Goal: Information Seeking & Learning: Understand process/instructions

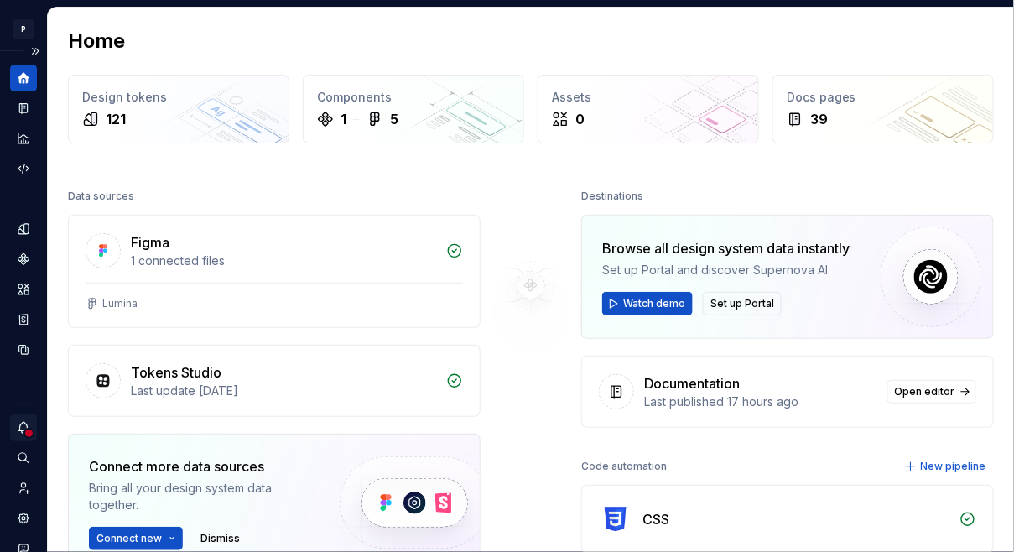
click at [25, 417] on div "Notifications" at bounding box center [23, 427] width 27 height 27
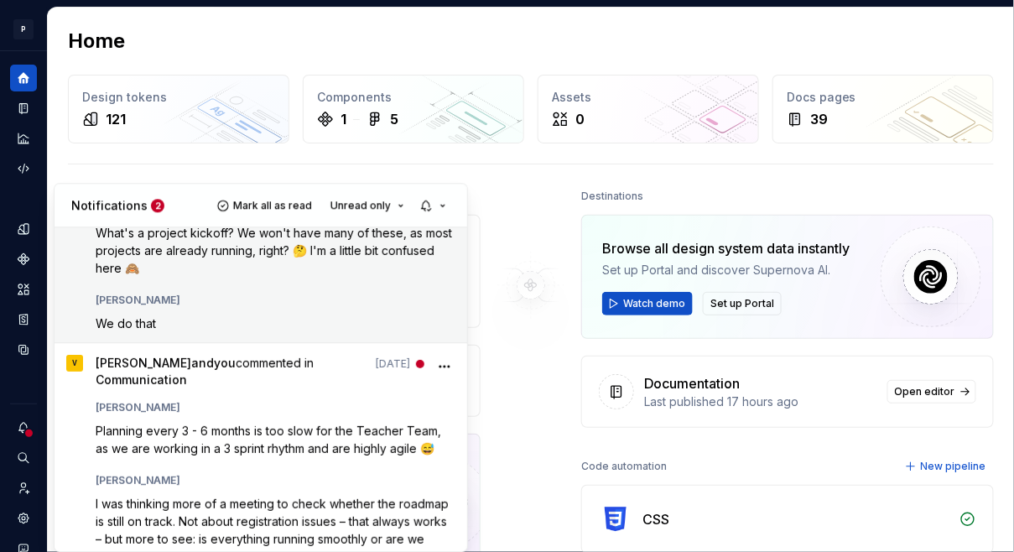
scroll to position [102, 0]
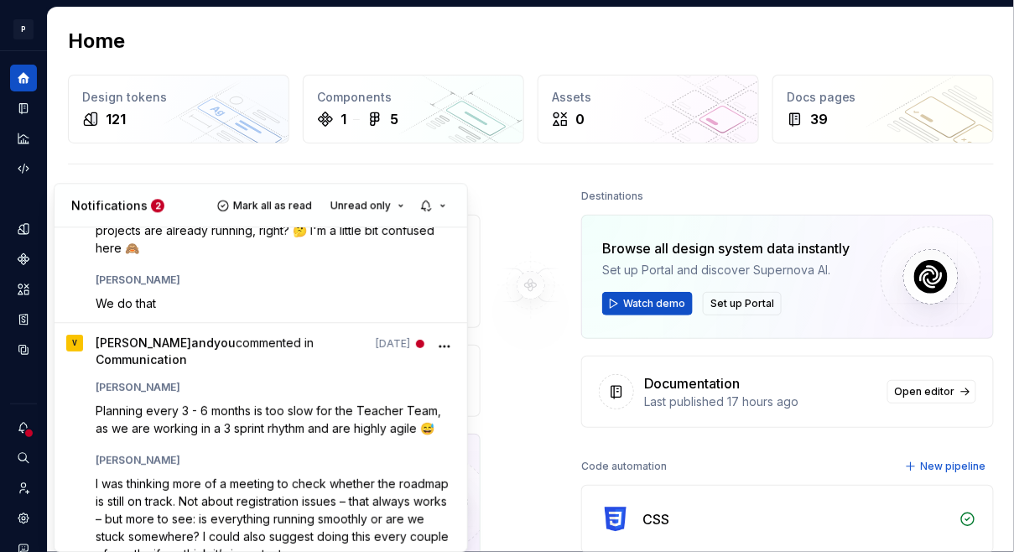
click at [28, 111] on html "P Lumina E Design system data Home Design tokens 121 Components 1 5 Assets 0 Do…" at bounding box center [507, 276] width 1014 height 552
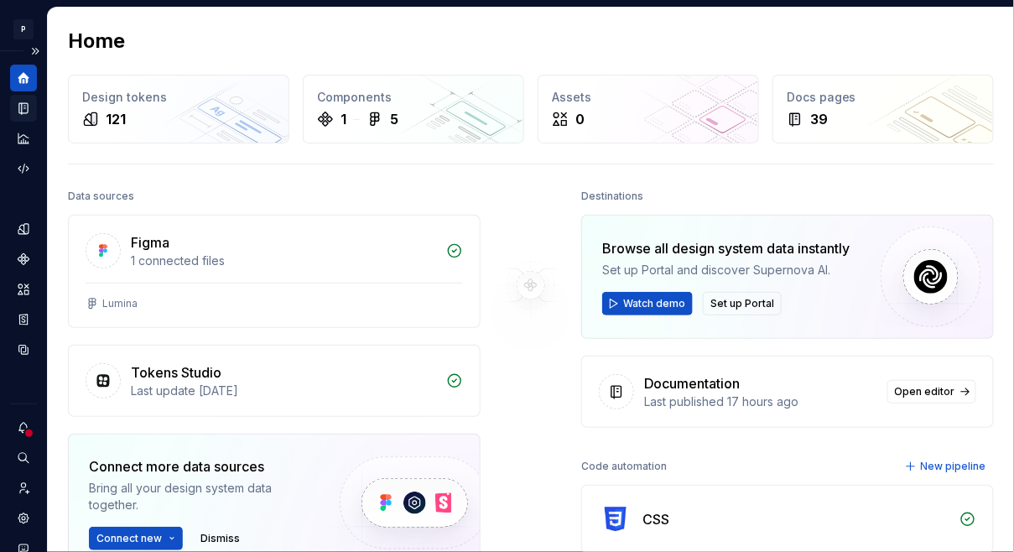
click at [23, 109] on icon "Documentation" at bounding box center [25, 108] width 7 height 9
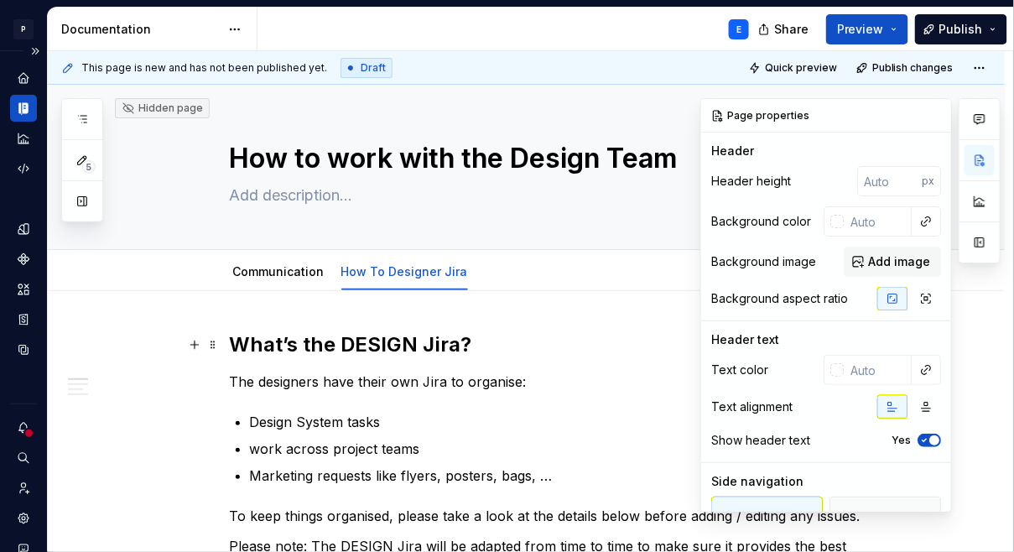
click at [434, 341] on h2 "What’s the DESIGN Jira?" at bounding box center [547, 344] width 634 height 27
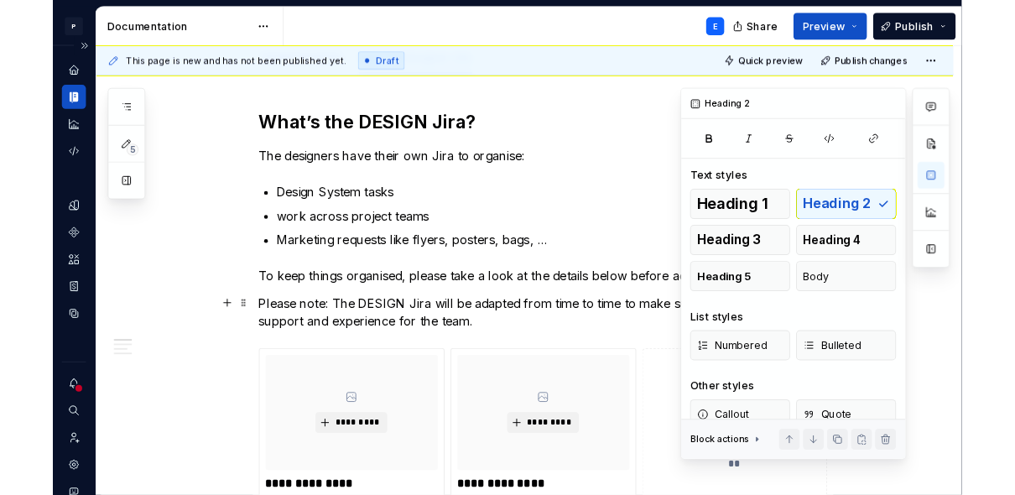
scroll to position [211, 0]
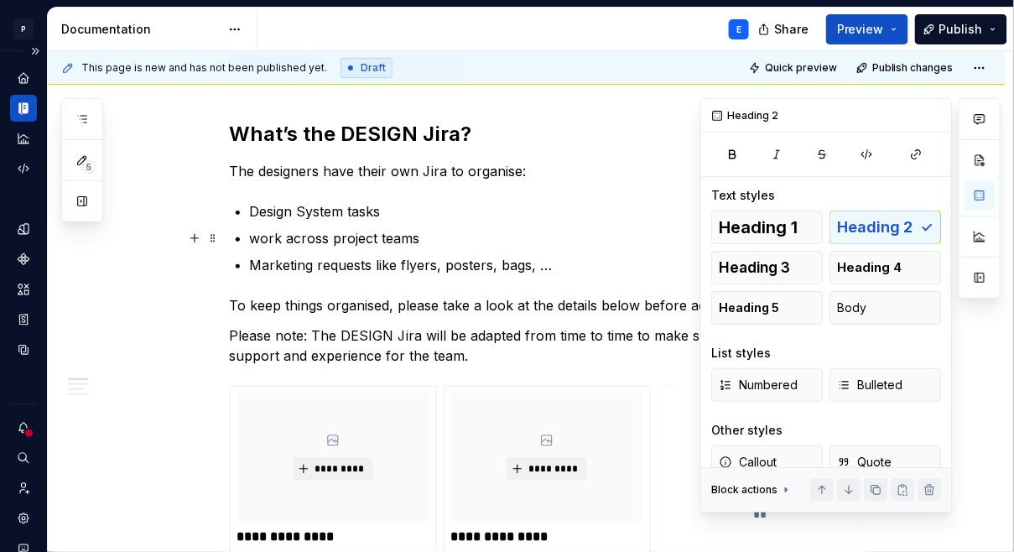
click at [506, 235] on p "work across project teams" at bounding box center [557, 238] width 614 height 20
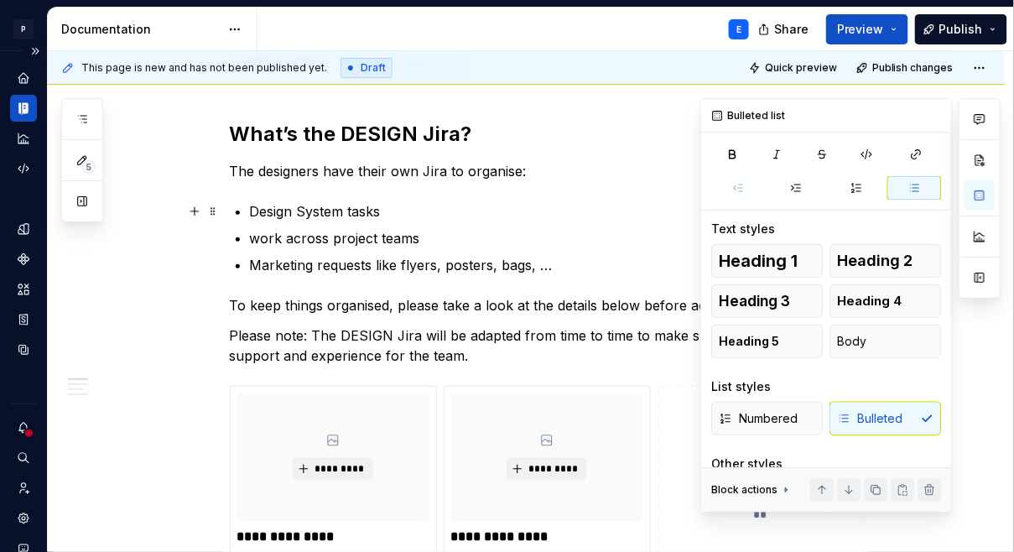
click at [525, 217] on p "Design System tasks" at bounding box center [557, 211] width 614 height 20
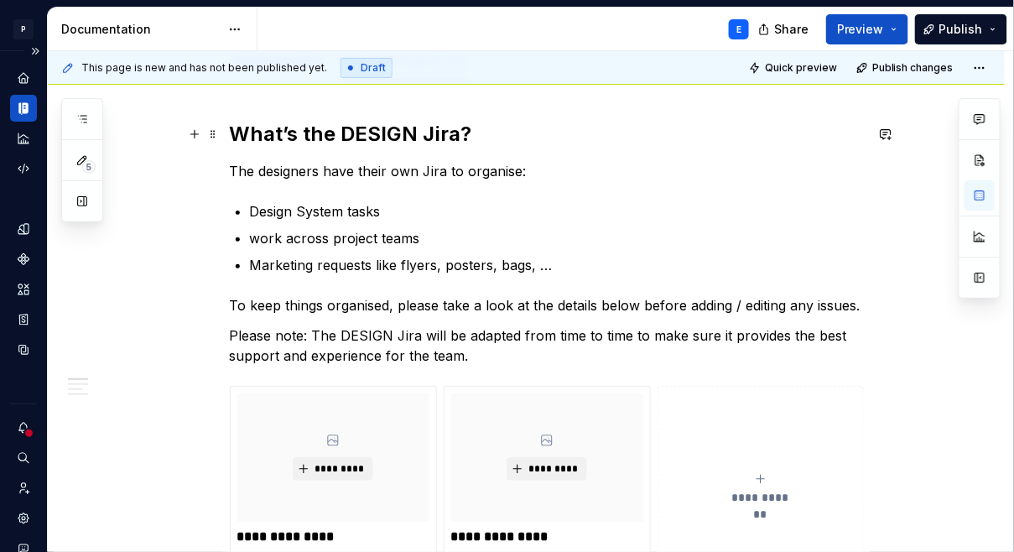
click at [573, 138] on h2 "What’s the DESIGN Jira?" at bounding box center [547, 134] width 634 height 27
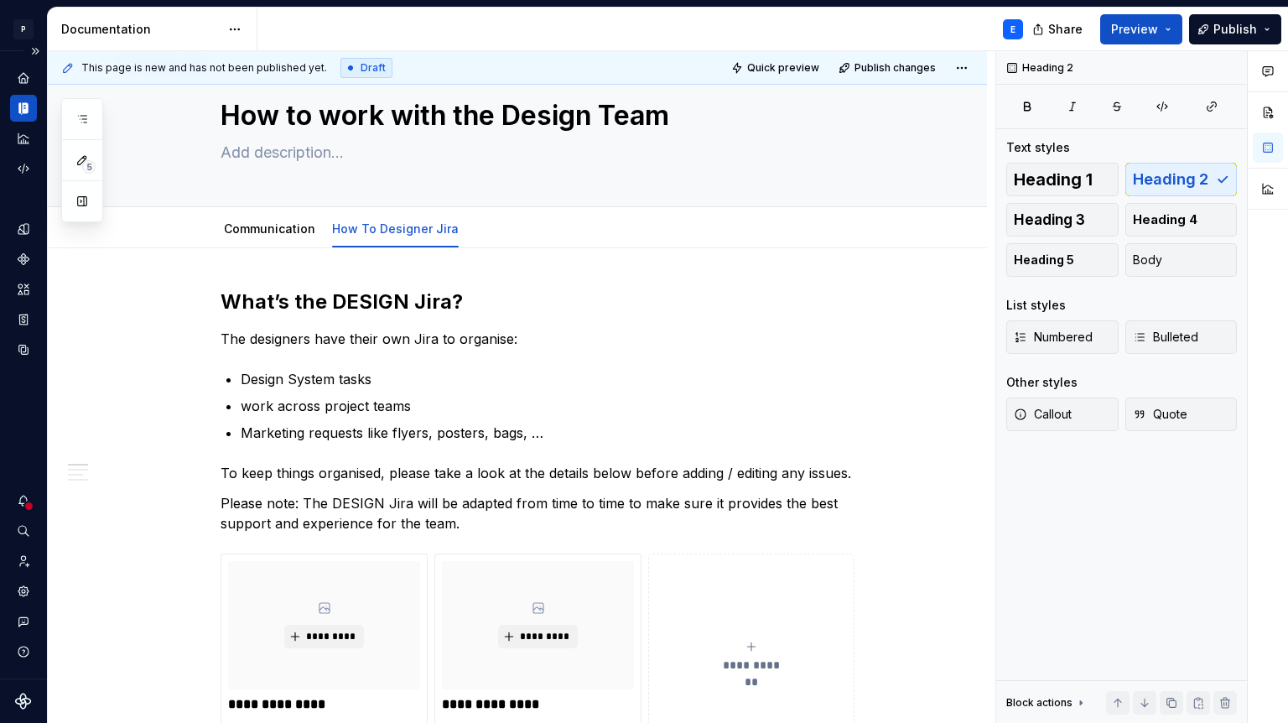
scroll to position [0, 0]
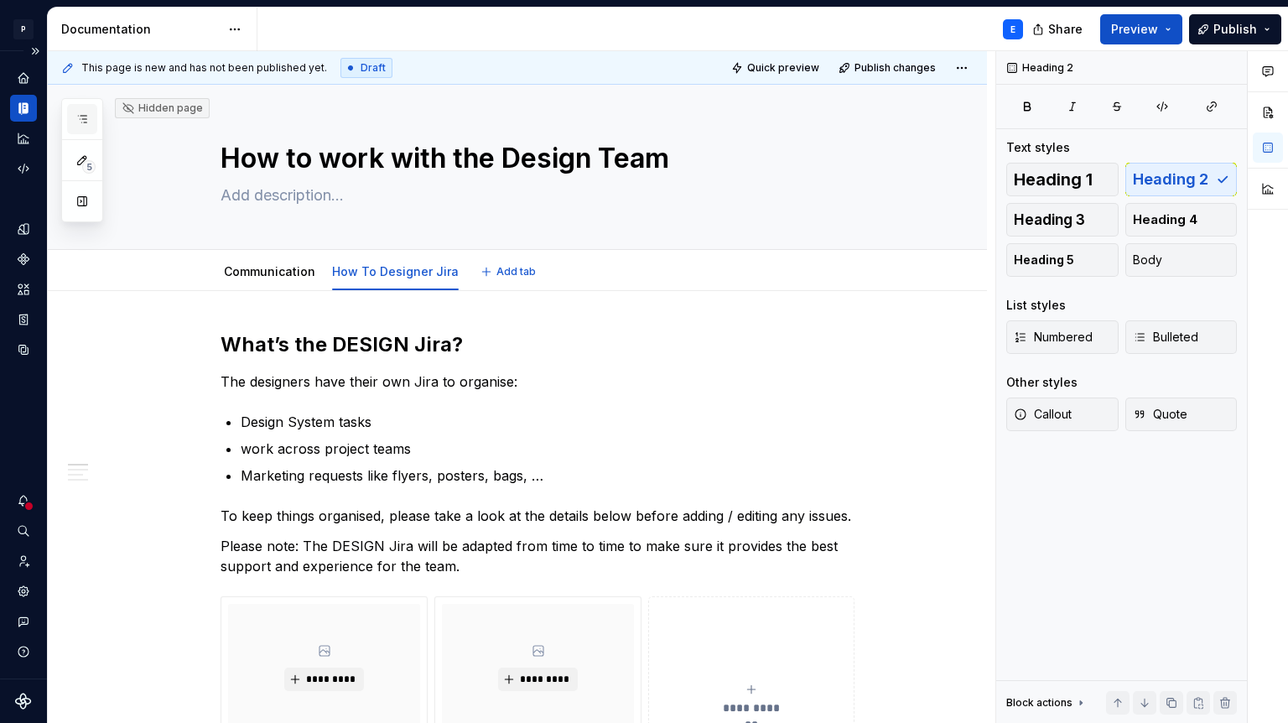
click at [87, 117] on icon "button" at bounding box center [81, 118] width 13 height 13
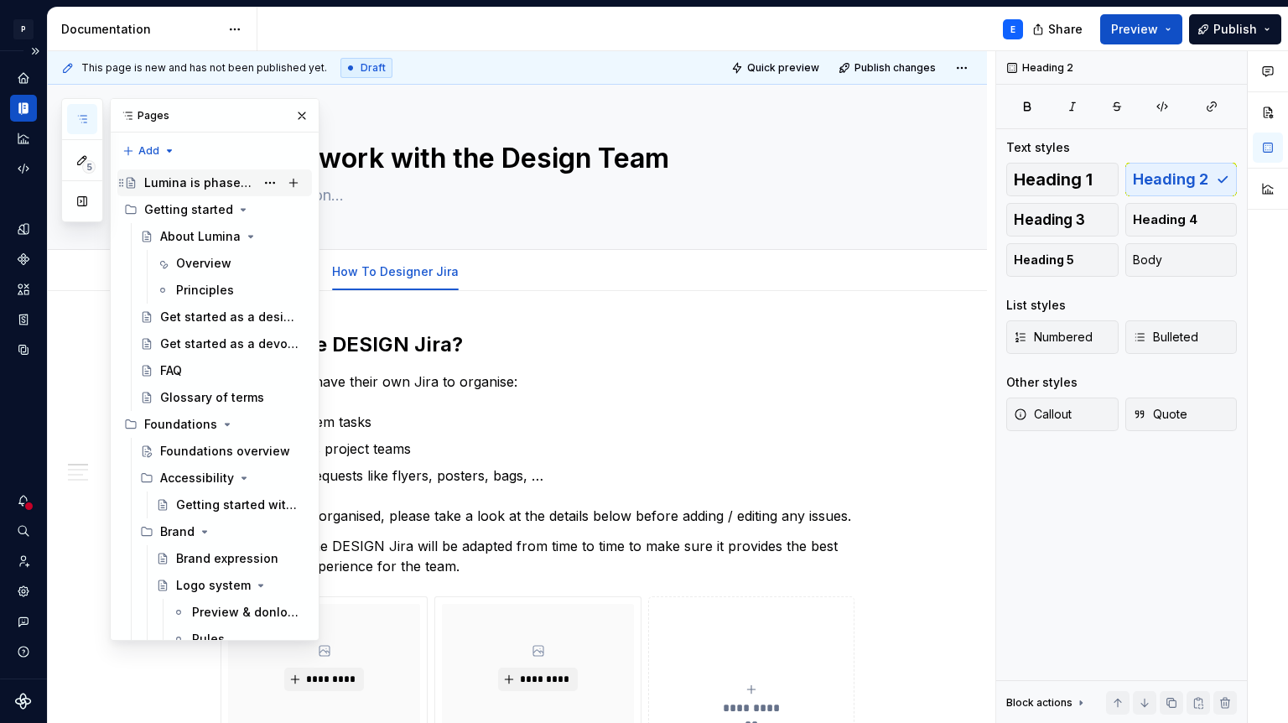
click at [159, 181] on div "Lumina is phase6 design system" at bounding box center [199, 182] width 111 height 17
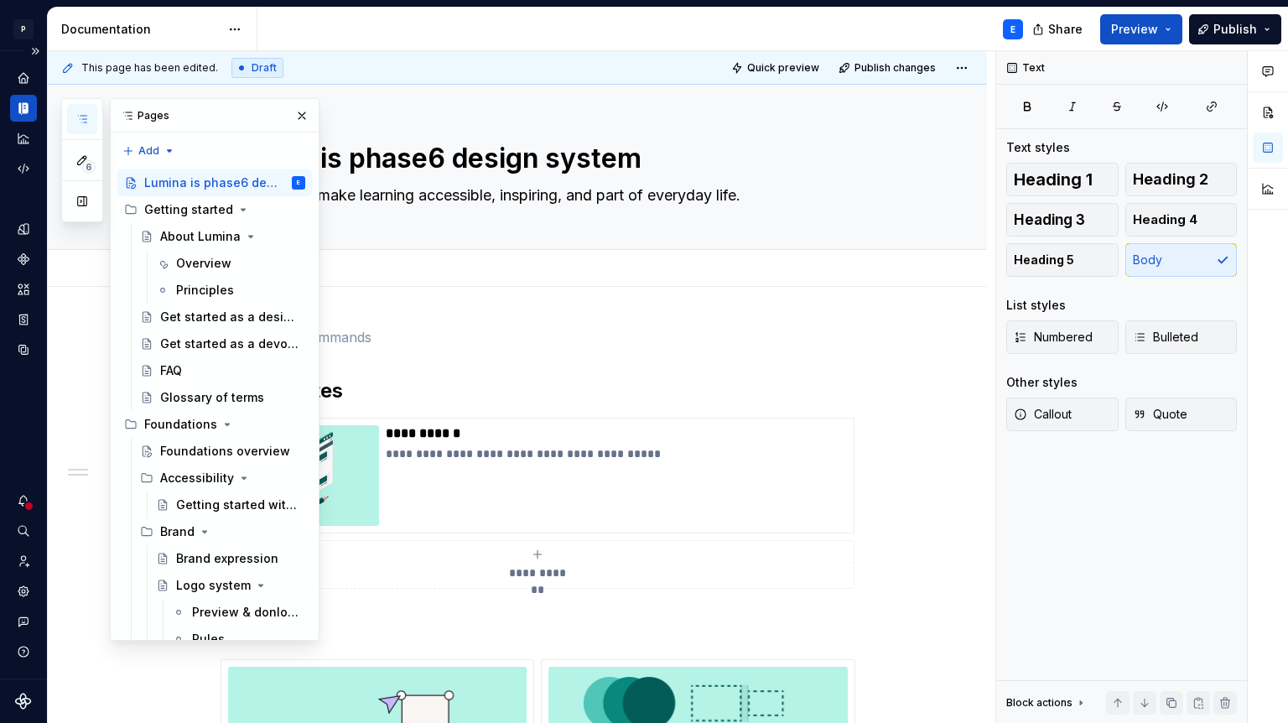
click at [408, 273] on div "Add tab" at bounding box center [538, 268] width 634 height 23
click at [300, 115] on button "button" at bounding box center [301, 115] width 23 height 23
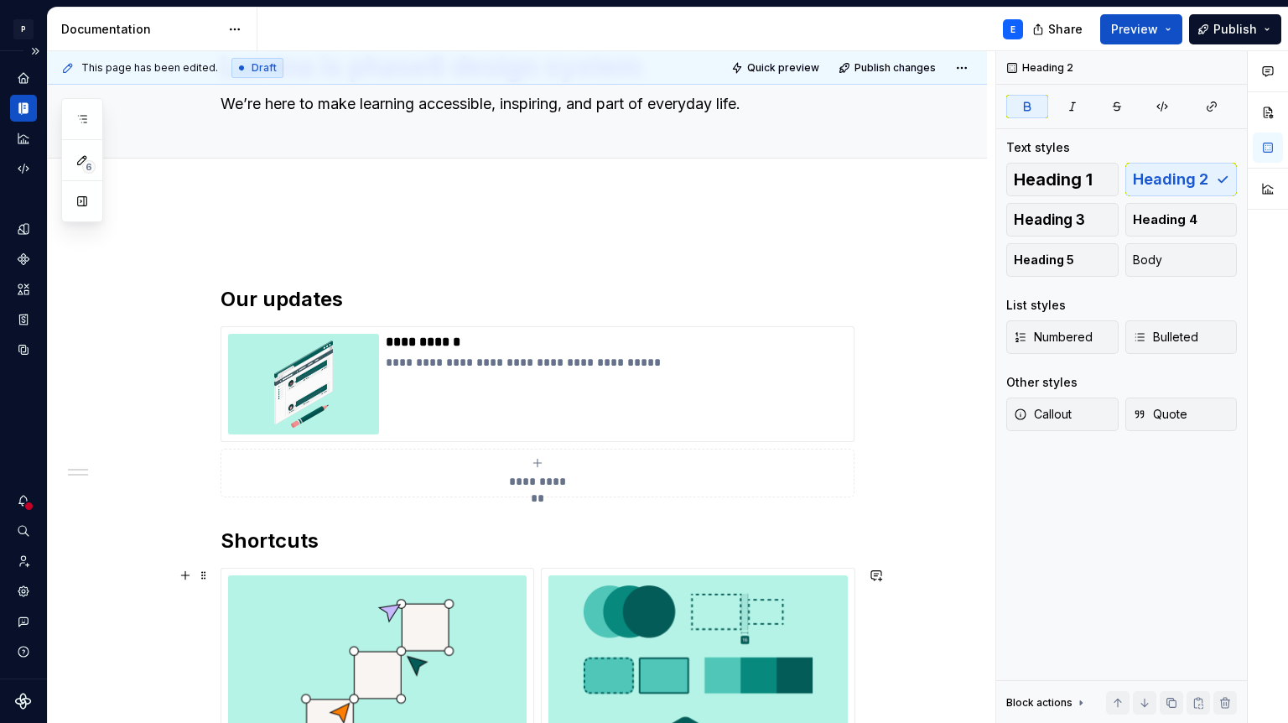
scroll to position [97, 0]
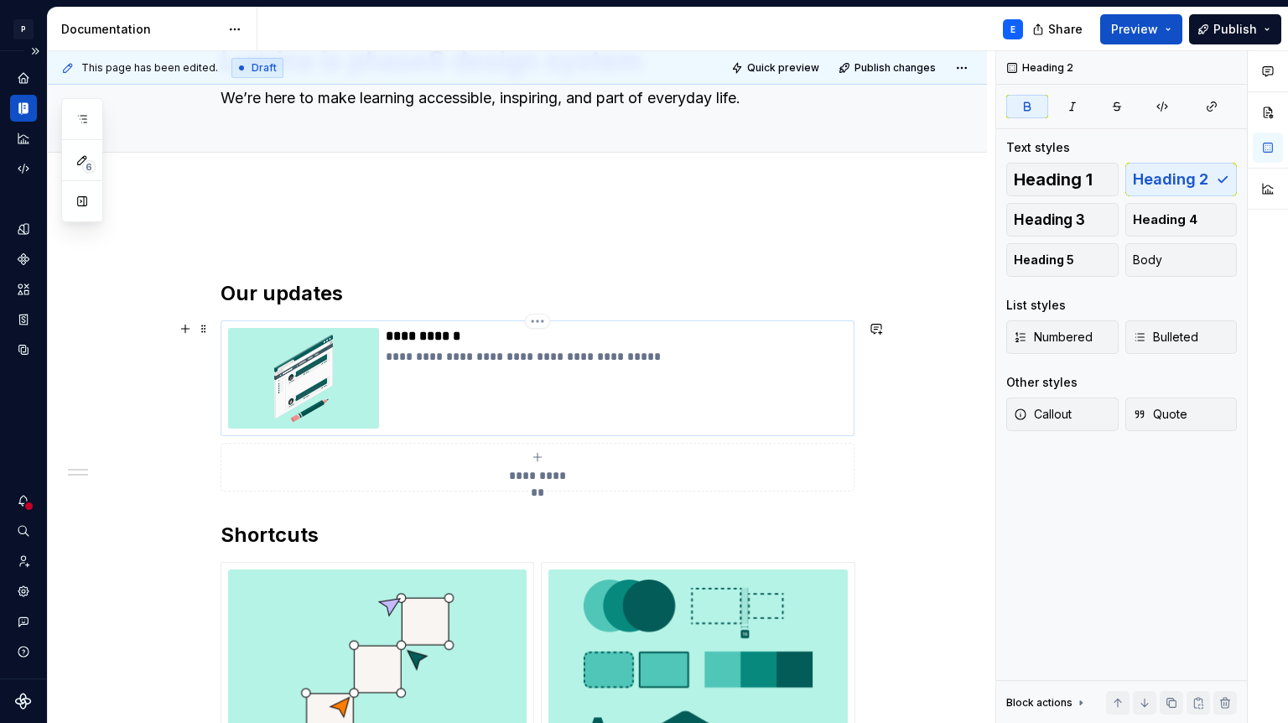
click at [416, 333] on p "**********" at bounding box center [616, 336] width 461 height 17
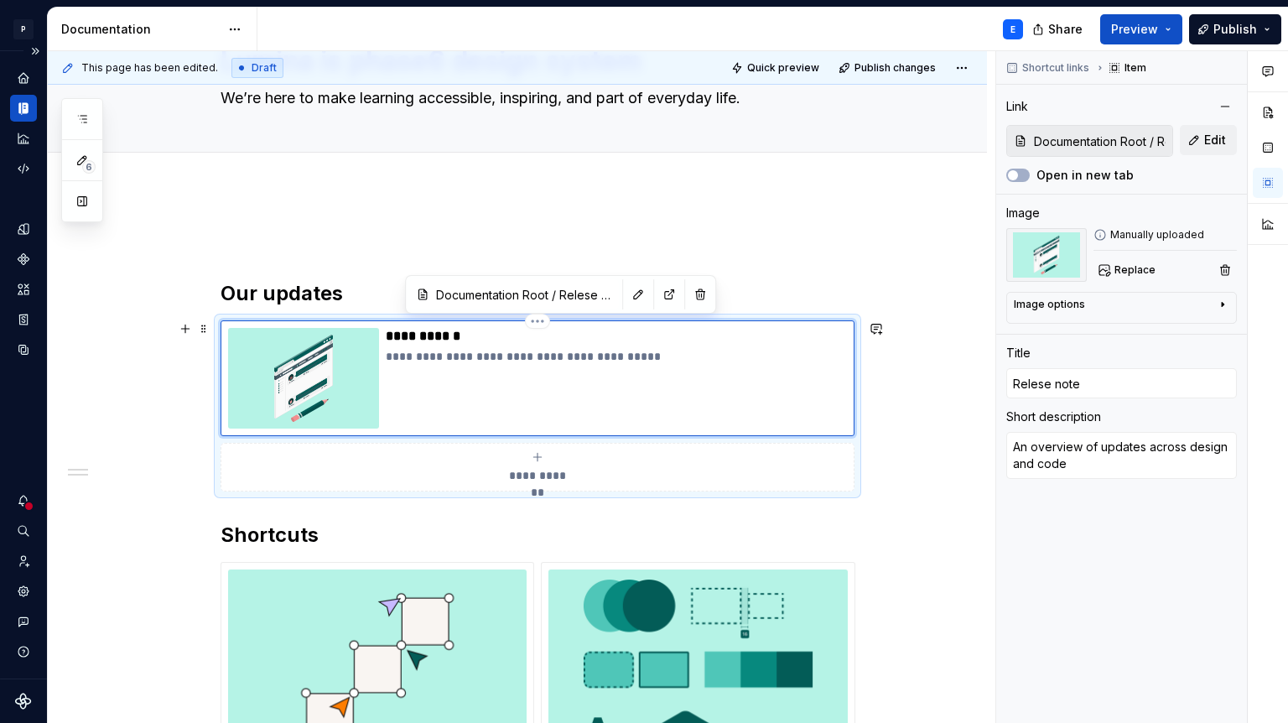
type textarea "*"
type input "Release note"
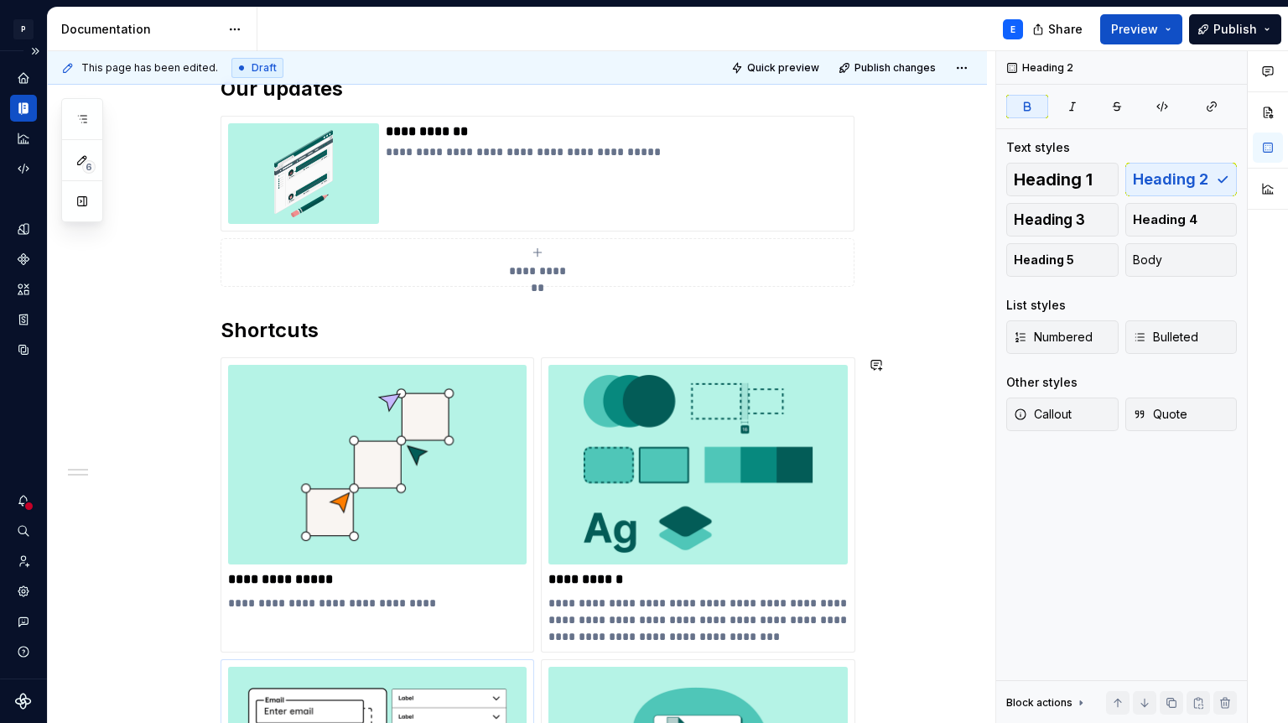
scroll to position [290, 0]
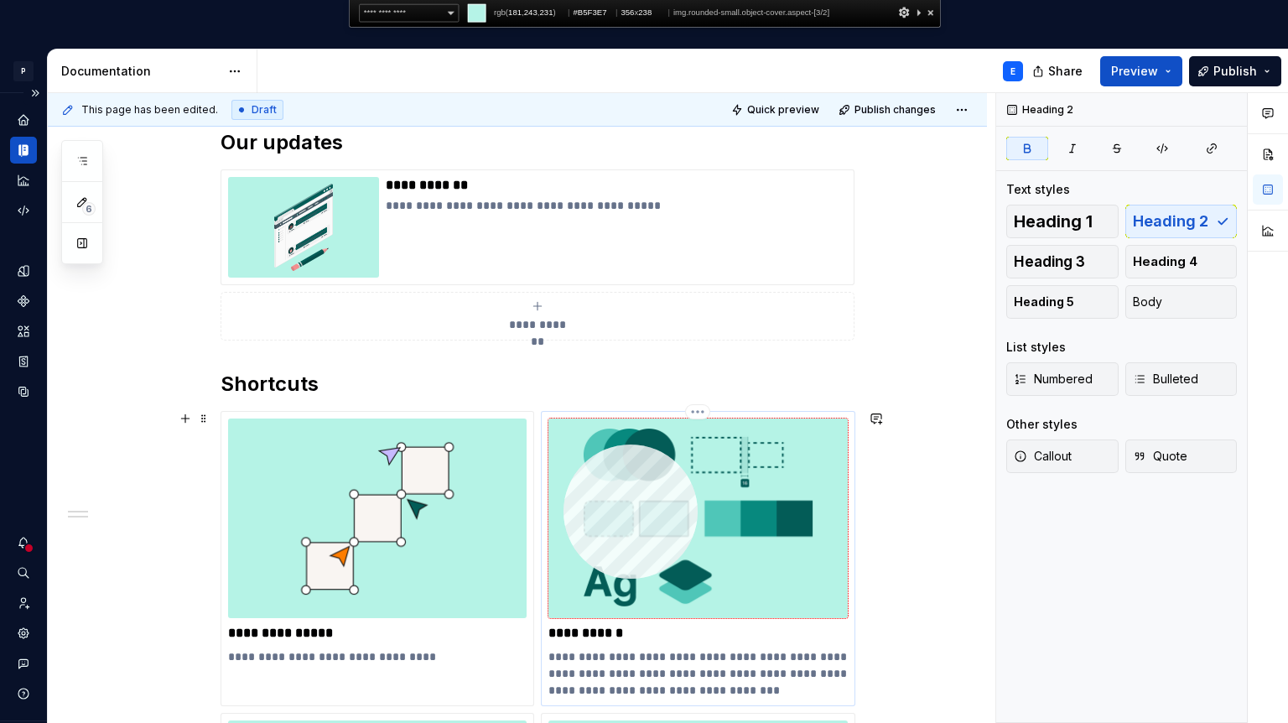
click at [564, 445] on img at bounding box center [698, 519] width 299 height 200
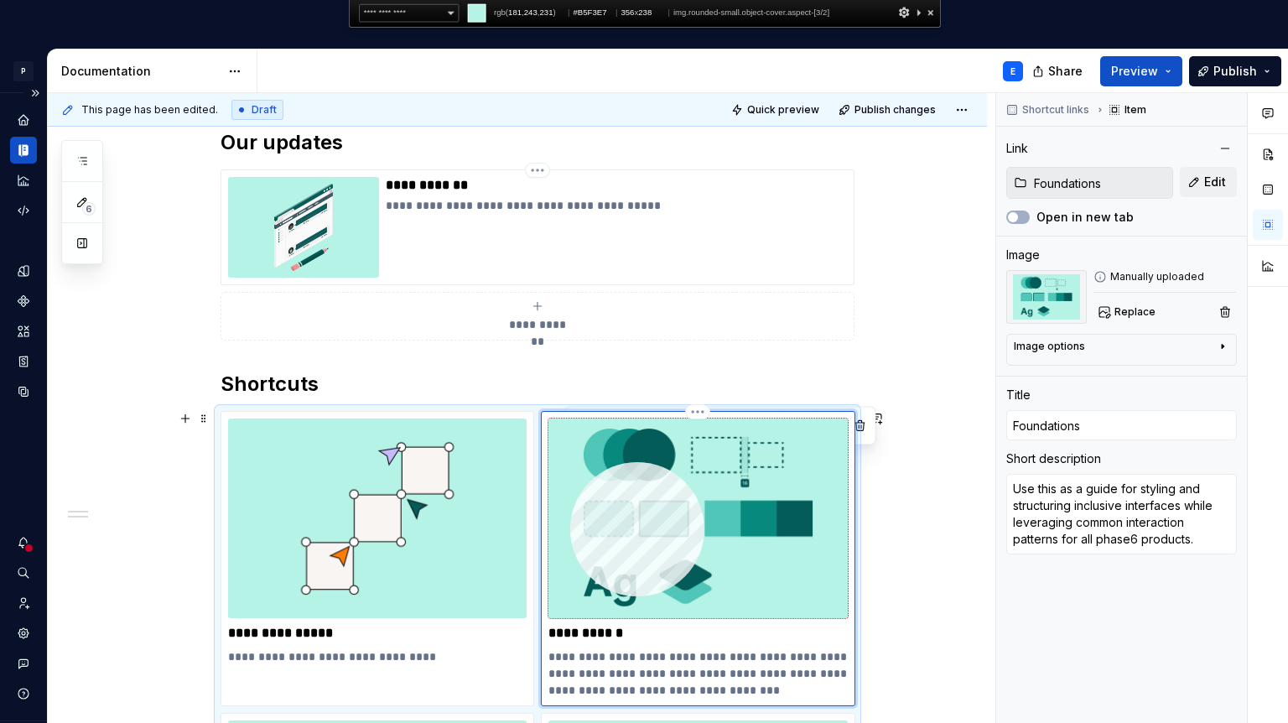
click at [570, 462] on img at bounding box center [698, 519] width 299 height 200
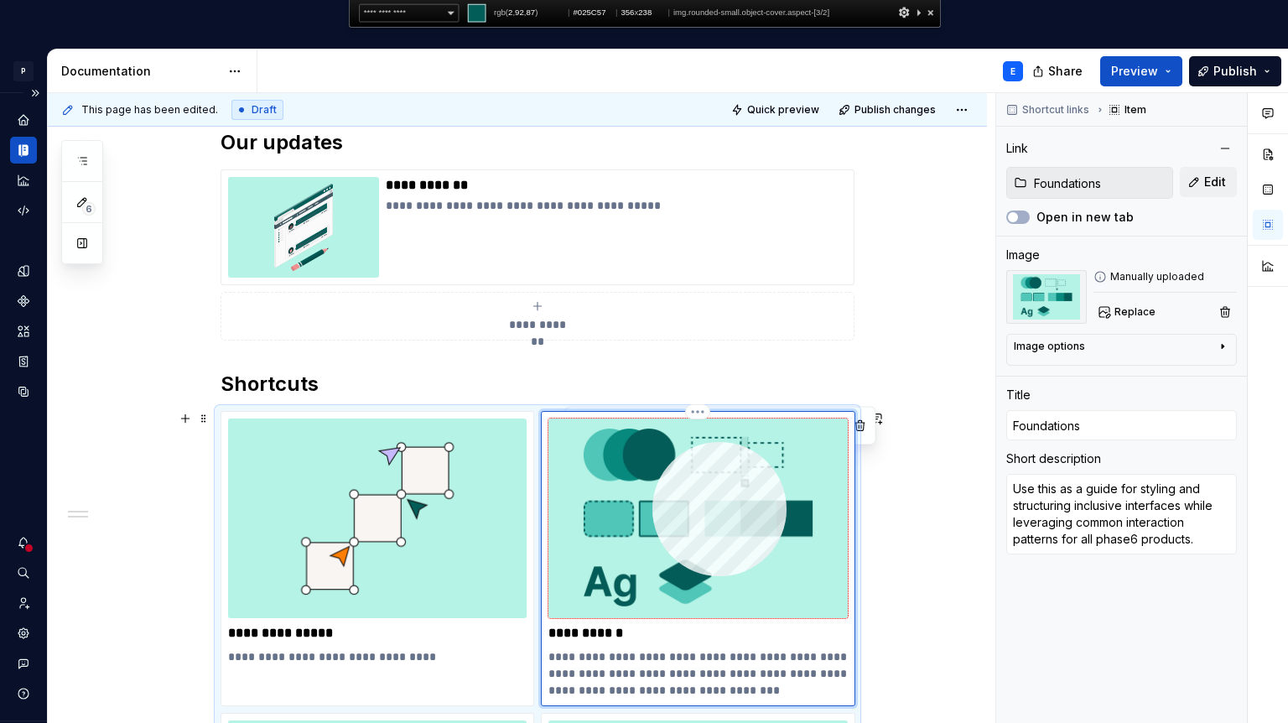
click at [653, 445] on img at bounding box center [698, 519] width 299 height 200
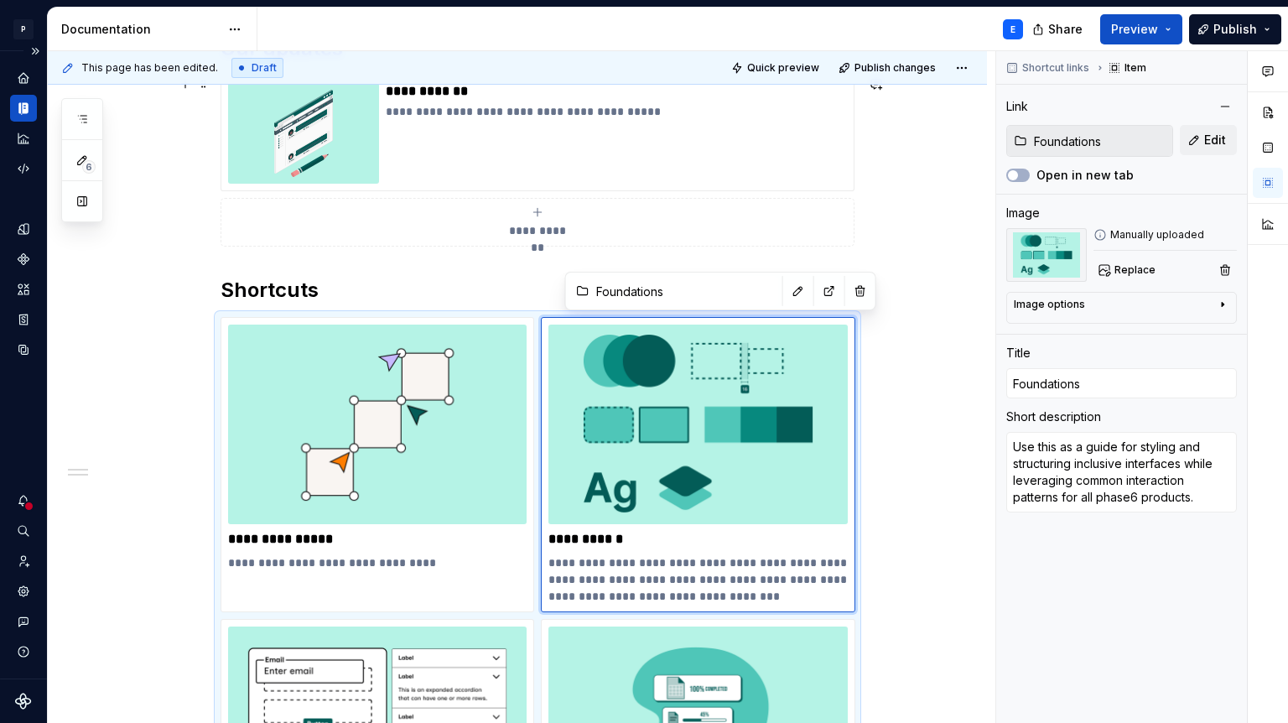
scroll to position [344, 0]
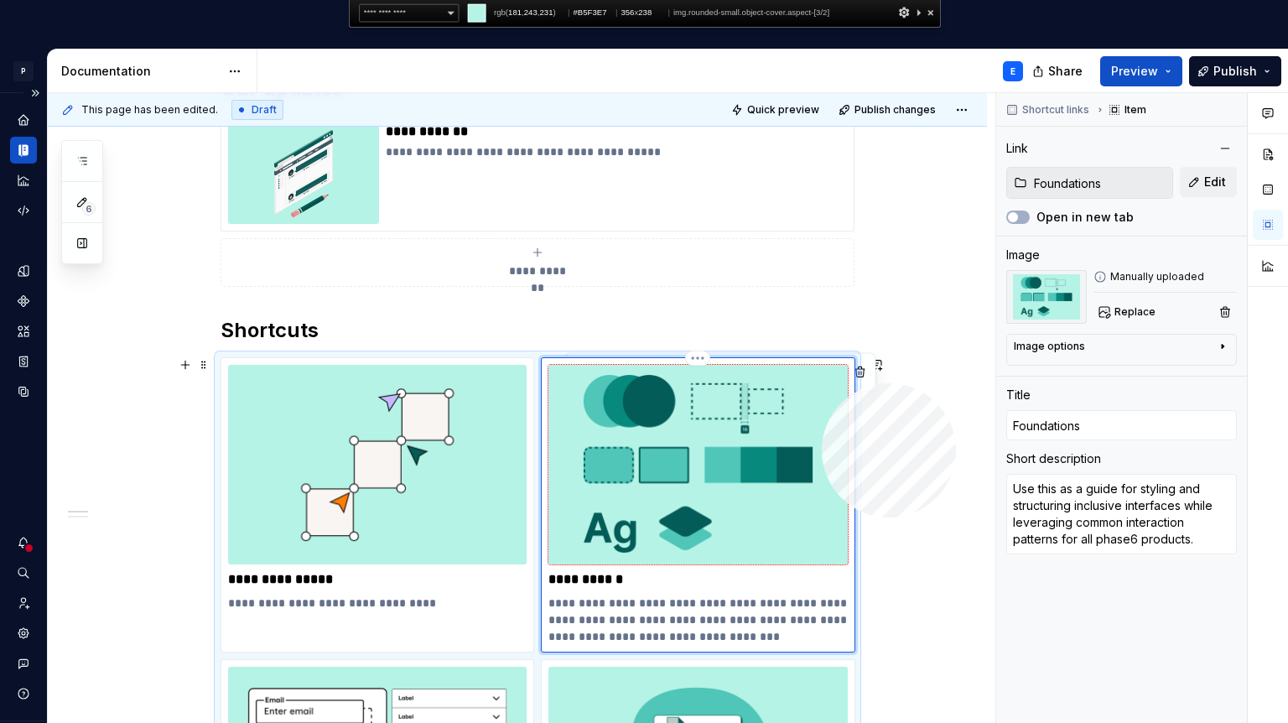
click at [822, 383] on img at bounding box center [698, 465] width 299 height 200
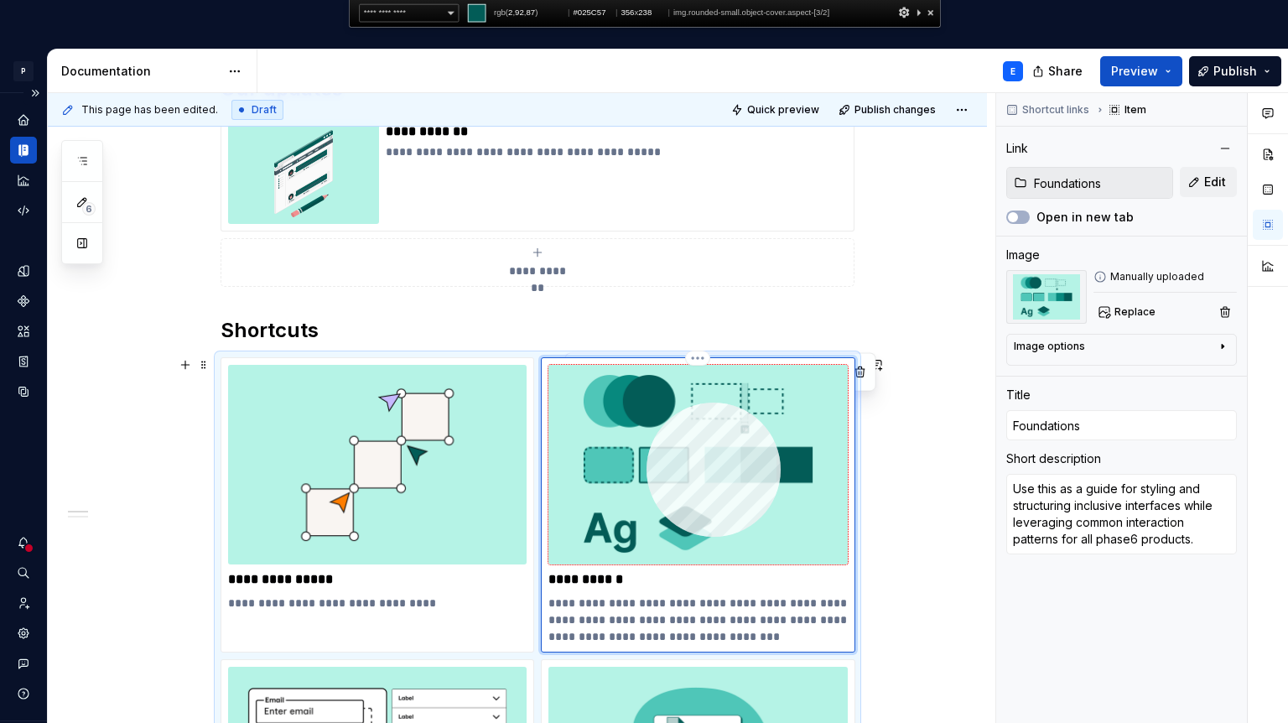
click at [649, 403] on img at bounding box center [698, 465] width 299 height 200
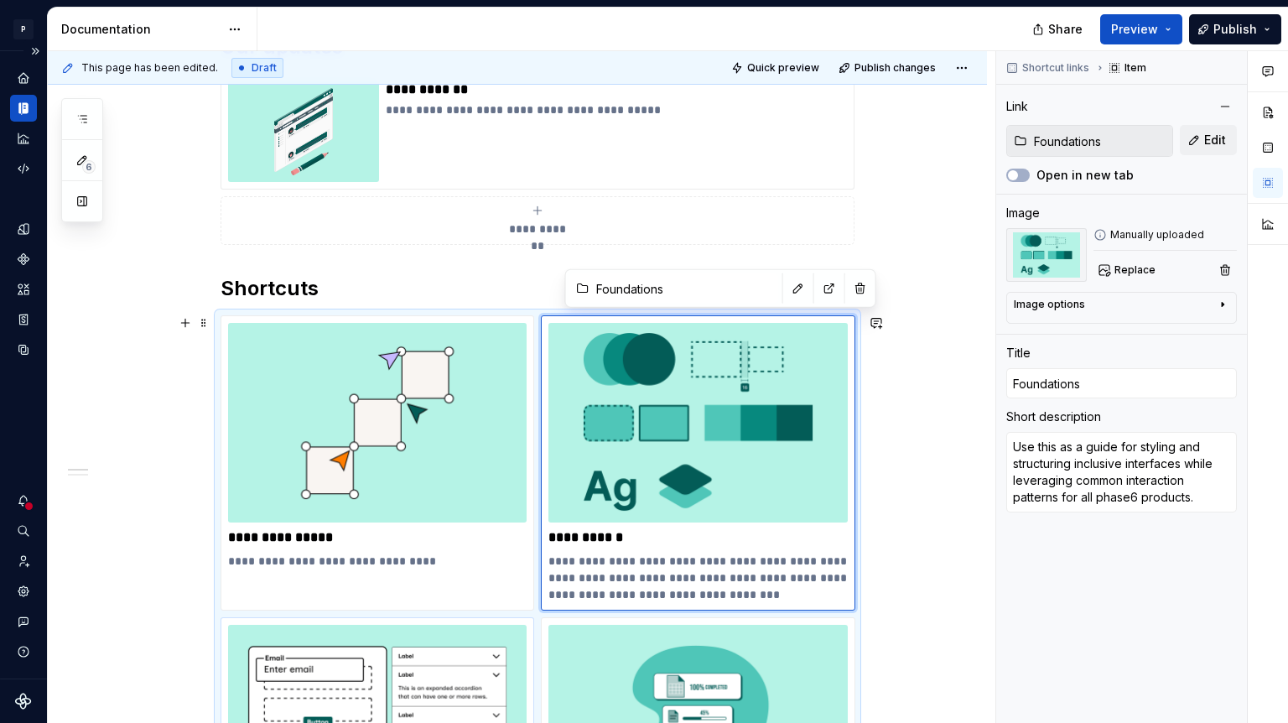
type textarea "*"
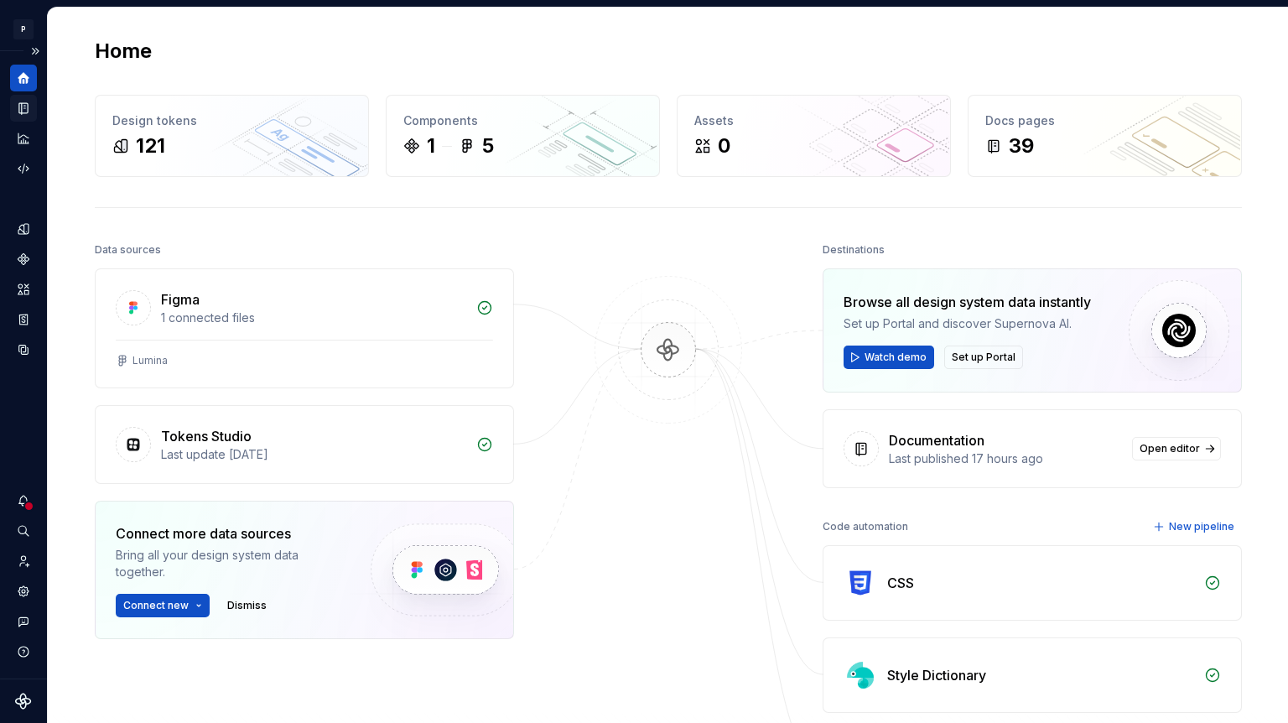
click at [29, 104] on icon "Documentation" at bounding box center [23, 108] width 15 height 15
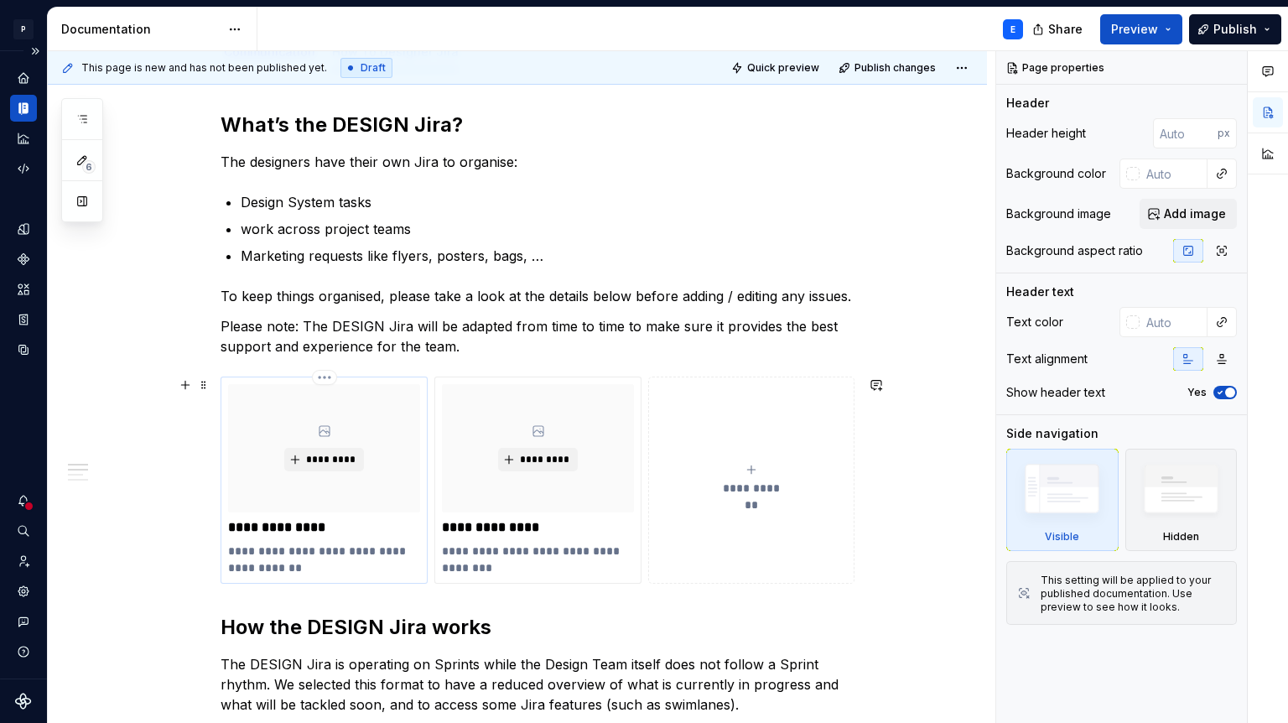
scroll to position [225, 0]
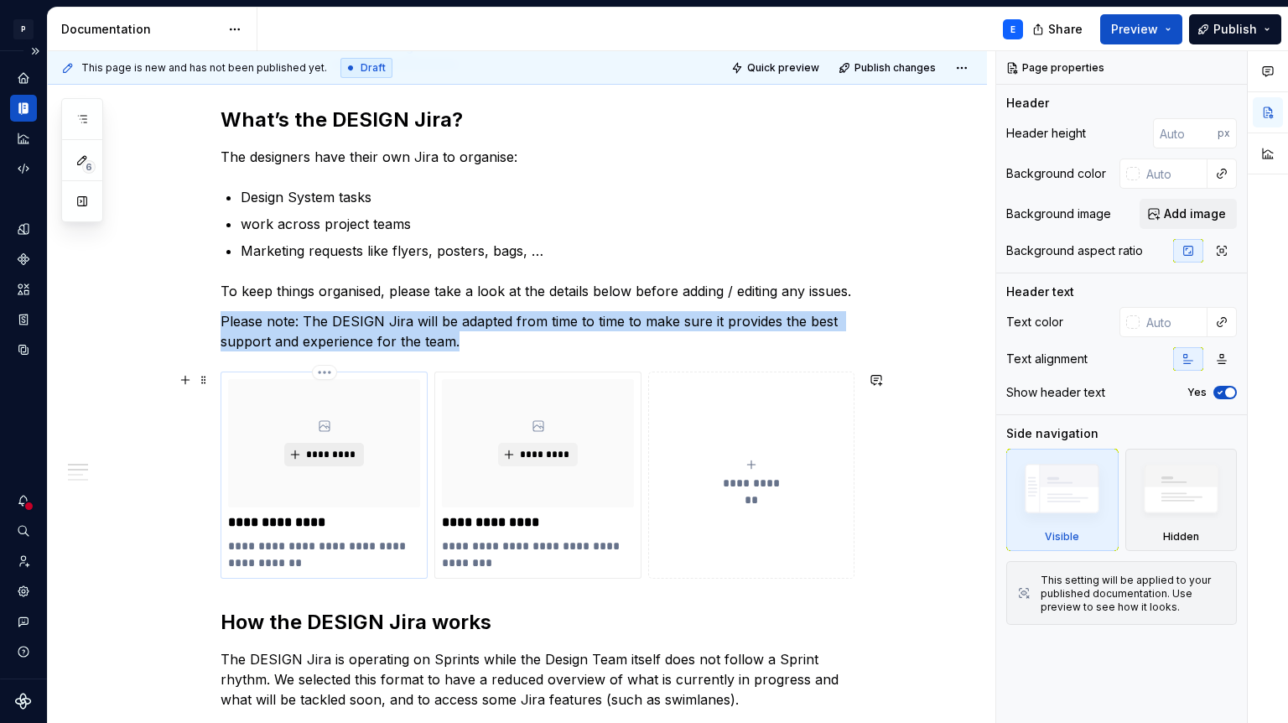
click at [333, 445] on button "*********" at bounding box center [324, 454] width 80 height 23
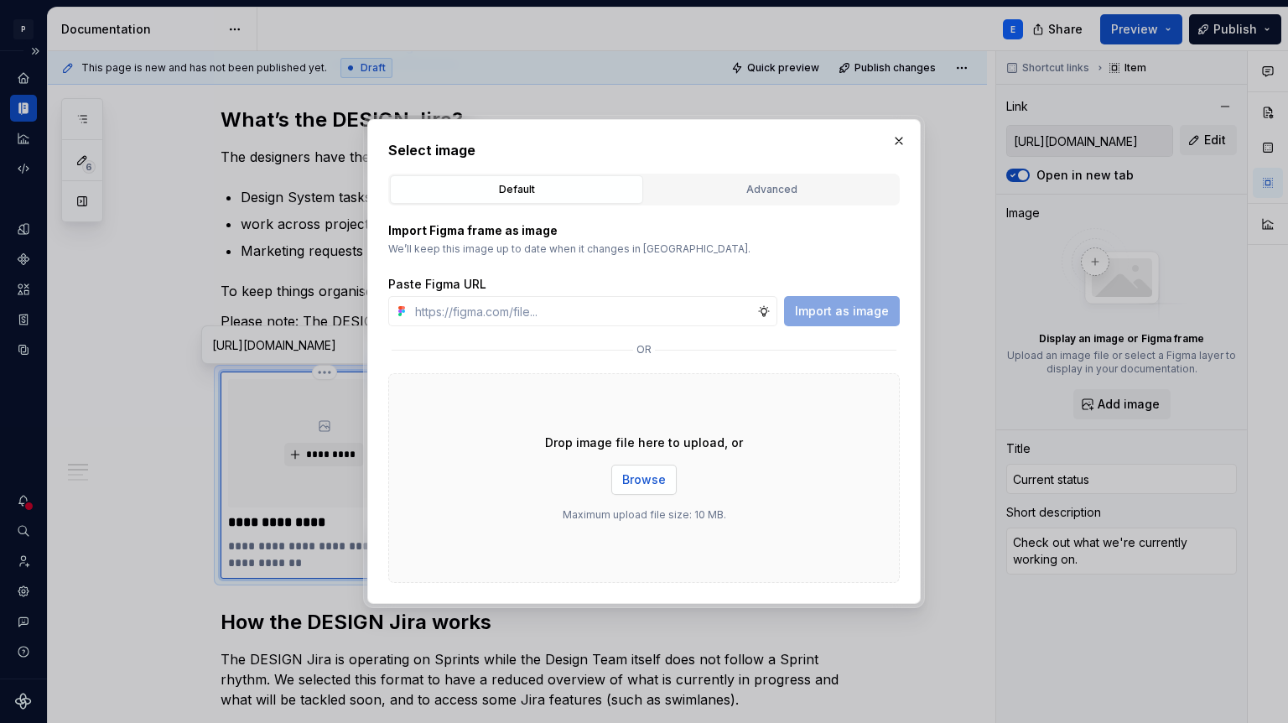
click at [633, 472] on span "Browse" at bounding box center [644, 479] width 44 height 17
click at [642, 480] on span "Browse" at bounding box center [644, 479] width 44 height 17
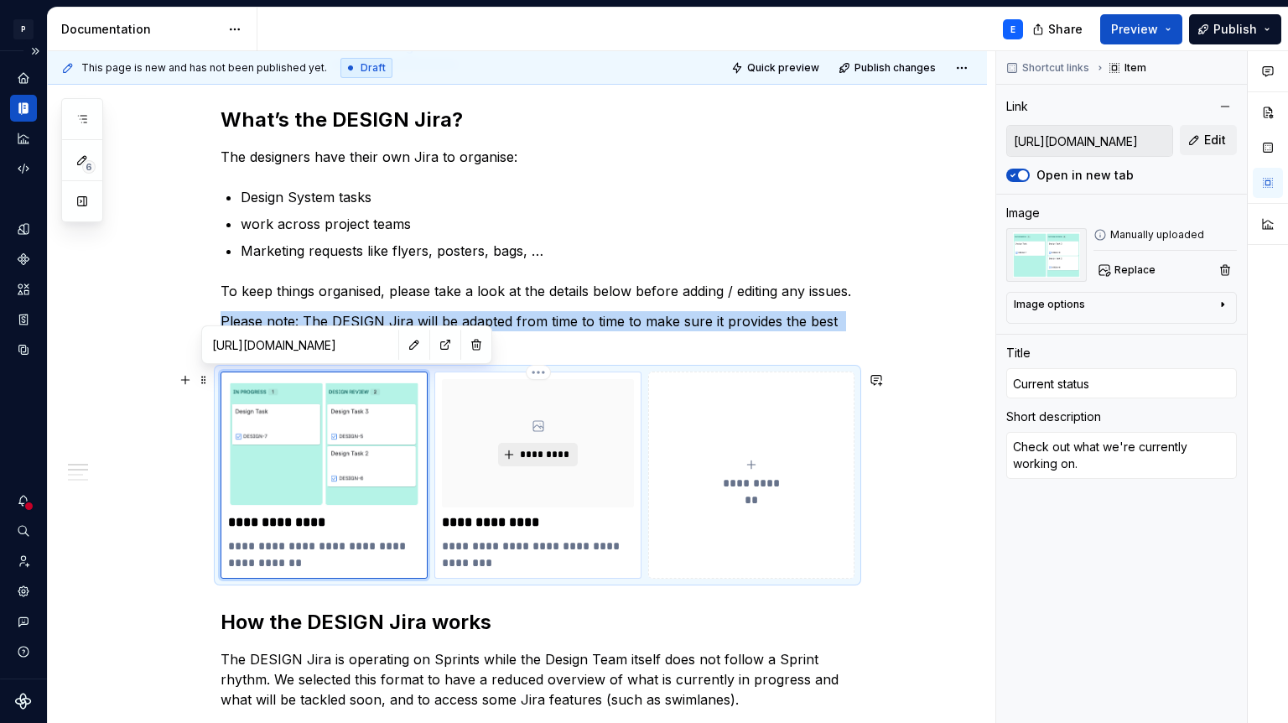
type textarea "*"
type input "[URL][DOMAIN_NAME]"
click at [547, 458] on span "*********" at bounding box center [544, 454] width 51 height 13
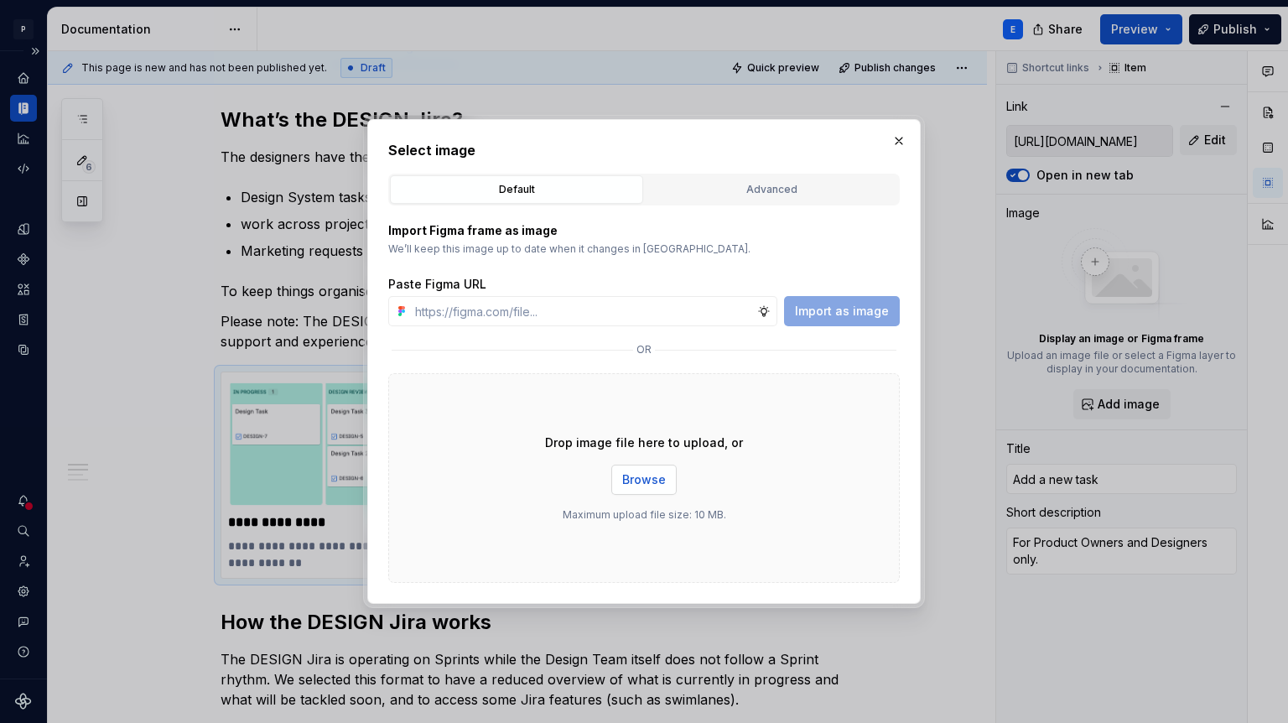
click at [638, 486] on span "Browse" at bounding box center [644, 479] width 44 height 17
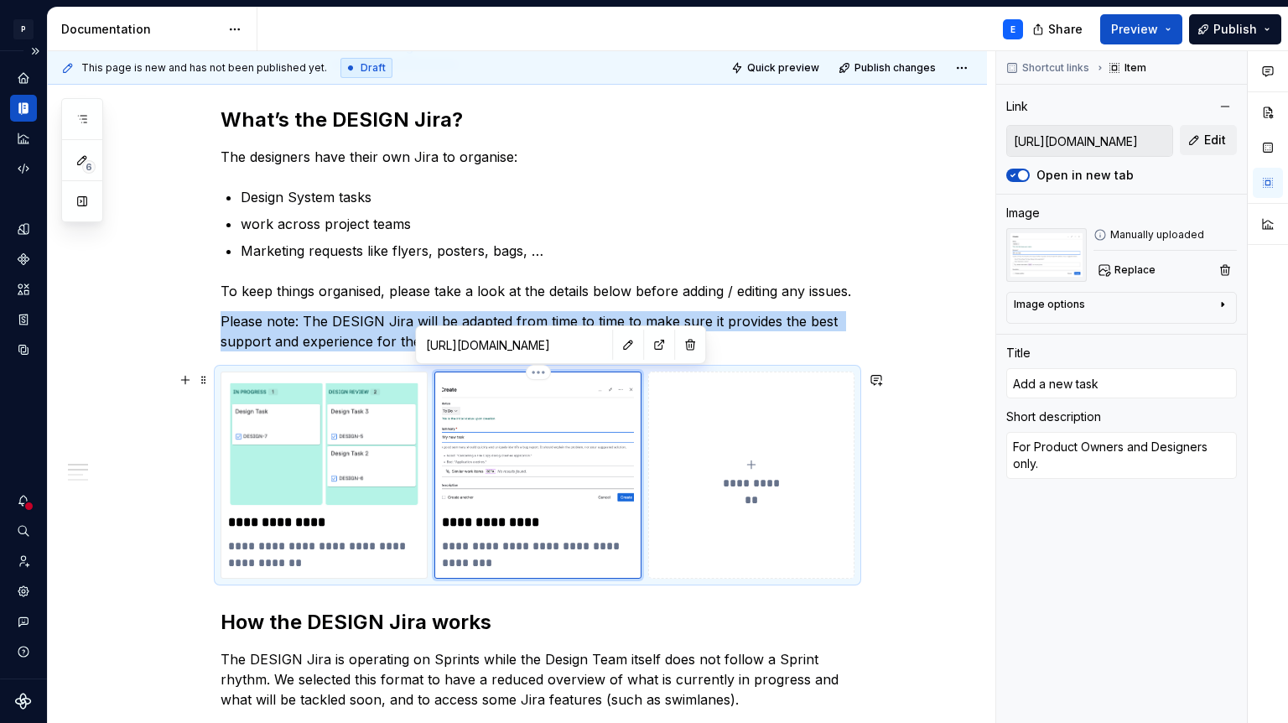
click at [539, 422] on img at bounding box center [538, 443] width 192 height 128
click at [533, 447] on img at bounding box center [538, 443] width 192 height 128
click at [617, 343] on button "button" at bounding box center [628, 344] width 23 height 23
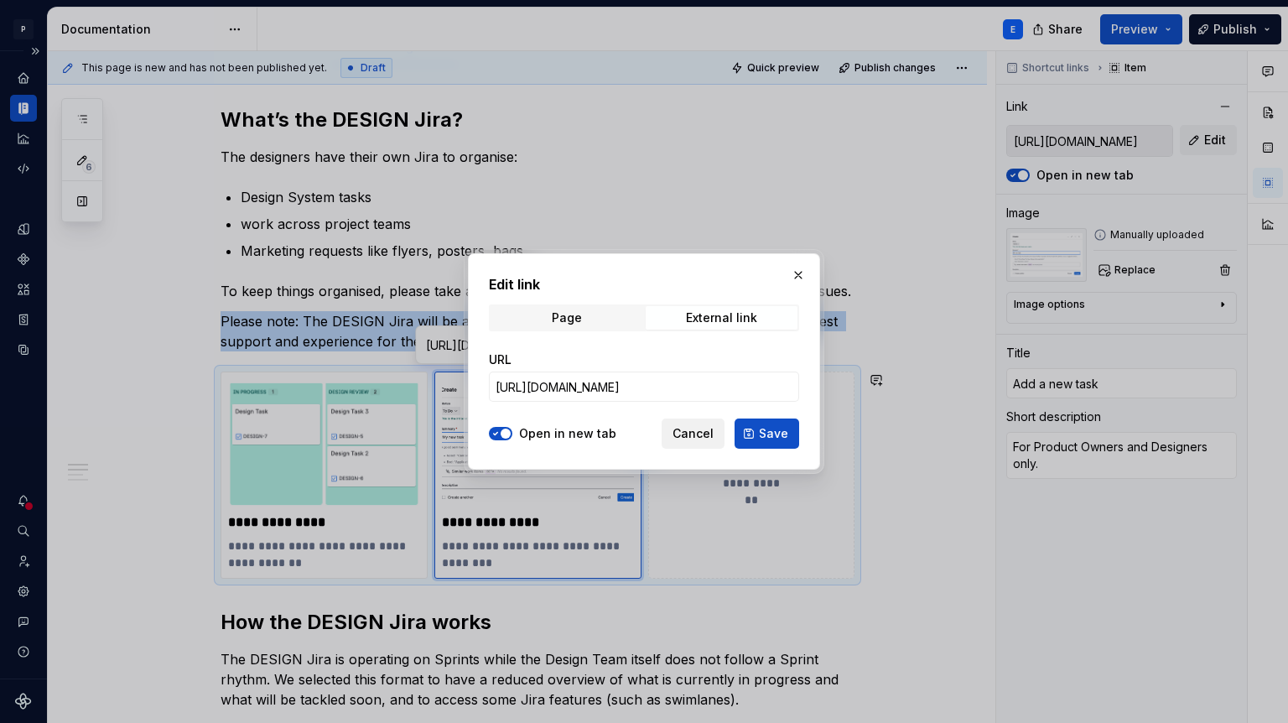
click at [691, 439] on span "Cancel" at bounding box center [693, 433] width 41 height 17
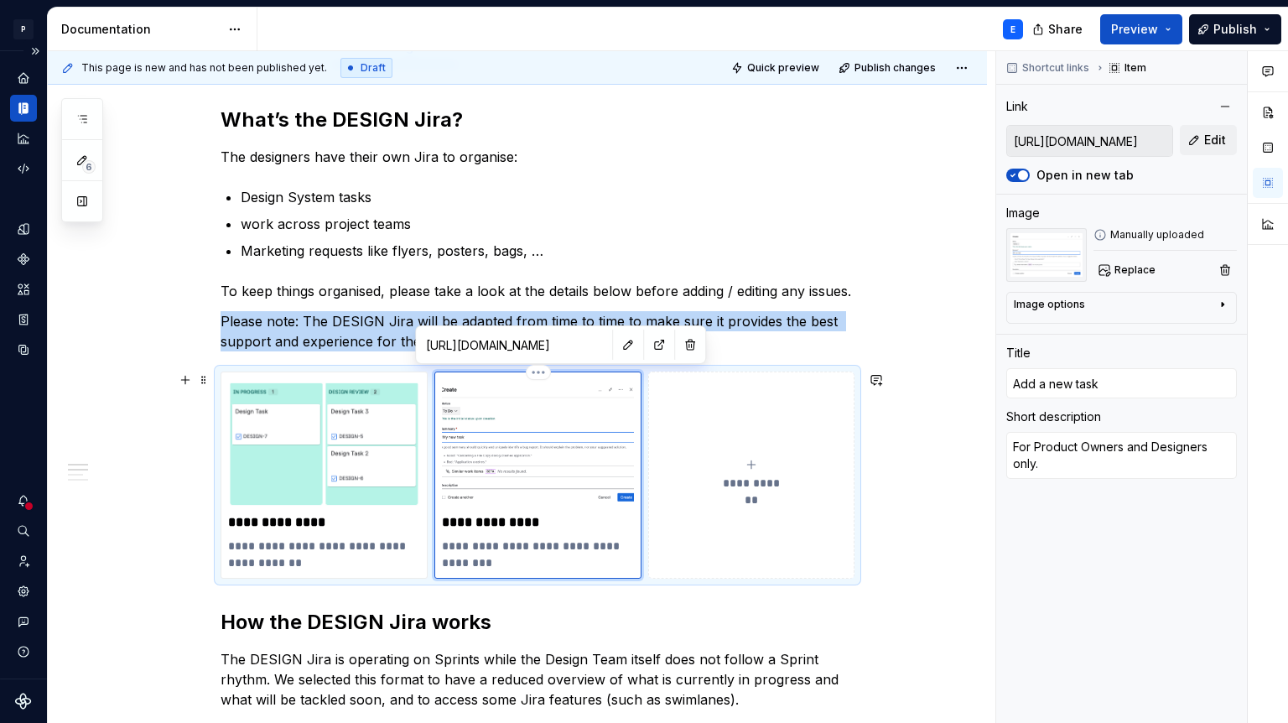
click at [554, 511] on div "**********" at bounding box center [538, 475] width 192 height 192
click at [554, 432] on img at bounding box center [538, 443] width 192 height 128
click at [546, 425] on img at bounding box center [538, 443] width 192 height 128
click at [515, 424] on img at bounding box center [538, 443] width 192 height 128
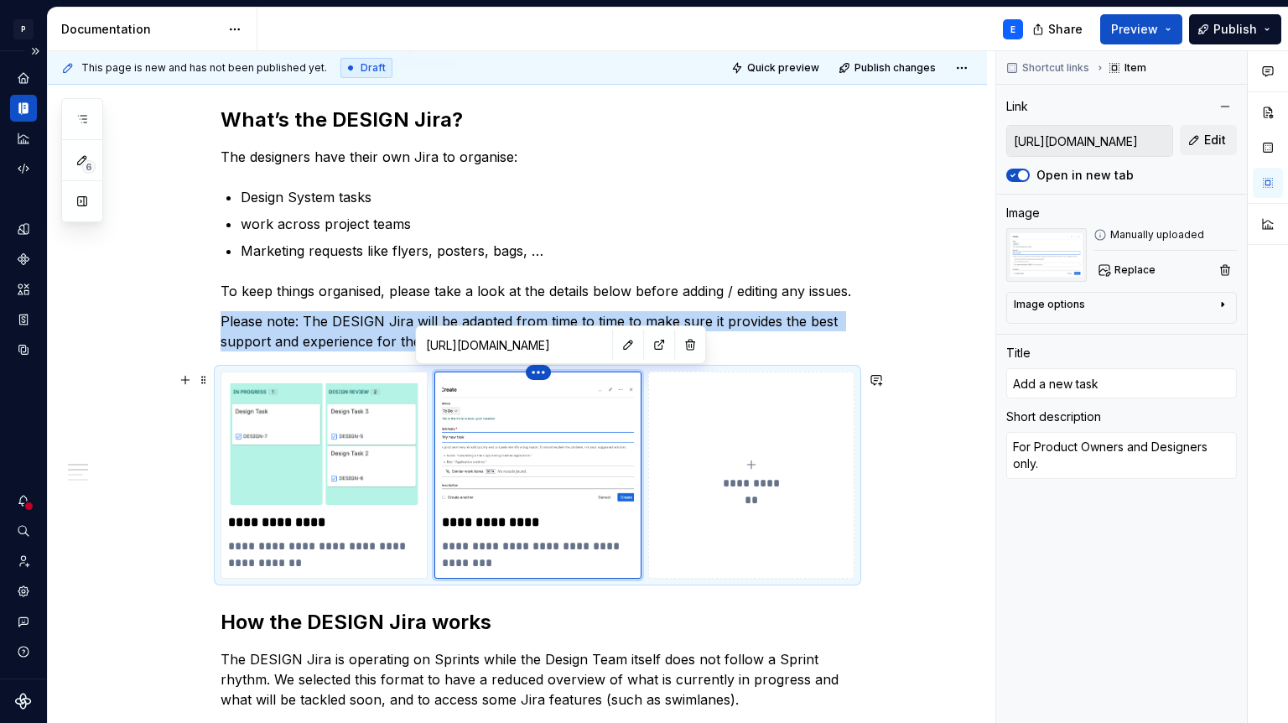
click at [541, 371] on html "P Lumina E Design system data Documentation E Share Preview Publish 6 Pages Add…" at bounding box center [644, 361] width 1288 height 723
click at [465, 412] on html "P Lumina E Design system data Documentation E Share Preview Publish 6 Pages Add…" at bounding box center [644, 361] width 1288 height 723
click at [617, 348] on button "button" at bounding box center [628, 344] width 23 height 23
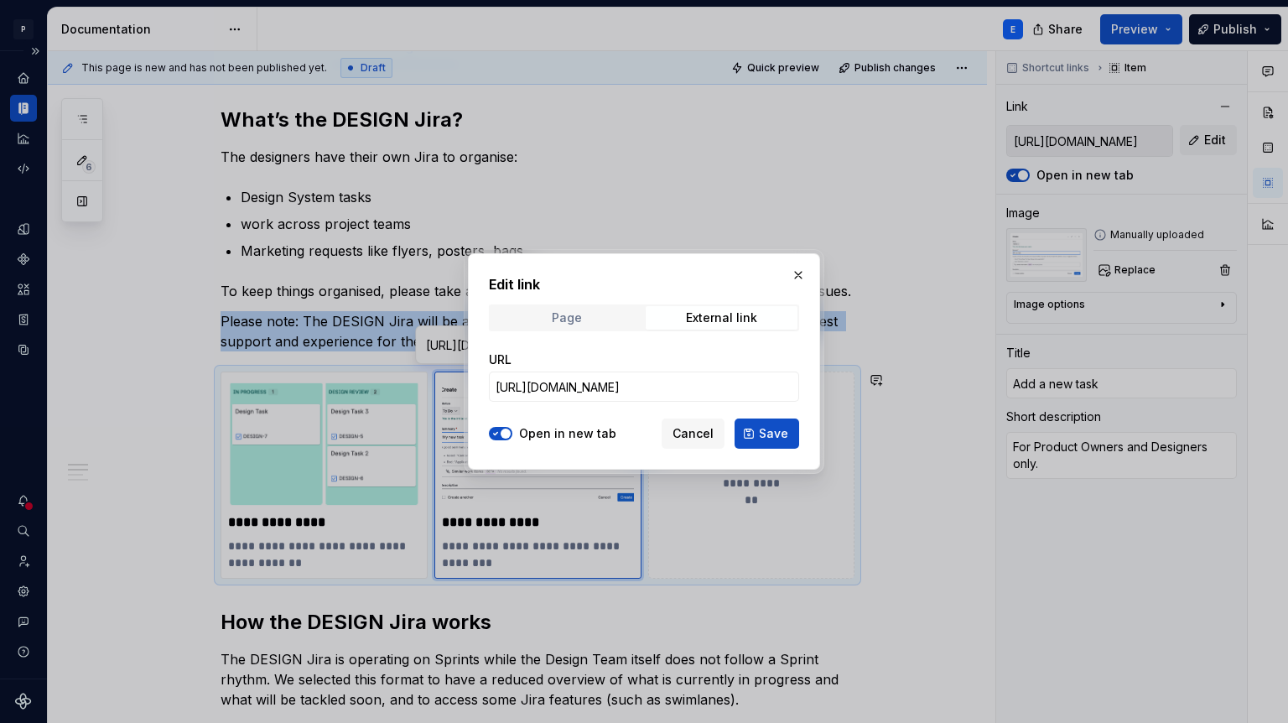
click at [595, 323] on span "Page" at bounding box center [567, 317] width 152 height 23
click at [677, 320] on span "External link" at bounding box center [722, 317] width 152 height 23
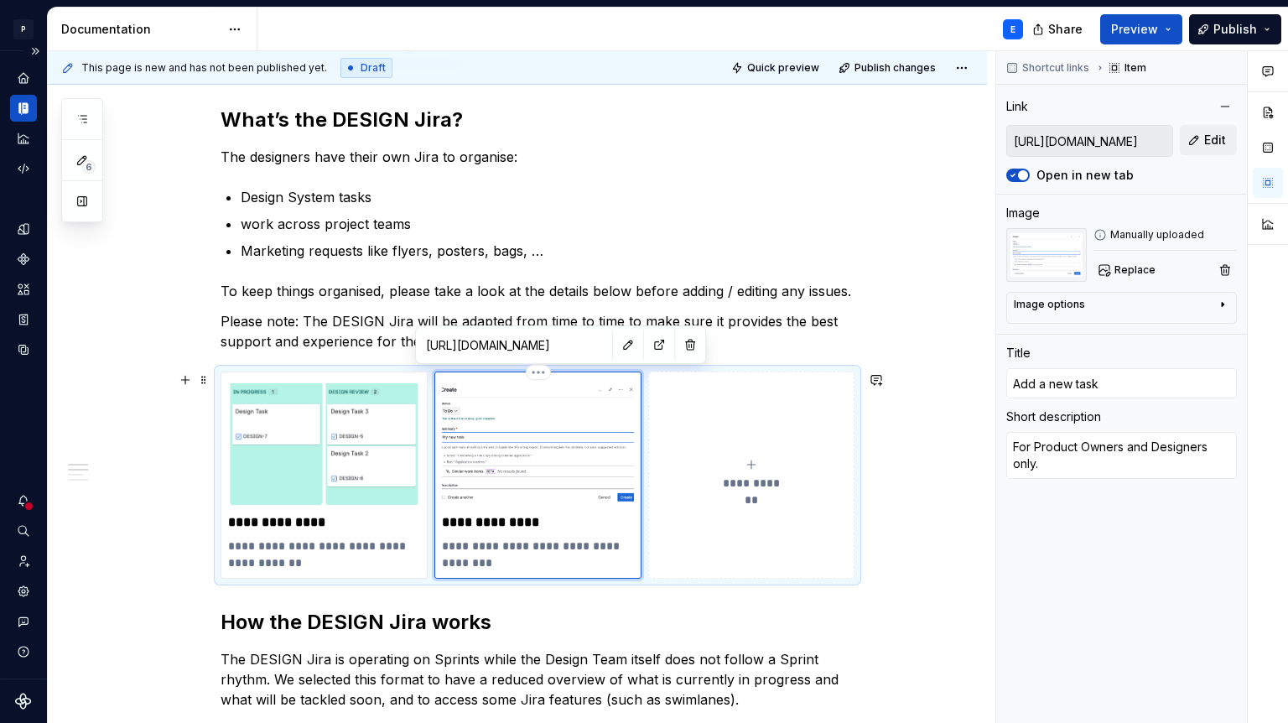
click at [531, 528] on p "**********" at bounding box center [538, 522] width 192 height 17
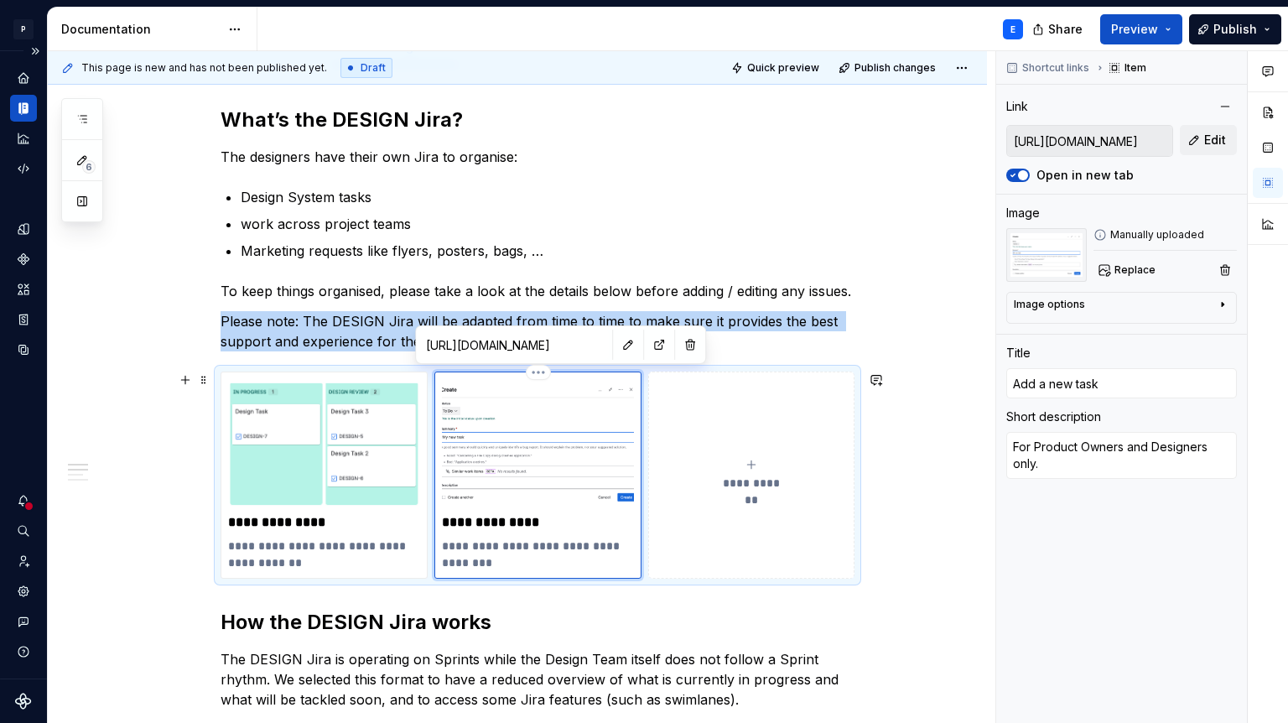
click at [554, 419] on img at bounding box center [538, 443] width 192 height 128
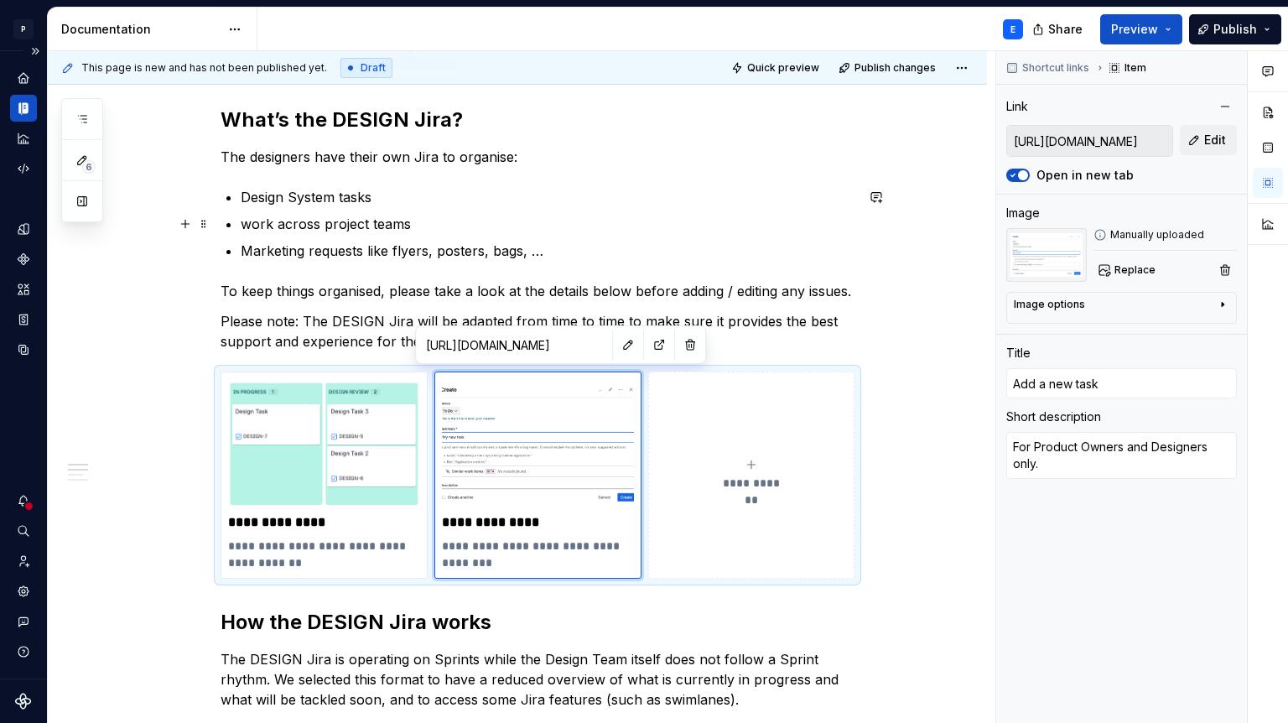
click at [597, 223] on p "work across project teams" at bounding box center [548, 224] width 614 height 20
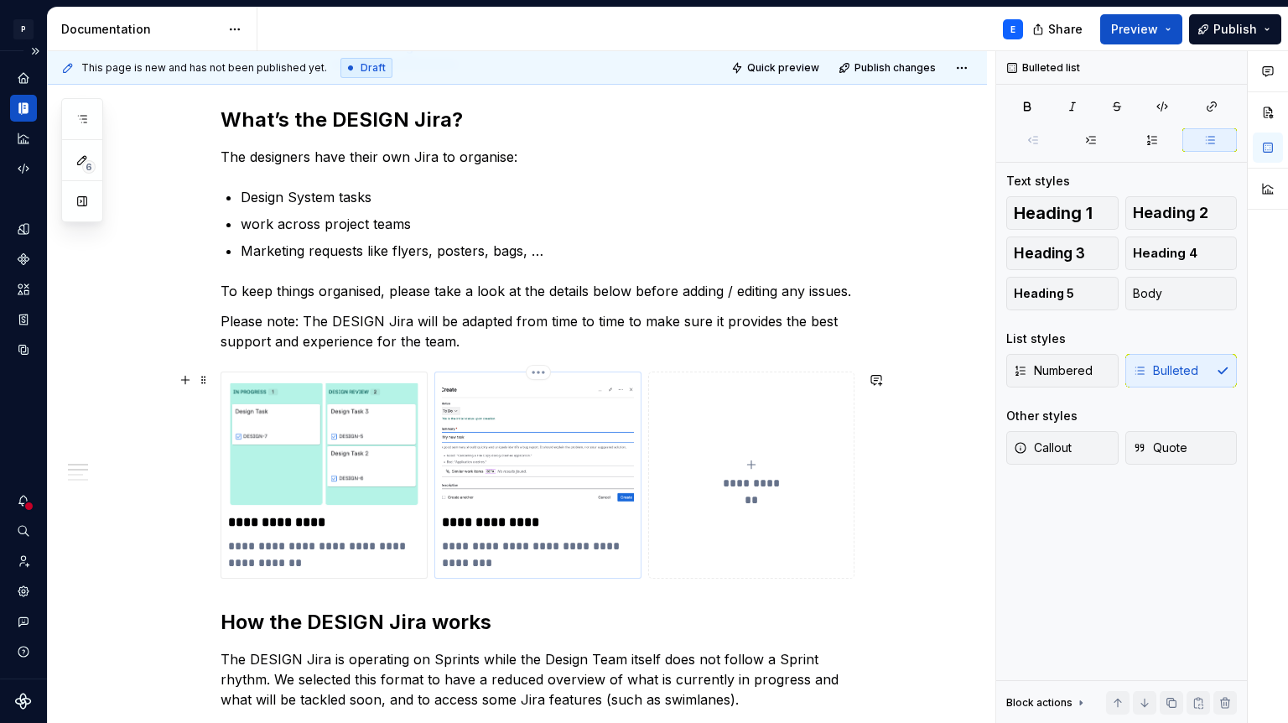
click at [497, 474] on img at bounding box center [538, 443] width 192 height 128
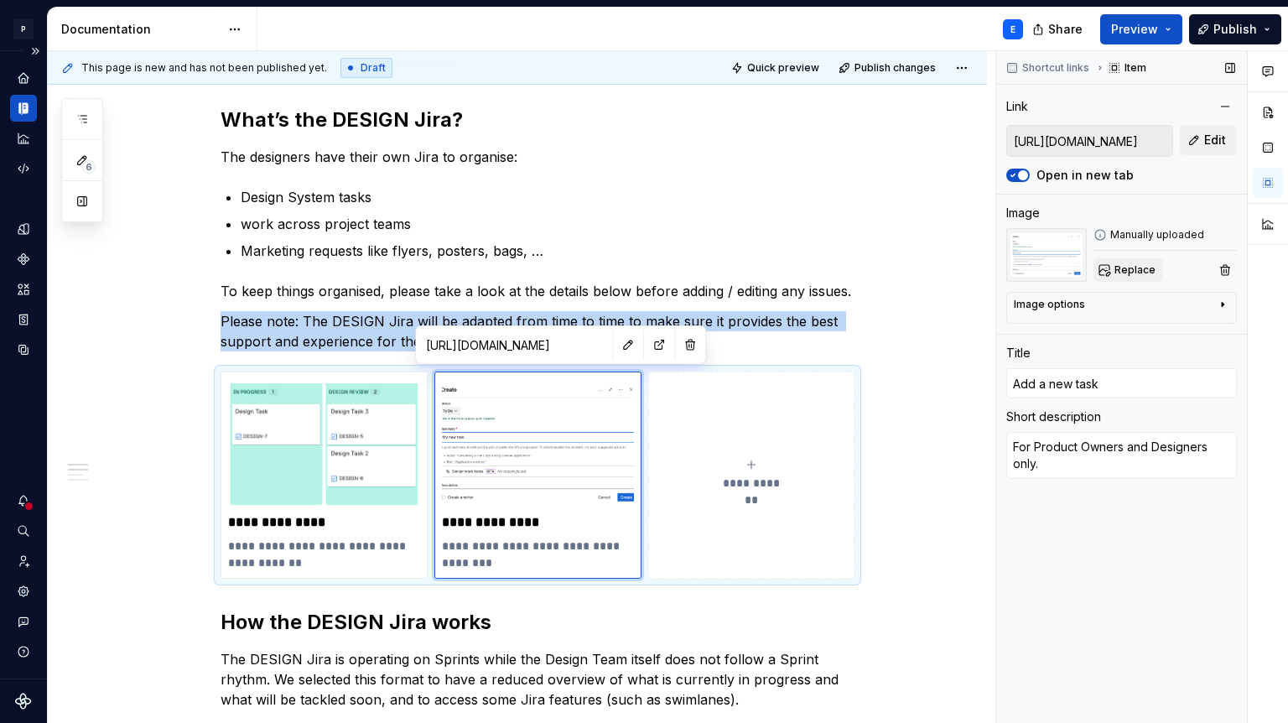
click at [1127, 264] on span "Replace" at bounding box center [1135, 269] width 41 height 13
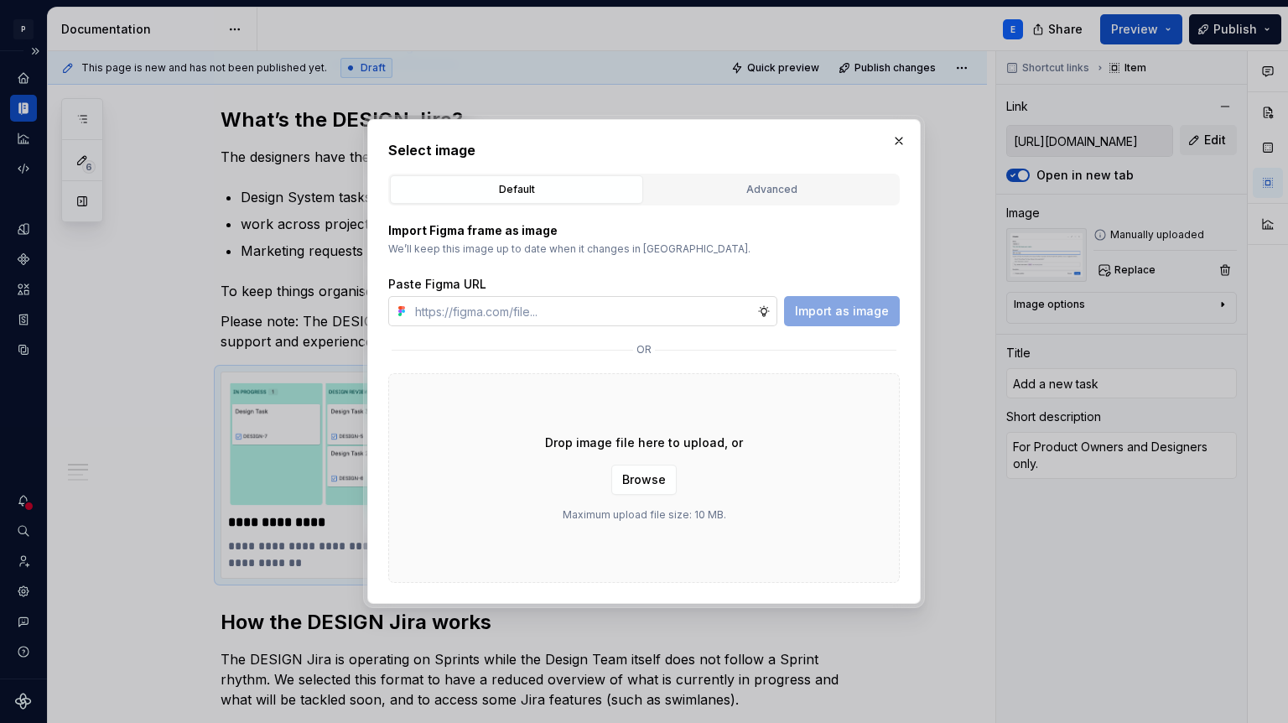
type textarea "*"
paste input "[URL][DOMAIN_NAME]"
type input "[URL][DOMAIN_NAME]"
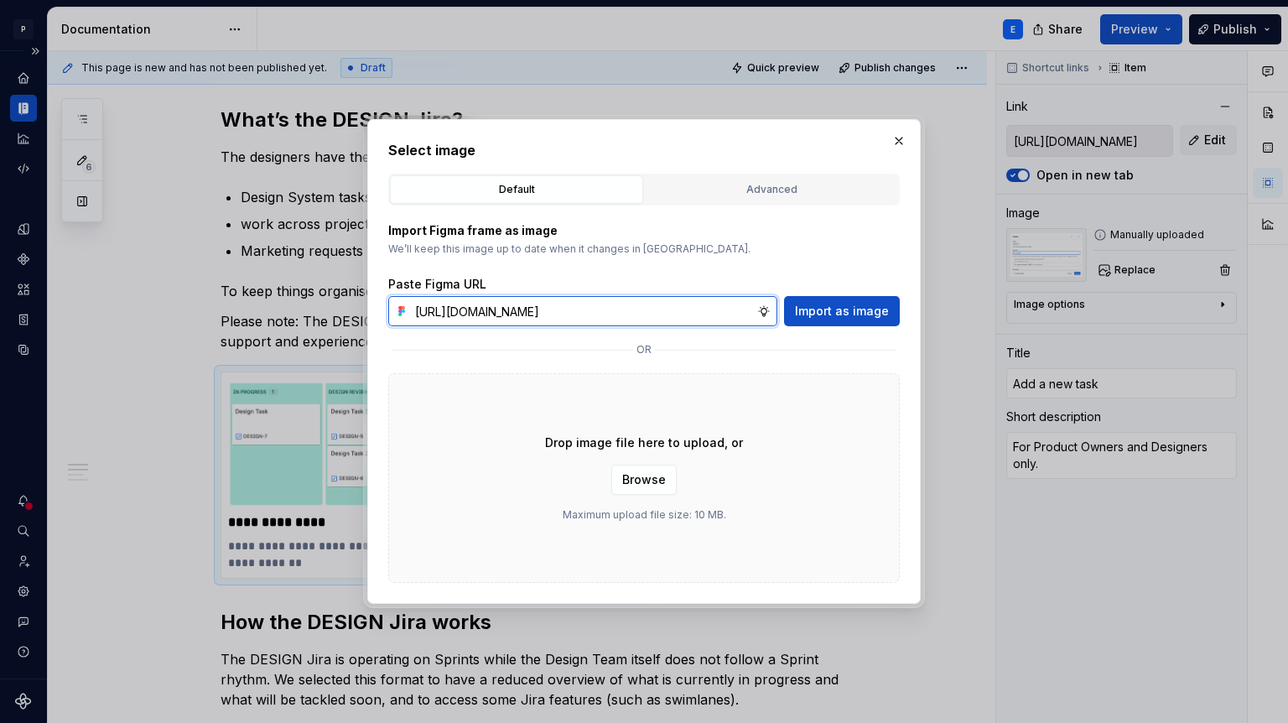
scroll to position [0, 350]
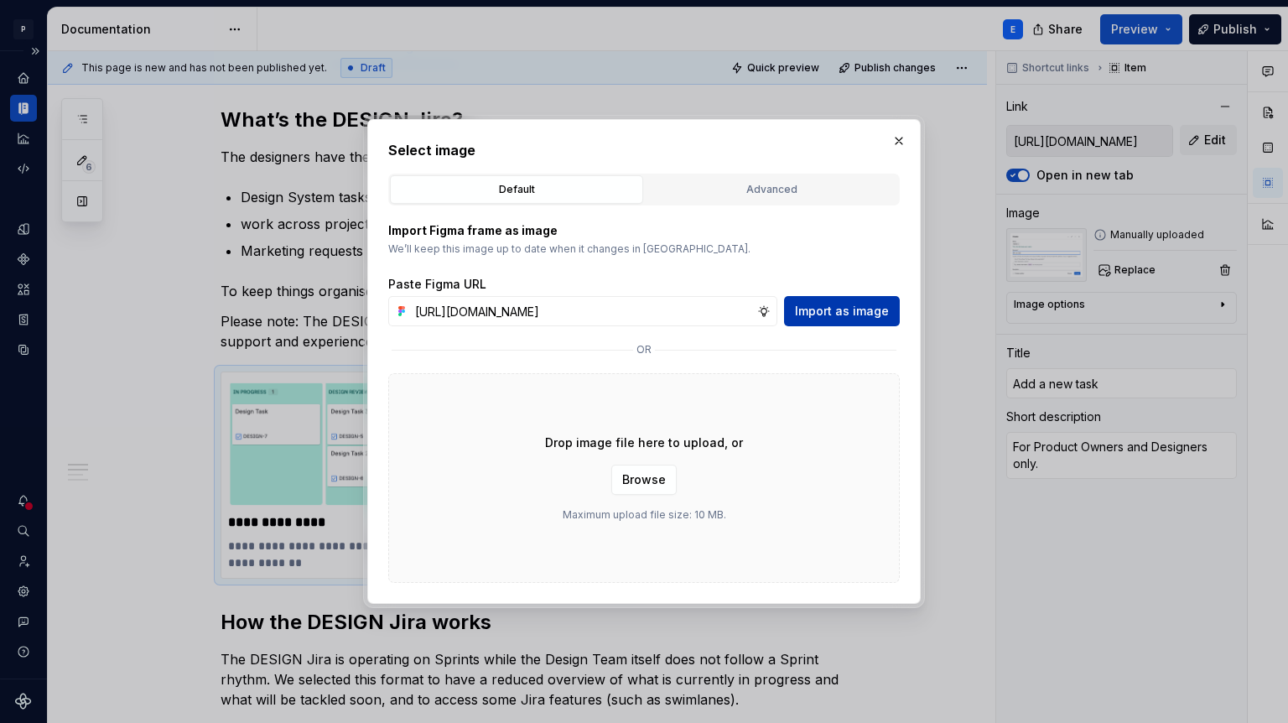
click at [830, 320] on button "Import as image" at bounding box center [842, 311] width 116 height 30
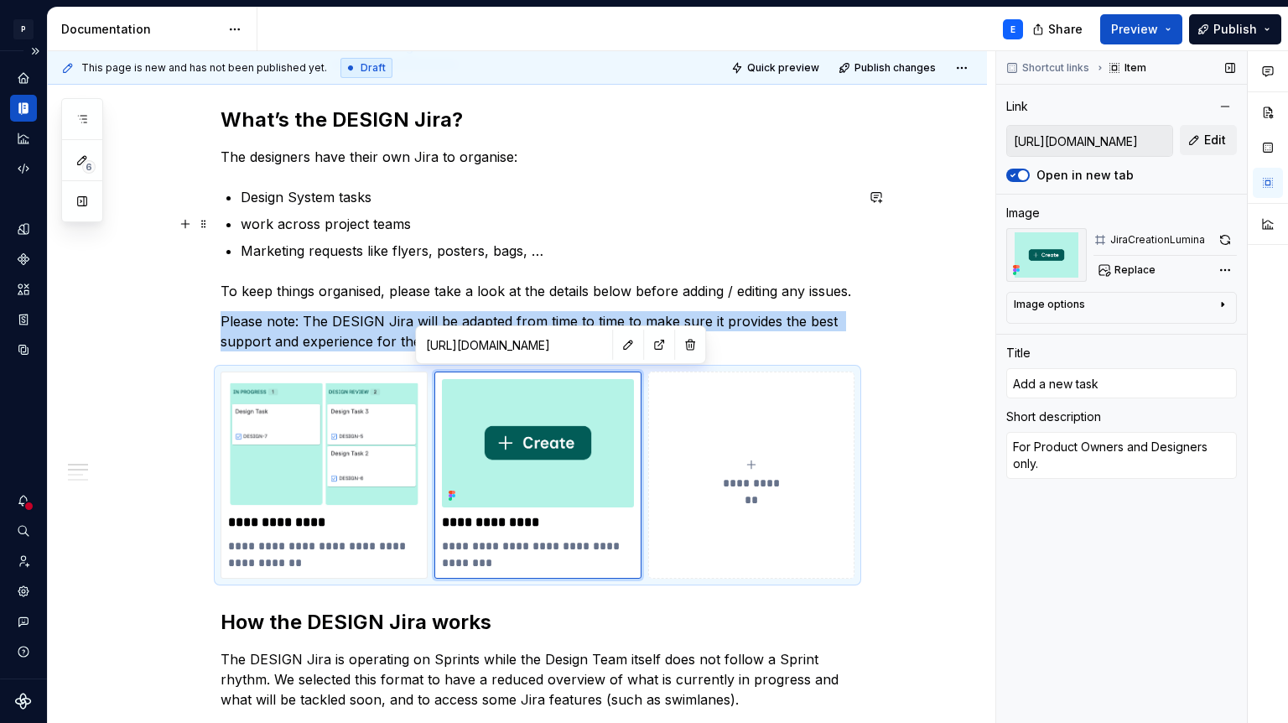
click at [585, 226] on p "work across project teams" at bounding box center [548, 224] width 614 height 20
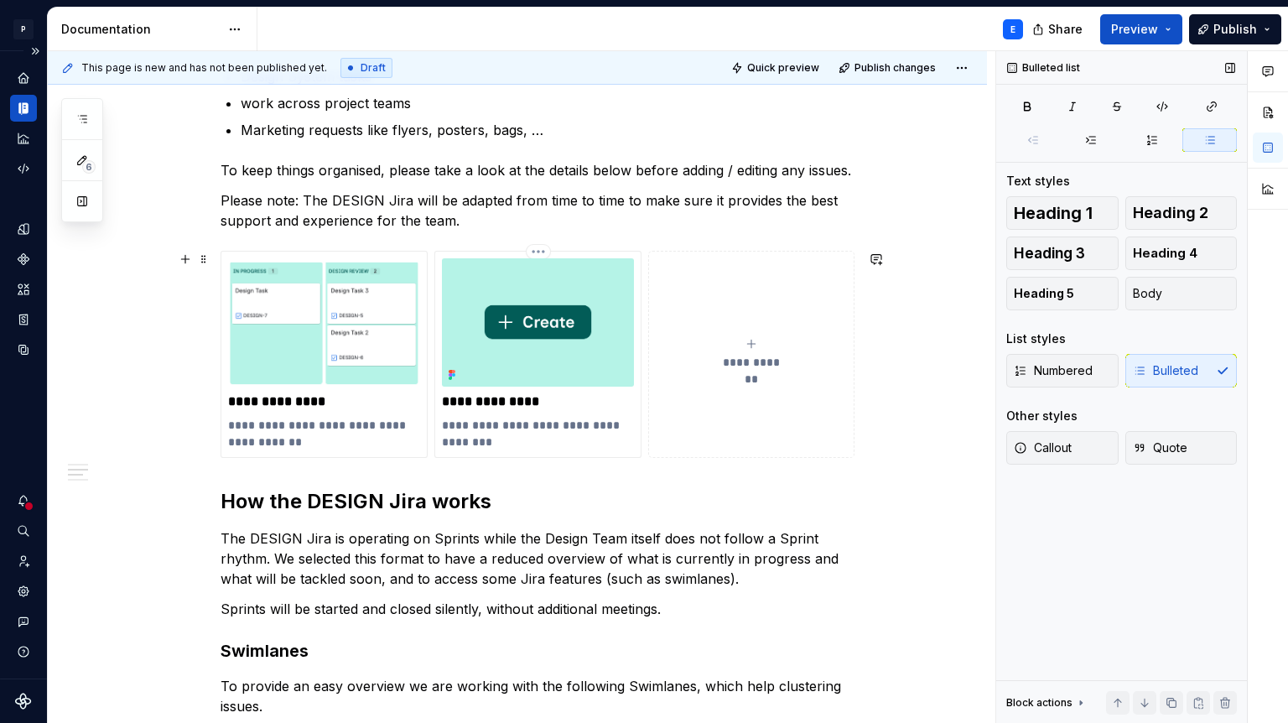
scroll to position [351, 0]
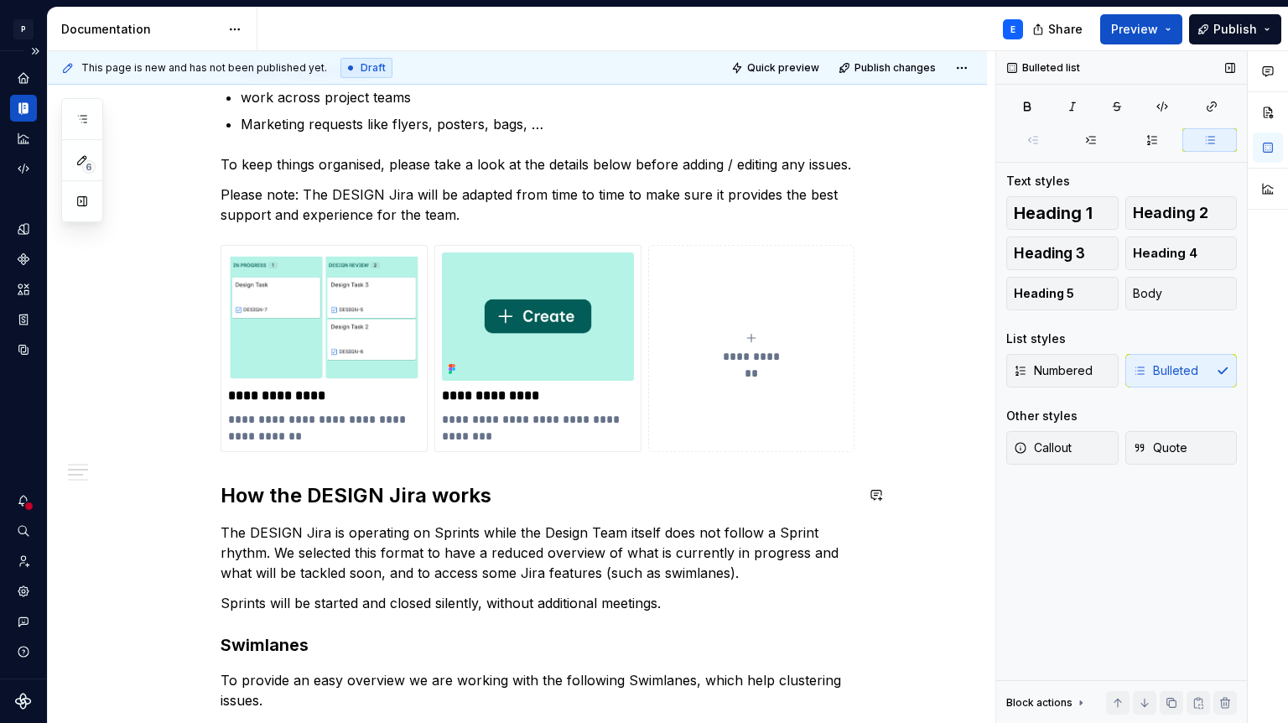
type textarea "*"
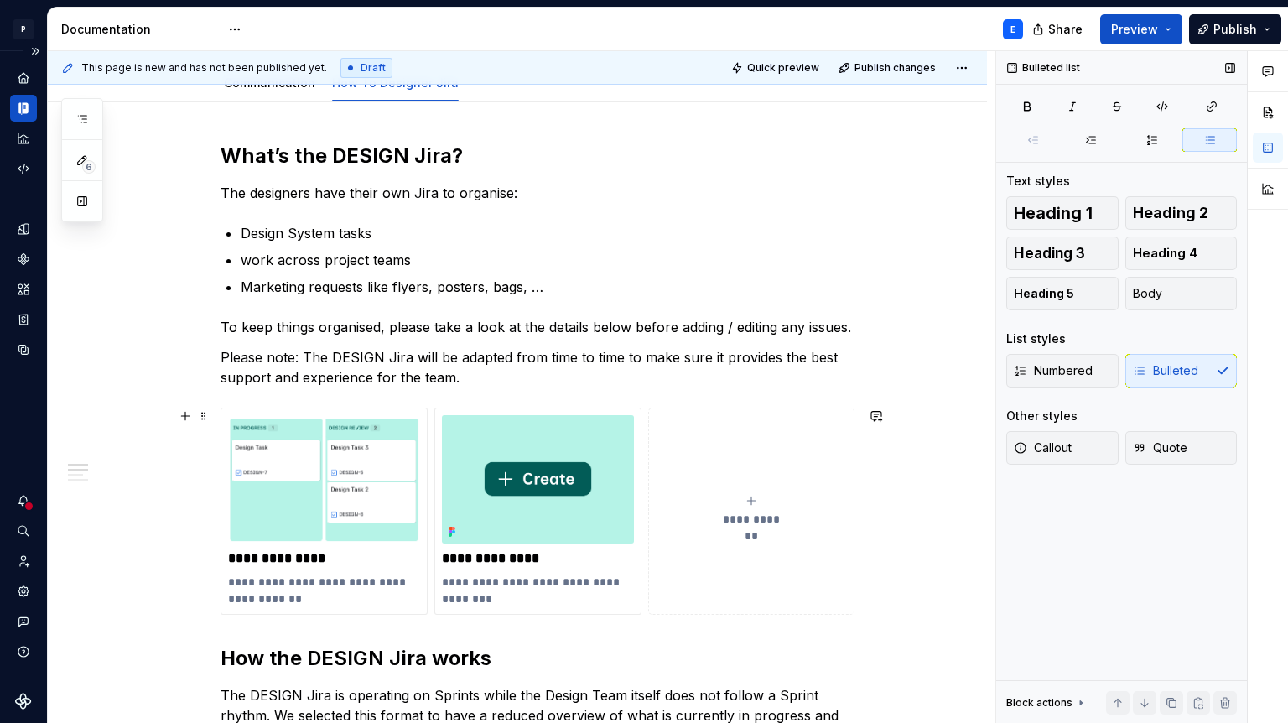
scroll to position [197, 0]
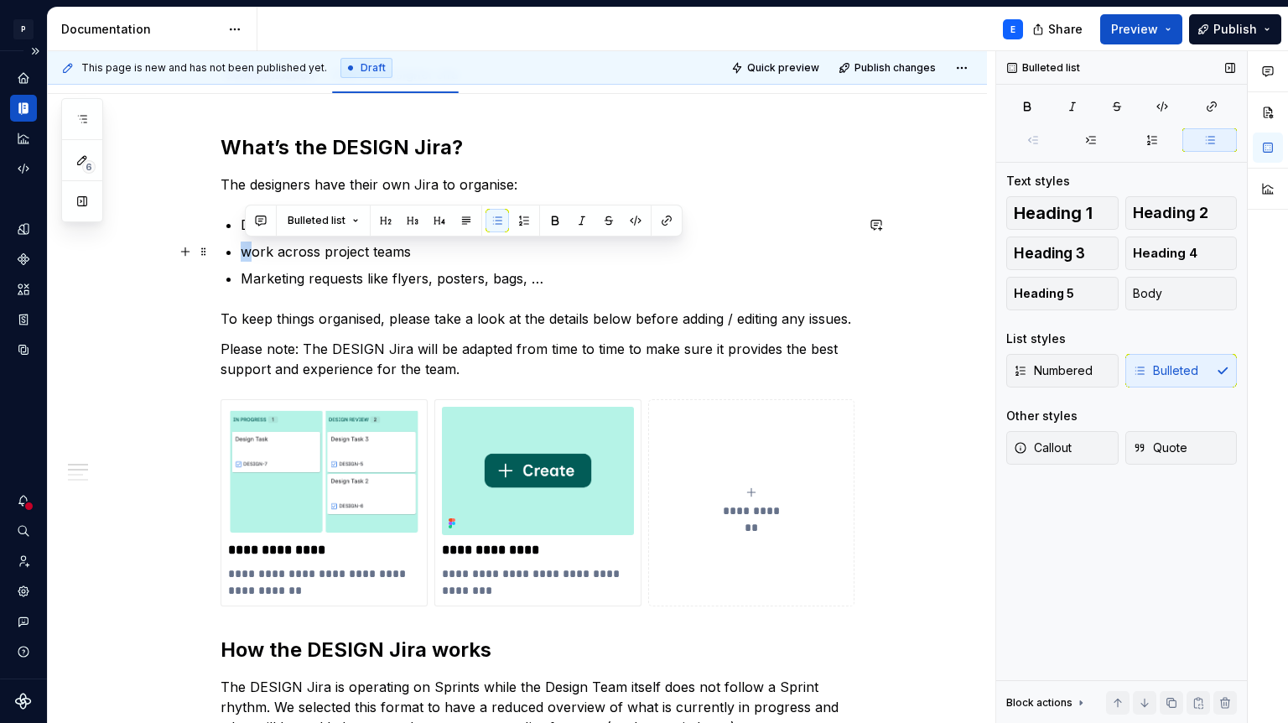
click at [246, 252] on p "work across project teams" at bounding box center [548, 252] width 614 height 20
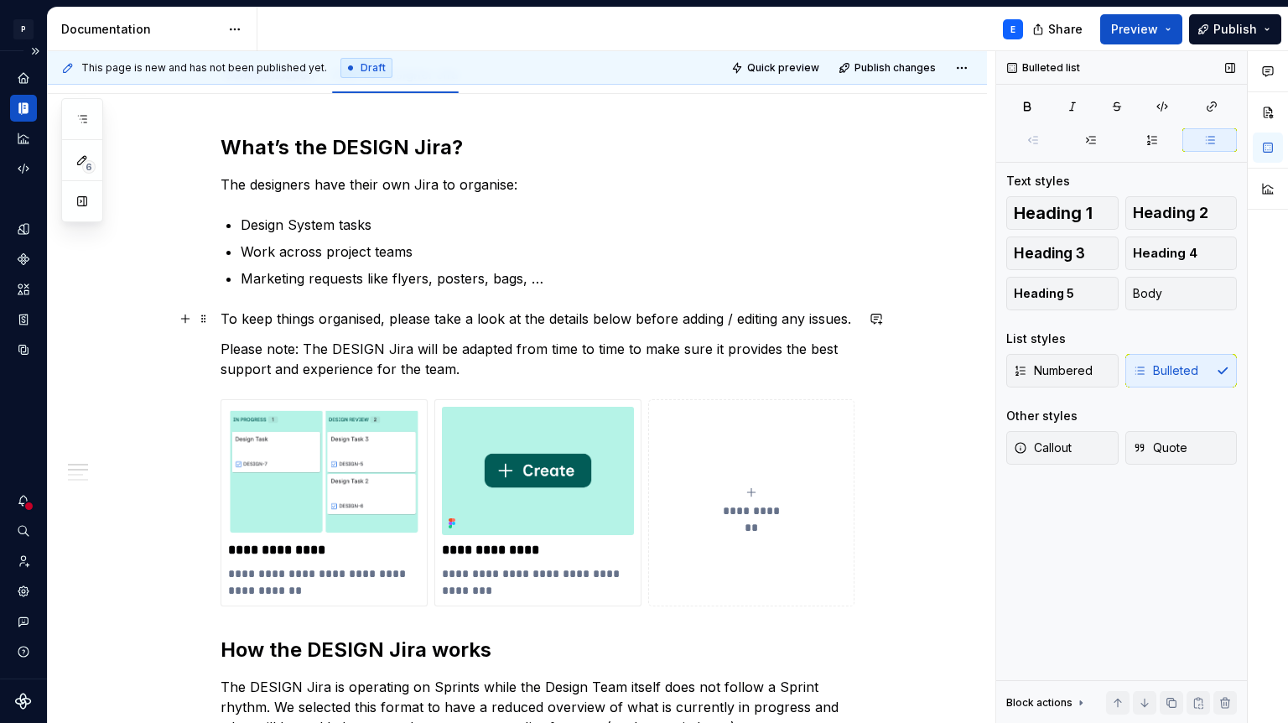
click at [390, 318] on p "To keep things organised, please take a look at the details below before adding…" at bounding box center [538, 319] width 634 height 20
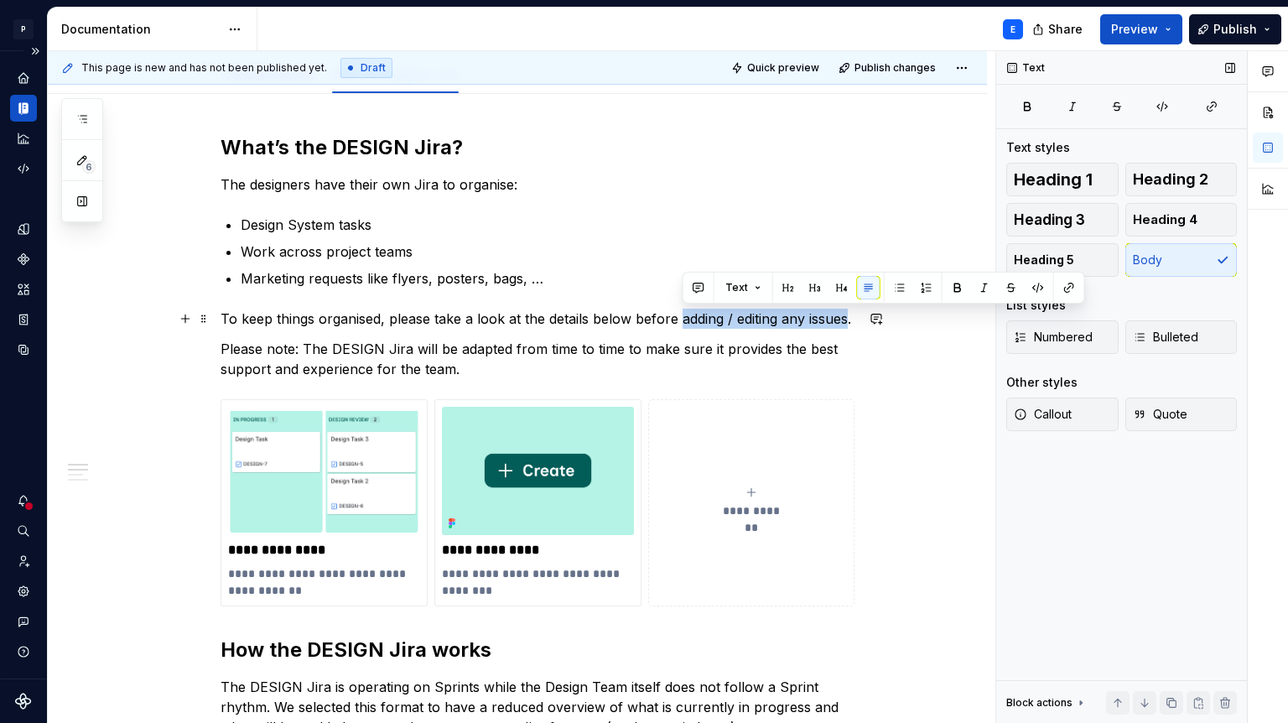
drag, startPoint x: 682, startPoint y: 316, endPoint x: 852, endPoint y: 316, distance: 170.3
click at [852, 316] on p "To keep things organised, please take a look at the details below before adding…" at bounding box center [538, 319] width 634 height 20
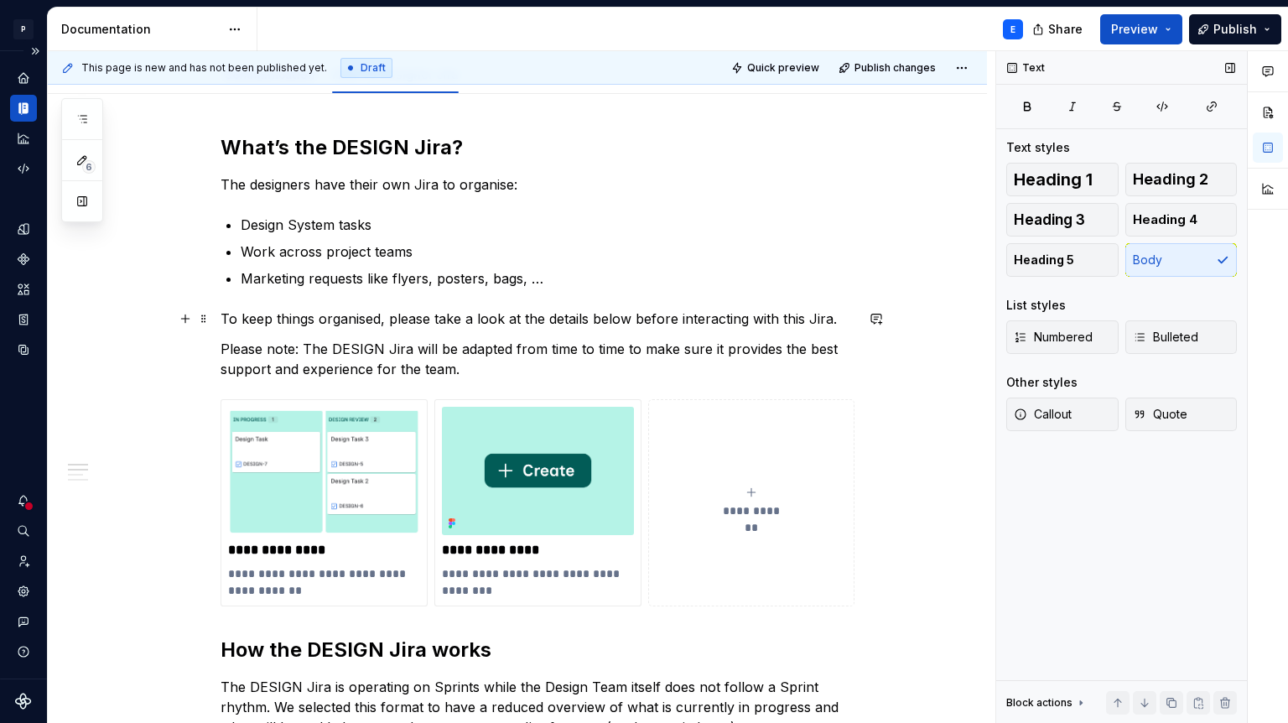
click at [842, 319] on p "To keep things organised, please take a look at the details below before intera…" at bounding box center [538, 319] width 634 height 20
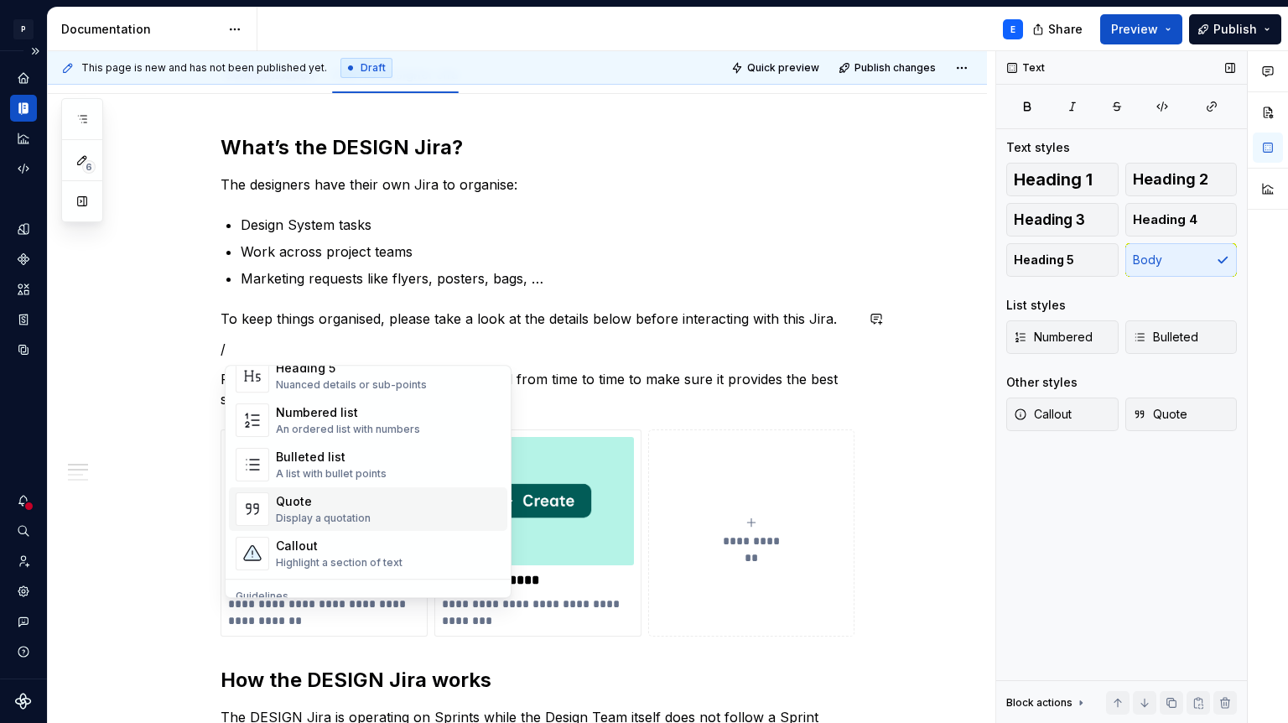
scroll to position [264, 0]
click at [367, 535] on div "Callout" at bounding box center [339, 542] width 127 height 17
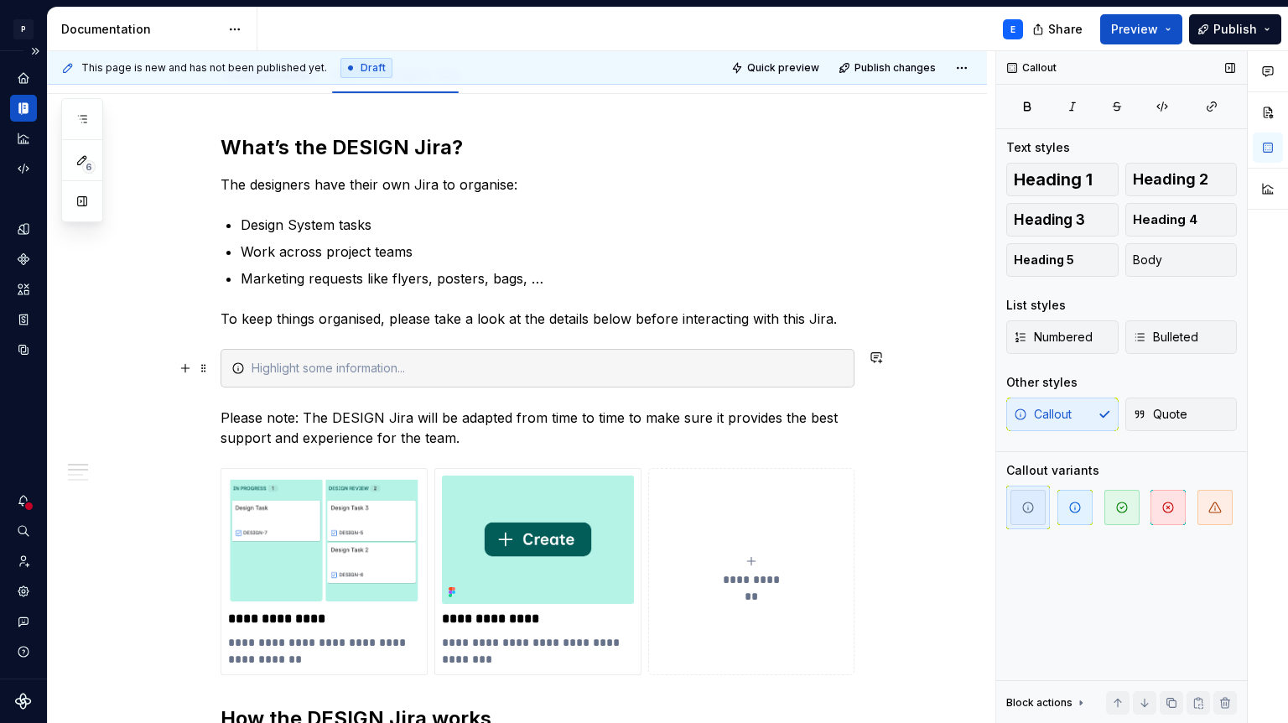
click at [241, 367] on icon at bounding box center [238, 368] width 13 height 13
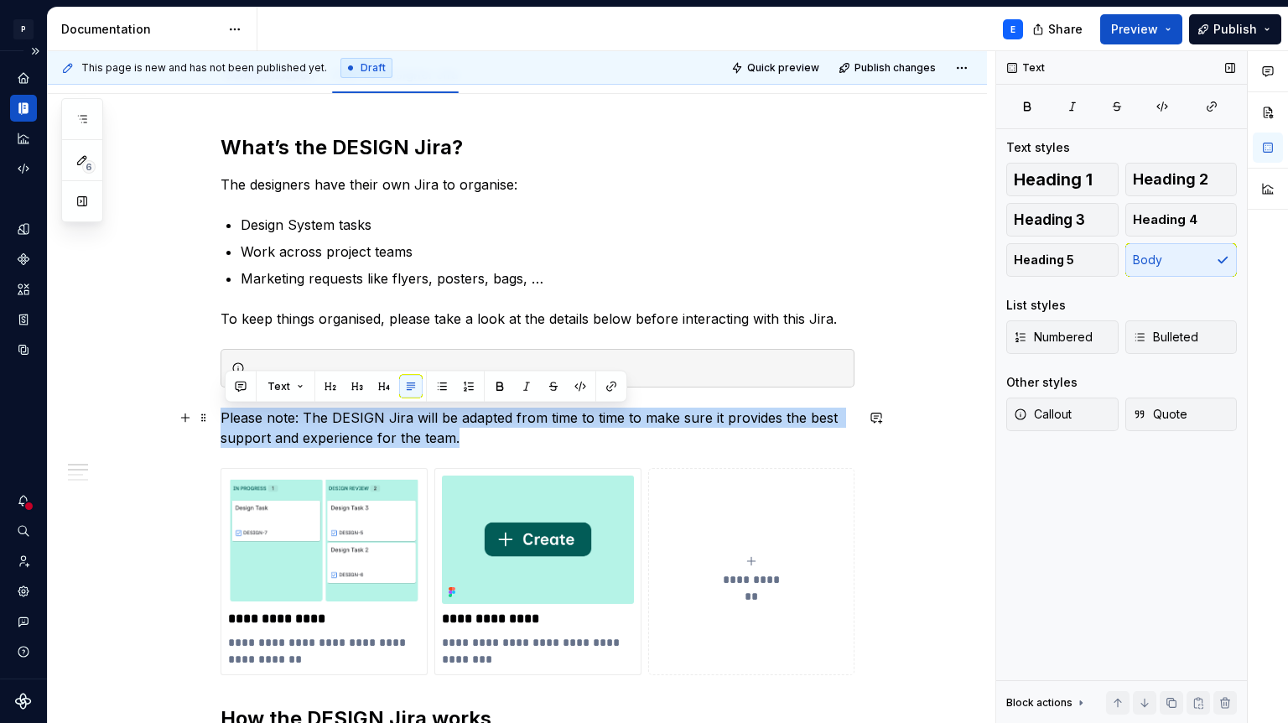
drag, startPoint x: 226, startPoint y: 414, endPoint x: 527, endPoint y: 436, distance: 301.9
click at [527, 436] on p "Please note: The DESIGN Jira will be adapted from time to time to make sure it …" at bounding box center [538, 428] width 634 height 40
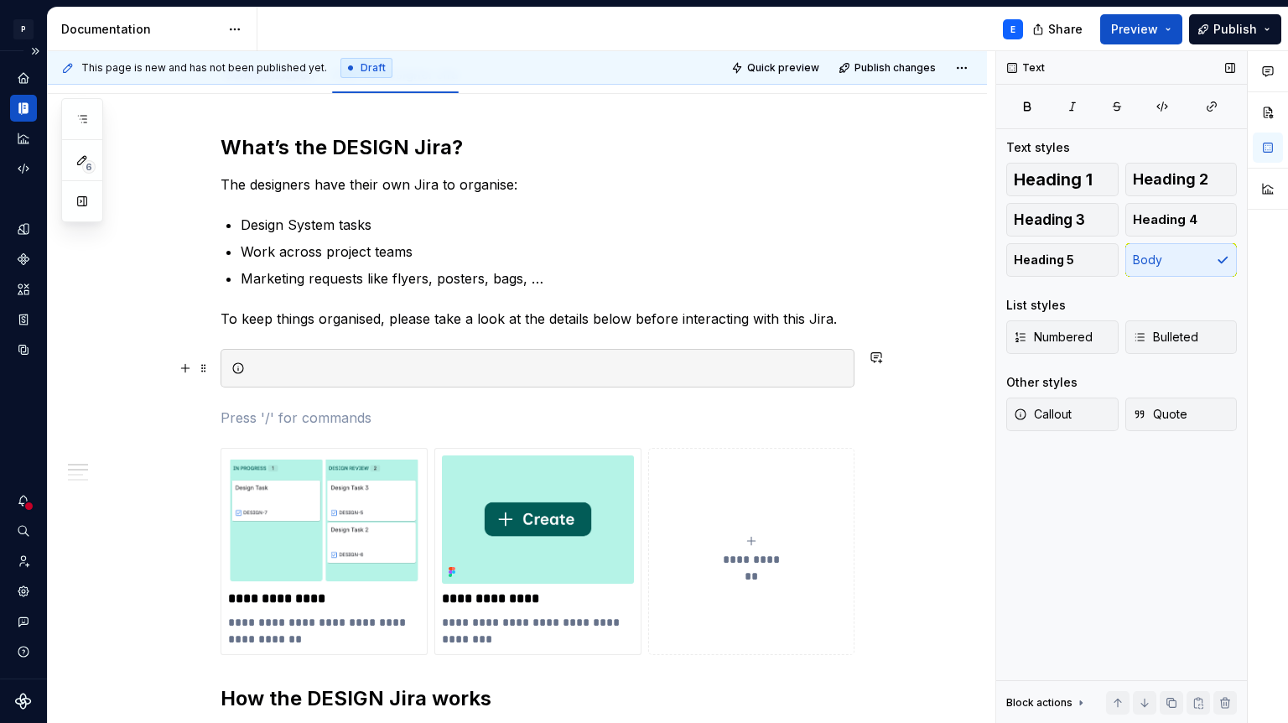
click at [396, 369] on div at bounding box center [548, 368] width 592 height 17
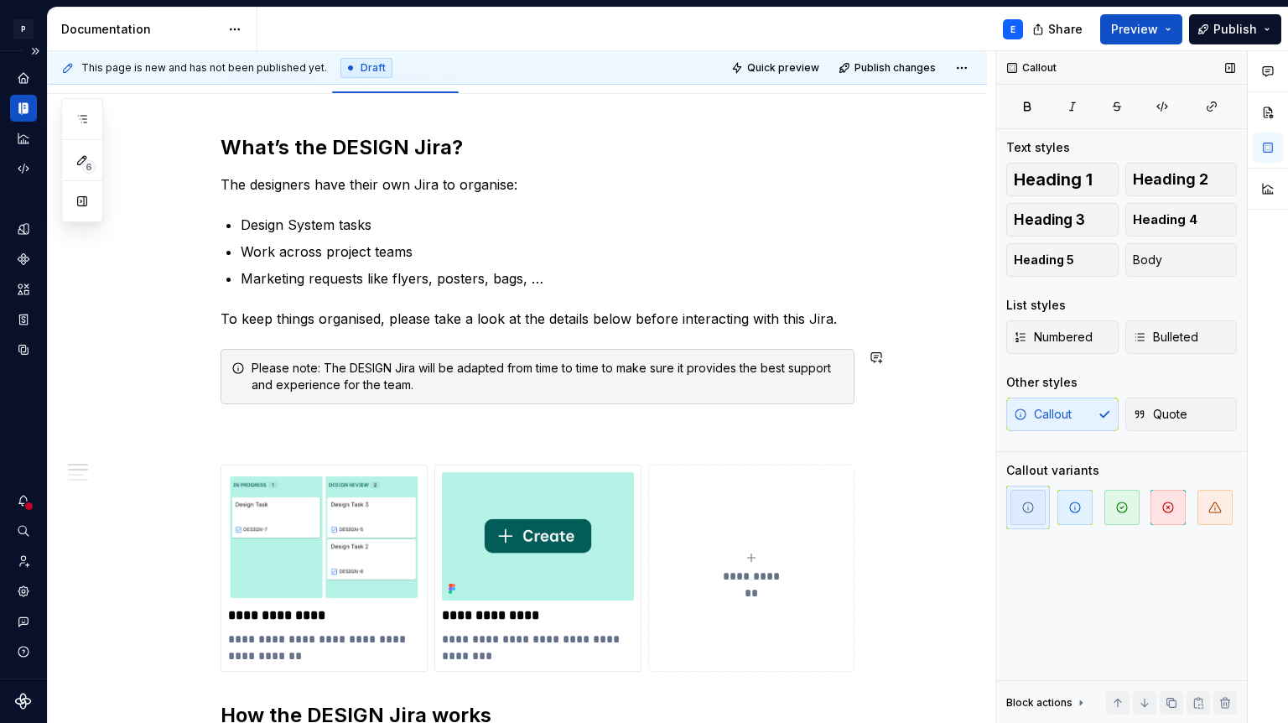
click at [330, 424] on p at bounding box center [538, 434] width 634 height 20
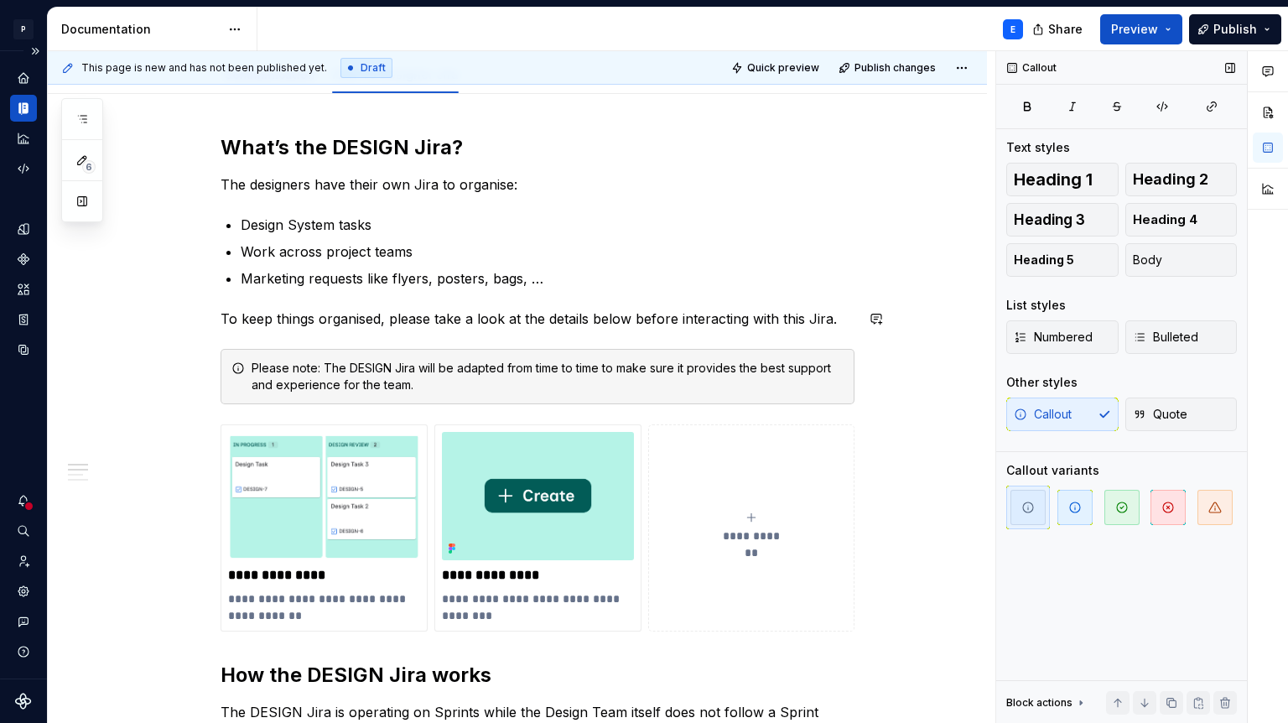
click at [482, 294] on div "**********" at bounding box center [538, 720] width 634 height 1172
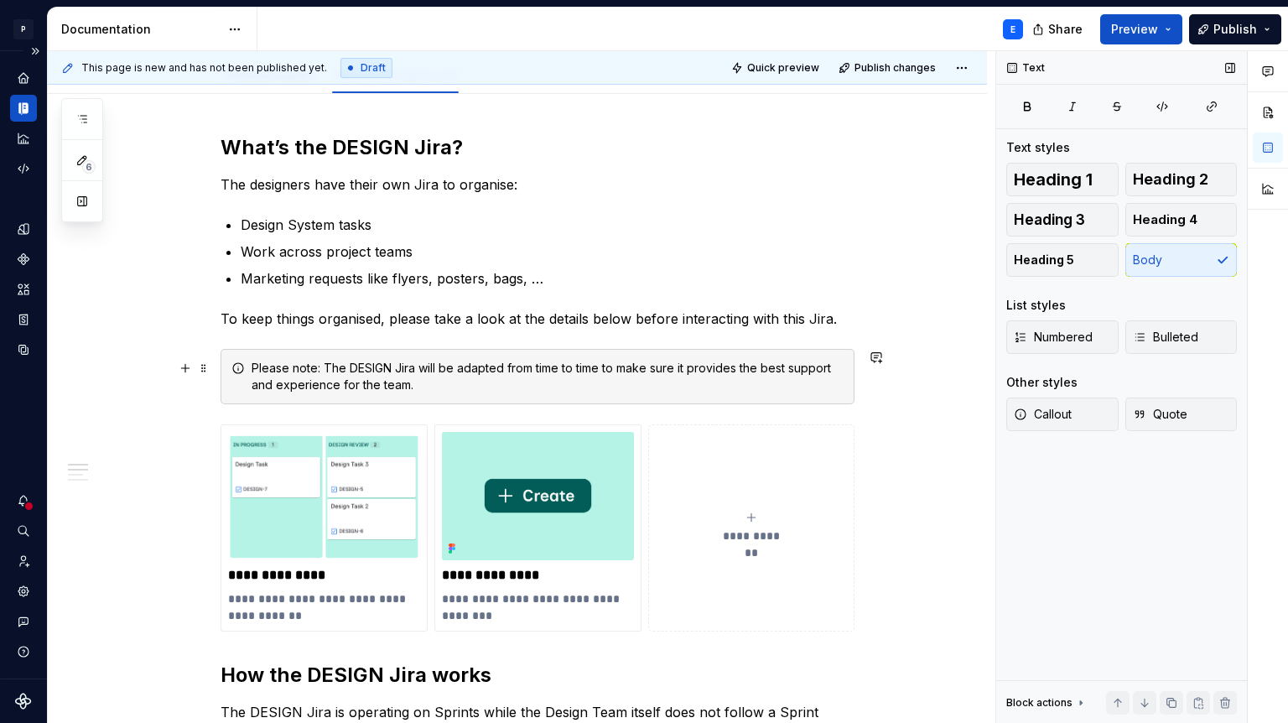
click at [471, 372] on div "Please note: The DESIGN Jira will be adapted from time to time to make sure it …" at bounding box center [548, 377] width 592 height 34
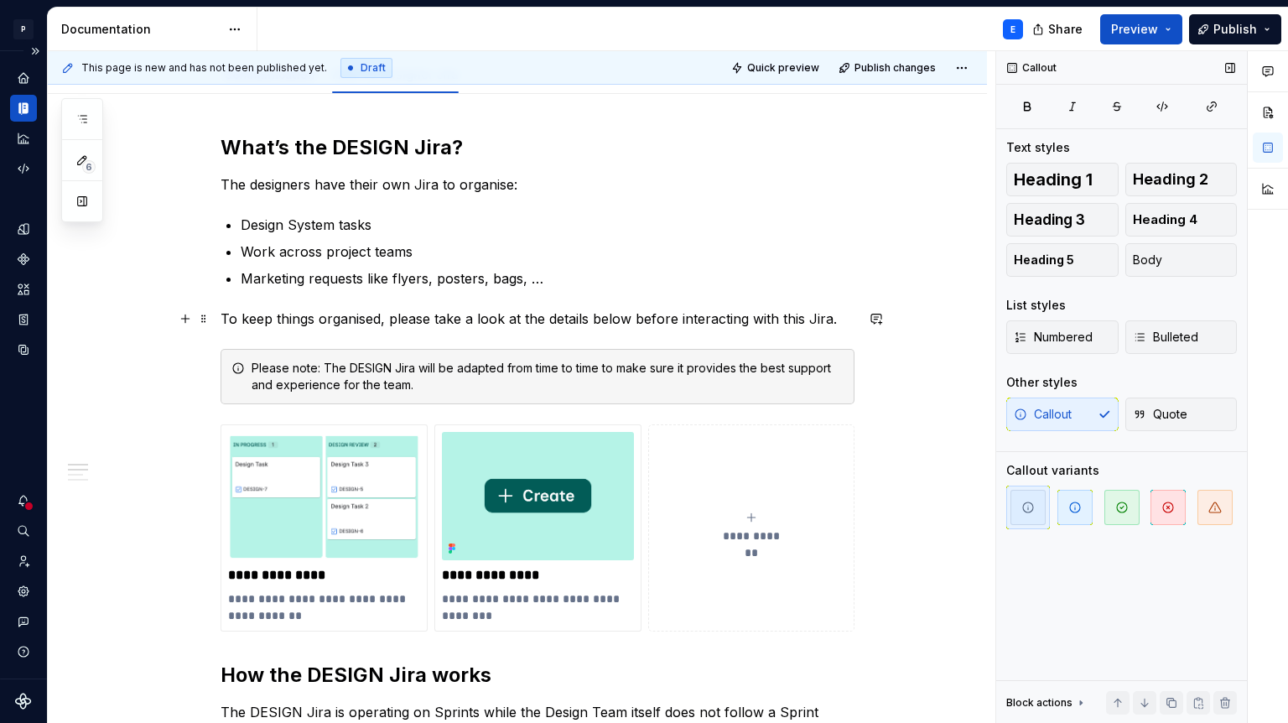
click at [635, 311] on p "To keep things organised, please take a look at the details below before intera…" at bounding box center [538, 319] width 634 height 20
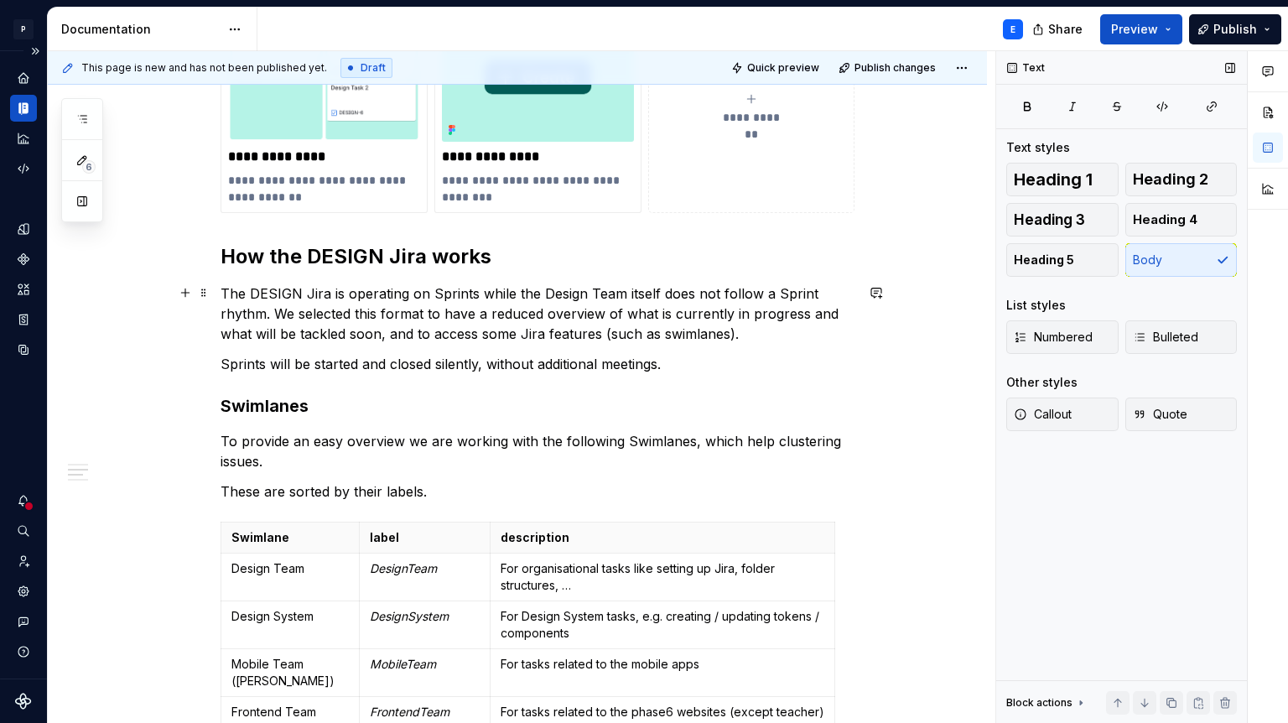
scroll to position [619, 0]
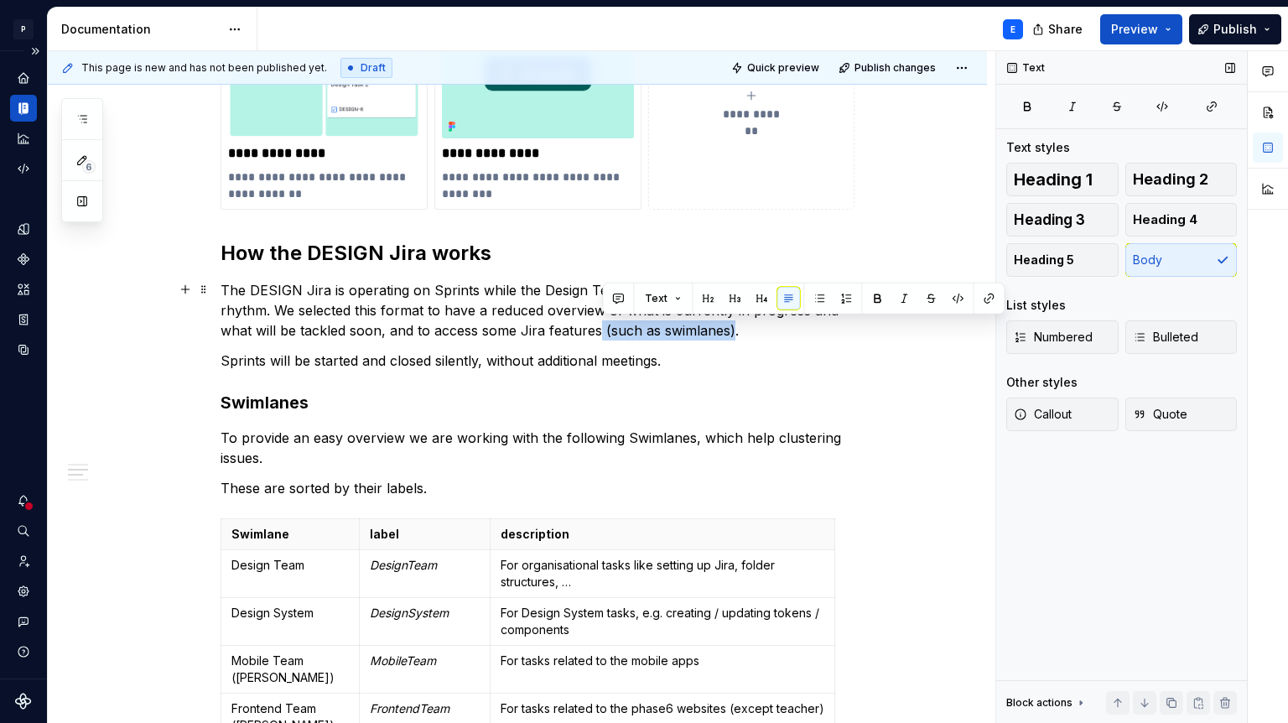
drag, startPoint x: 603, startPoint y: 327, endPoint x: 734, endPoint y: 332, distance: 131.0
click at [734, 332] on p "The DESIGN Jira is operating on Sprints while the Design Team itself does not f…" at bounding box center [538, 310] width 634 height 60
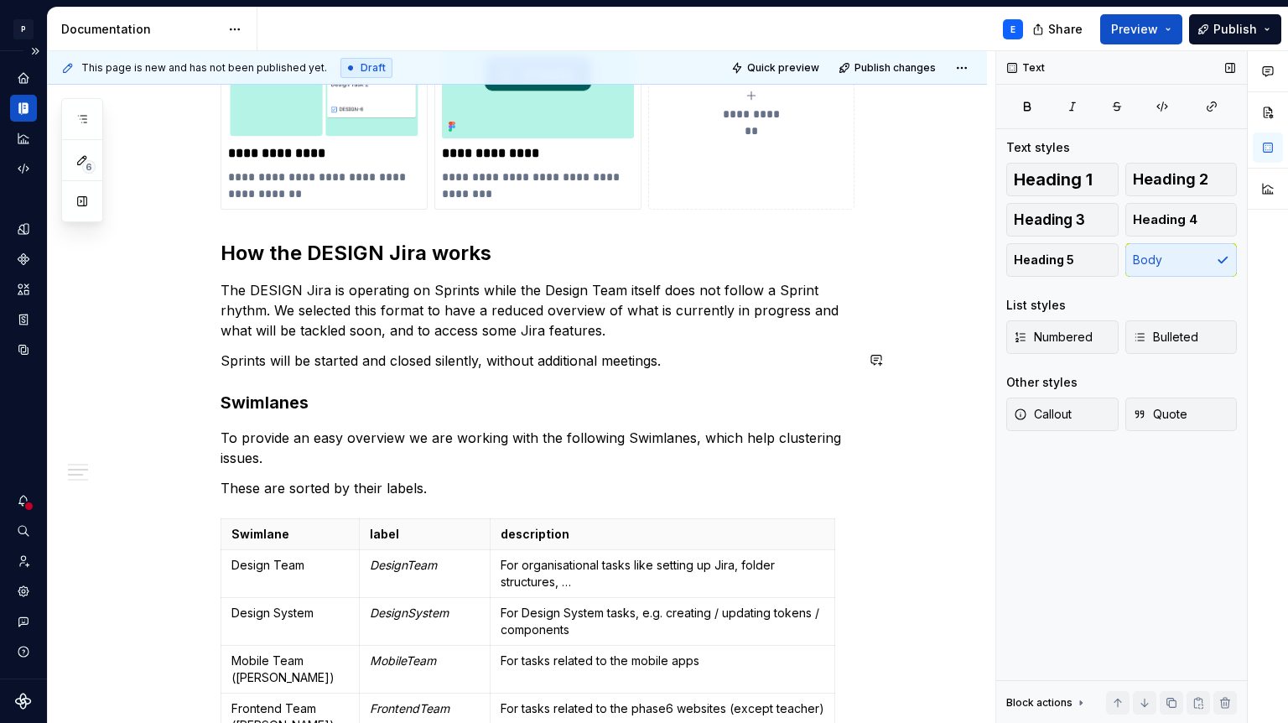
click at [688, 342] on div "**********" at bounding box center [538, 298] width 634 height 1172
click at [522, 329] on p "The DESIGN Jira is operating on Sprints while the Design Team itself does not f…" at bounding box center [538, 310] width 634 height 60
click at [718, 365] on p "Sprints will be started and closed silently, without additional meetings." at bounding box center [538, 361] width 634 height 20
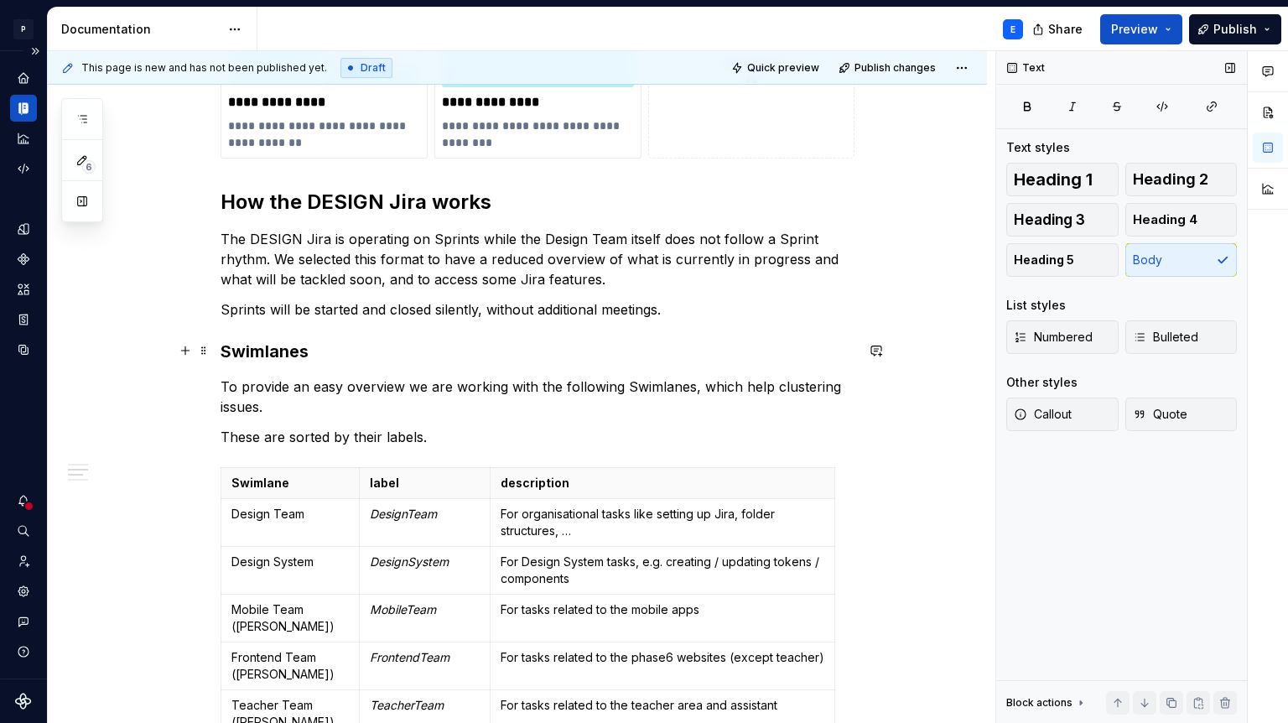
scroll to position [673, 0]
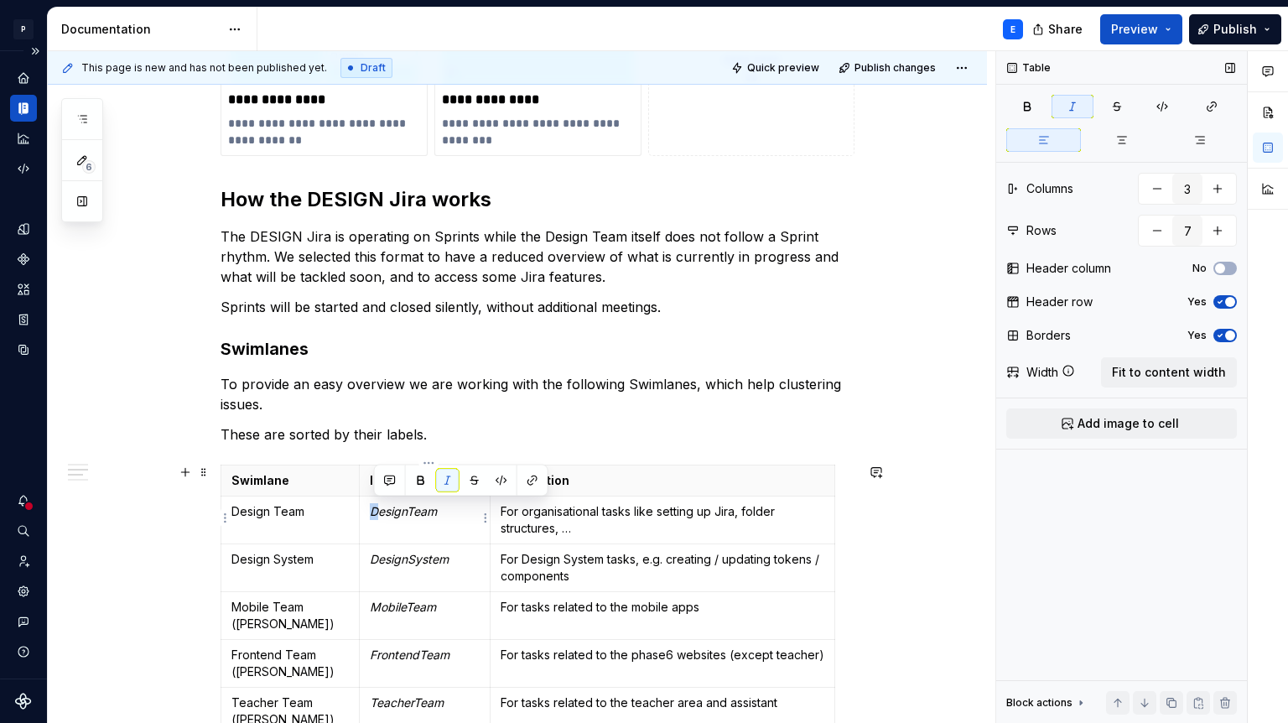
click at [375, 508] on em "DesignTeam" at bounding box center [403, 511] width 67 height 14
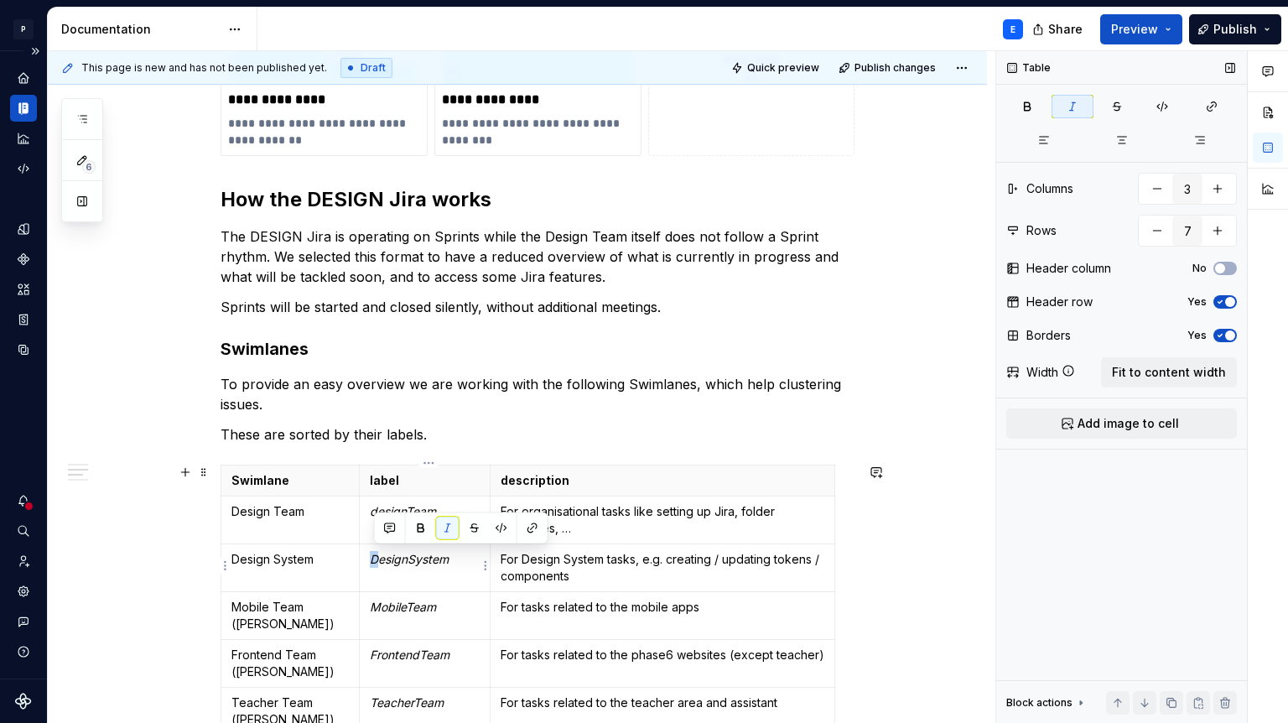
click at [376, 559] on em "DesignSystem" at bounding box center [409, 559] width 79 height 14
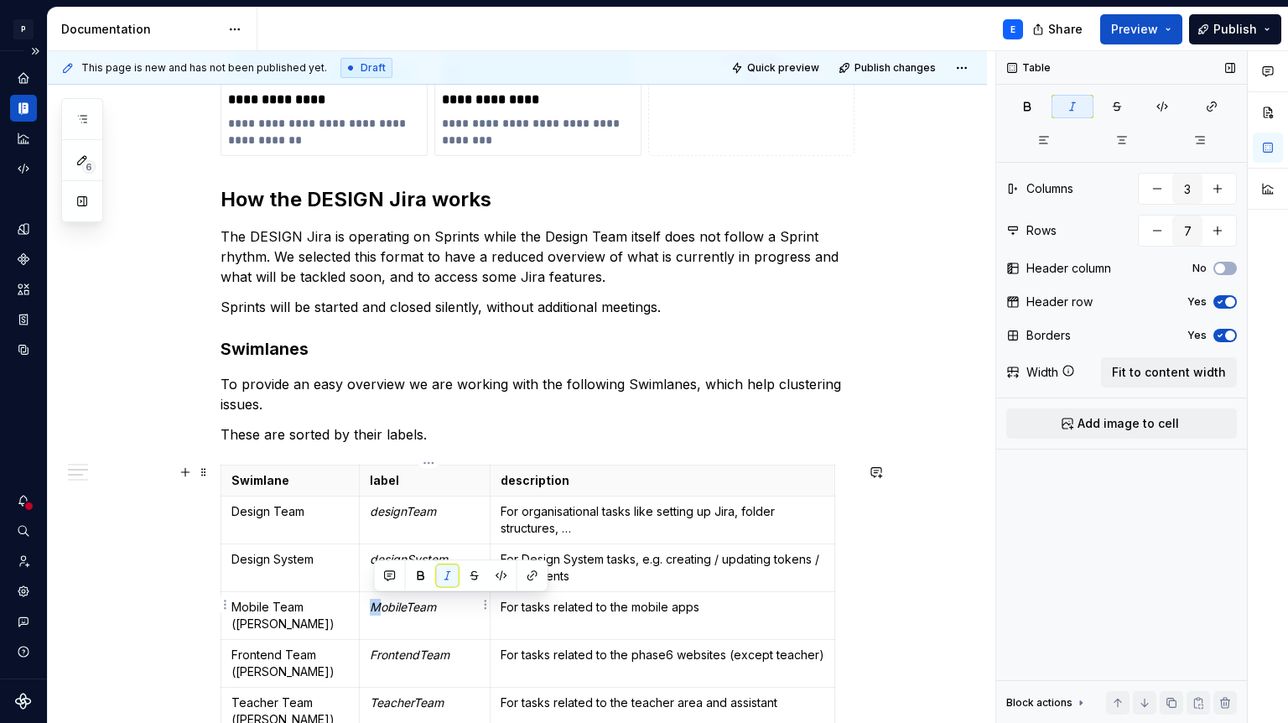
click at [377, 610] on em "MobileTeam" at bounding box center [403, 607] width 66 height 14
click at [375, 648] on em "FrontendTeam" at bounding box center [410, 655] width 80 height 14
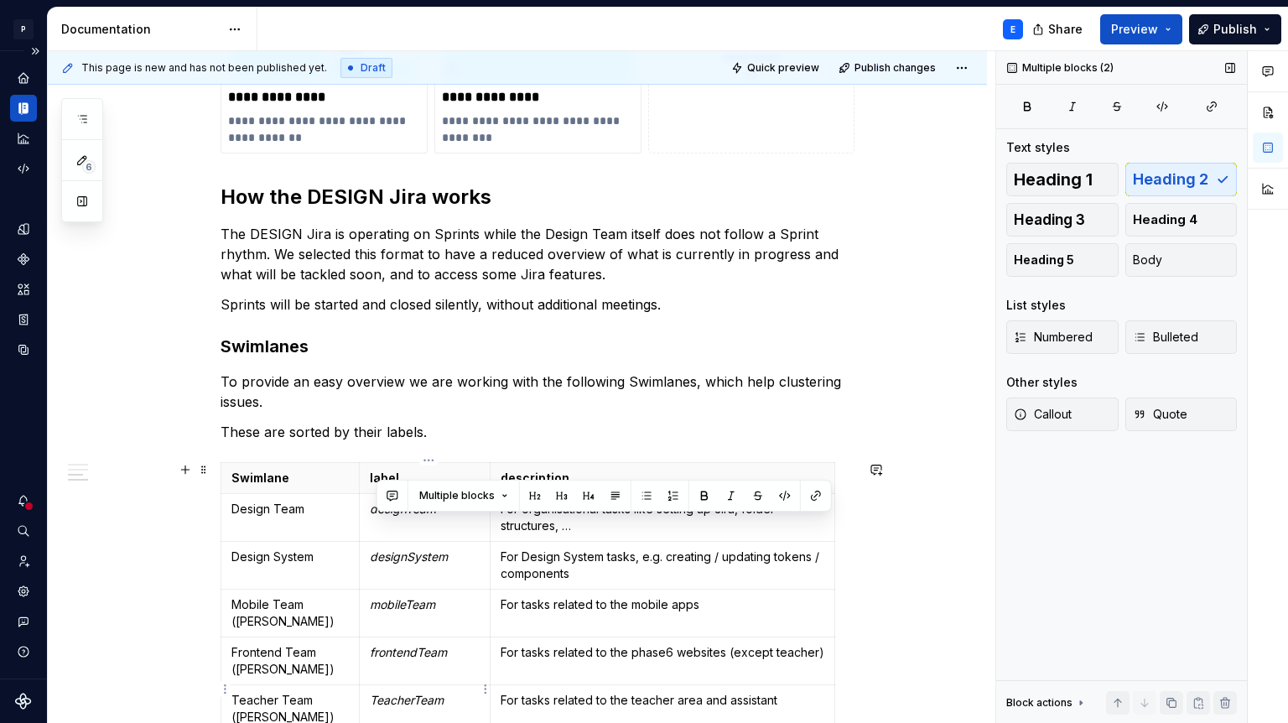
scroll to position [997, 0]
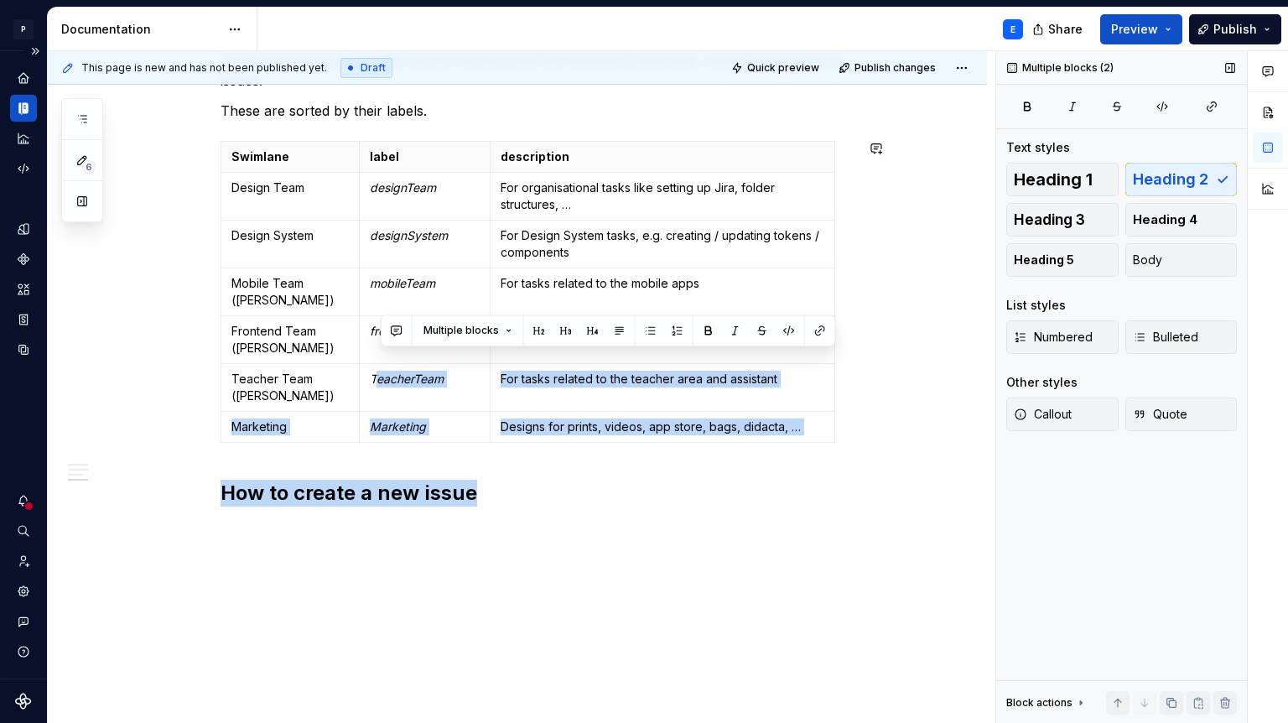
drag, startPoint x: 381, startPoint y: 678, endPoint x: 386, endPoint y: 505, distance: 172.9
click at [376, 669] on div "**********" at bounding box center [517, 19] width 939 height 1449
click at [375, 370] on td "TeacherTeam" at bounding box center [424, 387] width 131 height 48
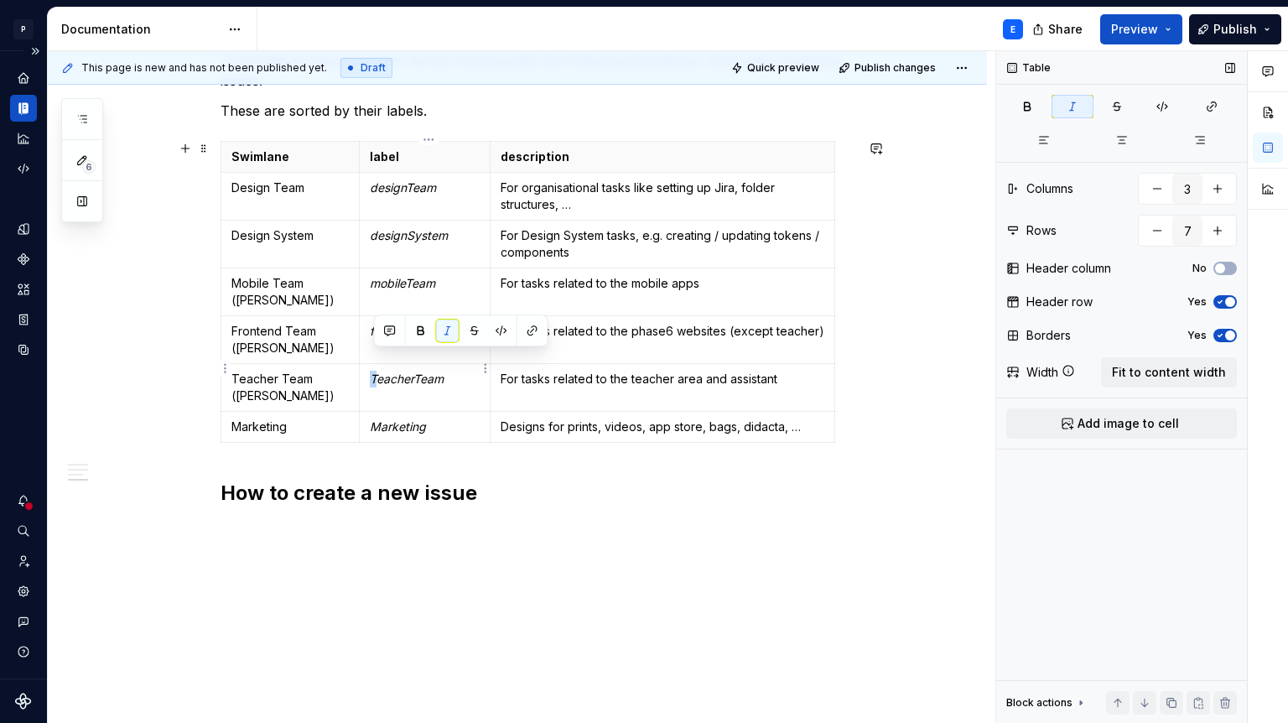
click at [375, 372] on em "TeacherTeam" at bounding box center [407, 379] width 74 height 14
click at [374, 419] on em "Marketing" at bounding box center [398, 426] width 56 height 14
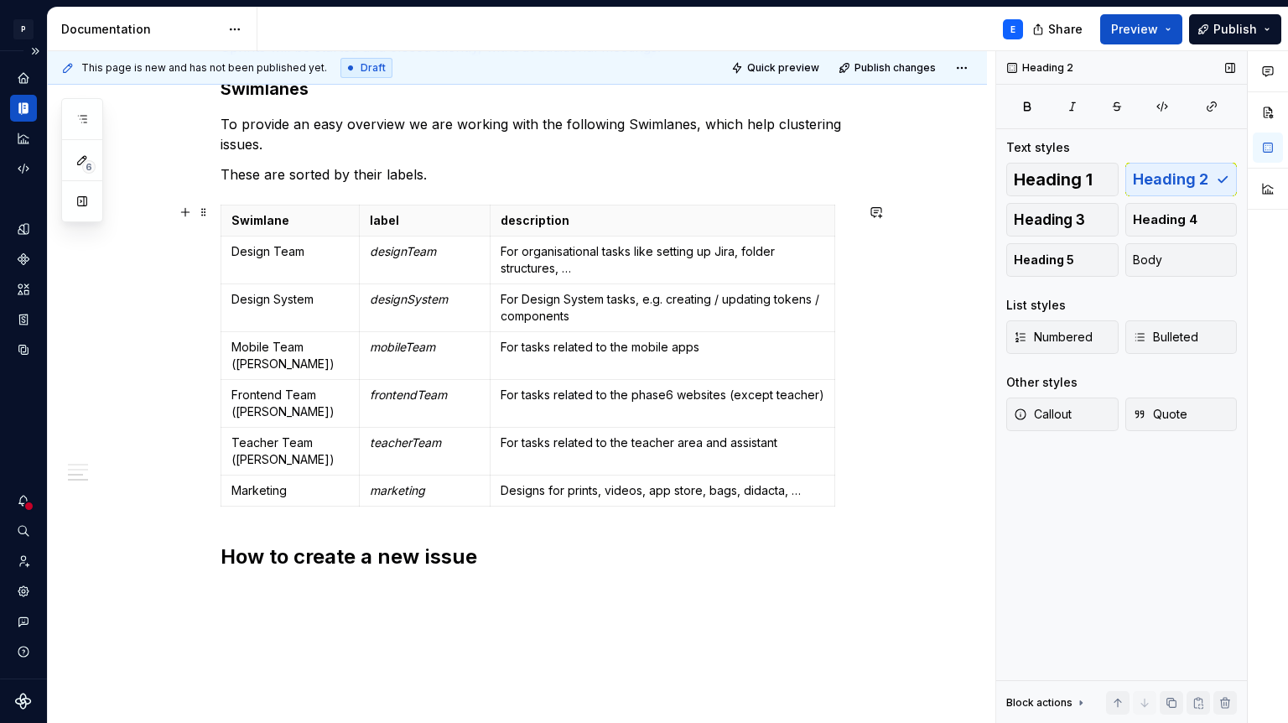
scroll to position [931, 0]
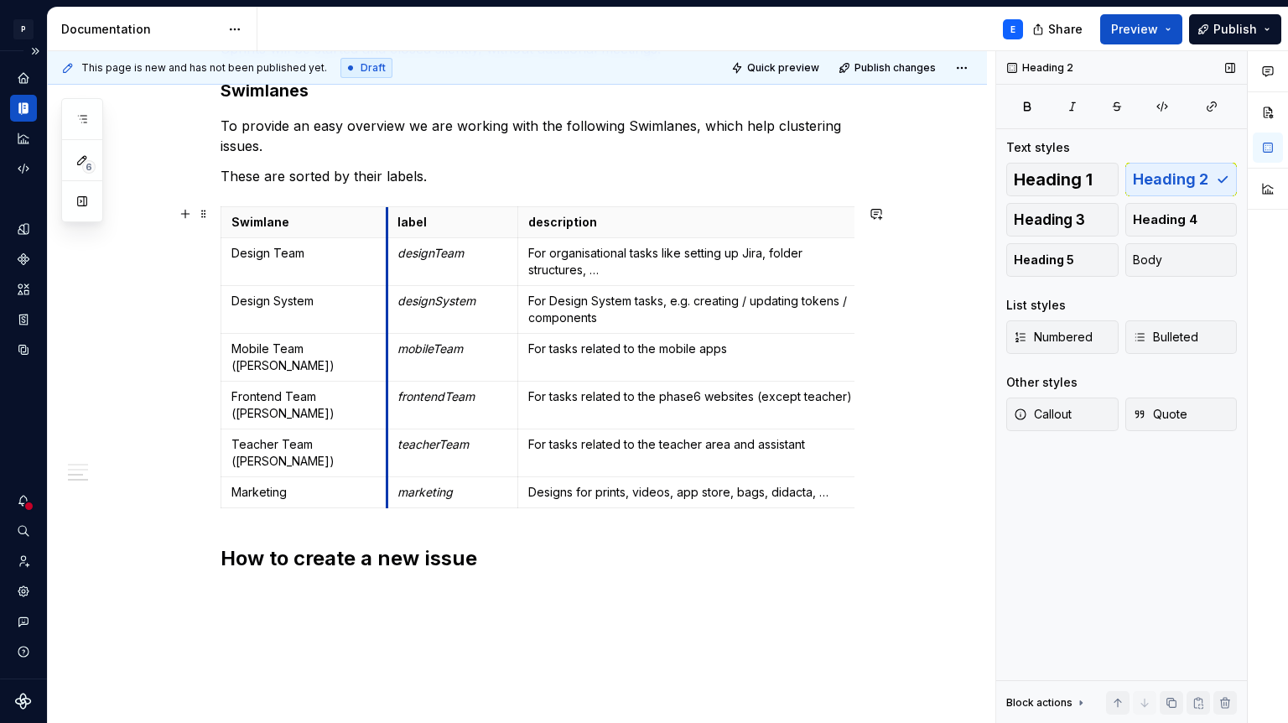
drag, startPoint x: 364, startPoint y: 218, endPoint x: 392, endPoint y: 221, distance: 27.9
click at [392, 221] on th "label" at bounding box center [452, 221] width 131 height 31
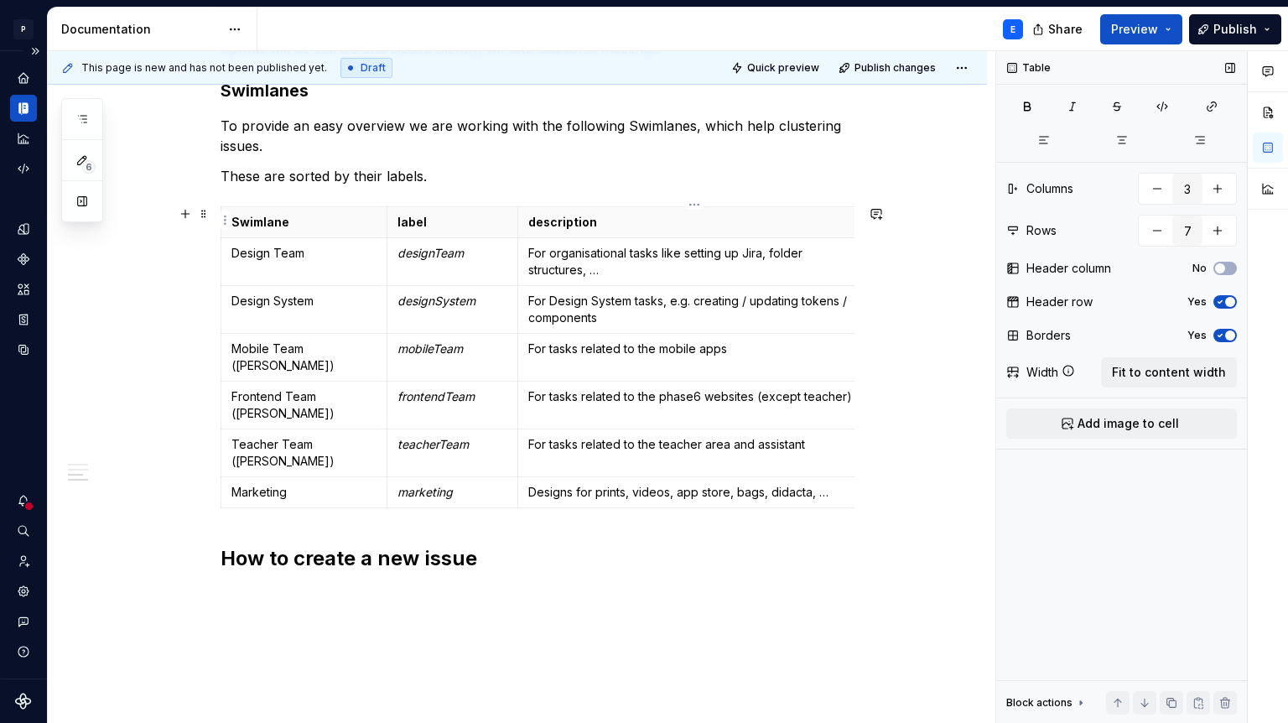
click at [825, 224] on p "description" at bounding box center [690, 222] width 324 height 17
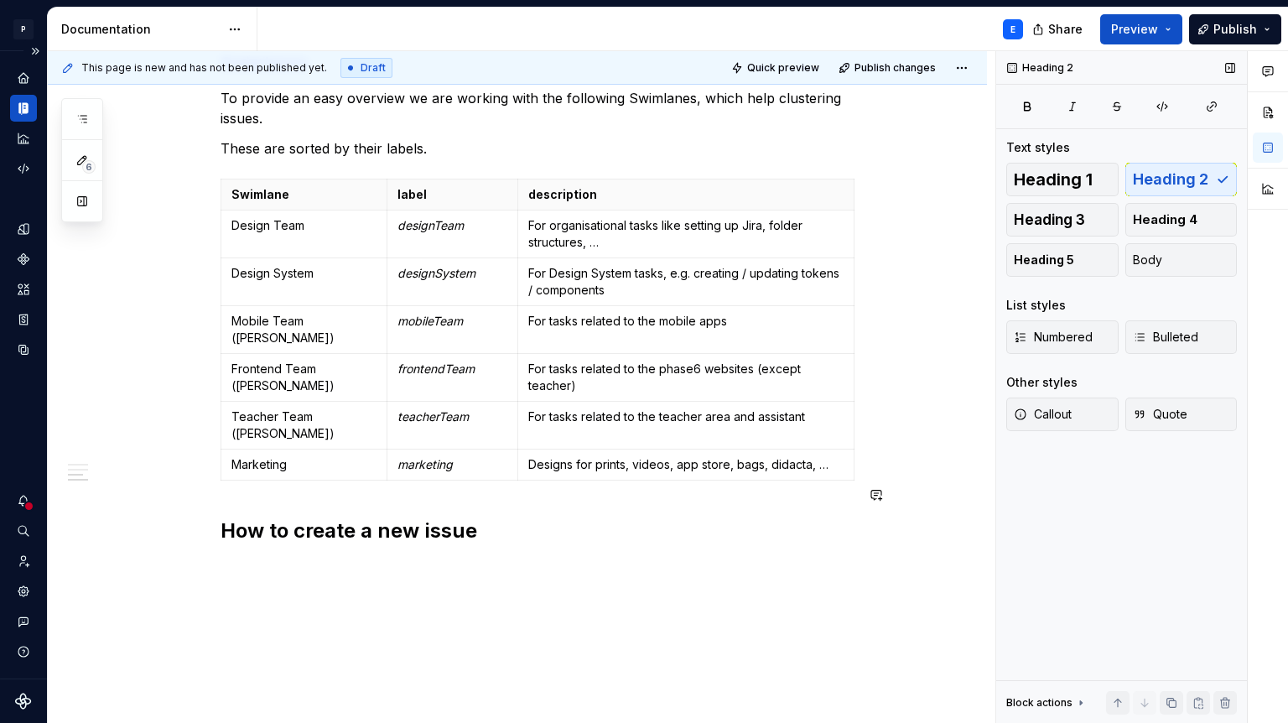
scroll to position [973, 0]
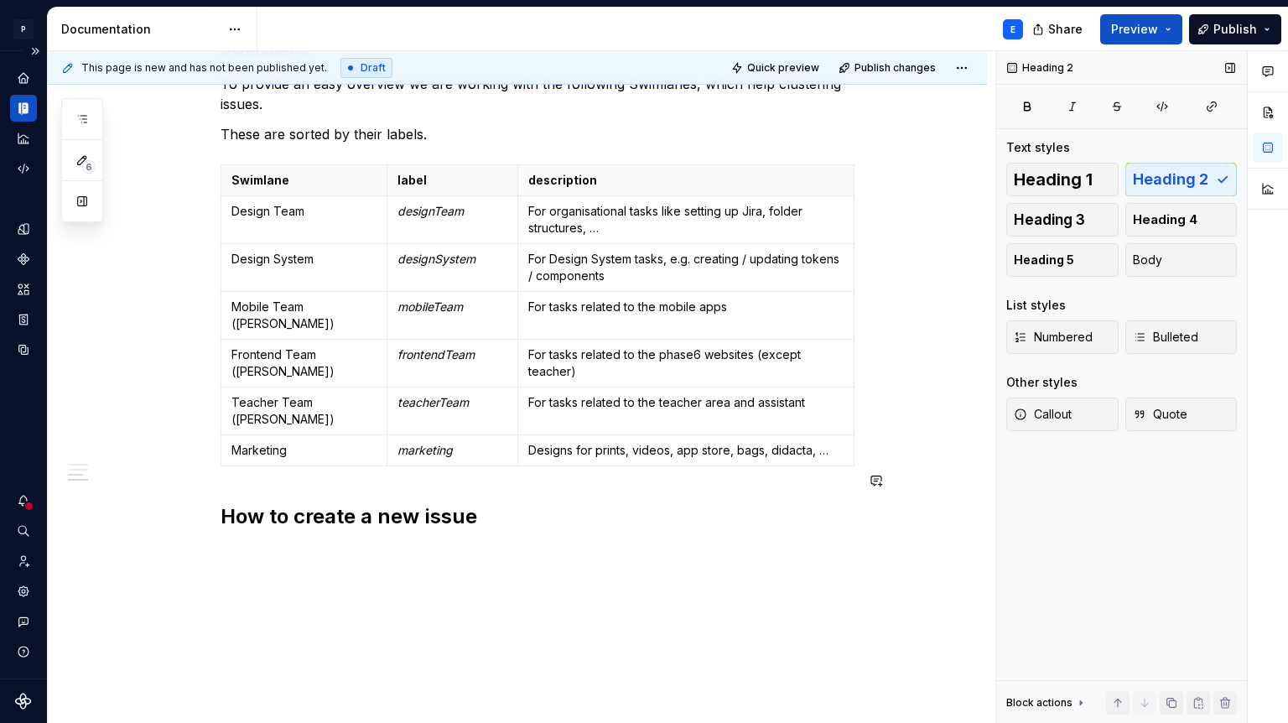
click at [467, 519] on div "**********" at bounding box center [517, 42] width 939 height 1449
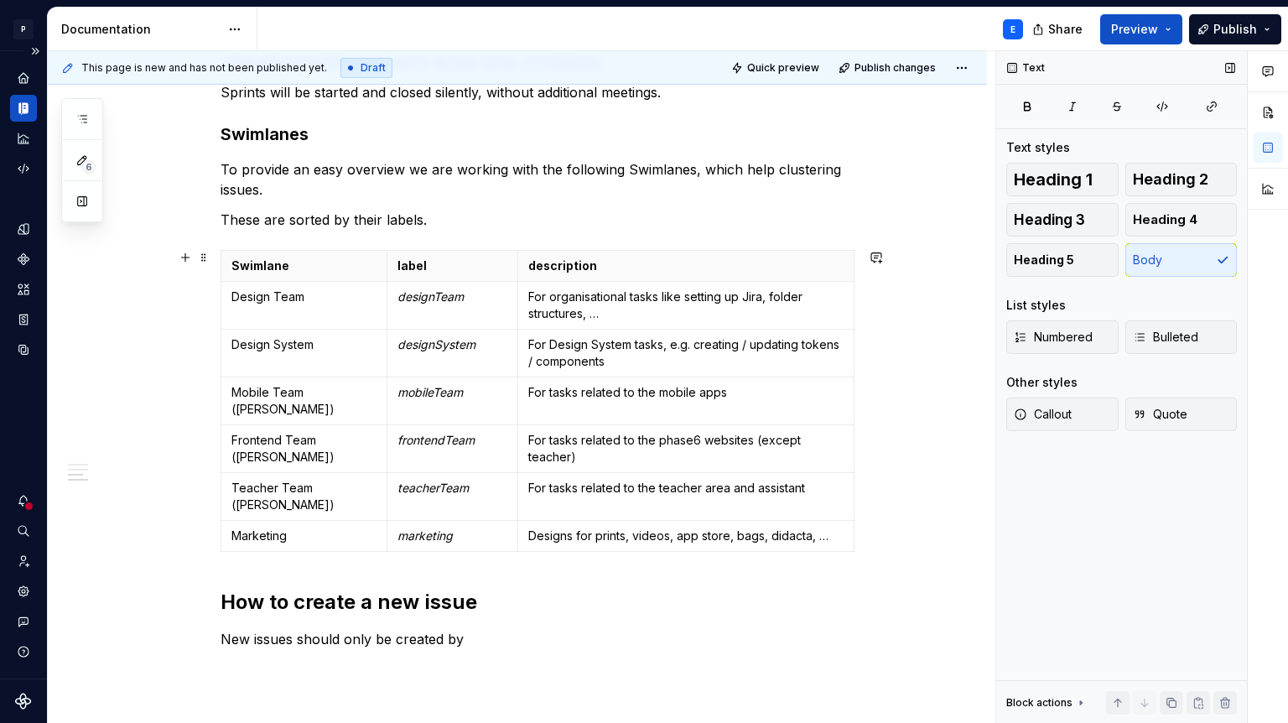
scroll to position [889, 0]
click at [474, 535] on div "**********" at bounding box center [538, 44] width 634 height 1205
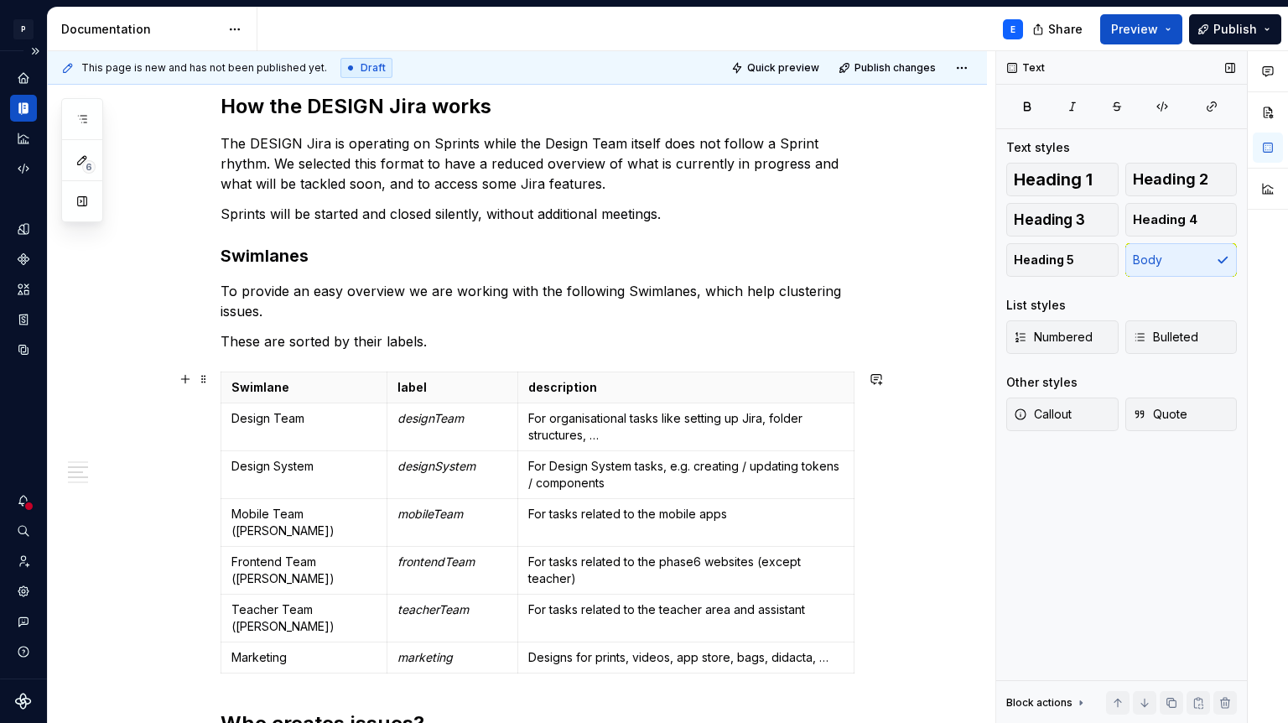
scroll to position [758, 0]
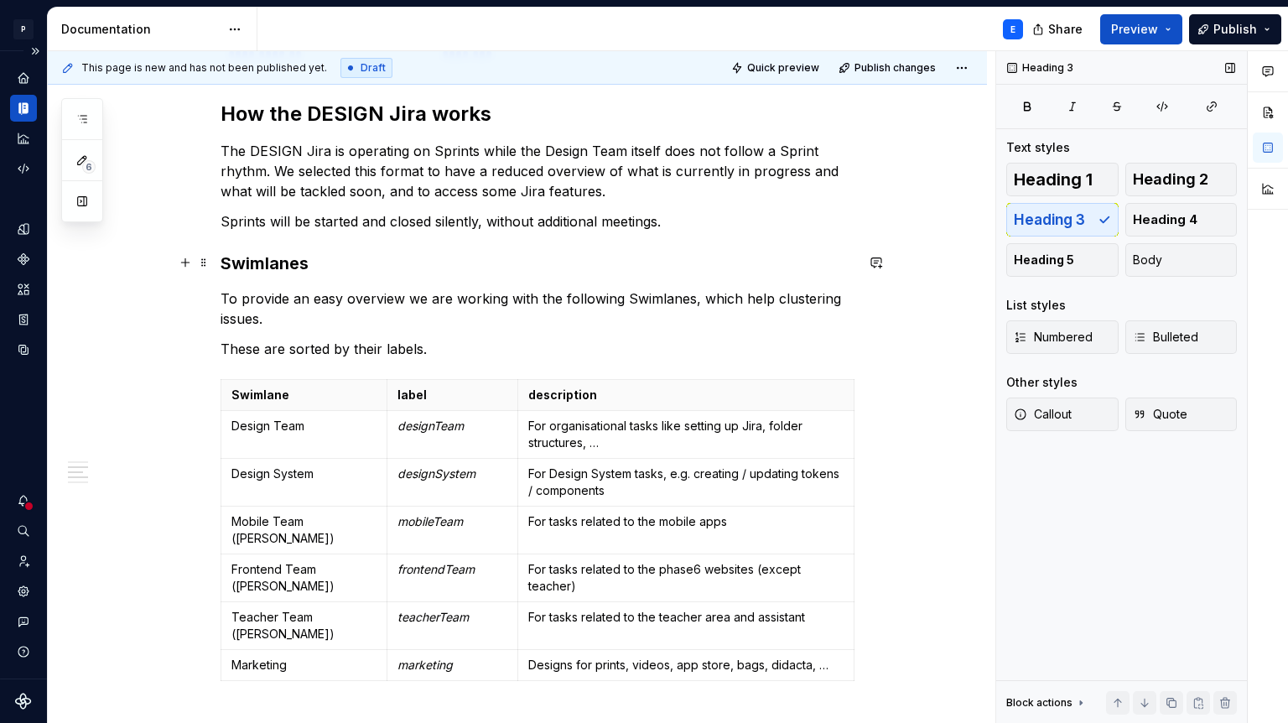
click at [288, 263] on h3 "Swimlanes" at bounding box center [538, 263] width 634 height 23
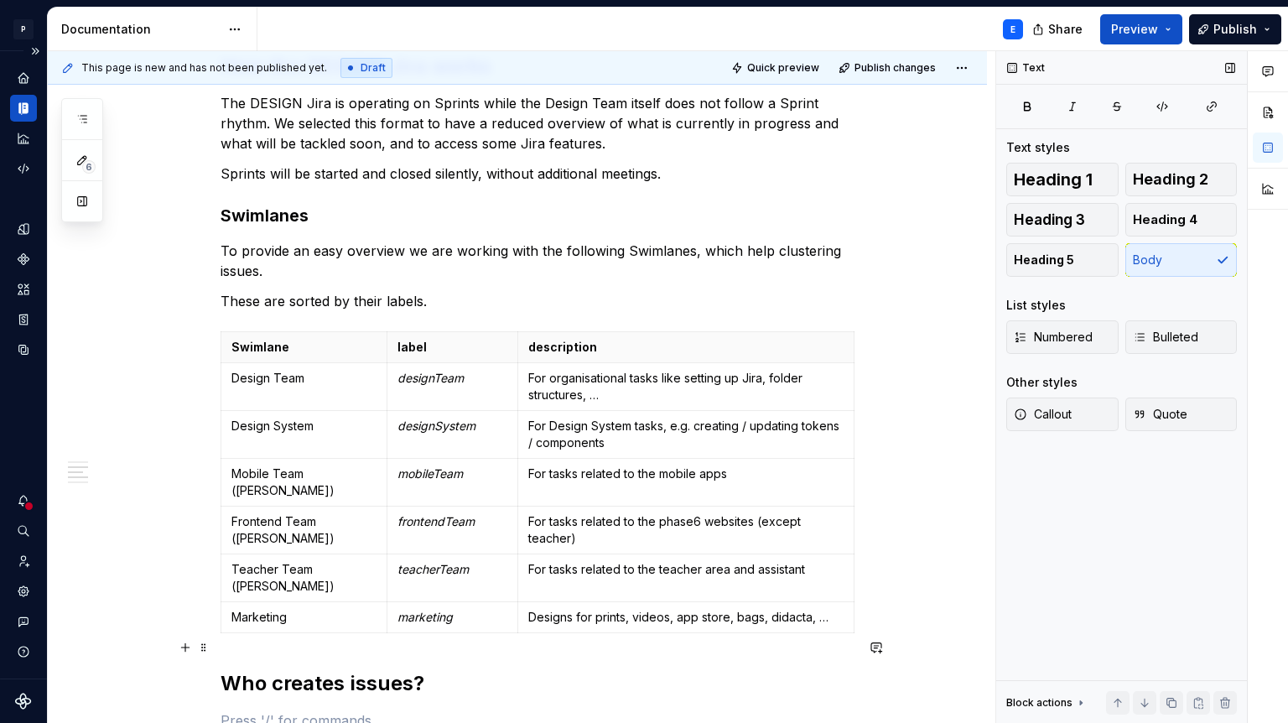
click at [315, 660] on div "**********" at bounding box center [538, 173] width 634 height 1296
click at [316, 670] on h2 "Who creates issues?" at bounding box center [538, 683] width 634 height 27
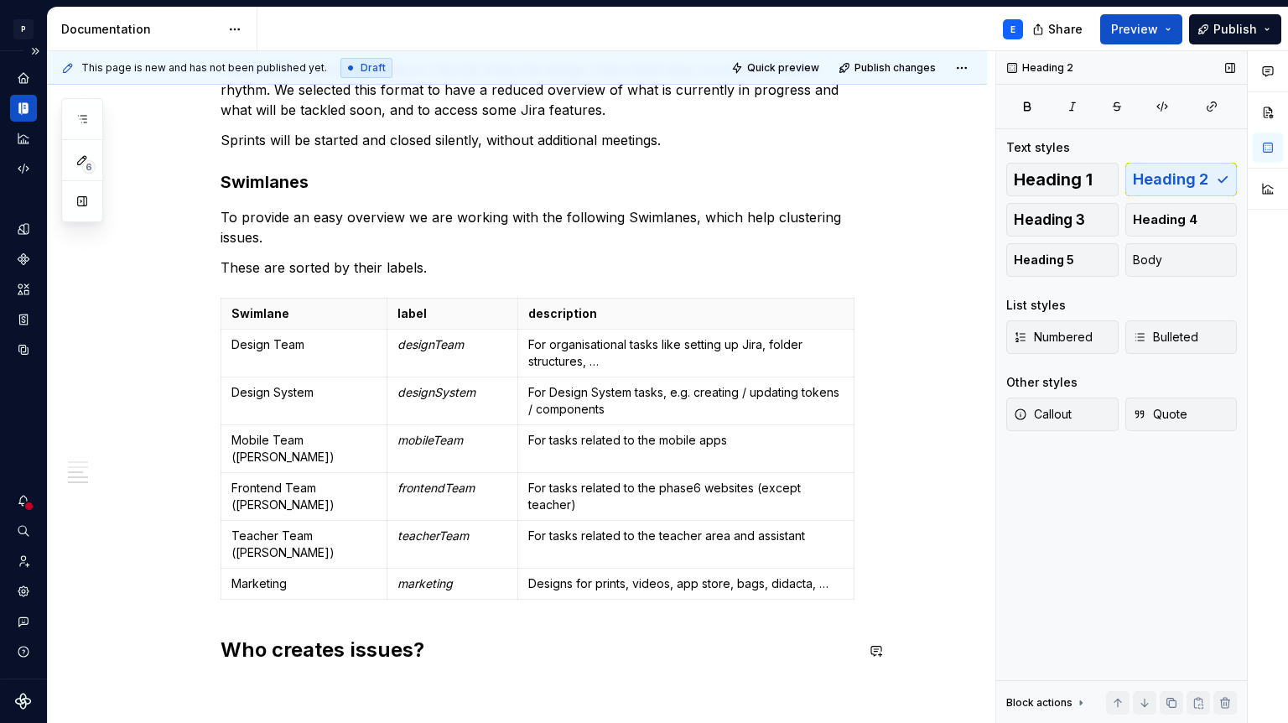
scroll to position [851, 0]
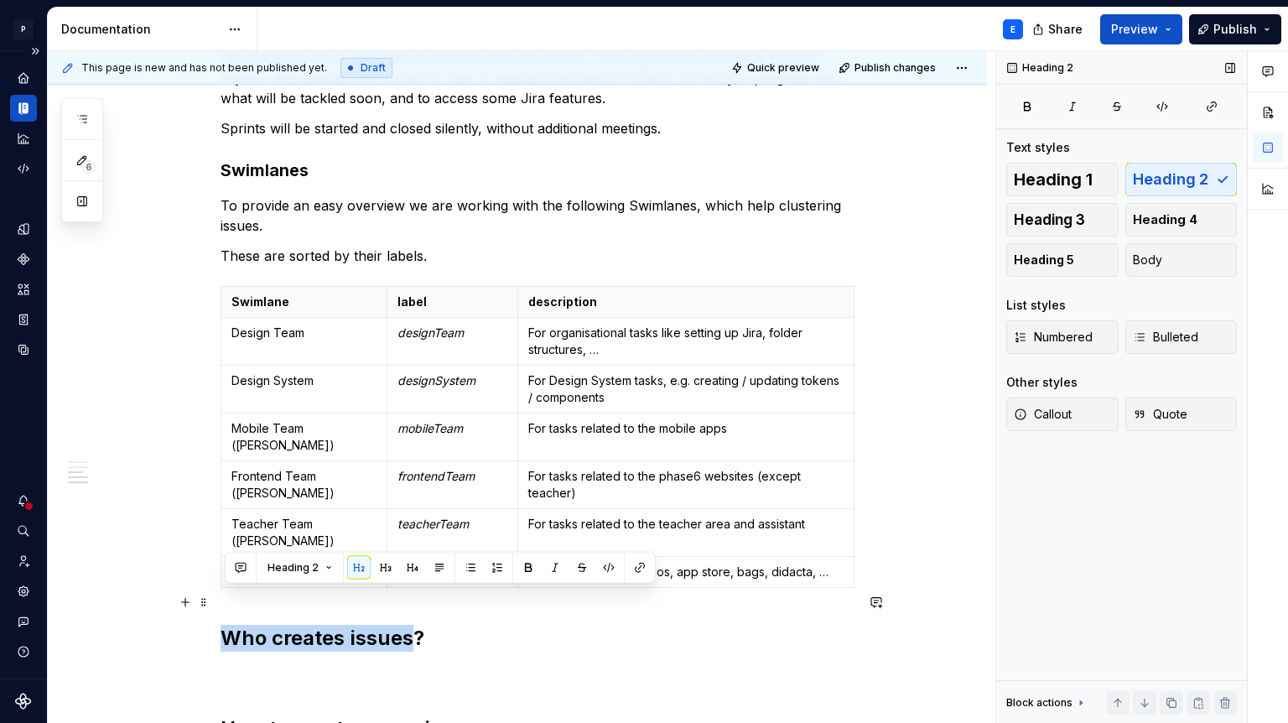
drag, startPoint x: 418, startPoint y: 600, endPoint x: 223, endPoint y: 603, distance: 194.6
click at [223, 603] on div "**********" at bounding box center [517, 226] width 939 height 1573
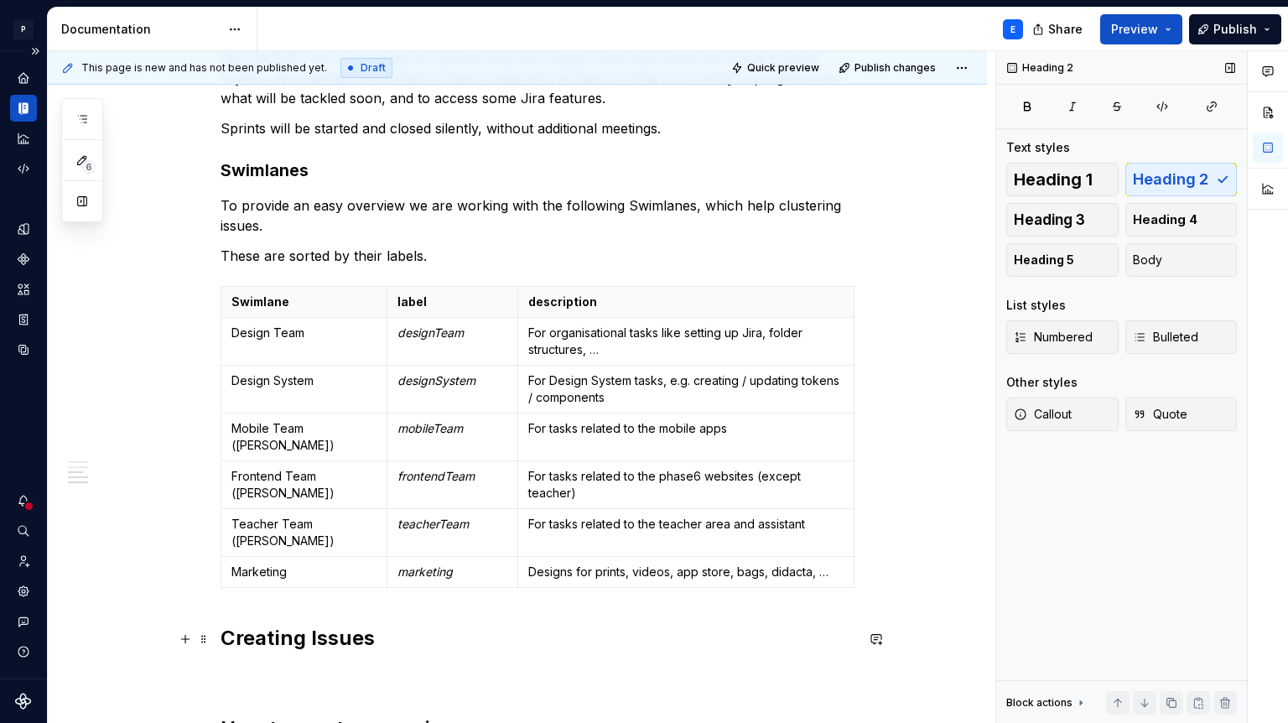
click at [260, 665] on p at bounding box center [538, 675] width 634 height 20
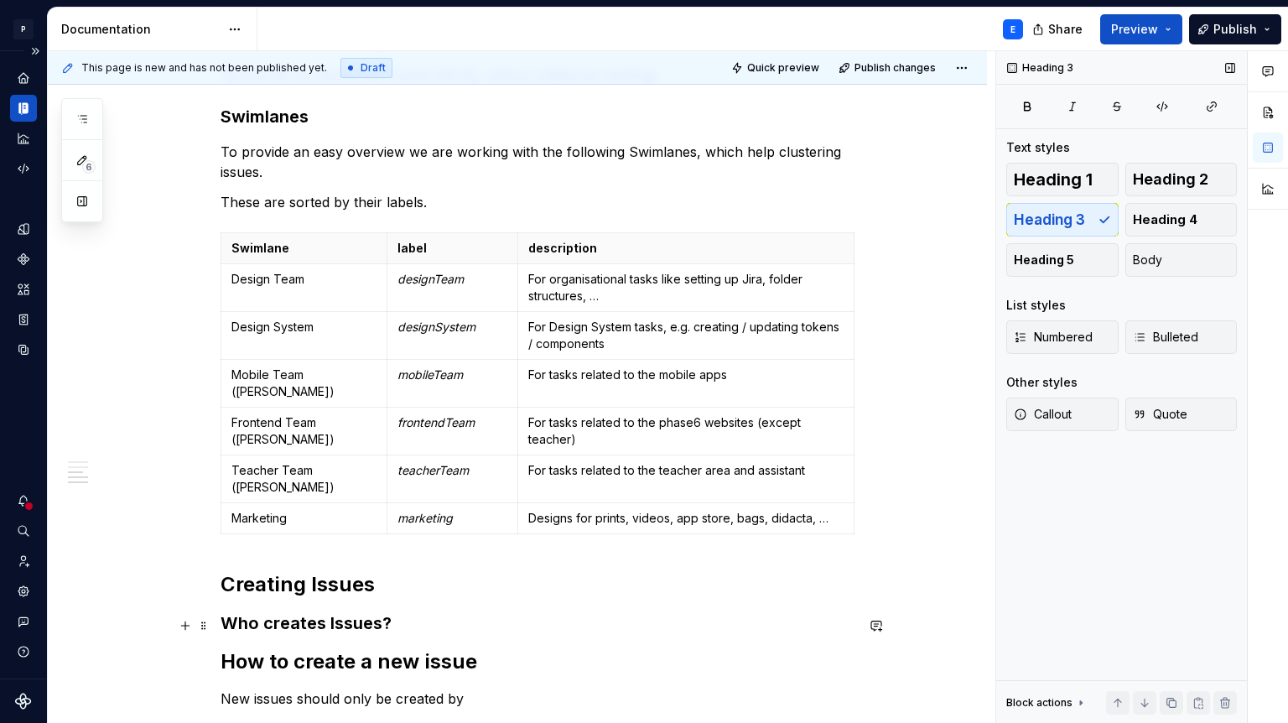
scroll to position [908, 0]
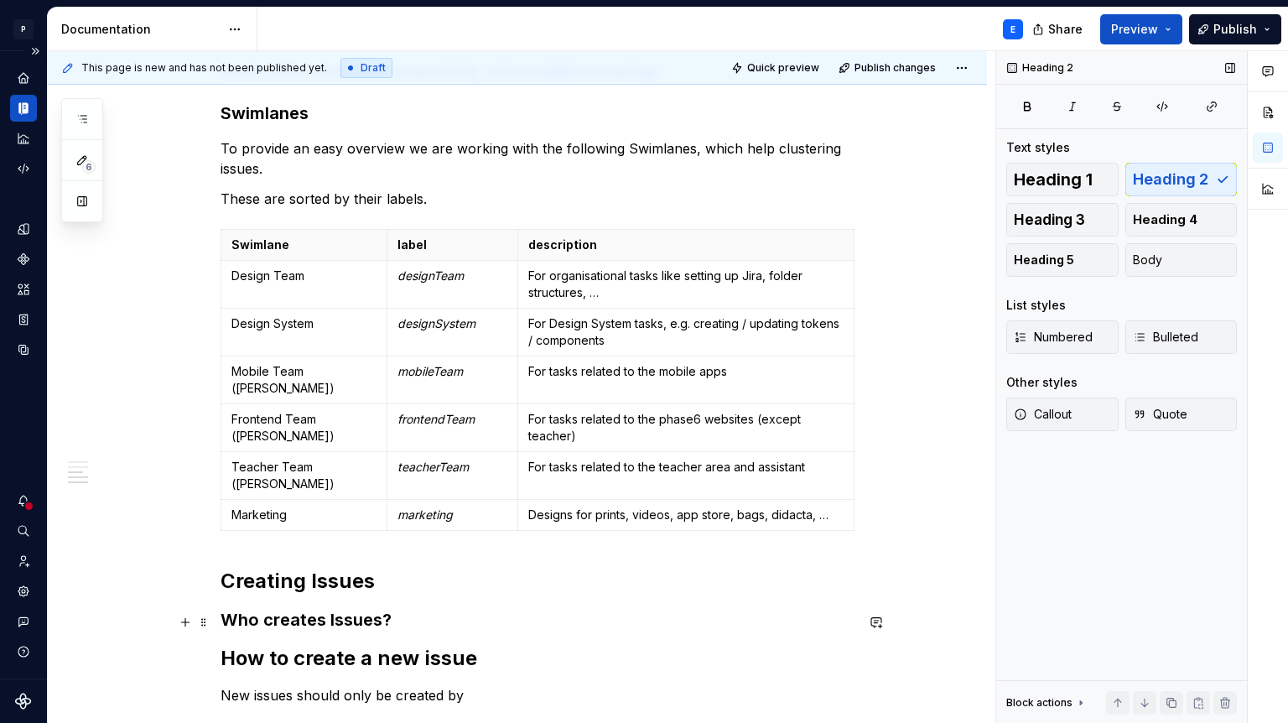
click at [361, 645] on h2 "How to create a new issue" at bounding box center [538, 658] width 634 height 27
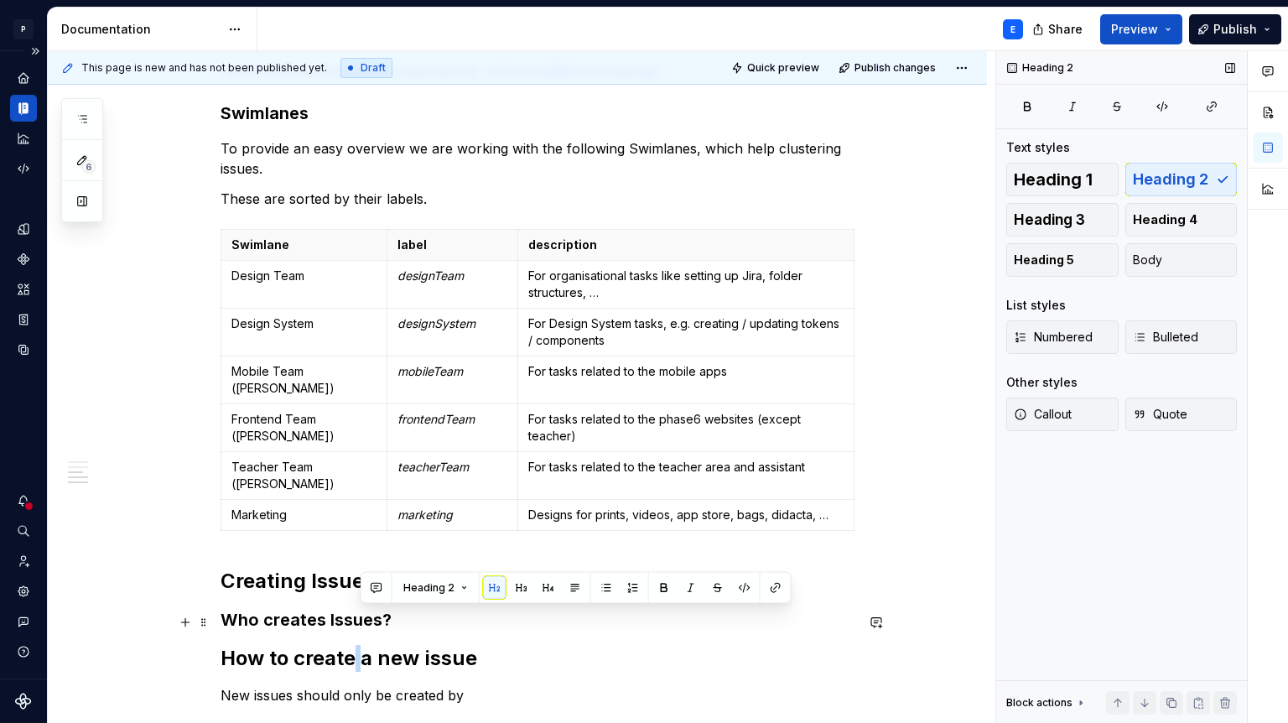
click at [361, 645] on h2 "How to create a new issue" at bounding box center [538, 658] width 634 height 27
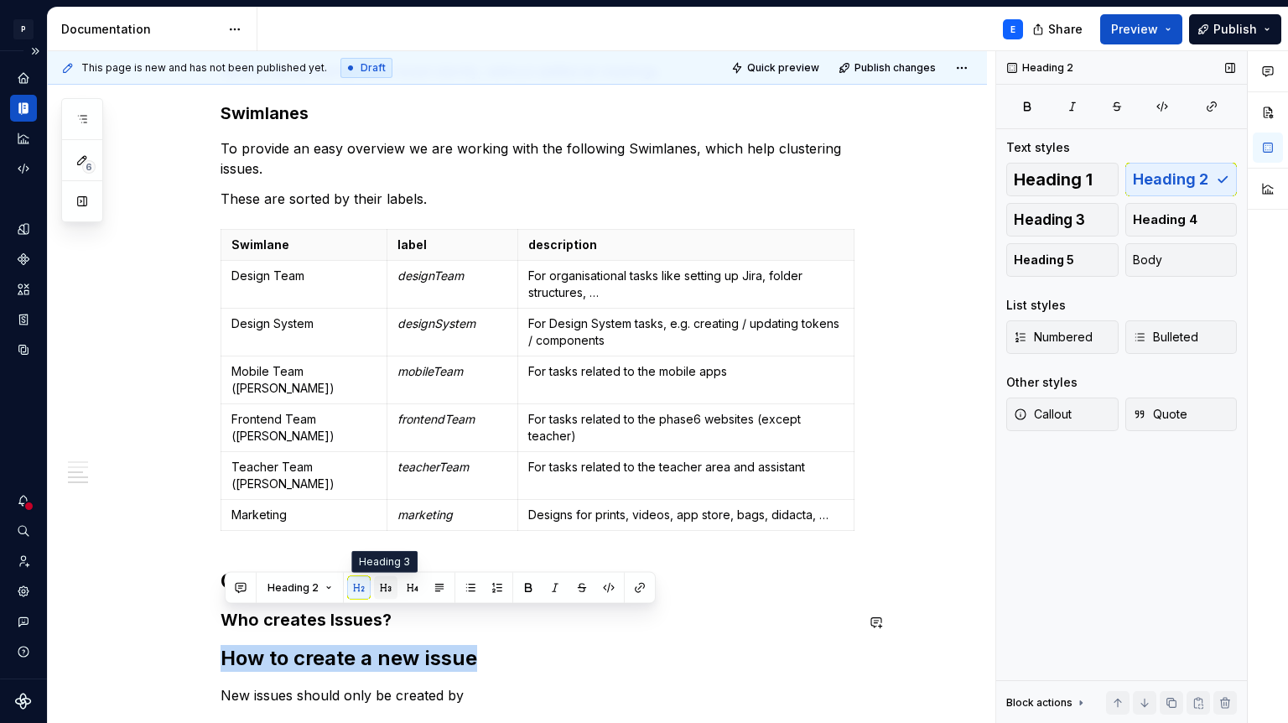
click at [383, 588] on button "button" at bounding box center [385, 587] width 23 height 23
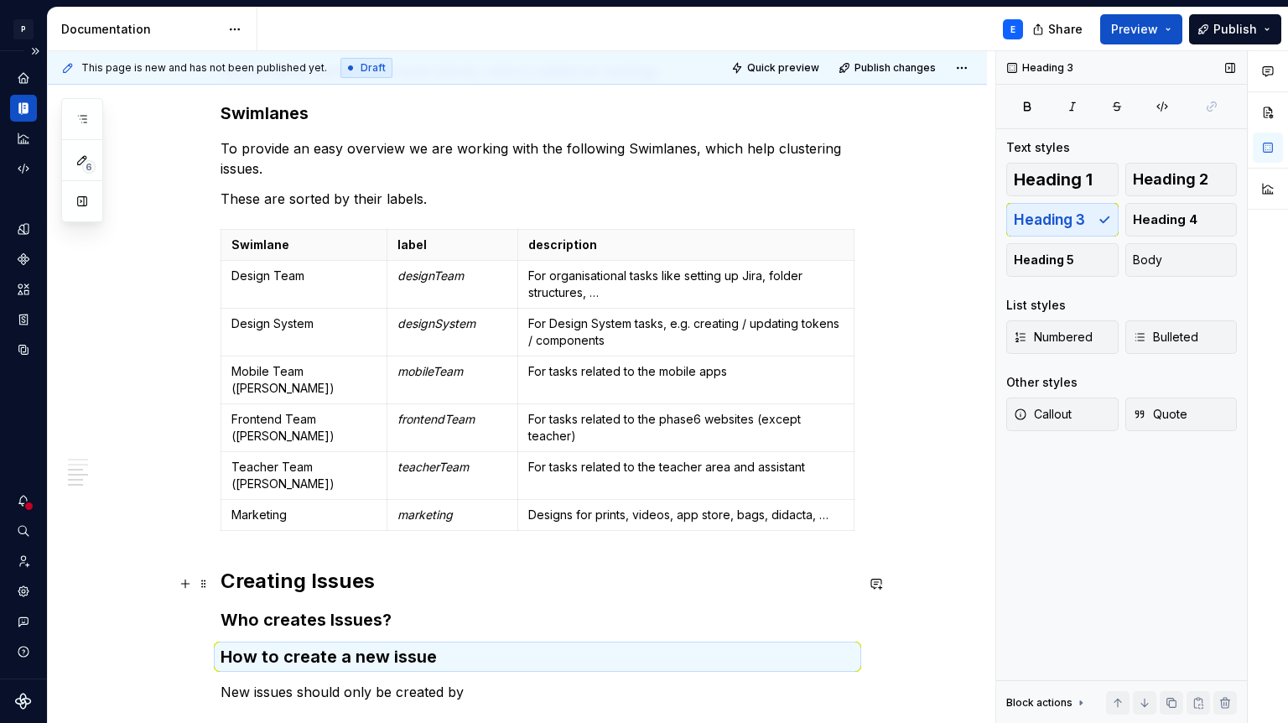
click at [433, 608] on h3 "Who creates Issues?" at bounding box center [538, 619] width 634 height 23
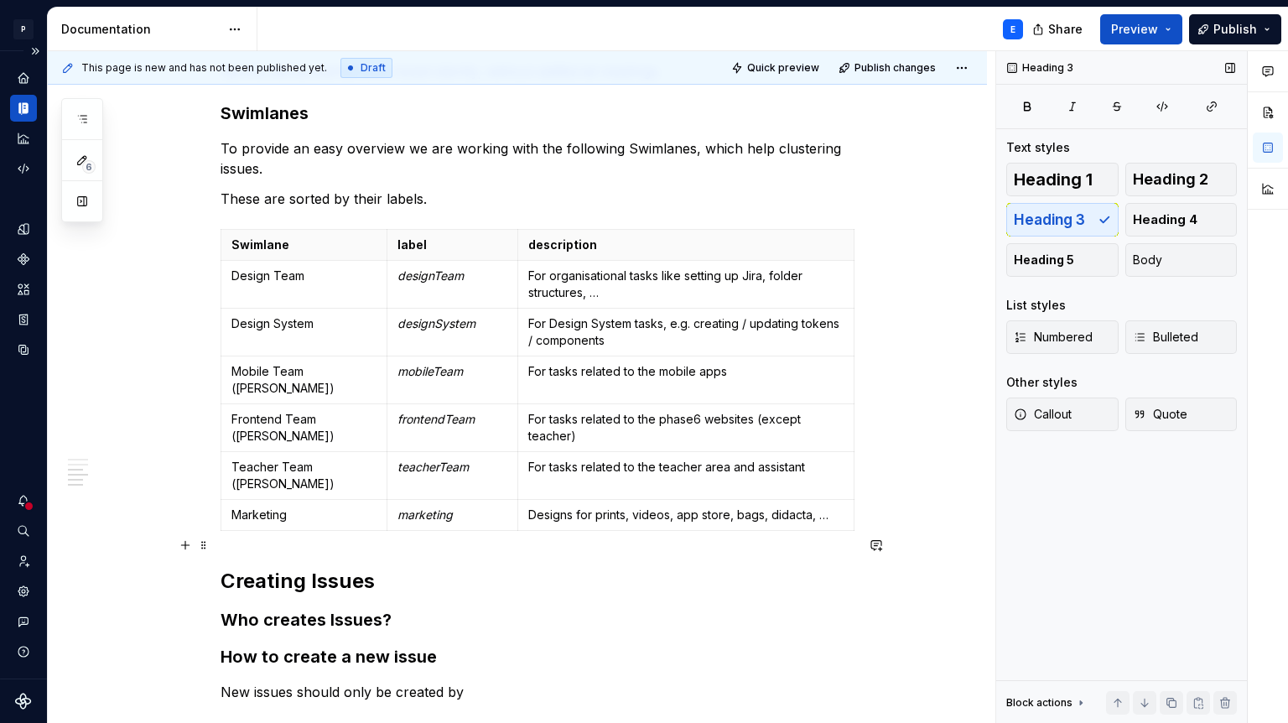
click at [415, 568] on h2 "Creating Issues" at bounding box center [538, 581] width 634 height 27
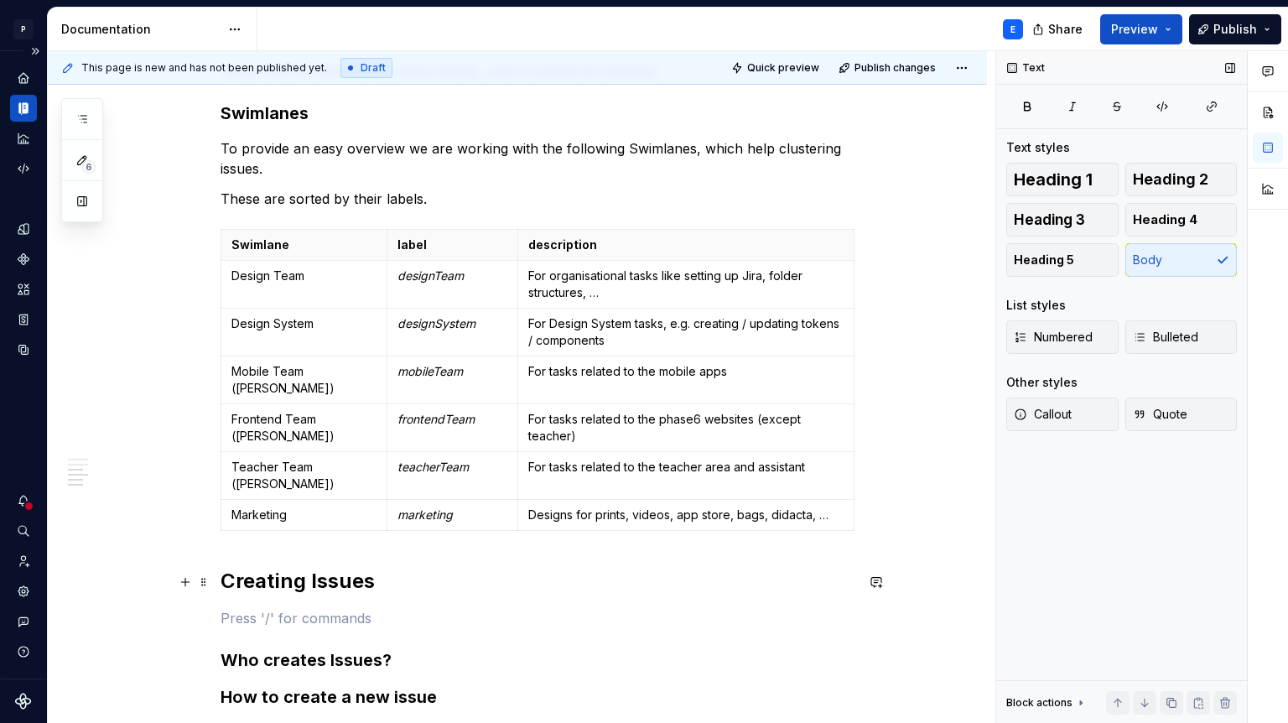
click at [289, 608] on p at bounding box center [538, 618] width 634 height 20
click at [435, 608] on p "The goal of our Jira and its sprint is to provide transparency about current de…" at bounding box center [538, 618] width 634 height 20
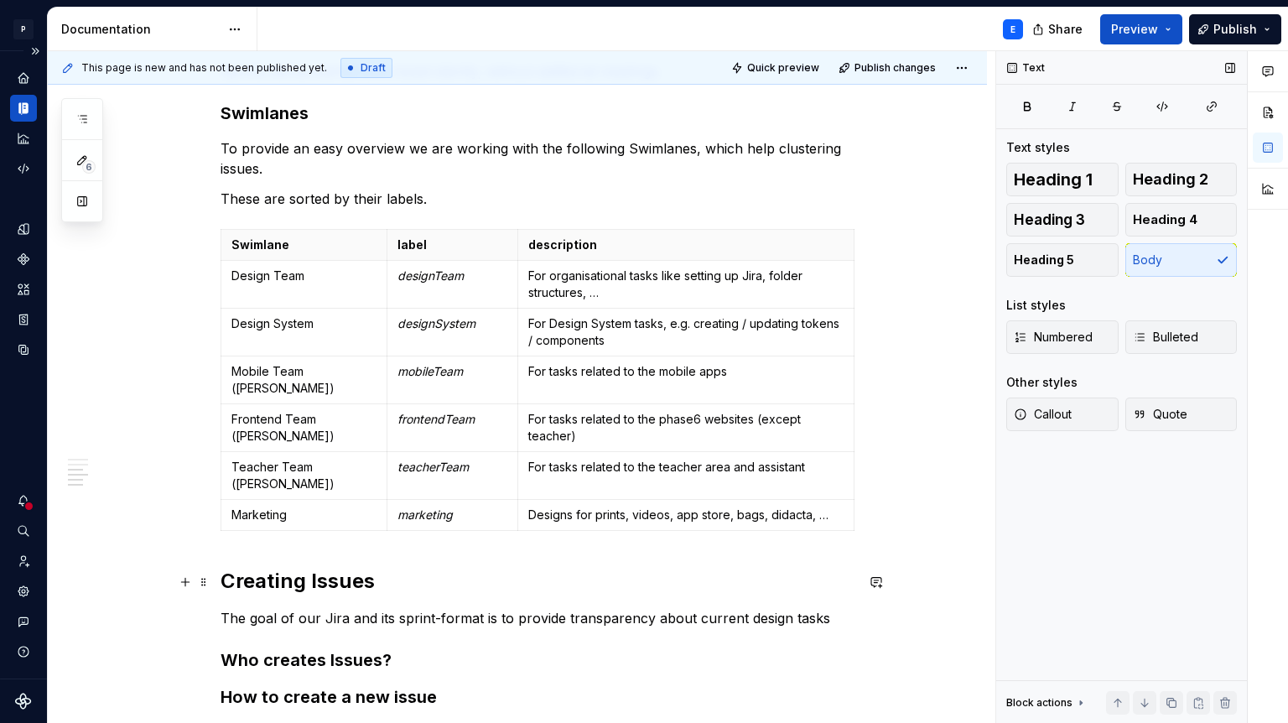
click at [830, 608] on p "The goal of our Jira and its sprint-format is to provide transparency about cur…" at bounding box center [538, 618] width 634 height 20
click at [620, 608] on p "The goal of our Jira and its sprint-format is to provide transparency about cur…" at bounding box center [538, 618] width 634 height 20
click at [824, 608] on p "The goal of our Jira and its sprint-format is to provide an overview about curr…" at bounding box center [538, 618] width 634 height 20
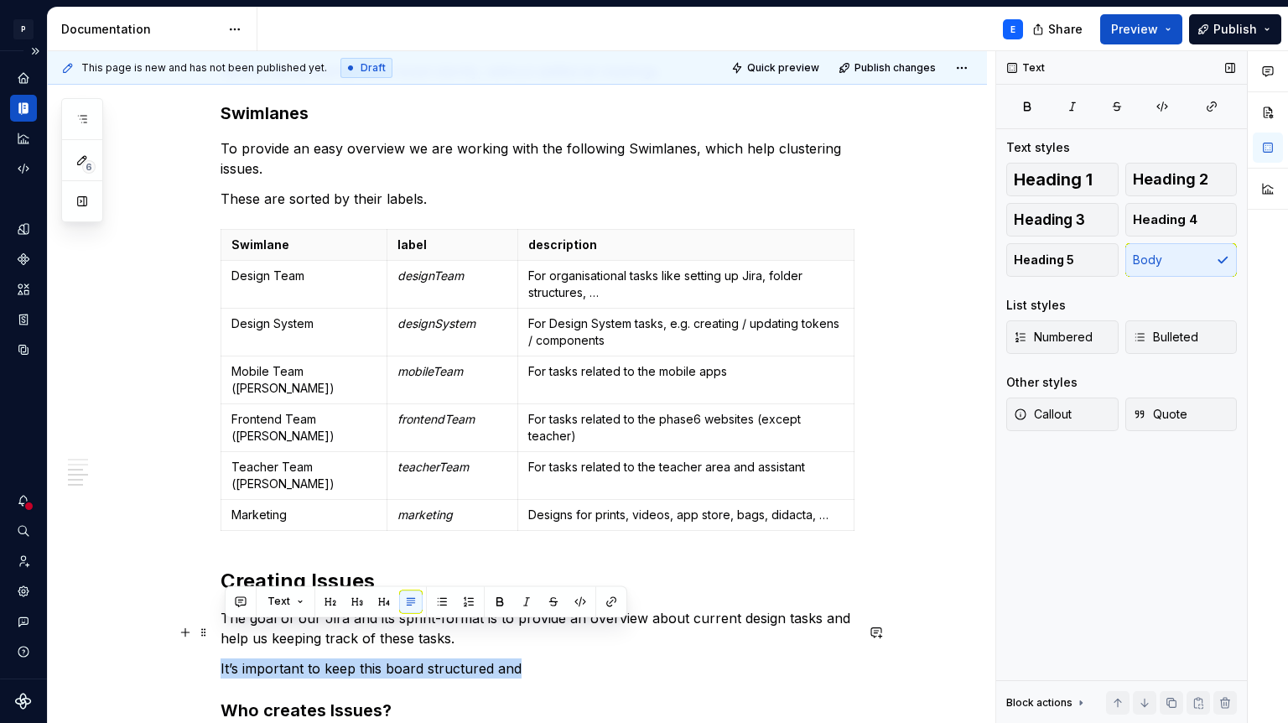
drag, startPoint x: 529, startPoint y: 632, endPoint x: 216, endPoint y: 632, distance: 313.7
click at [216, 632] on div "**********" at bounding box center [517, 206] width 939 height 1647
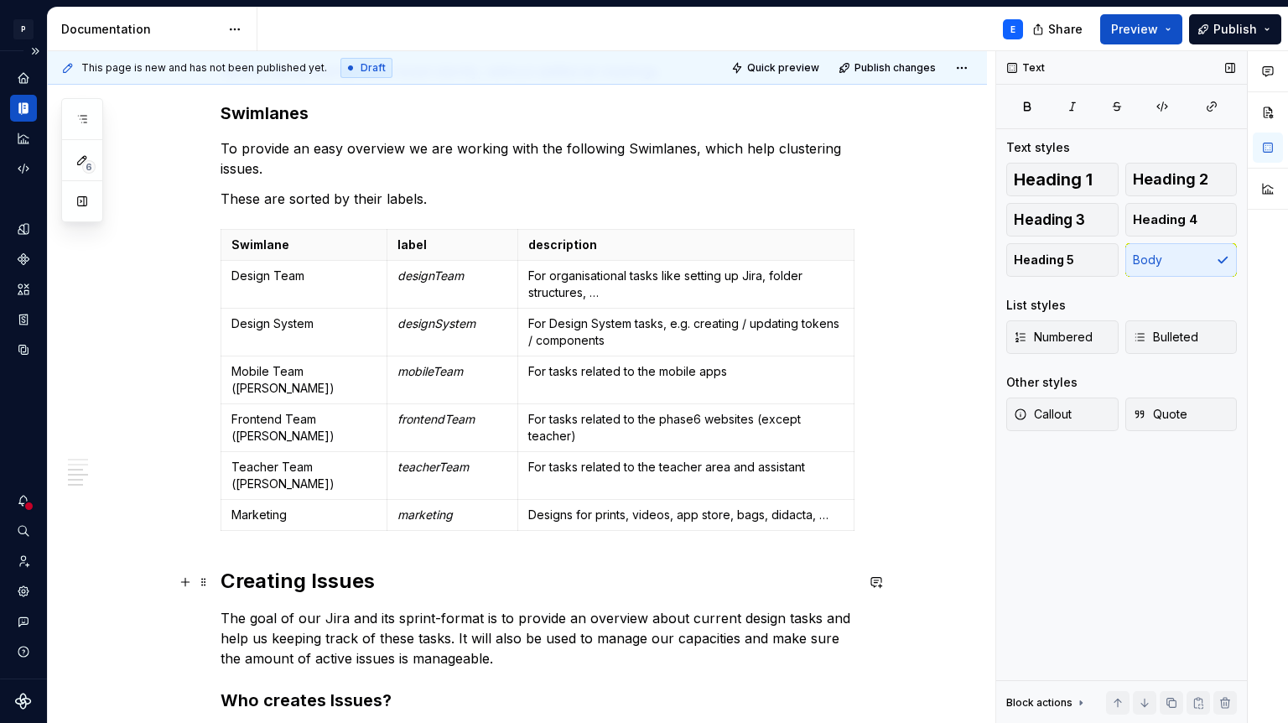
click at [549, 628] on p "The goal of our Jira and its sprint-format is to provide an overview about curr…" at bounding box center [538, 638] width 634 height 60
click at [465, 620] on p "The goal of our Jira and its sprint-format is to provide an overview about curr…" at bounding box center [538, 638] width 634 height 60
click at [513, 617] on p "The goal of our Jira and its sprint-format is to provide an overview about curr…" at bounding box center [538, 638] width 634 height 60
click at [509, 618] on p "The goal of our Jira and its sprint-format is to provide an overview about curr…" at bounding box center [538, 638] width 634 height 60
click at [452, 622] on p "The goal of our Jira and its sprint-format is to provide an overview about curr…" at bounding box center [538, 638] width 634 height 60
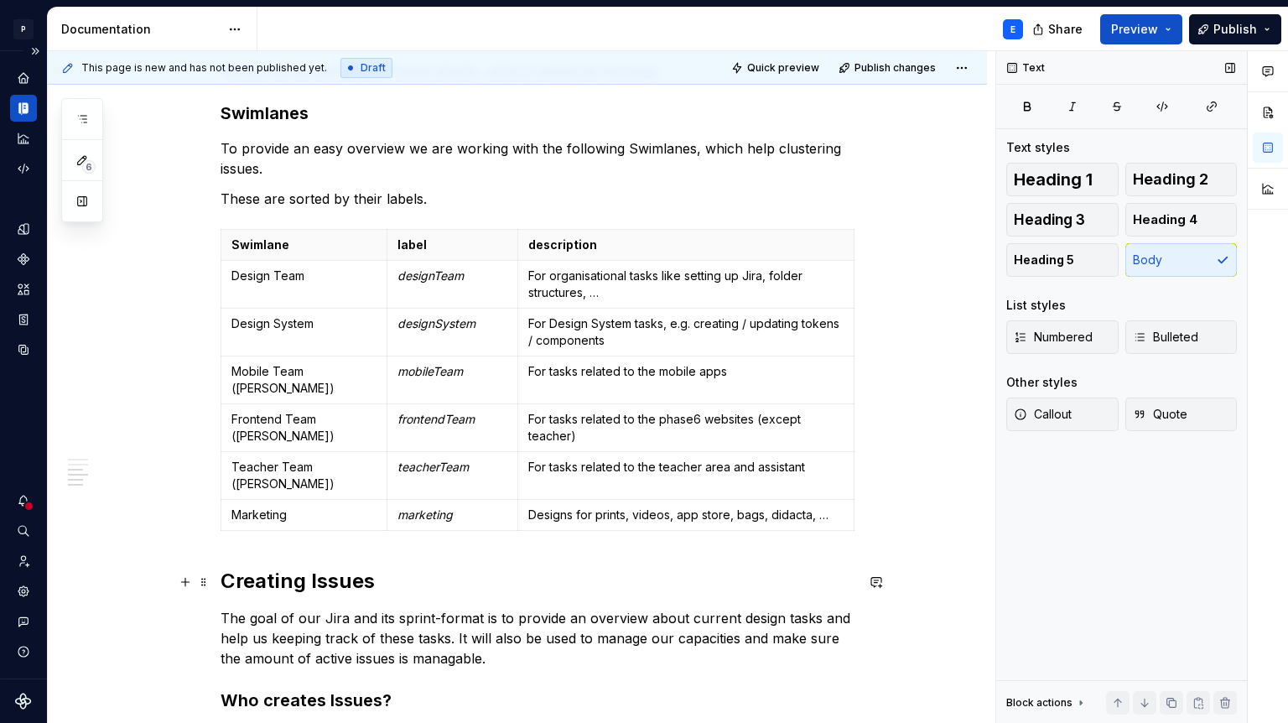
click at [461, 622] on p "The goal of our Jira and its sprint-format is to provide an overview about curr…" at bounding box center [538, 638] width 634 height 60
click at [504, 619] on p "The goal of our Jira and its sprint-format is to provide an overview about curr…" at bounding box center [538, 638] width 634 height 60
click at [534, 608] on p "The goal of our Jira and its sprint-format is to provide an overview about curr…" at bounding box center [538, 638] width 634 height 60
click at [459, 608] on p "The goal of our Jira and its sprint-format is to provide an overview about curr…" at bounding box center [538, 638] width 634 height 60
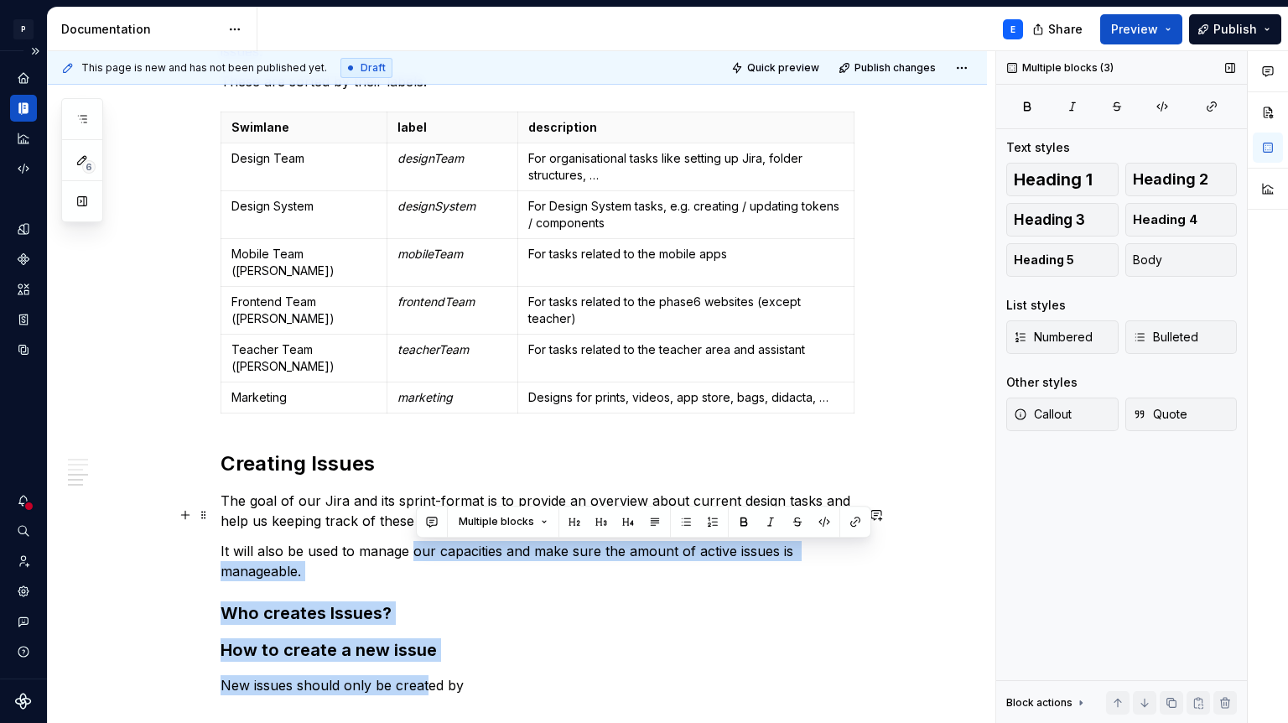
scroll to position [1040, 0]
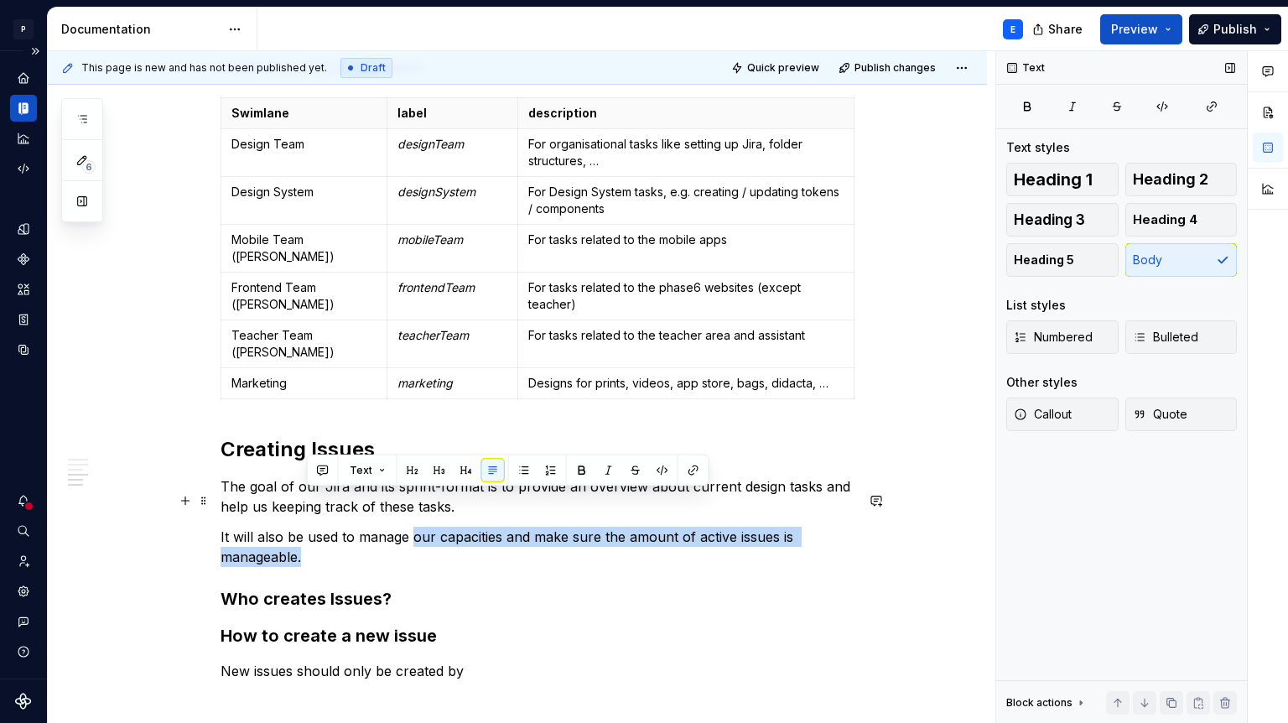
drag, startPoint x: 416, startPoint y: 632, endPoint x: 419, endPoint y: 523, distance: 109.1
click at [419, 527] on p "It will also be used to manage our capacities and make sure the amount of activ…" at bounding box center [538, 547] width 634 height 40
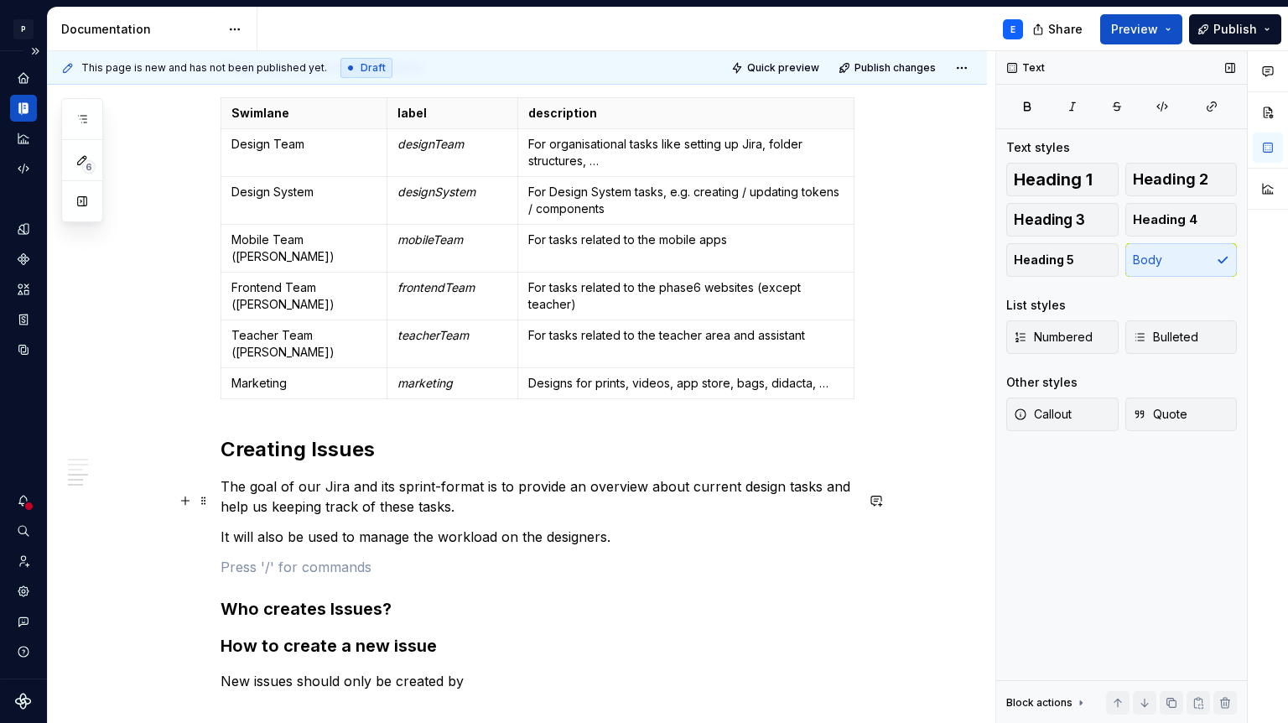
click at [357, 527] on p "It will also be used to manage the workload on the designers." at bounding box center [538, 537] width 634 height 20
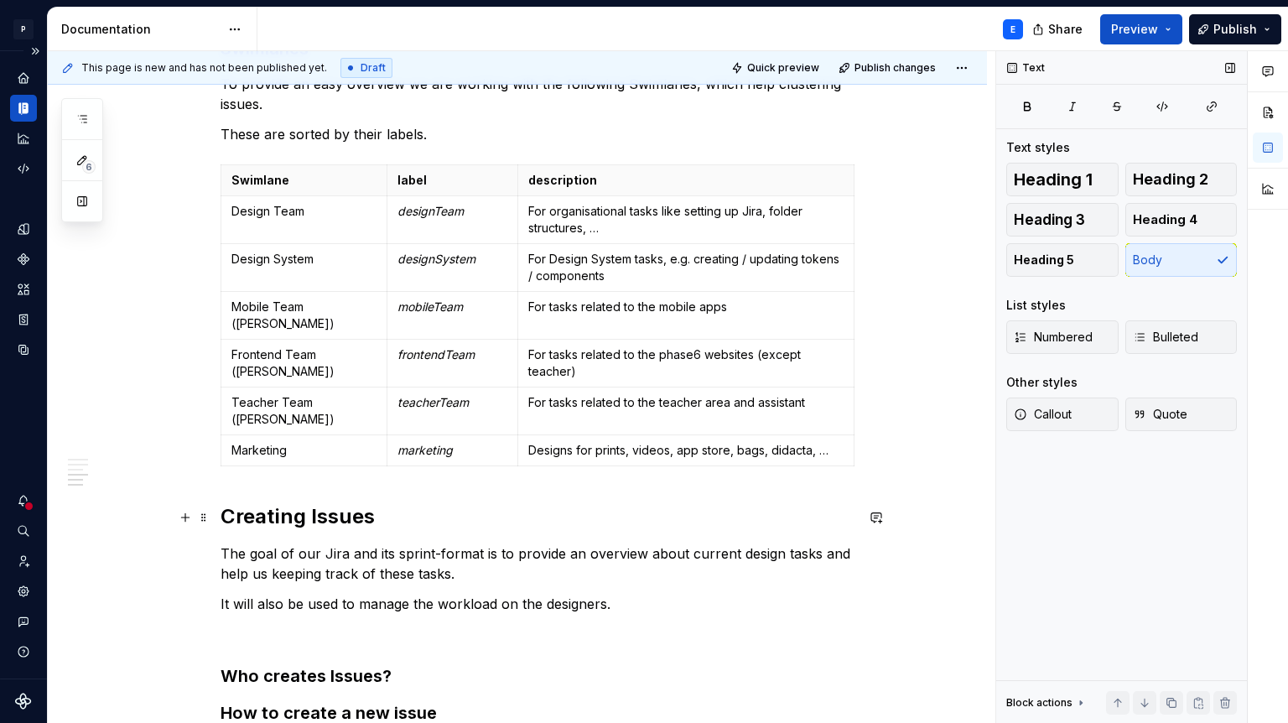
scroll to position [1069, 0]
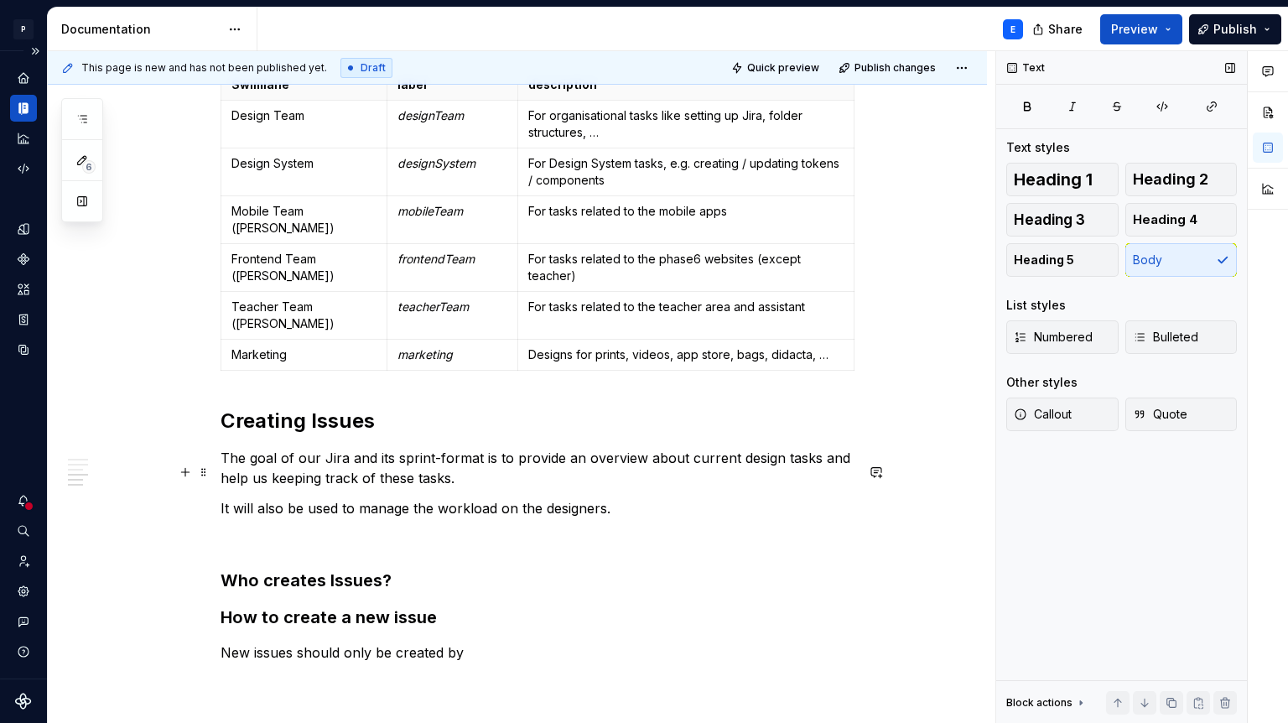
click at [230, 498] on p "It will also be used to manage the workload on the designers." at bounding box center [538, 508] width 634 height 20
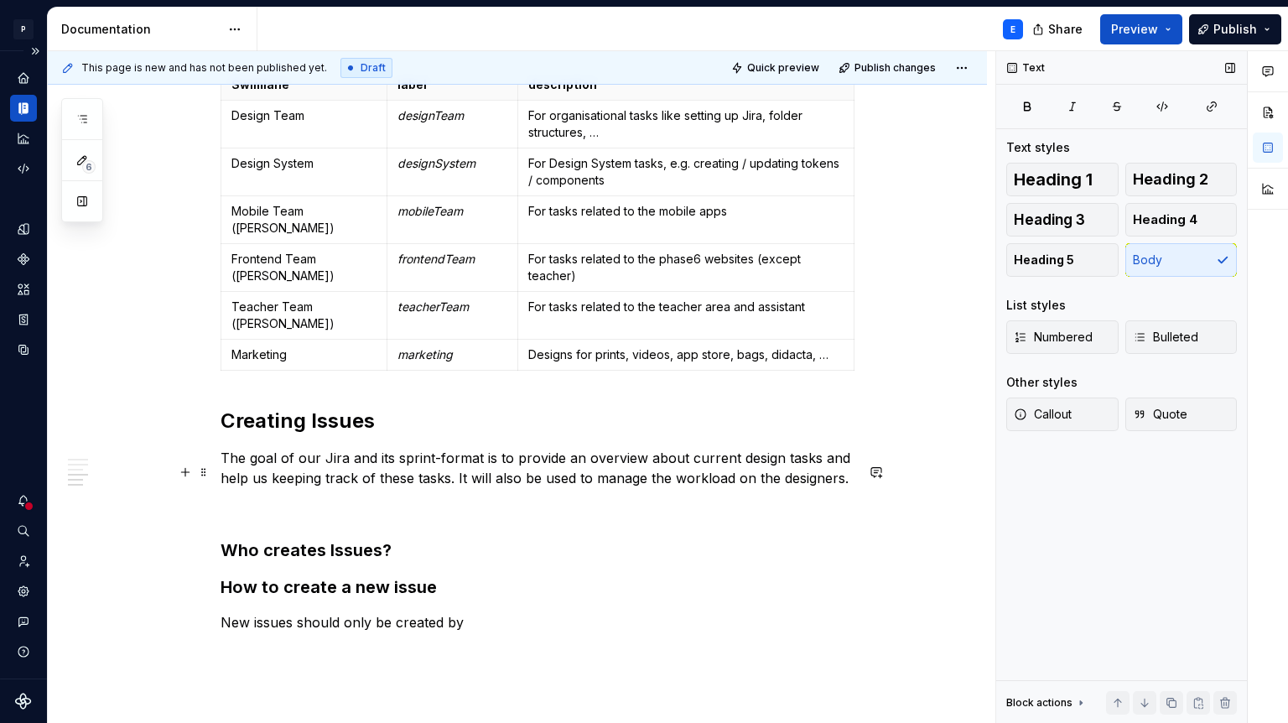
click at [269, 498] on p at bounding box center [538, 508] width 634 height 20
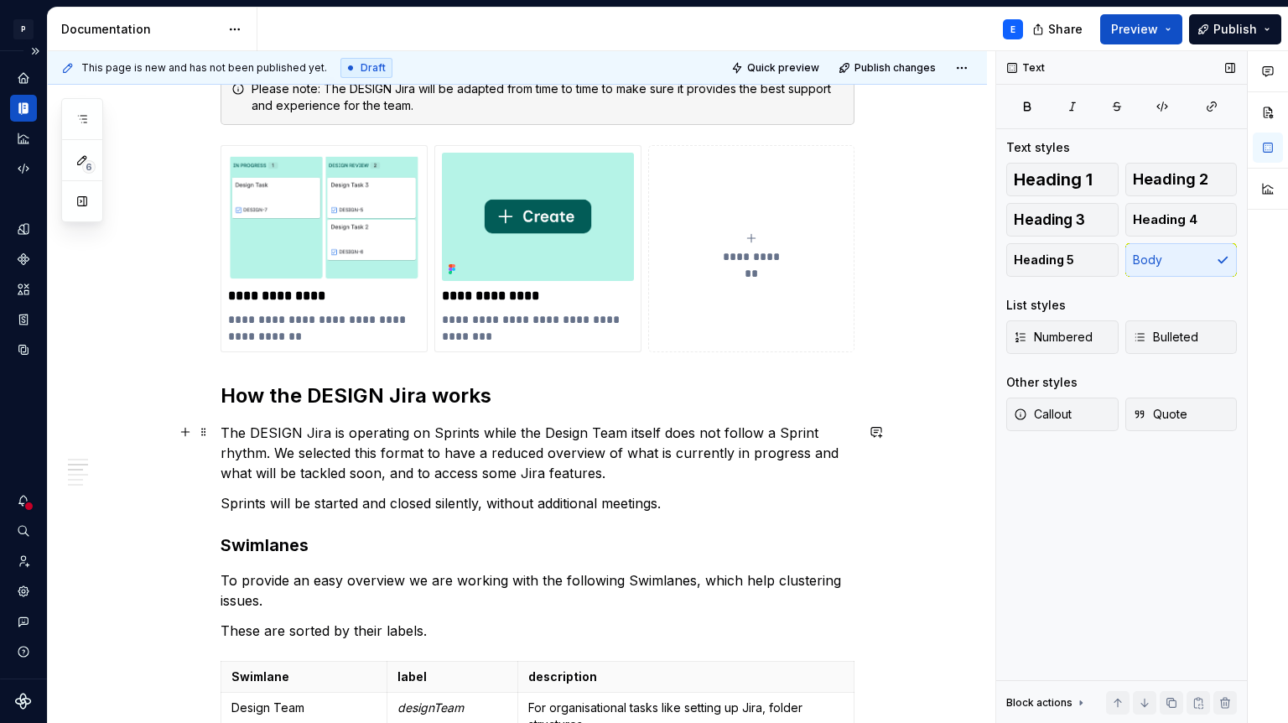
scroll to position [487, 0]
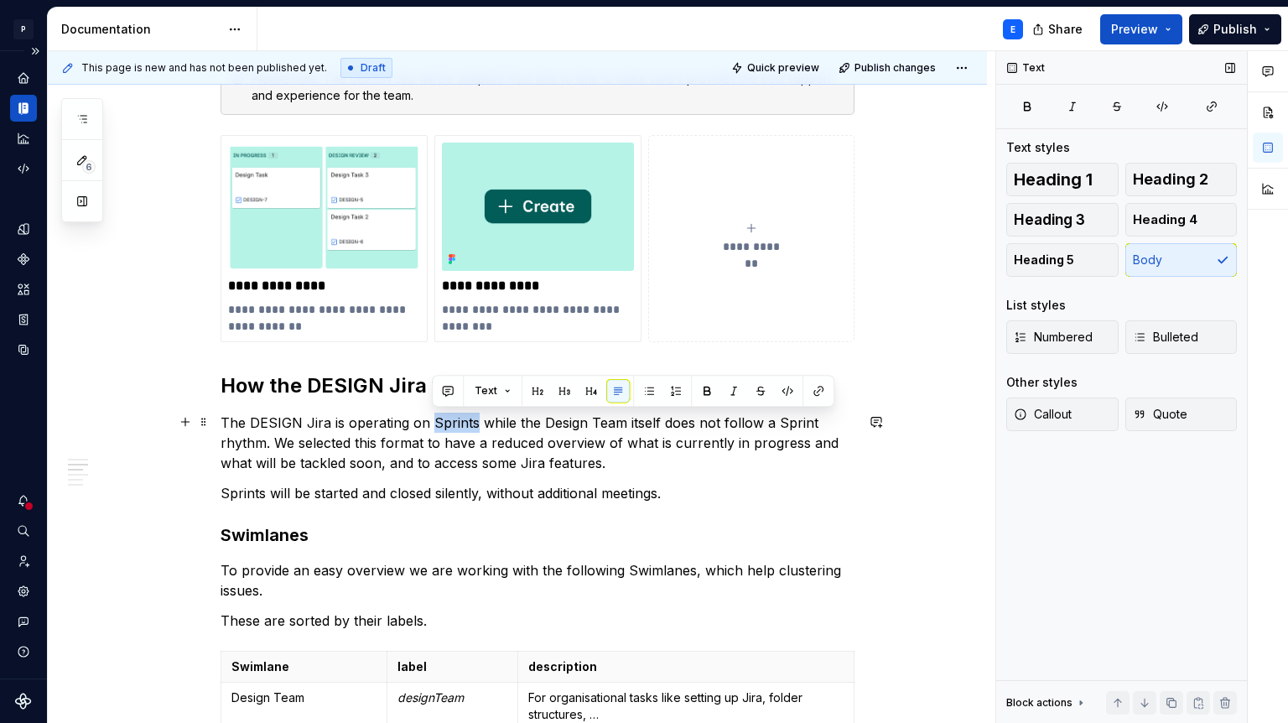
drag, startPoint x: 431, startPoint y: 419, endPoint x: 476, endPoint y: 416, distance: 45.4
click at [476, 416] on p "The DESIGN Jira is operating on Sprints while the Design Team itself does not f…" at bounding box center [538, 443] width 634 height 60
click at [477, 460] on p "The DESIGN Jira is operating on Sprints while the Design Team itself does not f…" at bounding box center [538, 443] width 634 height 60
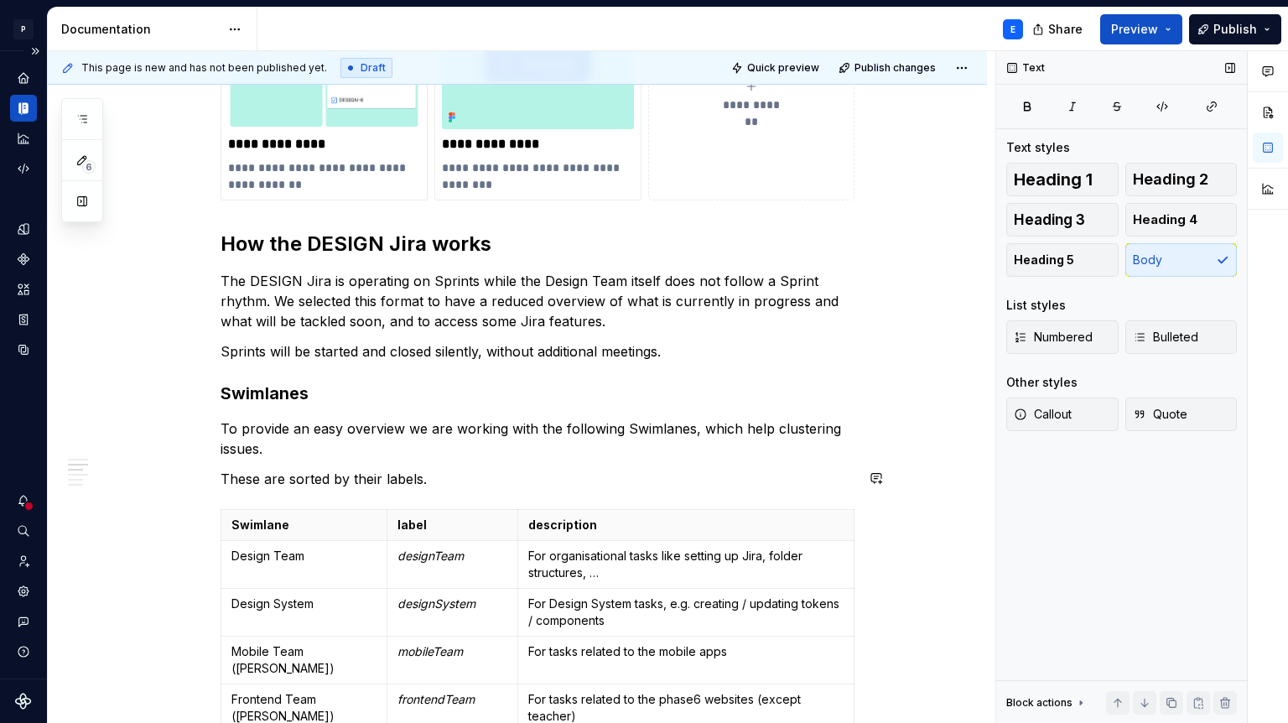
scroll to position [617, 0]
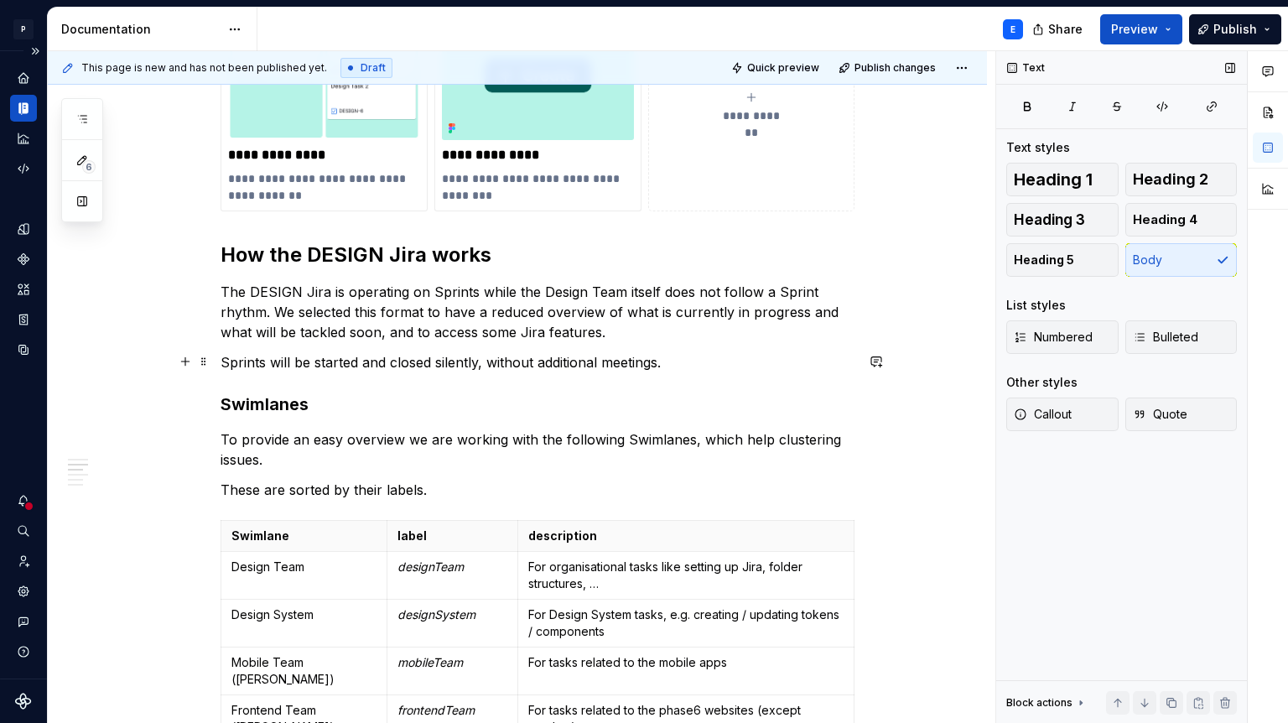
click at [679, 356] on p "Sprints will be started and closed silently, without additional meetings." at bounding box center [538, 362] width 634 height 20
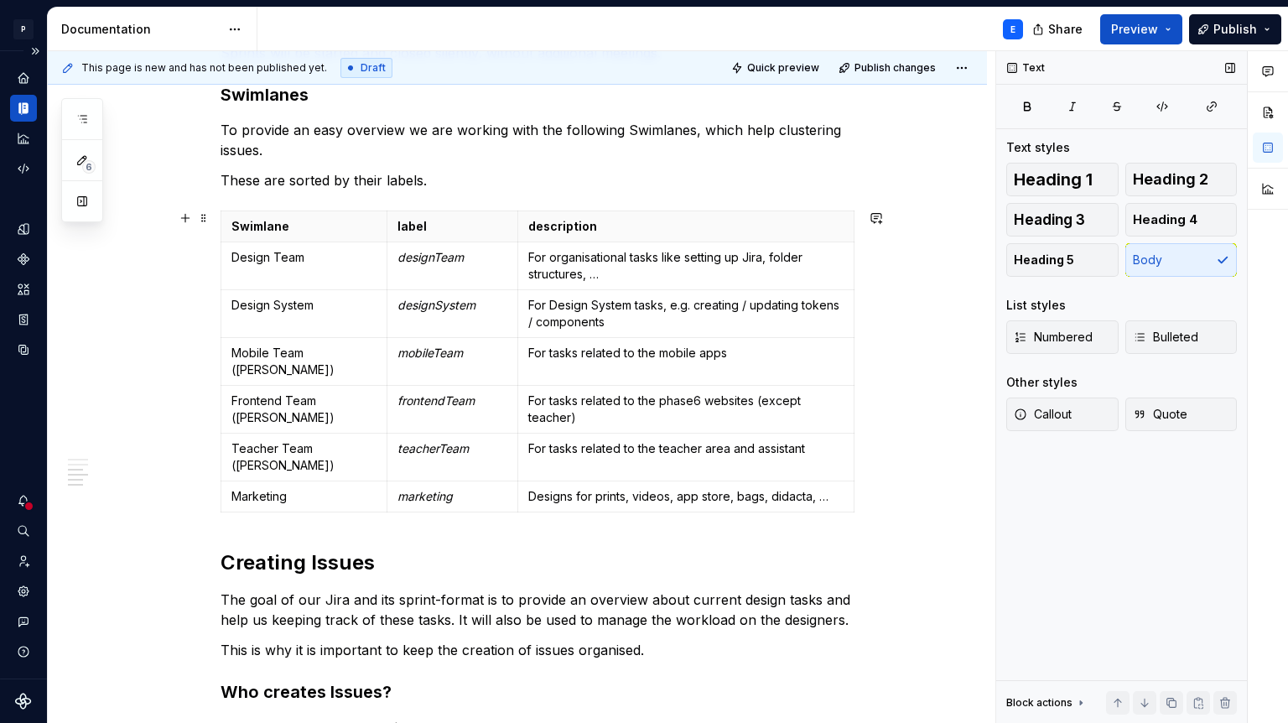
scroll to position [932, 0]
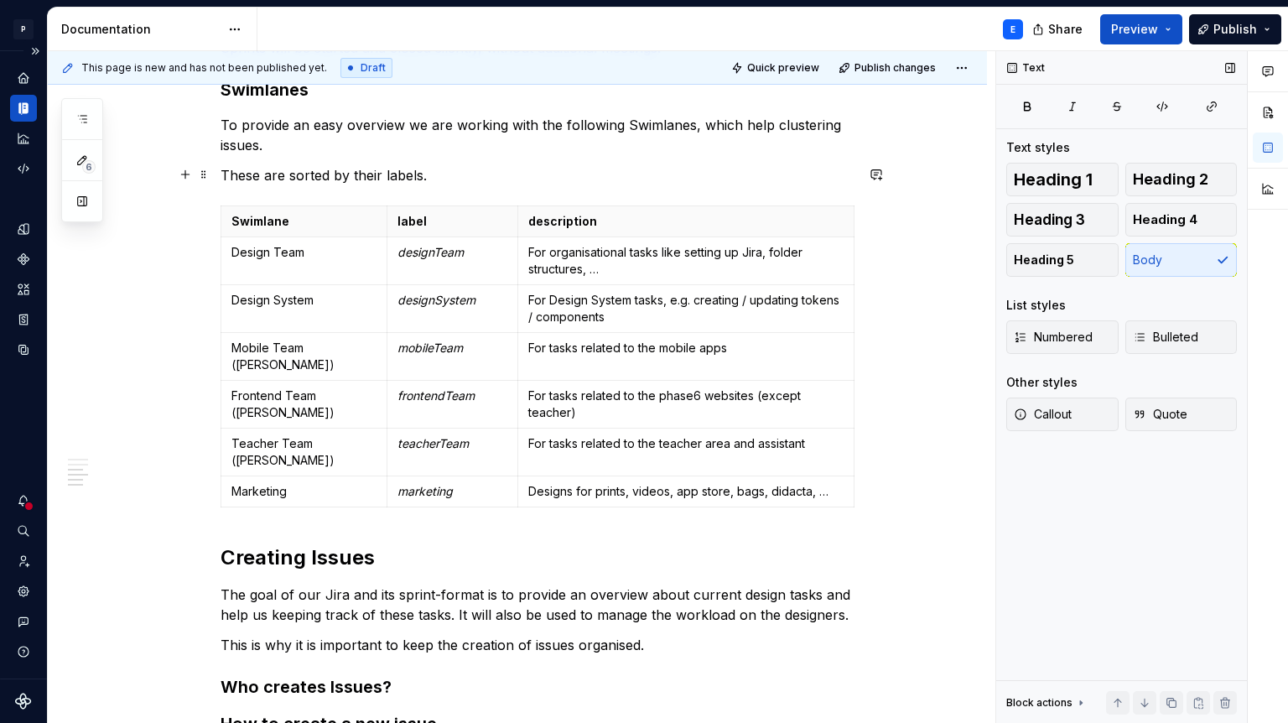
click at [291, 175] on p "These are sorted by their labels." at bounding box center [538, 175] width 634 height 20
click at [523, 171] on p "These are automatically sorted by their labels." at bounding box center [538, 175] width 634 height 20
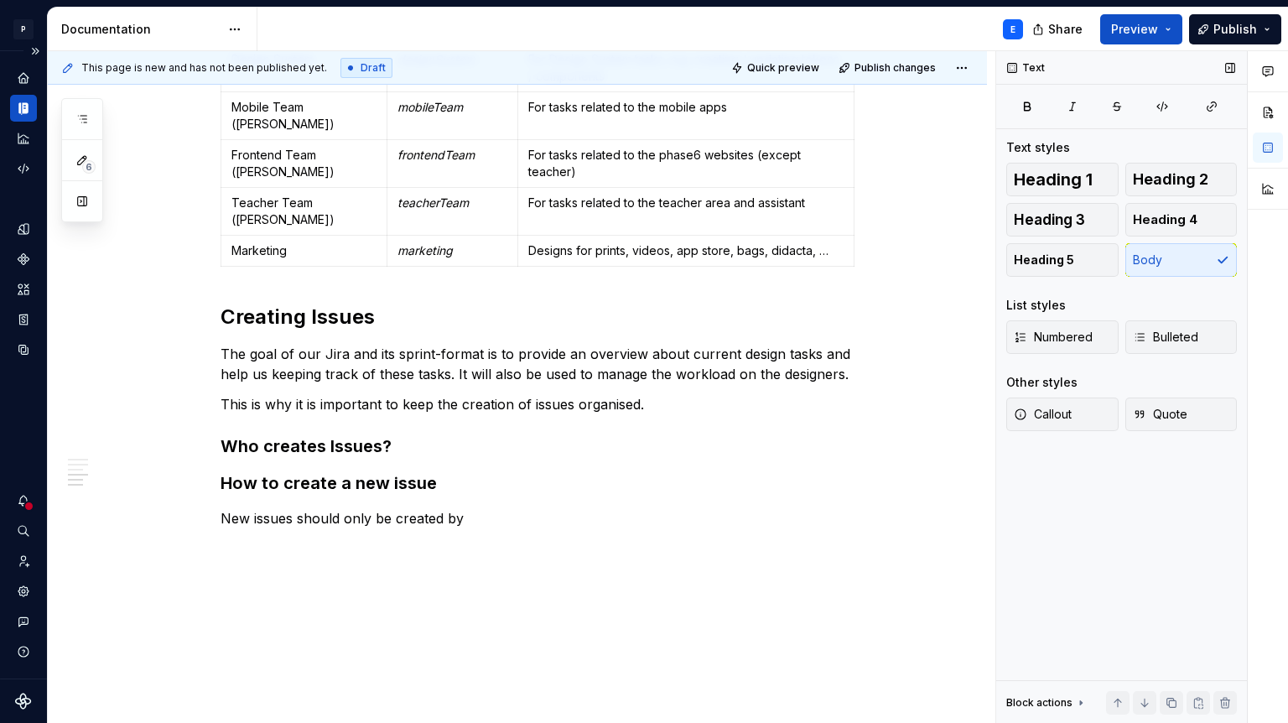
scroll to position [1178, 0]
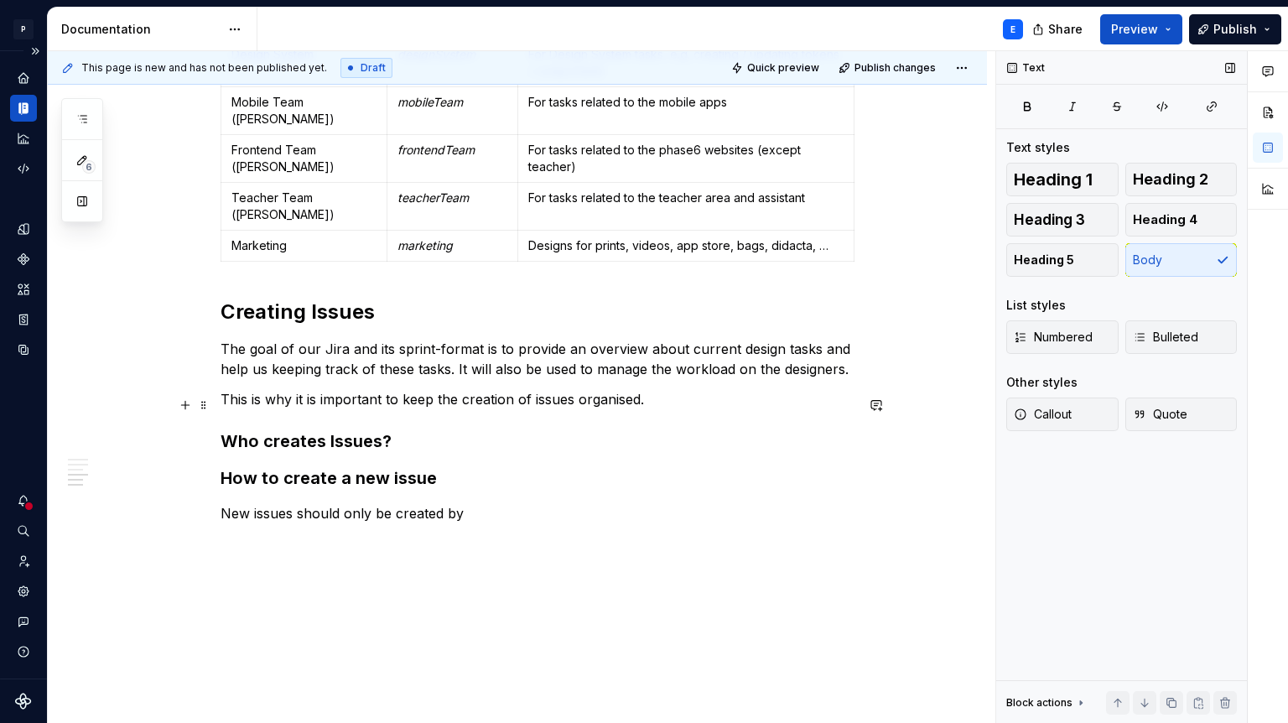
click at [425, 429] on h3 "Who creates Issues?" at bounding box center [538, 440] width 634 height 23
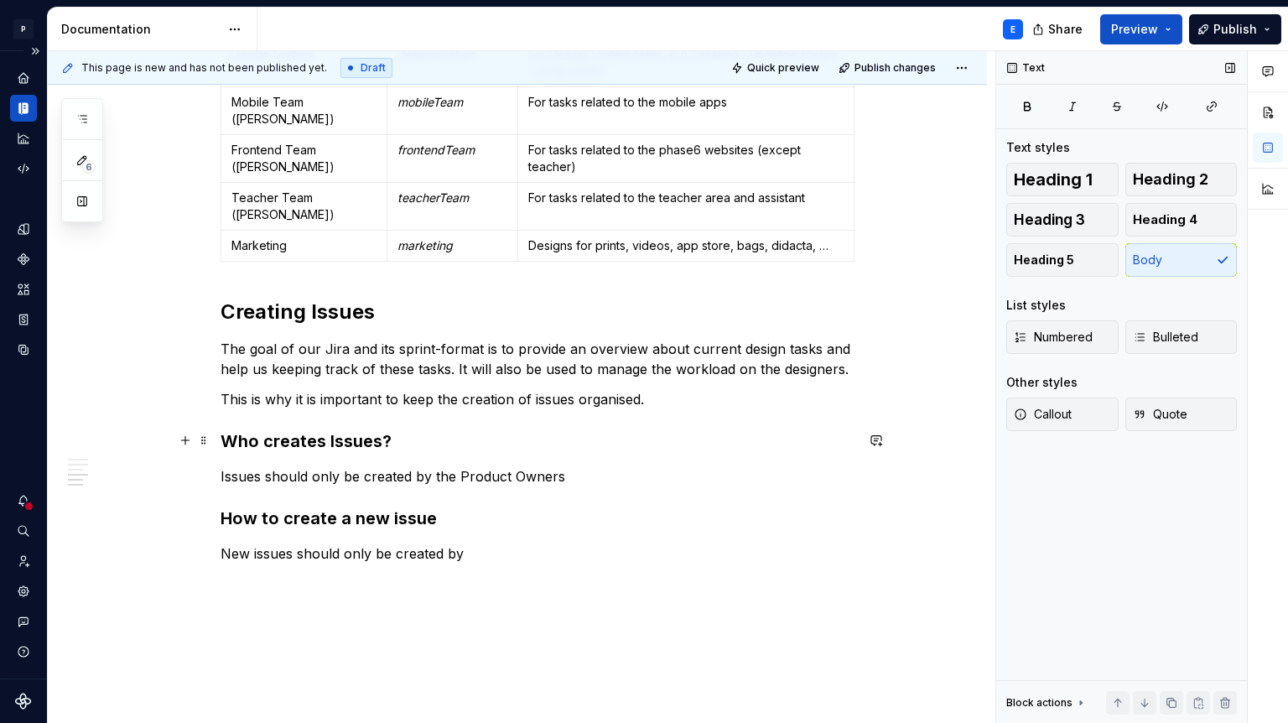
click at [458, 466] on p "Issues should only be created by the Product Owners" at bounding box center [538, 476] width 634 height 20
click at [633, 466] on p "Issues should only be created by the Project Product Owners" at bounding box center [538, 476] width 634 height 20
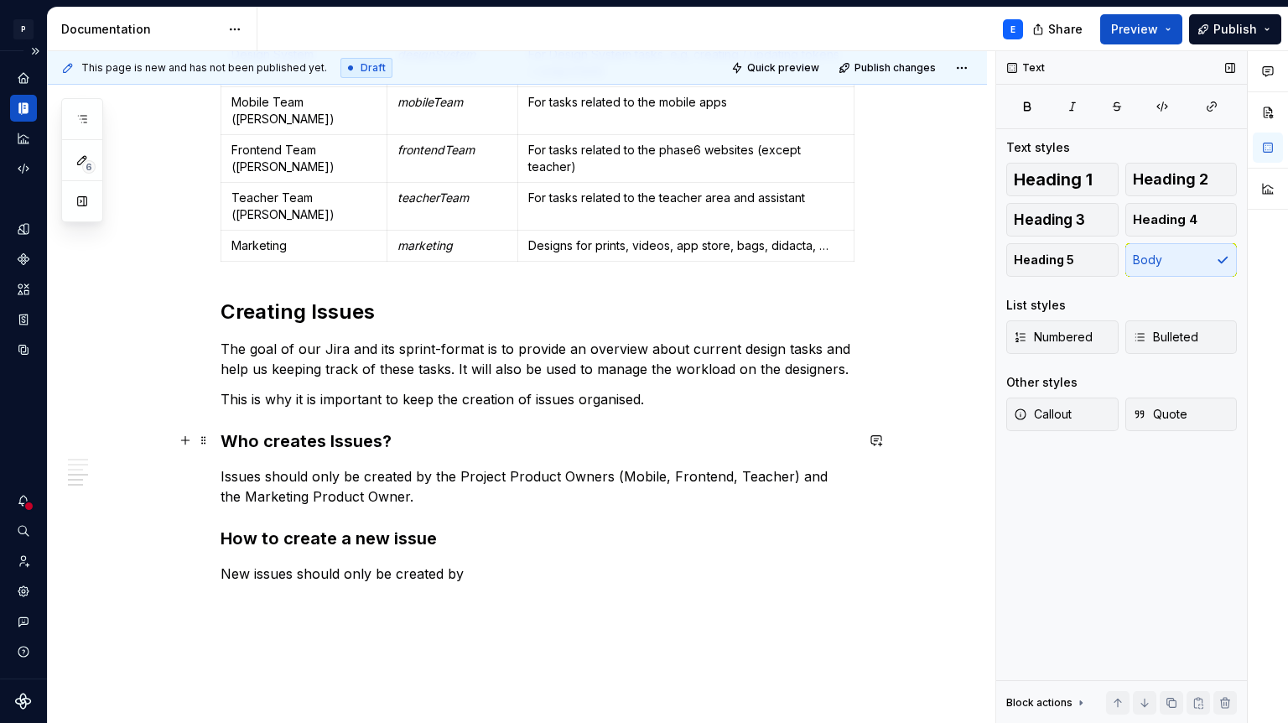
click at [461, 466] on p "Issues should only be created by the Project Product Owners (Mobile, Frontend, …" at bounding box center [538, 486] width 634 height 40
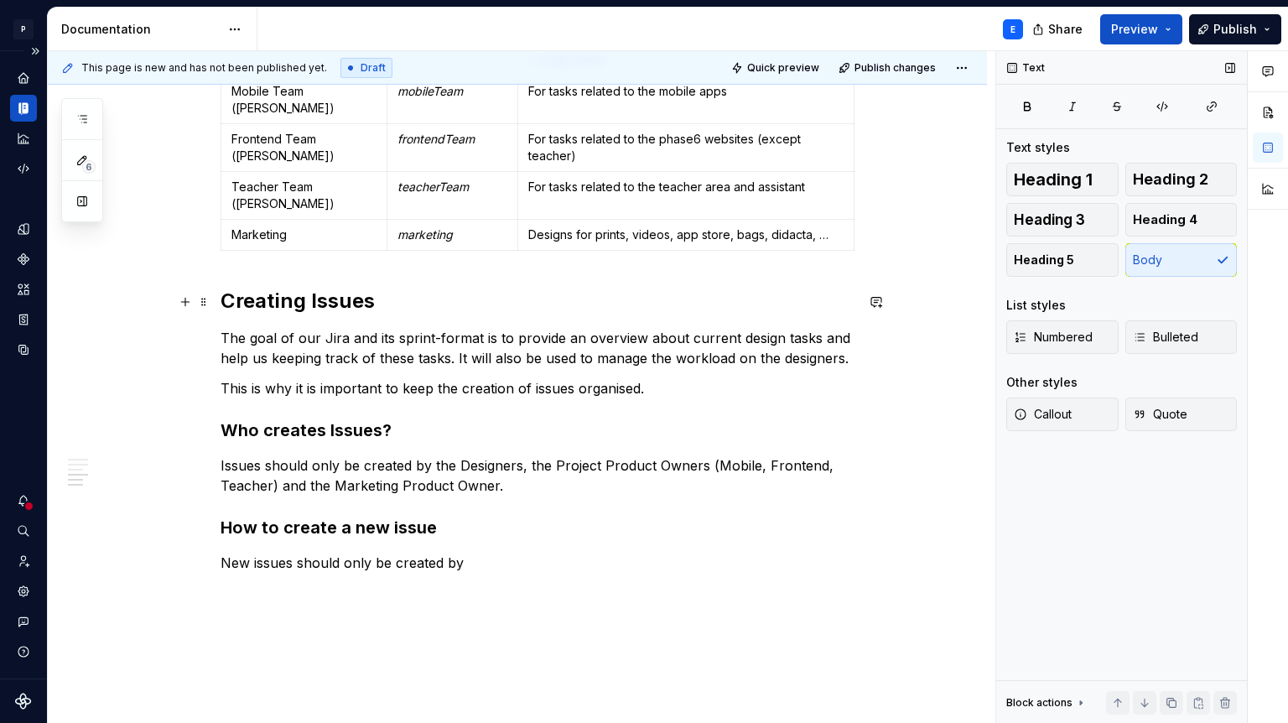
scroll to position [1197, 0]
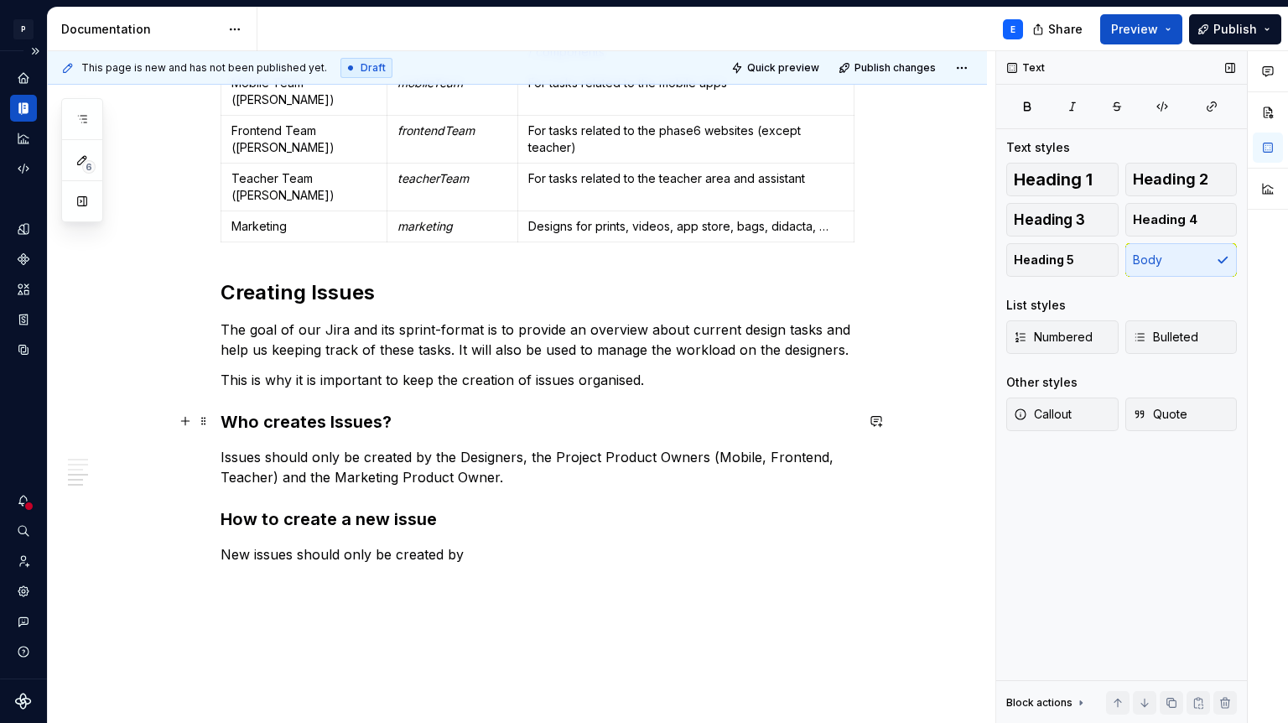
click at [241, 447] on p "Issues should only be created by the Designers, the Project Product Owners (Mob…" at bounding box center [538, 467] width 634 height 40
click at [226, 447] on p "Issues should only be created by the Designers, the Project Product Owners (Mob…" at bounding box center [538, 467] width 634 height 40
click at [225, 447] on p "Issues should only be created by the Designers, the Project Product Owners (Mob…" at bounding box center [538, 467] width 634 height 40
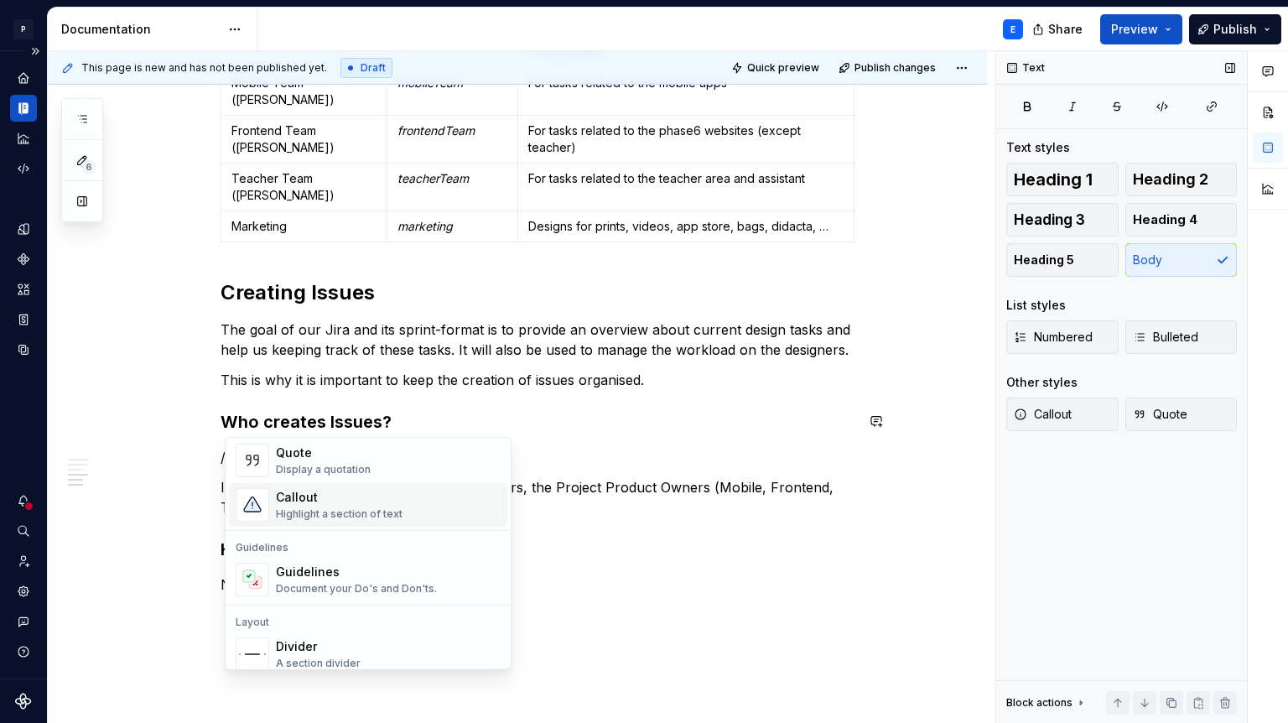
scroll to position [387, 0]
click at [402, 492] on div "Callout Highlight a section of text" at bounding box center [388, 500] width 225 height 34
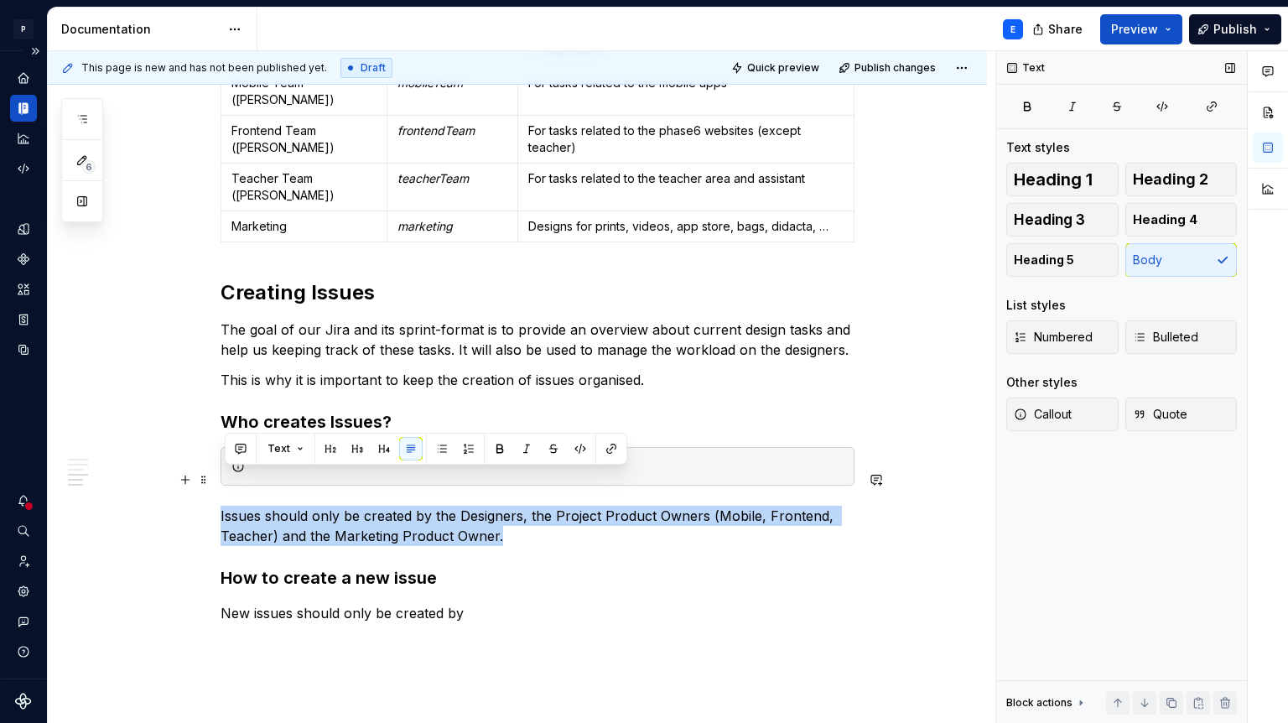
drag, startPoint x: 525, startPoint y: 498, endPoint x: 226, endPoint y: 479, distance: 300.1
click at [226, 506] on p "Issues should only be created by the Designers, the Project Product Owners (Mob…" at bounding box center [538, 526] width 634 height 40
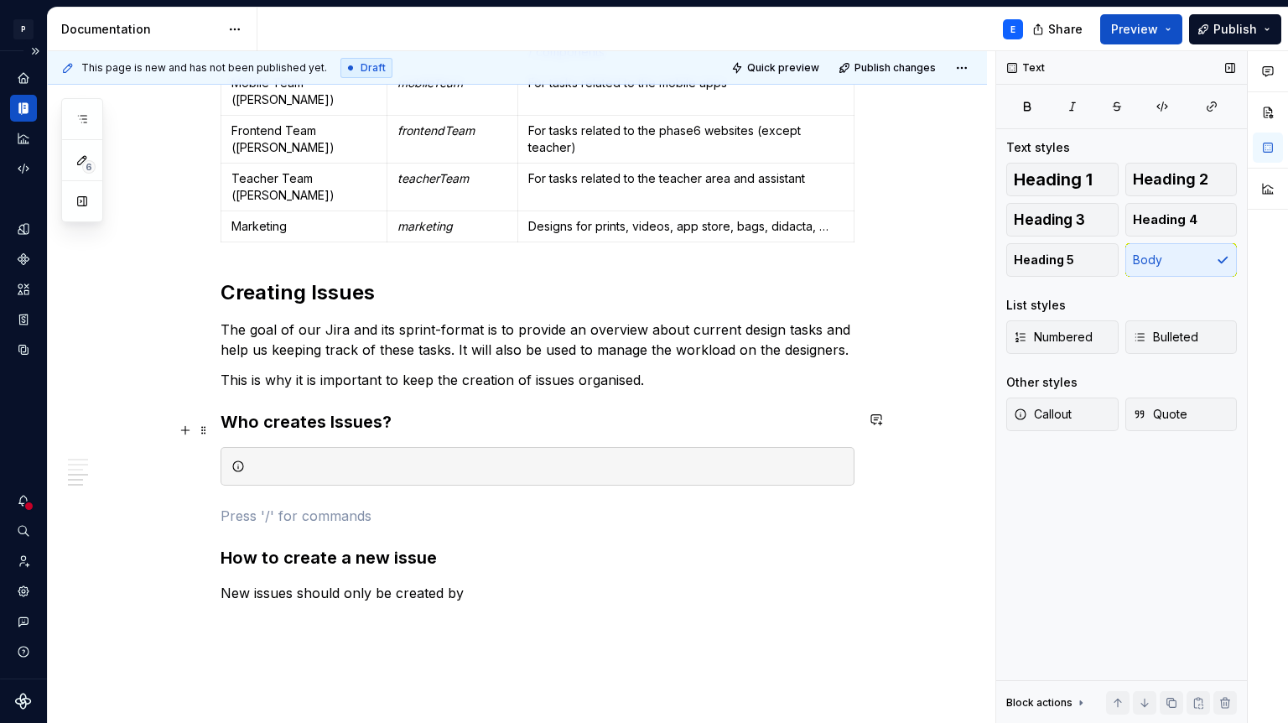
click at [280, 458] on div at bounding box center [548, 466] width 592 height 17
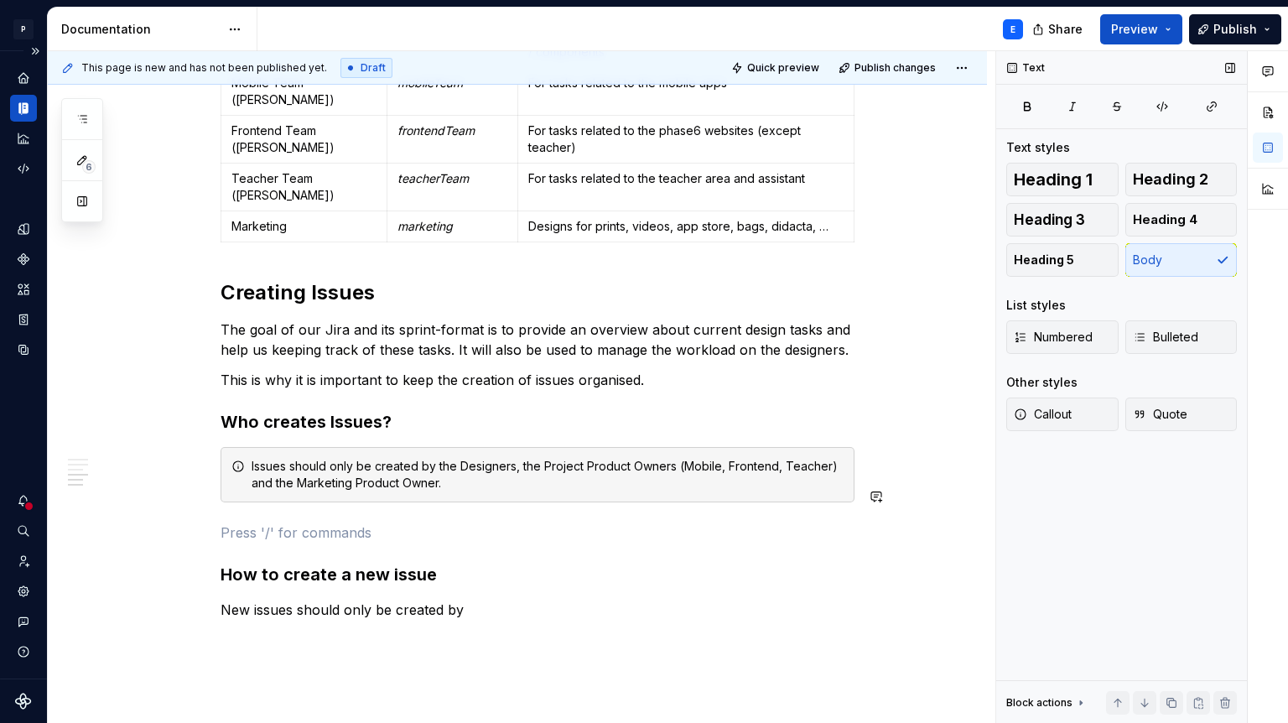
click at [341, 458] on div "Issues should only be created by the Designers, the Project Product Owners (Mob…" at bounding box center [548, 475] width 592 height 34
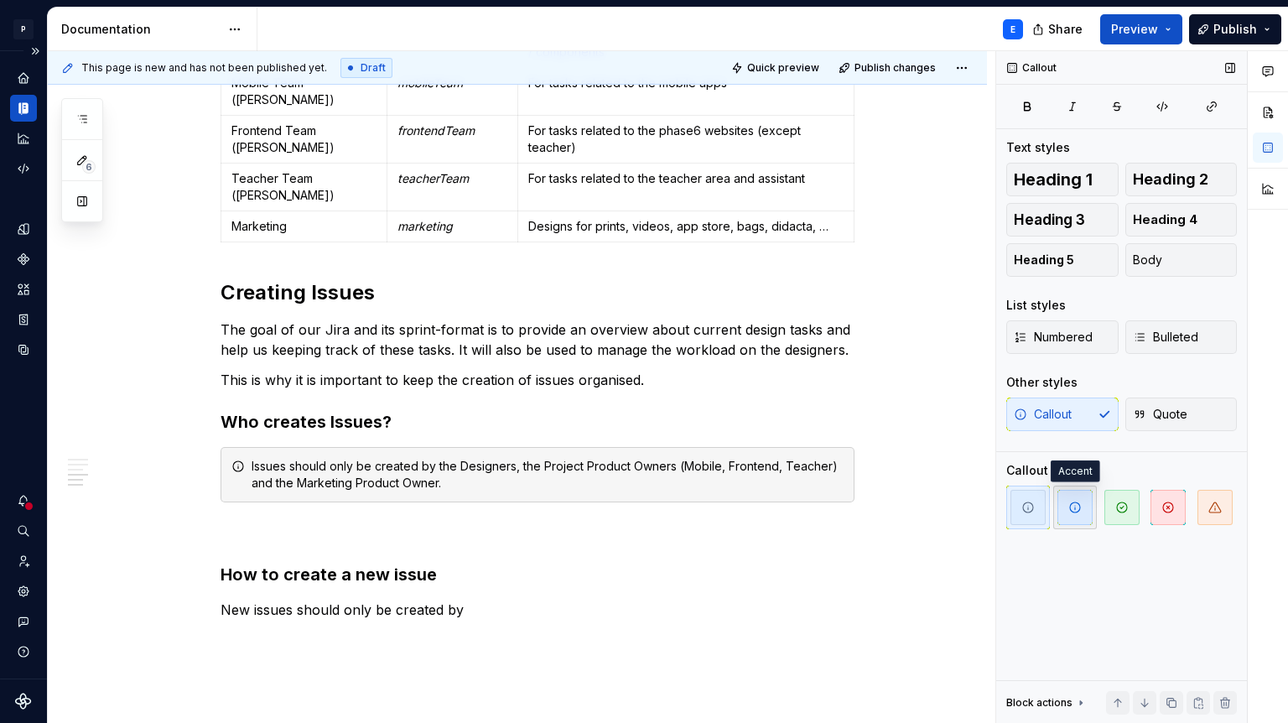
click at [1080, 513] on span "button" at bounding box center [1075, 507] width 35 height 35
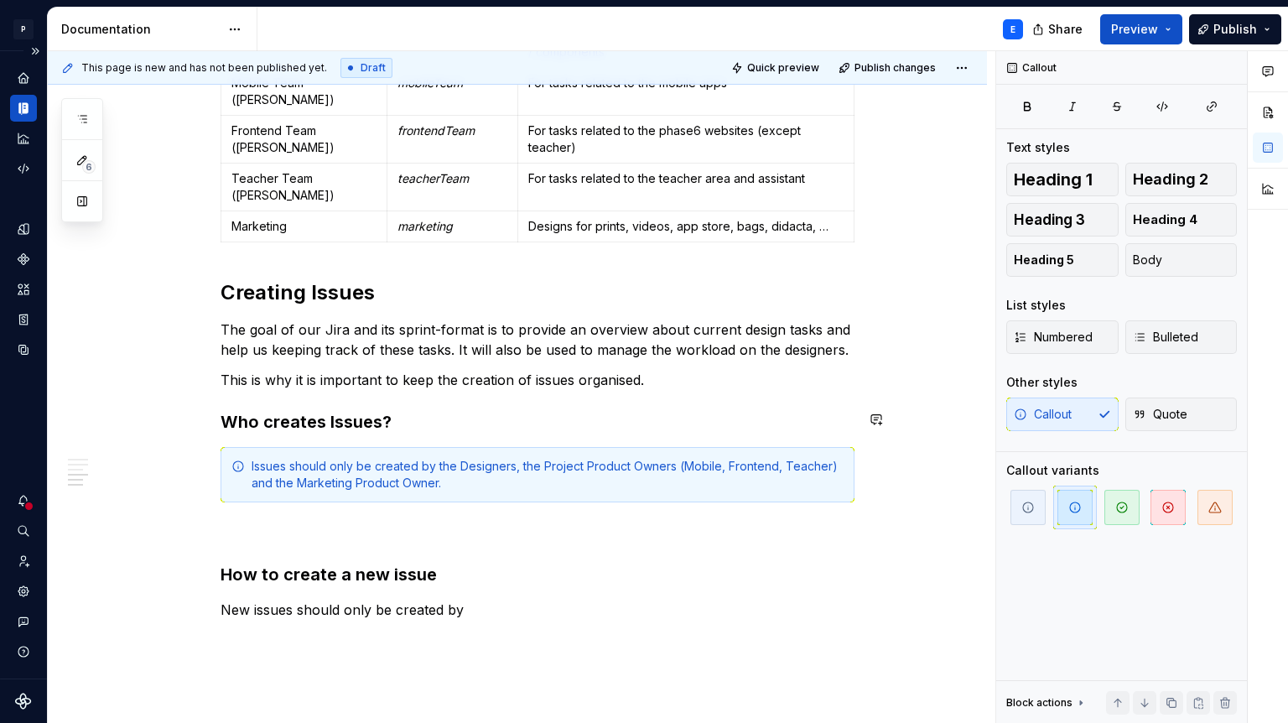
click at [383, 523] on p at bounding box center [538, 533] width 634 height 20
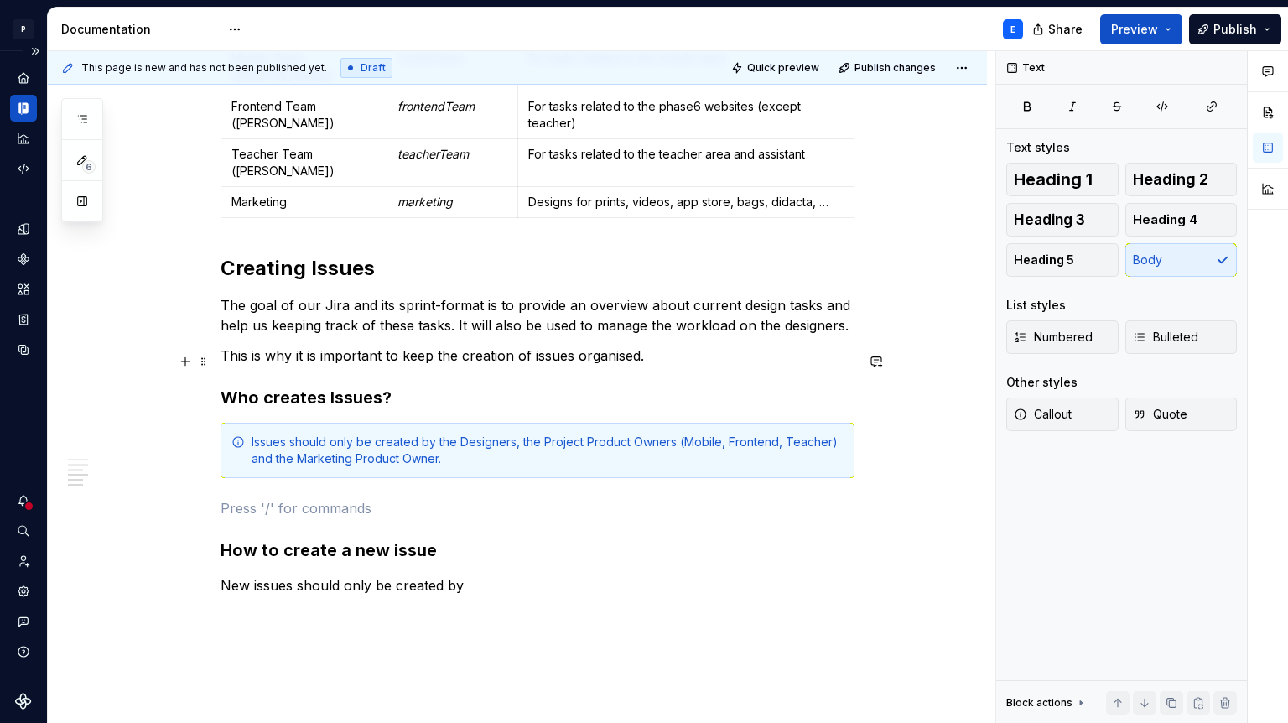
scroll to position [1222, 0]
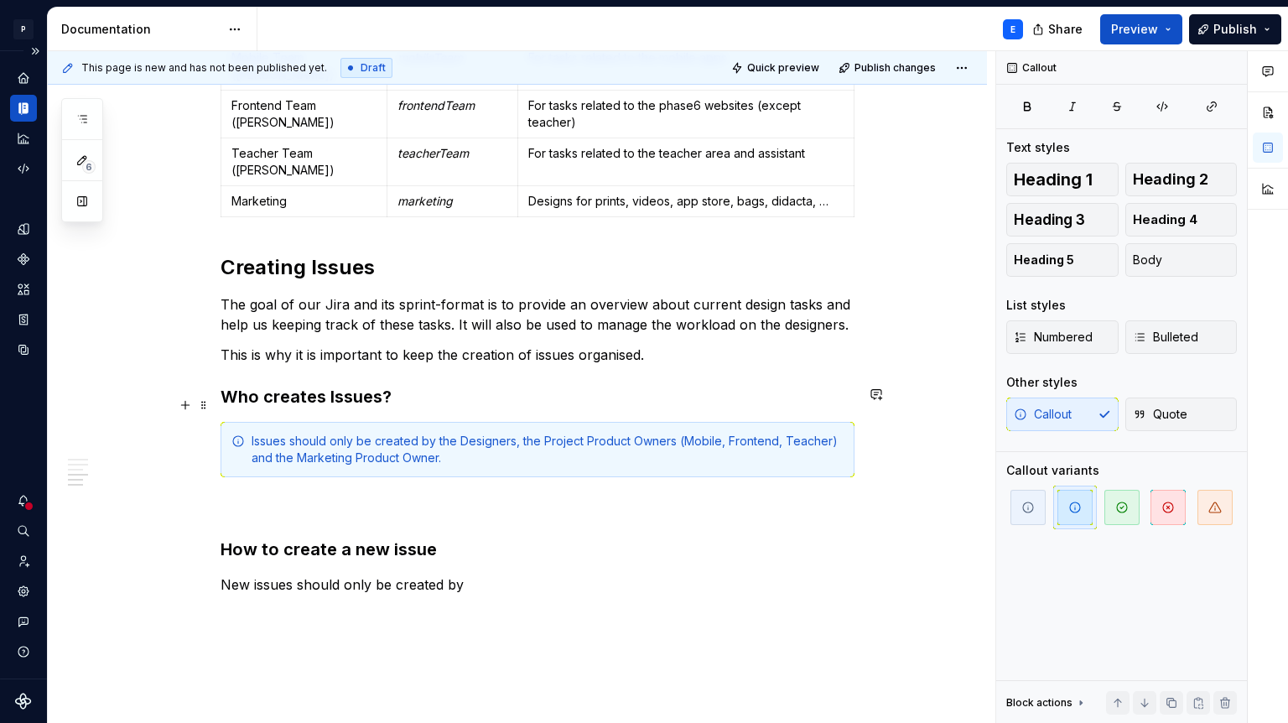
click at [463, 433] on div "Issues should only be created by the Designers, the Project Product Owners (Mob…" at bounding box center [548, 450] width 592 height 34
click at [1211, 508] on icon "button" at bounding box center [1216, 507] width 12 height 10
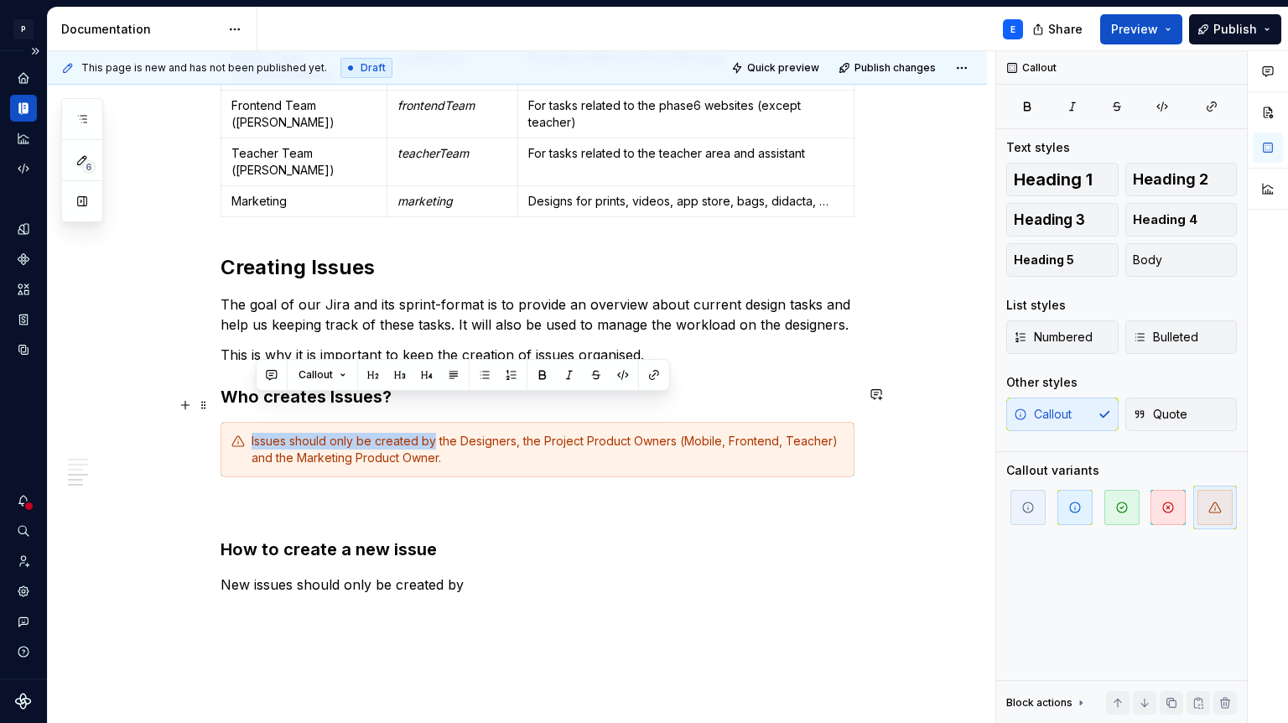
drag, startPoint x: 437, startPoint y: 404, endPoint x: 249, endPoint y: 411, distance: 188.0
click at [249, 422] on div "Issues should only be created by the Designers, the Project Product Owners (Mob…" at bounding box center [538, 449] width 634 height 55
click at [540, 376] on button "button" at bounding box center [542, 374] width 23 height 23
click at [506, 433] on div "Issues should only be created by the Designers, the Project Product Owners (Mob…" at bounding box center [548, 450] width 592 height 34
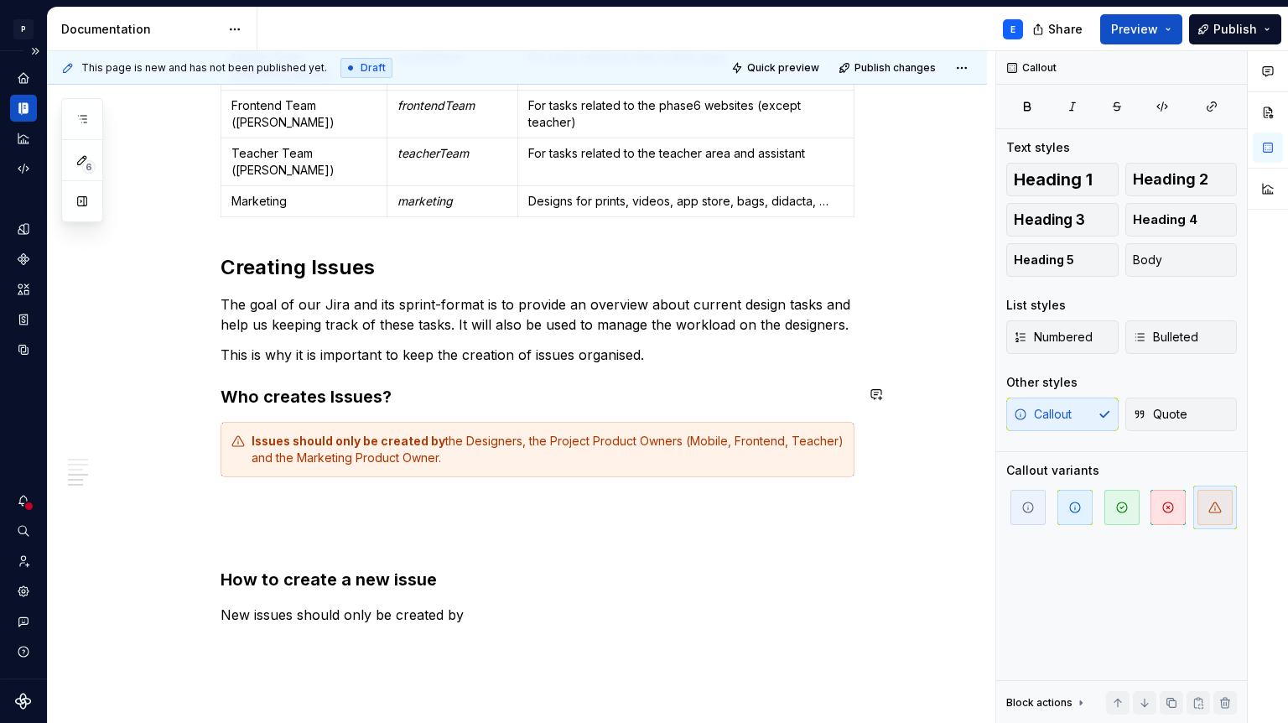
click at [506, 433] on div "Issues should only be created by the Designers, the Project Product Owners (Mob…" at bounding box center [548, 450] width 592 height 34
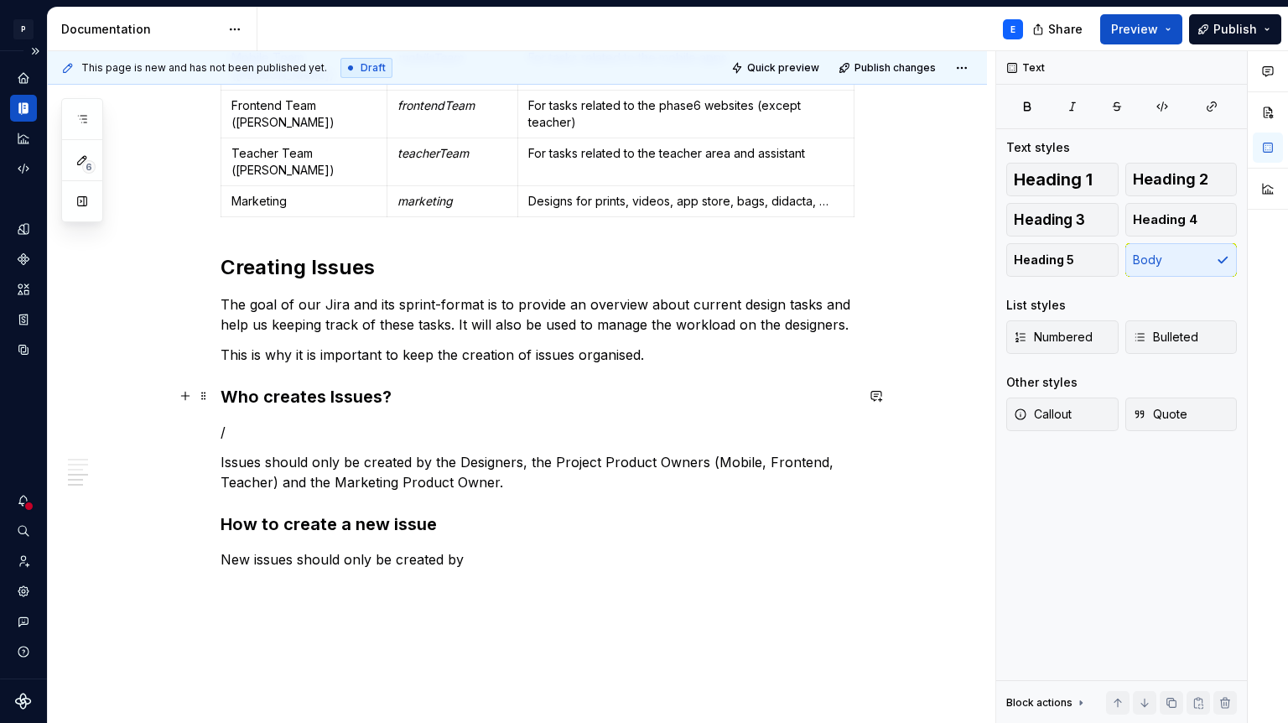
click at [439, 422] on p "/" at bounding box center [538, 432] width 634 height 20
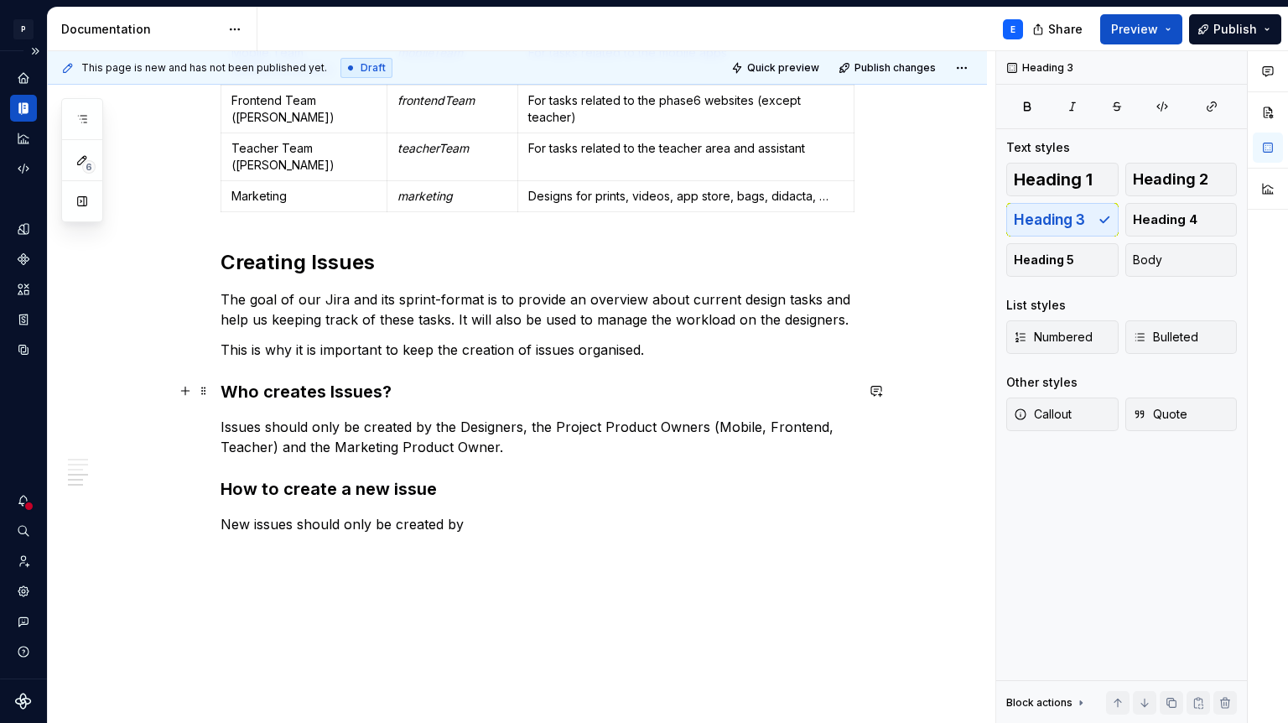
scroll to position [1233, 0]
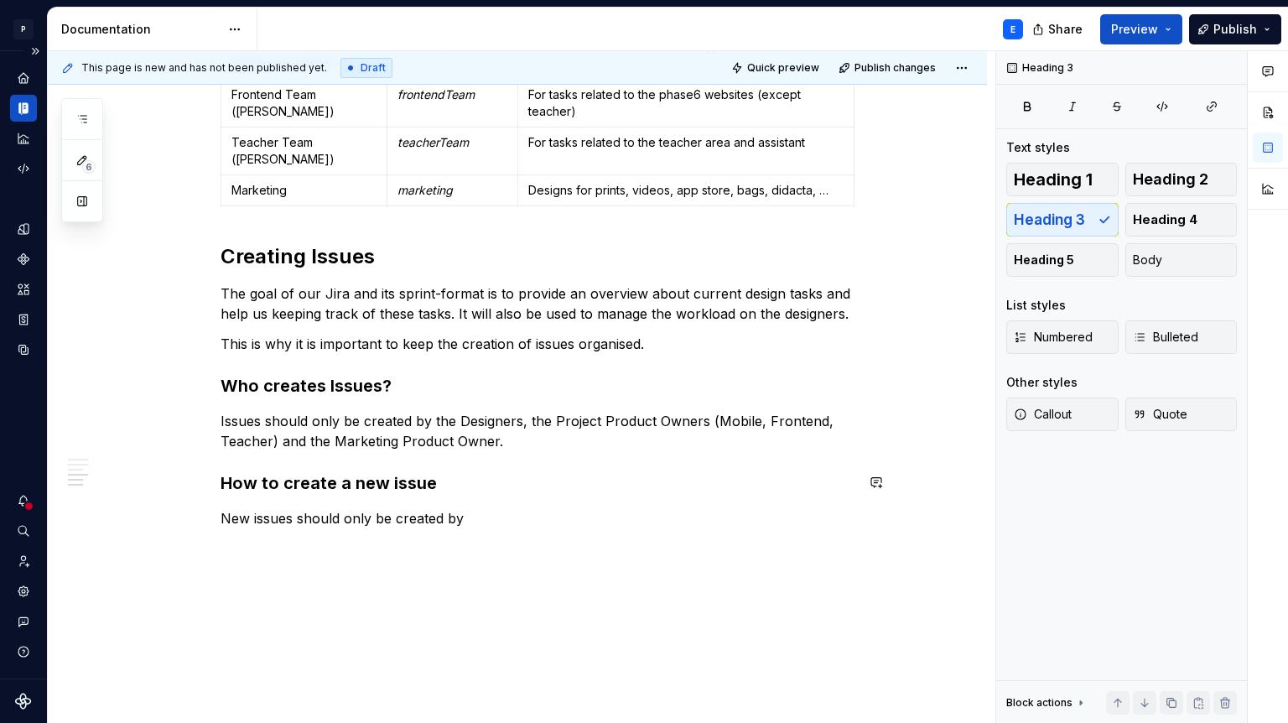
click at [520, 411] on p "Issues should only be created by the Designers, the Project Product Owners (Mob…" at bounding box center [538, 431] width 634 height 40
click at [237, 411] on p "Issues should only be created by the Designers, the Project Product Owners (Mob…" at bounding box center [538, 431] width 634 height 40
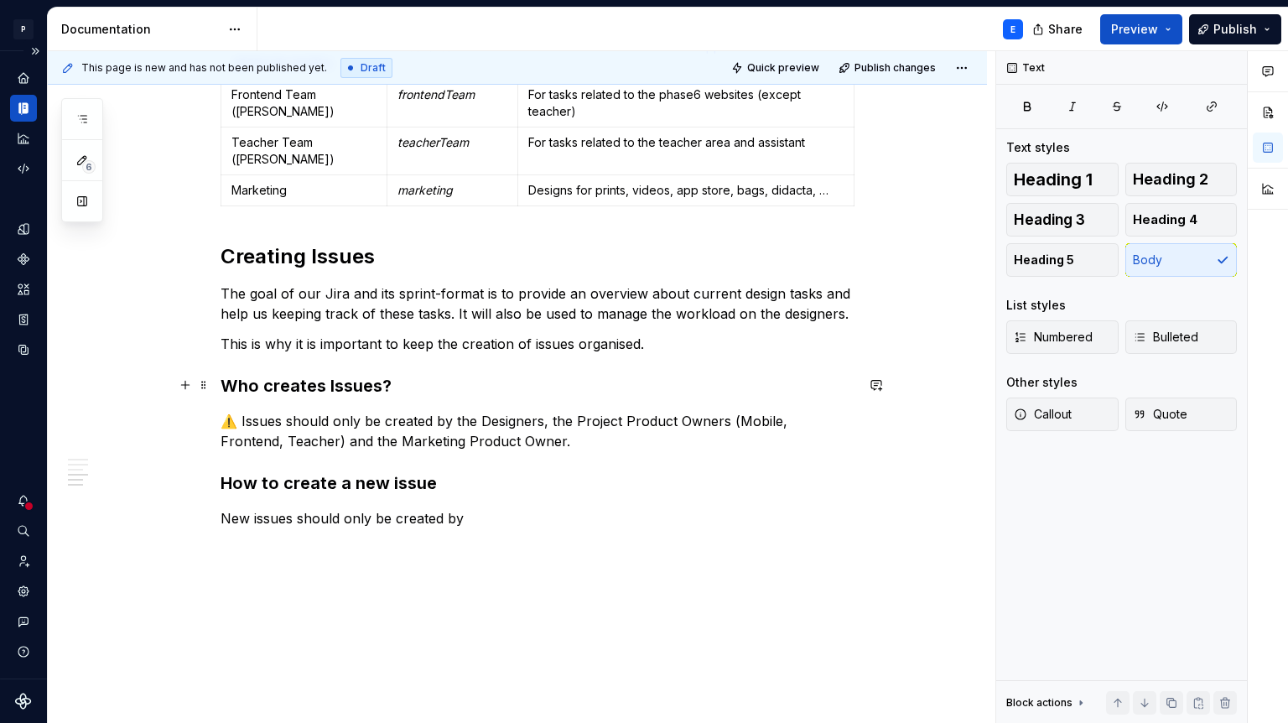
click at [554, 411] on p "⚠️ Issues should only be created by the Designers, the Project Product Owners (…" at bounding box center [538, 431] width 634 height 40
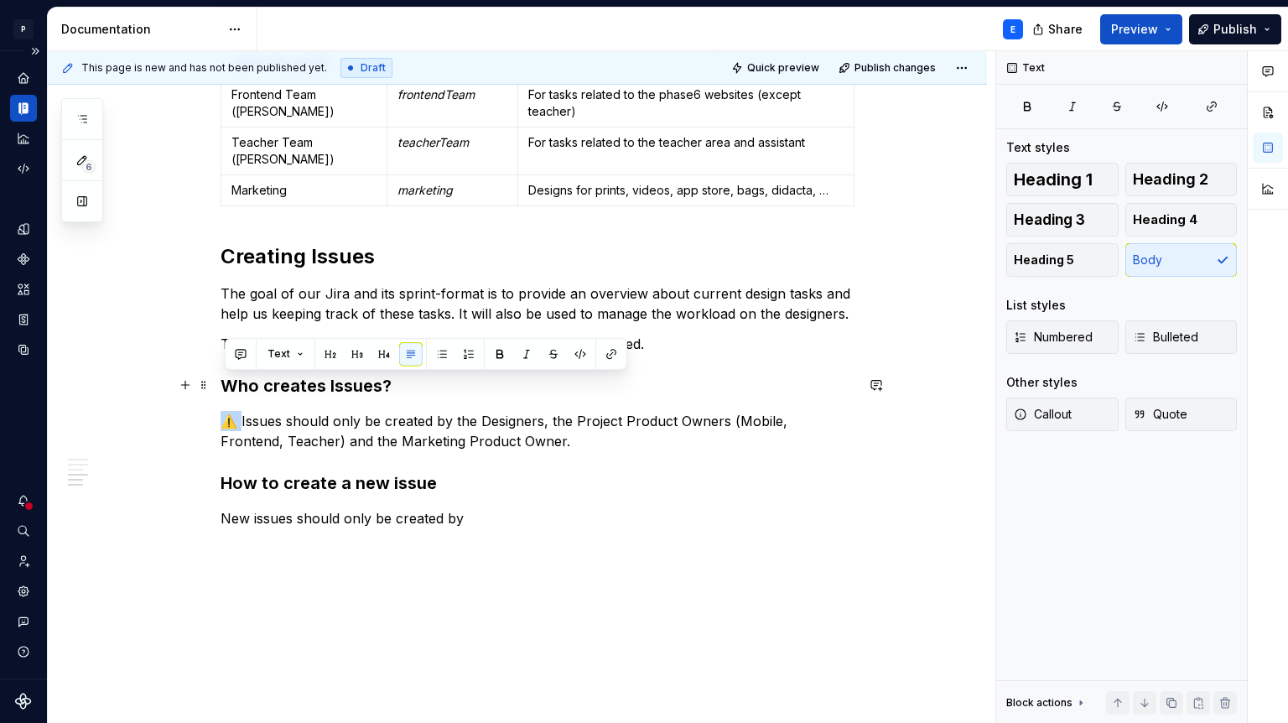
drag, startPoint x: 242, startPoint y: 377, endPoint x: 225, endPoint y: 379, distance: 16.9
click at [225, 411] on p "⚠️ Issues should only be created by the Designers, the Project Product Owners (…" at bounding box center [538, 431] width 634 height 40
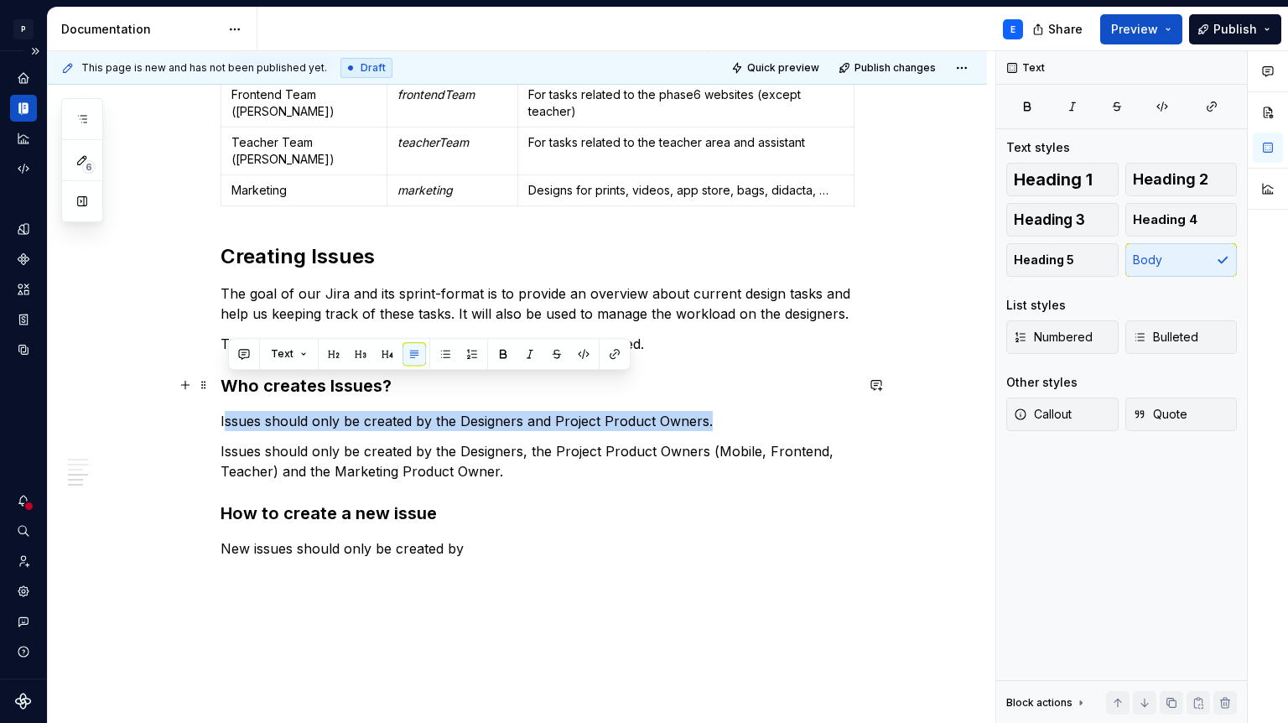
drag, startPoint x: 721, startPoint y: 381, endPoint x: 230, endPoint y: 392, distance: 490.8
click at [230, 411] on p "Issues should only be created by the Designers and Project Product Owners." at bounding box center [538, 421] width 634 height 20
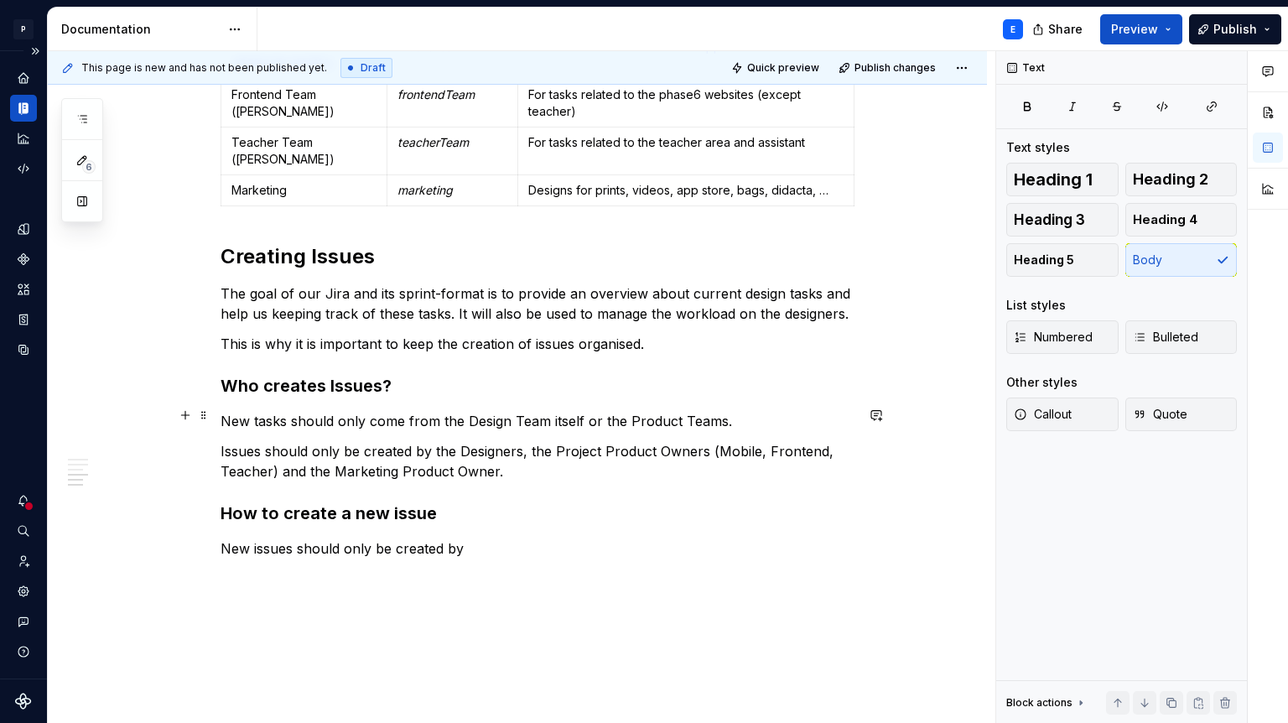
click at [277, 441] on p "Issues should only be created by the Designers, the Project Product Owners (Mob…" at bounding box center [538, 461] width 634 height 40
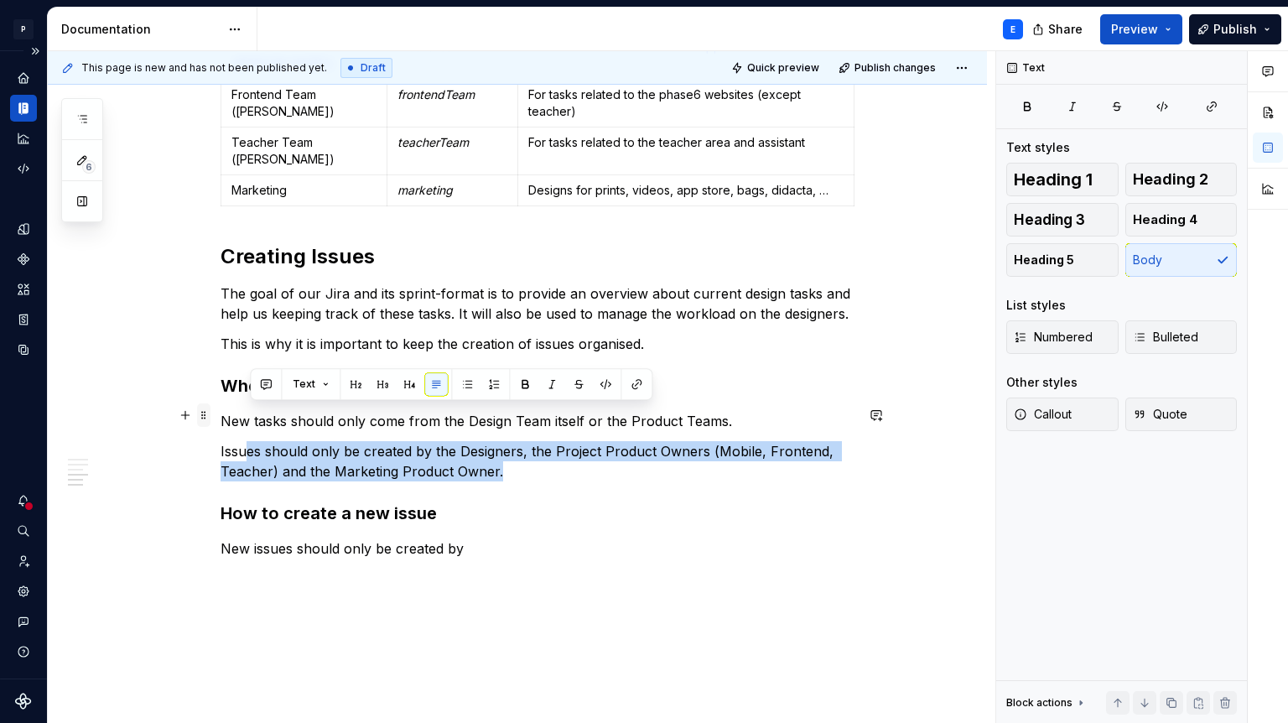
drag, startPoint x: 504, startPoint y: 437, endPoint x: 214, endPoint y: 414, distance: 291.1
click at [1033, 406] on span "Callout" at bounding box center [1043, 414] width 58 height 17
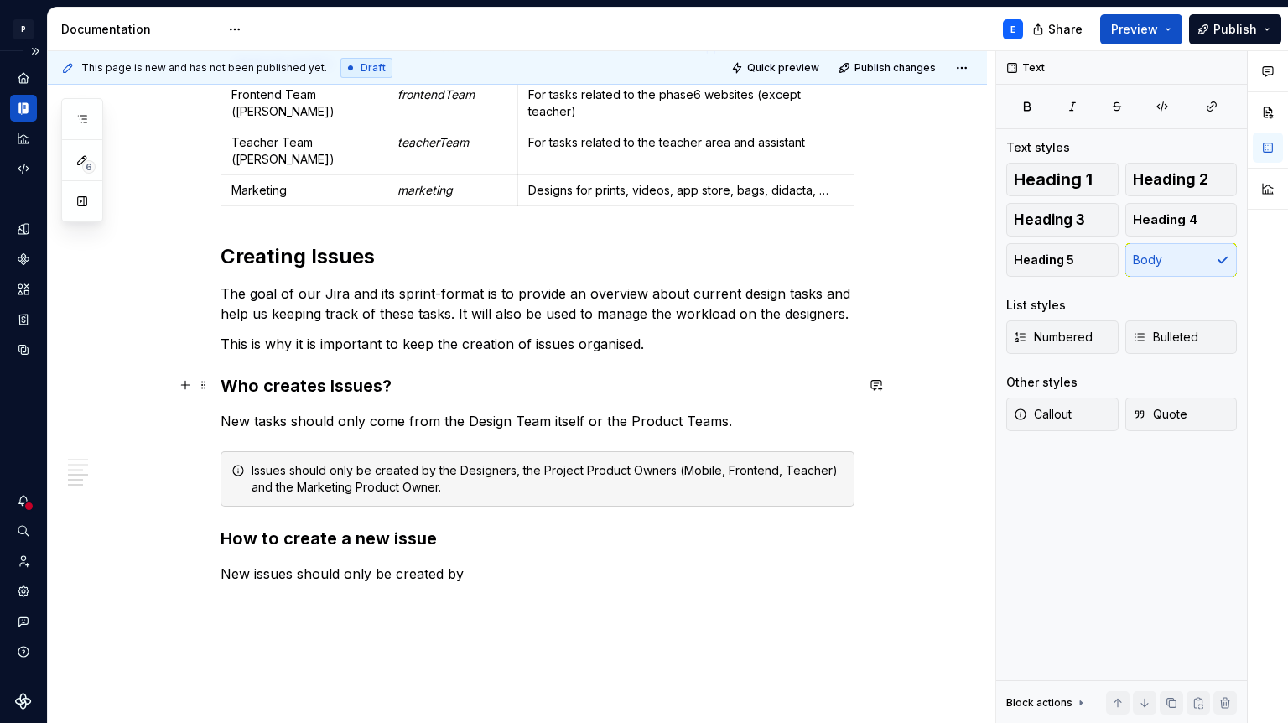
click at [783, 411] on p "New tasks should only come from the Design Team itself or the Product Teams." at bounding box center [538, 421] width 634 height 20
click at [453, 459] on div "Issues should only be created by the Designers, the Project Product Owners (Mob…" at bounding box center [538, 478] width 634 height 55
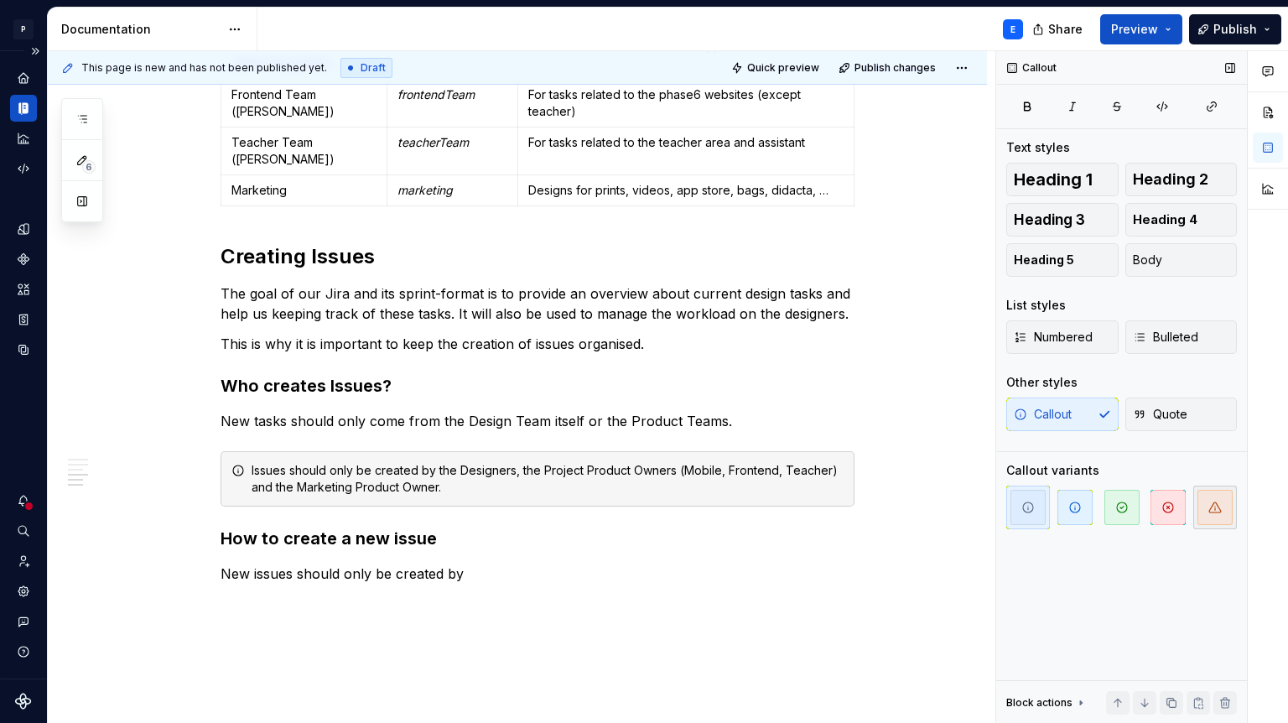
click at [1219, 507] on icon "button" at bounding box center [1216, 507] width 12 height 10
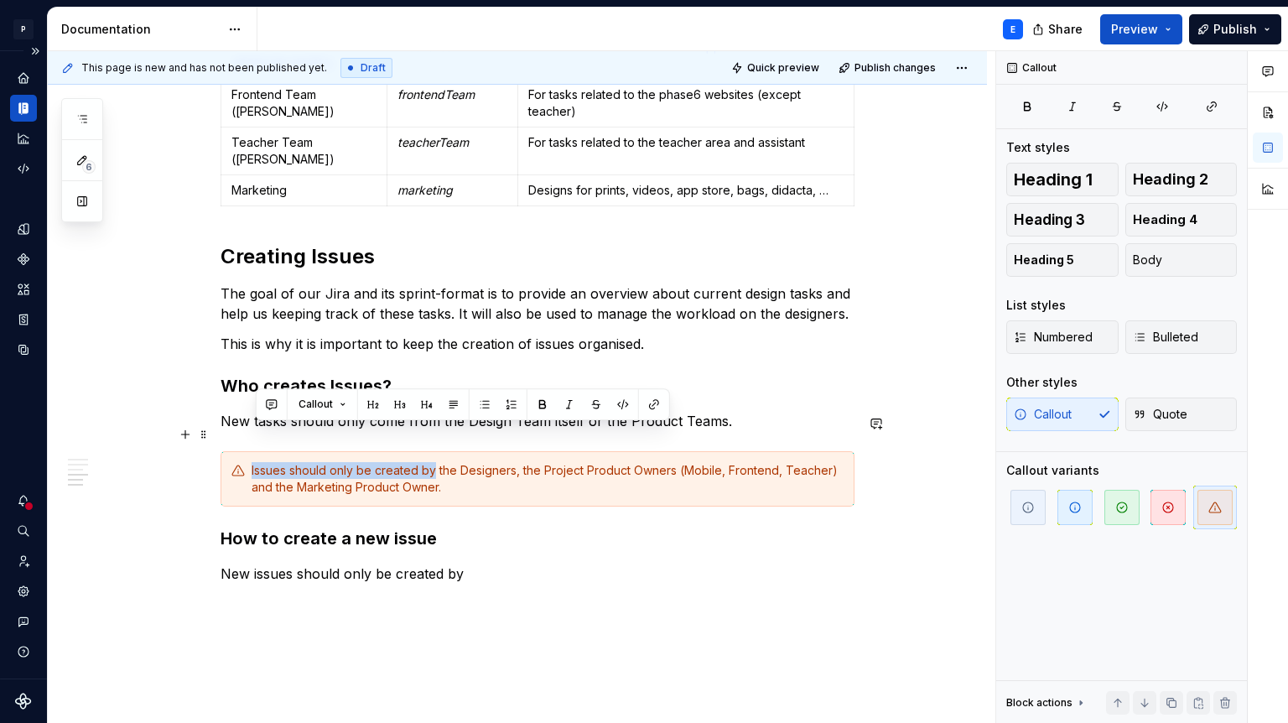
drag, startPoint x: 255, startPoint y: 431, endPoint x: 439, endPoint y: 436, distance: 183.8
click at [439, 462] on div "Issues should only be created by the Designers, the Project Product Owners (Mob…" at bounding box center [548, 479] width 592 height 34
click at [546, 395] on button "button" at bounding box center [542, 404] width 23 height 23
click at [531, 462] on div "Issues should only be created by the Designers, the Project Product Owners (Mob…" at bounding box center [548, 479] width 592 height 34
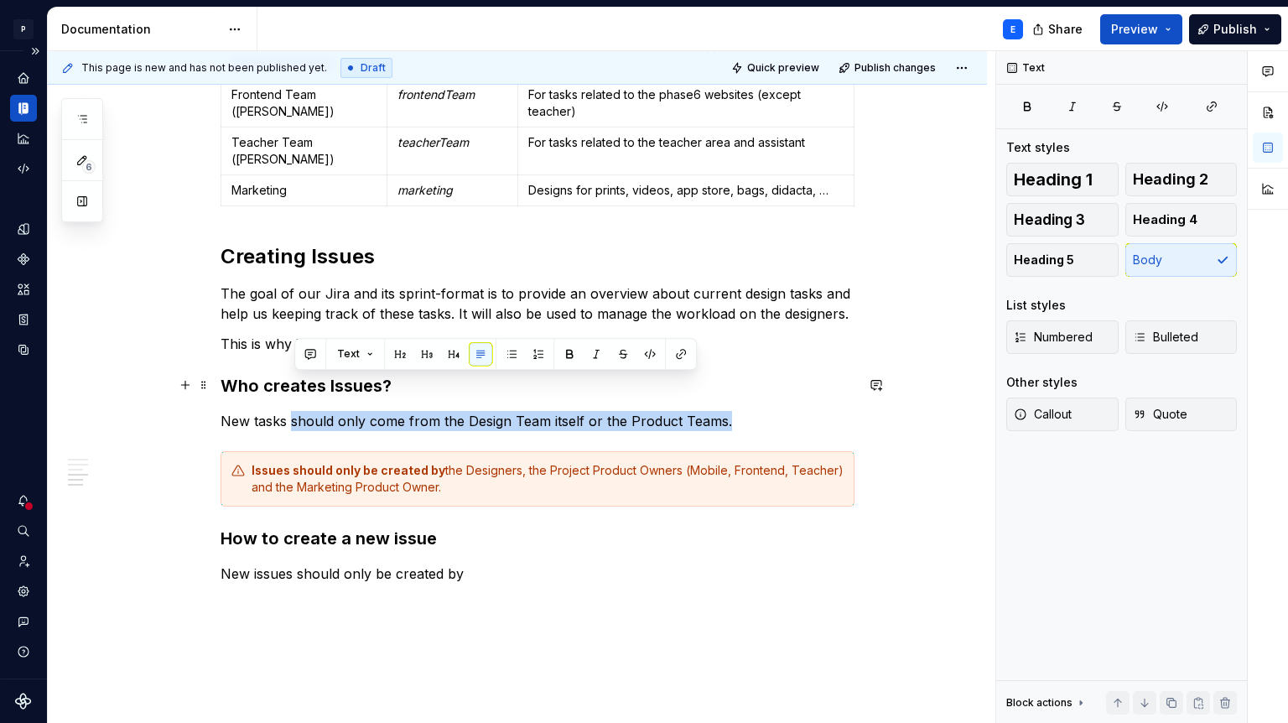
drag, startPoint x: 732, startPoint y: 387, endPoint x: 294, endPoint y: 383, distance: 437.9
click at [294, 411] on p "New tasks should only come from the Design Team itself or the Product Teams." at bounding box center [538, 421] width 634 height 20
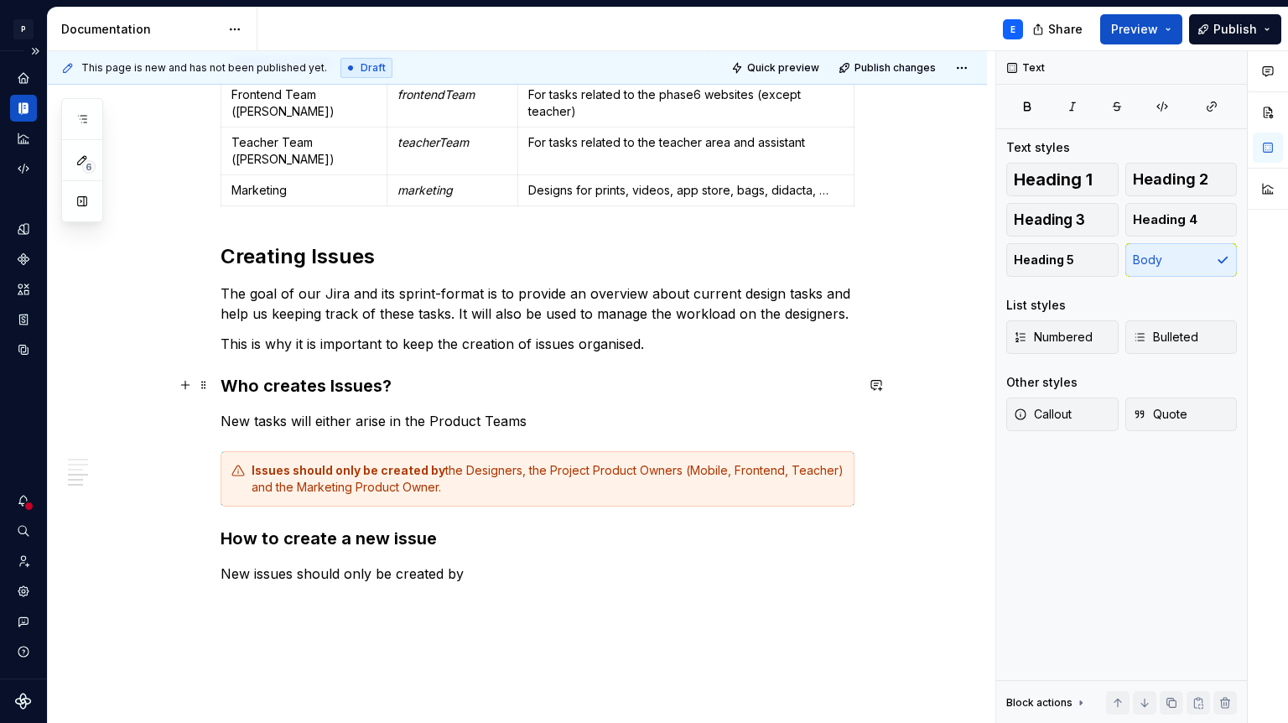
click at [357, 411] on p "New tasks will either arise in the Product Teams" at bounding box center [538, 421] width 634 height 20
click at [615, 411] on p "New tasks will either naturally arise in the Product Teams" at bounding box center [538, 421] width 634 height 20
click at [490, 411] on p "New tasks will either naturally arise in the Product Teams or" at bounding box center [538, 421] width 634 height 20
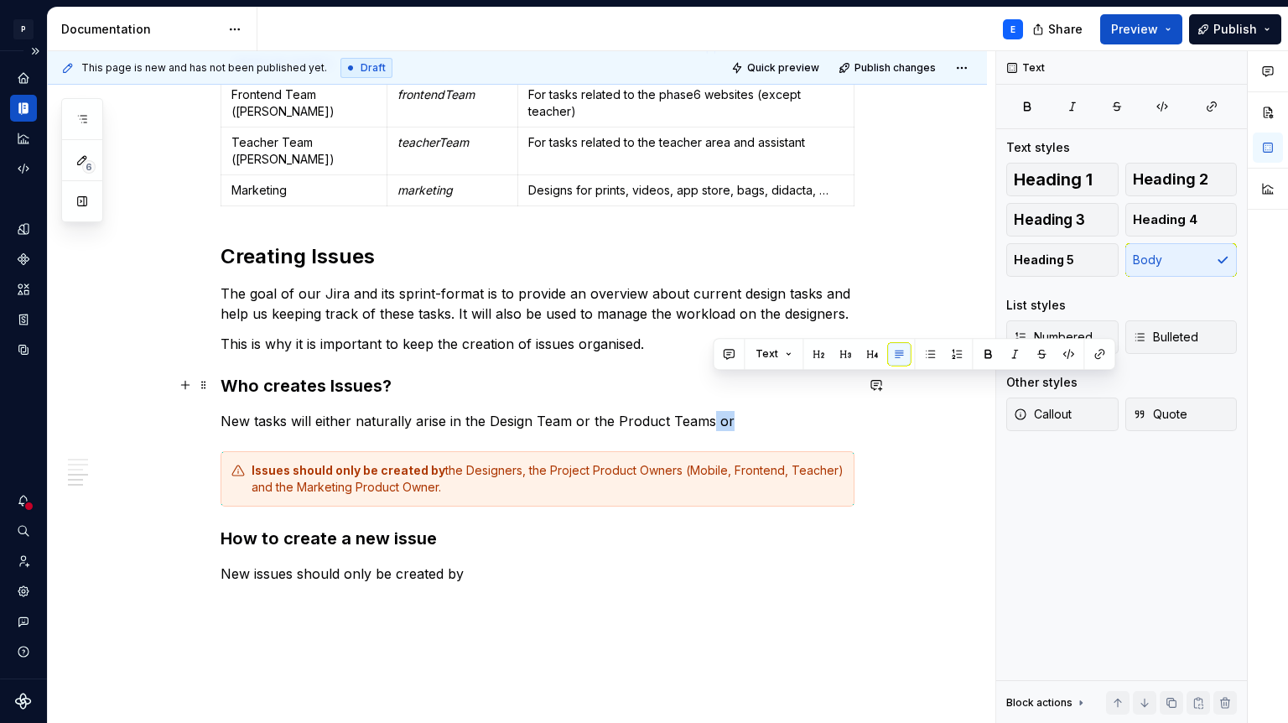
drag, startPoint x: 733, startPoint y: 385, endPoint x: 714, endPoint y: 385, distance: 19.3
click at [714, 411] on p "New tasks will either naturally arise in the Design Team or the Product Teams or" at bounding box center [538, 421] width 634 height 20
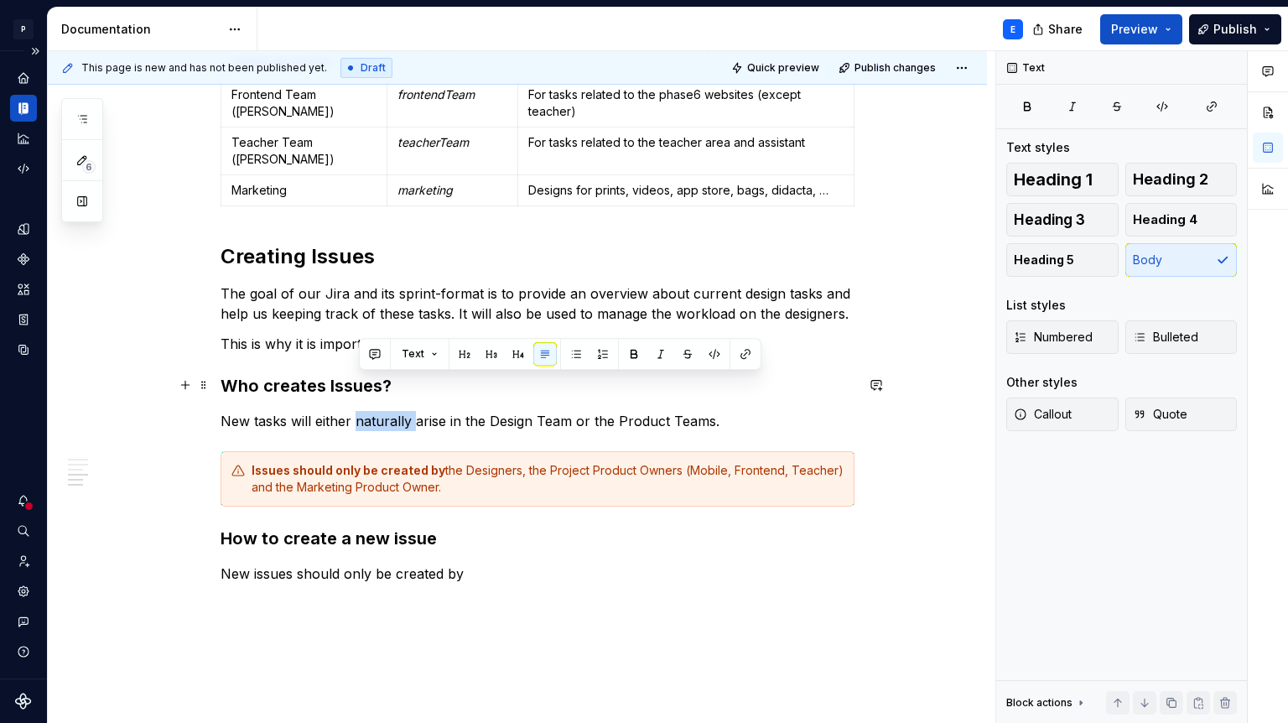
drag, startPoint x: 416, startPoint y: 383, endPoint x: 361, endPoint y: 383, distance: 55.4
click at [361, 411] on p "New tasks will either naturally arise in the Design Team or the Product Teams." at bounding box center [538, 421] width 634 height 20
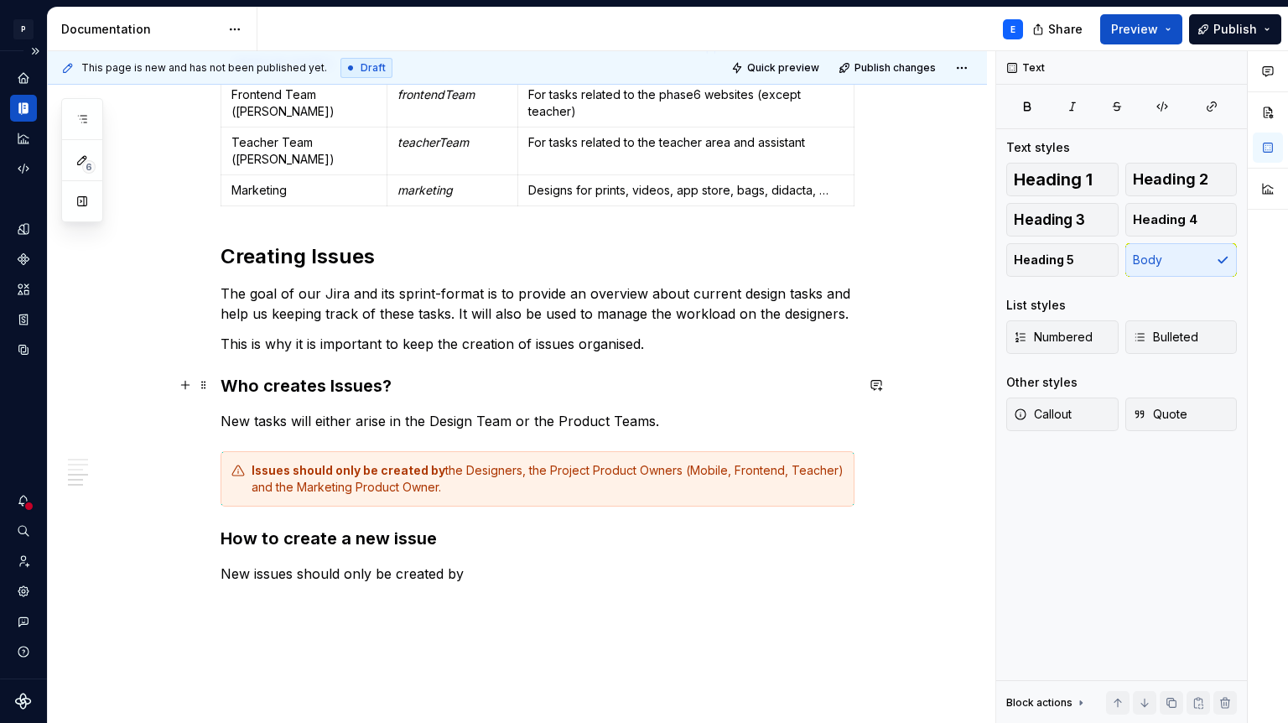
click at [394, 411] on p "New tasks will either arise in the Design Team or the Product Teams." at bounding box center [538, 421] width 634 height 20
click at [744, 411] on p "New tasks will either arise naturally in the Design Team or the Product Teams." at bounding box center [538, 421] width 634 height 20
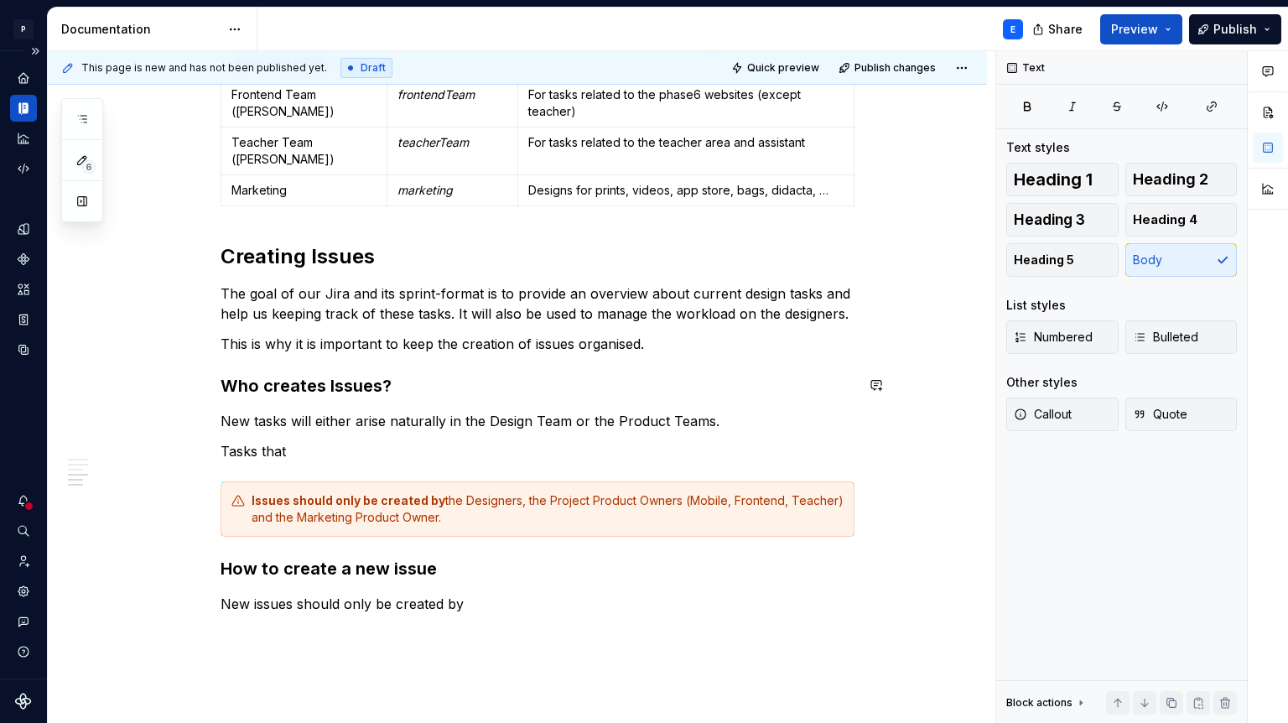
click at [332, 441] on p "Tasks that" at bounding box center [538, 451] width 634 height 20
click at [394, 441] on p "Tasks that emerge in the Product Teams" at bounding box center [538, 451] width 634 height 20
click at [490, 441] on p "Tasks that emerge in the Product Teams" at bounding box center [538, 451] width 634 height 20
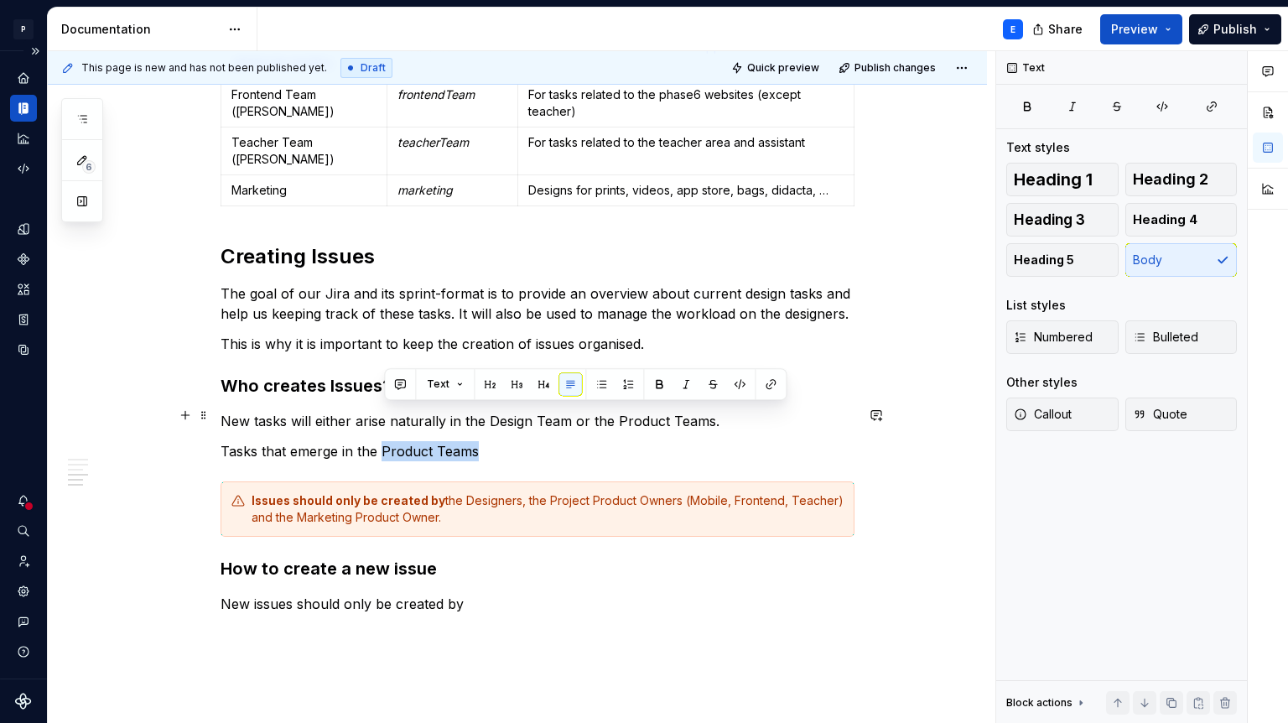
drag, startPoint x: 490, startPoint y: 414, endPoint x: 386, endPoint y: 412, distance: 104.0
click at [386, 441] on p "Tasks that emerge in the Product Teams" at bounding box center [538, 451] width 634 height 20
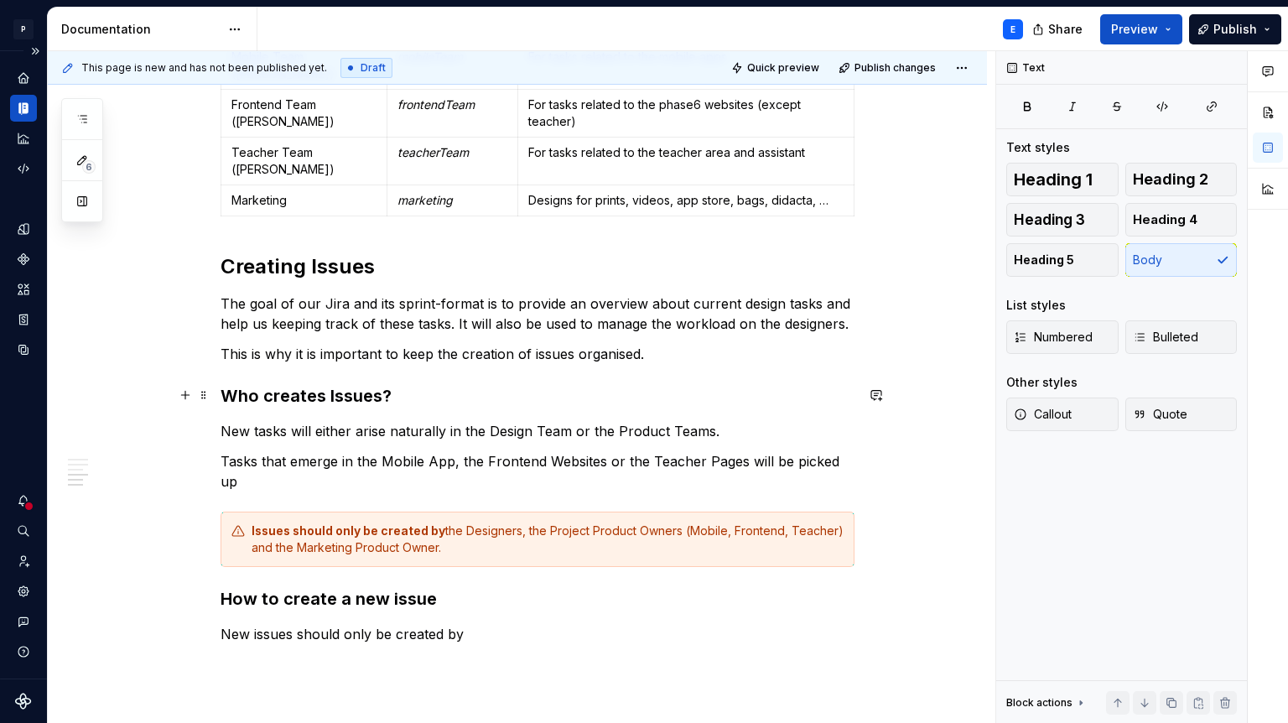
scroll to position [1235, 0]
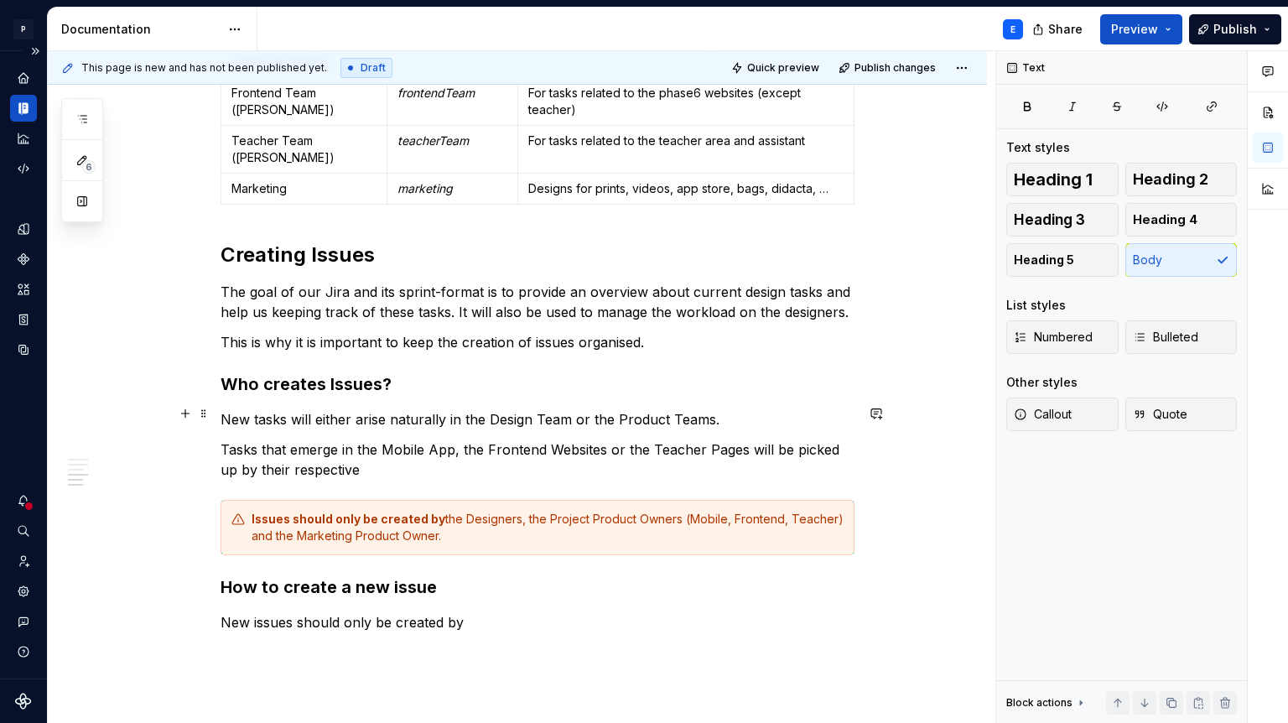
click at [396, 440] on p "Tasks that emerge in the Mobile App, the Frontend Websites or the Teacher Pages…" at bounding box center [538, 460] width 634 height 40
click at [242, 440] on p "Tasks that emerge in the Mobile App, the Frontend Websites or the Teacher Pages…" at bounding box center [538, 460] width 634 height 40
click at [225, 440] on p "Tasks that emerge in the Mobile App, the Frontend Websites or the Teacher Pages…" at bounding box center [538, 460] width 634 height 40
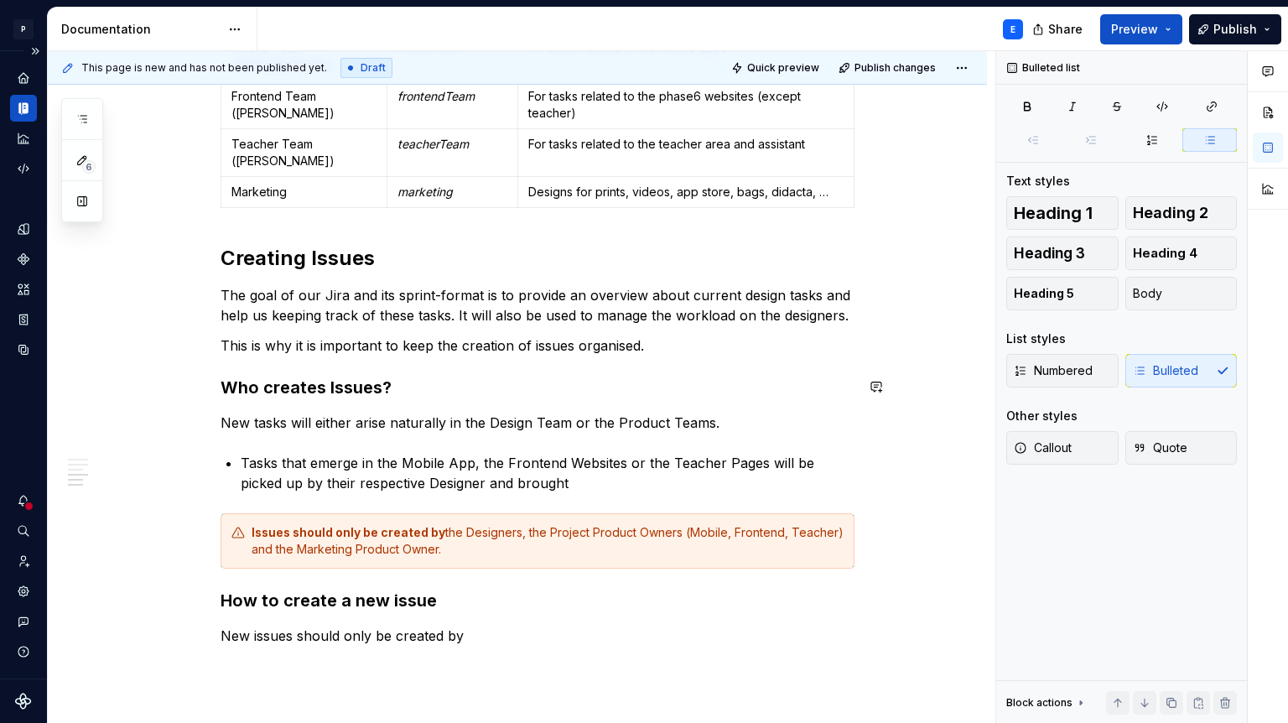
scroll to position [1246, 0]
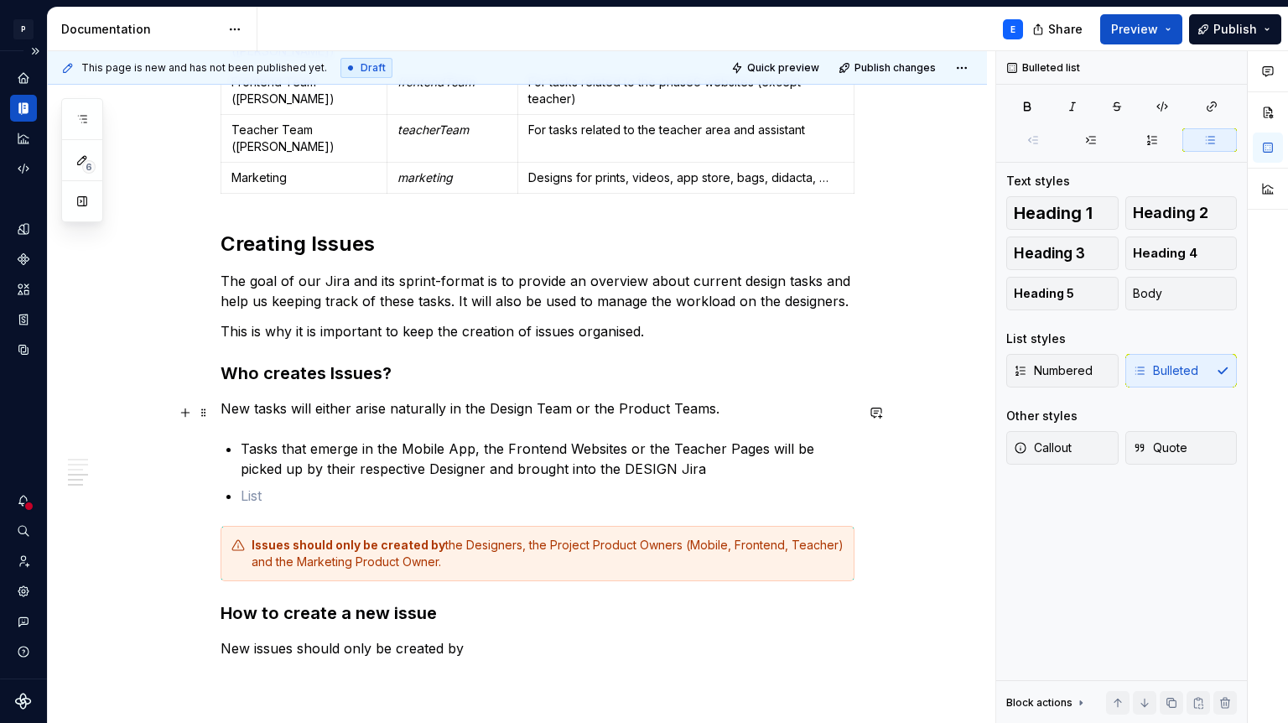
click at [791, 439] on p "Tasks that emerge in the Mobile App, the Frontend Websites or the Teacher Pages…" at bounding box center [548, 459] width 614 height 40
click at [475, 486] on p at bounding box center [548, 496] width 614 height 20
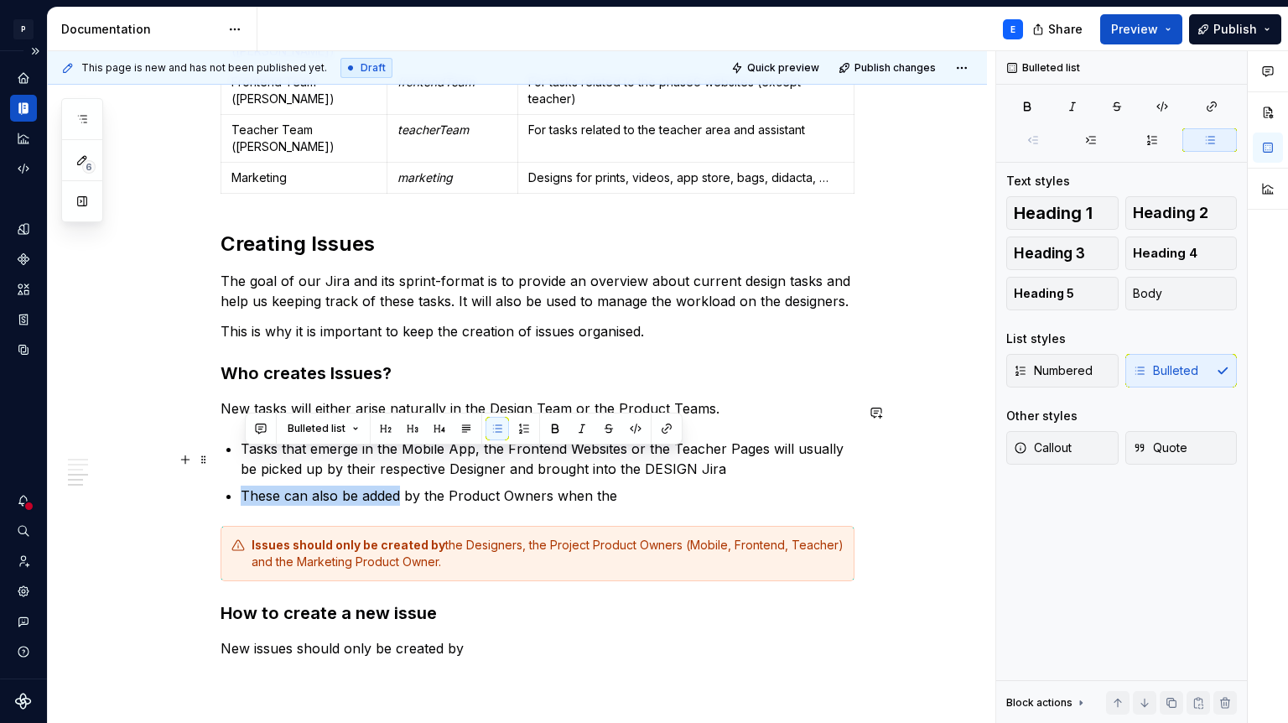
drag, startPoint x: 246, startPoint y: 458, endPoint x: 406, endPoint y: 461, distance: 160.2
click at [406, 486] on p "These can also be added by the Product Owners when the" at bounding box center [548, 496] width 614 height 20
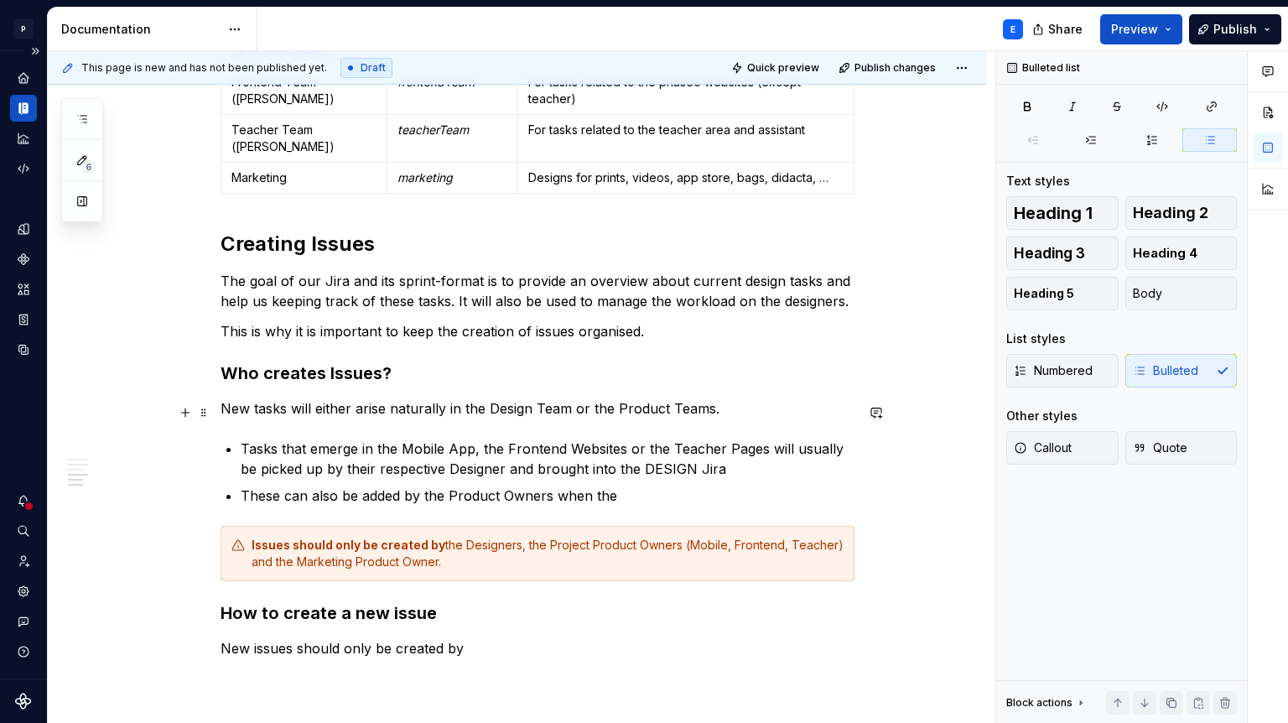
click at [599, 439] on p "Tasks that emerge in the Mobile App, the Frontend Websites or the Teacher Pages…" at bounding box center [548, 459] width 614 height 40
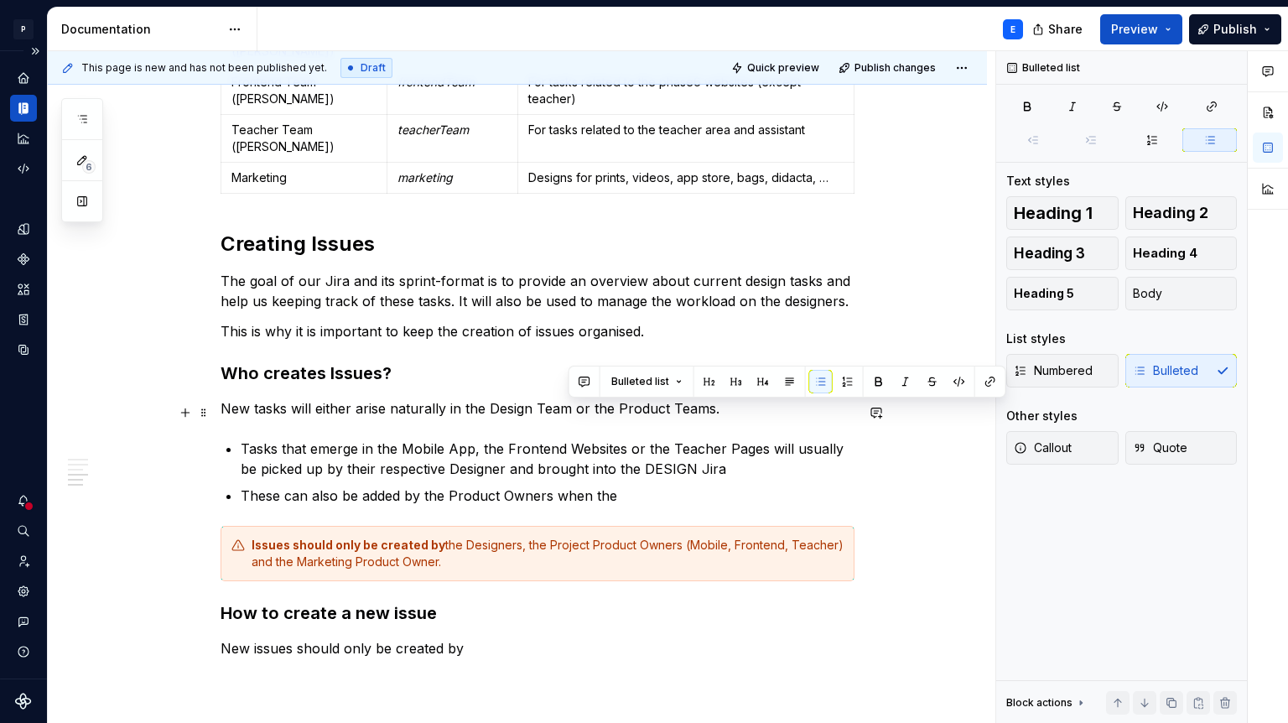
click at [599, 439] on p "Tasks that emerge in the Mobile App, the Frontend Websites or the Teacher Pages…" at bounding box center [548, 459] width 614 height 40
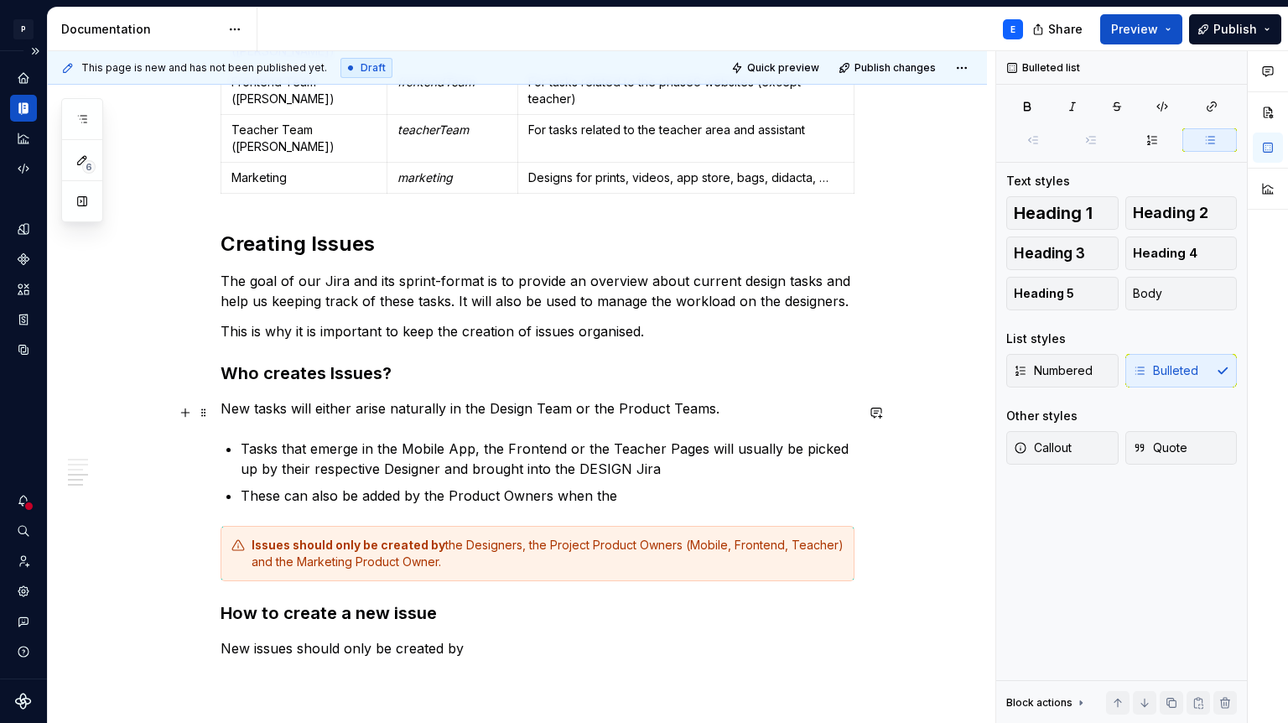
click at [466, 439] on p "Tasks that emerge in the Mobile App, the Frontend or the Teacher Pages will usu…" at bounding box center [548, 459] width 614 height 40
click at [645, 439] on p "Tasks that emerge in the Mobile, the Frontend or the Teacher Pages will usually…" at bounding box center [548, 459] width 614 height 40
click at [638, 439] on p "Tasks that emerge in the Mobile, the Frontend or the Teacher Team will usually …" at bounding box center [548, 459] width 614 height 40
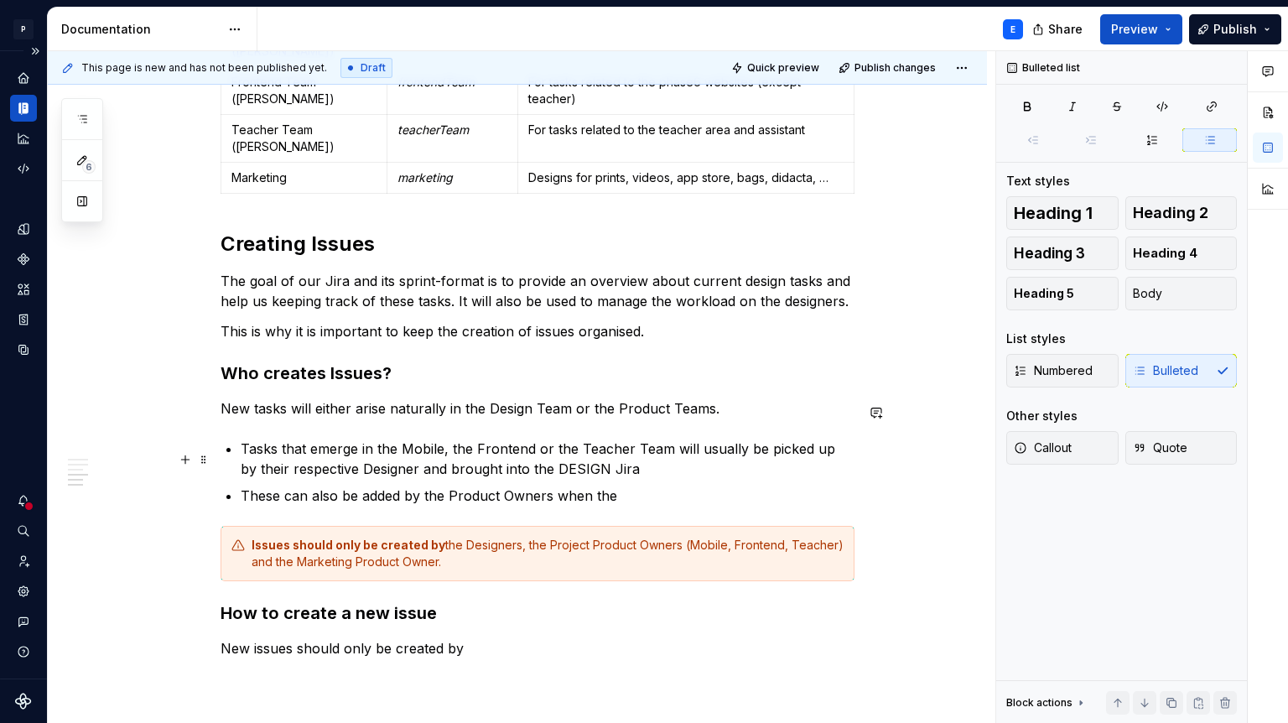
click at [622, 486] on p "These can also be added by the Product Owners when the" at bounding box center [548, 496] width 614 height 20
click at [648, 439] on p "Tasks that emerge in the Mobile, the Frontend or the Teacher Team will usually …" at bounding box center [548, 459] width 614 height 40
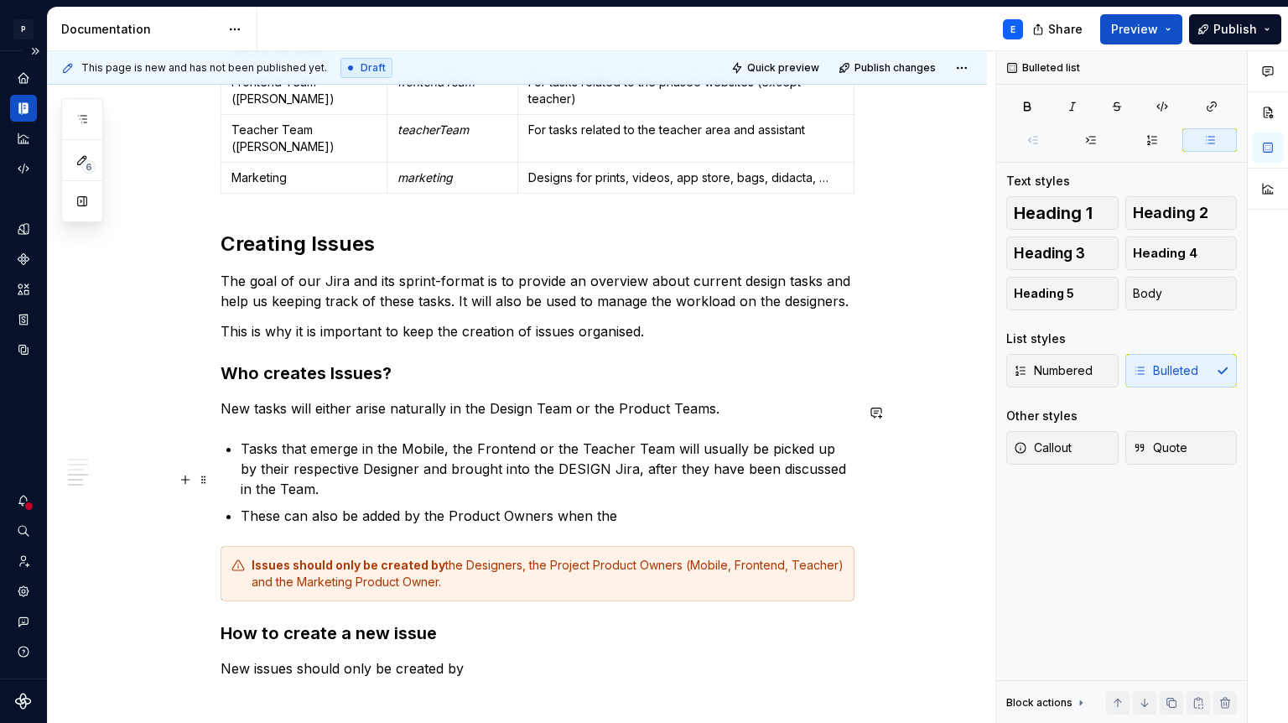
click at [638, 506] on p "These can also be added by the Product Owners when the" at bounding box center [548, 516] width 614 height 20
drag, startPoint x: 638, startPoint y: 478, endPoint x: 555, endPoint y: 478, distance: 83.0
click at [555, 506] on p "These can also be added by the Product Owners when the" at bounding box center [548, 516] width 614 height 20
click at [491, 449] on p "Tasks that emerge in the Mobile, the Frontend or the Teacher Team will usually …" at bounding box center [548, 469] width 614 height 60
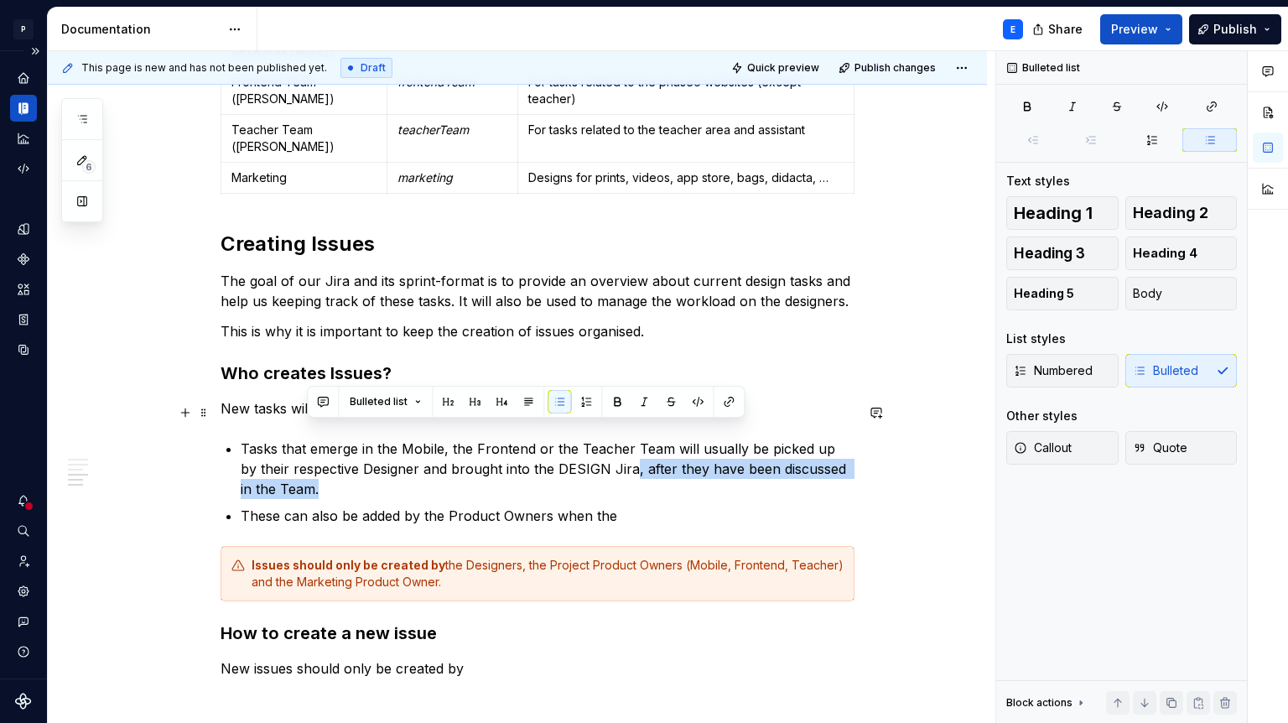
drag, startPoint x: 616, startPoint y: 432, endPoint x: 615, endPoint y: 445, distance: 13.4
click at [615, 445] on p "Tasks that emerge in the Mobile, the Frontend or the Teacher Team will usually …" at bounding box center [548, 469] width 614 height 60
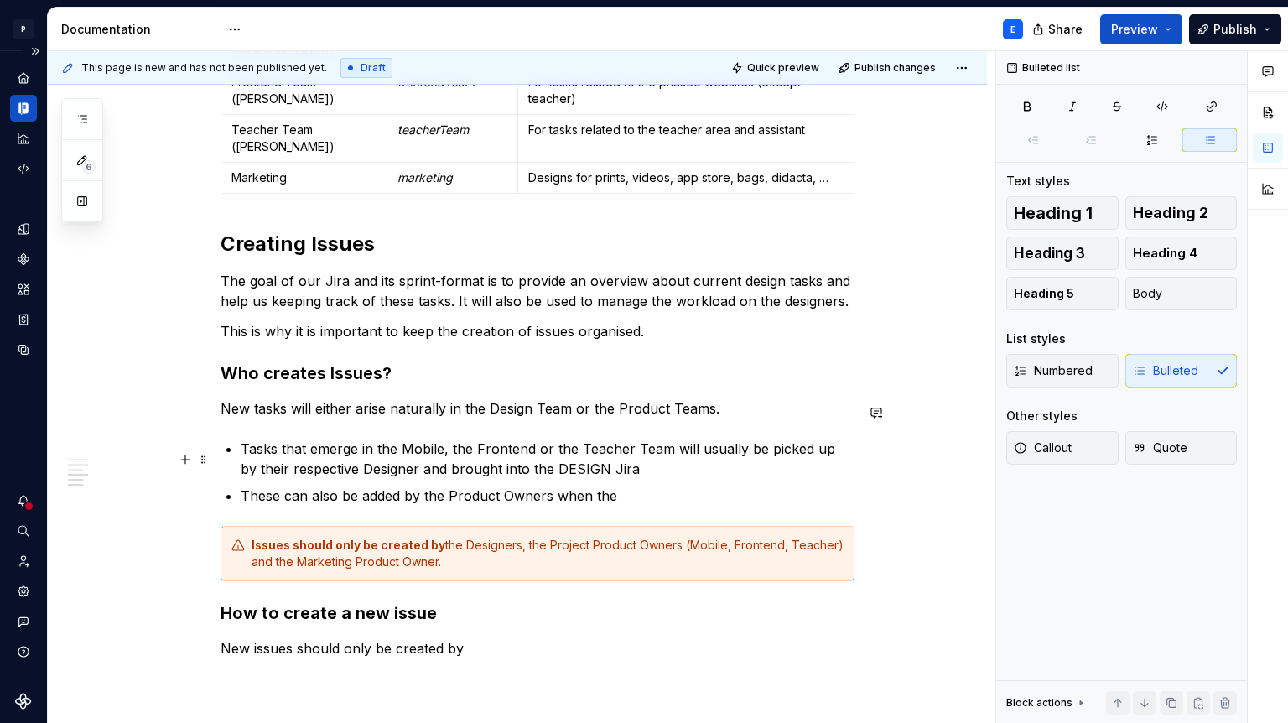
click at [624, 486] on p "These can also be added by the Product Owners when the" at bounding box center [548, 496] width 614 height 20
click at [606, 486] on p "These can also be added by the Product Owners, after they have been discussed i…" at bounding box center [548, 496] width 614 height 20
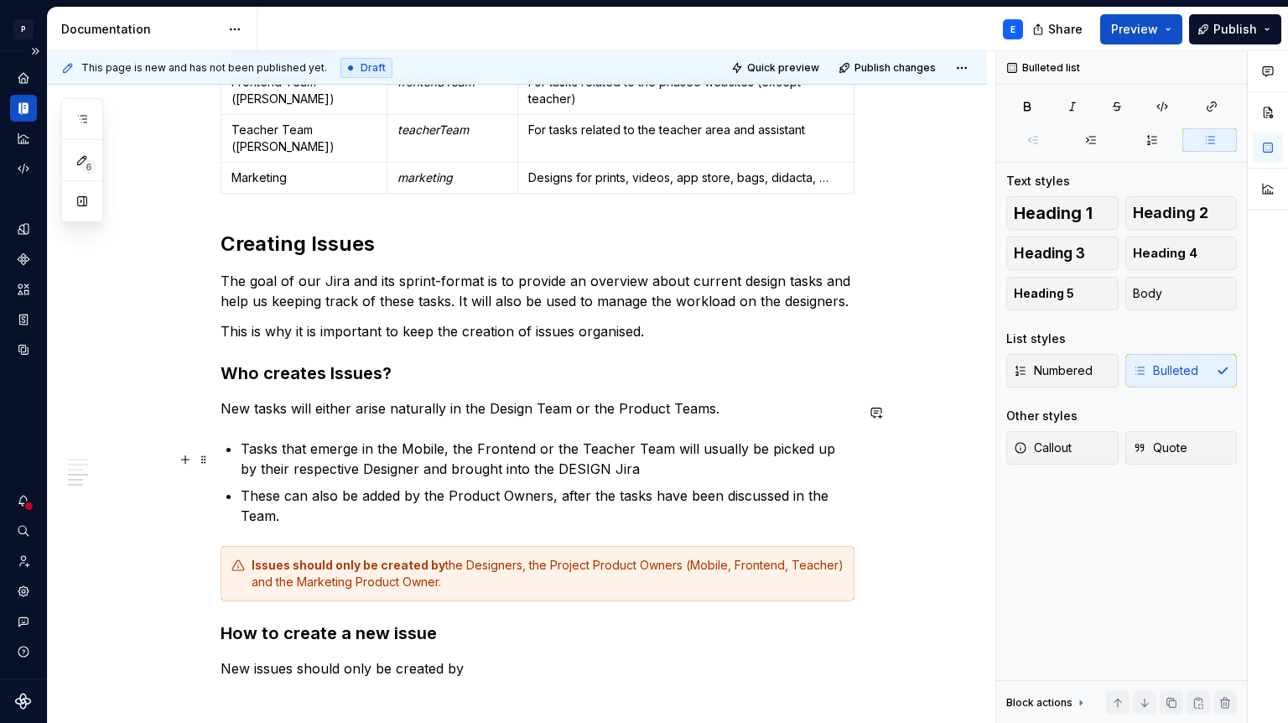
click at [525, 486] on p "These can also be added by the Product Owners, after the tasks have been discus…" at bounding box center [548, 506] width 614 height 40
click at [287, 486] on p "These can also be added by the Product Owners, after the tasks have been discus…" at bounding box center [548, 506] width 614 height 40
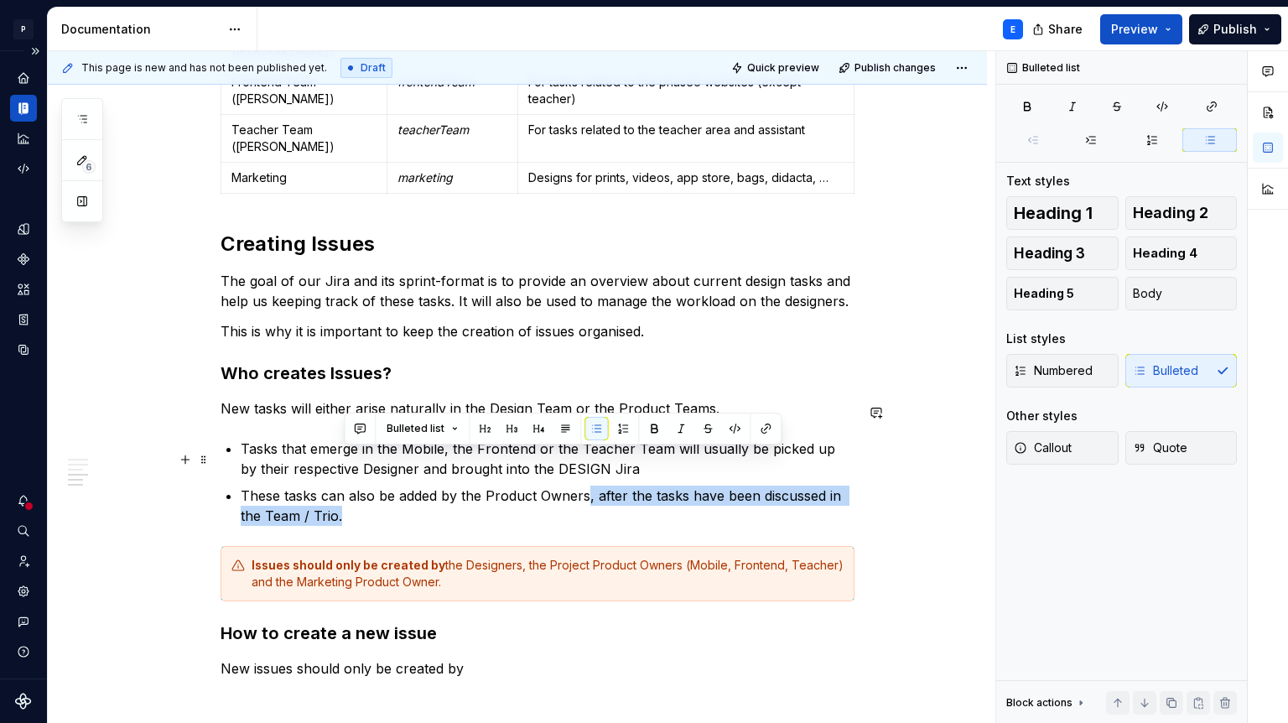
click at [589, 486] on p "These tasks can also be added by the Product Owners, after the tasks have been …" at bounding box center [548, 506] width 614 height 40
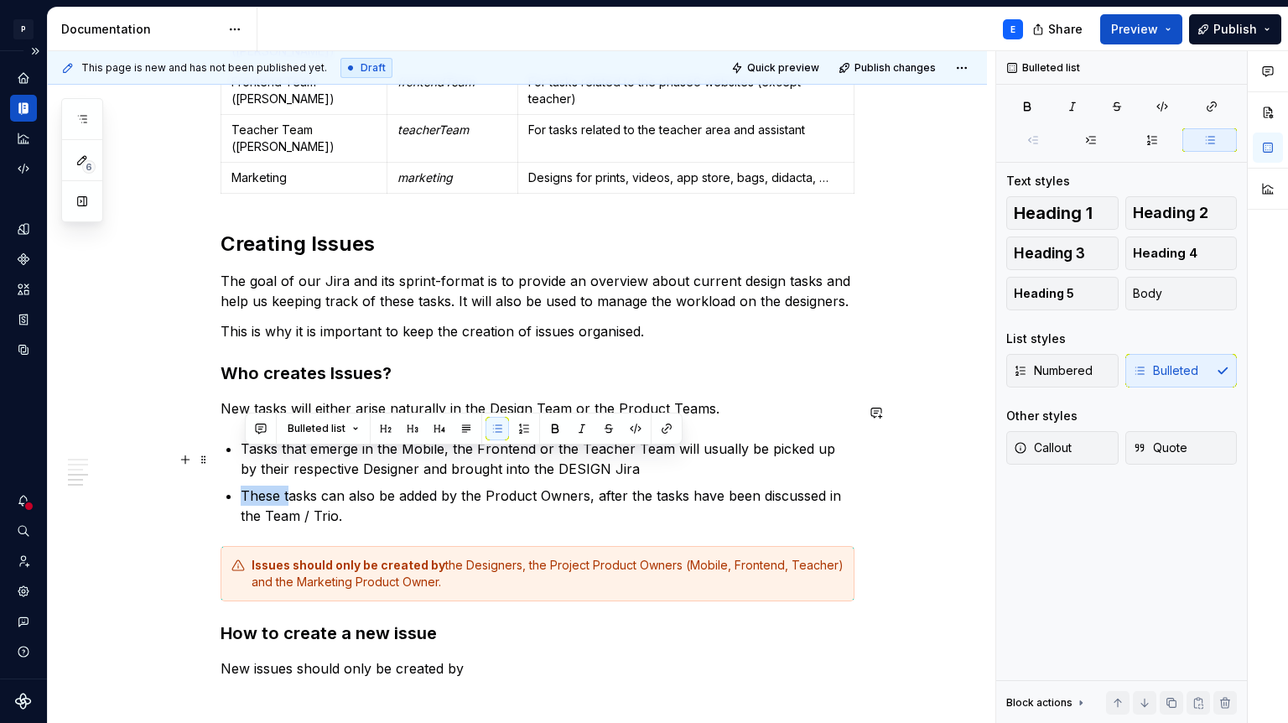
drag, startPoint x: 295, startPoint y: 455, endPoint x: 248, endPoint y: 457, distance: 47.0
click at [248, 486] on p "These tasks can also be added by the Product Owners, after the tasks have been …" at bounding box center [548, 506] width 614 height 40
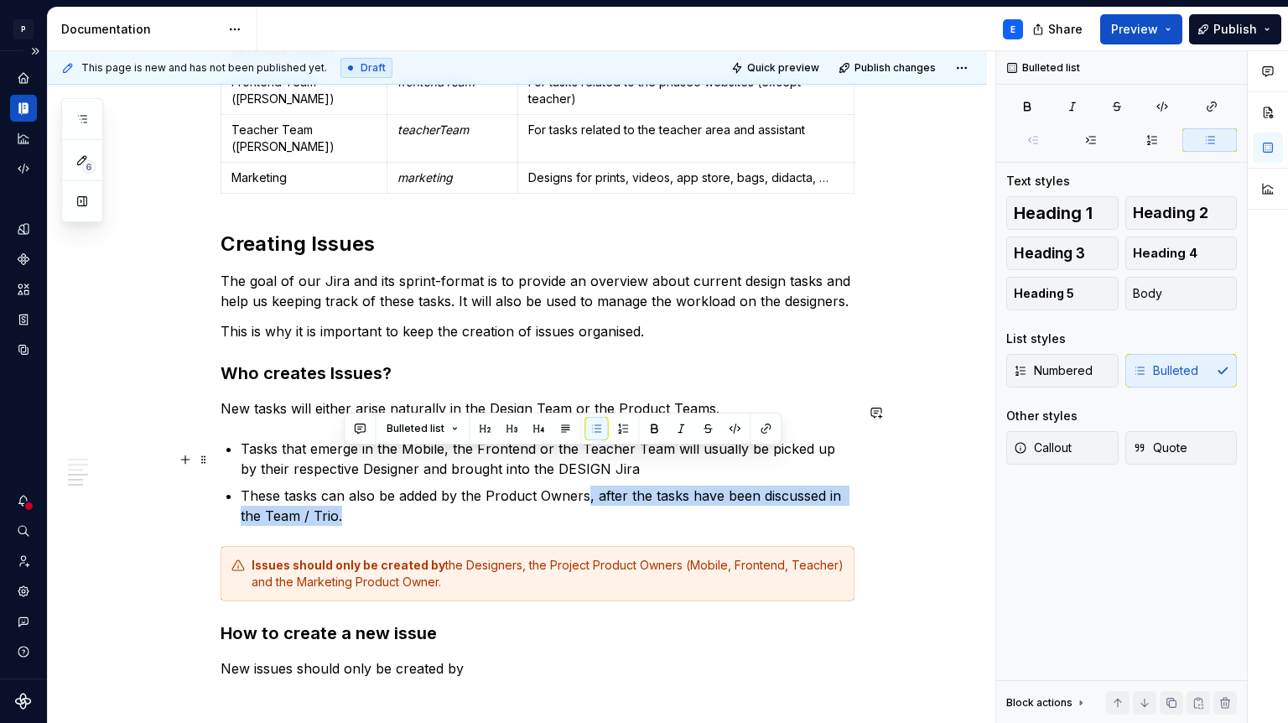
drag, startPoint x: 588, startPoint y: 481, endPoint x: 590, endPoint y: 466, distance: 14.4
click at [590, 486] on p "These tasks can also be added by the Product Owners, after the tasks have been …" at bounding box center [548, 506] width 614 height 40
click at [570, 486] on p "These tasks can also be added by the Product Owners, after the tasks have been …" at bounding box center [548, 506] width 614 height 40
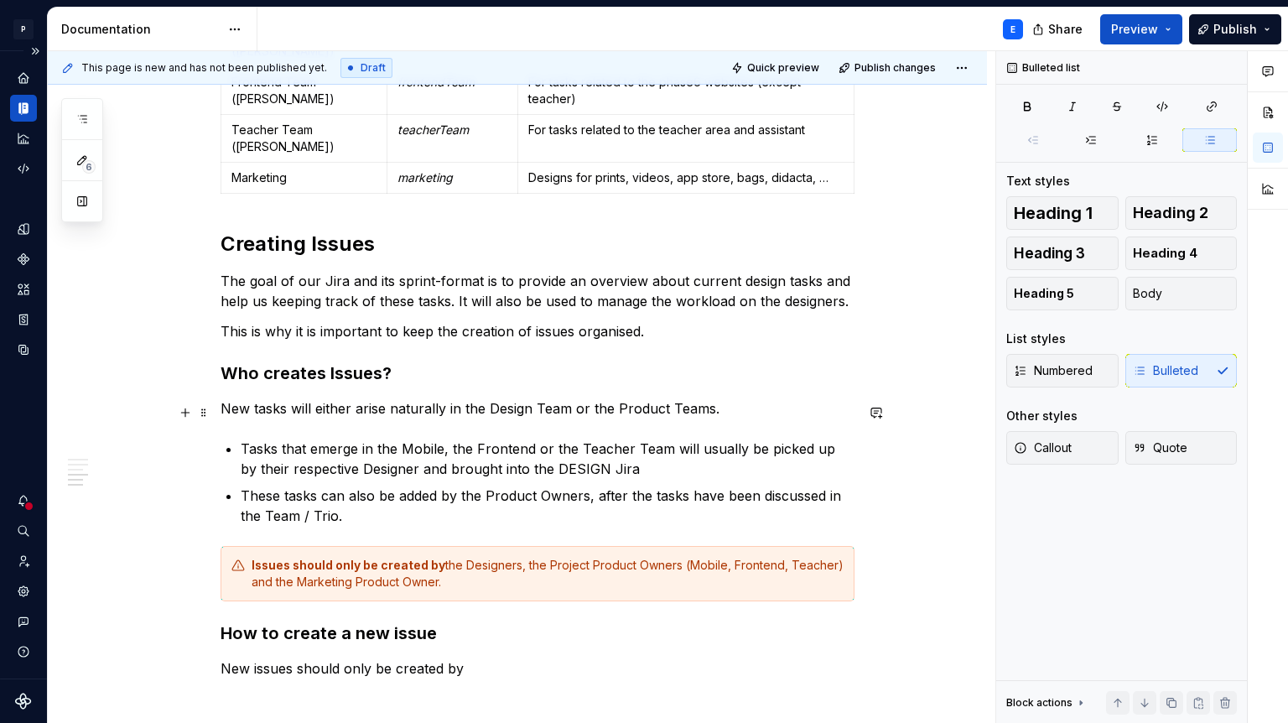
click at [626, 439] on p "Tasks that emerge in the Mobile, the Frontend or the Teacher Team will usually …" at bounding box center [548, 459] width 614 height 40
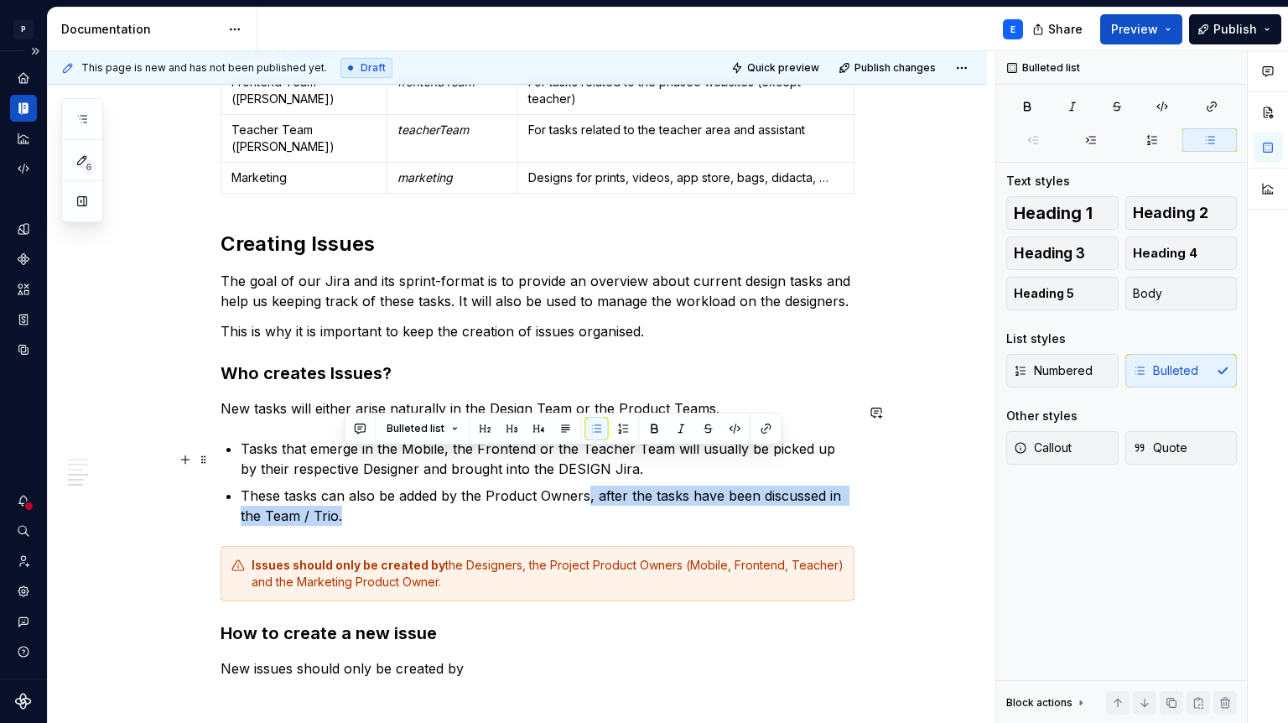
click at [592, 486] on p "These tasks can also be added by the Product Owners, after the tasks have been …" at bounding box center [548, 506] width 614 height 40
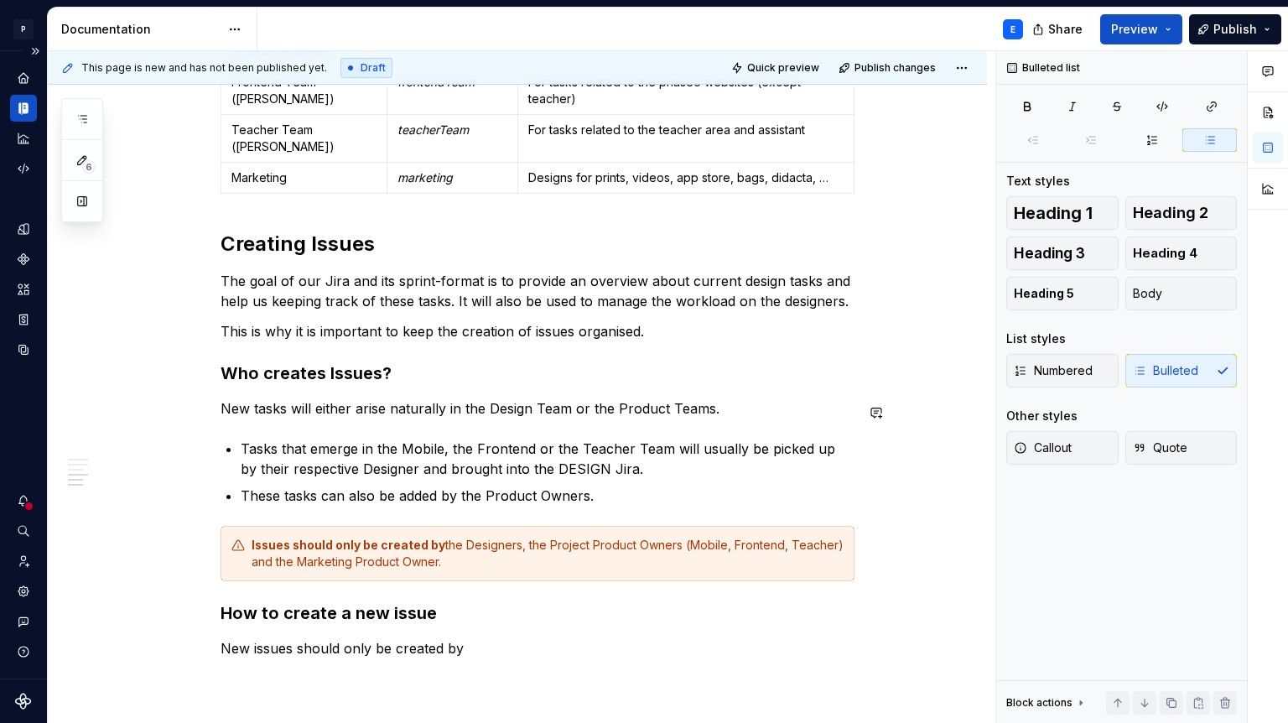
click at [620, 486] on p "These tasks can also be added by the Product Owners." at bounding box center [548, 496] width 614 height 20
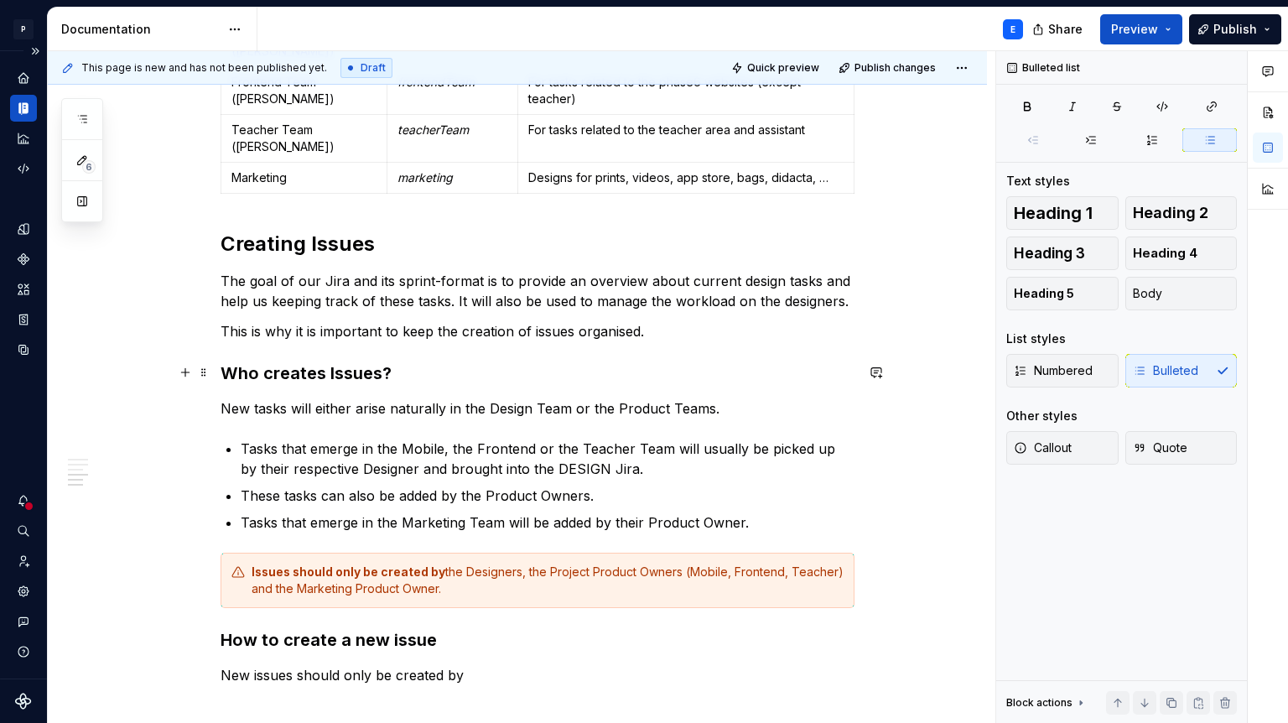
click at [765, 513] on p "Tasks that emerge in the Marketing Team will be added by their Product Owner." at bounding box center [548, 523] width 614 height 20
click at [472, 564] on div "Issues should only be created by the Designers, the Project Product Owners (Mob…" at bounding box center [548, 581] width 592 height 34
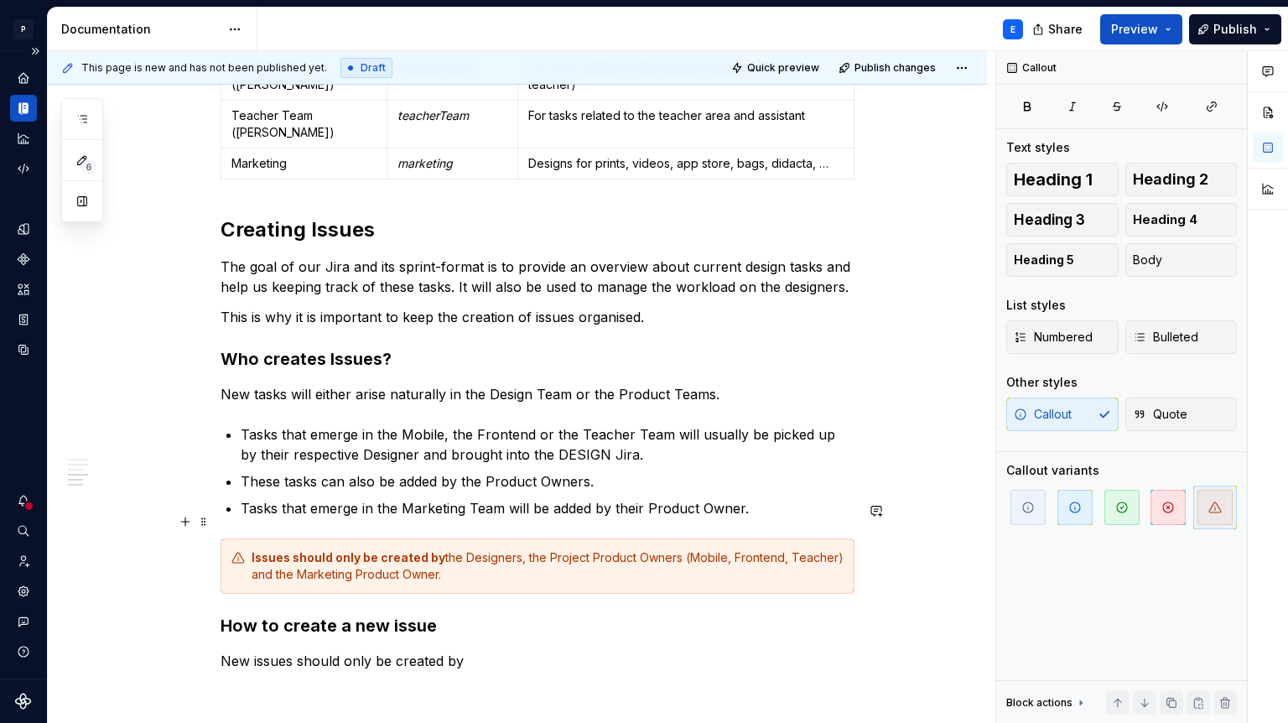
scroll to position [1262, 0]
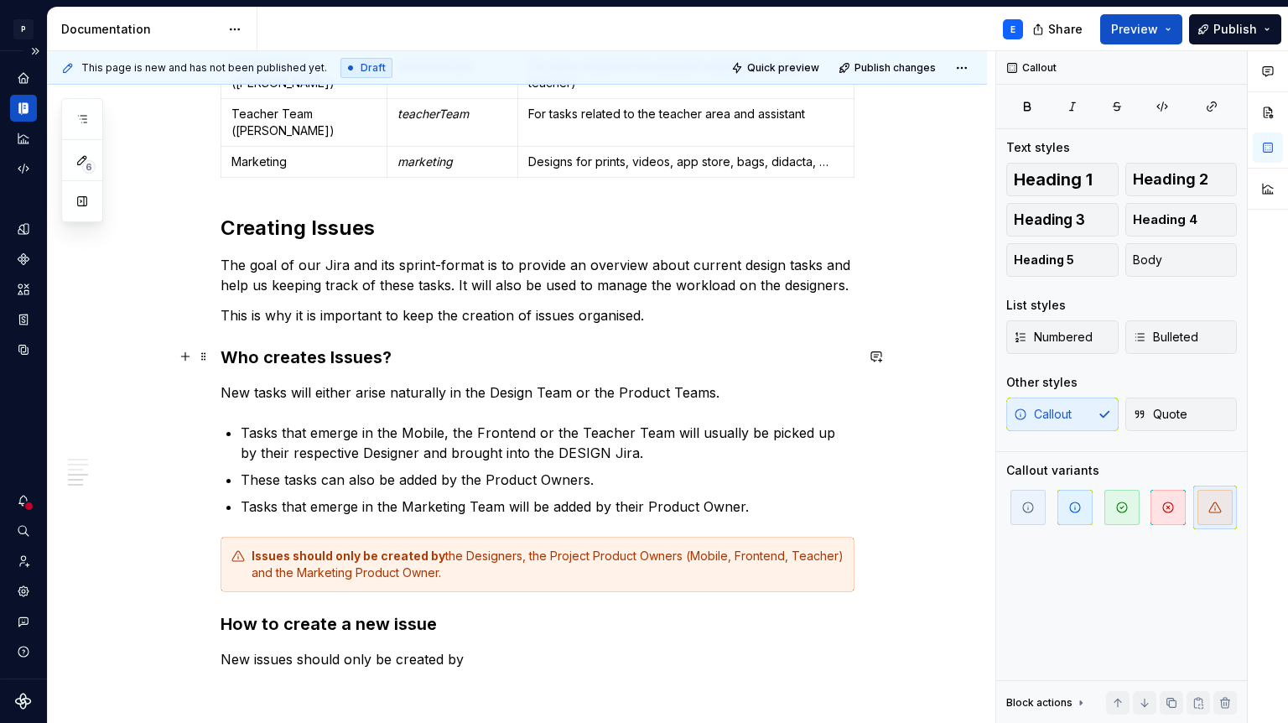
click at [712, 383] on p "New tasks will either arise naturally in the Design Team or the Product Teams." at bounding box center [538, 393] width 634 height 20
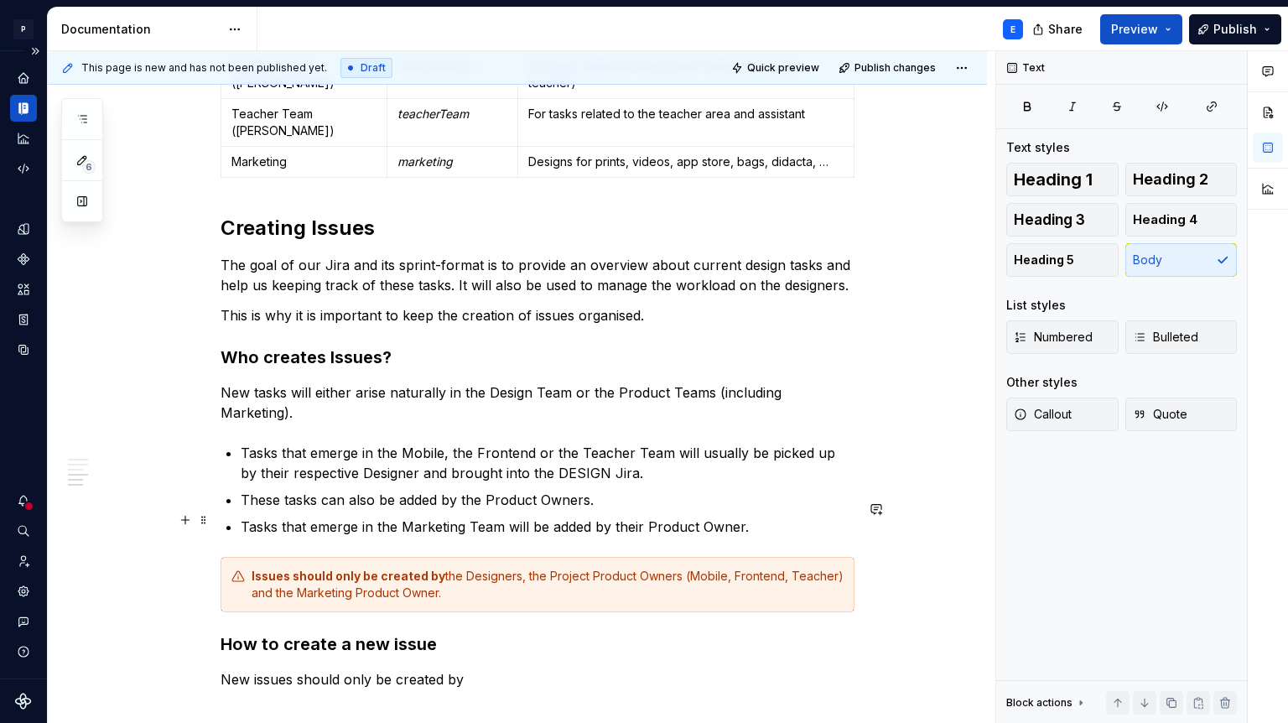
click at [493, 568] on div "Issues should only be created by the Designers, the Project Product Owners (Mob…" at bounding box center [548, 585] width 592 height 34
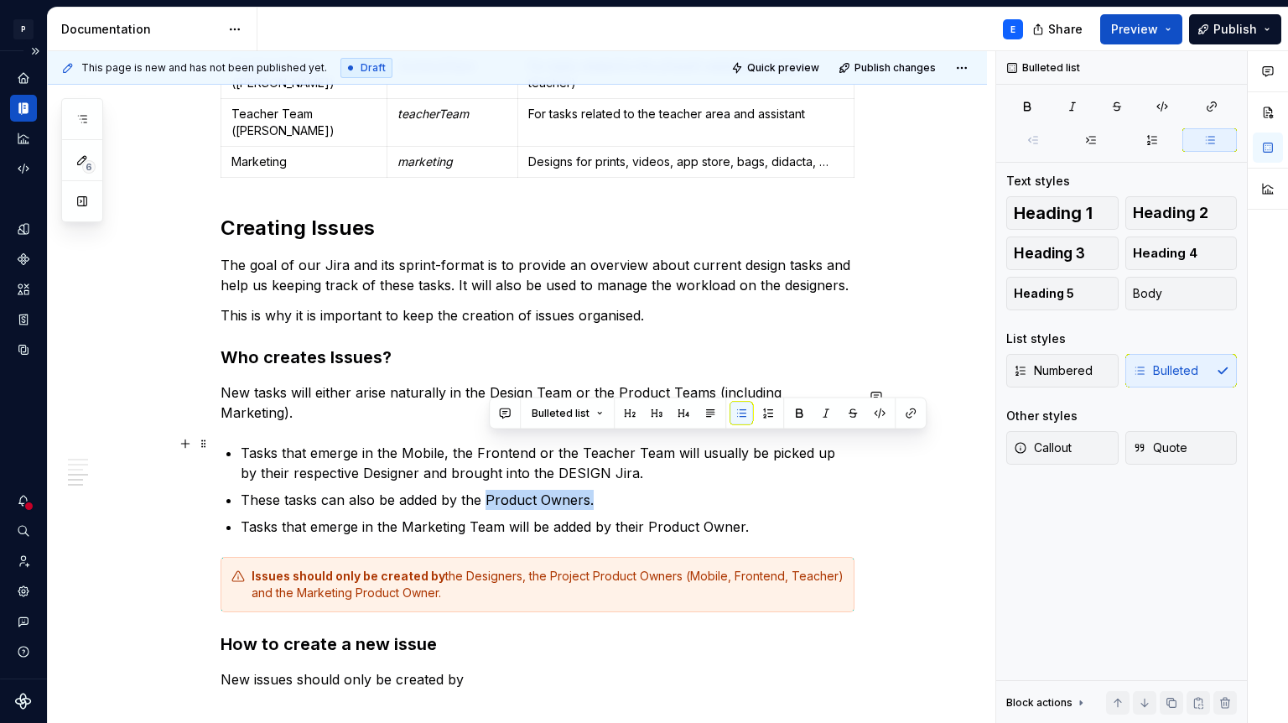
drag, startPoint x: 492, startPoint y: 440, endPoint x: 600, endPoint y: 441, distance: 108.2
click at [600, 490] on p "These tasks can also be added by the Product Owners." at bounding box center [548, 500] width 614 height 20
click at [797, 411] on button "button" at bounding box center [799, 413] width 23 height 23
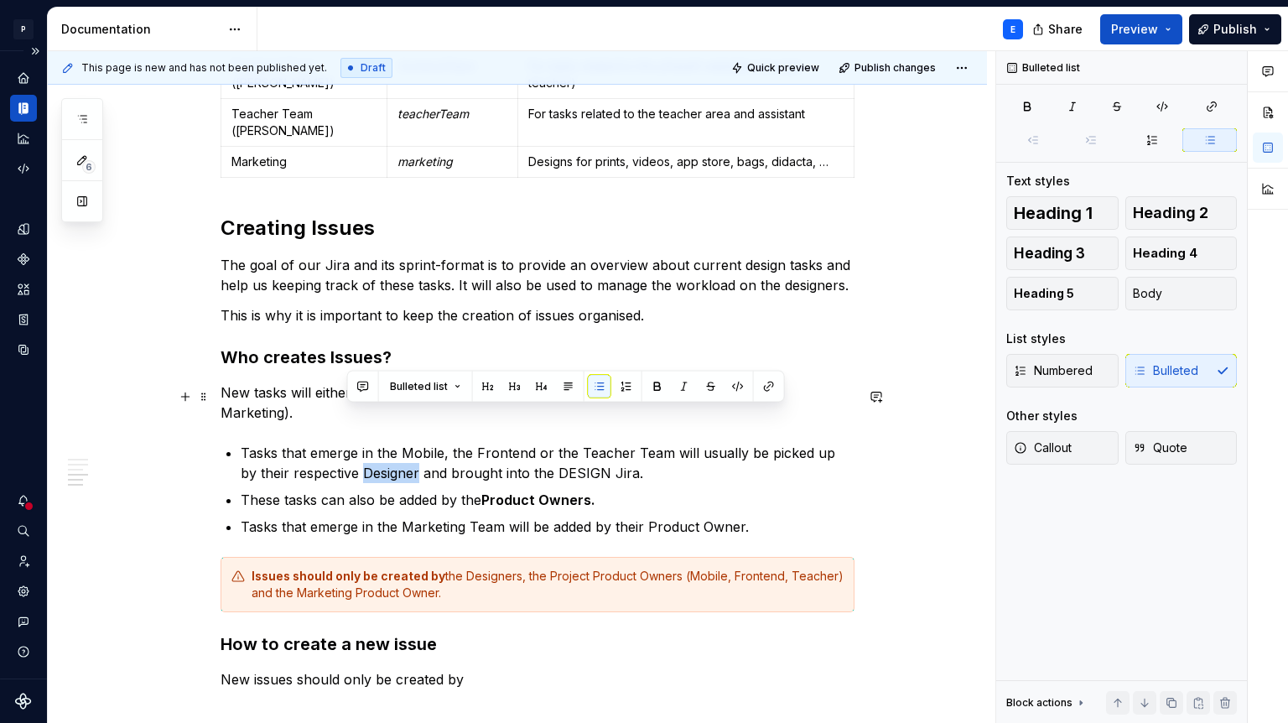
drag, startPoint x: 348, startPoint y: 416, endPoint x: 405, endPoint y: 416, distance: 57.0
click at [405, 443] on p "Tasks that emerge in the Mobile, the Frontend or the Teacher Team will usually …" at bounding box center [548, 463] width 614 height 40
click at [652, 386] on button "button" at bounding box center [657, 386] width 23 height 23
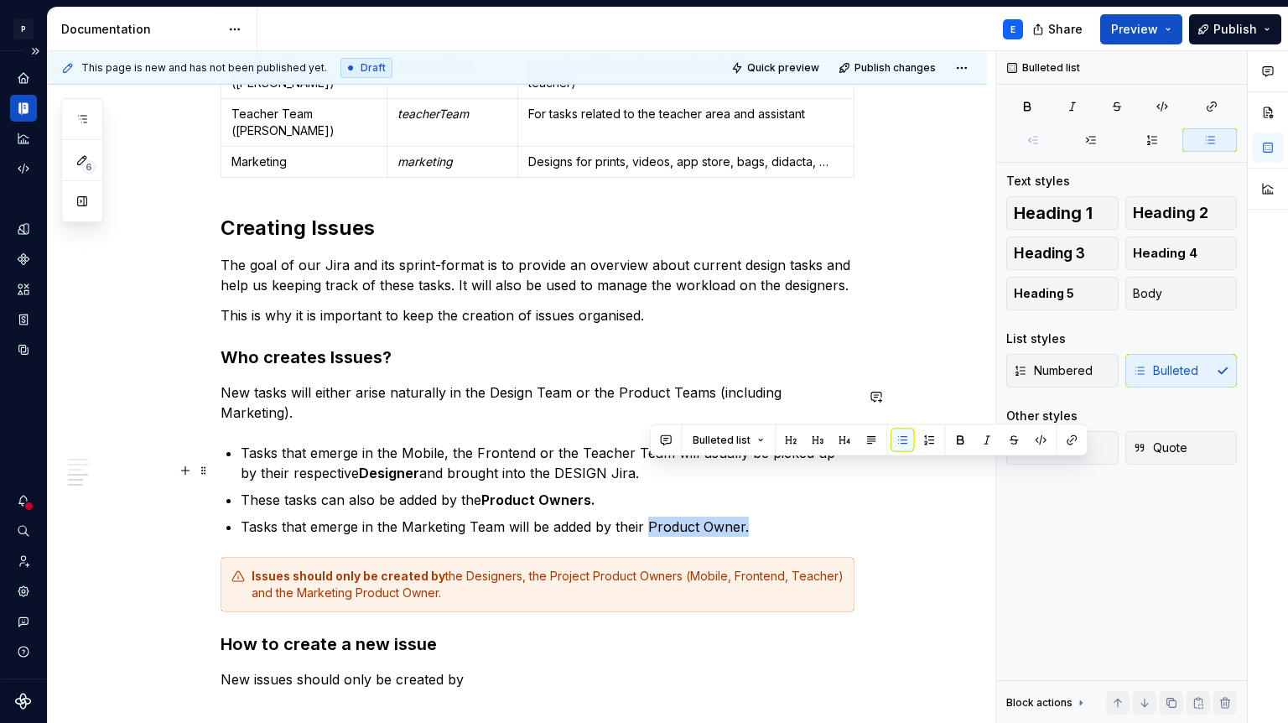
drag, startPoint x: 652, startPoint y: 474, endPoint x: 753, endPoint y: 471, distance: 101.6
click at [753, 517] on p "Tasks that emerge in the Marketing Team will be added by their Product Owner." at bounding box center [548, 527] width 614 height 20
click at [958, 431] on button "button" at bounding box center [960, 440] width 23 height 23
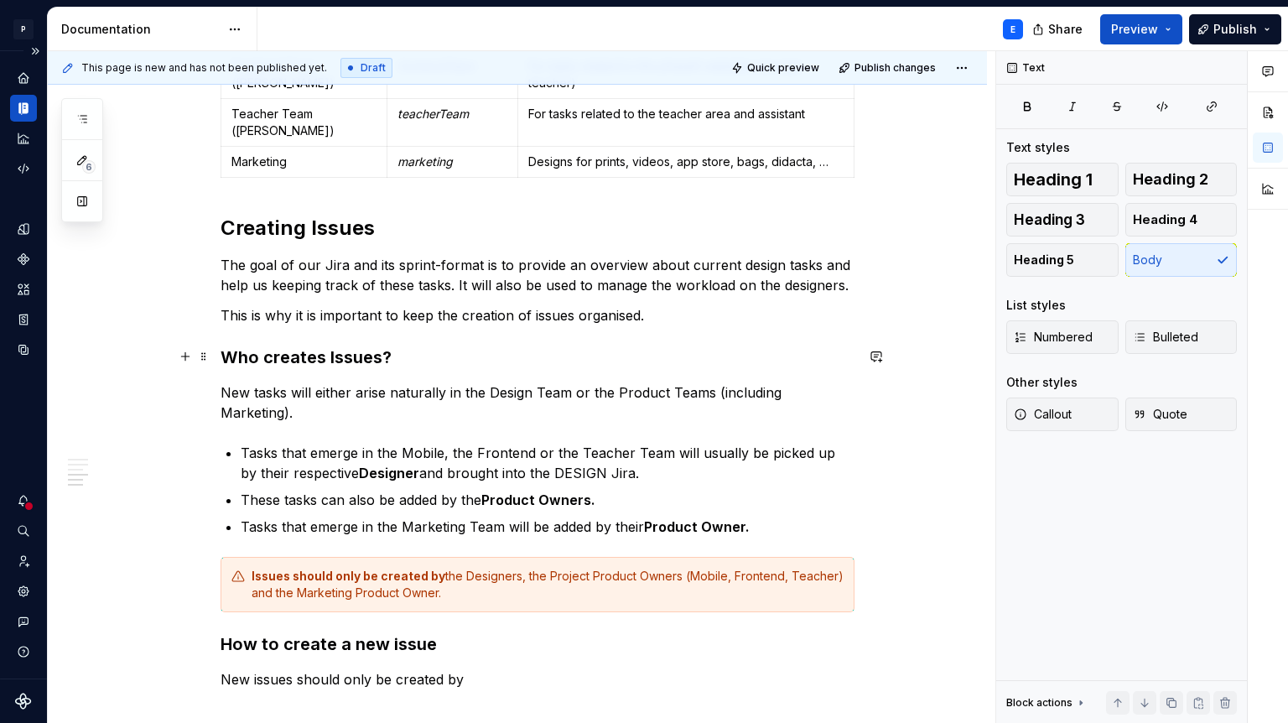
click at [733, 383] on p "New tasks will either arise naturally in the Design Team or the Product Teams (…" at bounding box center [538, 403] width 634 height 40
click at [671, 346] on h3 "Who creates Issues?" at bounding box center [538, 357] width 634 height 23
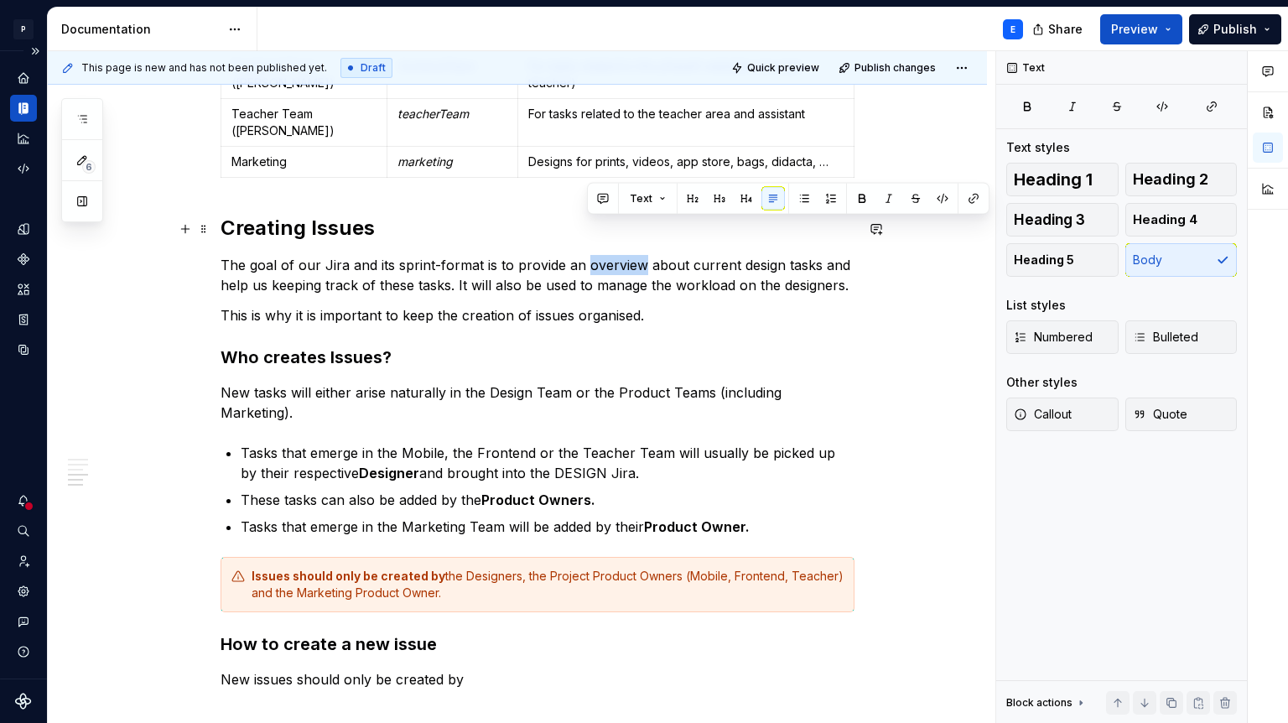
drag, startPoint x: 586, startPoint y: 228, endPoint x: 646, endPoint y: 227, distance: 59.6
click at [646, 255] on p "The goal of our Jira and its sprint-format is to provide an overview about curr…" at bounding box center [538, 275] width 634 height 40
click at [861, 200] on button "button" at bounding box center [862, 198] width 23 height 23
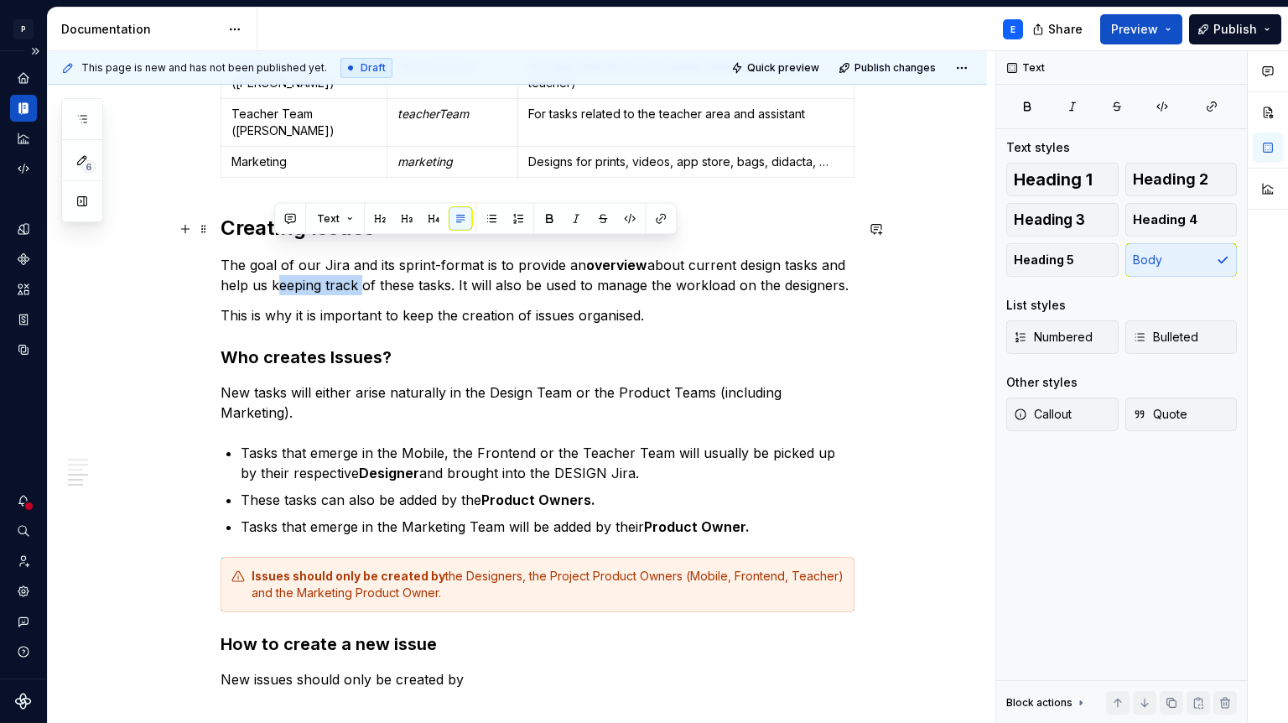
drag, startPoint x: 274, startPoint y: 247, endPoint x: 359, endPoint y: 250, distance: 84.8
click at [359, 255] on p "The goal of our Jira and its sprint-format is to provide an overview about curr…" at bounding box center [538, 275] width 634 height 40
click at [545, 216] on button "button" at bounding box center [549, 218] width 23 height 23
click at [710, 255] on p "The goal of our Jira and its sprint-format is to provide an overview about curr…" at bounding box center [538, 275] width 634 height 40
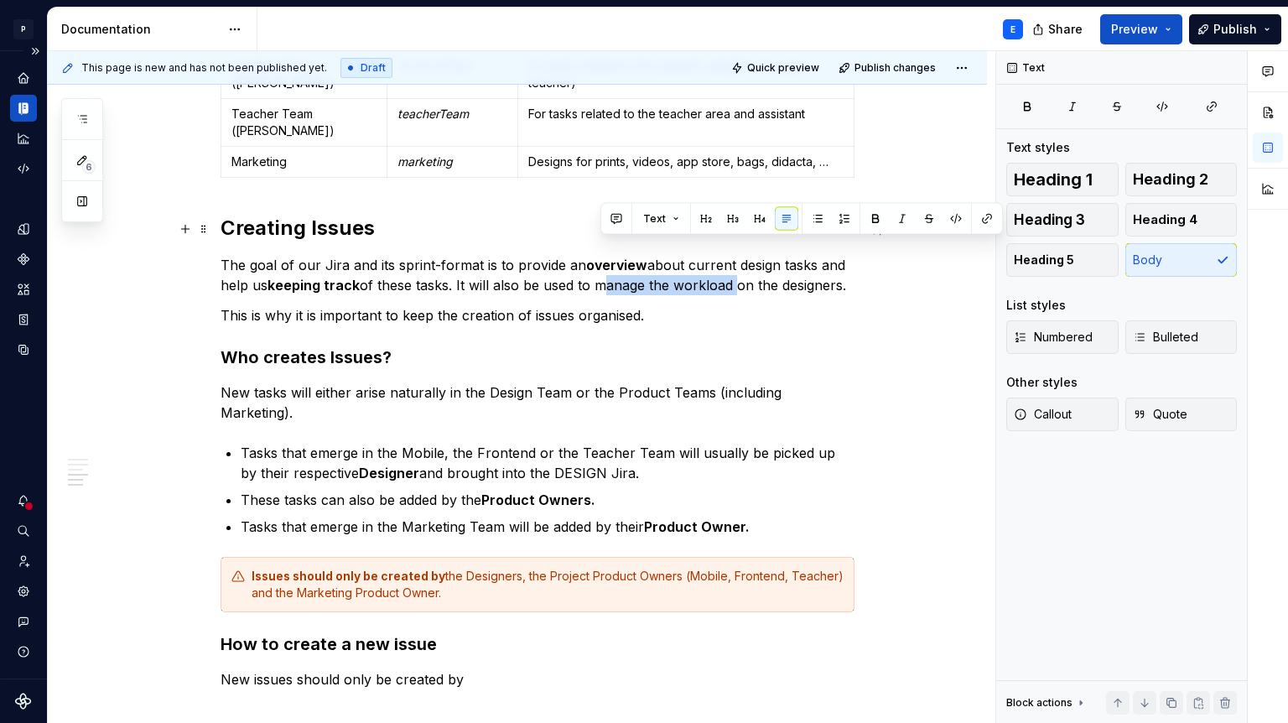
drag, startPoint x: 602, startPoint y: 249, endPoint x: 738, endPoint y: 246, distance: 135.9
click at [738, 255] on p "The goal of our Jira and its sprint-format is to provide an overview about curr…" at bounding box center [538, 275] width 634 height 40
click at [873, 220] on button "button" at bounding box center [875, 218] width 23 height 23
click at [678, 305] on p "This is why it is important to keep the creation of issues organised." at bounding box center [538, 315] width 634 height 20
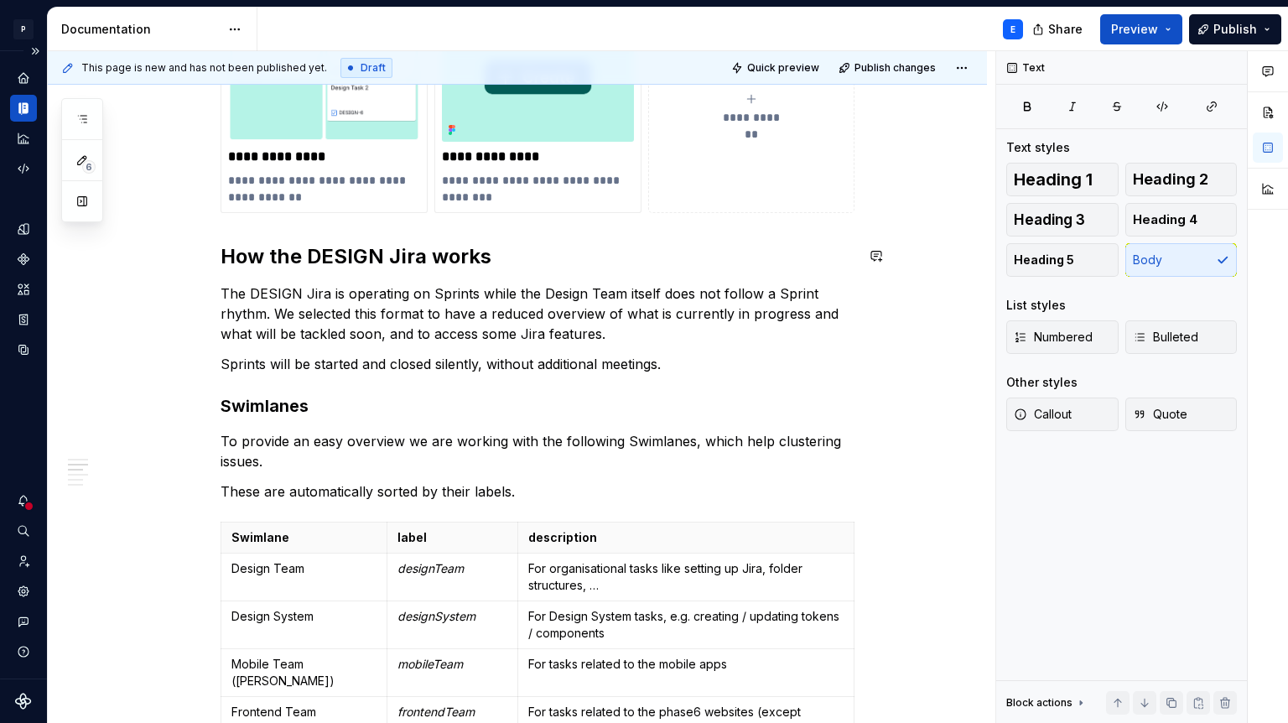
scroll to position [525, 0]
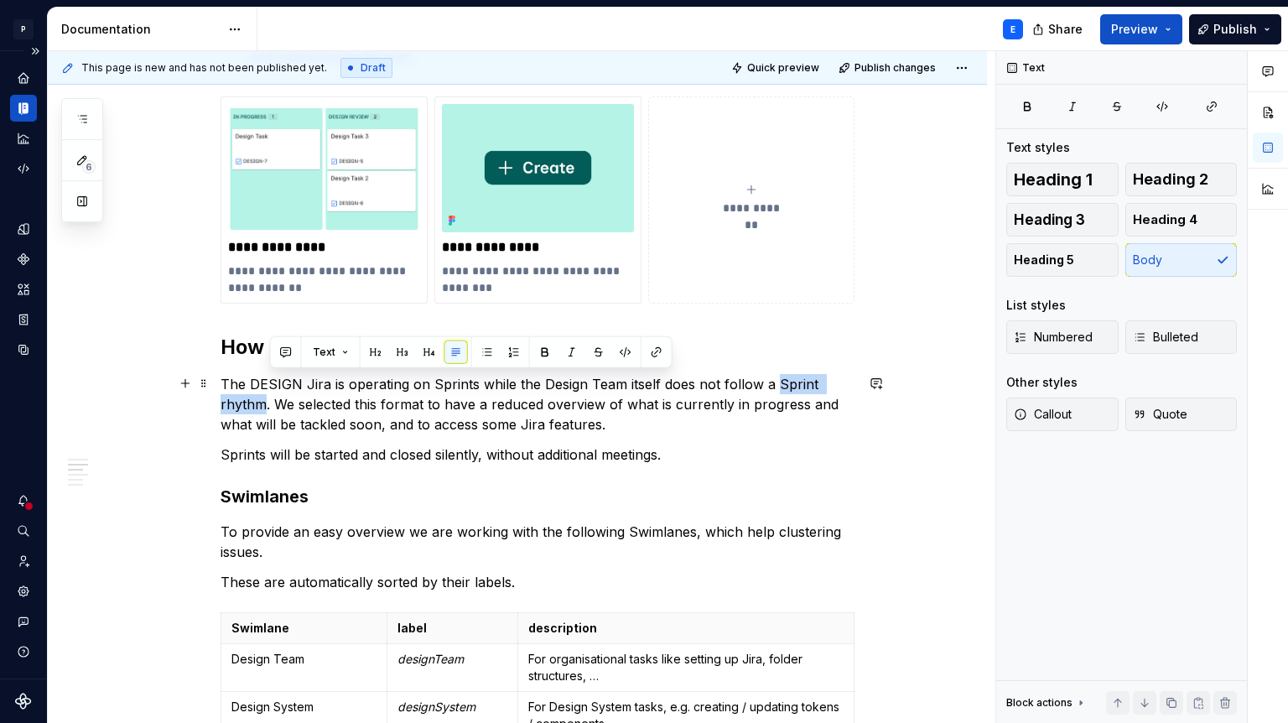
drag, startPoint x: 775, startPoint y: 381, endPoint x: 267, endPoint y: 395, distance: 508.5
click at [267, 395] on p "The DESIGN Jira is operating on Sprints while the Design Team itself does not f…" at bounding box center [538, 404] width 634 height 60
click at [496, 401] on p "The DESIGN Jira is operating on Sprints while the Design Team itself does not f…" at bounding box center [538, 404] width 634 height 60
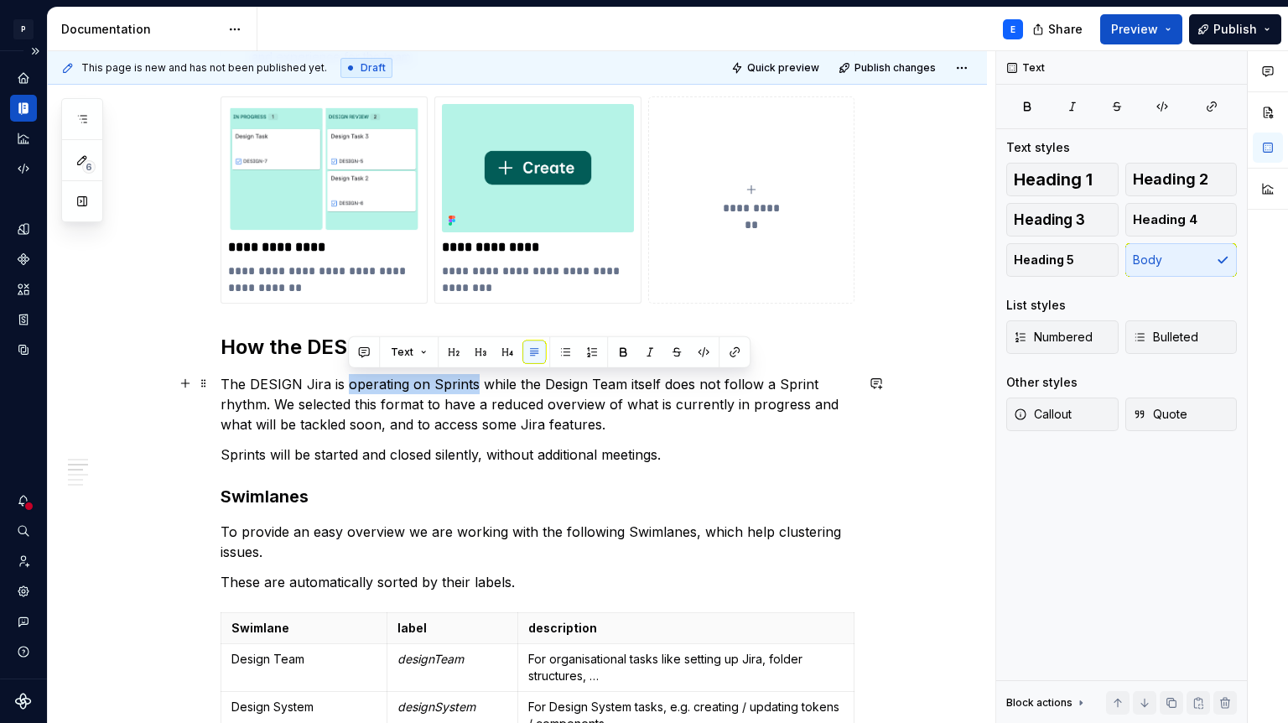
drag, startPoint x: 351, startPoint y: 382, endPoint x: 475, endPoint y: 386, distance: 124.2
click at [475, 386] on p "The DESIGN Jira is operating on Sprints while the Design Team itself does not f…" at bounding box center [538, 404] width 634 height 60
click at [621, 356] on button "button" at bounding box center [623, 352] width 23 height 23
click at [650, 428] on p "The DESIGN Jira is operating on Sprints while the Design Team itself does not f…" at bounding box center [538, 404] width 634 height 60
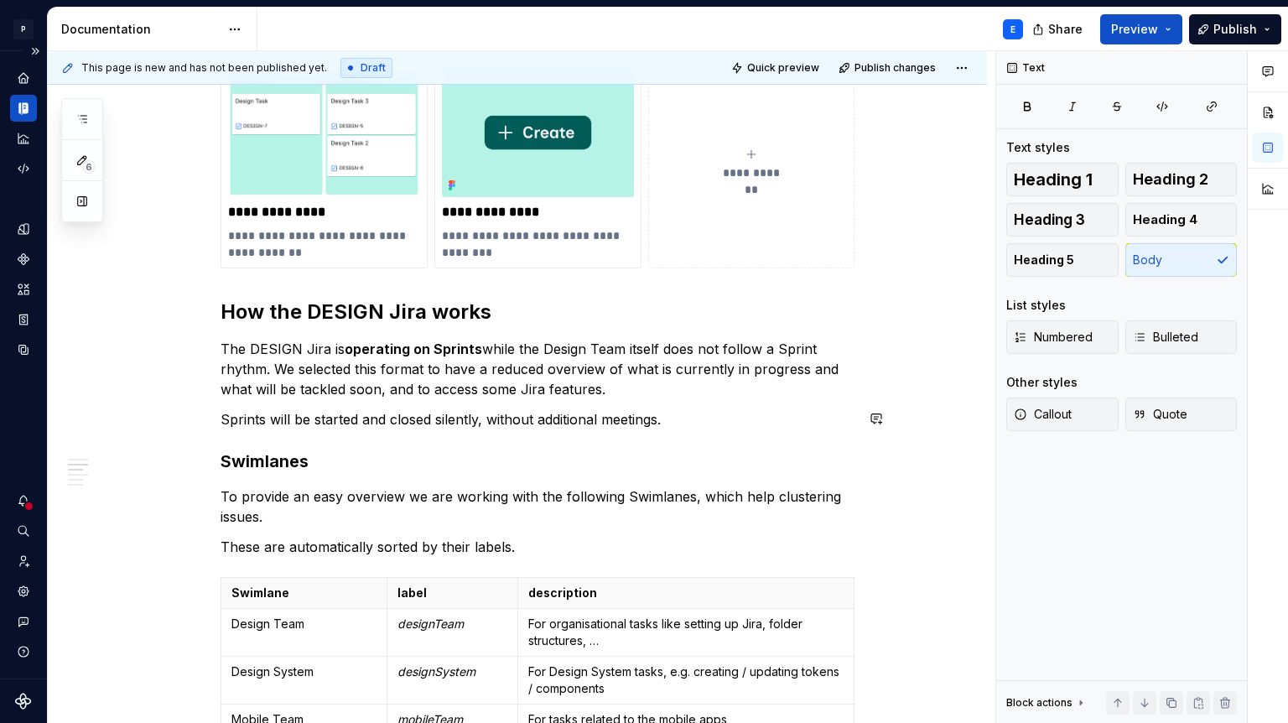
scroll to position [565, 0]
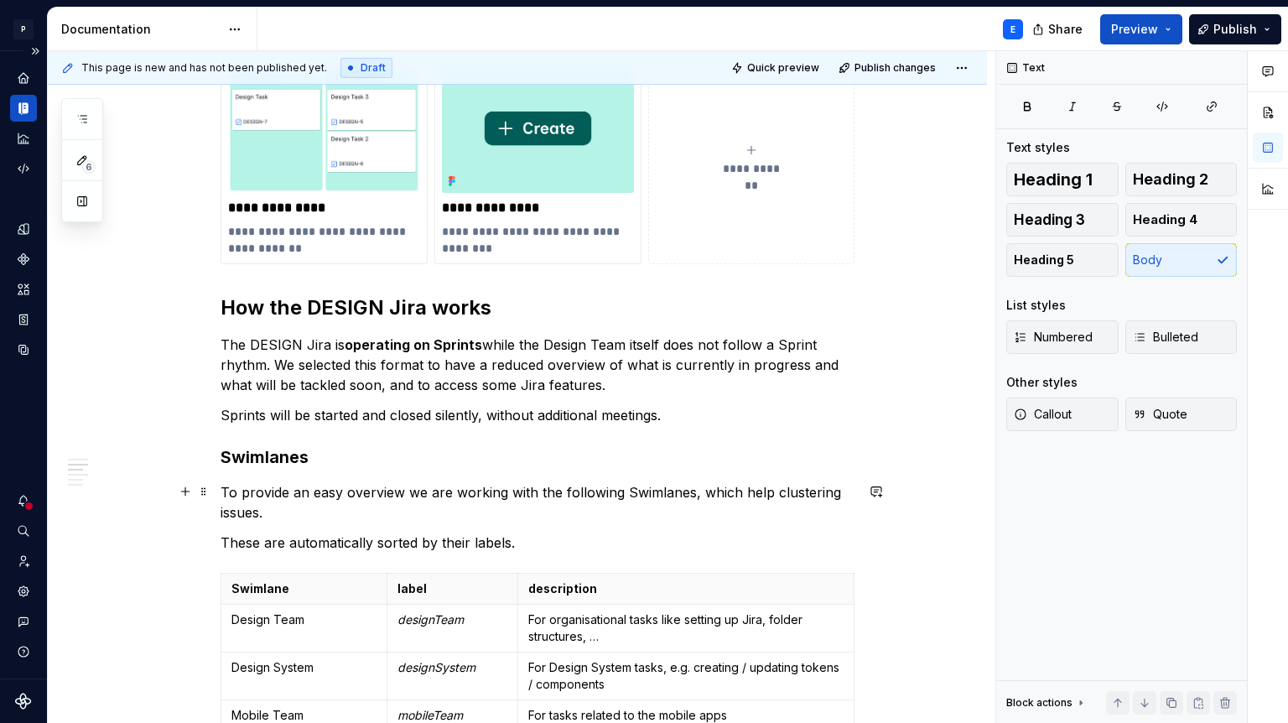
click at [424, 502] on p "To provide an easy overview we are working with the following Swimlanes, which …" at bounding box center [538, 502] width 634 height 40
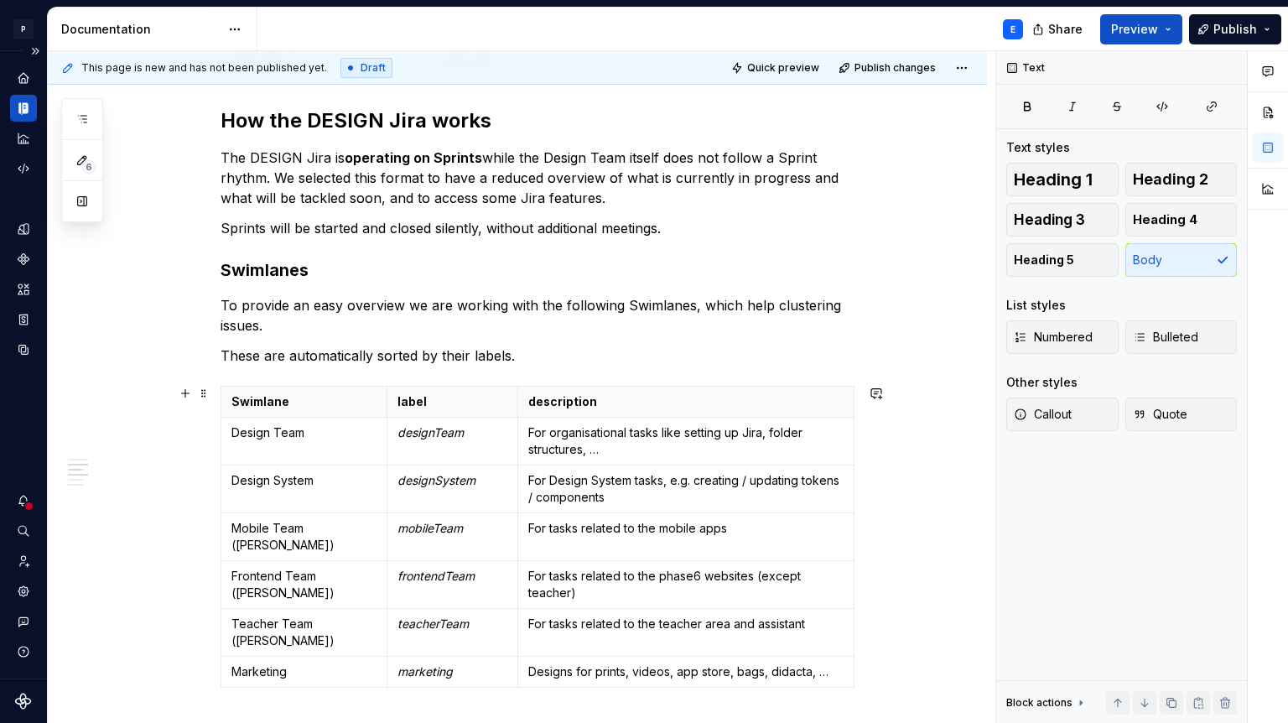
scroll to position [755, 0]
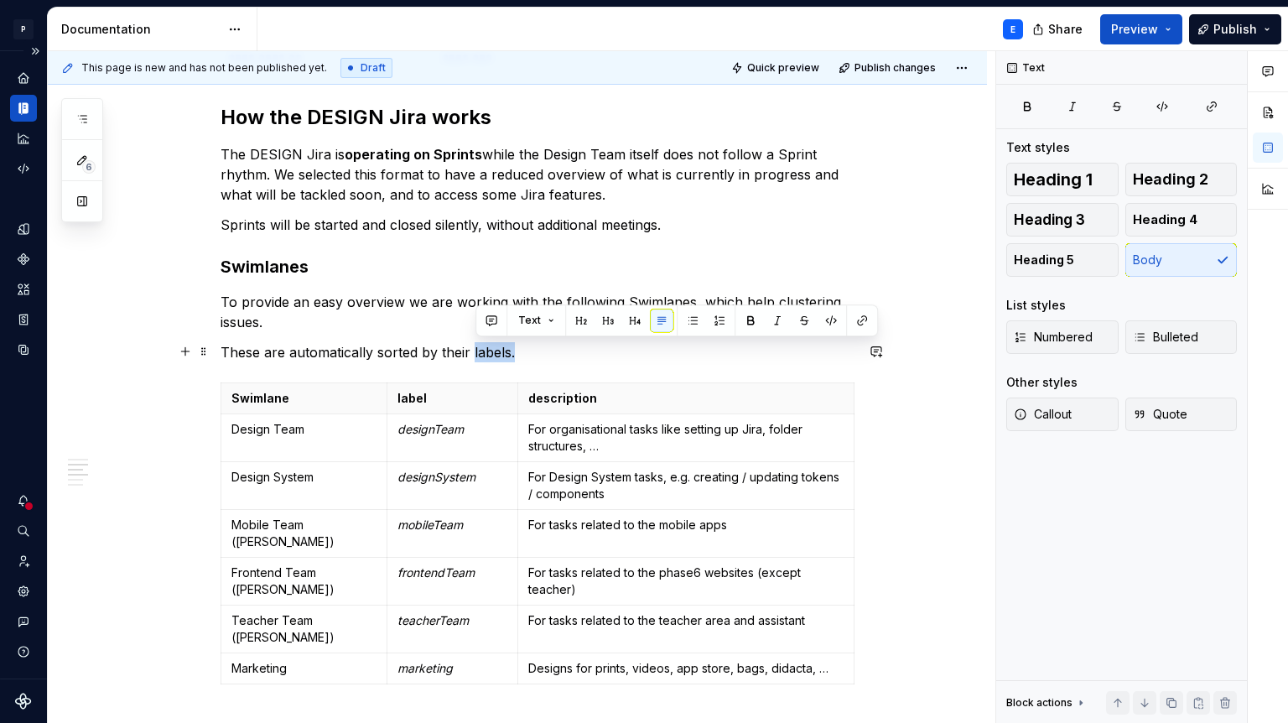
drag, startPoint x: 476, startPoint y: 346, endPoint x: 518, endPoint y: 348, distance: 42.0
click at [517, 348] on p "These are automatically sorted by their labels." at bounding box center [538, 352] width 634 height 20
click at [750, 315] on button "button" at bounding box center [750, 320] width 23 height 23
click at [643, 245] on div "**********" at bounding box center [538, 386] width 634 height 1620
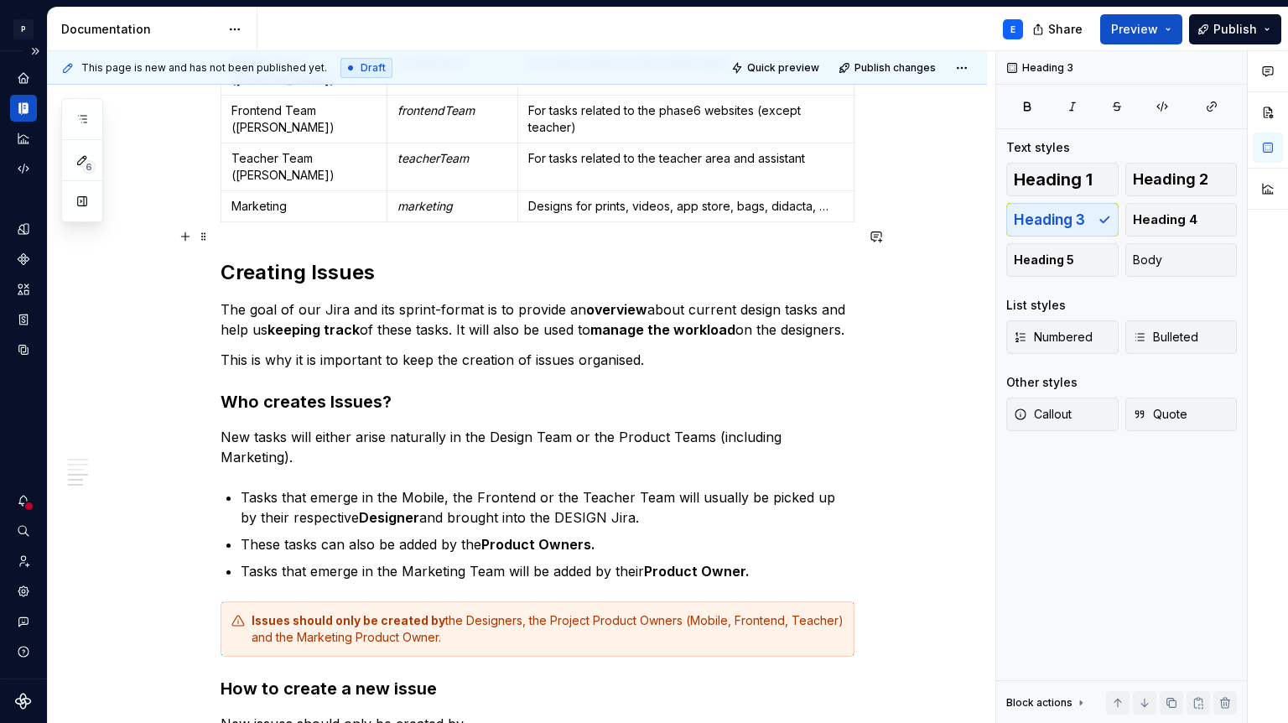
scroll to position [1219, 0]
click at [476, 611] on div "Issues should only be created by the Designers, the Project Product Owners (Mob…" at bounding box center [548, 628] width 592 height 34
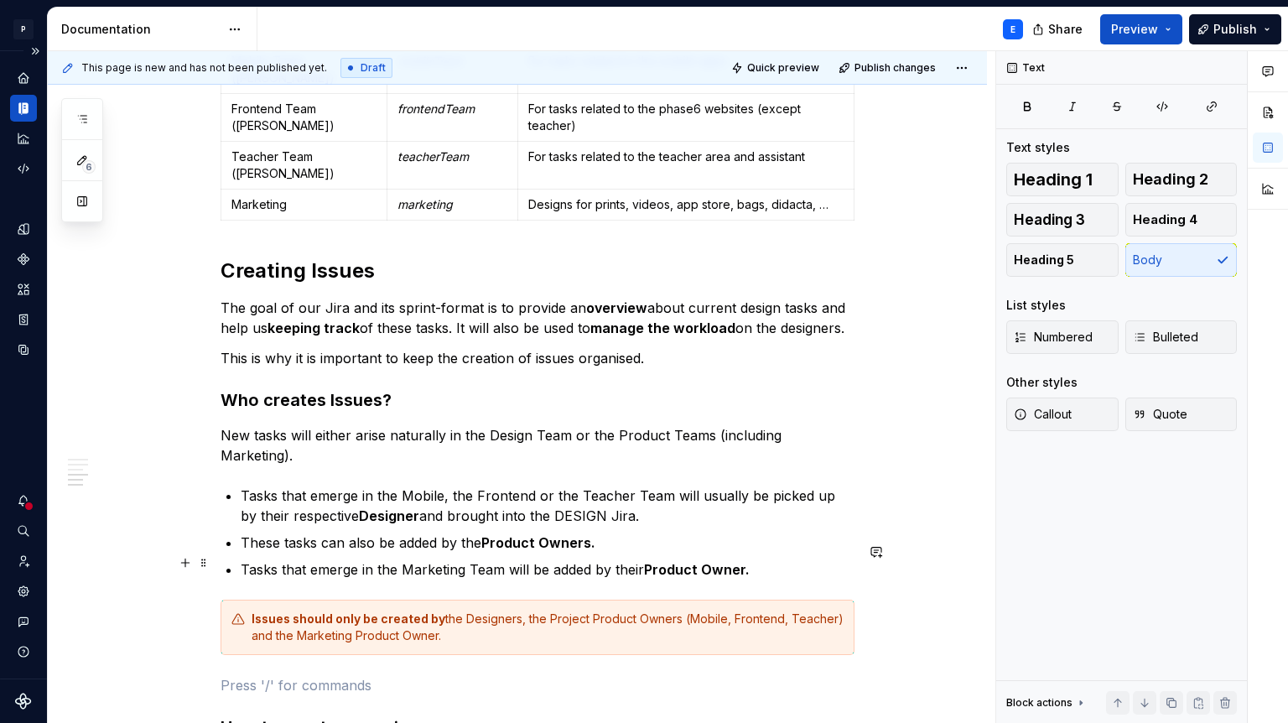
click at [454, 611] on div "Issues should only be created by the Designers, the Project Product Owners (Mob…" at bounding box center [548, 628] width 592 height 34
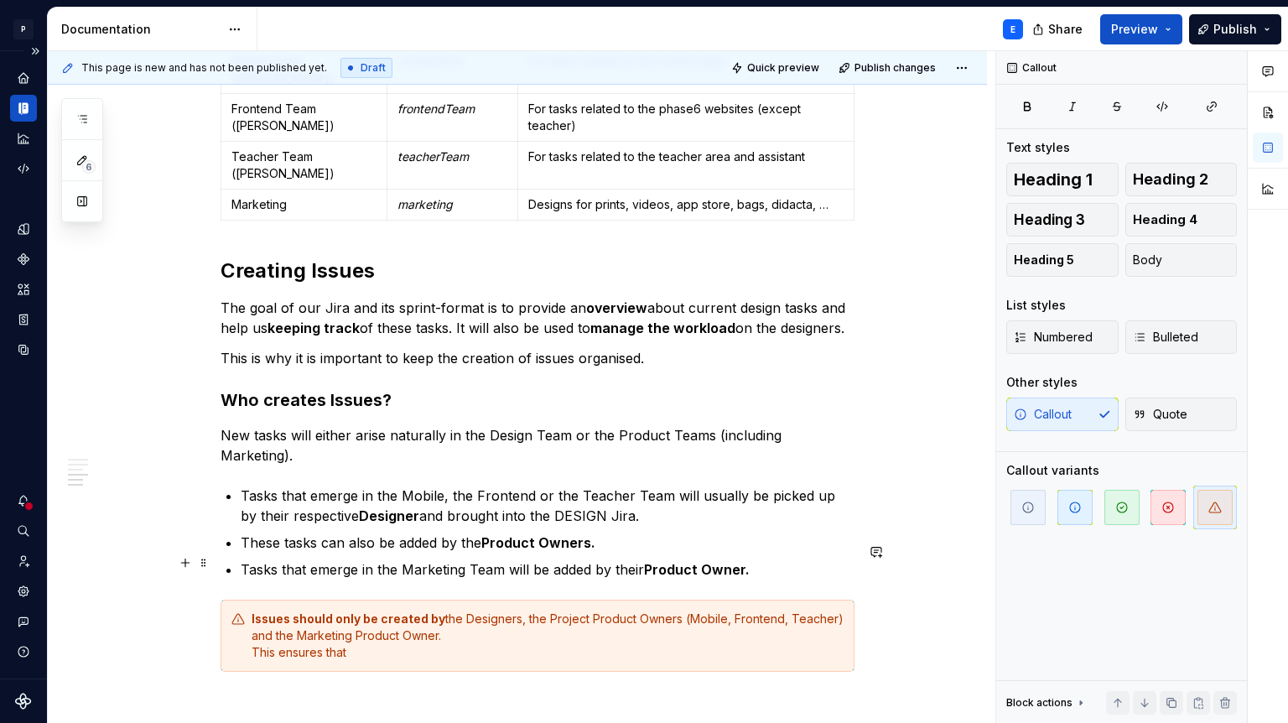
click at [526, 611] on div "Issues should only be created by the Designers, the Project Product Owners (Mob…" at bounding box center [548, 636] width 592 height 50
click at [373, 611] on div "Issues should only be created by the Designers, the Project Product Owners (Mob…" at bounding box center [548, 636] width 592 height 50
click at [463, 611] on div "Issues should only be created by the Designers, the Project Product Owners (Mob…" at bounding box center [548, 636] width 592 height 50
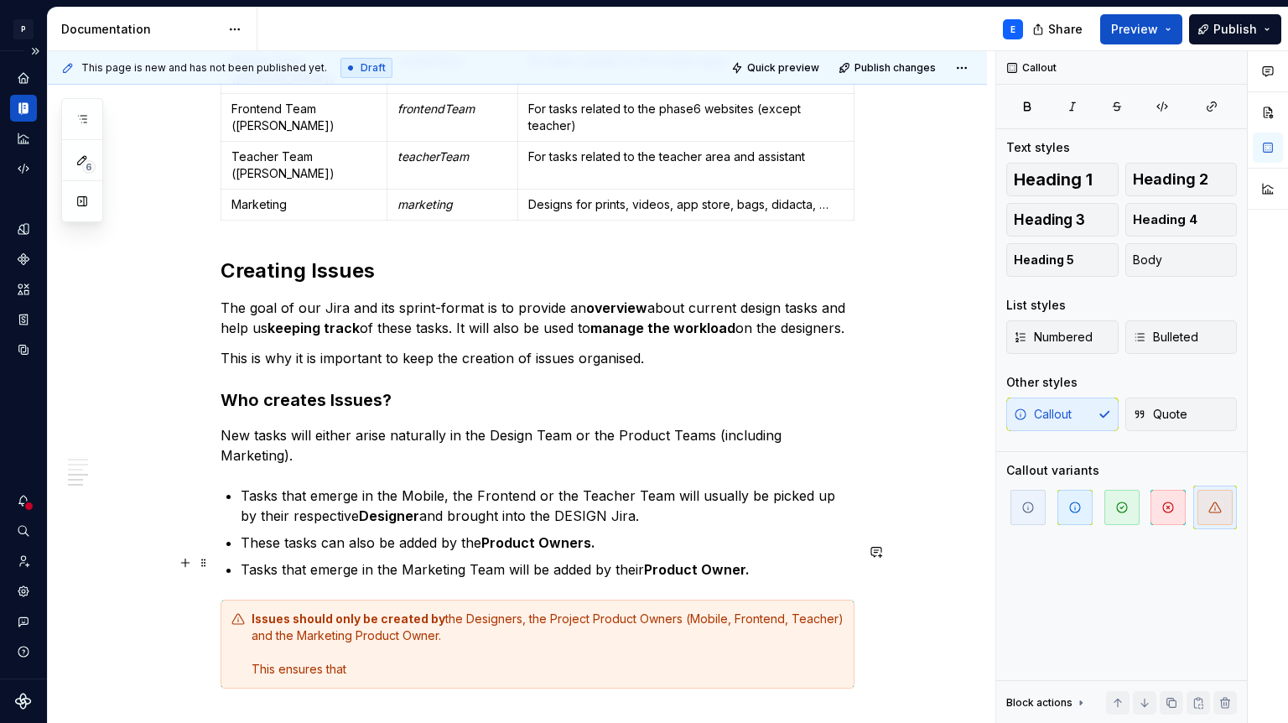
click at [383, 611] on div "Issues should only be created by the Designers, the Project Product Owners (Mob…" at bounding box center [548, 644] width 592 height 67
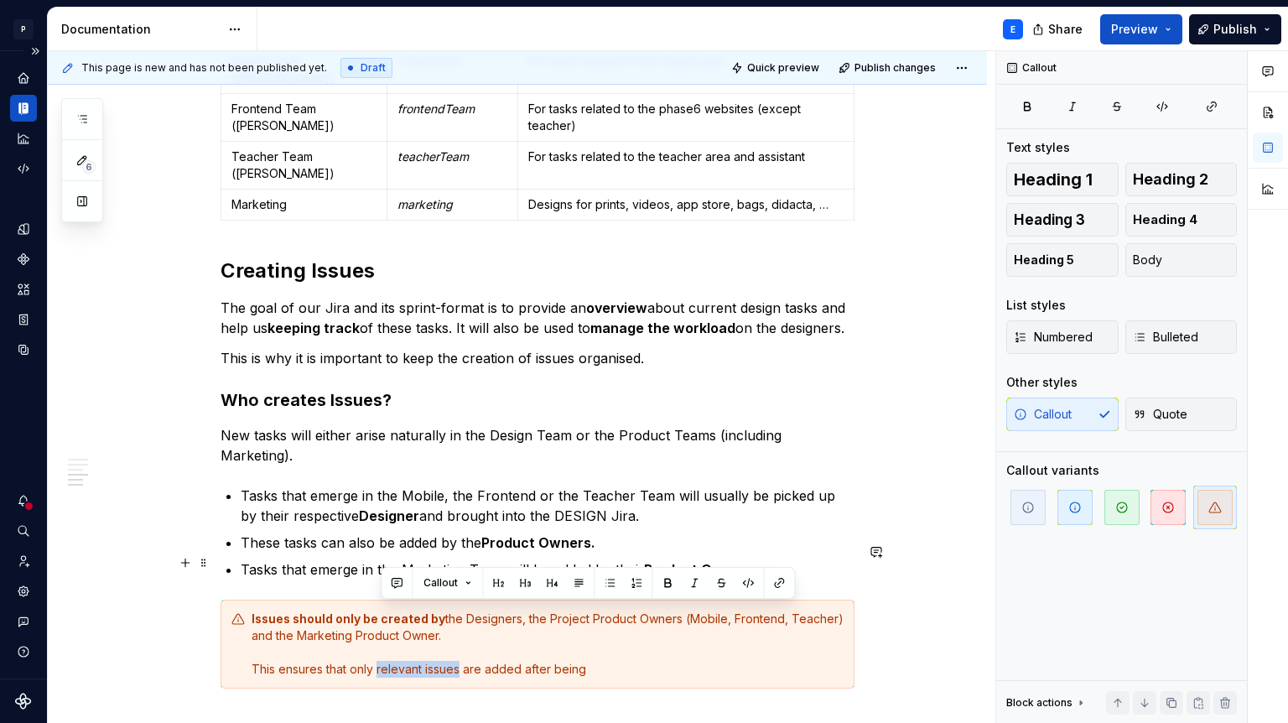
drag, startPoint x: 382, startPoint y: 614, endPoint x: 464, endPoint y: 616, distance: 82.2
click at [464, 616] on div "Issues should only be created by the Designers, the Project Product Owners (Mob…" at bounding box center [548, 644] width 592 height 67
click at [664, 587] on button "button" at bounding box center [667, 582] width 23 height 23
click at [615, 613] on div "Issues should only be created by the Designers, the Project Product Owners (Mob…" at bounding box center [548, 644] width 592 height 67
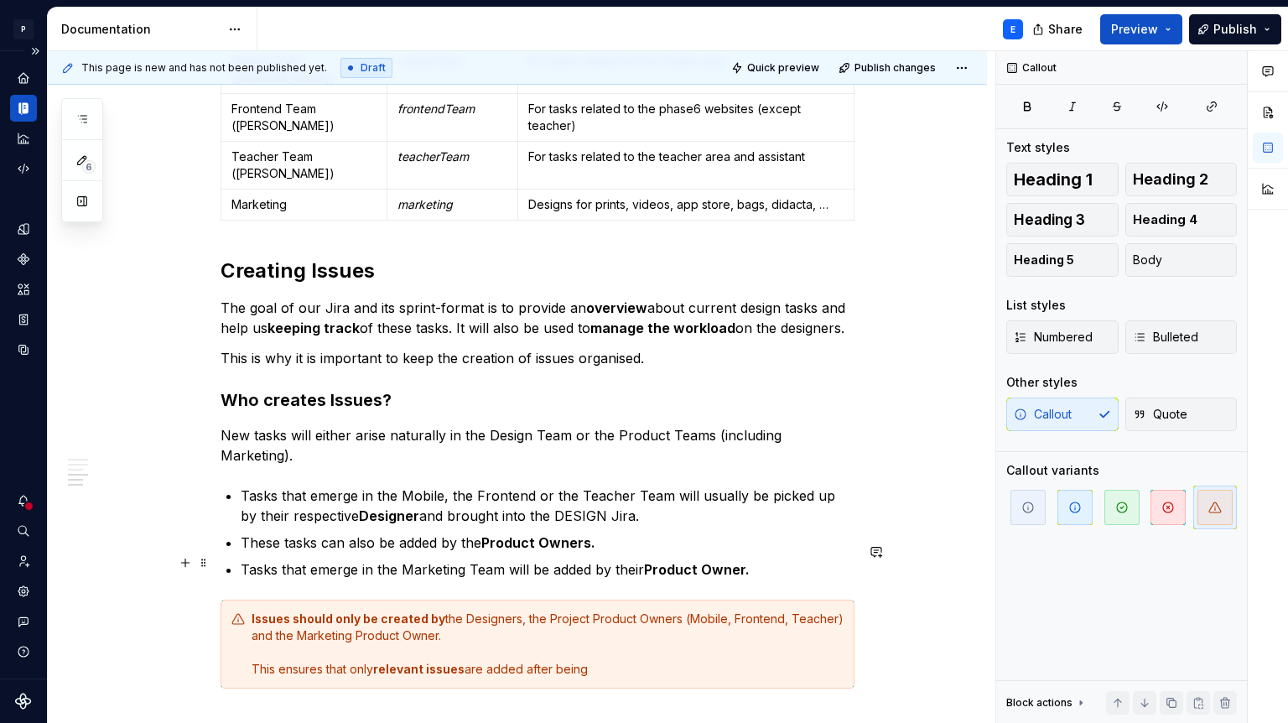
click at [606, 613] on div "Issues should only be created by the Designers, the Project Product Owners (Mob…" at bounding box center [548, 644] width 592 height 67
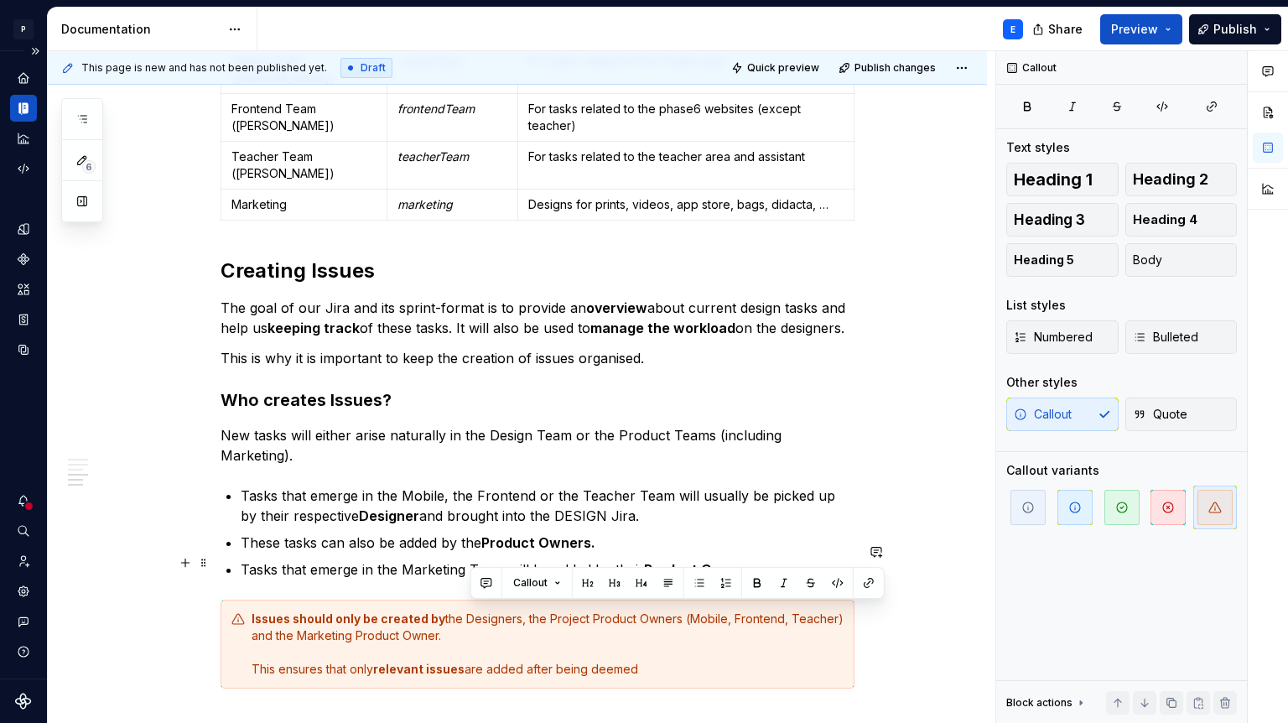
drag, startPoint x: 654, startPoint y: 614, endPoint x: 471, endPoint y: 615, distance: 182.9
click at [471, 615] on div "Issues should only be created by the Designers, the Project Product Owners (Mob…" at bounding box center [548, 644] width 592 height 67
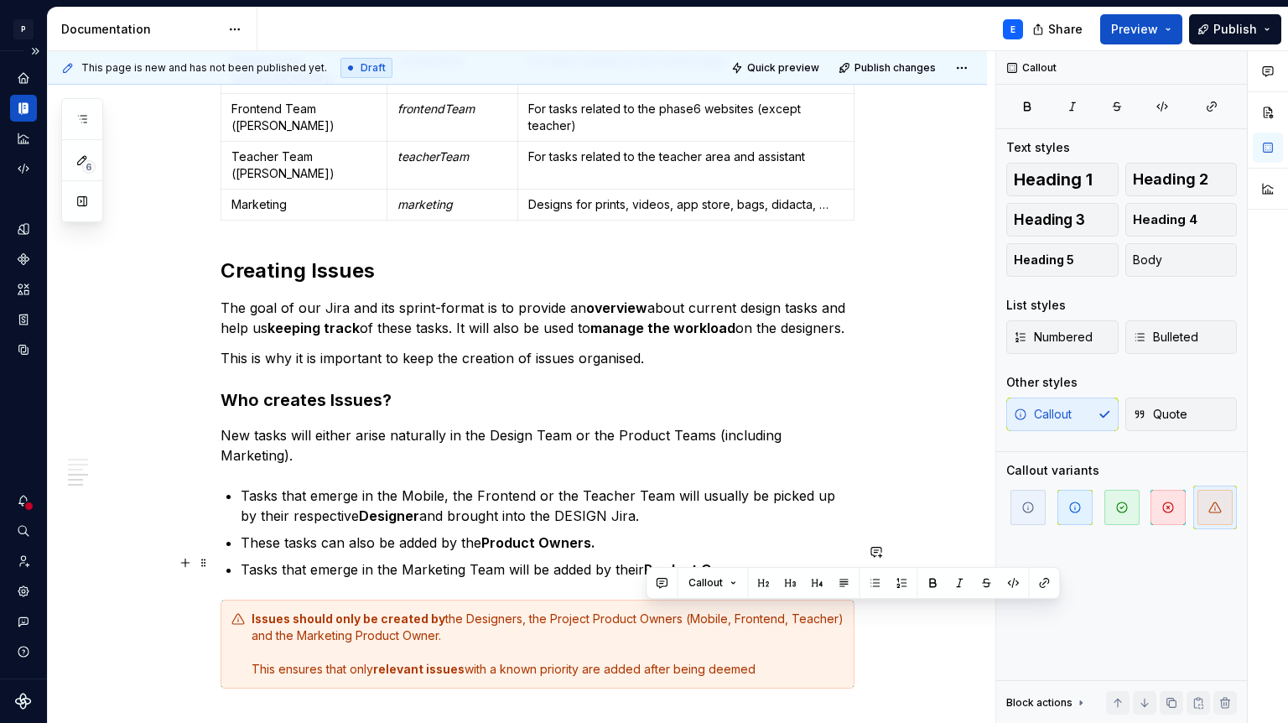
drag, startPoint x: 773, startPoint y: 612, endPoint x: 647, endPoint y: 615, distance: 126.7
click at [646, 615] on div "Issues should only be created by the Designers, the Project Product Owners (Mob…" at bounding box center [548, 644] width 592 height 67
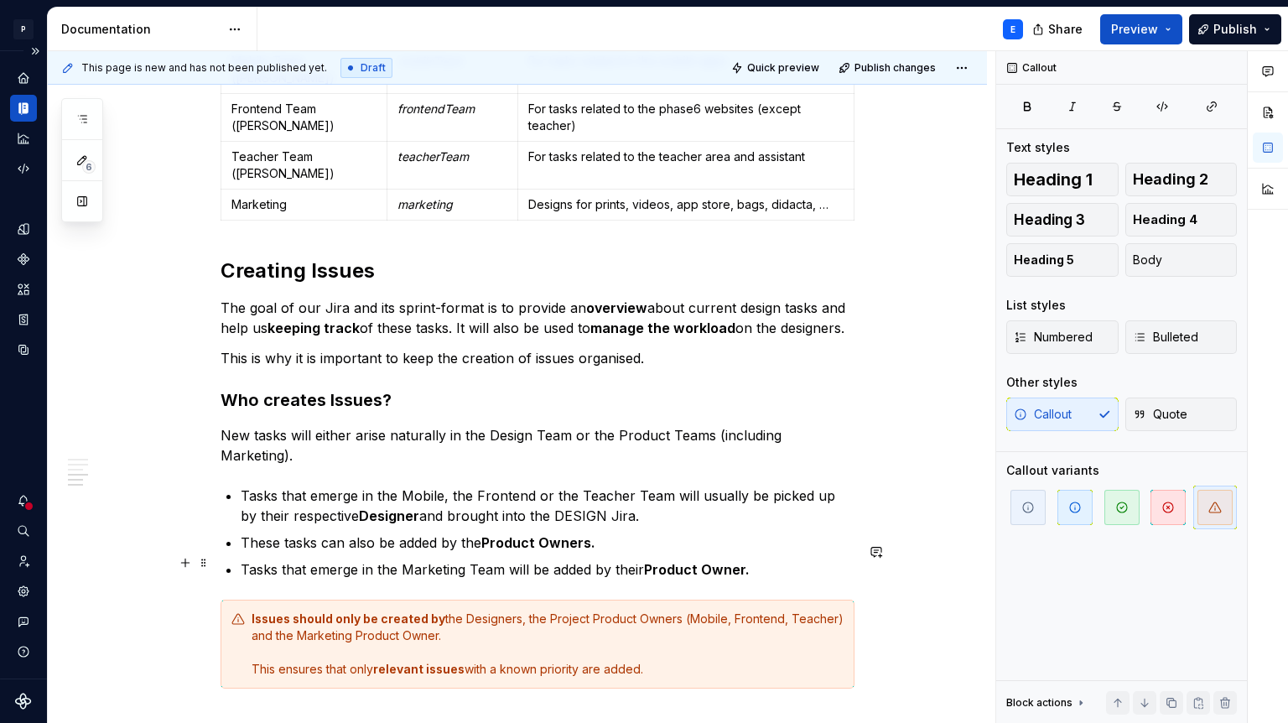
click at [636, 613] on div "Issues should only be created by the Designers, the Project Product Owners (Mob…" at bounding box center [548, 644] width 592 height 67
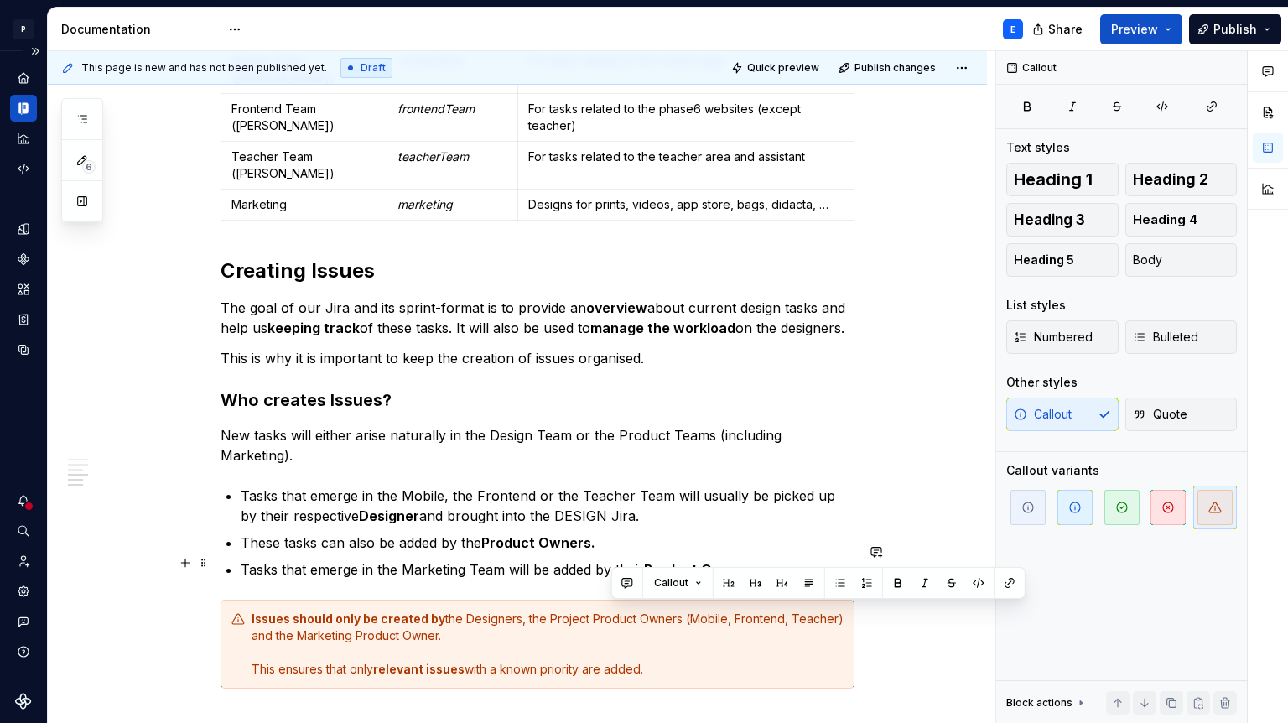
click at [662, 615] on div "Issues should only be created by the Designers, the Project Product Owners (Mob…" at bounding box center [548, 644] width 592 height 67
drag, startPoint x: 507, startPoint y: 609, endPoint x: 587, endPoint y: 611, distance: 79.7
click at [587, 611] on div "Issues should only be created by the Designers, the Project Product Owners (Mob…" at bounding box center [548, 644] width 592 height 67
click at [804, 579] on button "button" at bounding box center [794, 582] width 23 height 23
click at [676, 618] on div "Issues should only be created by the Designers, the Project Product Owners (Mob…" at bounding box center [548, 644] width 592 height 67
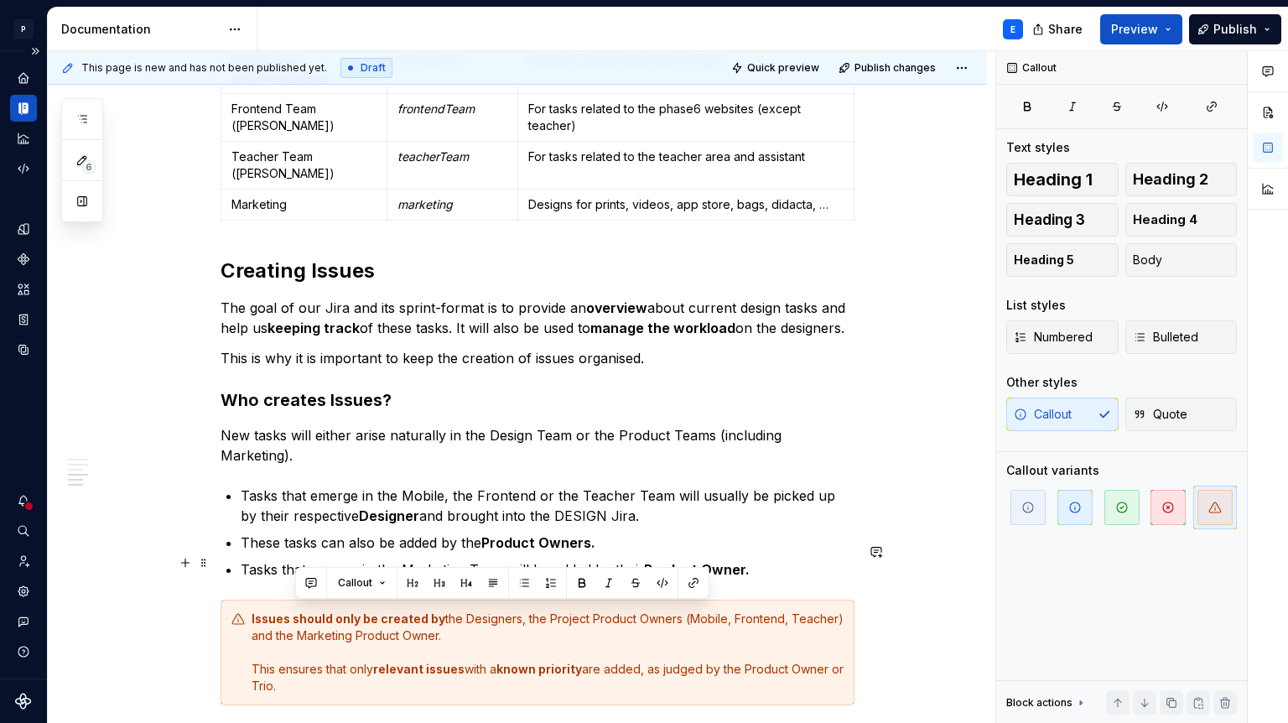
drag, startPoint x: 657, startPoint y: 611, endPoint x: 675, endPoint y: 622, distance: 21.9
click at [675, 622] on div "Issues should only be created by the Designers, the Project Product Owners (Mob…" at bounding box center [548, 653] width 592 height 84
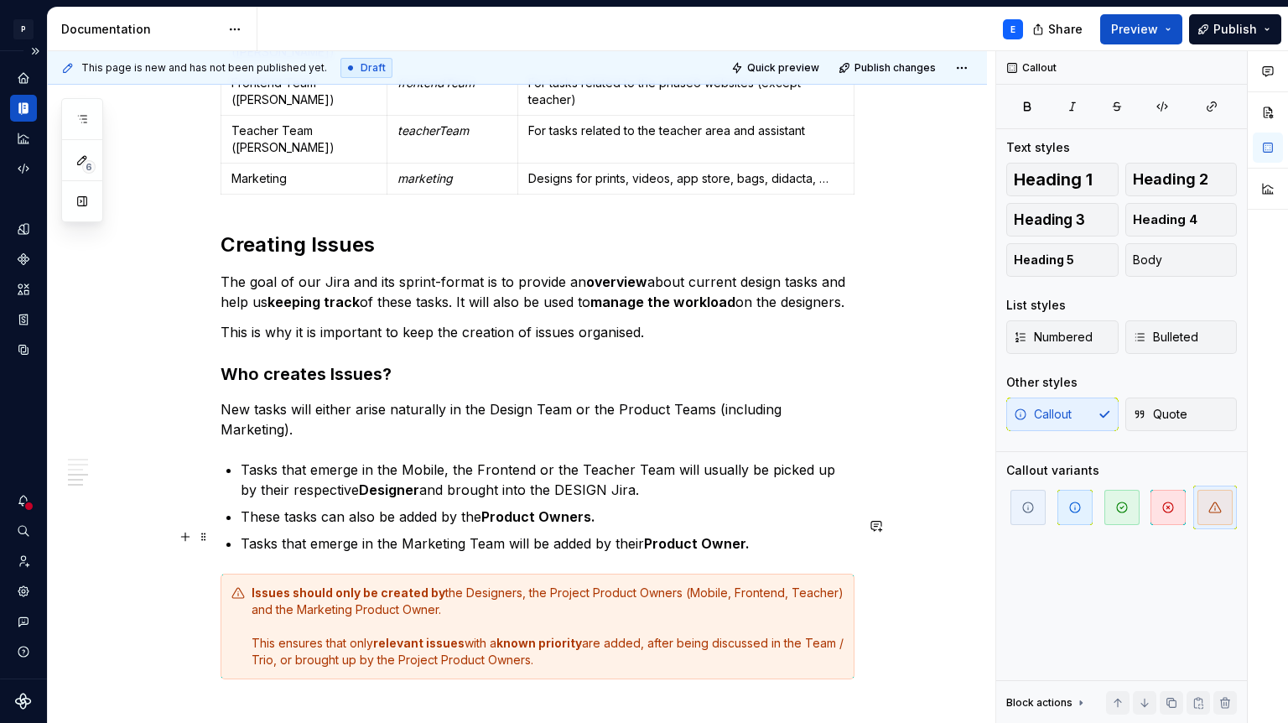
scroll to position [1245, 0]
click at [383, 700] on p at bounding box center [538, 710] width 634 height 20
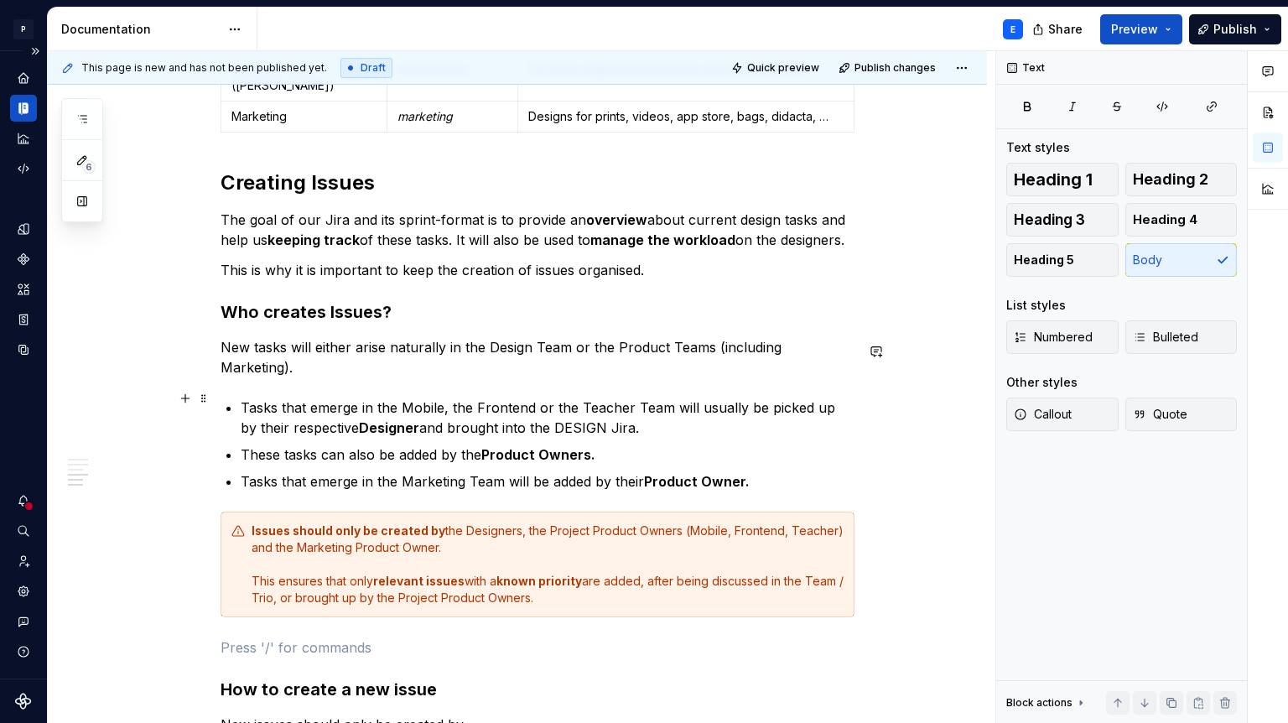
scroll to position [1315, 0]
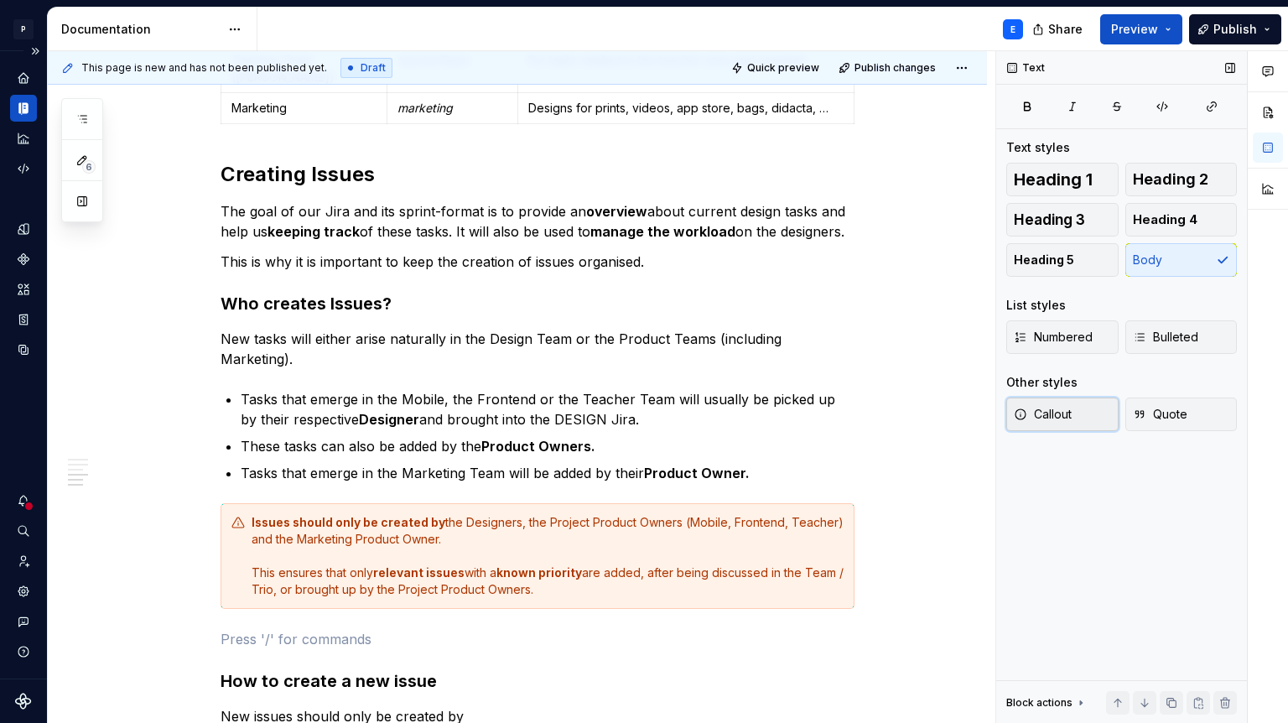
click at [1070, 420] on span "Callout" at bounding box center [1043, 414] width 58 height 17
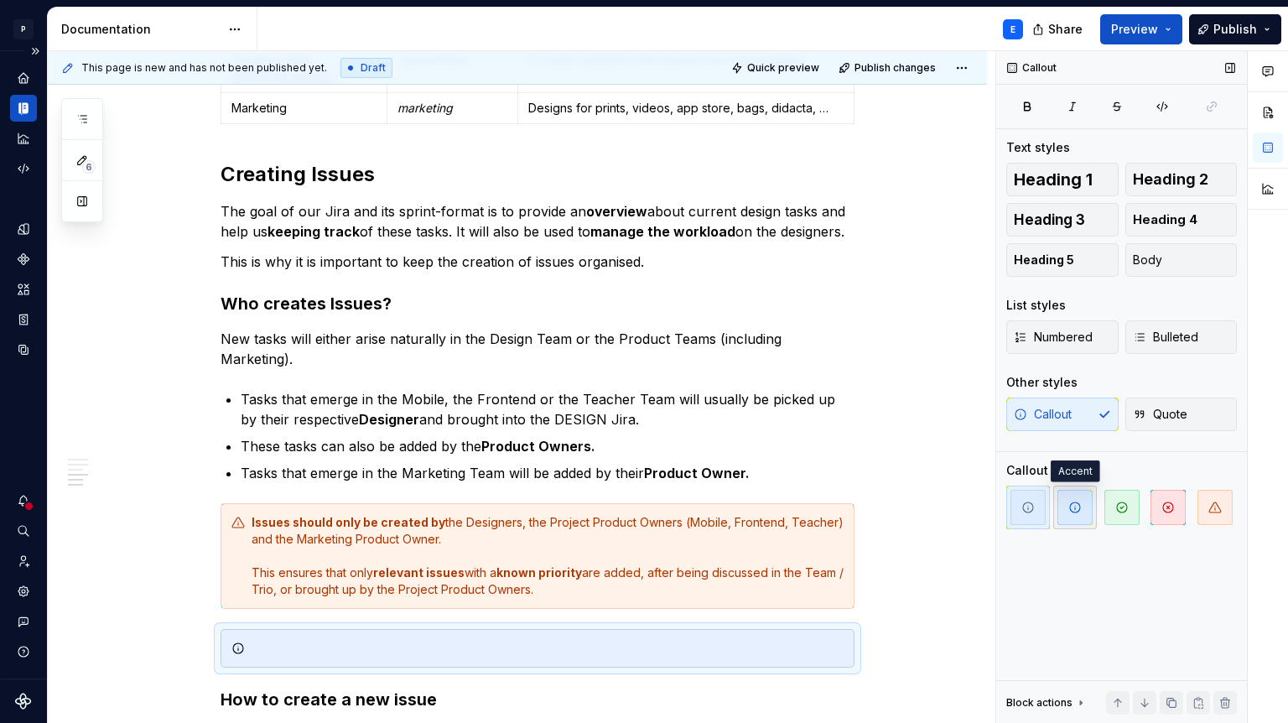
click at [1062, 503] on span "button" at bounding box center [1075, 507] width 35 height 35
click at [388, 640] on div at bounding box center [548, 648] width 592 height 17
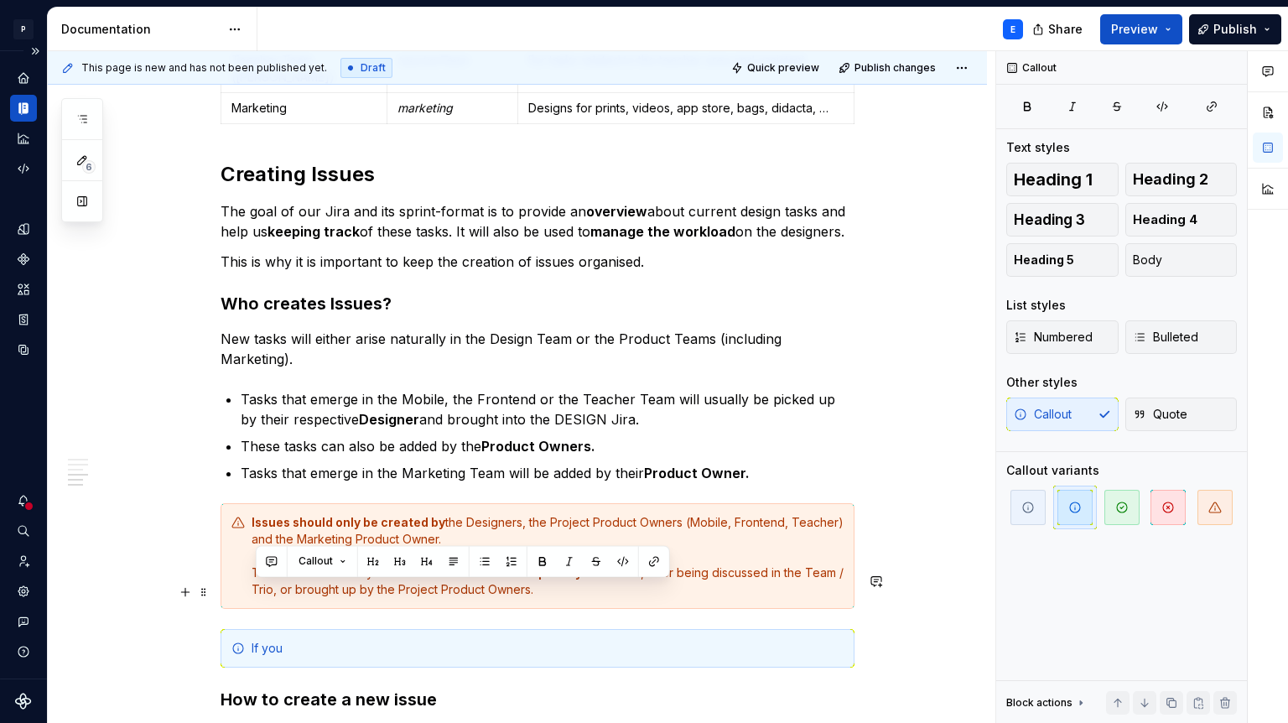
drag, startPoint x: 301, startPoint y: 593, endPoint x: 255, endPoint y: 592, distance: 46.1
click at [255, 640] on div "If you" at bounding box center [548, 648] width 592 height 17
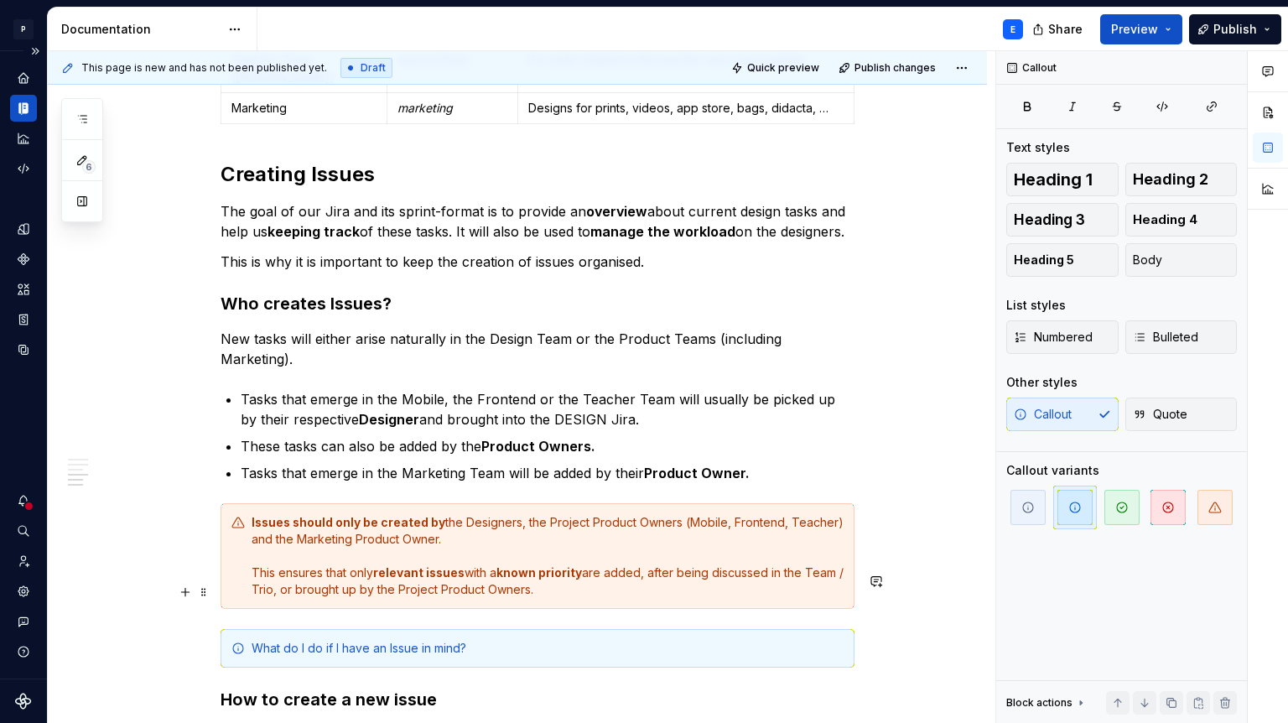
click at [485, 640] on div "What do I do if I have an Issue in mind?" at bounding box center [548, 648] width 592 height 17
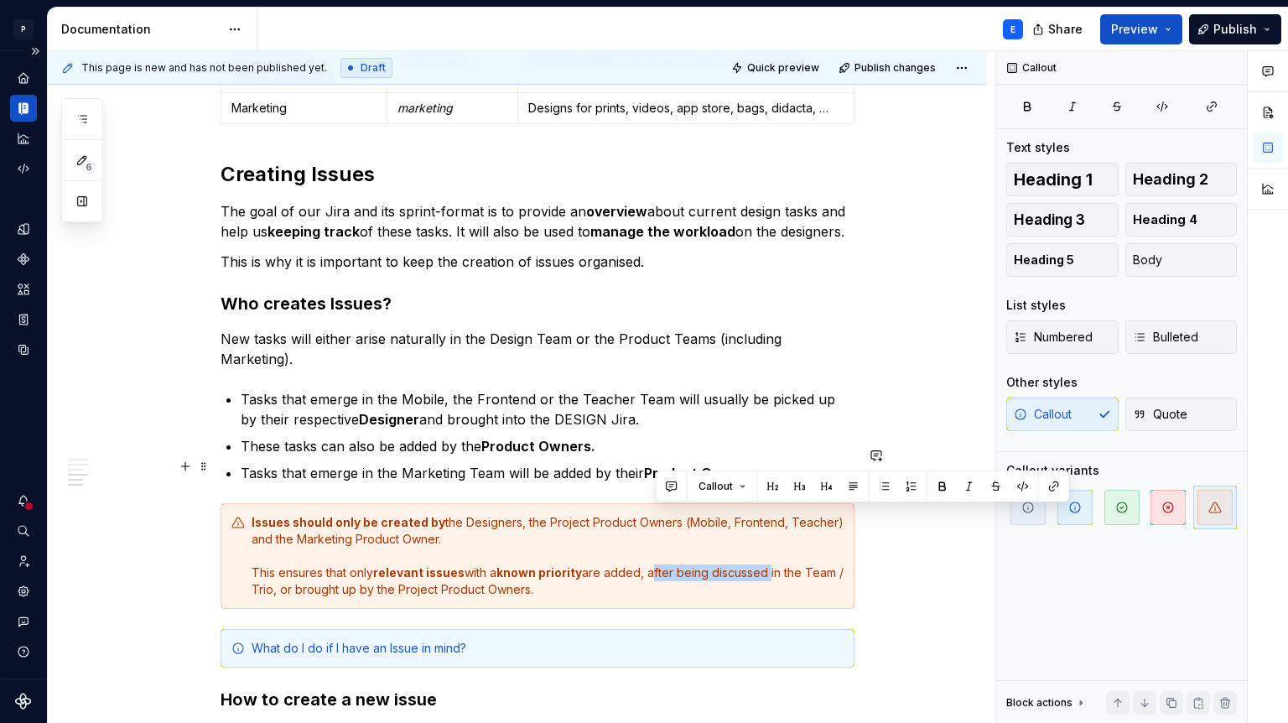
drag, startPoint x: 656, startPoint y: 516, endPoint x: 776, endPoint y: 514, distance: 120.0
click at [776, 514] on div "Issues should only be created by the Designers, the Project Product Owners (Mob…" at bounding box center [548, 556] width 592 height 84
click at [943, 481] on button "button" at bounding box center [942, 486] width 23 height 23
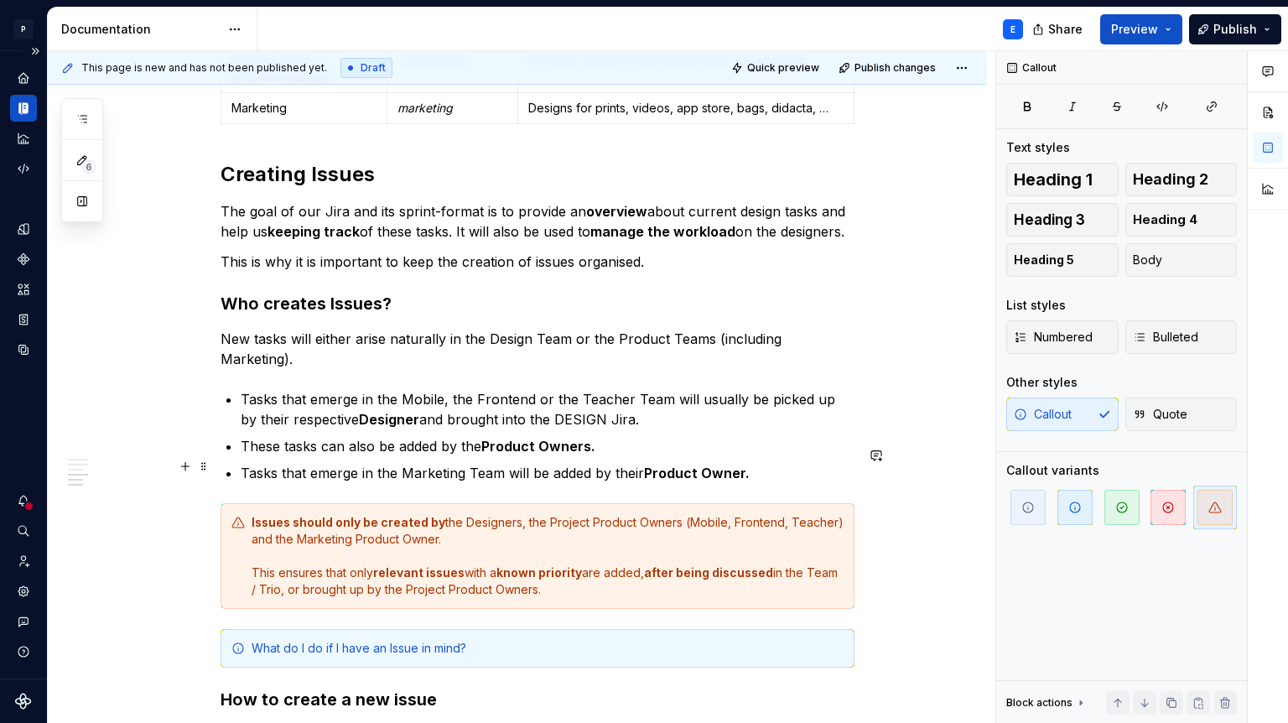
click at [776, 533] on div "Issues should only be created by the Designers, the Project Product Owners (Mob…" at bounding box center [548, 556] width 592 height 84
click at [673, 389] on p "Tasks that emerge in the Mobile, the Frontend or the Teacher Team will usually …" at bounding box center [548, 409] width 614 height 40
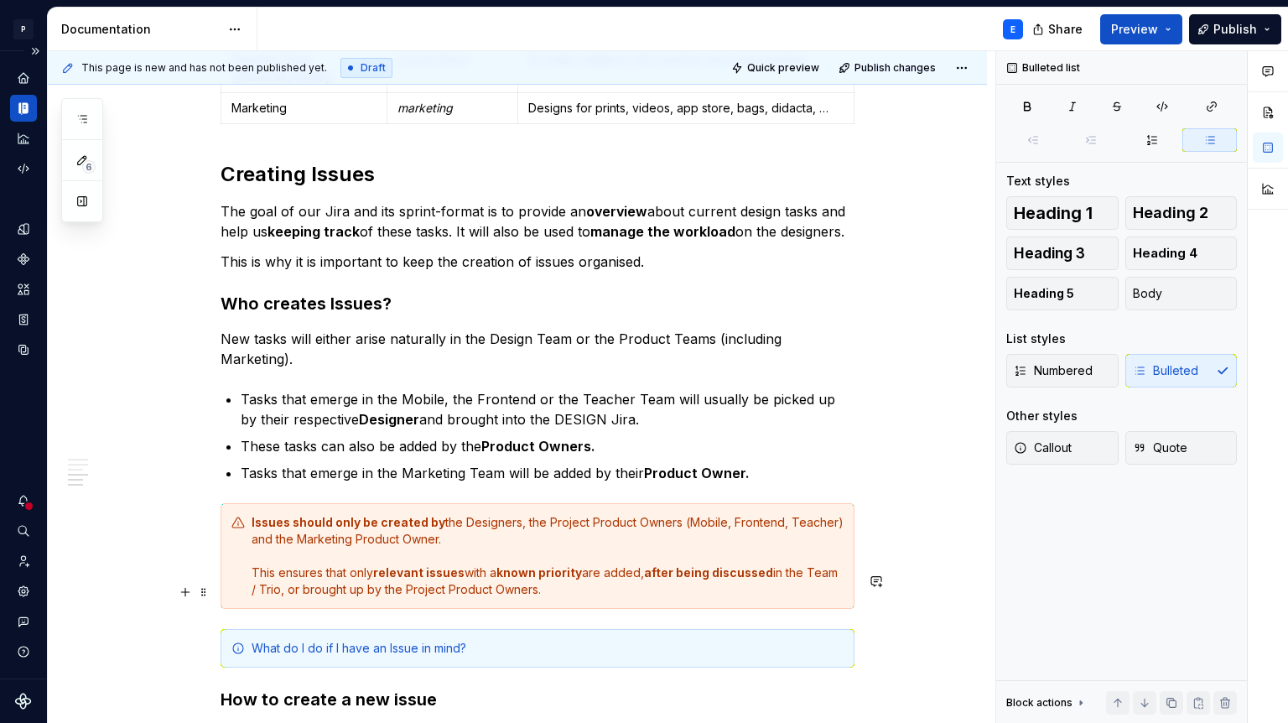
click at [487, 640] on div "What do I do if I have an Issue in mind?" at bounding box center [548, 648] width 592 height 17
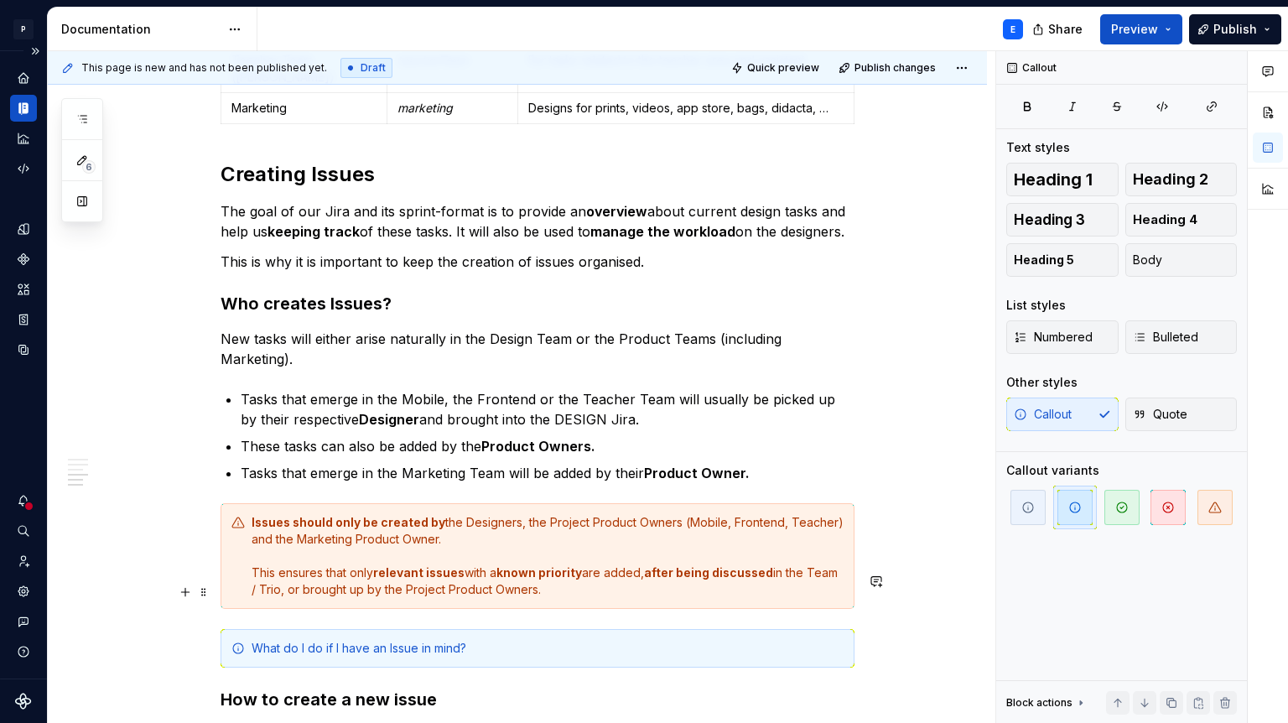
click at [390, 640] on div "What do I do if I have an Issue in mind?" at bounding box center [548, 648] width 592 height 17
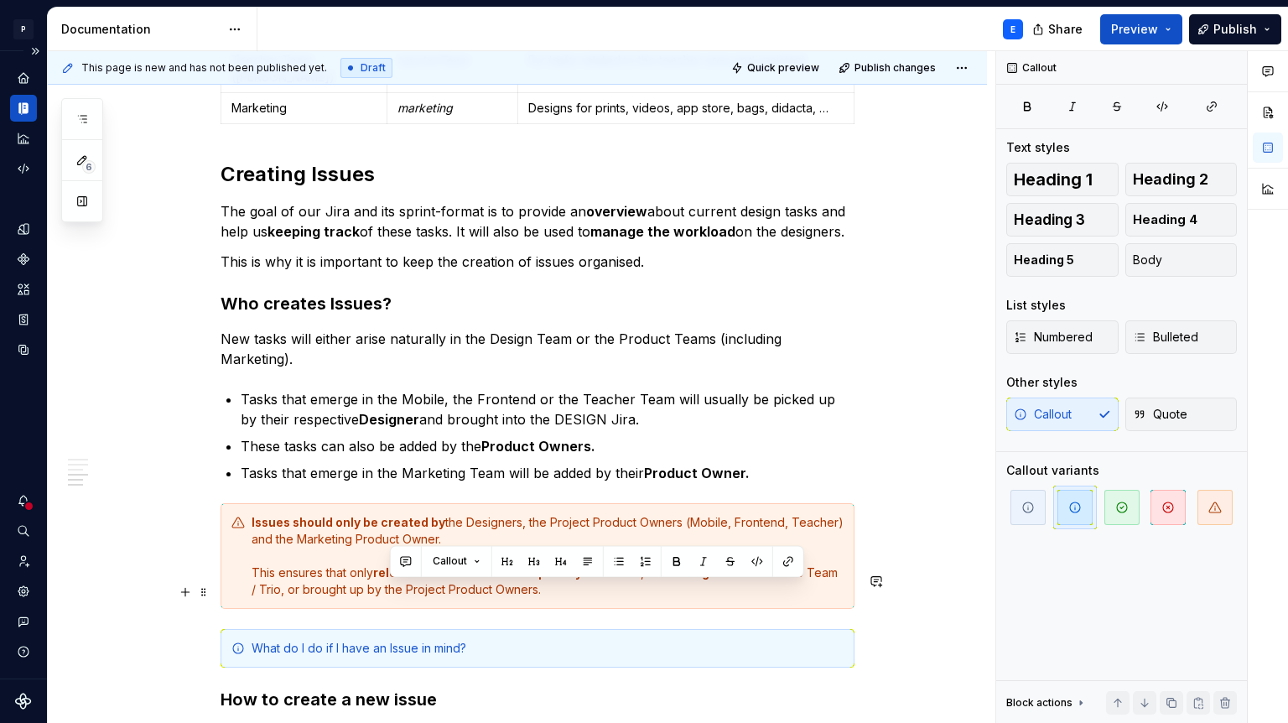
click at [390, 640] on div "What do I do if I have an Issue in mind?" at bounding box center [548, 648] width 592 height 17
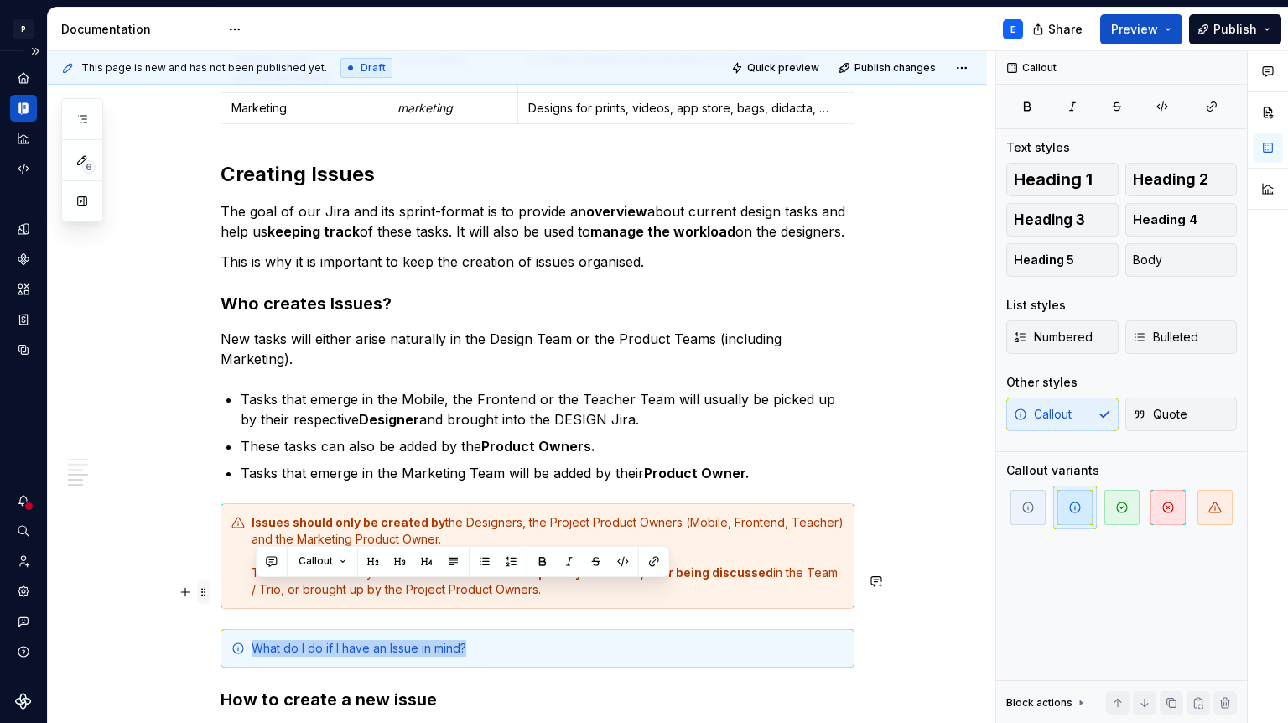
click at [211, 591] on span at bounding box center [203, 591] width 13 height 23
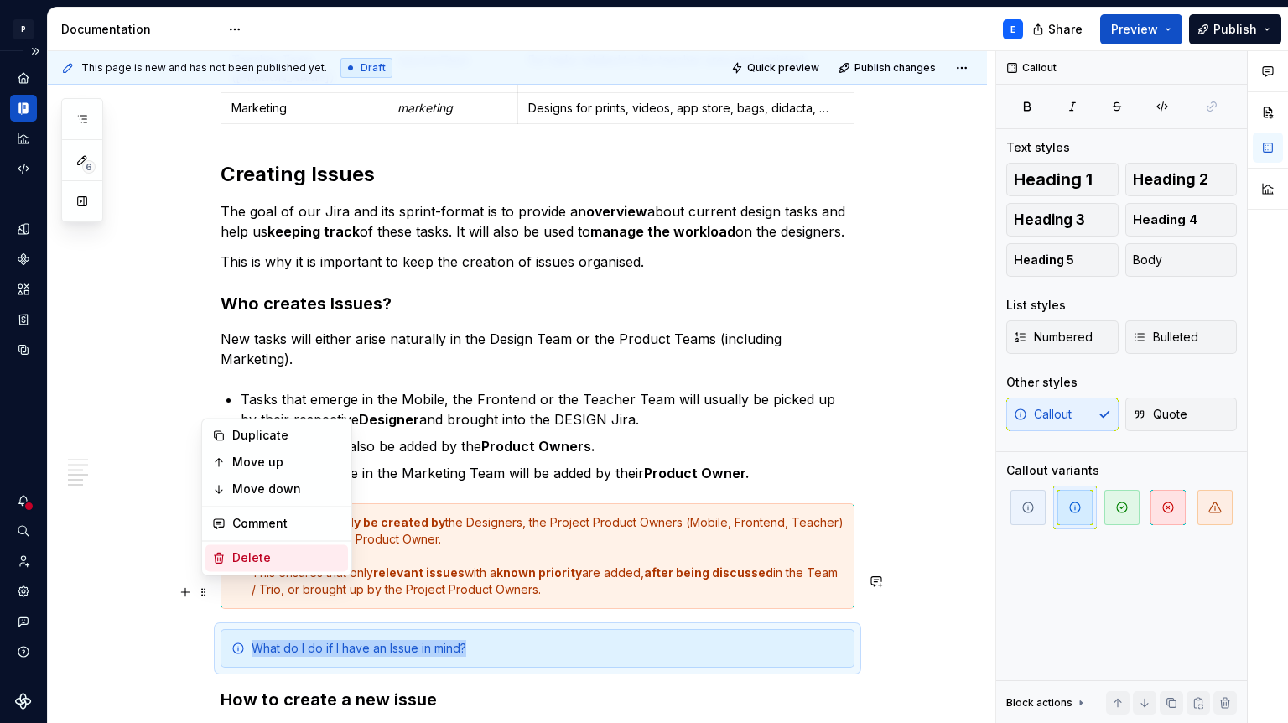
click at [234, 563] on div "Delete" at bounding box center [286, 557] width 109 height 17
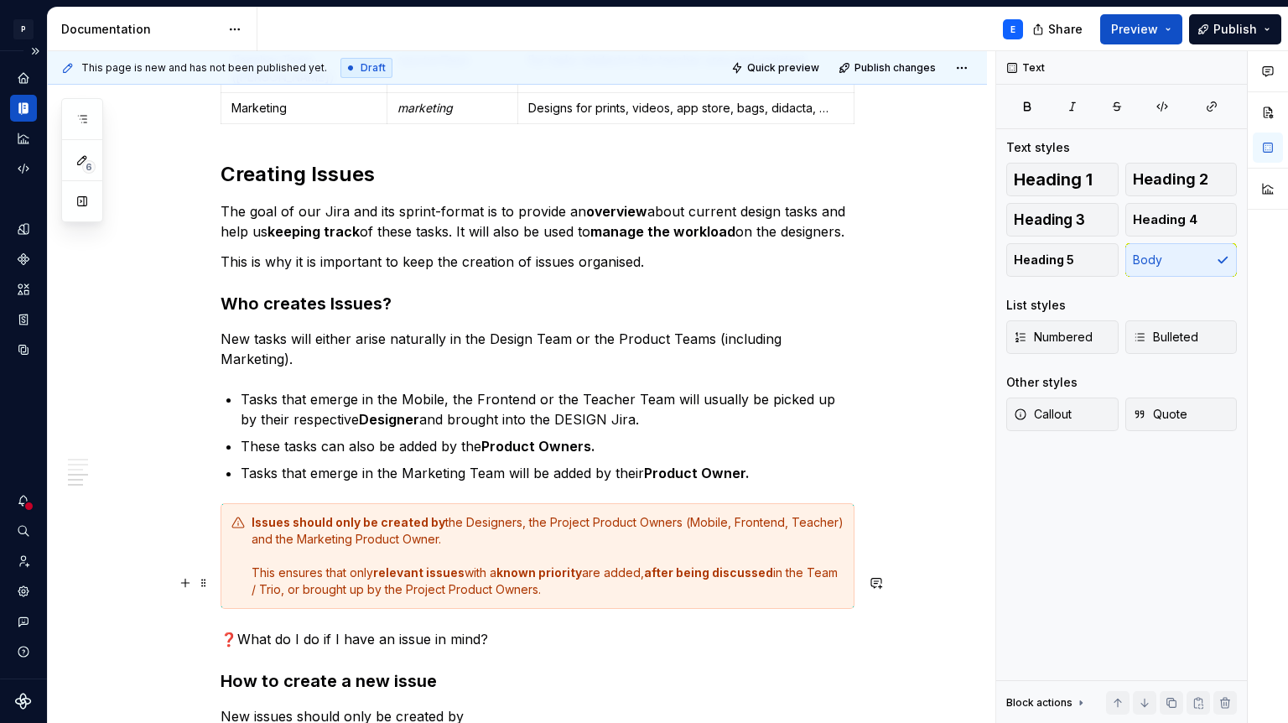
click at [239, 629] on p "❓What do I do if I have an issue in mind?" at bounding box center [538, 639] width 634 height 20
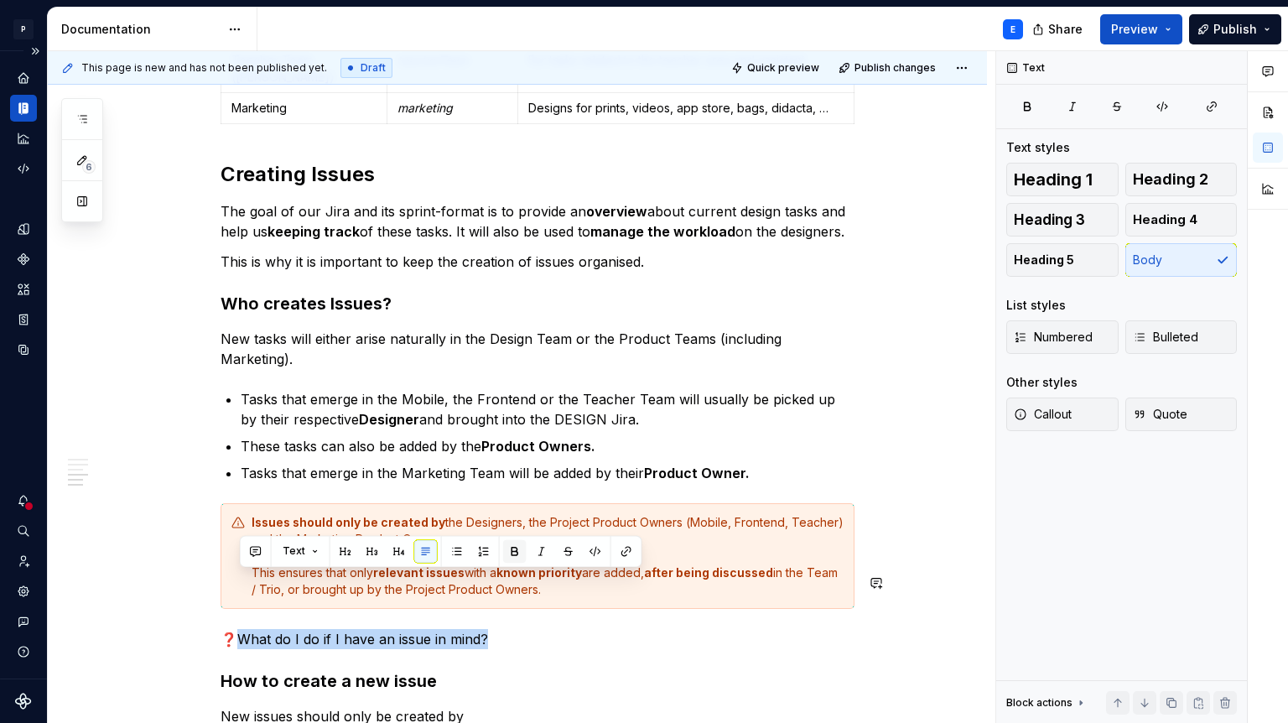
click at [512, 553] on button "button" at bounding box center [514, 550] width 23 height 23
click at [506, 629] on p "❓ What do I do if I have an issue in mind?" at bounding box center [538, 639] width 634 height 20
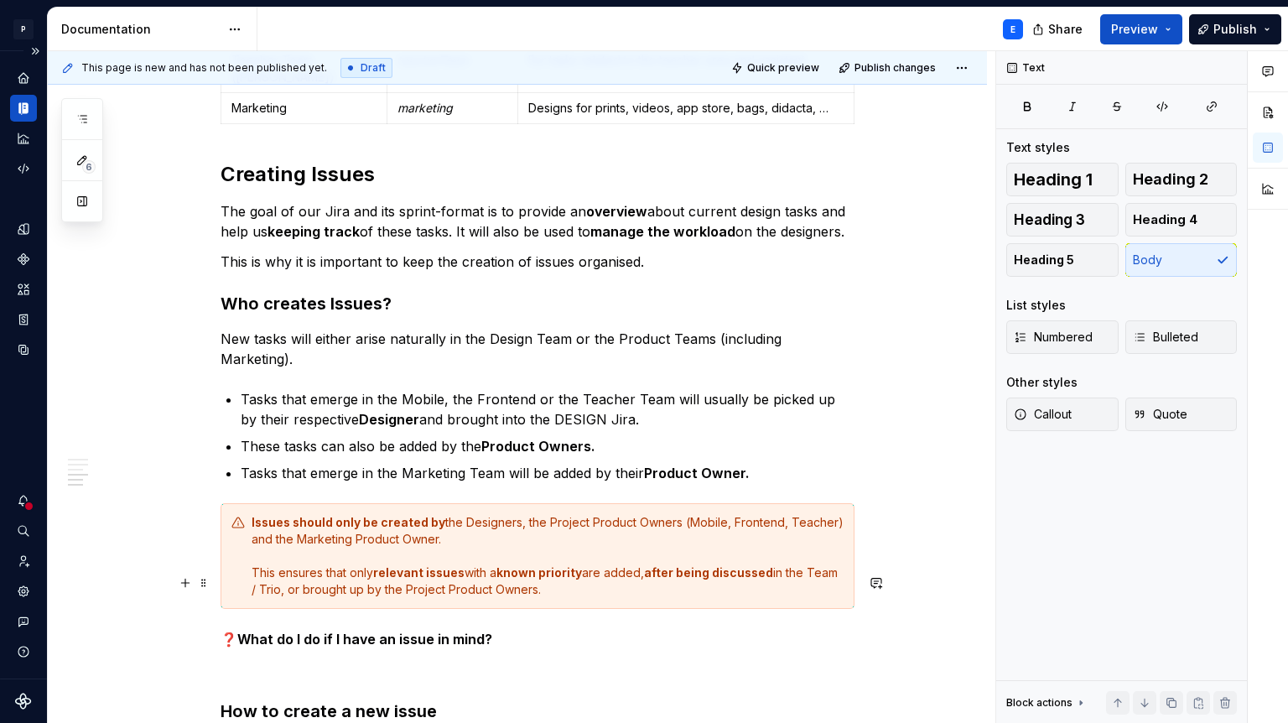
click at [242, 631] on strong "What do I do if I have an issue in mind?" at bounding box center [364, 639] width 255 height 17
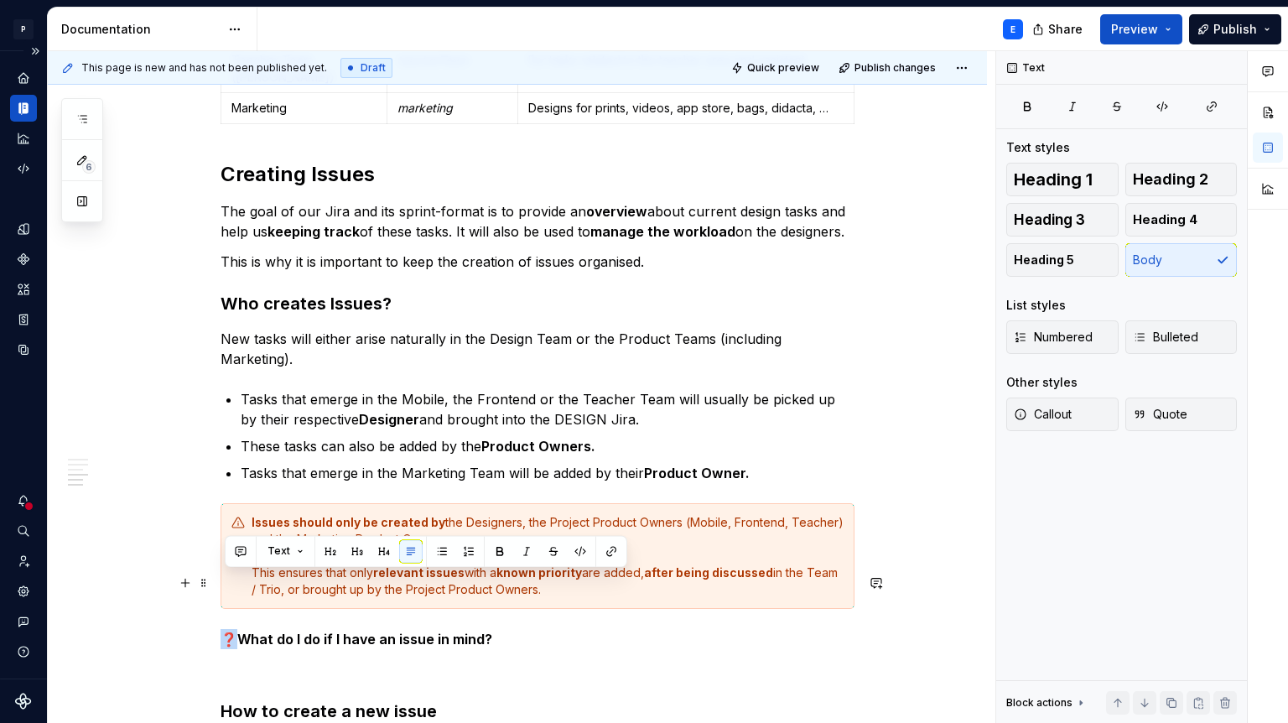
click at [229, 629] on p "❓ What do I do if I have an issue in mind?" at bounding box center [538, 639] width 634 height 20
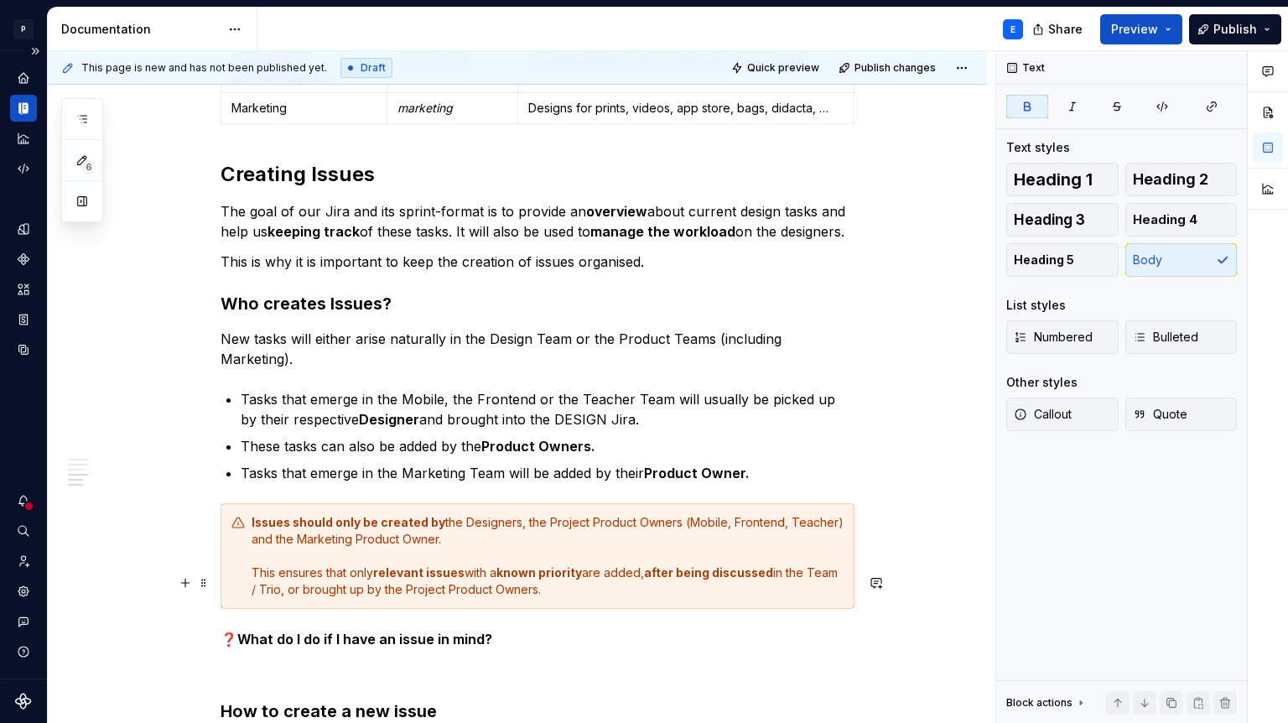
click at [543, 629] on p "❓ What do I do if I have an issue in mind?" at bounding box center [538, 639] width 634 height 20
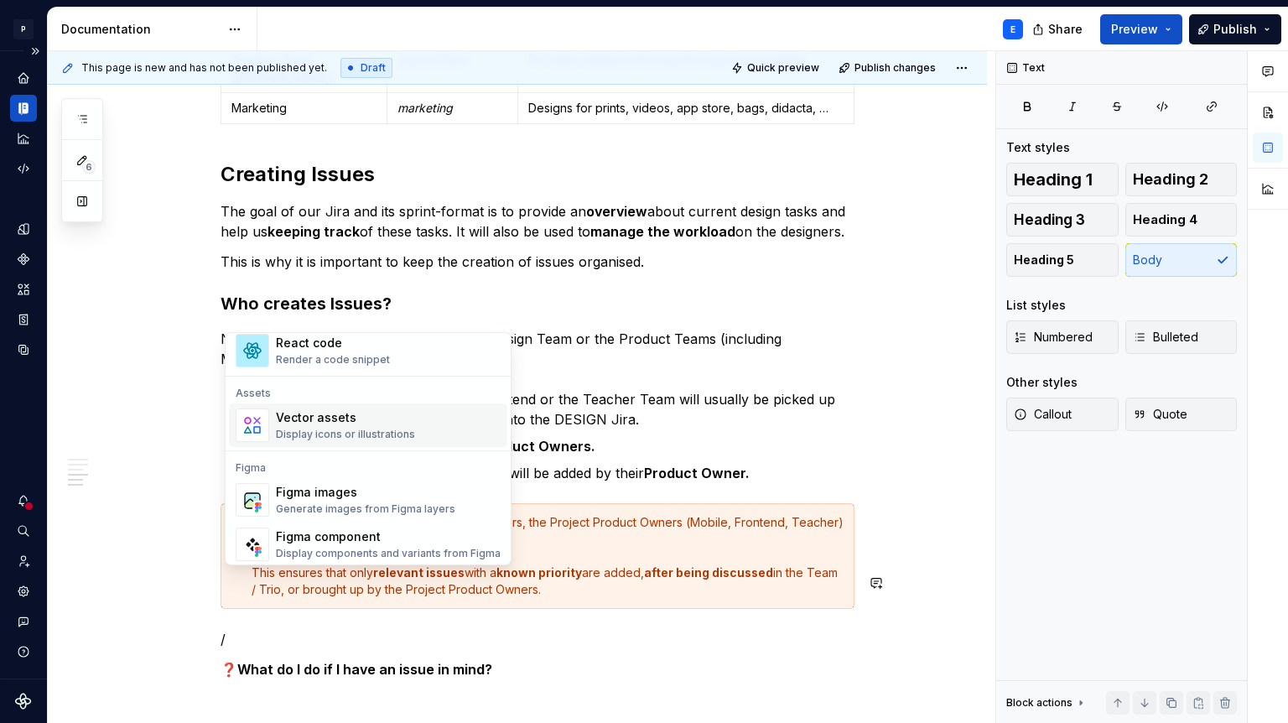
scroll to position [1449, 0]
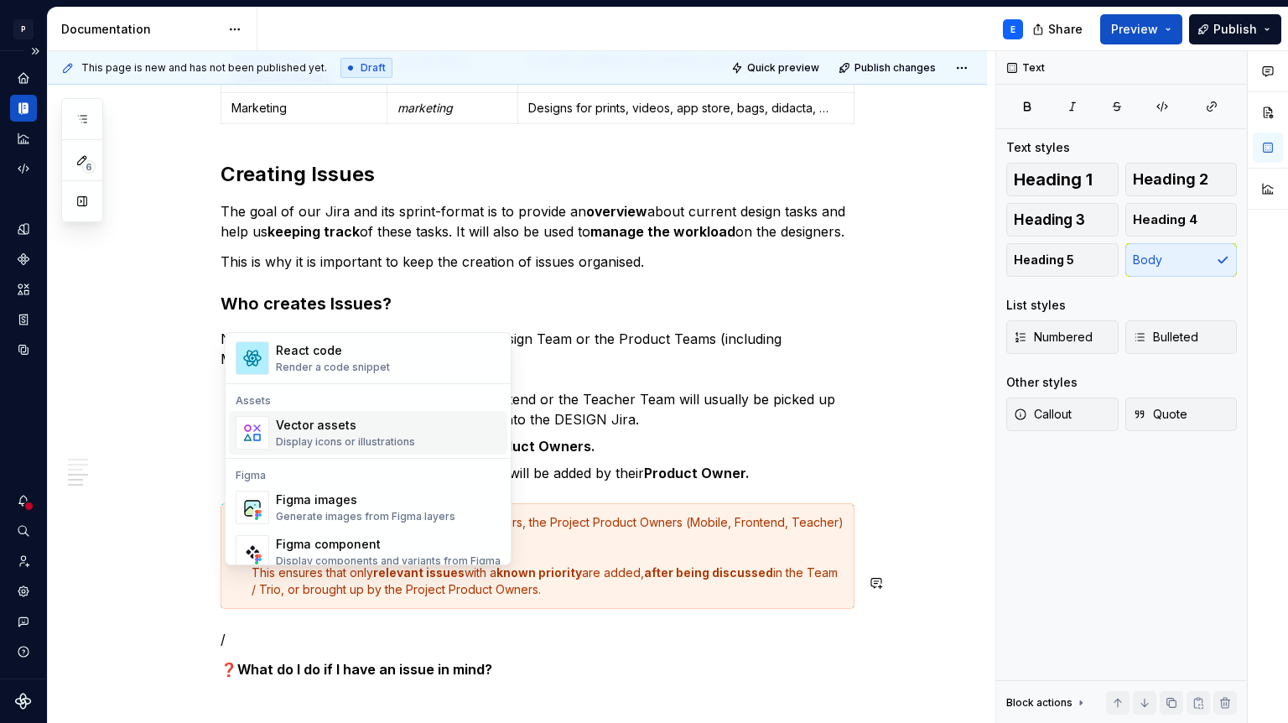
click at [399, 427] on div "Vector assets" at bounding box center [345, 425] width 139 height 17
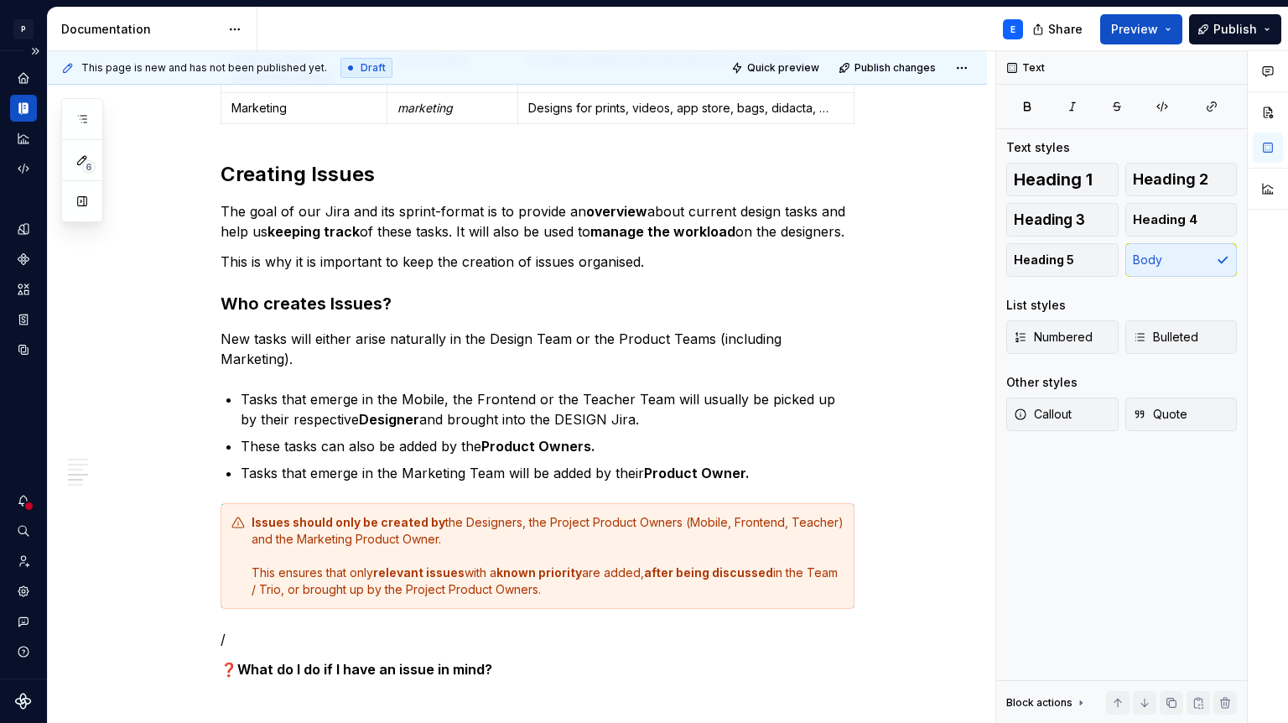
scroll to position [0, 0]
click at [425, 629] on p "/" at bounding box center [538, 639] width 634 height 20
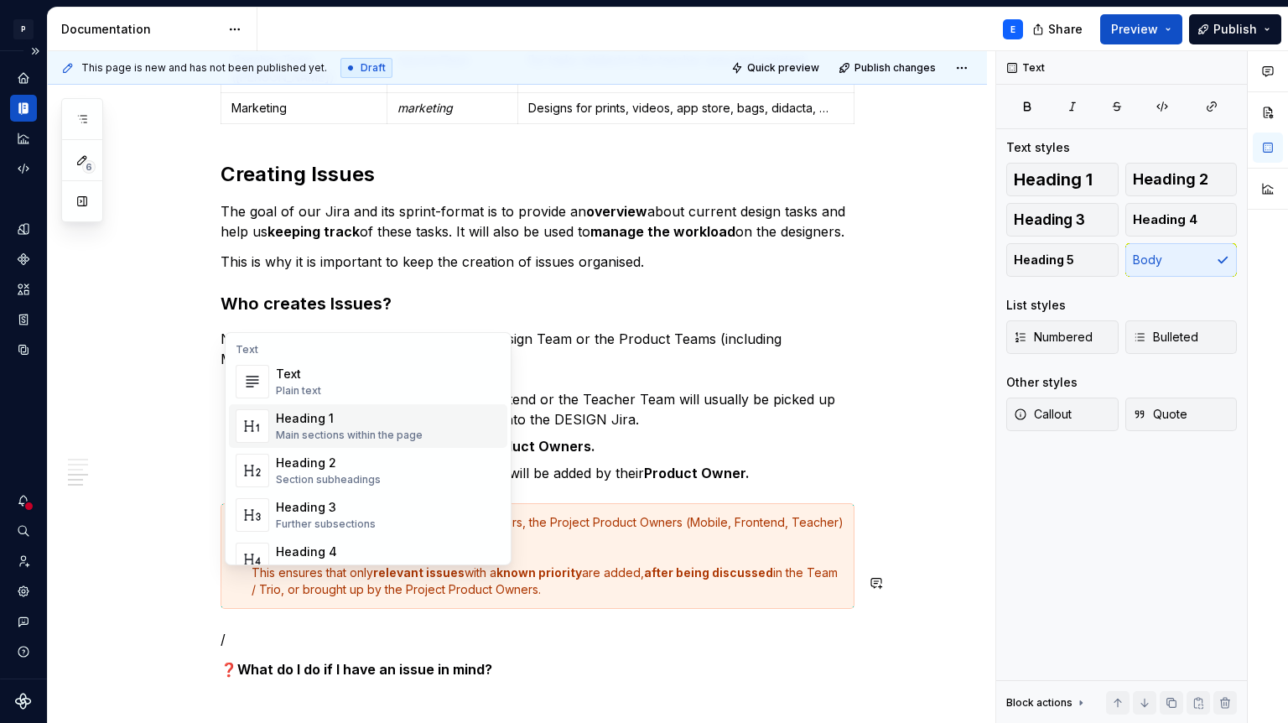
click at [591, 389] on ul "Tasks that emerge in the Mobile, the Frontend or the Teacher Team will usually …" at bounding box center [548, 436] width 614 height 94
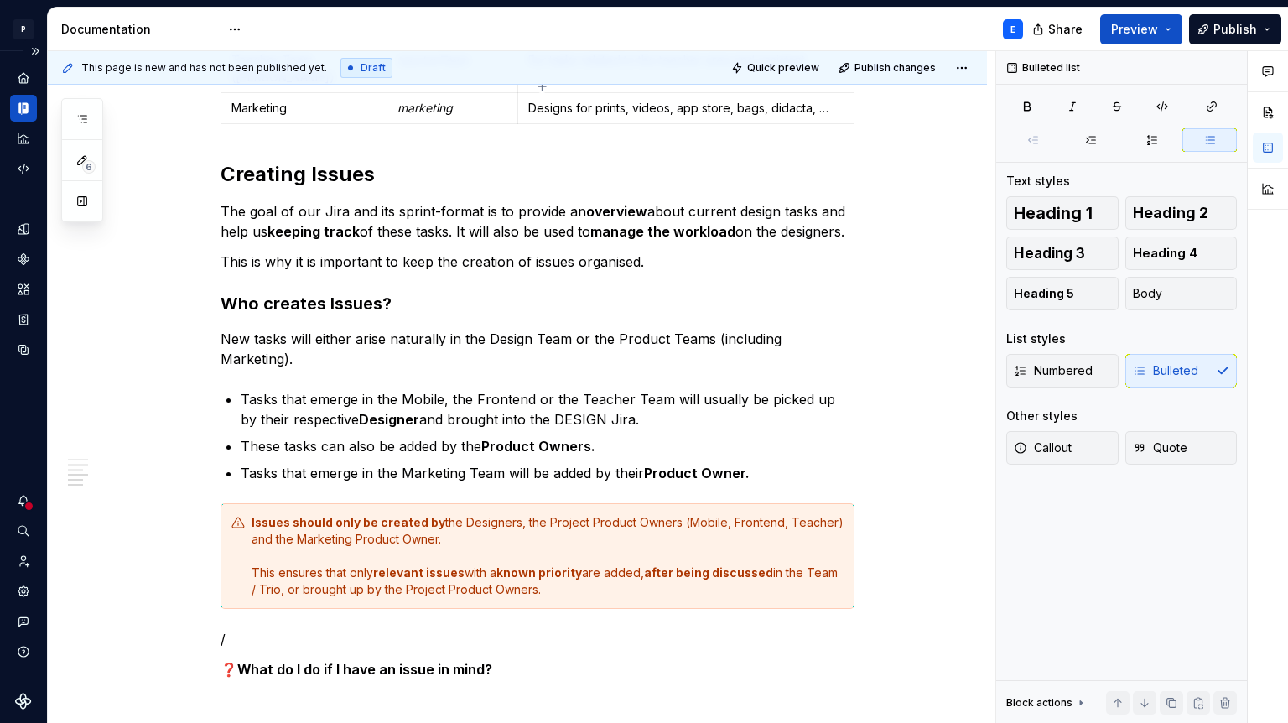
scroll to position [1315, 0]
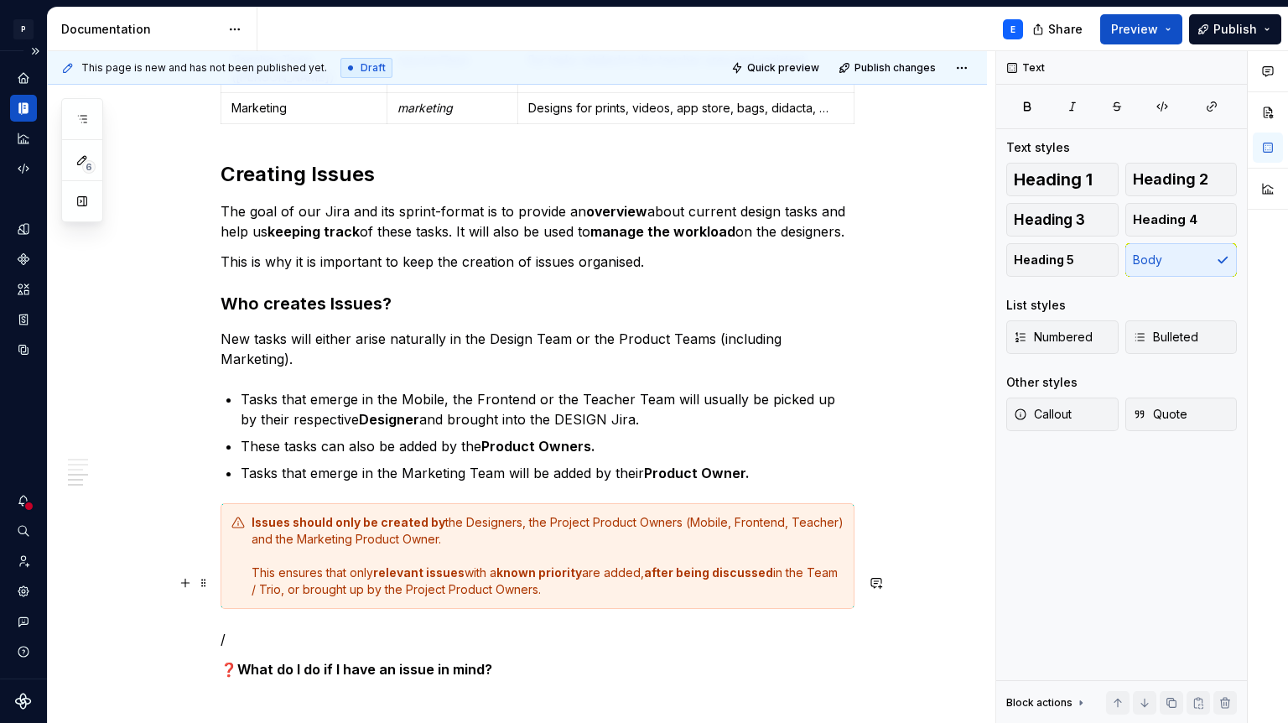
click at [250, 629] on p "/" at bounding box center [538, 639] width 634 height 20
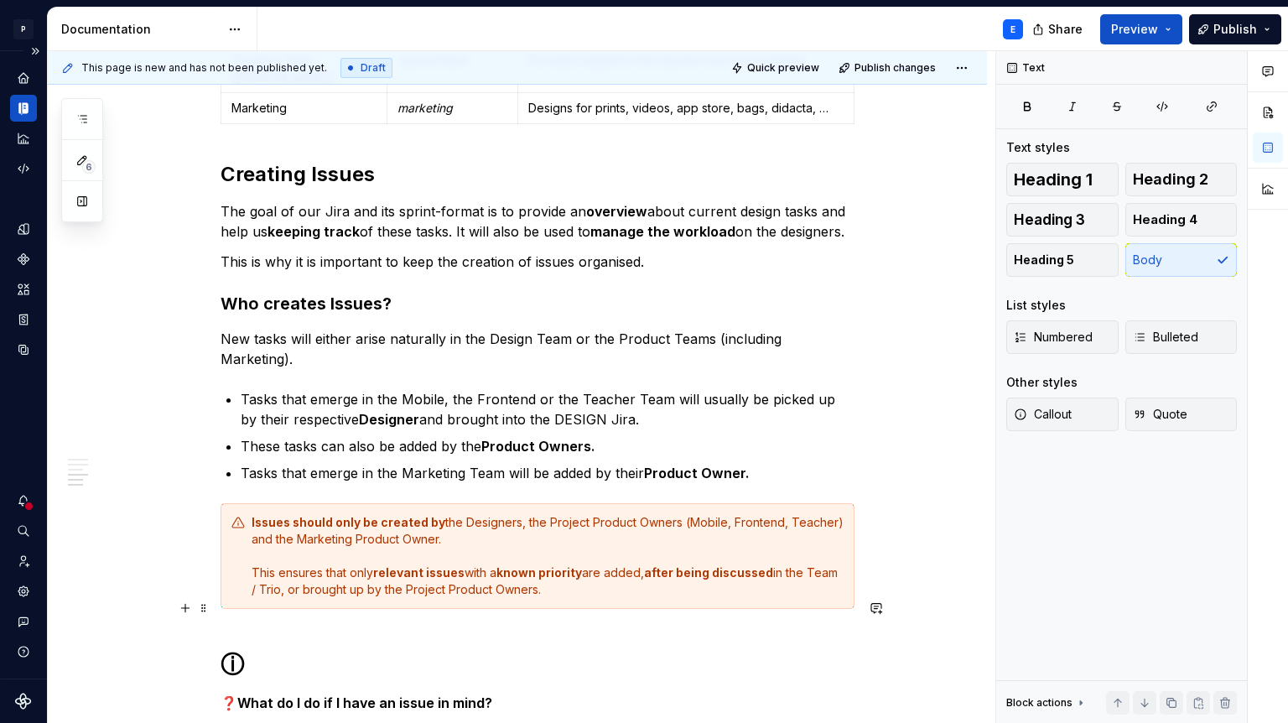
click at [277, 649] on h1 "ⓘ" at bounding box center [538, 664] width 634 height 30
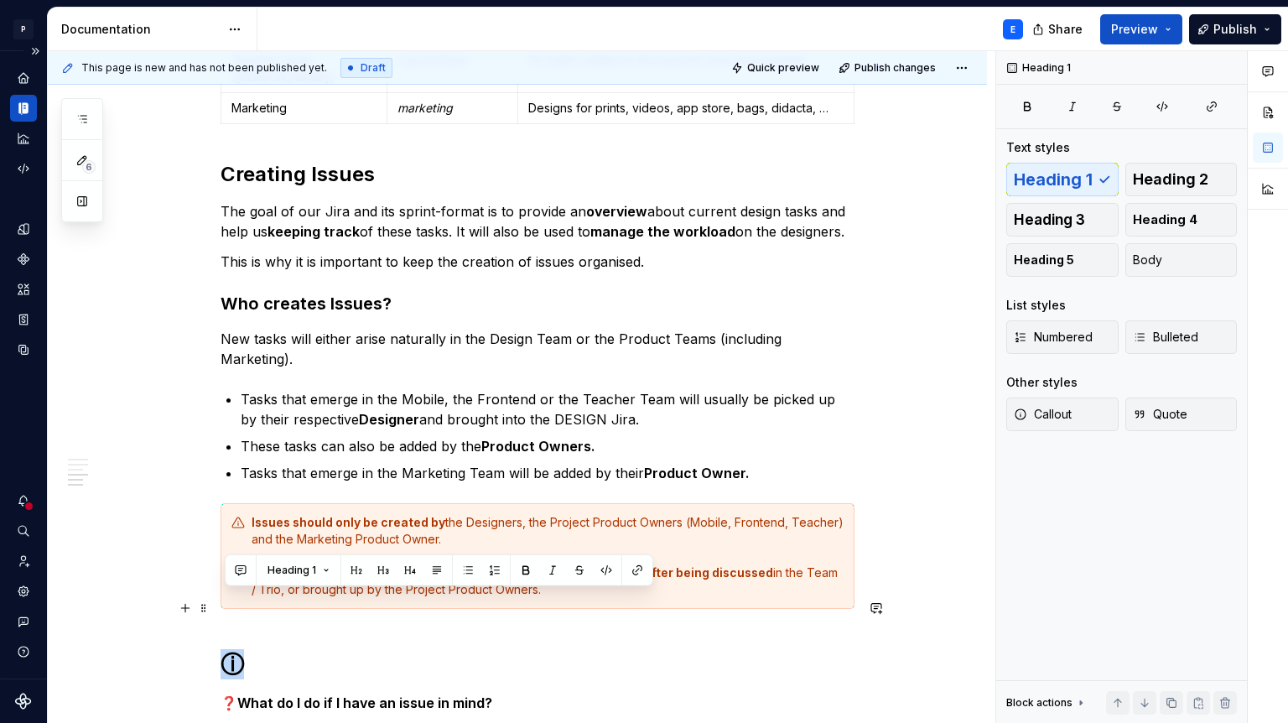
drag, startPoint x: 247, startPoint y: 603, endPoint x: 233, endPoint y: 603, distance: 14.3
click at [233, 649] on h1 "ⓘ" at bounding box center [538, 664] width 634 height 30
click at [319, 569] on button "Heading 1" at bounding box center [298, 570] width 77 height 23
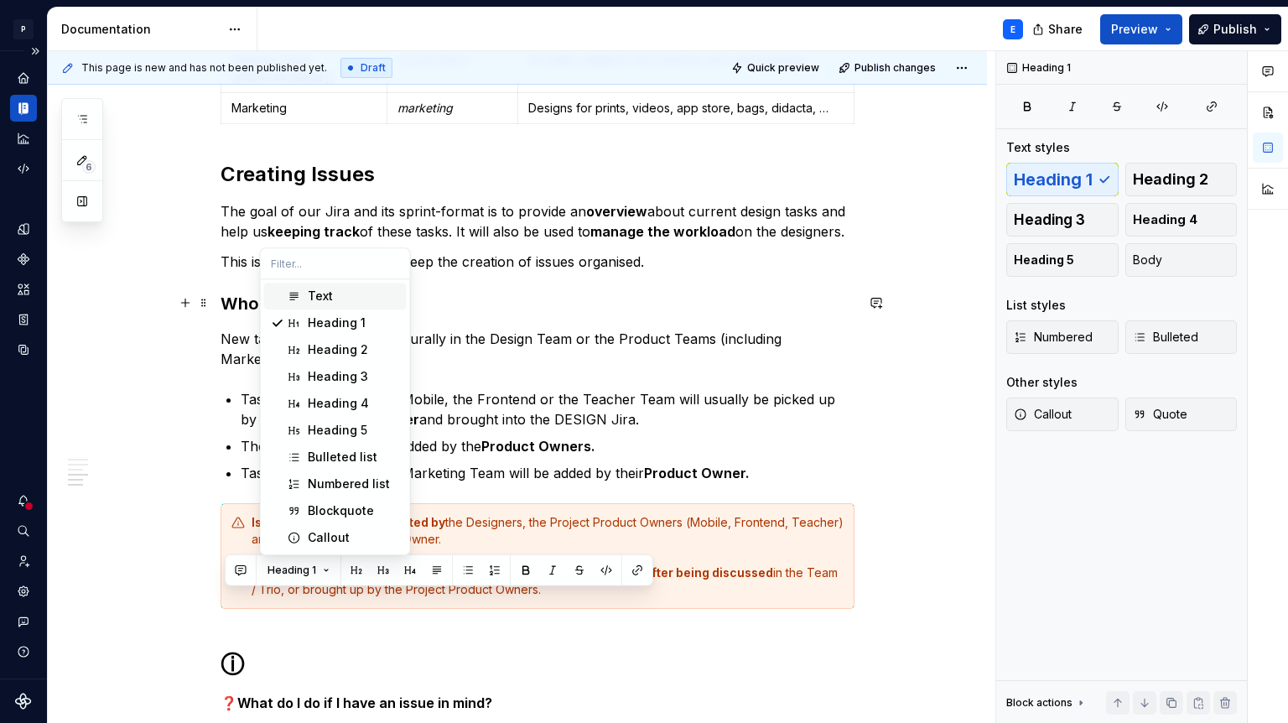
click at [328, 294] on div "Text" at bounding box center [320, 296] width 25 height 17
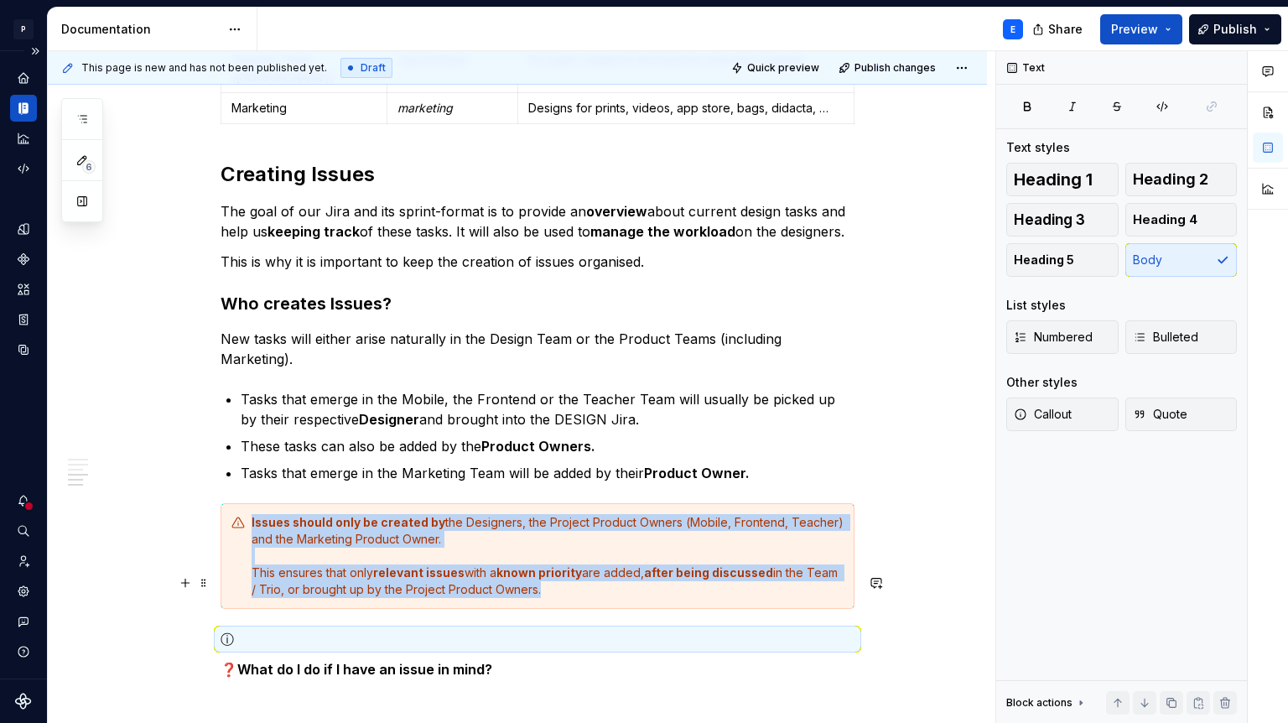
click at [287, 629] on p "ⓘ" at bounding box center [538, 639] width 634 height 20
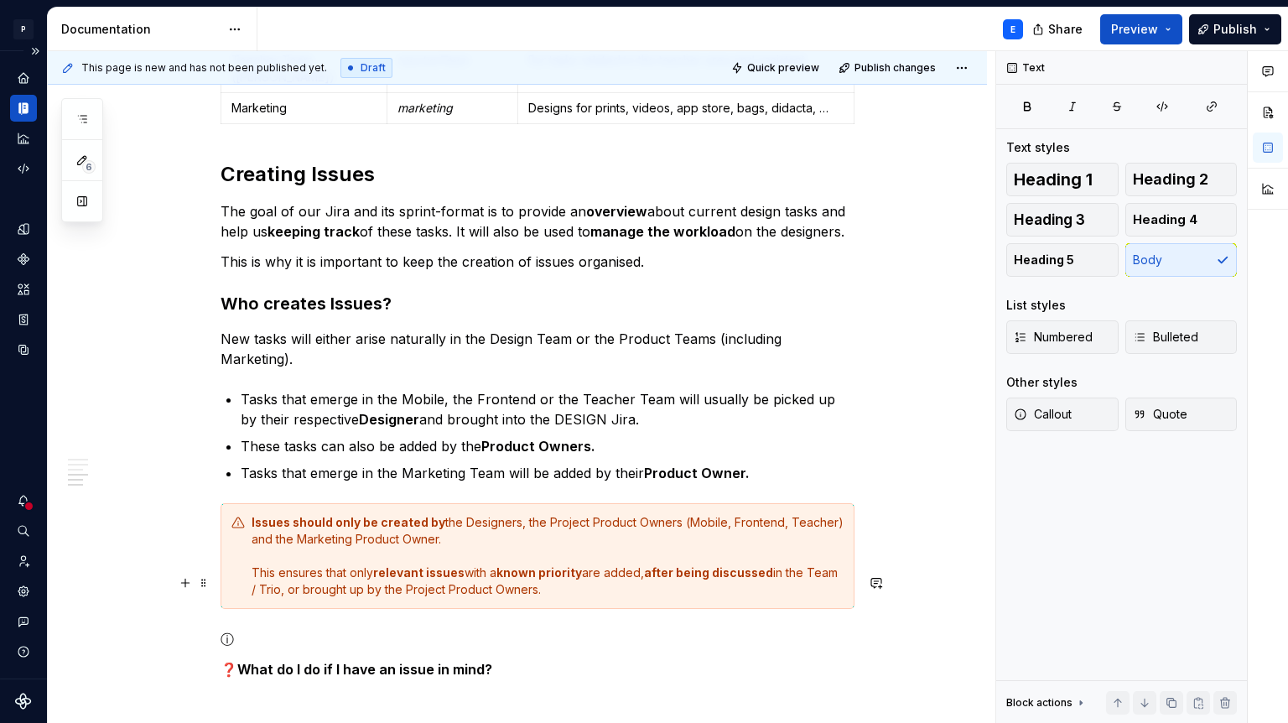
click at [273, 629] on p "ⓘ" at bounding box center [538, 639] width 634 height 20
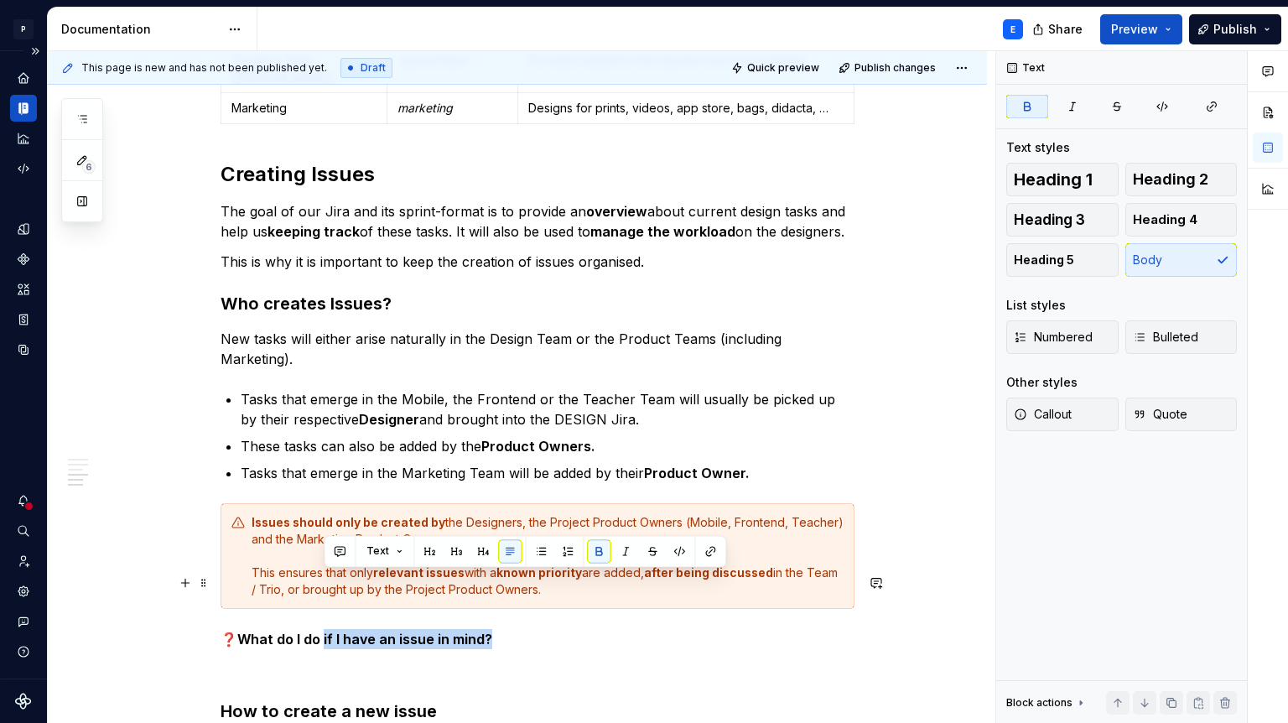
drag, startPoint x: 513, startPoint y: 582, endPoint x: 324, endPoint y: 583, distance: 188.7
click at [324, 629] on p "❓ What do I do if I have an issue in mind?" at bounding box center [538, 639] width 634 height 20
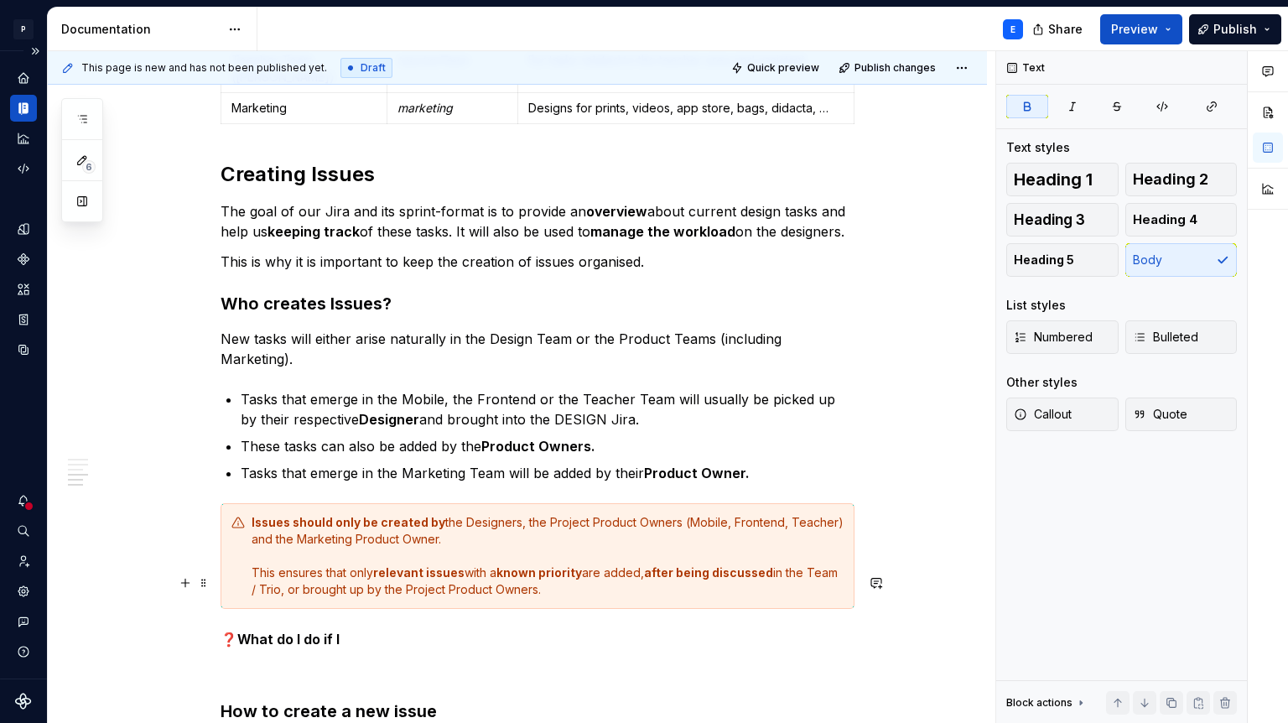
click at [318, 631] on strong "What do I do if I" at bounding box center [288, 639] width 102 height 17
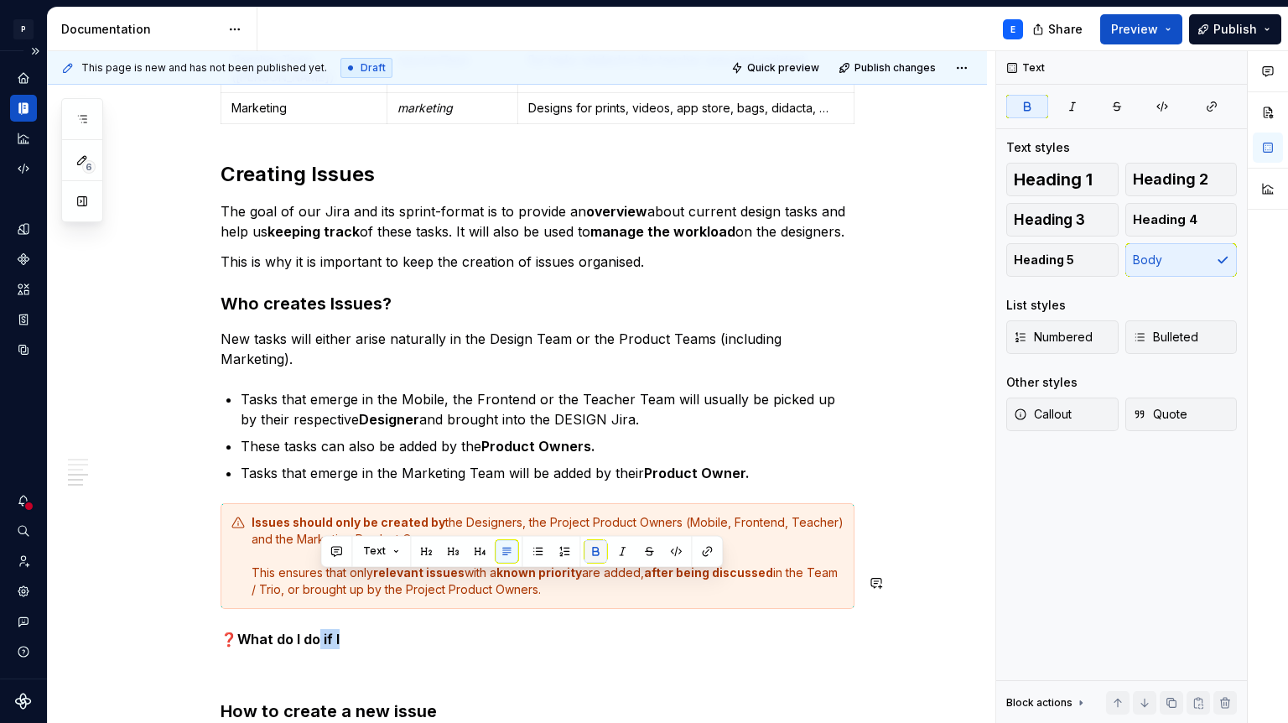
click at [588, 548] on button "button" at bounding box center [595, 550] width 23 height 23
click at [369, 629] on p "❓ What do I do if I" at bounding box center [538, 639] width 634 height 20
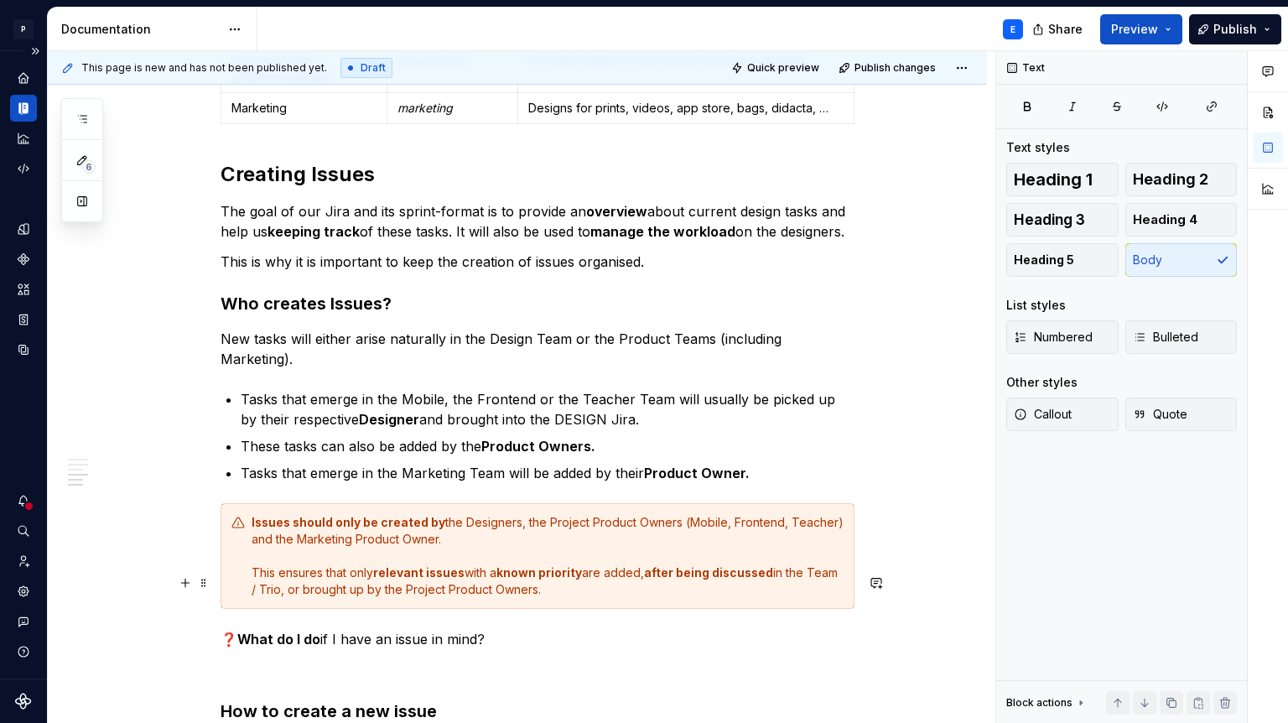
click at [242, 631] on strong "What do I do" at bounding box center [278, 639] width 83 height 17
click at [502, 629] on p "What do I do if I have an issue in mind?" at bounding box center [538, 639] width 634 height 20
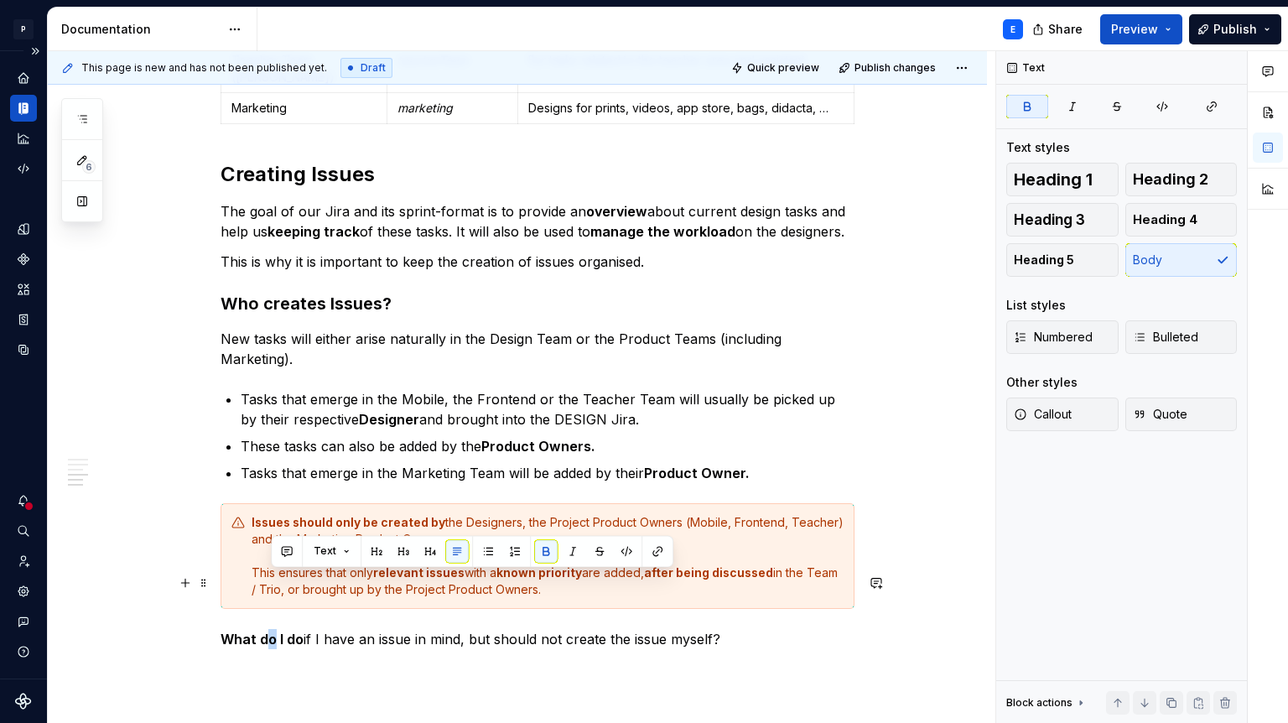
click at [268, 631] on strong "What do I do" at bounding box center [262, 639] width 83 height 17
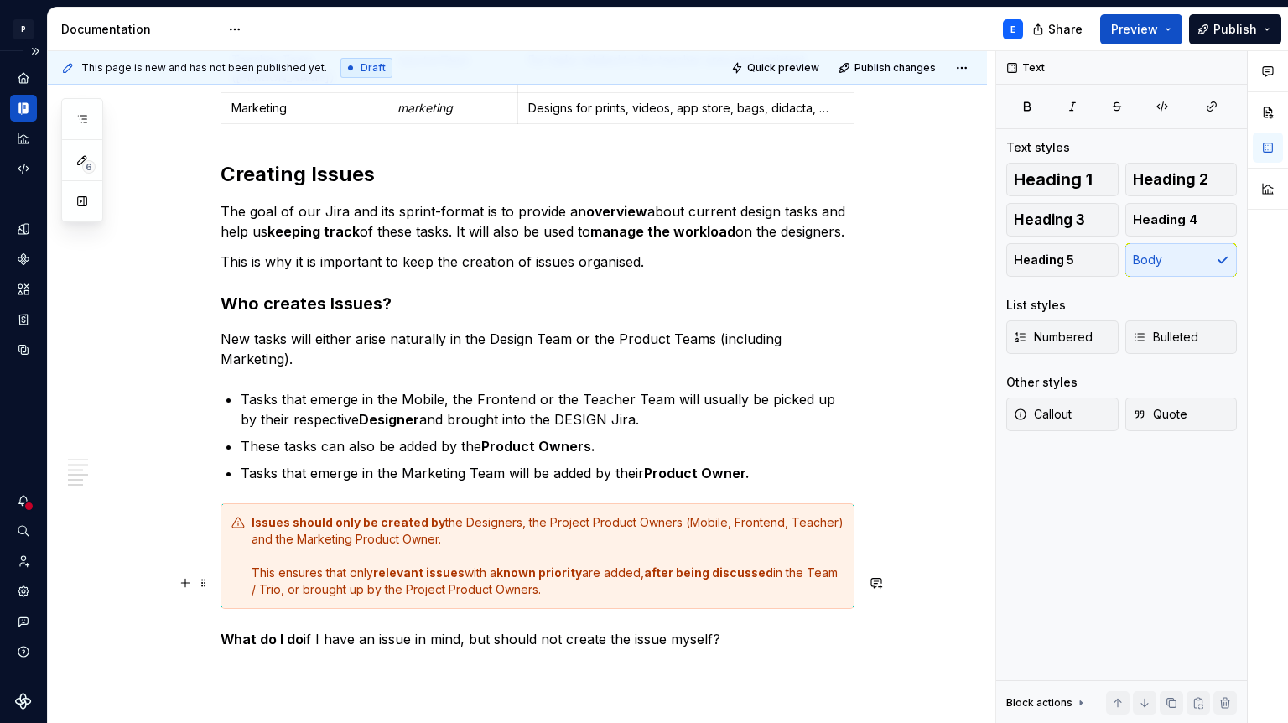
click at [739, 629] on p "What do I do if I have an issue in mind, but should not create the issue myself?" at bounding box center [538, 639] width 634 height 20
click at [1053, 427] on button "Callout" at bounding box center [1063, 415] width 112 height 34
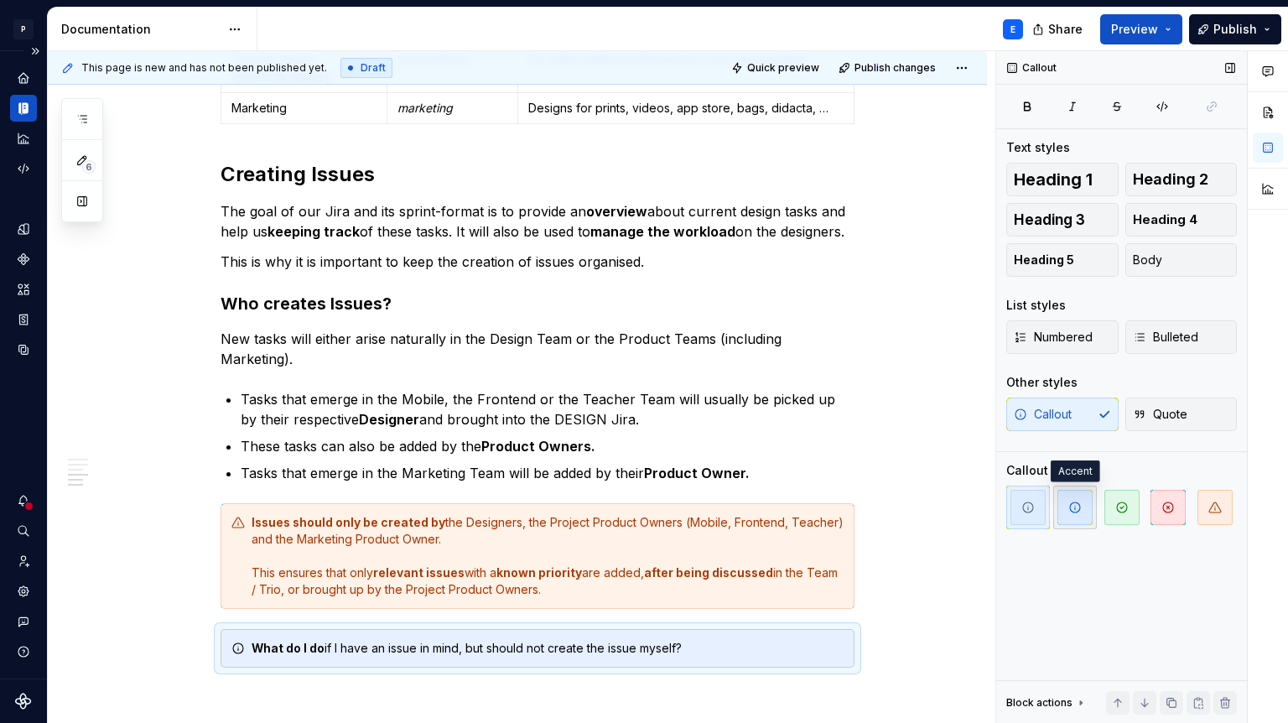
click at [1080, 508] on icon "button" at bounding box center [1075, 507] width 10 height 10
click at [760, 640] on div "What do I do if I have an issue in mind, but should not create the issue myself?" at bounding box center [548, 648] width 592 height 17
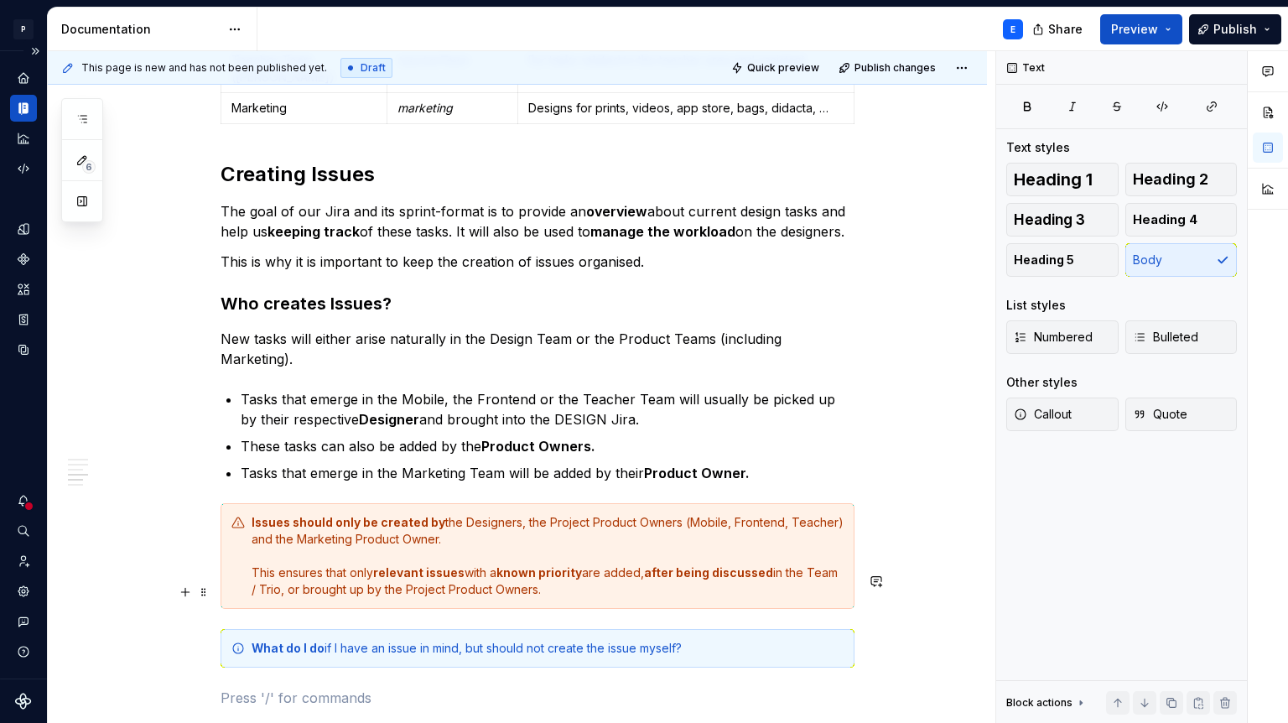
click at [715, 629] on div "What do I do if I have an issue in mind, but should not create the issue myself?" at bounding box center [538, 648] width 634 height 39
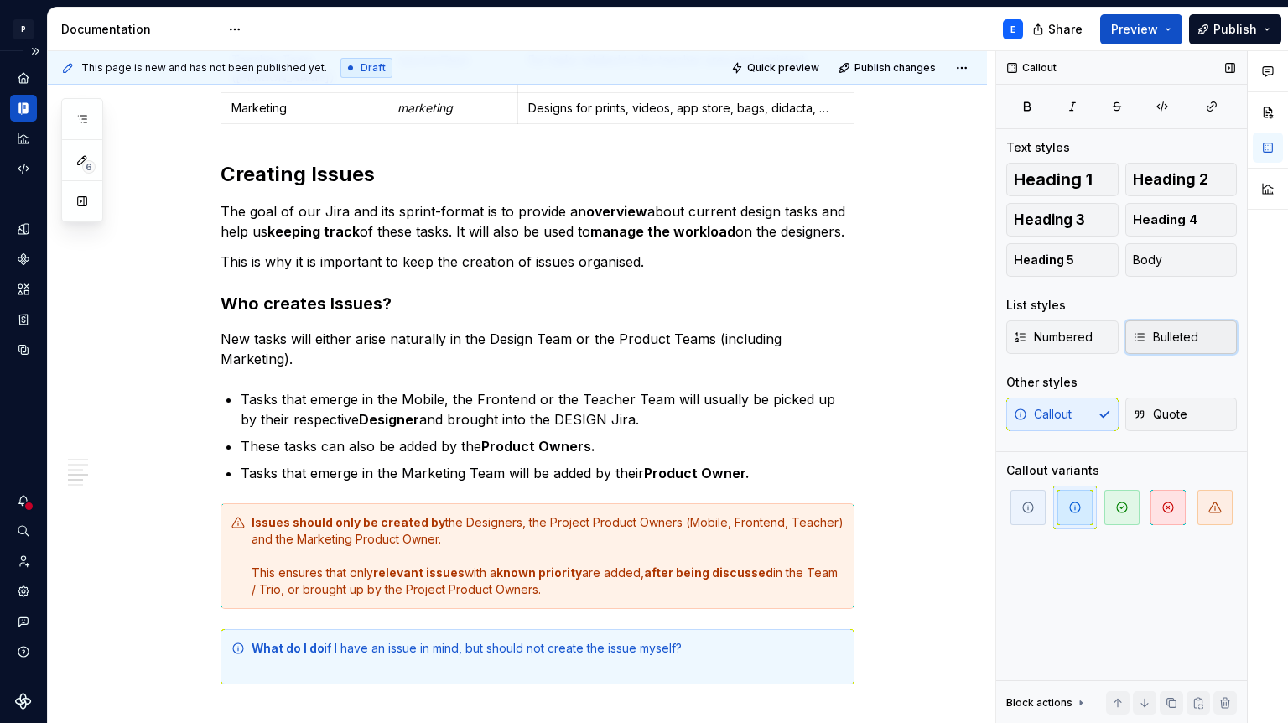
click at [1182, 340] on span "Bulleted" at bounding box center [1165, 337] width 65 height 17
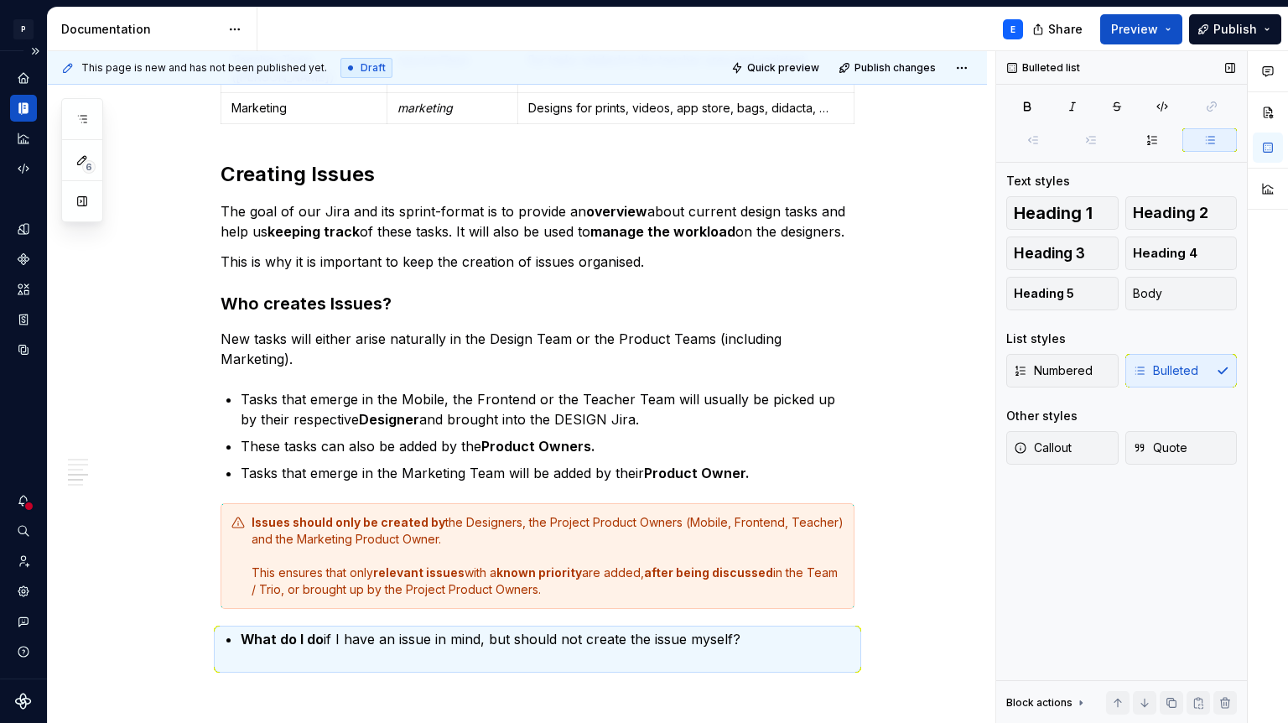
scroll to position [1321, 0]
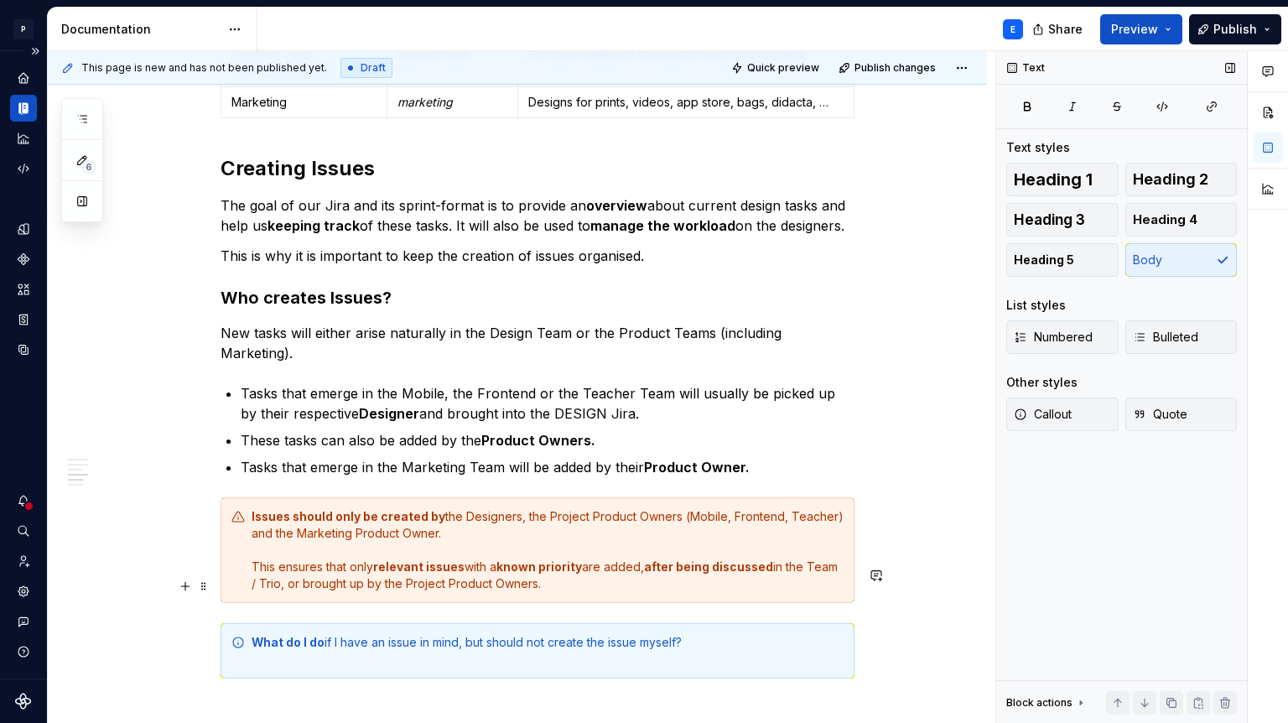
click at [502, 623] on div "What do I do if I have an issue in mind, but should not create the issue myself?" at bounding box center [538, 650] width 634 height 55
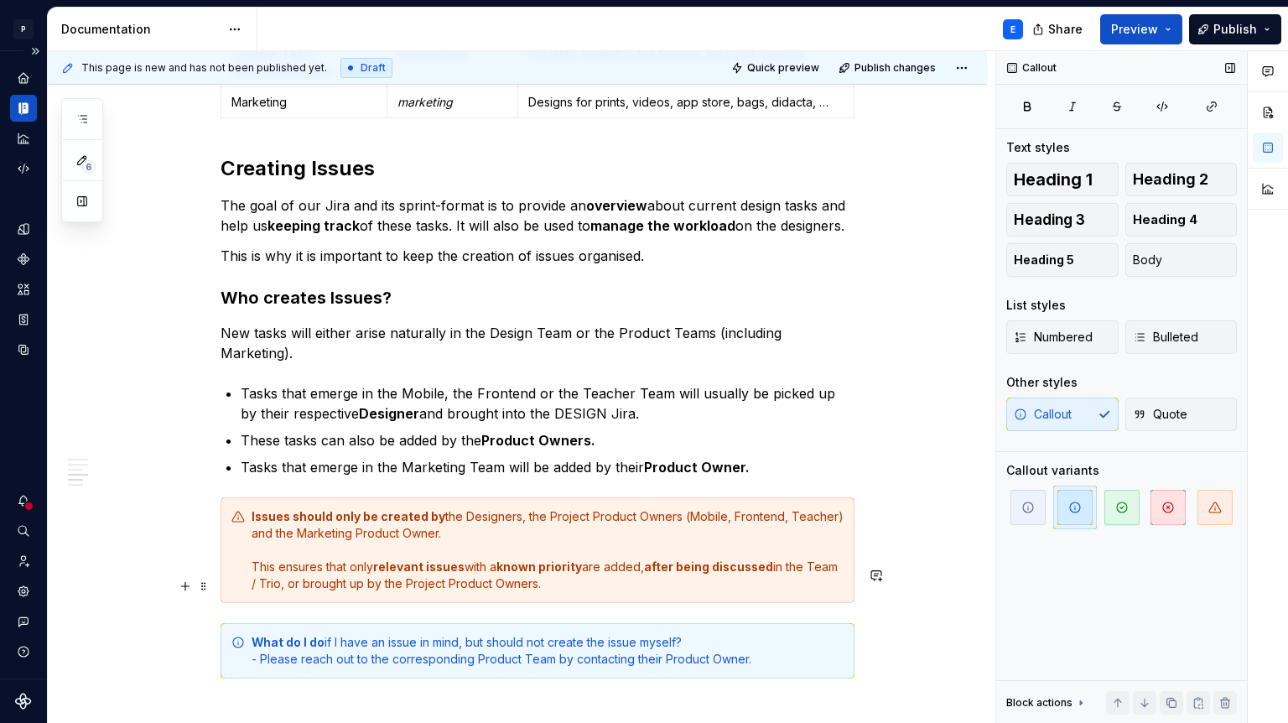
click at [794, 634] on div "What do I do if I have an issue in mind, but should not create the issue myself…" at bounding box center [548, 651] width 592 height 34
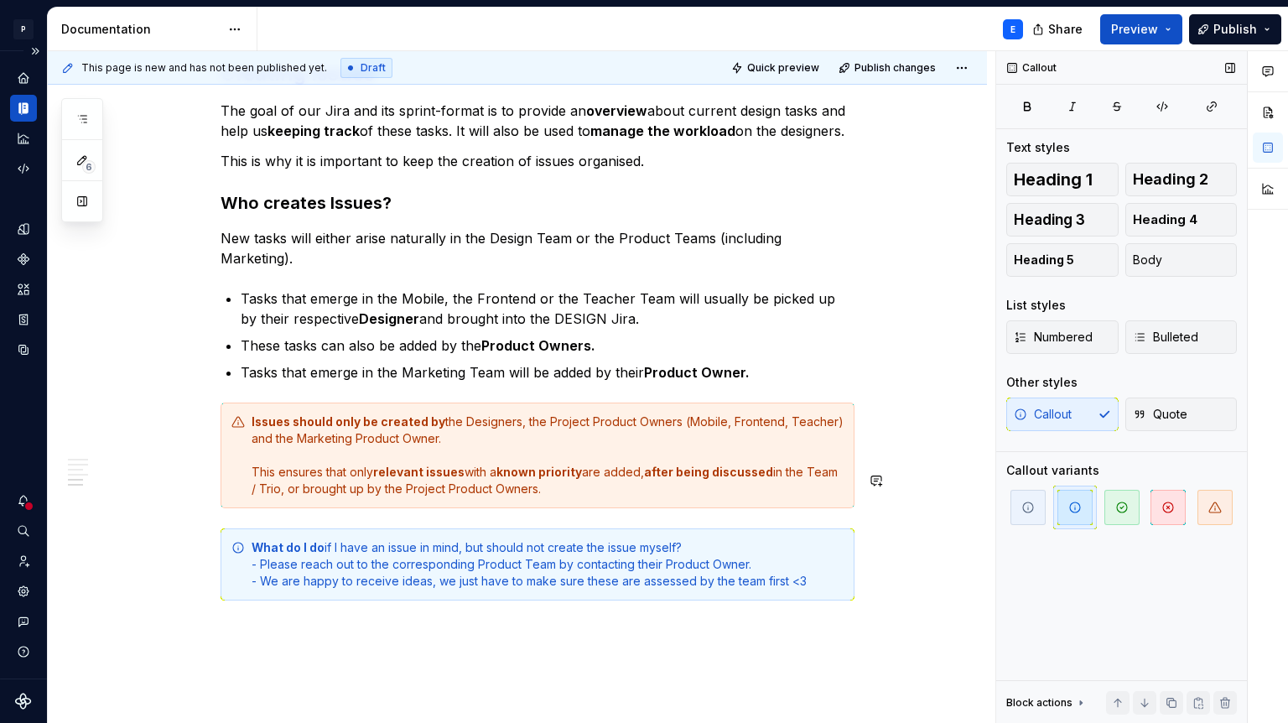
scroll to position [1447, 0]
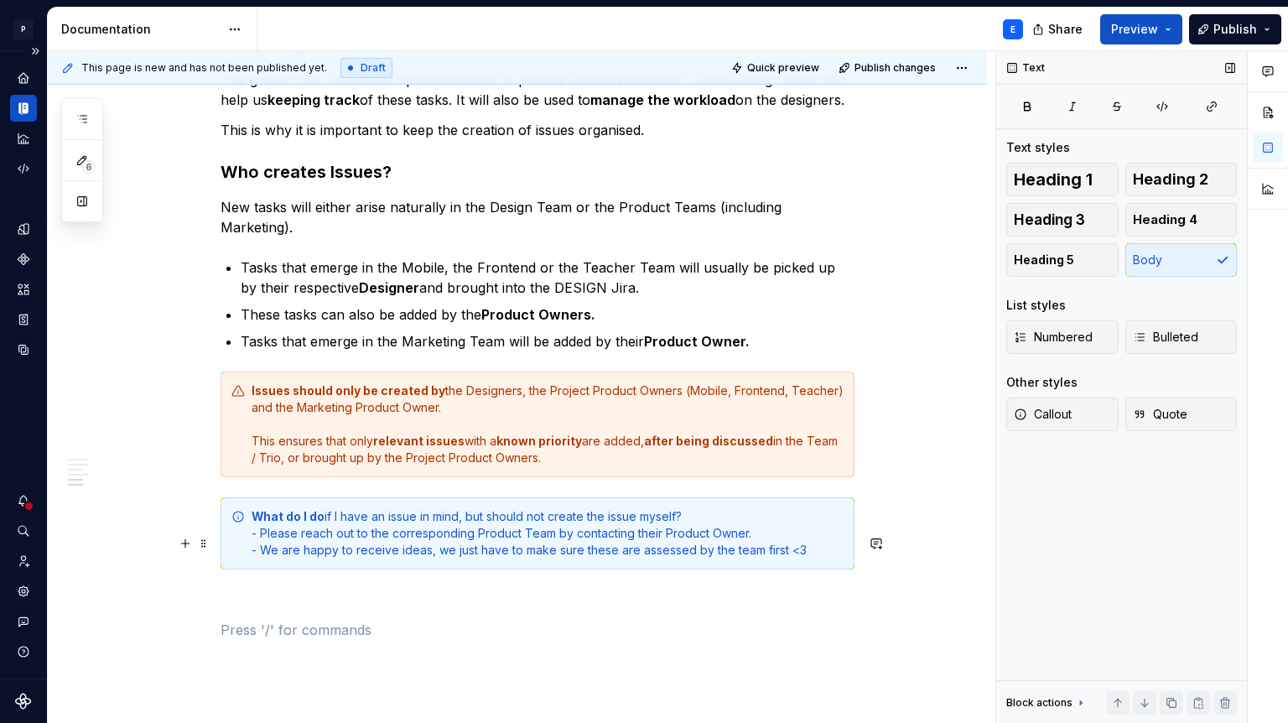
click at [328, 590] on p at bounding box center [538, 600] width 634 height 20
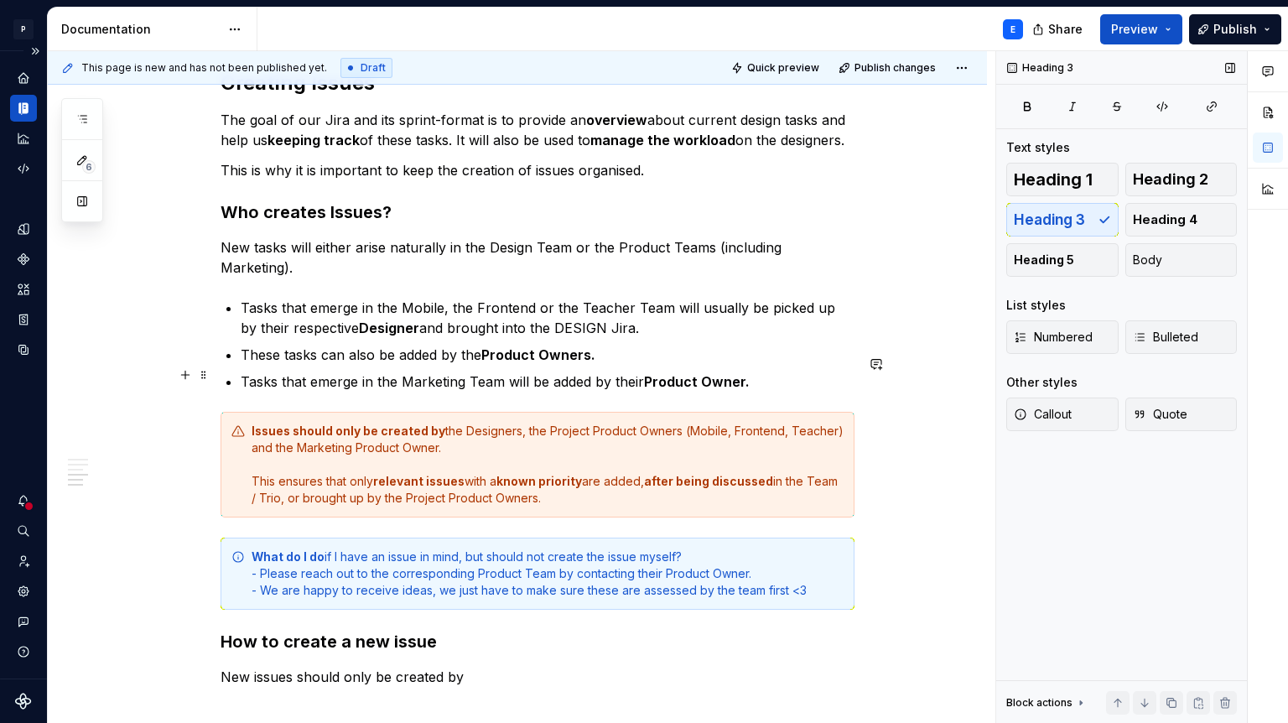
scroll to position [1409, 0]
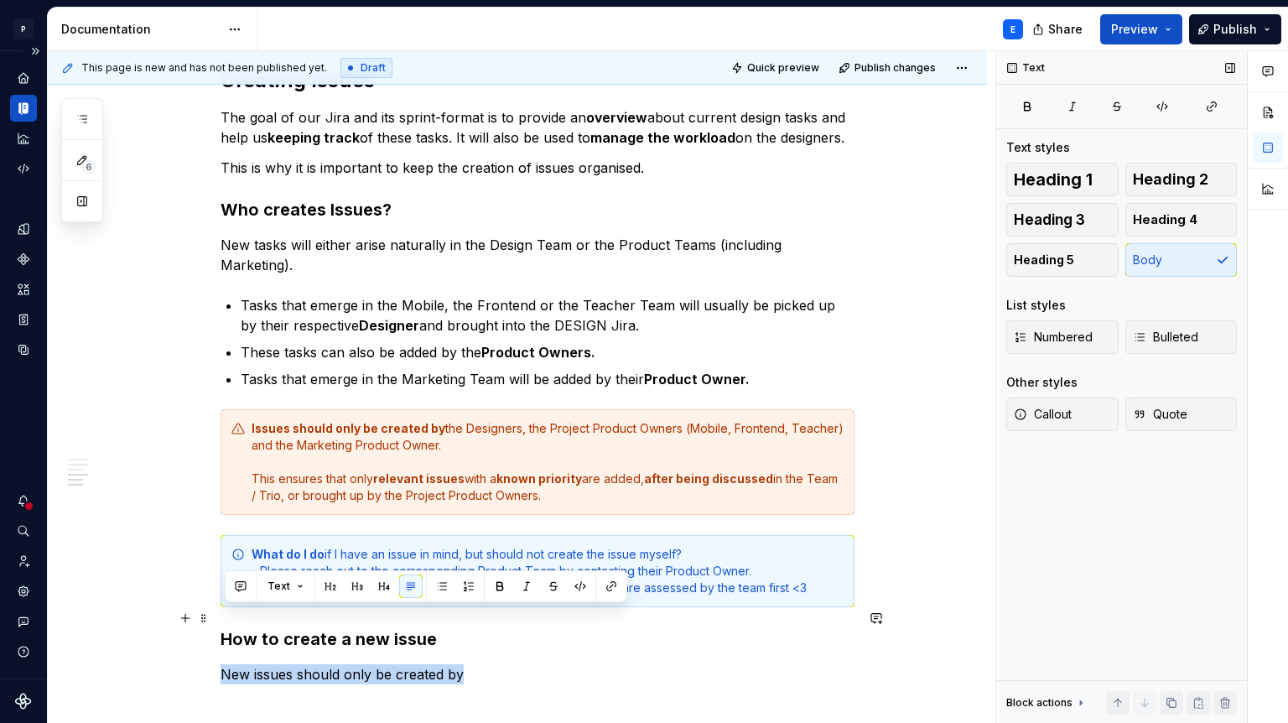
drag, startPoint x: 476, startPoint y: 615, endPoint x: 226, endPoint y: 610, distance: 250.0
click at [226, 664] on p "New issues should only be created by" at bounding box center [538, 674] width 634 height 20
click at [526, 664] on p "New issues should only be created by" at bounding box center [538, 674] width 634 height 20
drag, startPoint x: 488, startPoint y: 622, endPoint x: 209, endPoint y: 622, distance: 279.3
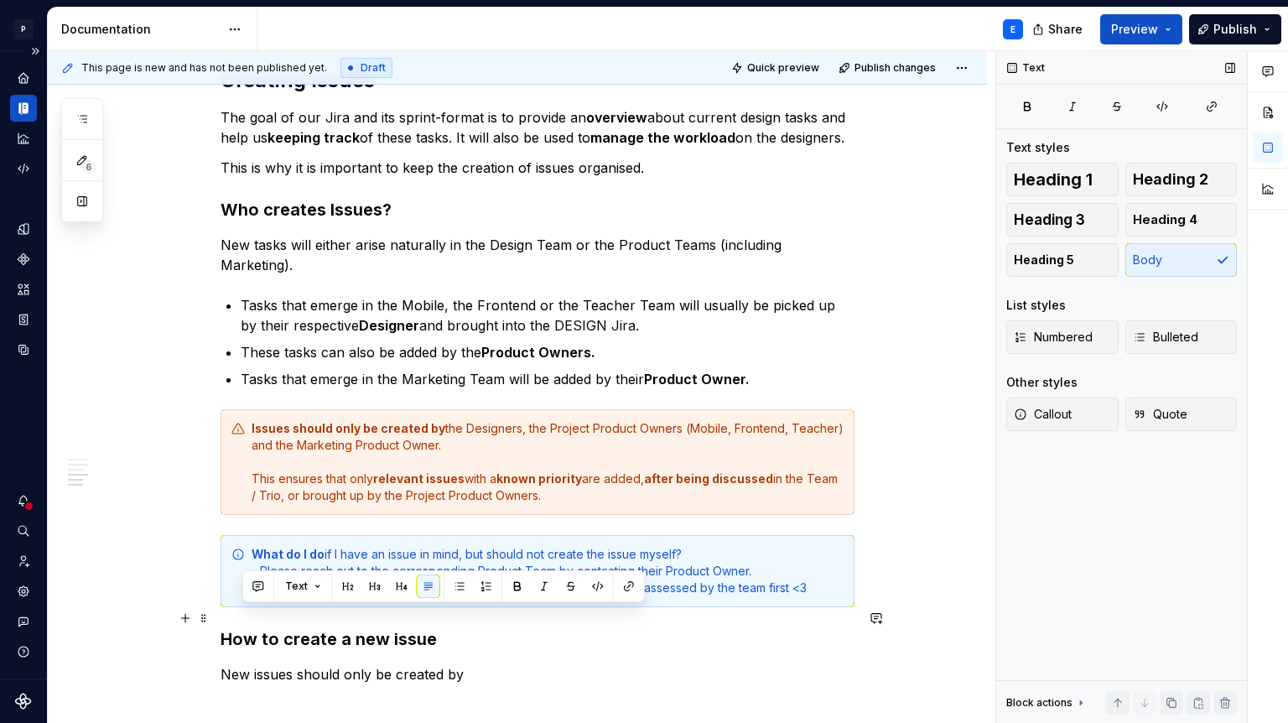
click at [281, 664] on p "New issues should only be created by" at bounding box center [538, 674] width 634 height 20
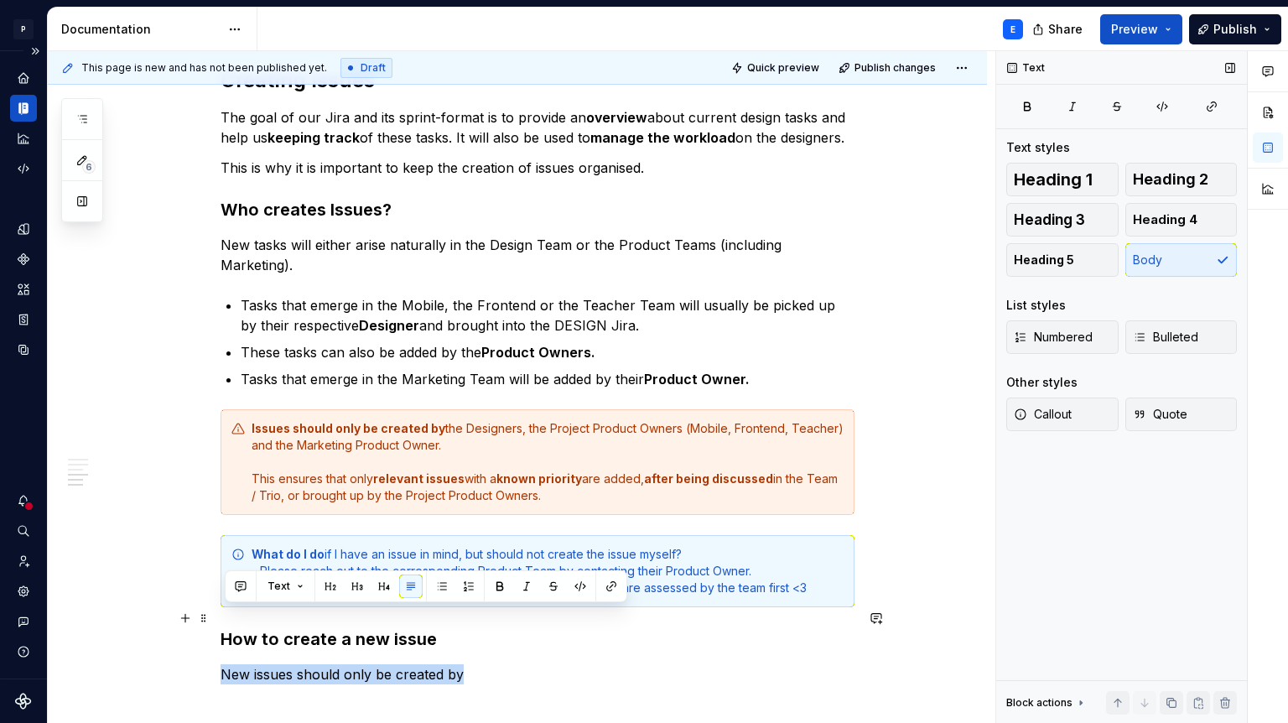
drag, startPoint x: 226, startPoint y: 619, endPoint x: 463, endPoint y: 622, distance: 237.4
click at [463, 664] on p "New issues should only be created by" at bounding box center [538, 674] width 634 height 20
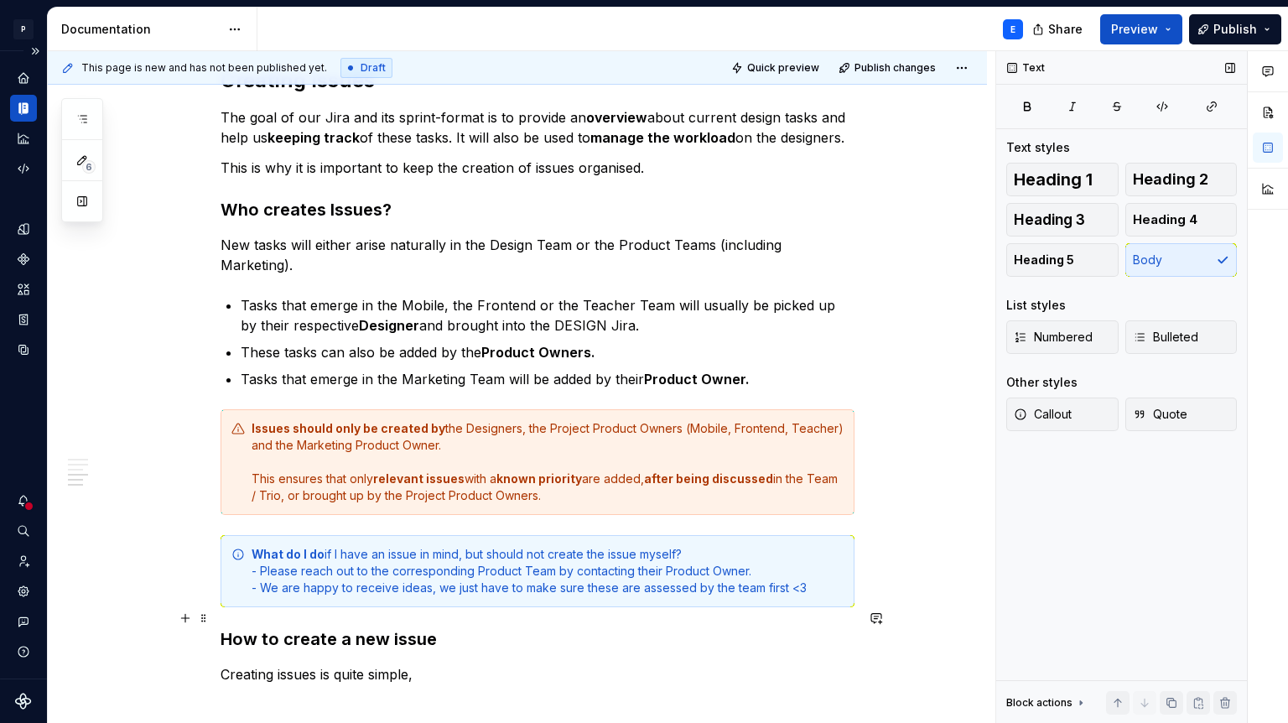
click at [437, 664] on p "Creating issues is quite simple," at bounding box center [538, 674] width 634 height 20
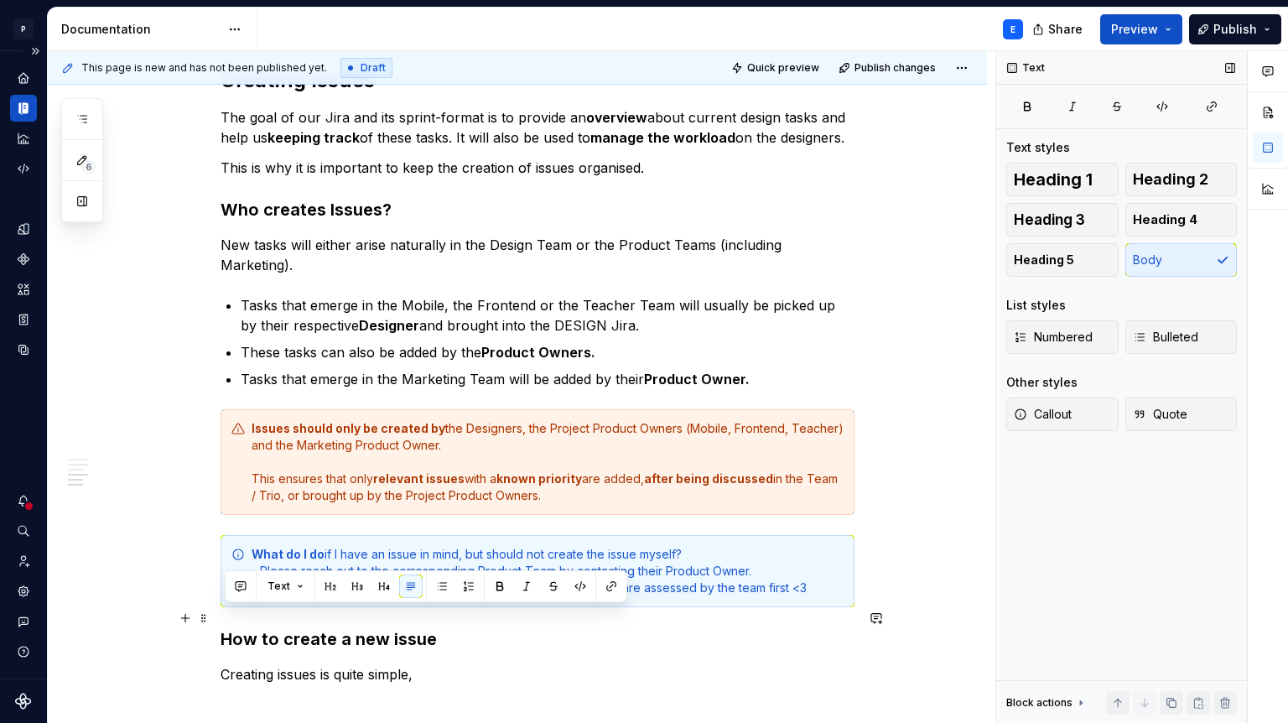
drag, startPoint x: 429, startPoint y: 618, endPoint x: 227, endPoint y: 620, distance: 201.3
click at [227, 664] on p "Creating issues is quite simple," at bounding box center [538, 674] width 634 height 20
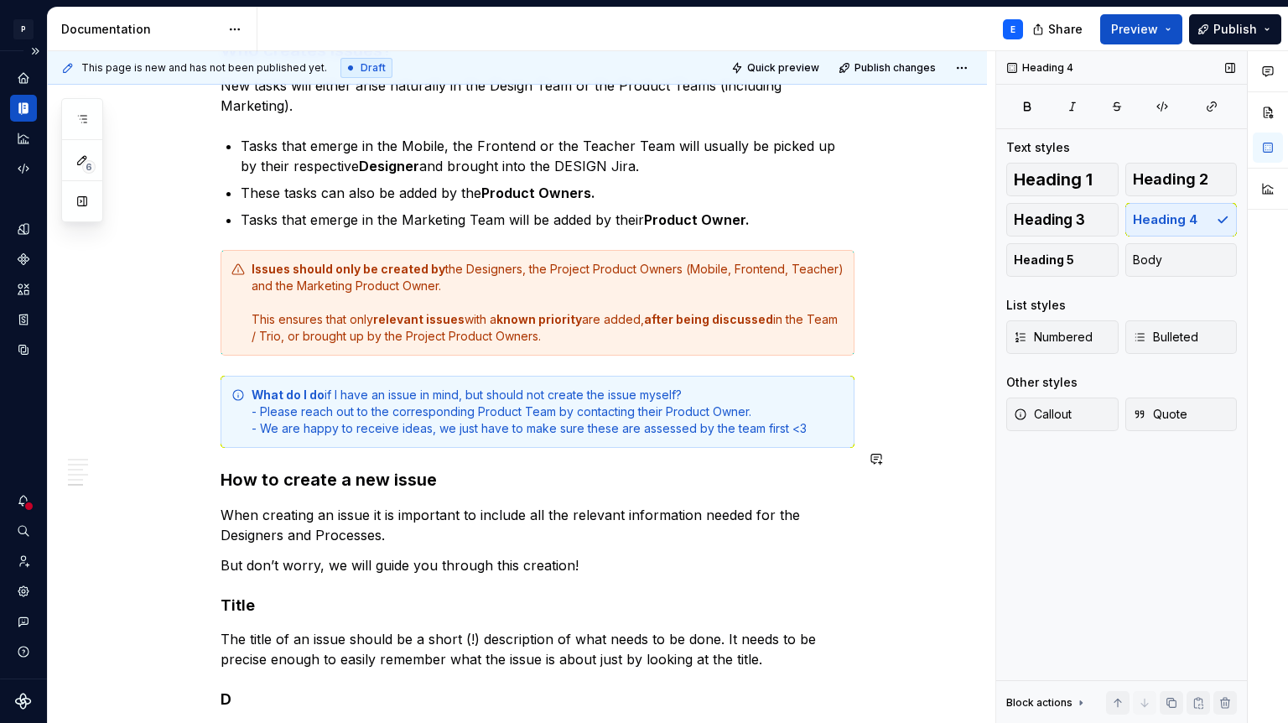
scroll to position [1580, 0]
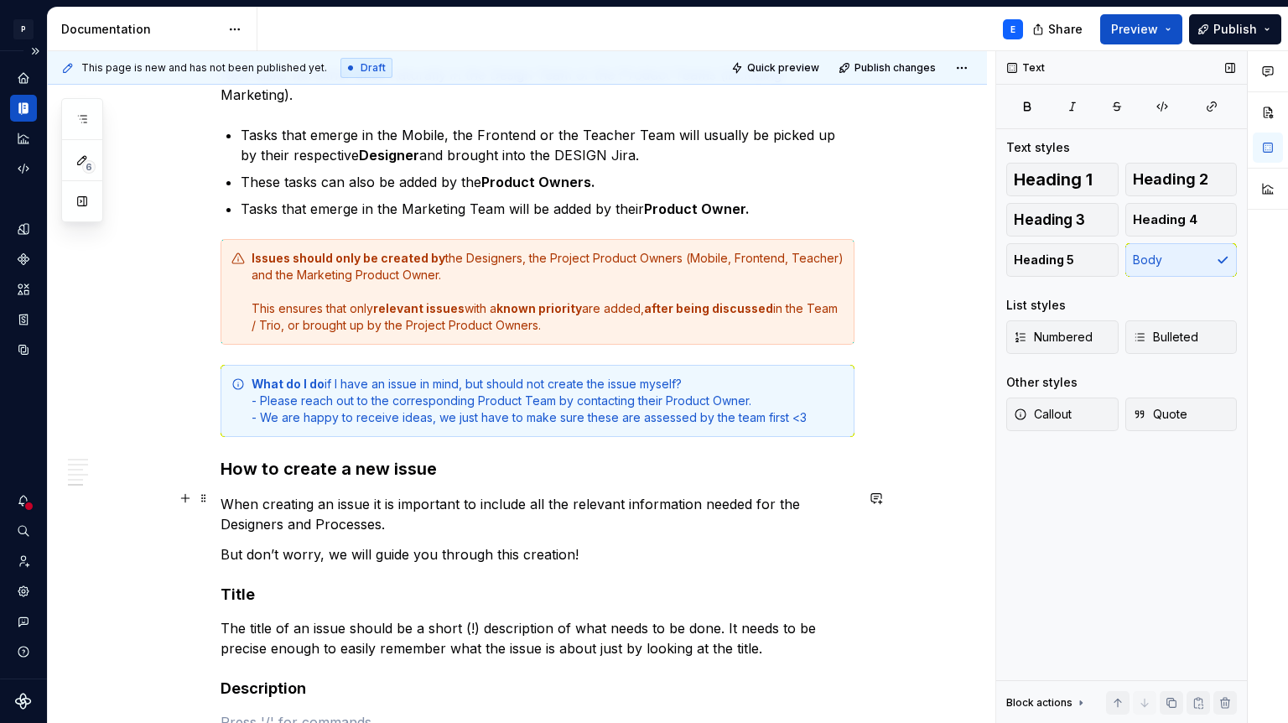
click at [612, 544] on p "But don’t worry, we will guide you through this creation!" at bounding box center [538, 554] width 634 height 20
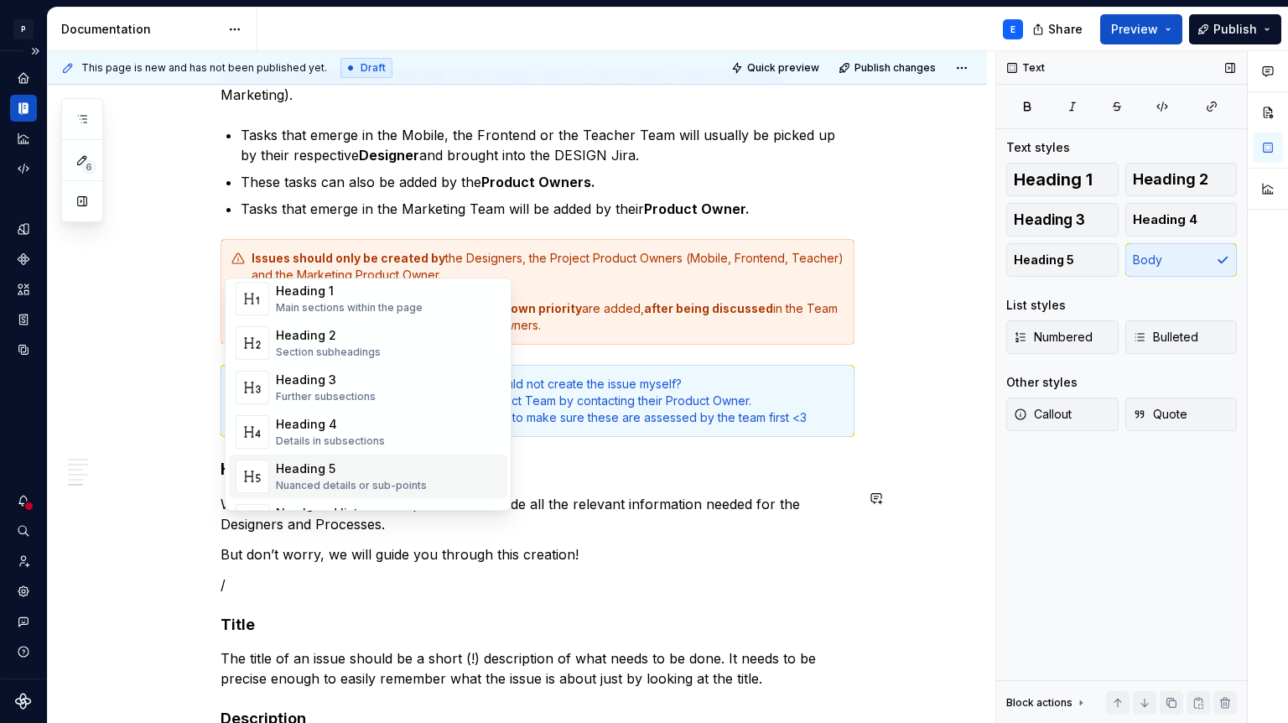
scroll to position [74, 0]
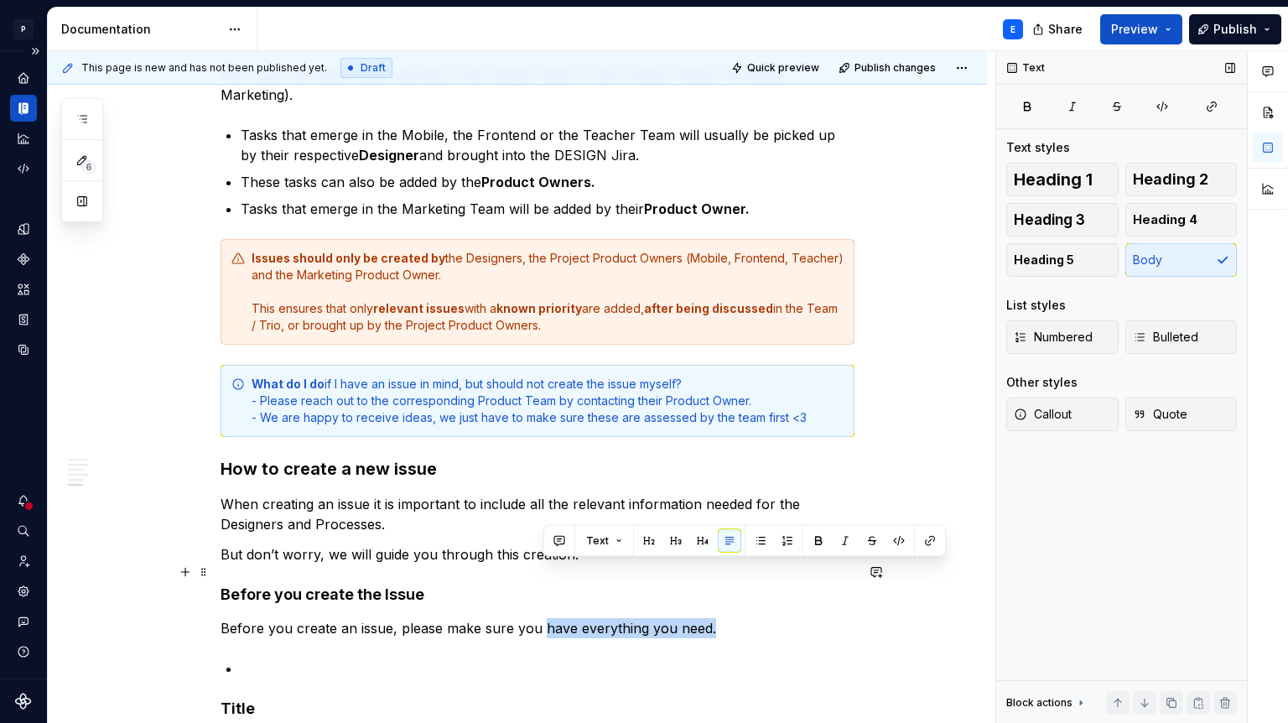
drag, startPoint x: 712, startPoint y: 568, endPoint x: 543, endPoint y: 569, distance: 169.4
click at [543, 618] on p "Before you create an issue, please make sure you have everything you need." at bounding box center [538, 628] width 634 height 20
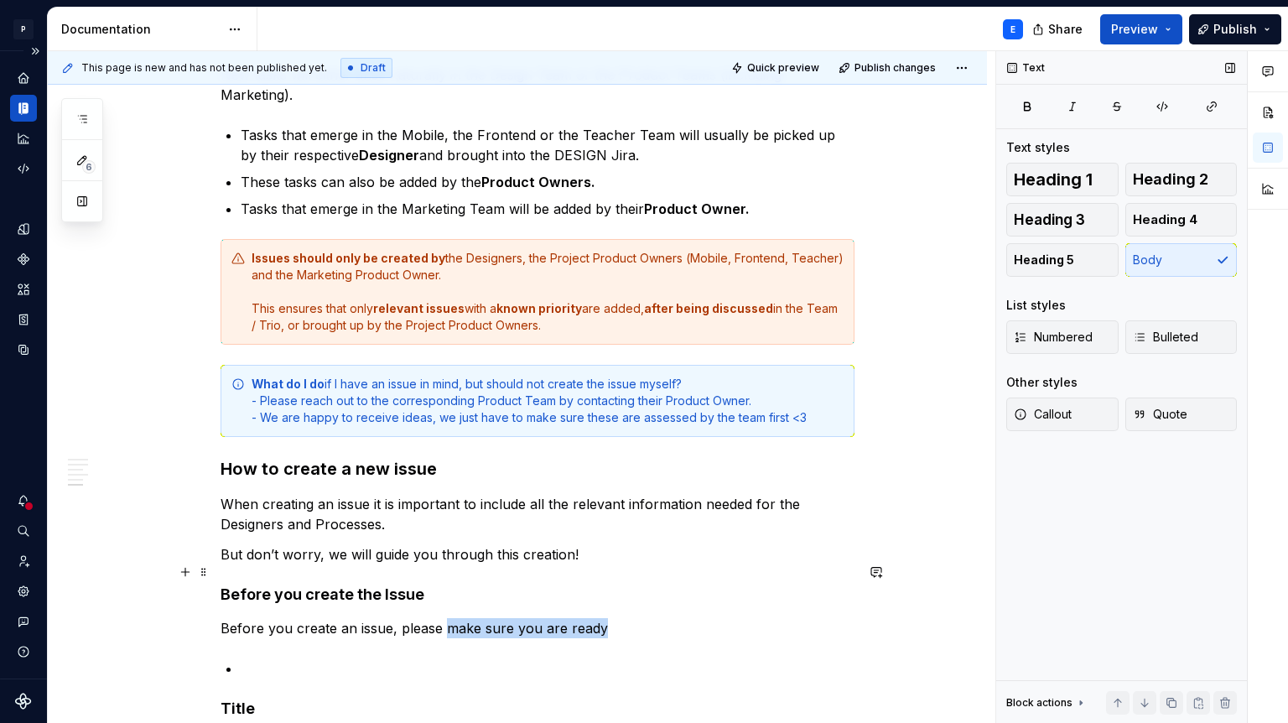
click at [447, 618] on p "Before you create an issue, please make sure you are ready" at bounding box center [538, 628] width 634 height 20
click at [280, 658] on p at bounding box center [548, 668] width 614 height 20
click at [616, 618] on p "Before you create an issue, please check the following:" at bounding box center [538, 628] width 634 height 20
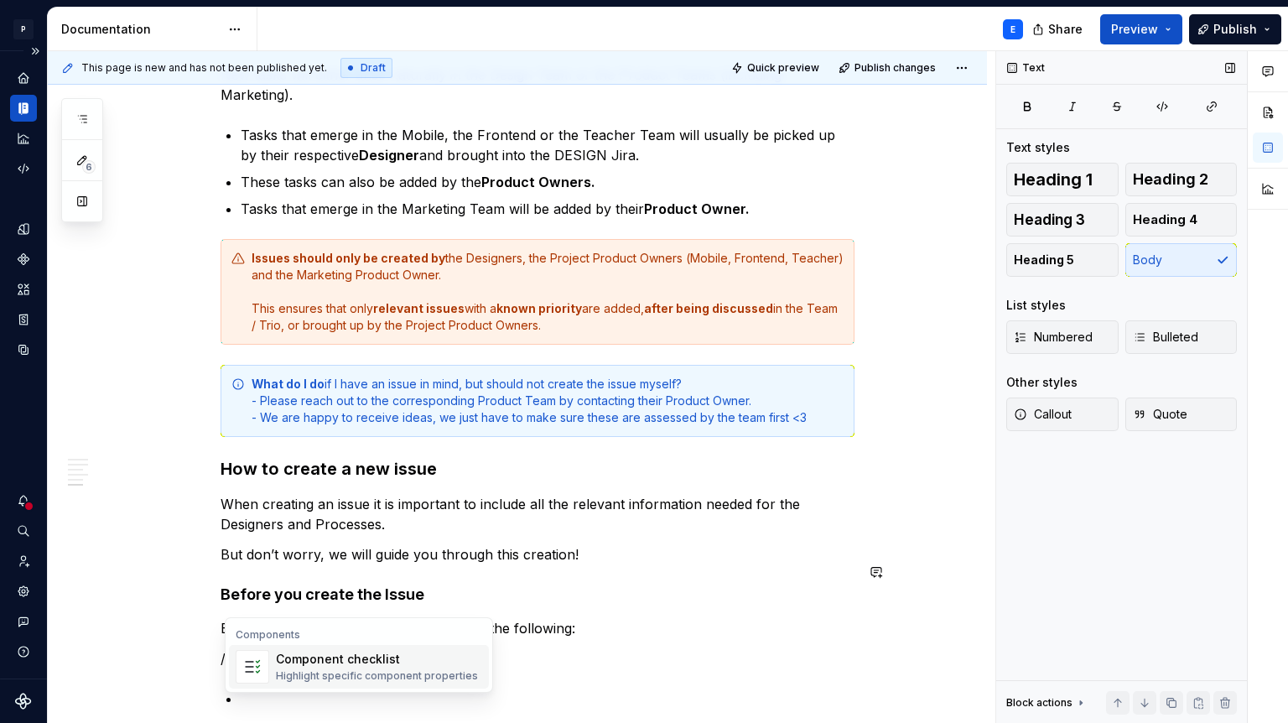
click at [331, 657] on div "Component checklist" at bounding box center [377, 659] width 202 height 17
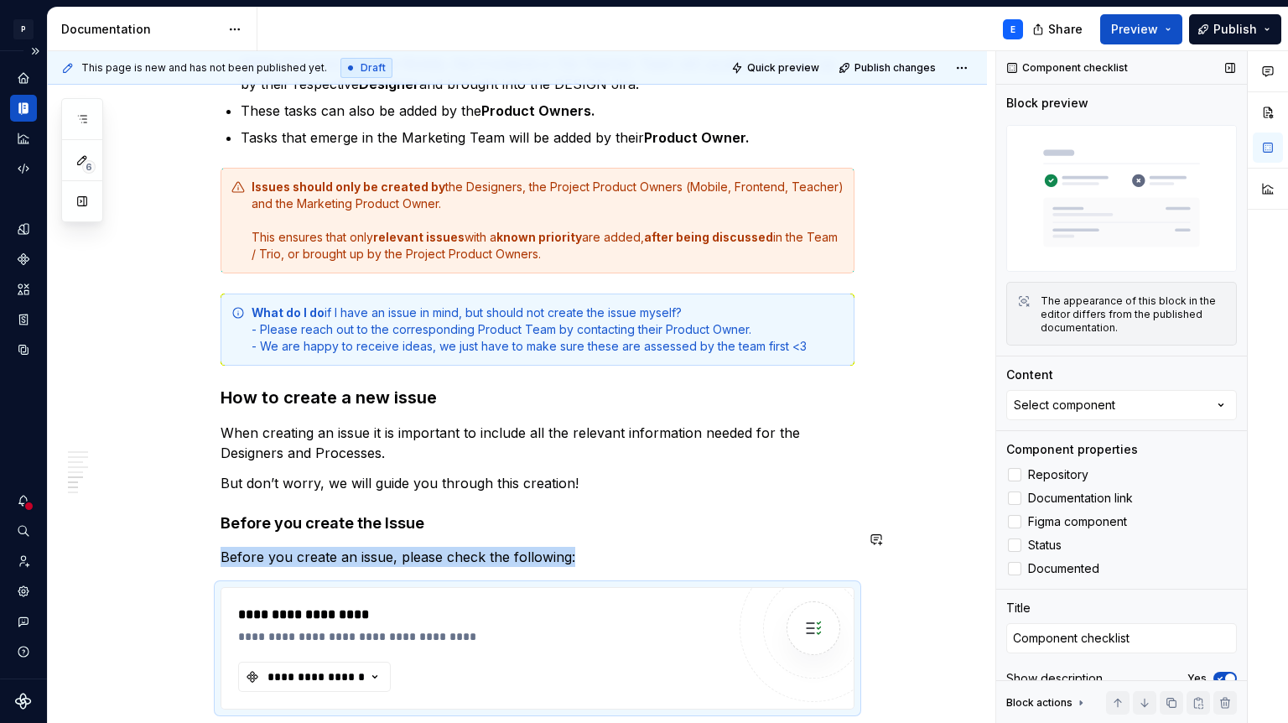
scroll to position [1668, 0]
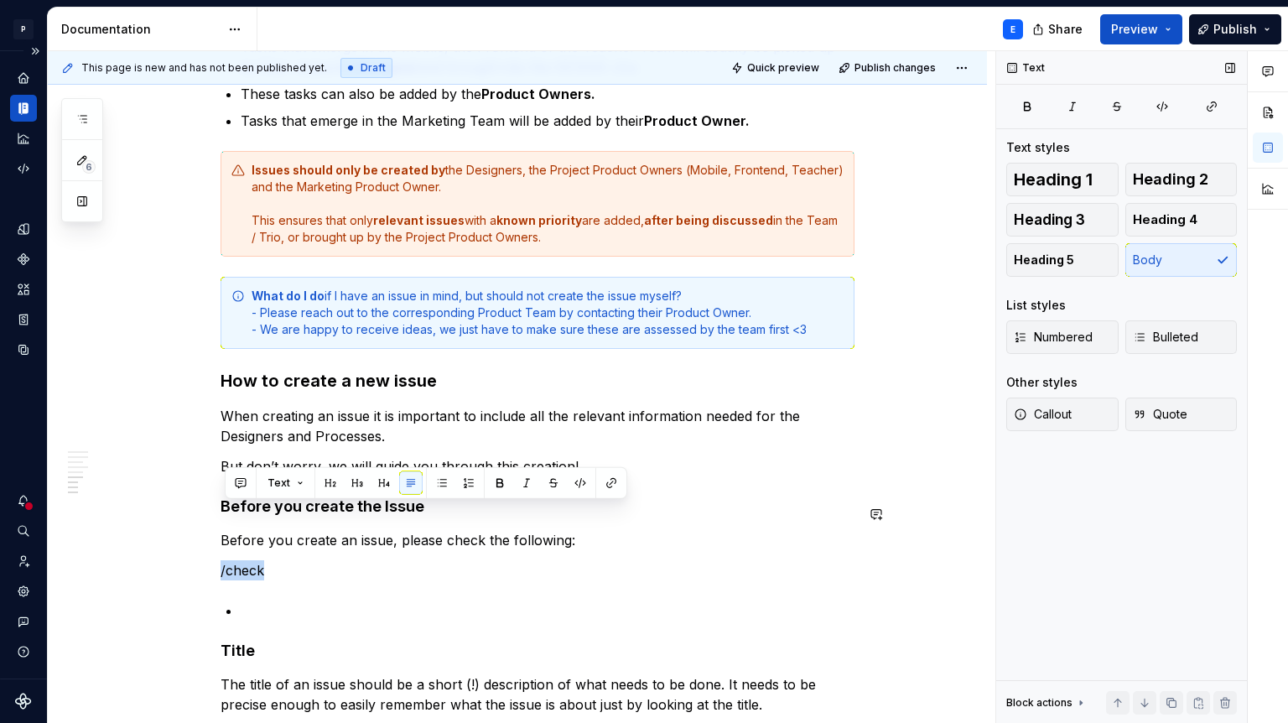
drag, startPoint x: 289, startPoint y: 513, endPoint x: 645, endPoint y: 497, distance: 356.9
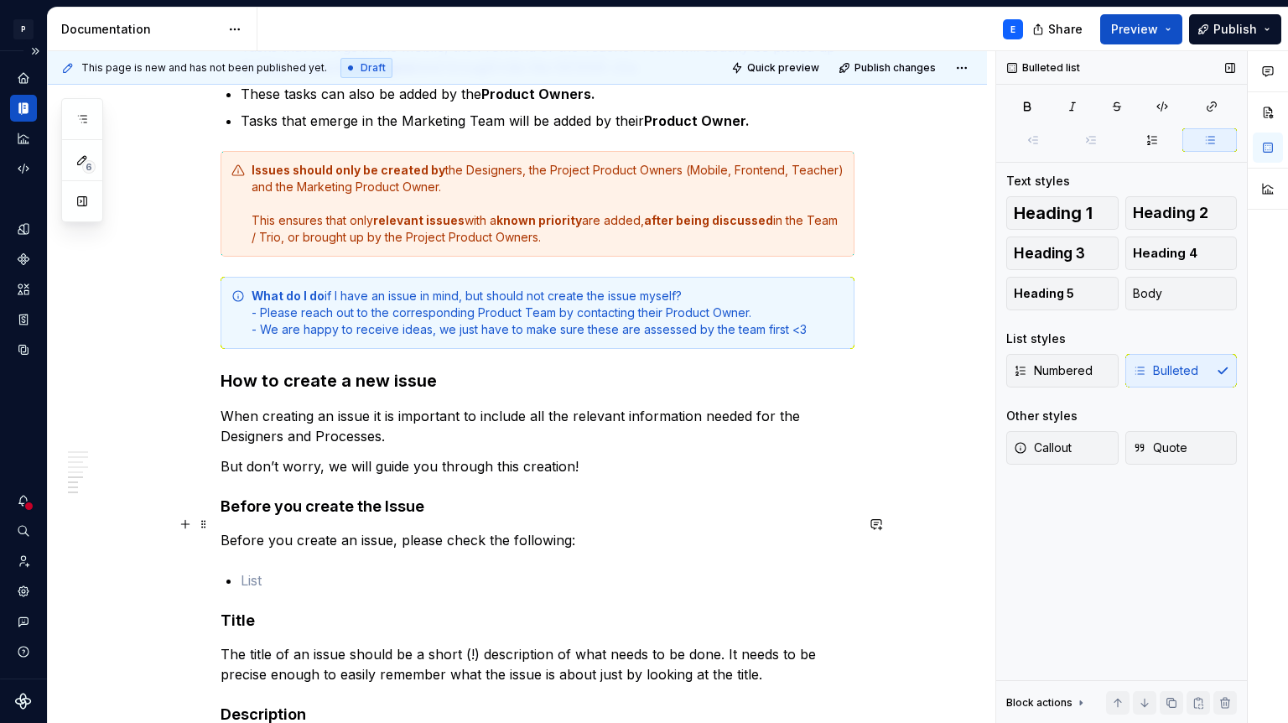
click at [285, 570] on p at bounding box center [548, 580] width 614 height 20
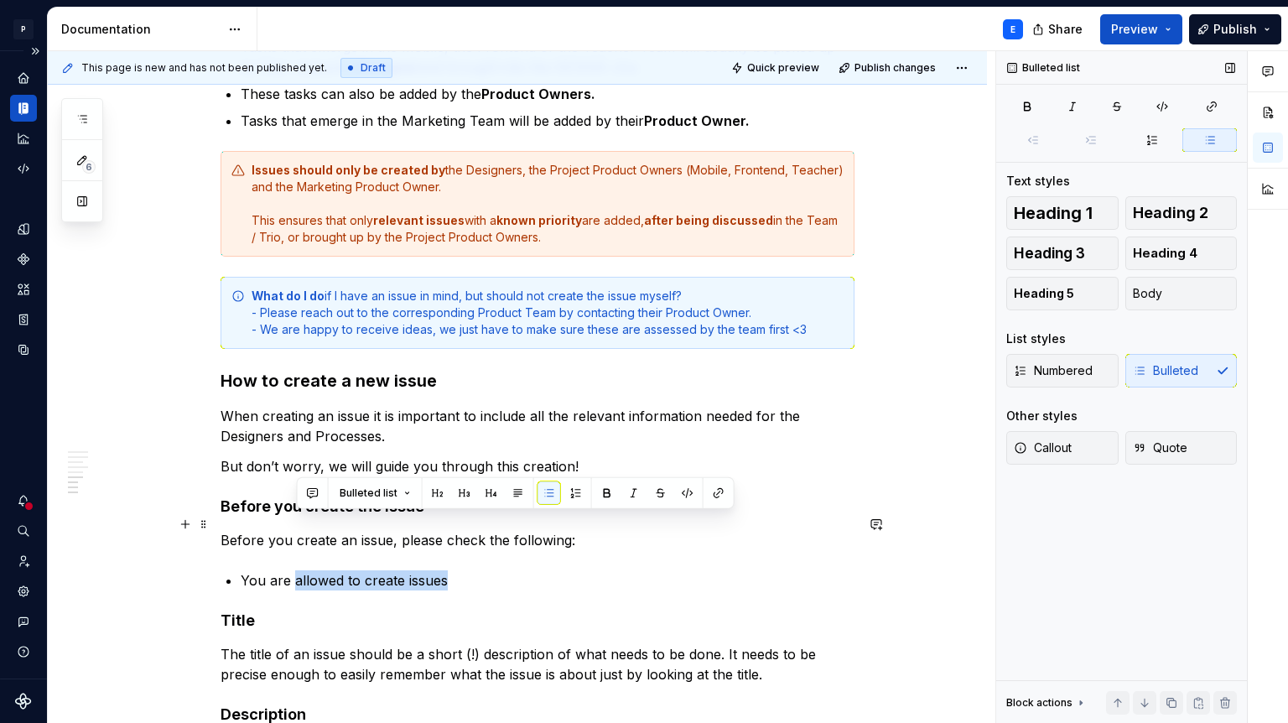
drag, startPoint x: 452, startPoint y: 519, endPoint x: 299, endPoint y: 519, distance: 152.7
click at [299, 570] on p "You are allowed to create issues" at bounding box center [548, 580] width 614 height 20
click at [688, 491] on button "button" at bounding box center [687, 492] width 23 height 23
click at [688, 492] on button "button" at bounding box center [690, 494] width 23 height 23
click at [710, 492] on button "button" at bounding box center [718, 492] width 23 height 23
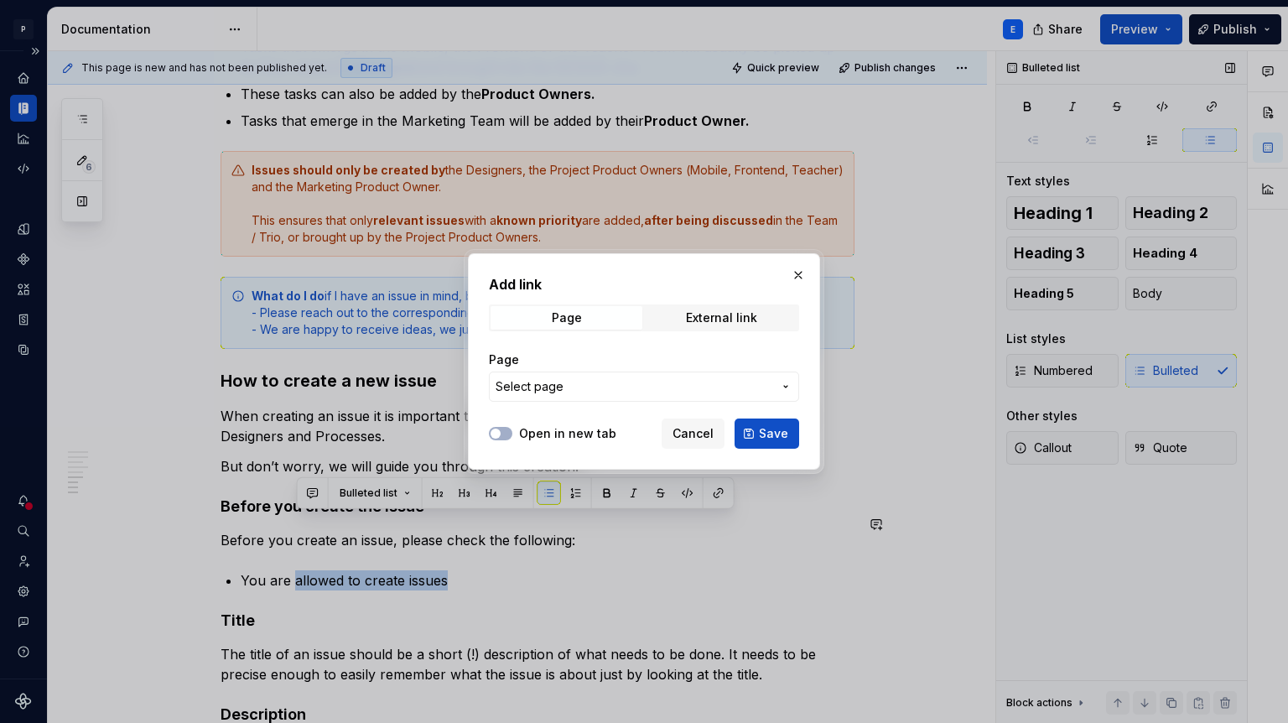
click at [617, 388] on span "Select page" at bounding box center [634, 386] width 277 height 17
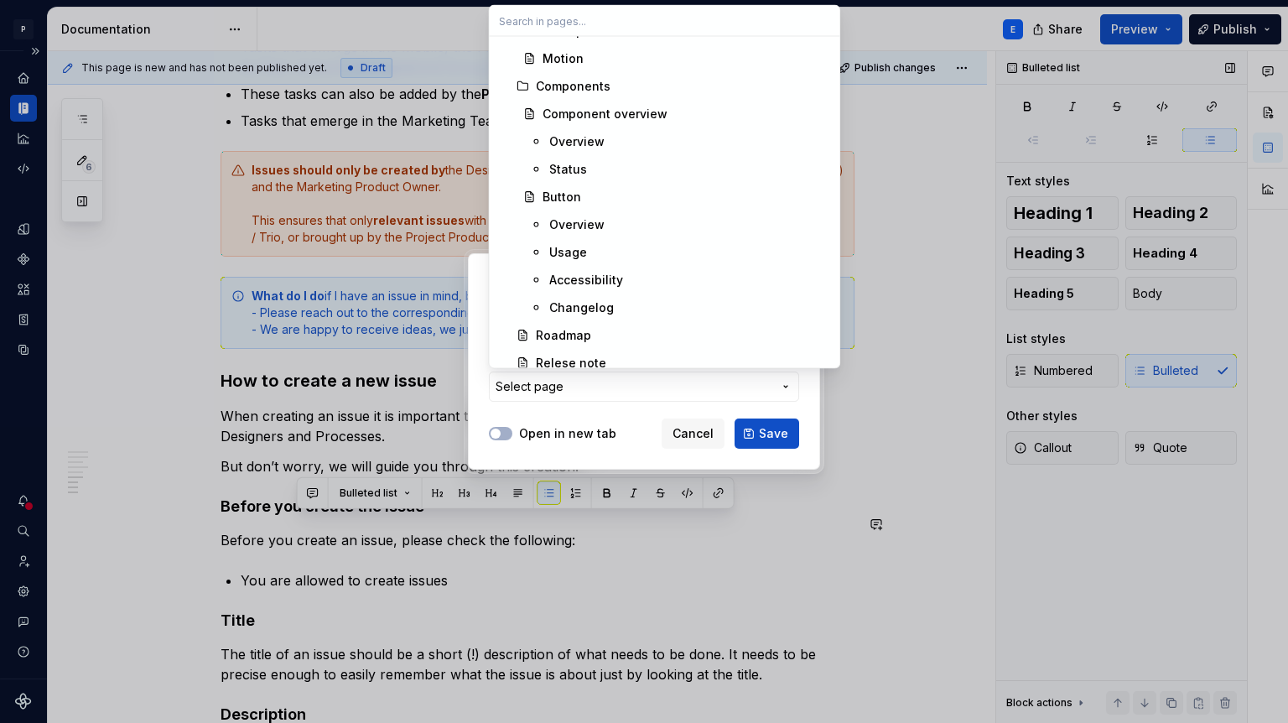
scroll to position [1141, 0]
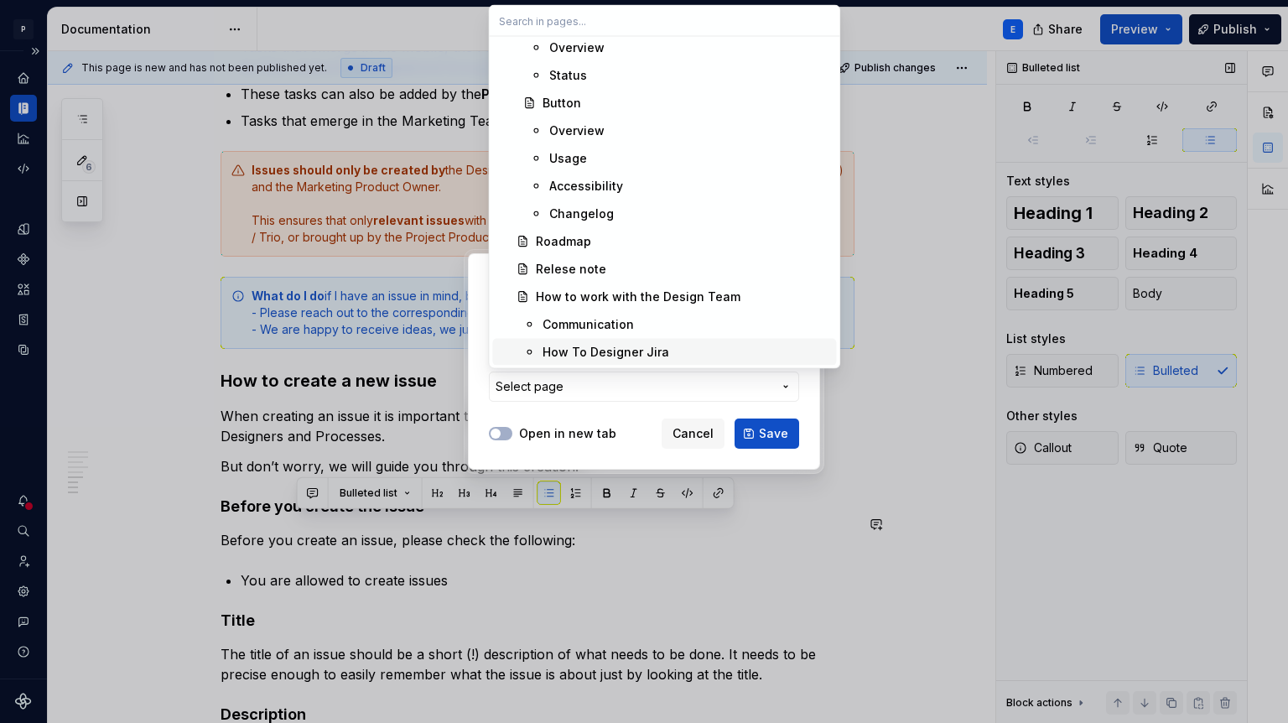
click at [483, 400] on div "Add link Page External link Page Select page Open in new tab Cancel Save" at bounding box center [644, 361] width 1288 height 723
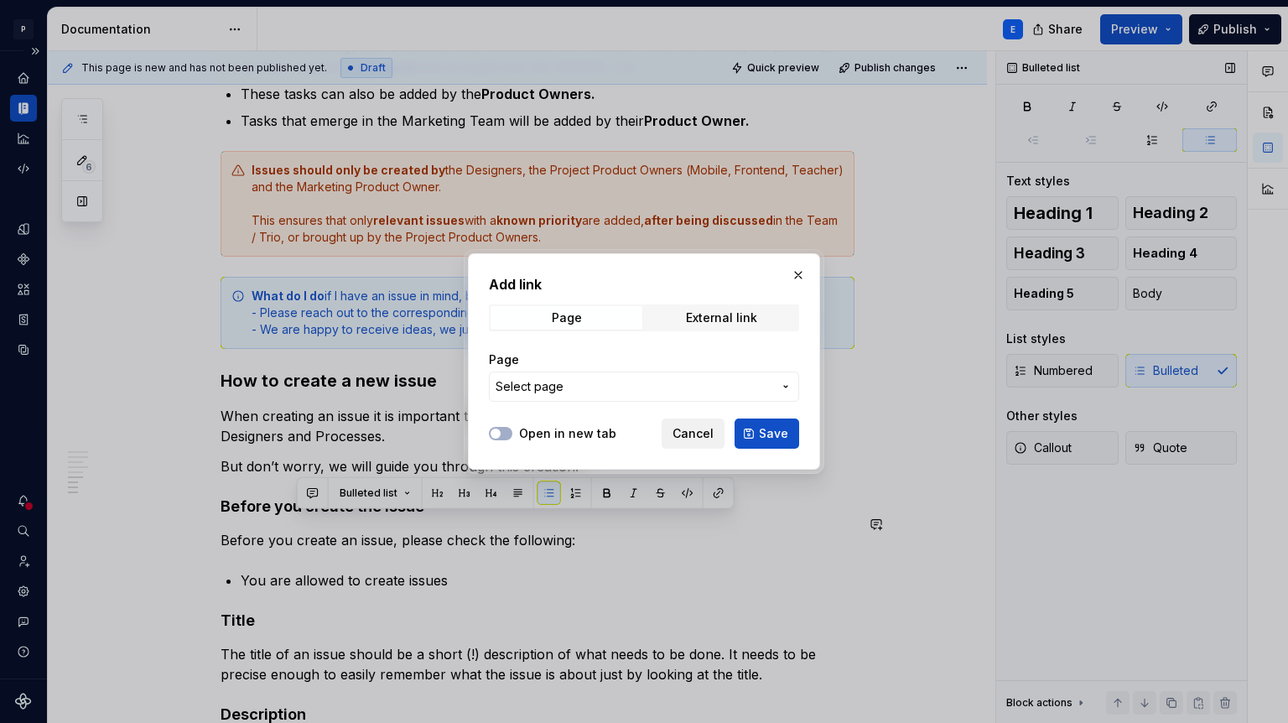
click at [688, 430] on span "Cancel" at bounding box center [693, 433] width 41 height 17
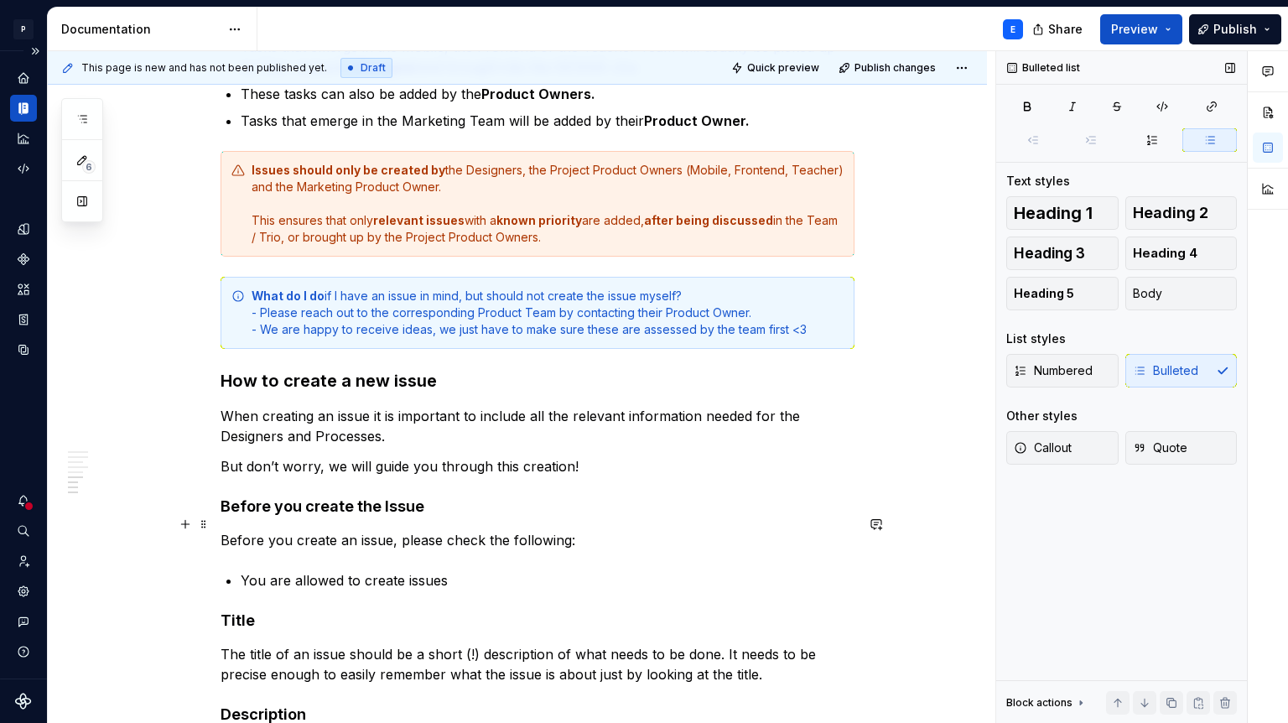
click at [476, 570] on p "You are allowed to create issues" at bounding box center [548, 580] width 614 height 20
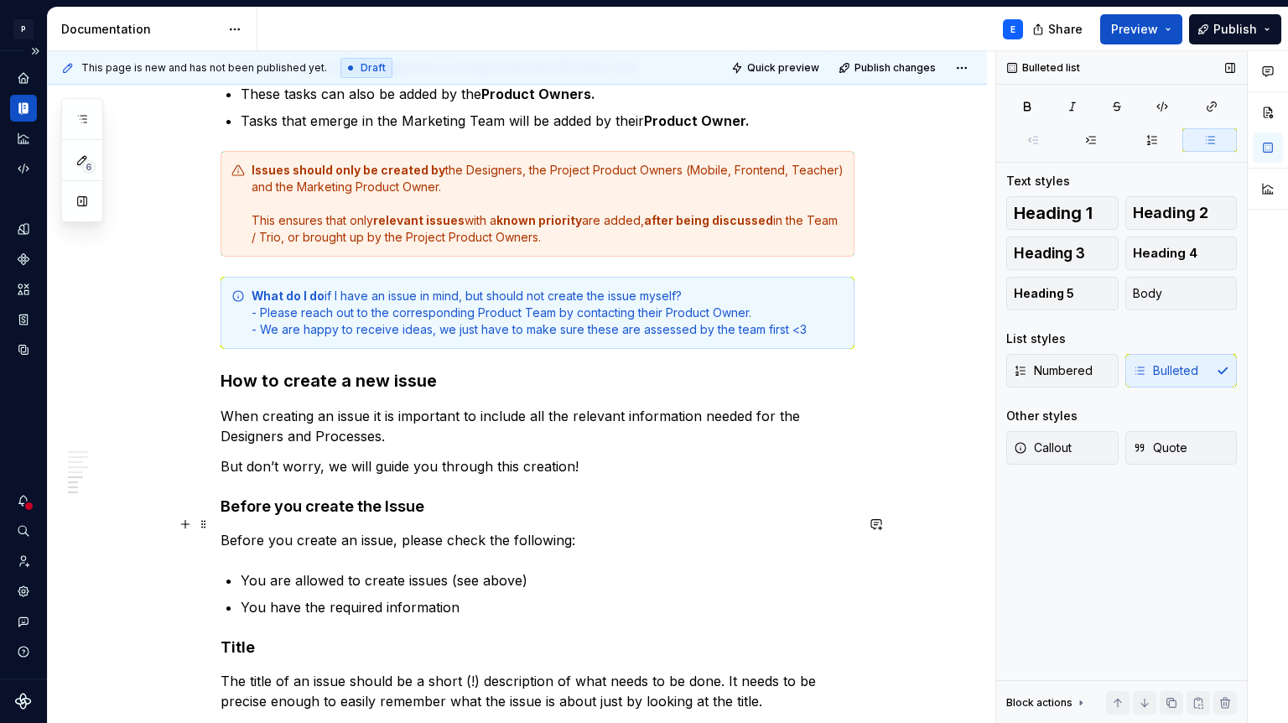
click at [546, 570] on p "You are allowed to create issues (see above)" at bounding box center [548, 580] width 614 height 20
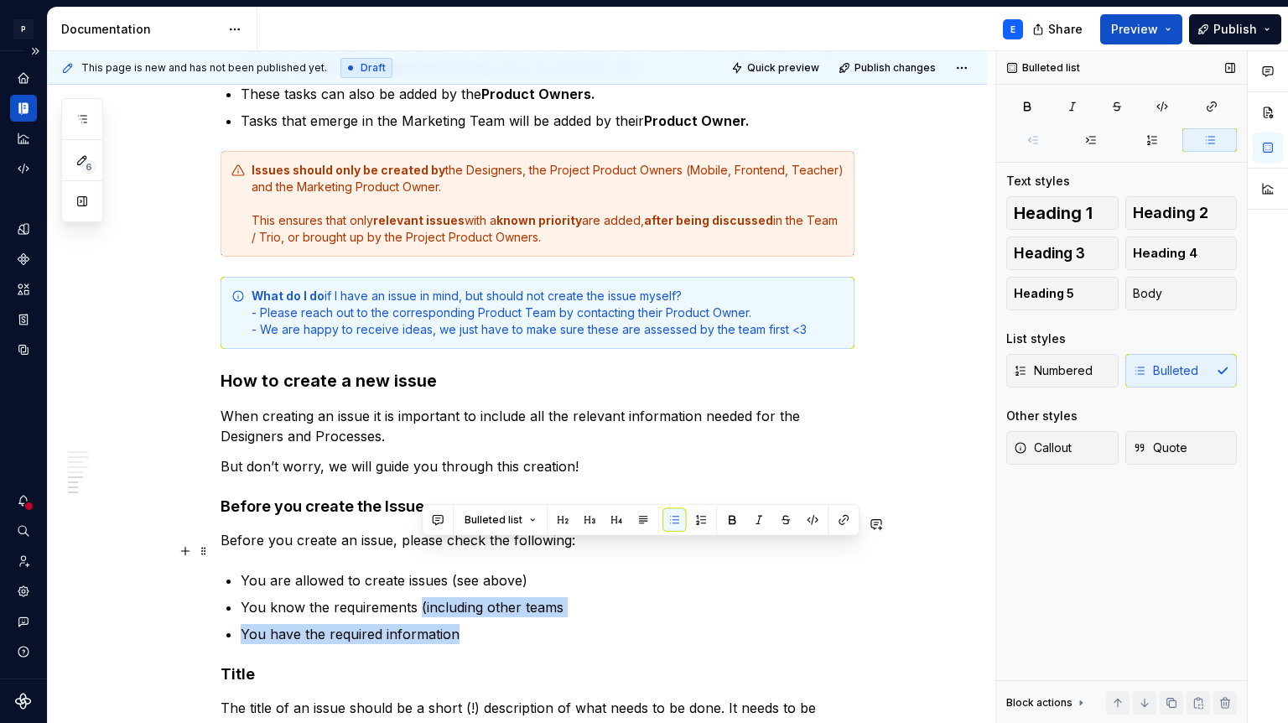
drag, startPoint x: 475, startPoint y: 576, endPoint x: 421, endPoint y: 551, distance: 59.3
click at [421, 570] on ul "You are allowed to create issues (see above) You know the requirements (includi…" at bounding box center [548, 607] width 614 height 74
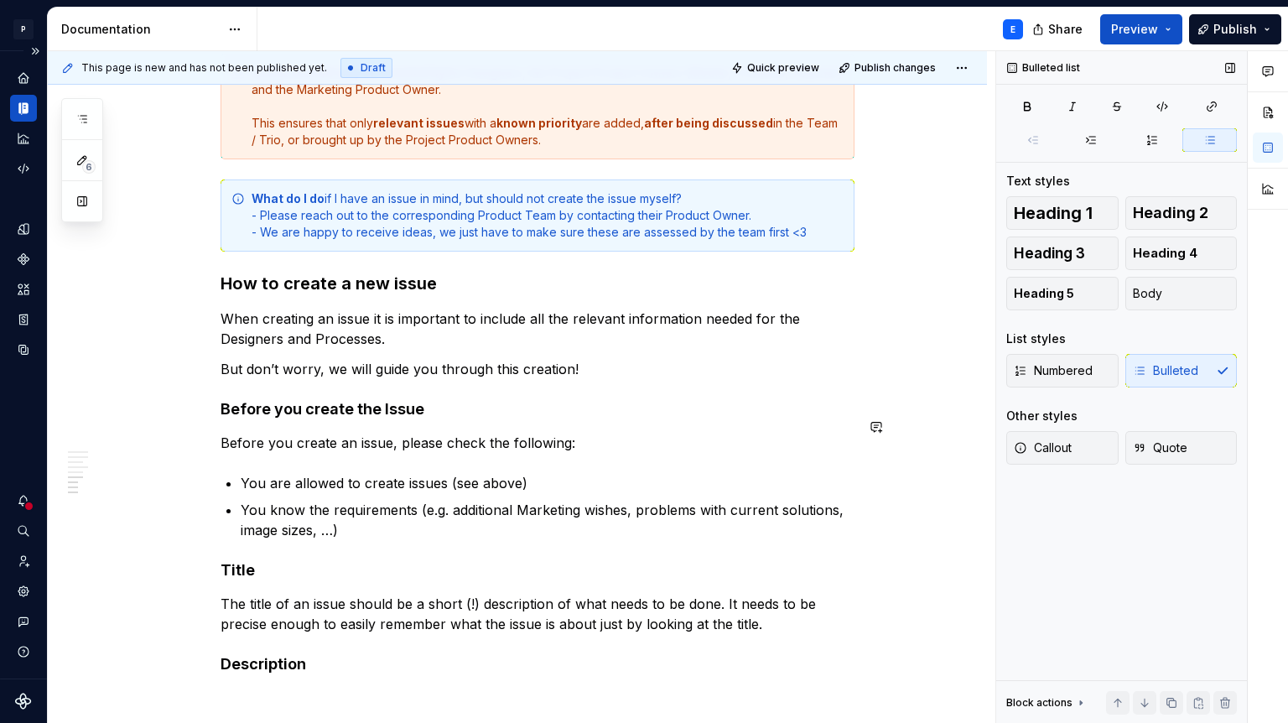
scroll to position [1768, 0]
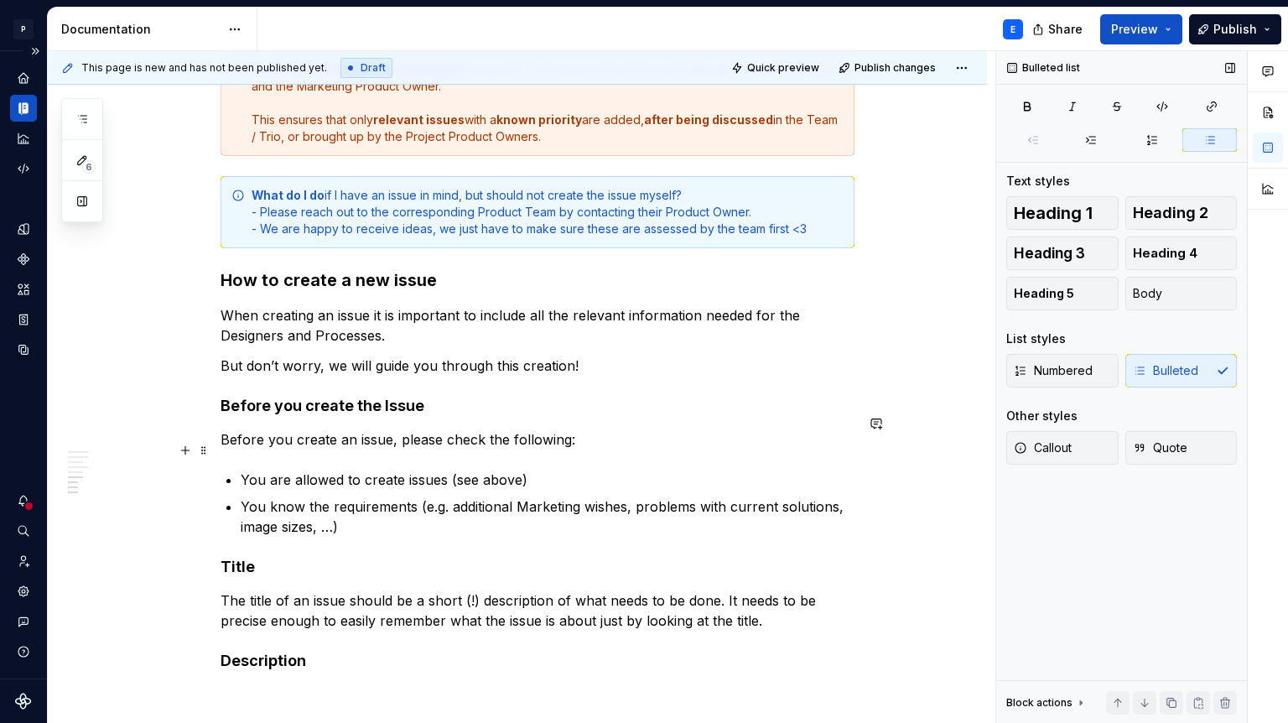
click at [252, 497] on p "You know the requirements (e.g. additional Marketing wishes, problems with curr…" at bounding box center [548, 517] width 614 height 40
click at [440, 497] on p "You know the requirements (e.g. additional Marketing wishes, problems with curr…" at bounding box center [548, 517] width 614 height 40
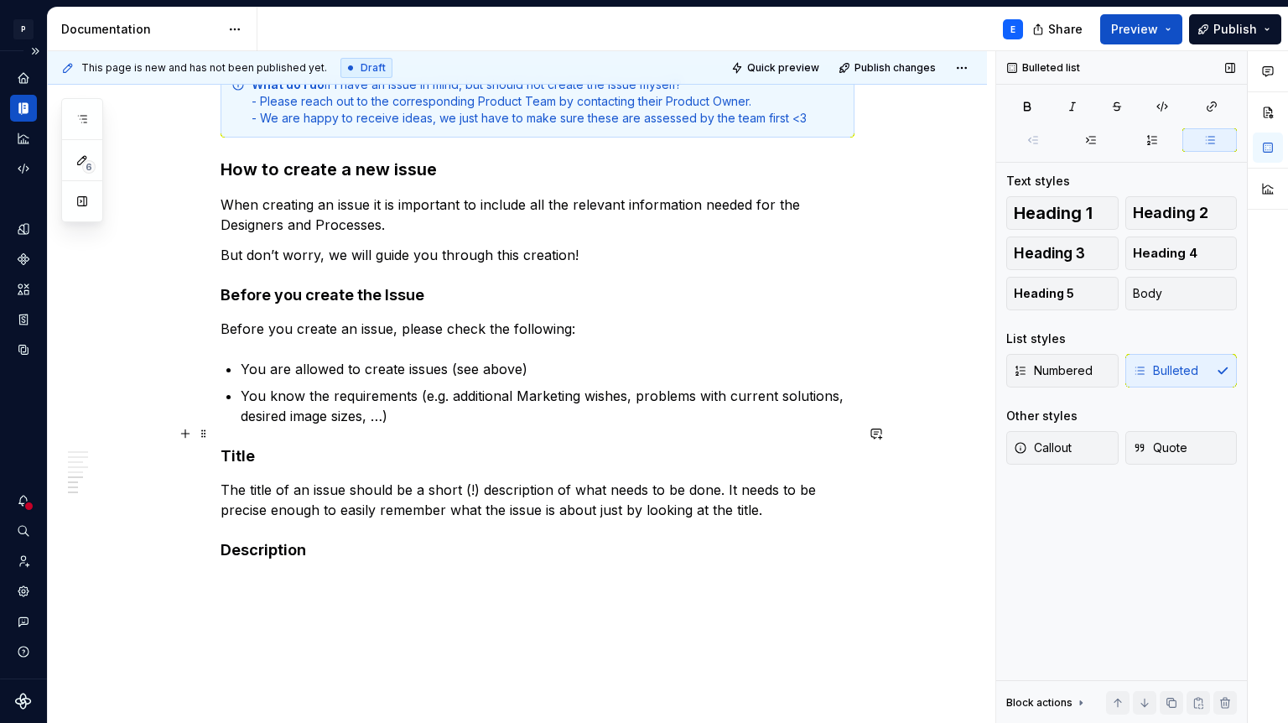
scroll to position [1884, 0]
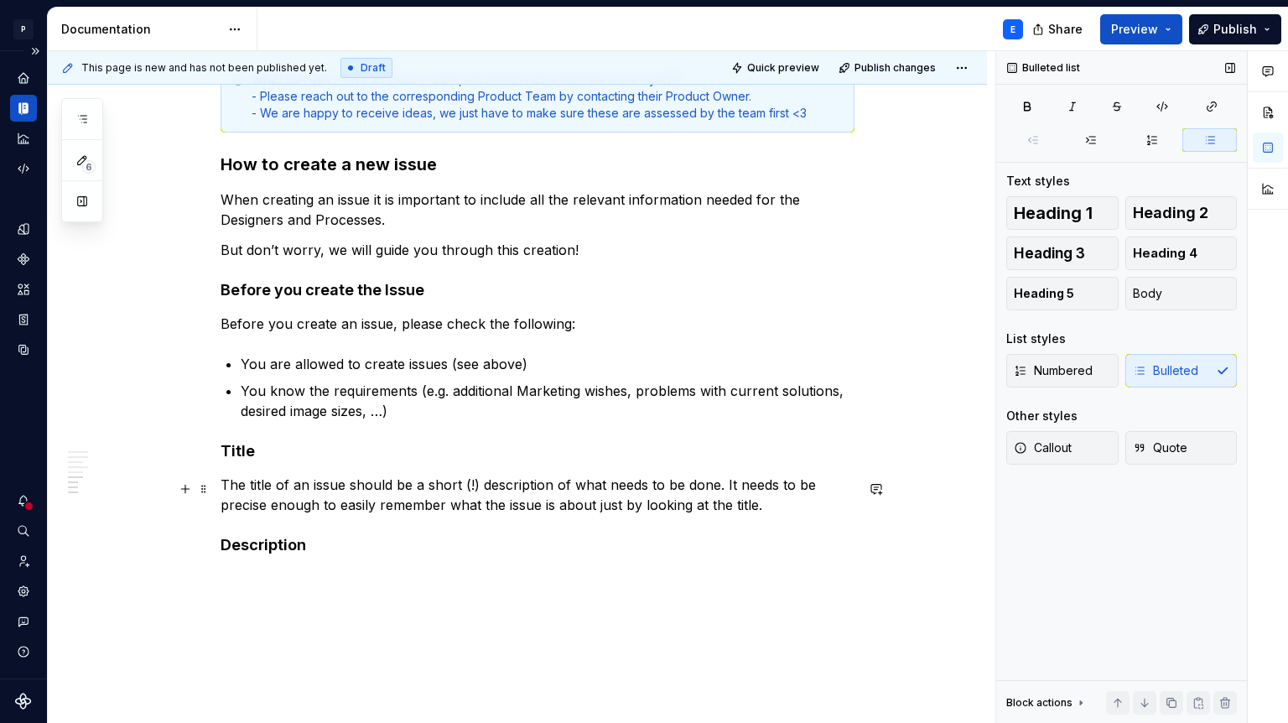
click at [361, 535] on h4 "Description" at bounding box center [538, 545] width 634 height 20
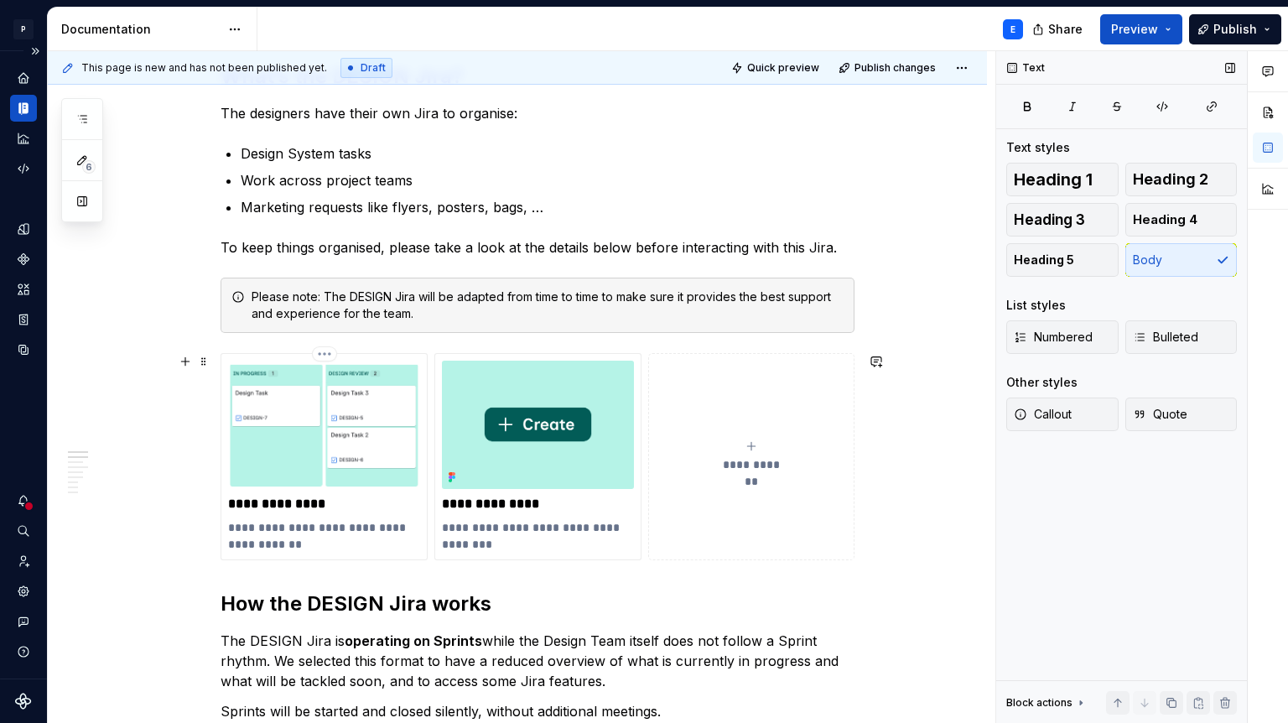
scroll to position [229, 0]
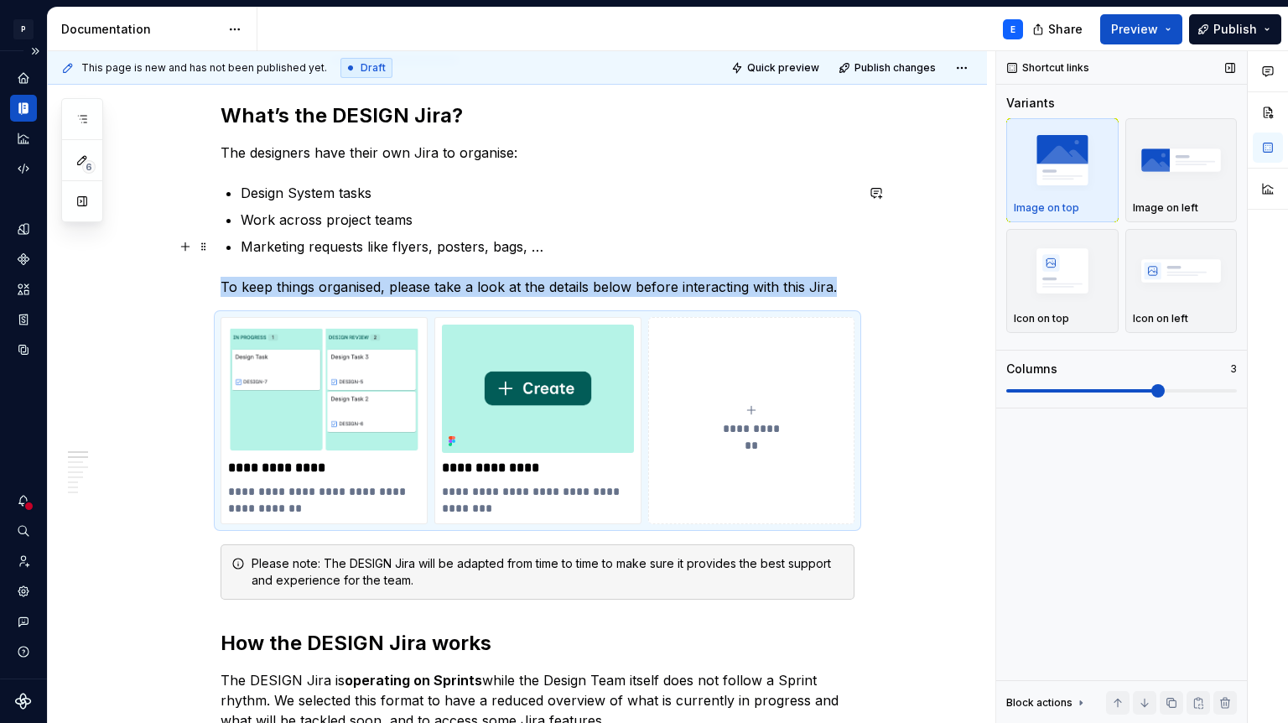
click at [445, 252] on p "Marketing requests like flyers, posters, bags, …" at bounding box center [548, 247] width 614 height 20
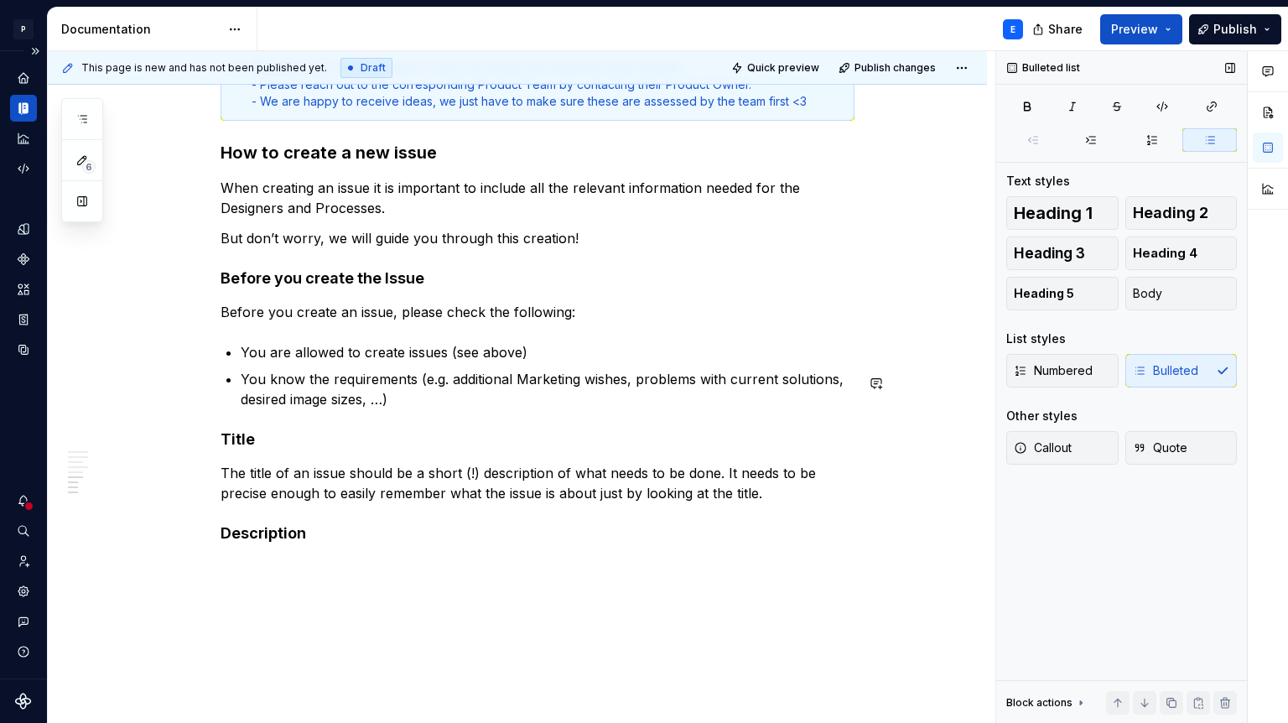
scroll to position [1897, 0]
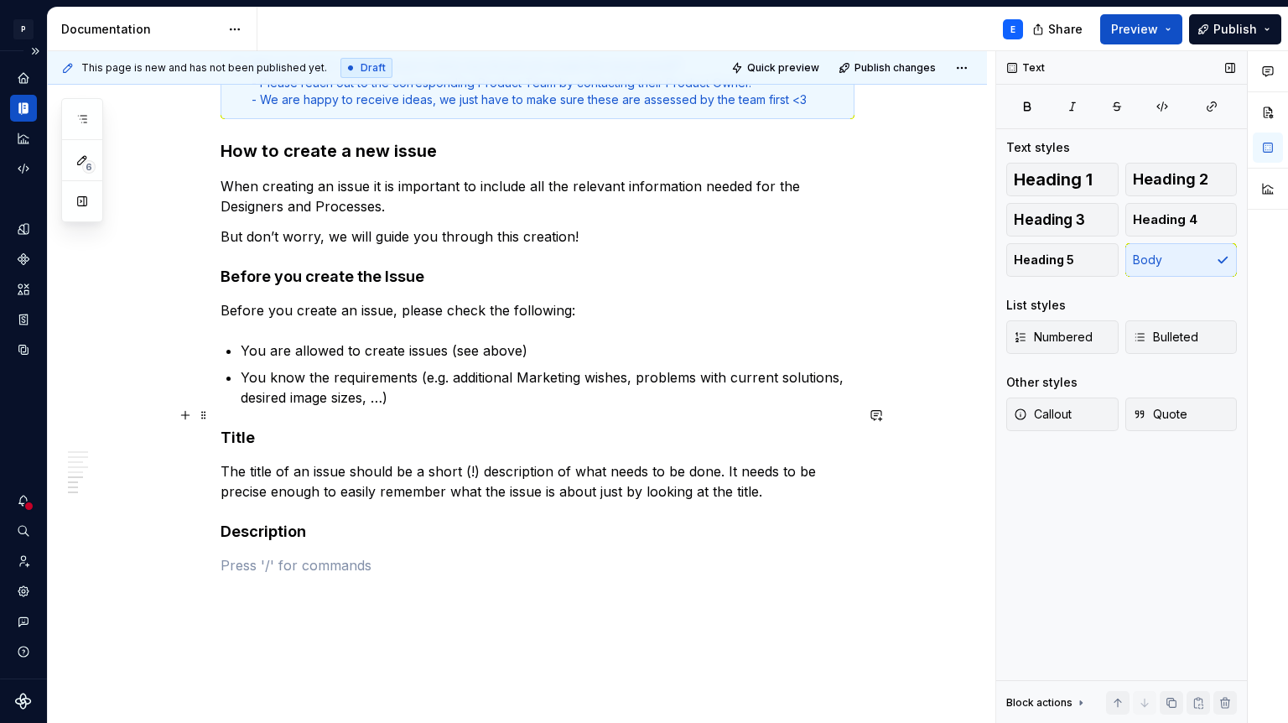
click at [766, 461] on p "The title of an issue should be a short (!) description of what needs to be don…" at bounding box center [538, 481] width 634 height 40
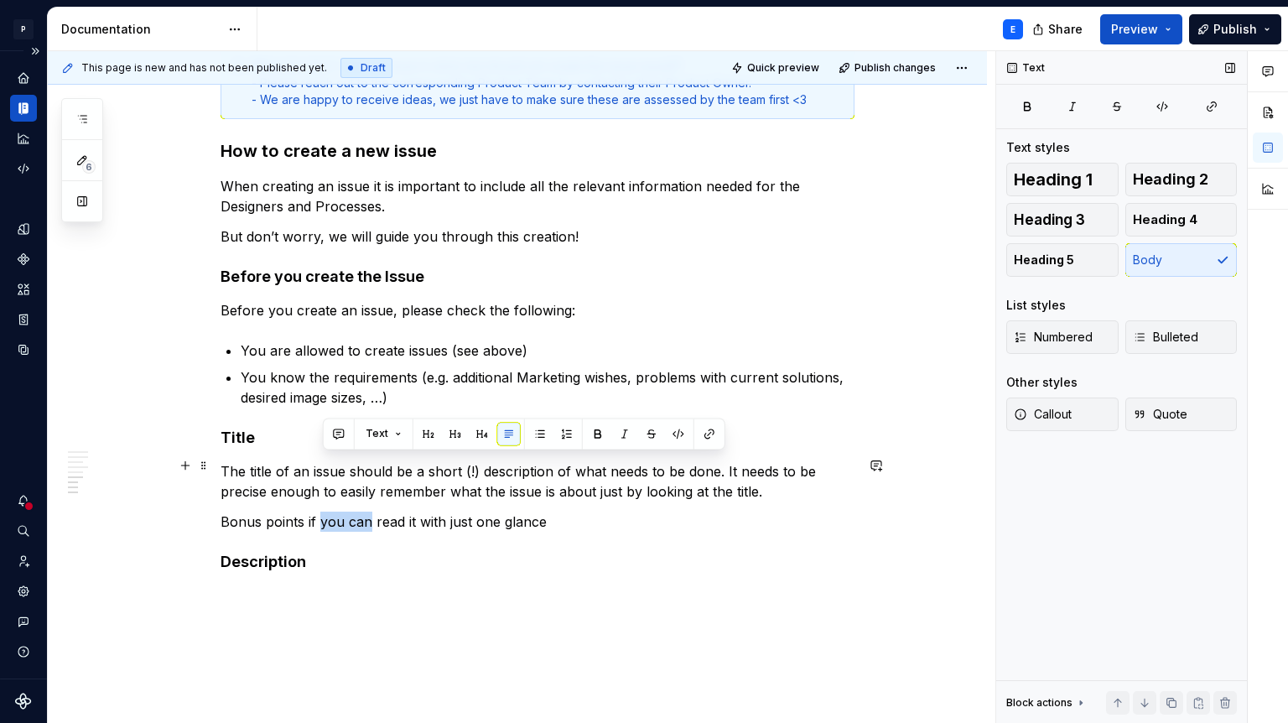
drag, startPoint x: 323, startPoint y: 466, endPoint x: 372, endPoint y: 459, distance: 49.2
click at [372, 512] on p "Bonus points if you can read it with just one glance" at bounding box center [538, 522] width 634 height 20
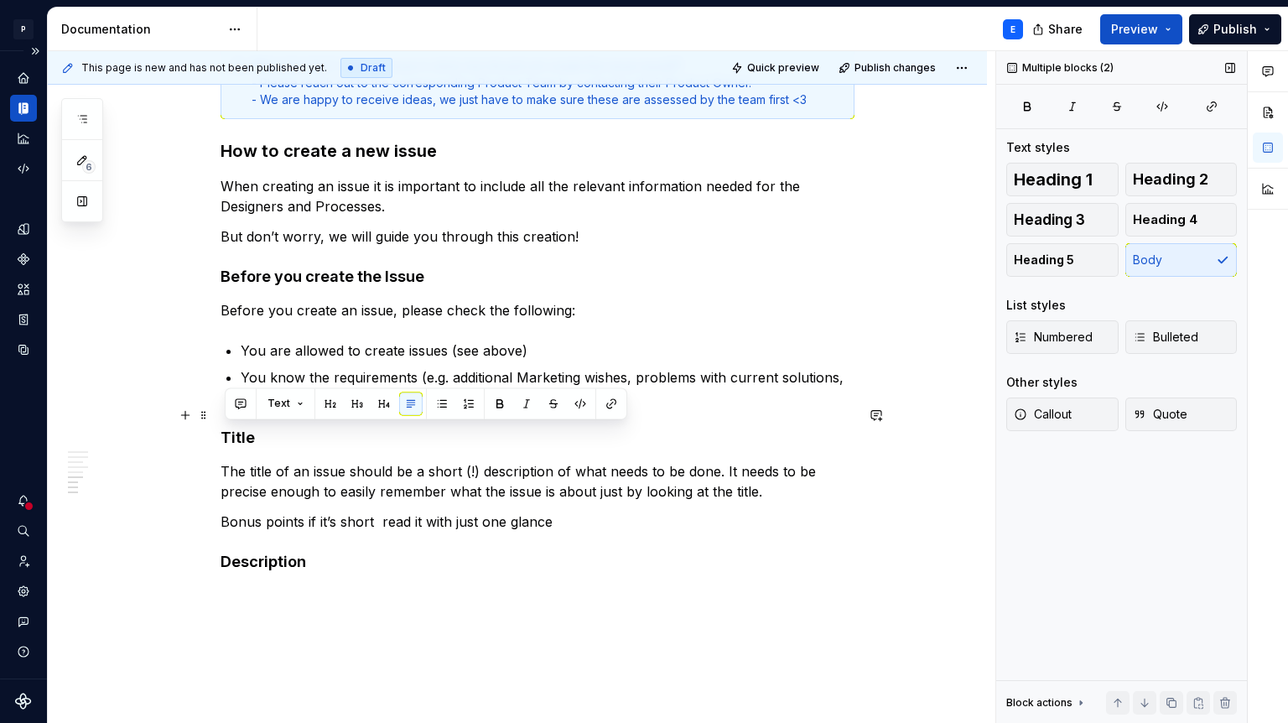
drag, startPoint x: 742, startPoint y: 449, endPoint x: 781, endPoint y: 434, distance: 41.4
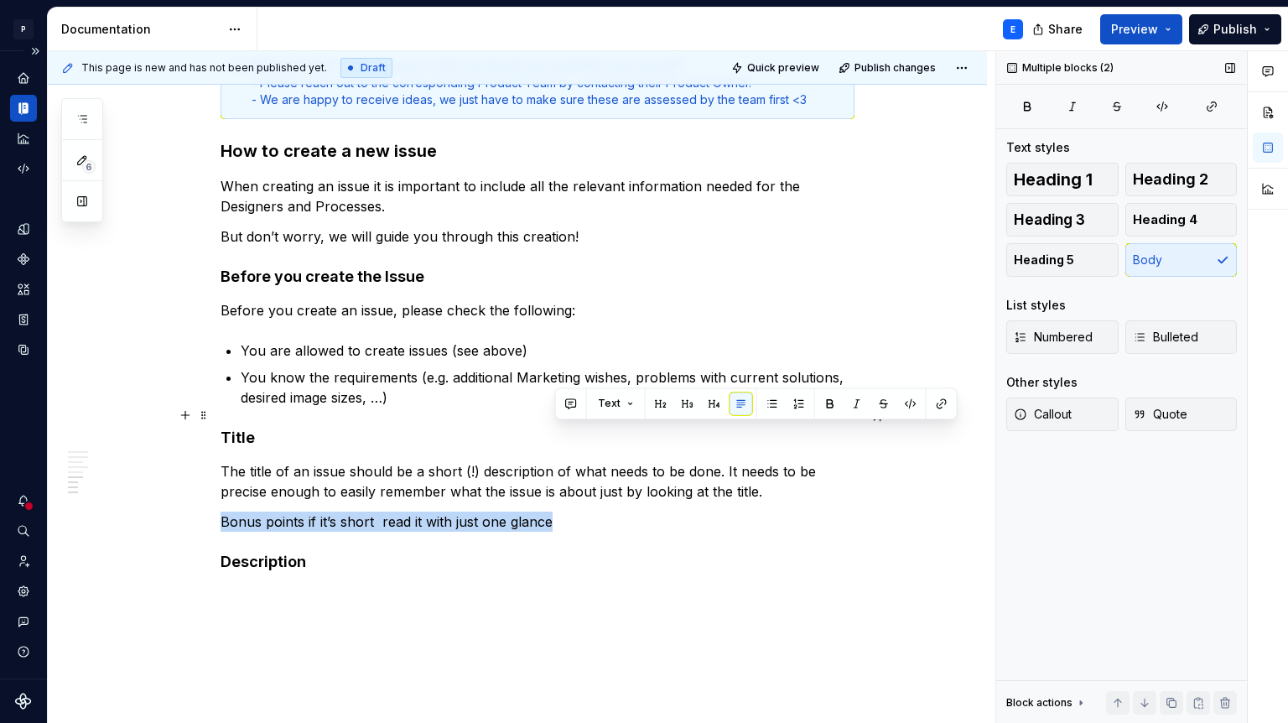
drag, startPoint x: 760, startPoint y: 459, endPoint x: 790, endPoint y: 441, distance: 35.0
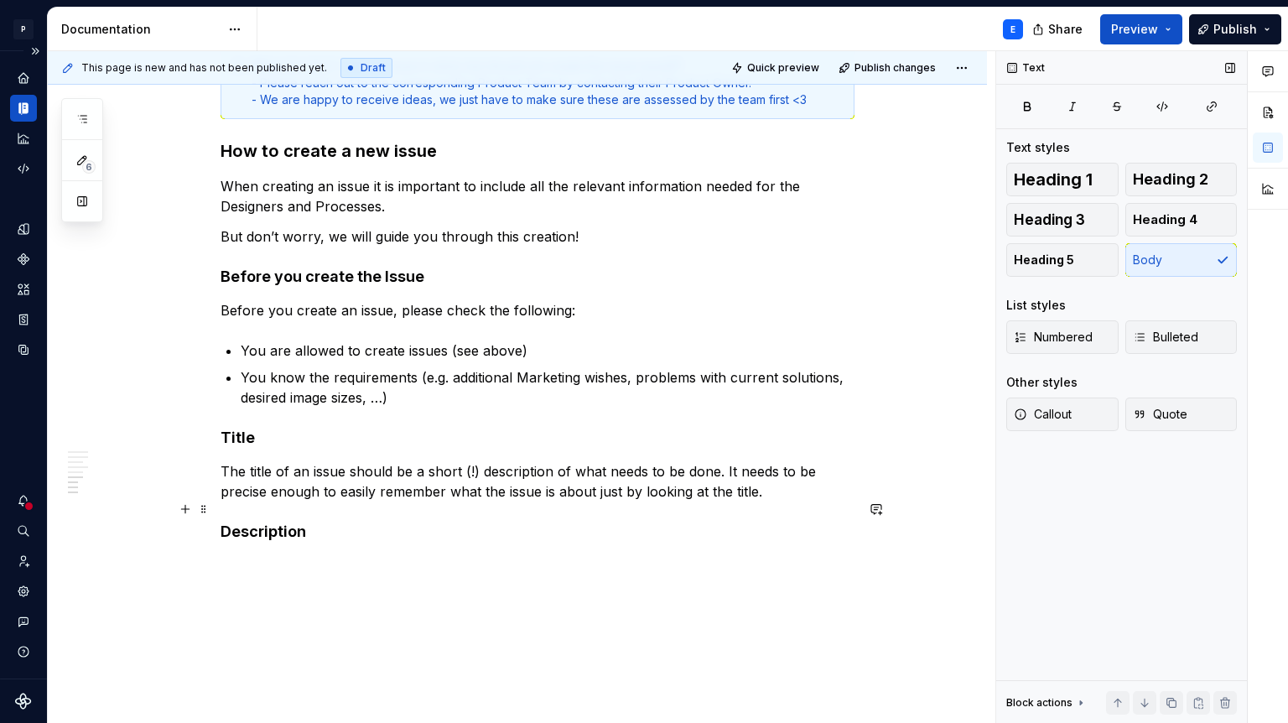
click at [323, 555] on p at bounding box center [538, 565] width 634 height 20
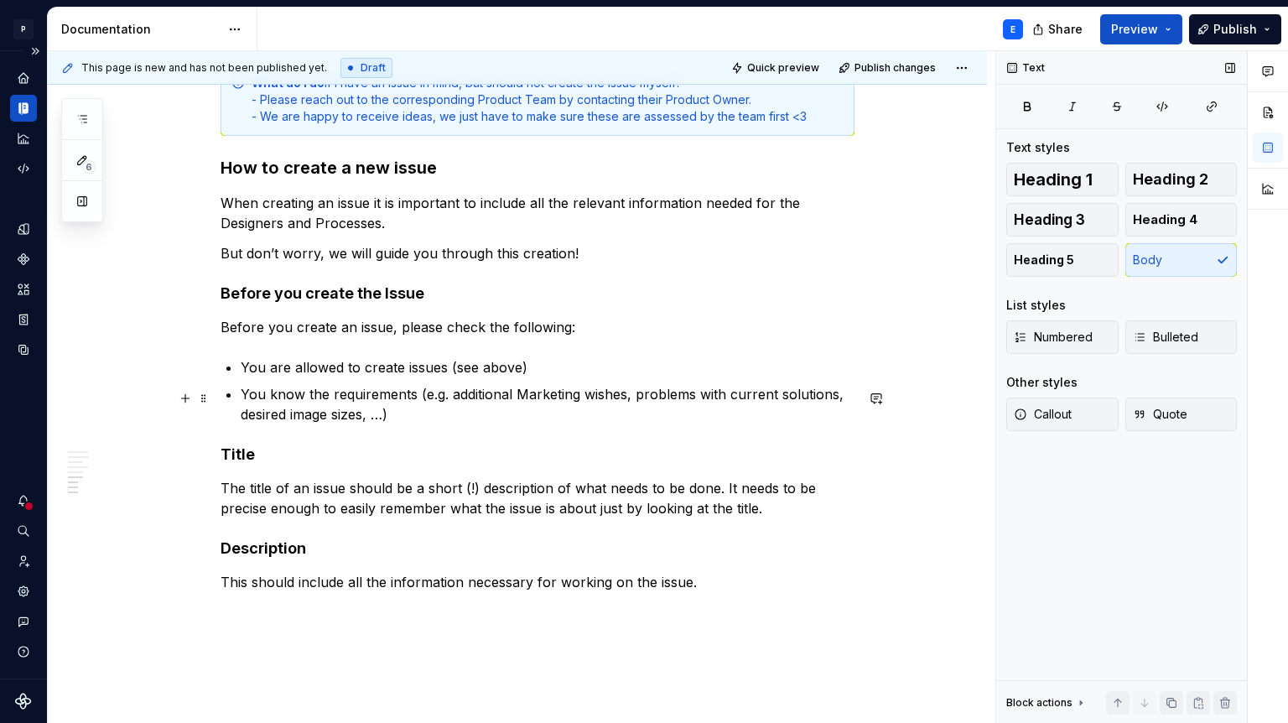
scroll to position [1876, 0]
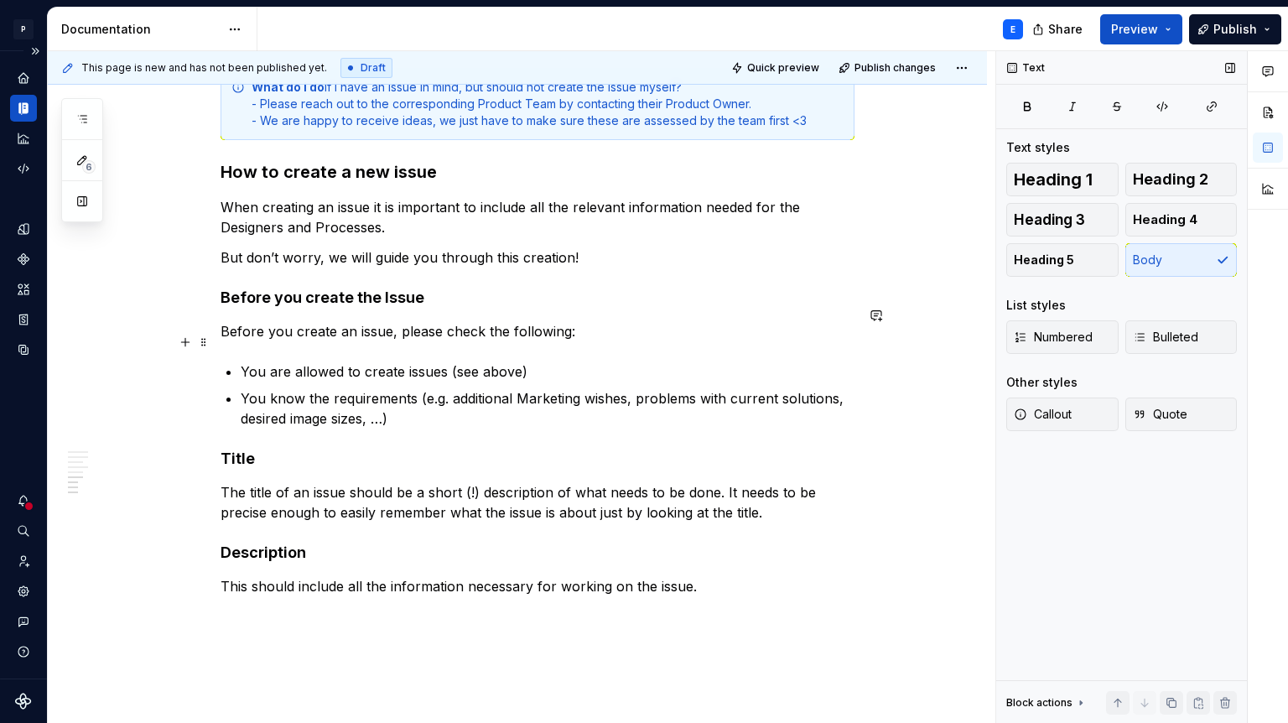
click at [452, 388] on p "You know the requirements (e.g. additional Marketing wishes, problems with curr…" at bounding box center [548, 408] width 614 height 40
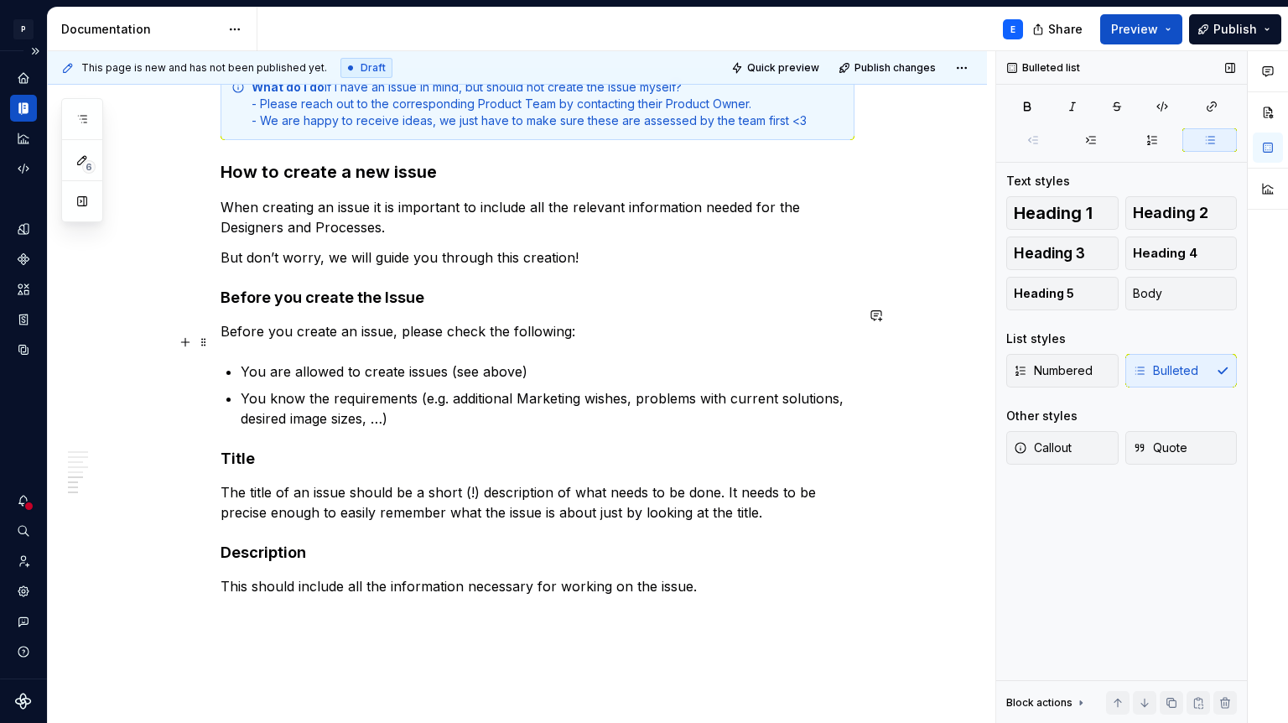
click at [452, 388] on p "You know the requirements (e.g. additional Marketing wishes, problems with curr…" at bounding box center [548, 408] width 614 height 40
click at [450, 388] on p "You know the requirements (e.g. additional Marketing wishes, problems with curr…" at bounding box center [548, 408] width 614 height 40
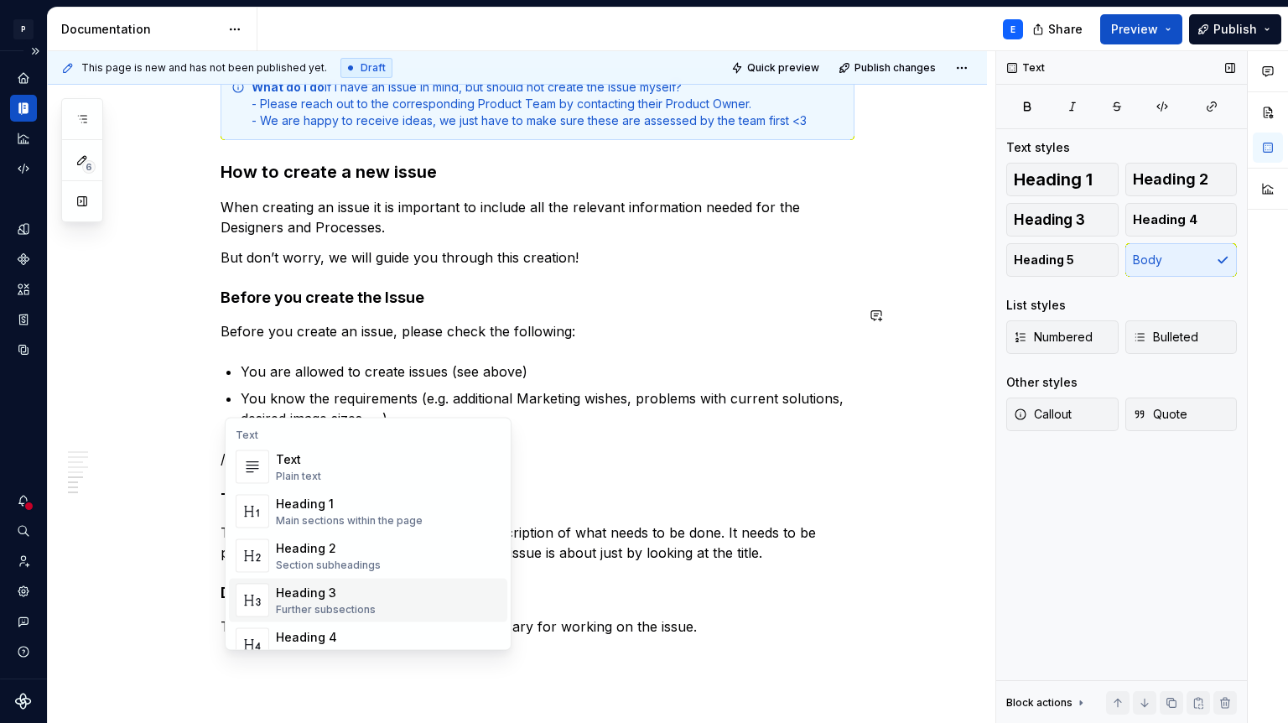
scroll to position [30, 0]
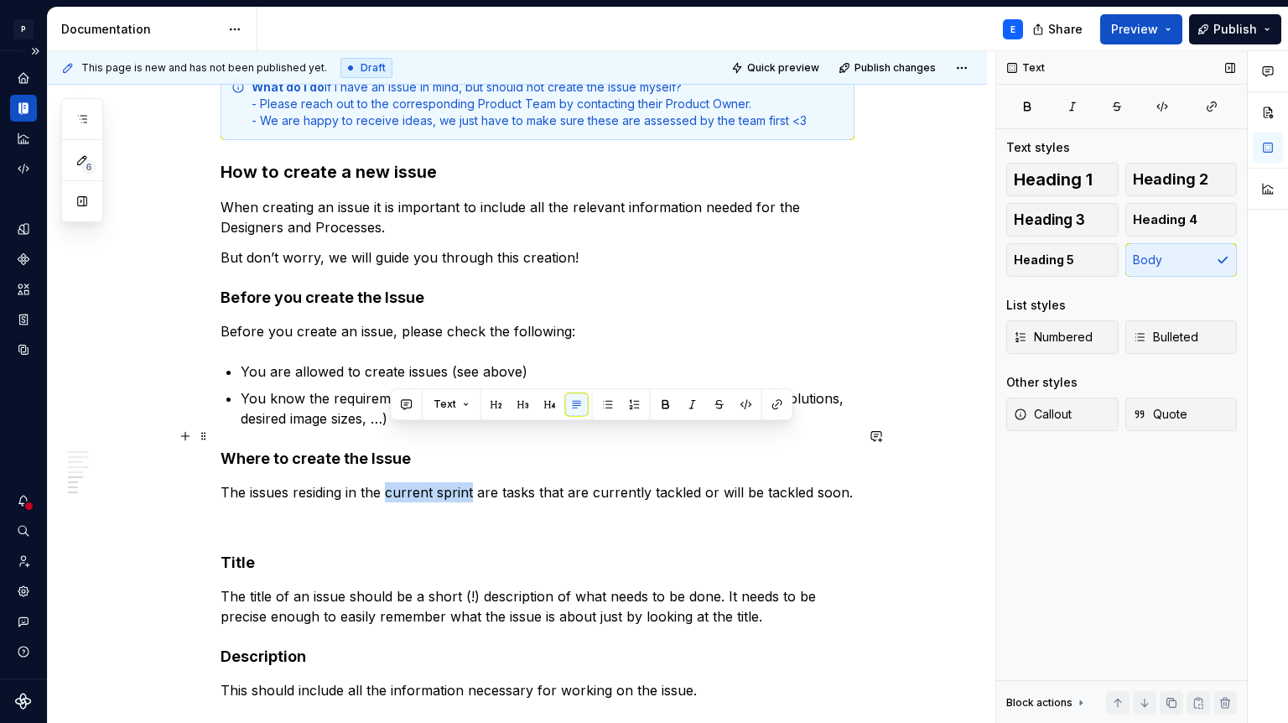
drag, startPoint x: 389, startPoint y: 431, endPoint x: 475, endPoint y: 428, distance: 85.6
click at [475, 482] on p "The issues residing in the current sprint are tasks that are currently tackled …" at bounding box center [538, 492] width 634 height 20
click at [663, 401] on button "button" at bounding box center [665, 404] width 23 height 23
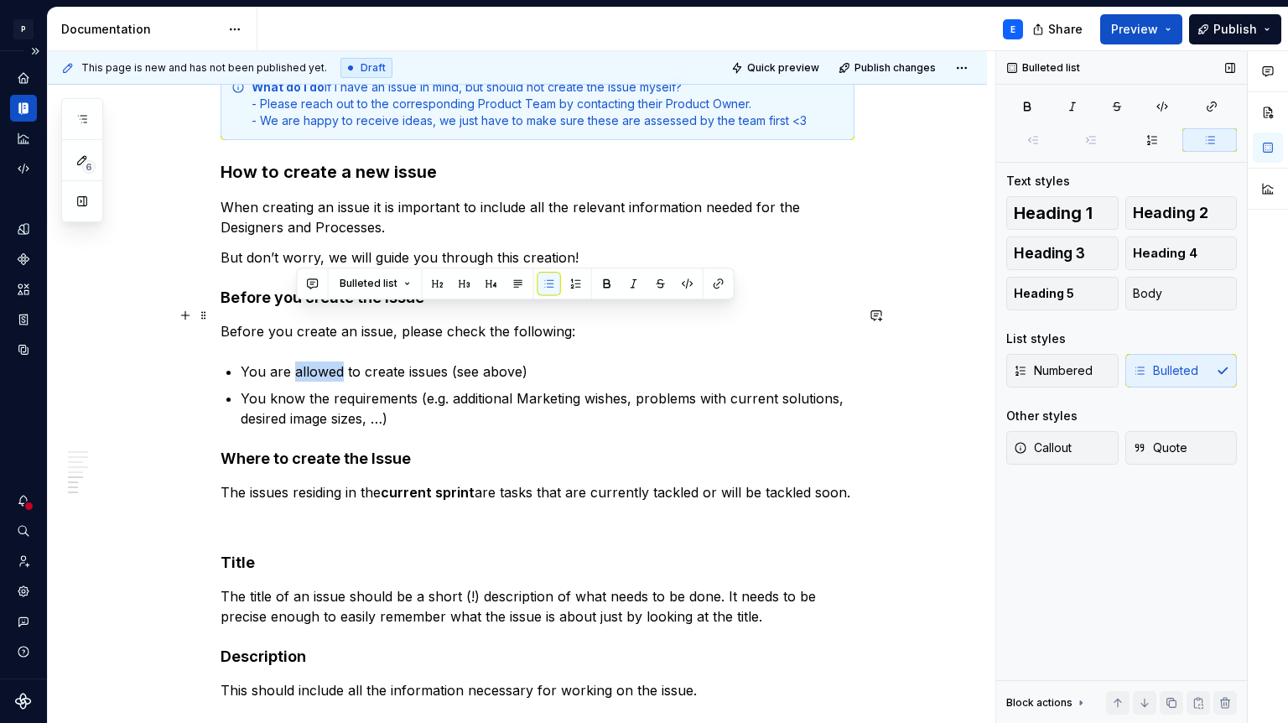
drag, startPoint x: 297, startPoint y: 313, endPoint x: 345, endPoint y: 312, distance: 47.8
click at [345, 362] on p "You are allowed to create issues (see above)" at bounding box center [548, 372] width 614 height 20
click at [602, 281] on button "button" at bounding box center [607, 283] width 23 height 23
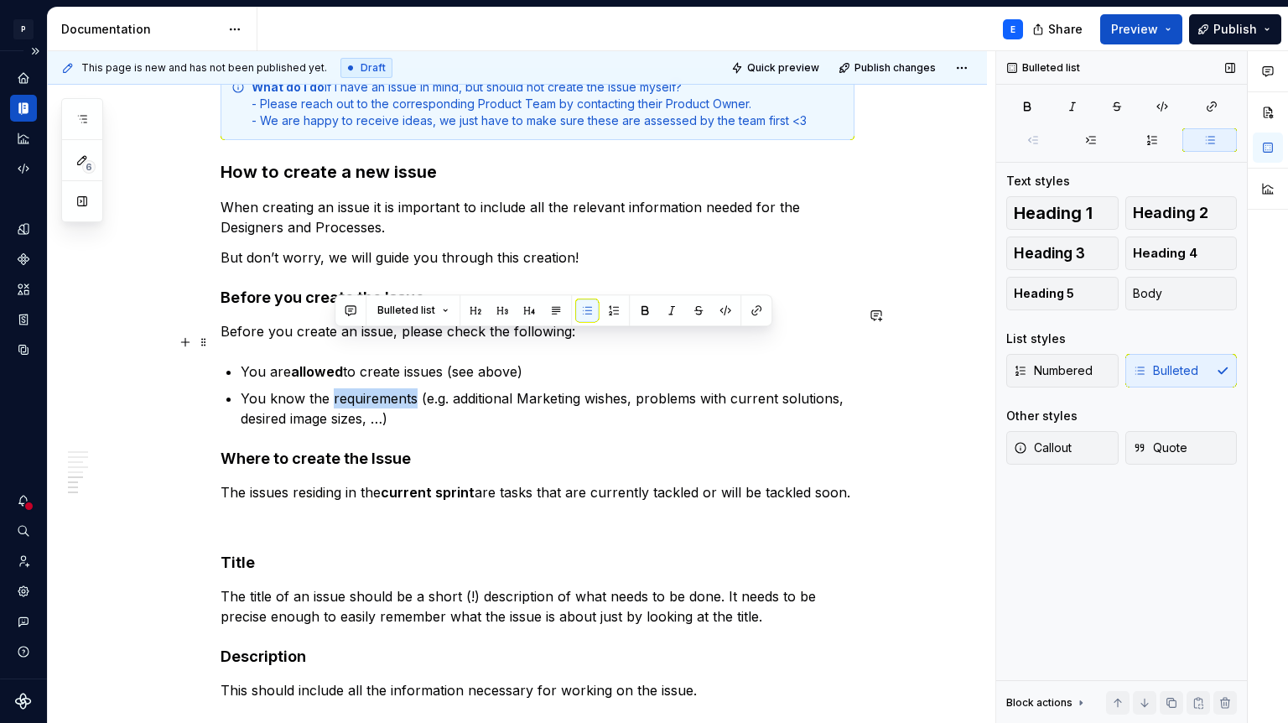
drag, startPoint x: 335, startPoint y: 341, endPoint x: 416, endPoint y: 341, distance: 81.4
click at [416, 388] on p "You know the requirements (e.g. additional Marketing wishes, problems with curr…" at bounding box center [548, 408] width 614 height 40
click at [644, 306] on button "button" at bounding box center [644, 310] width 23 height 23
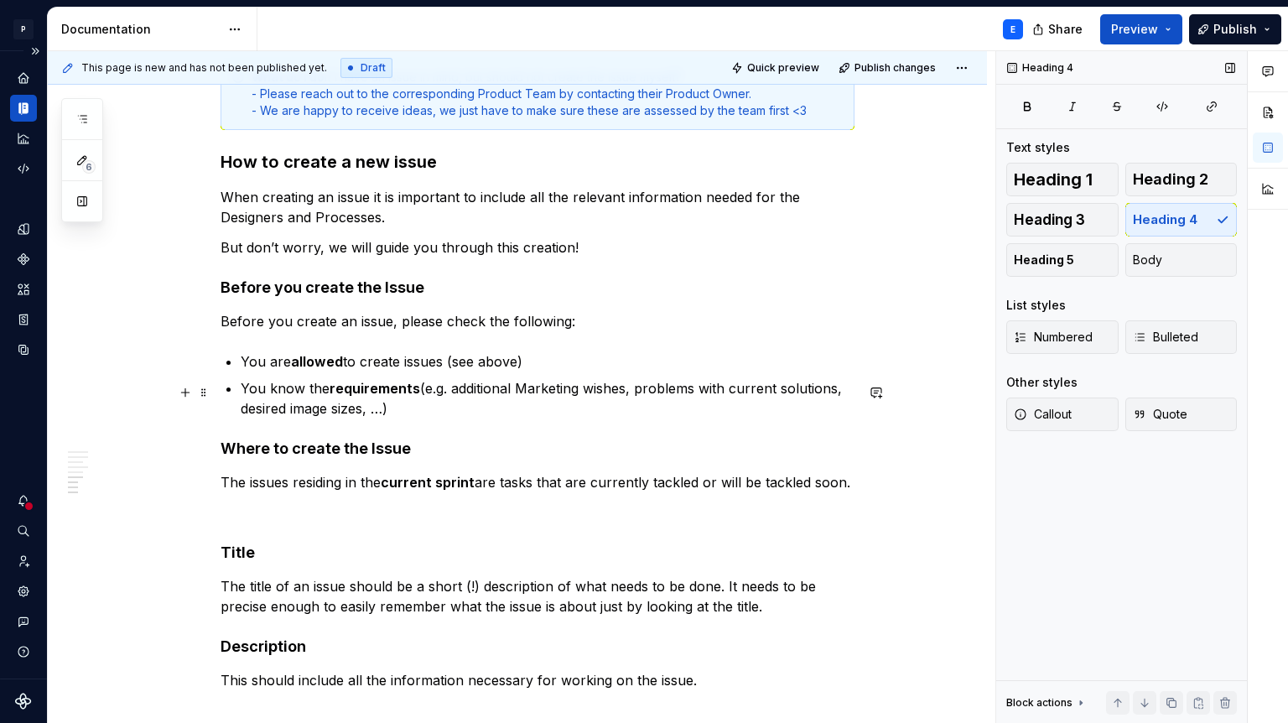
scroll to position [1887, 0]
click at [303, 502] on p at bounding box center [538, 512] width 634 height 20
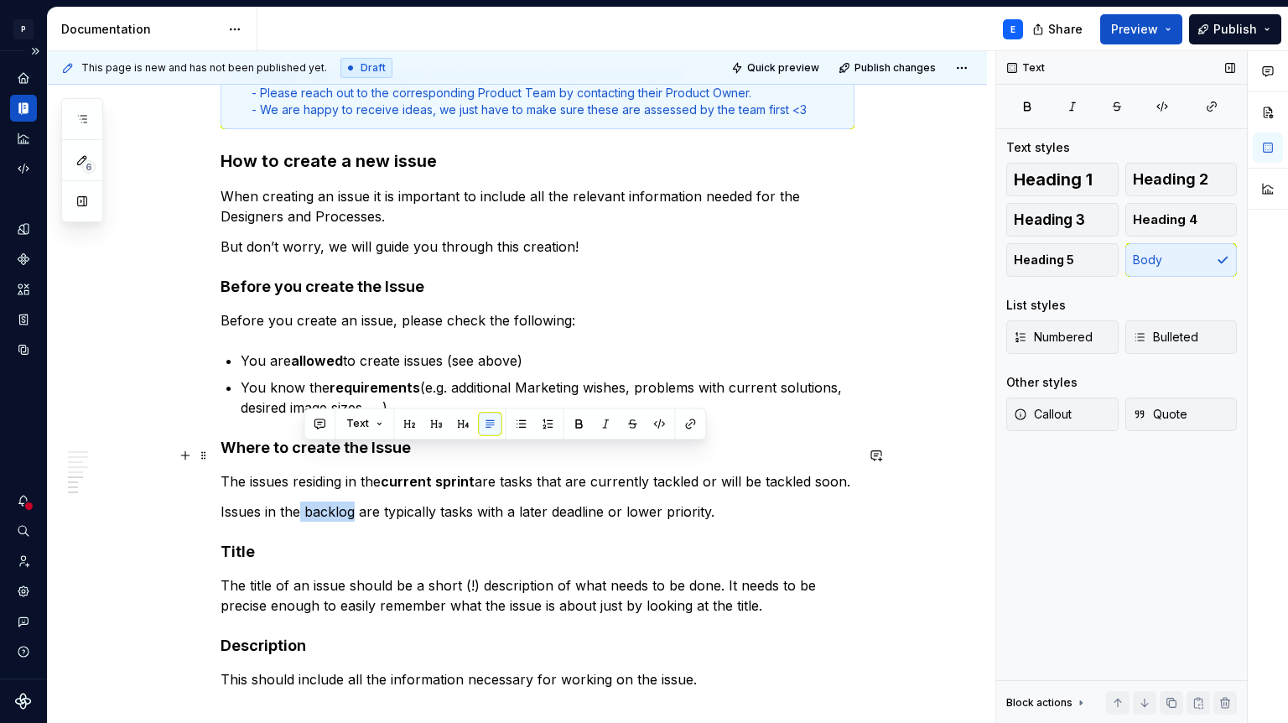
drag, startPoint x: 305, startPoint y: 453, endPoint x: 357, endPoint y: 454, distance: 51.2
click at [357, 502] on p "Issues in the backlog are typically tasks with a later deadline or lower priori…" at bounding box center [538, 512] width 634 height 20
click at [579, 424] on button "button" at bounding box center [578, 423] width 23 height 23
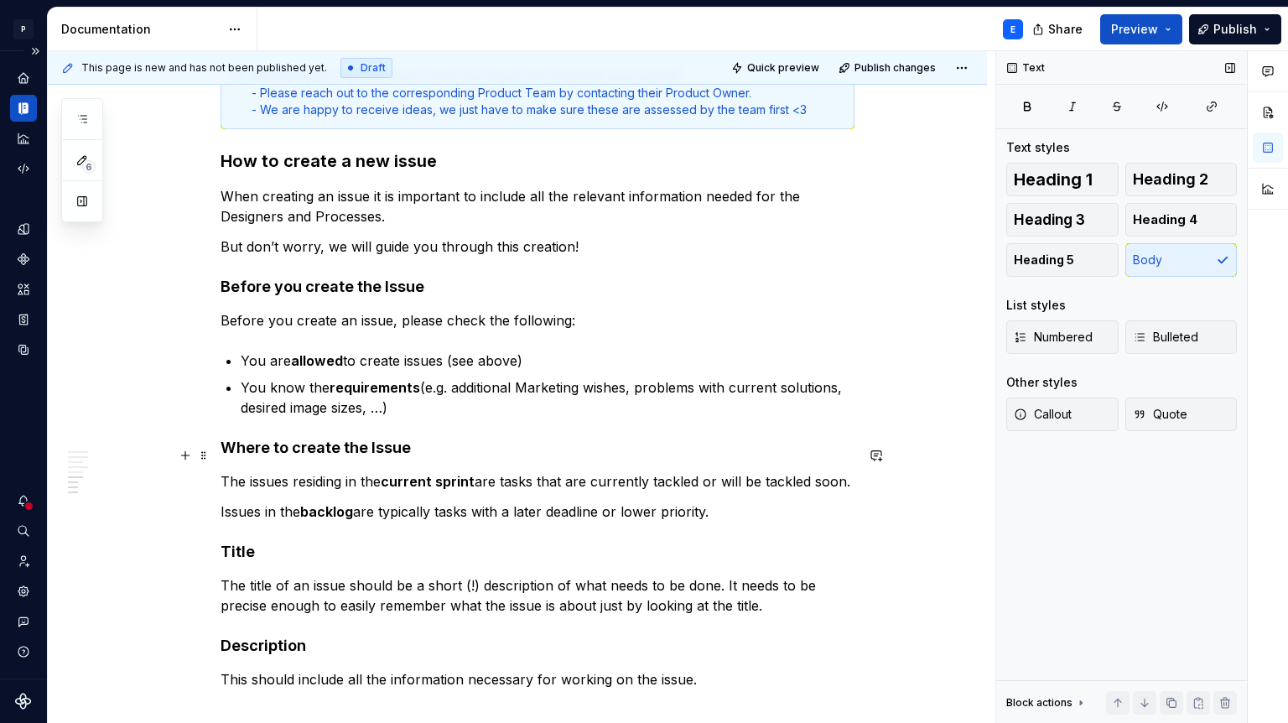
click at [742, 502] on p "Issues in the backlog are typically tasks with a later deadline or lower priori…" at bounding box center [538, 512] width 634 height 20
click at [855, 471] on p "The issues residing in the current sprint are tasks that are currently tackled …" at bounding box center [538, 481] width 634 height 20
click at [752, 502] on p "Issues in the backlog are typically tasks with a later deadline or lower priori…" at bounding box center [538, 512] width 634 height 20
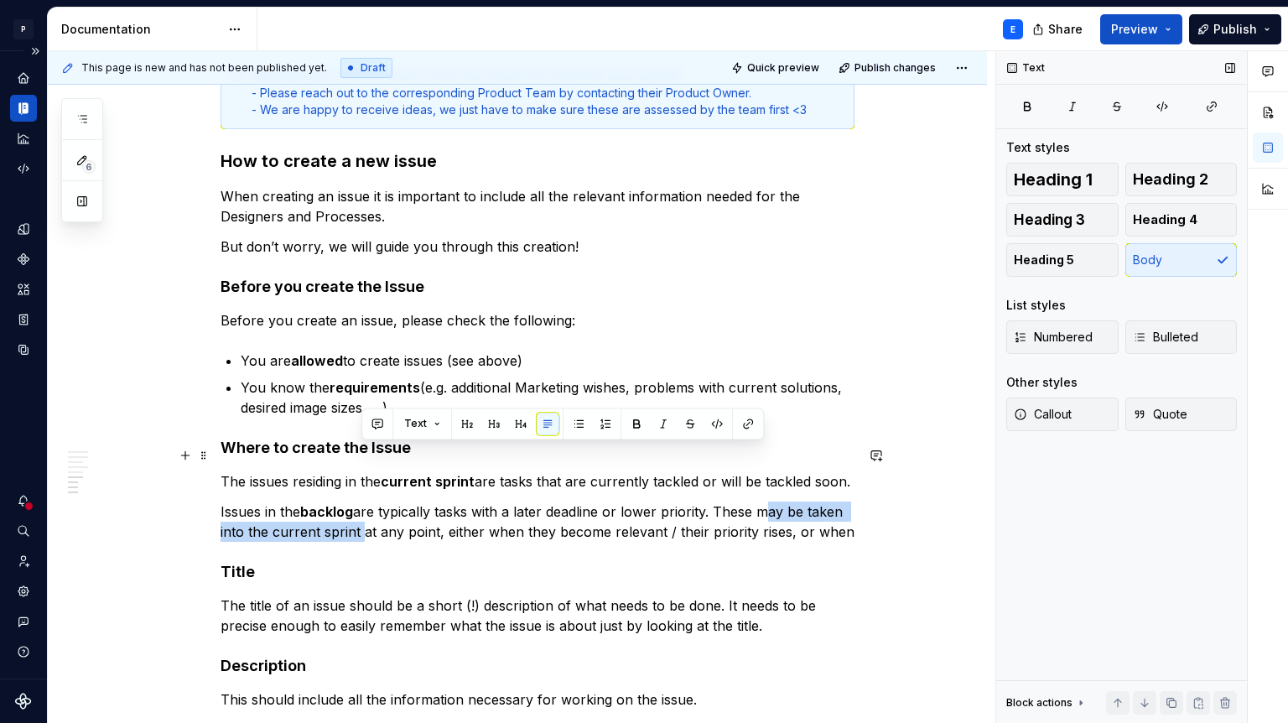
drag, startPoint x: 764, startPoint y: 454, endPoint x: 360, endPoint y: 470, distance: 404.6
click at [360, 502] on p "Issues in the backlog are typically tasks with a later deadline or lower priori…" at bounding box center [538, 522] width 634 height 40
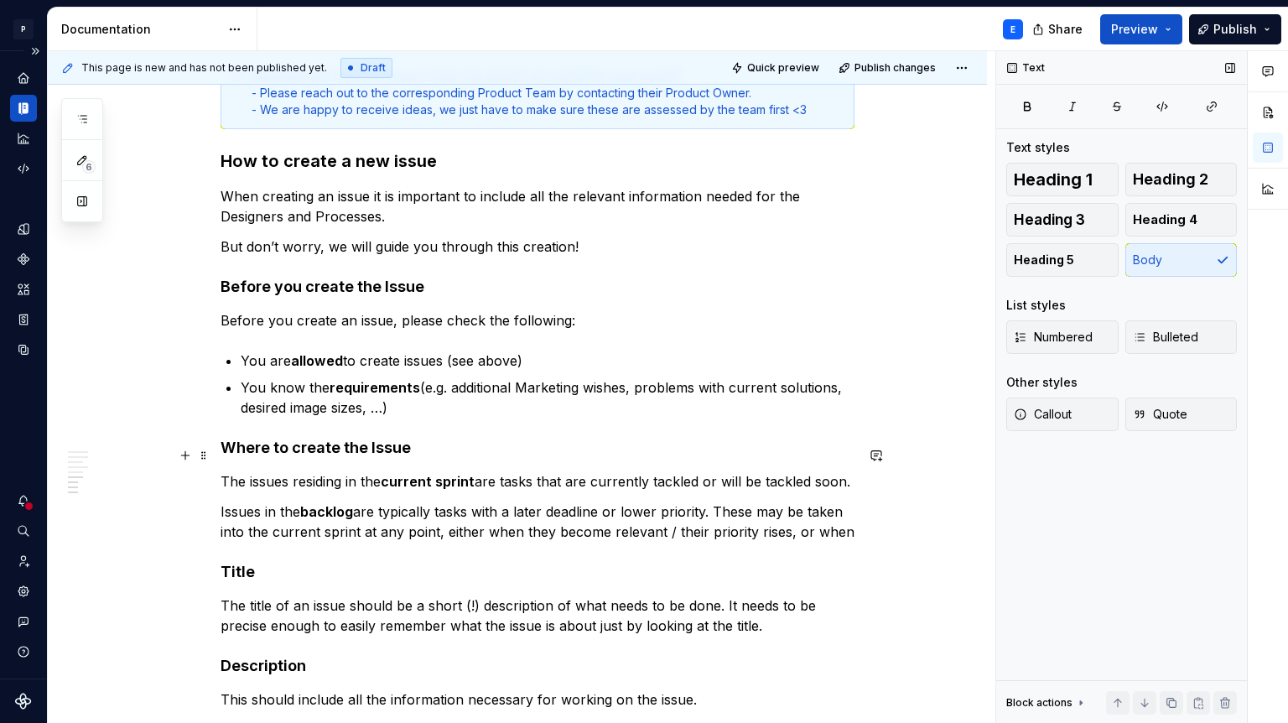
click at [366, 502] on p "Issues in the backlog are typically tasks with a later deadline or lower priori…" at bounding box center [538, 522] width 634 height 40
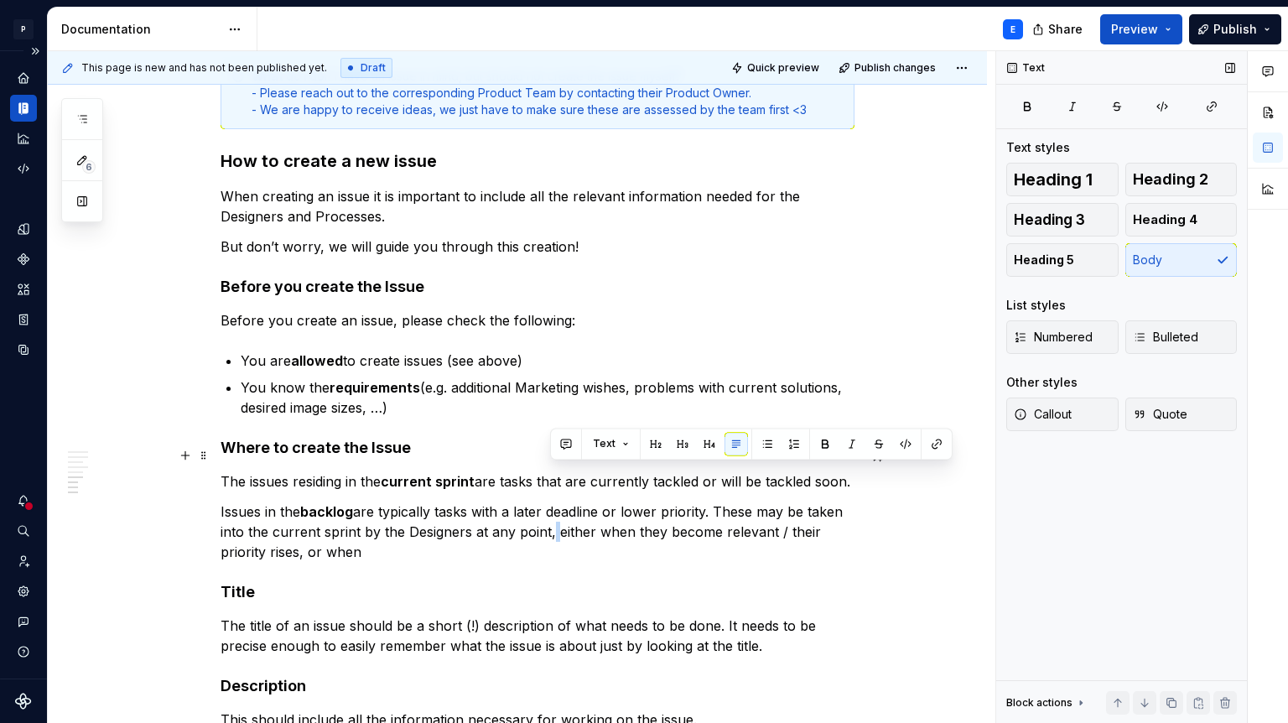
click at [554, 502] on p "Issues in the backlog are typically tasks with a later deadline or lower priori…" at bounding box center [538, 532] width 634 height 60
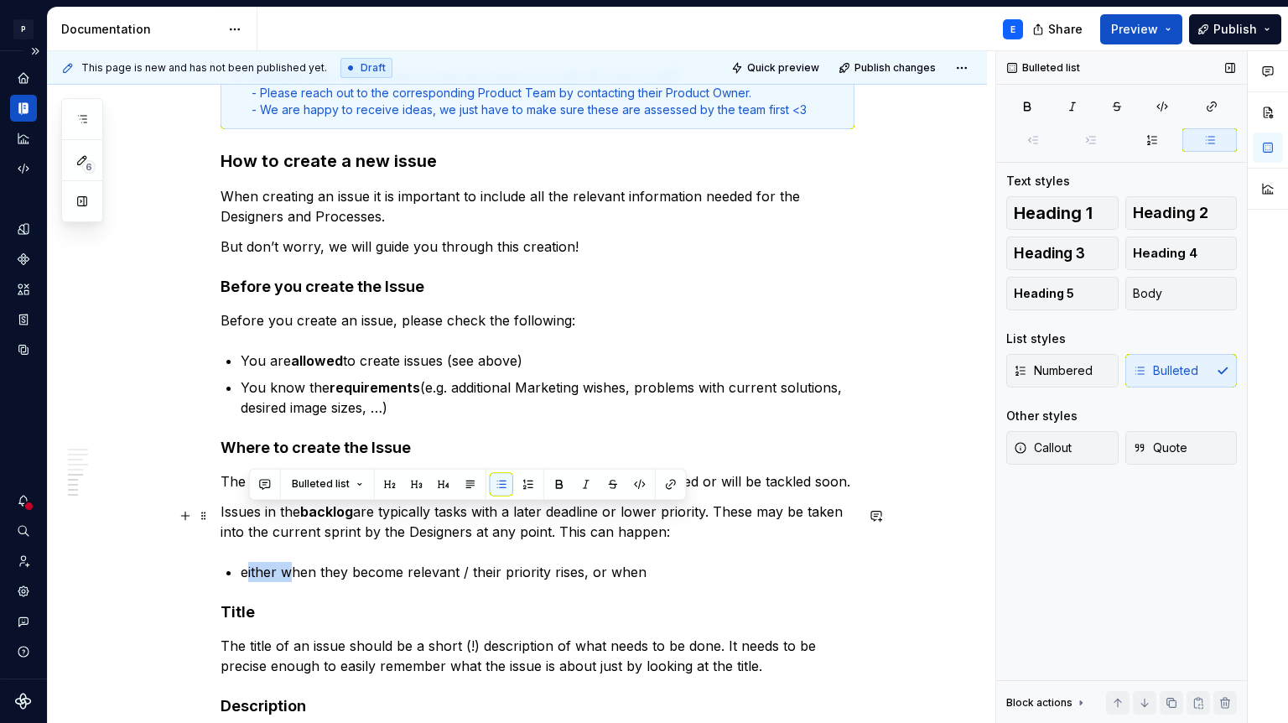
drag, startPoint x: 247, startPoint y: 516, endPoint x: 292, endPoint y: 511, distance: 44.7
click at [292, 562] on p "either when they become relevant / their priority rises, or when" at bounding box center [548, 572] width 614 height 20
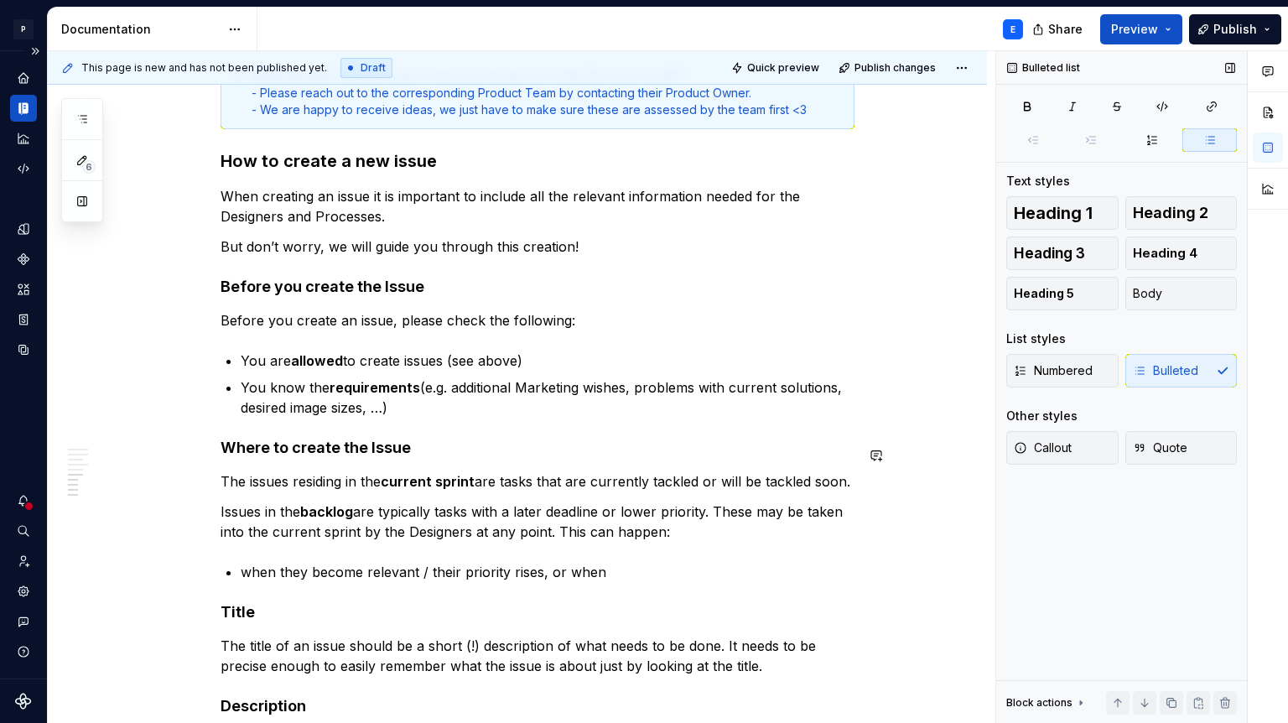
click at [618, 562] on p "when they become relevant / their priority rises, or when" at bounding box center [548, 572] width 614 height 20
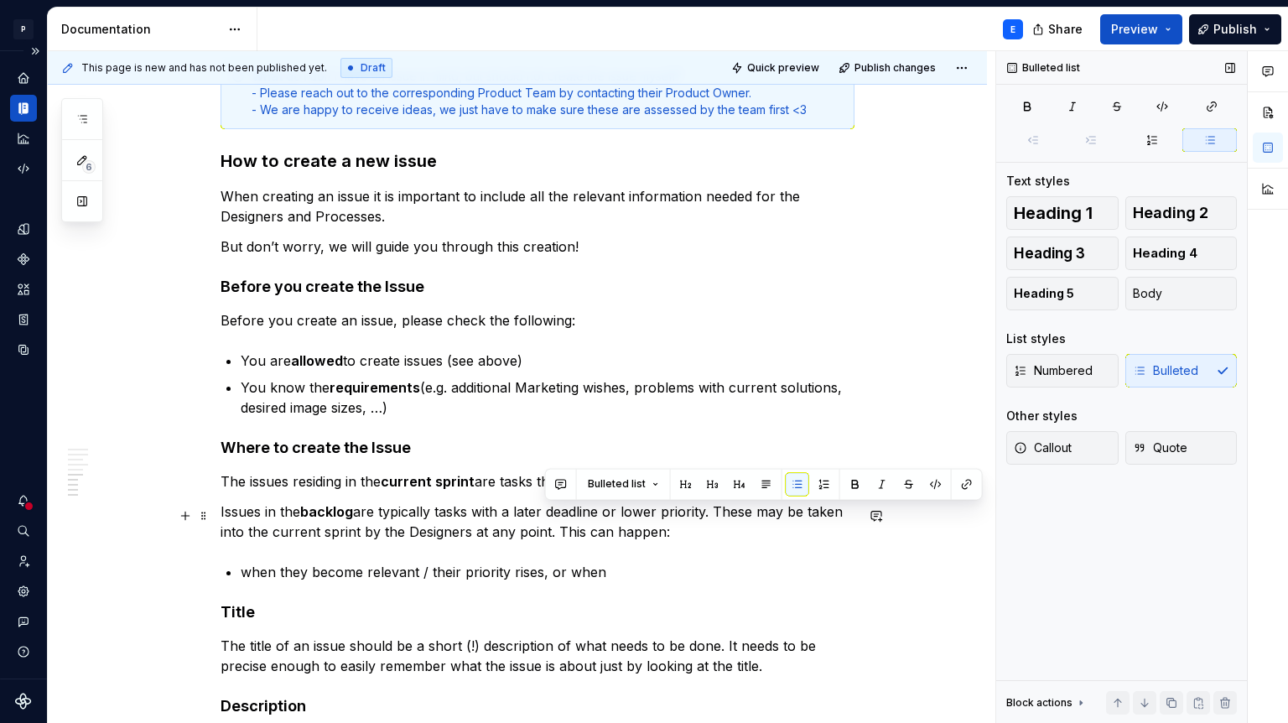
drag, startPoint x: 544, startPoint y: 514, endPoint x: 613, endPoint y: 514, distance: 69.6
click at [613, 562] on p "when they become relevant / their priority rises, or when" at bounding box center [548, 572] width 614 height 20
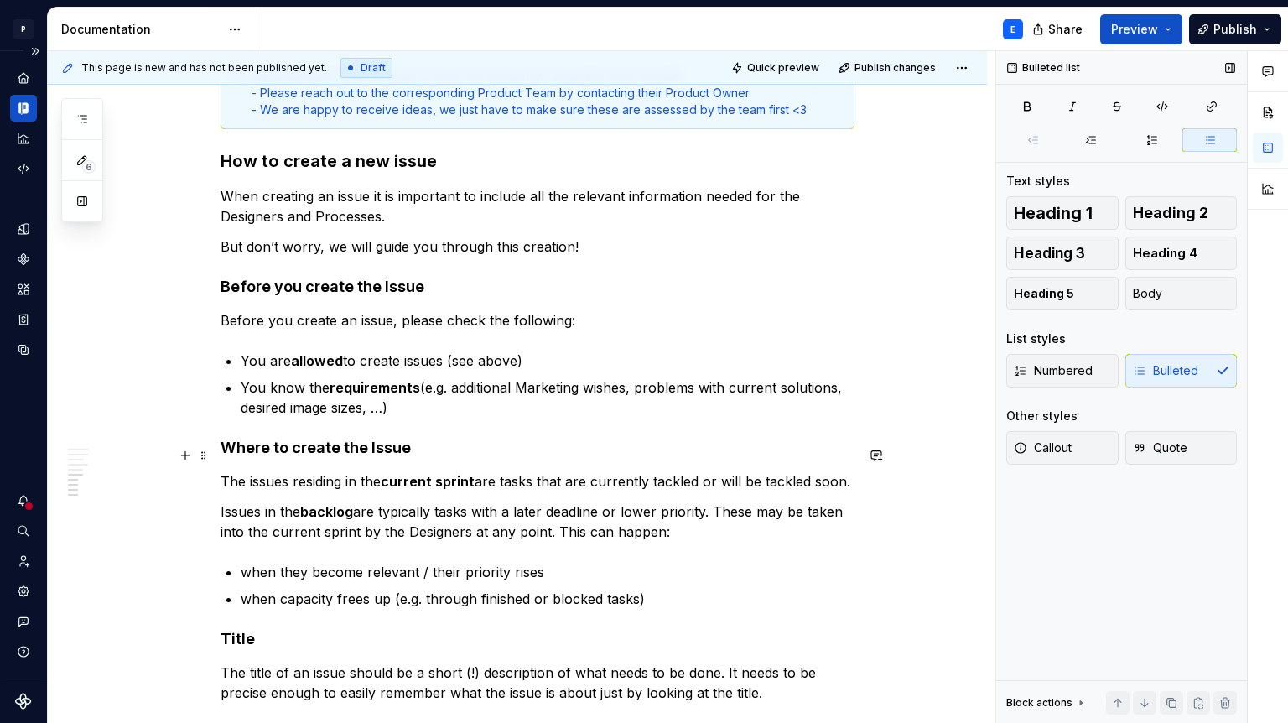
click at [559, 502] on p "Issues in the backlog are typically tasks with a later deadline or lower priori…" at bounding box center [538, 522] width 634 height 40
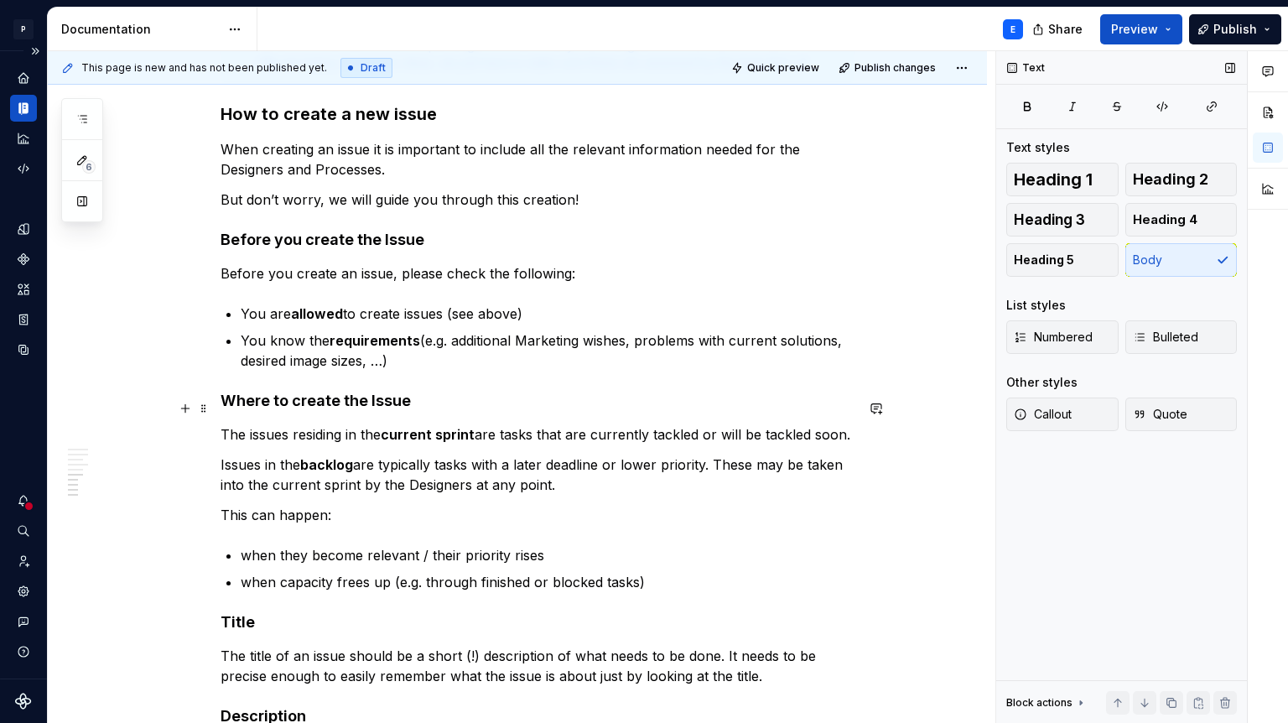
scroll to position [1940, 0]
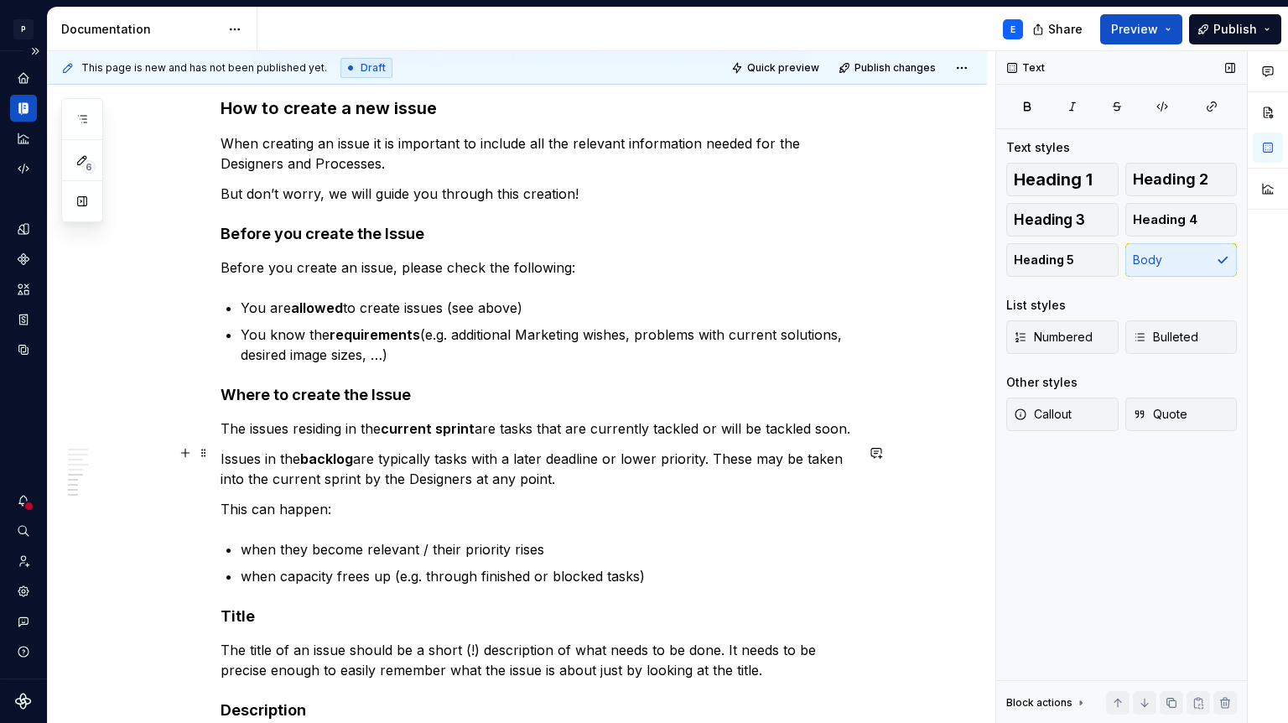
click at [424, 499] on p "This can happen:" at bounding box center [538, 509] width 634 height 20
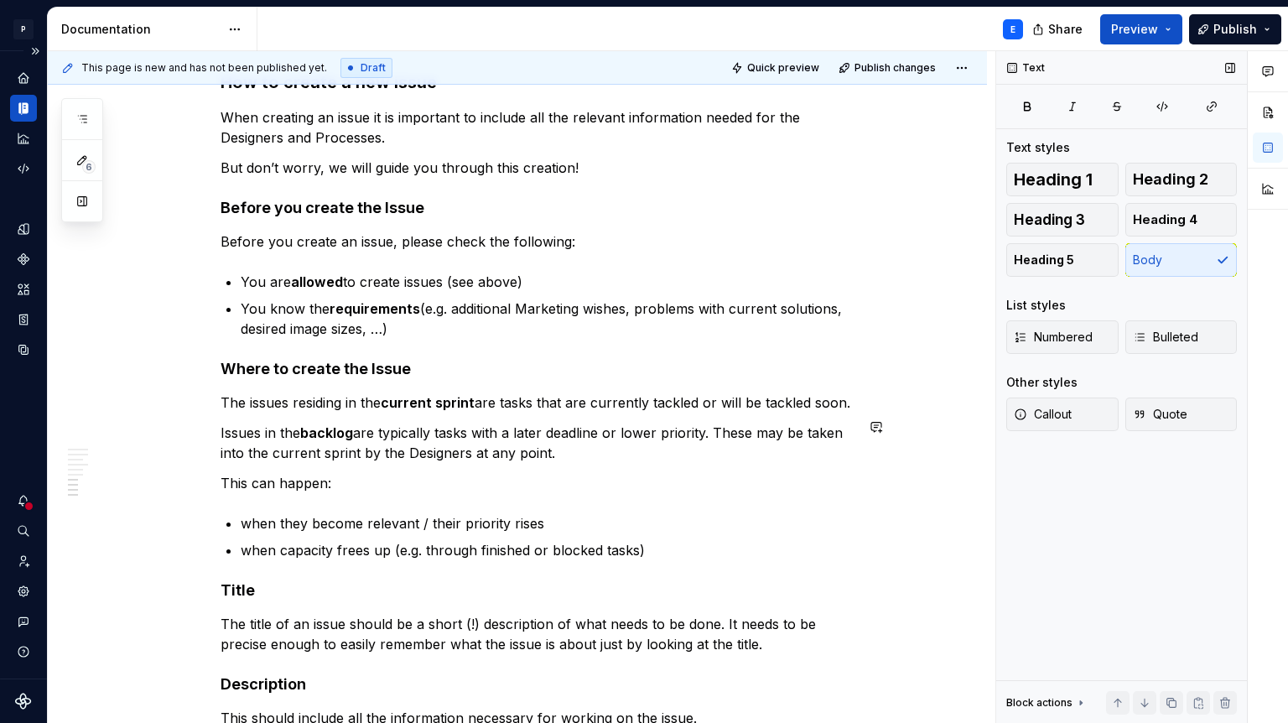
scroll to position [1968, 0]
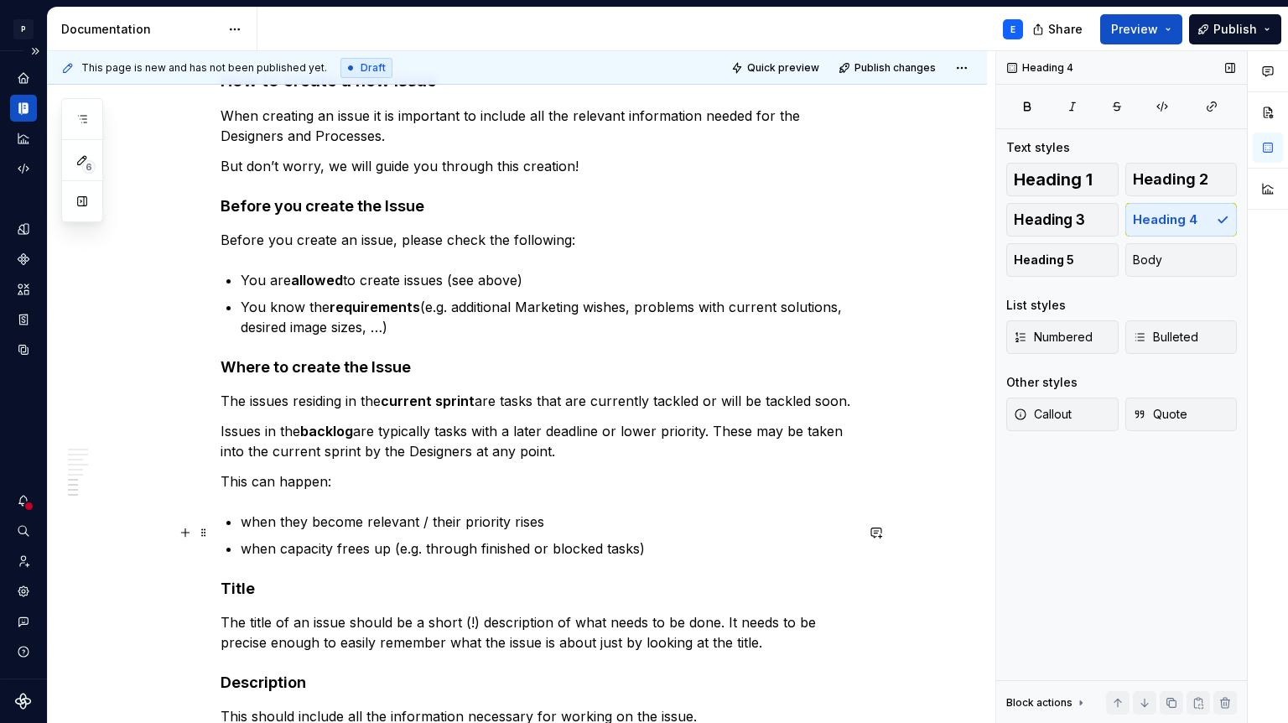
click at [228, 579] on h4 "Title" at bounding box center [538, 589] width 634 height 20
click at [228, 673] on h4 "Description" at bounding box center [538, 683] width 634 height 20
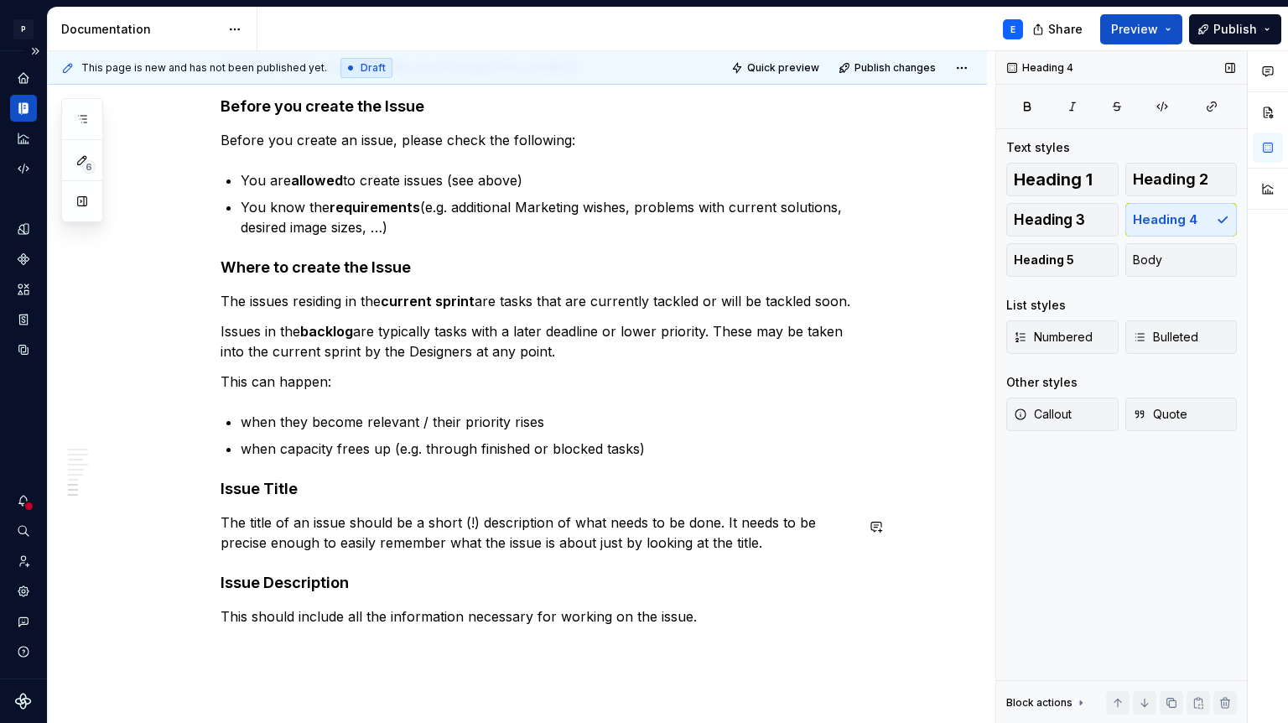
scroll to position [2077, 0]
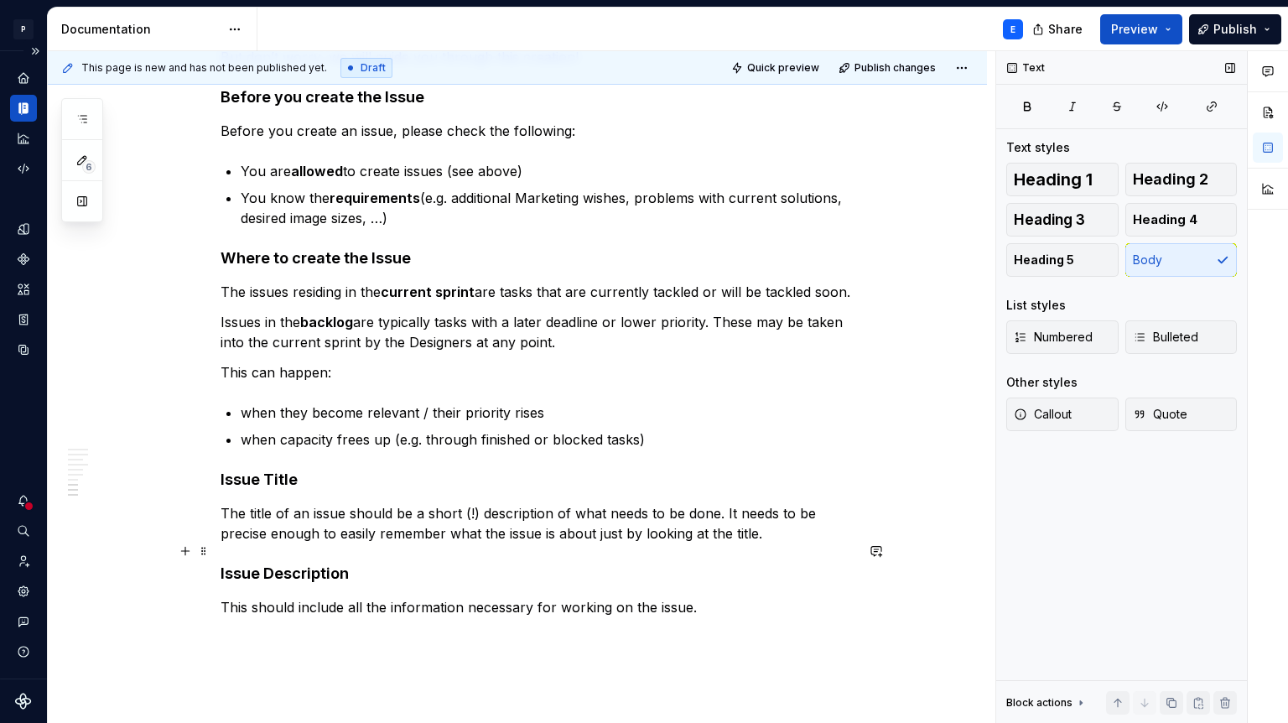
click at [721, 597] on p "This should include all the information necessary for working on the issue." at bounding box center [538, 607] width 634 height 20
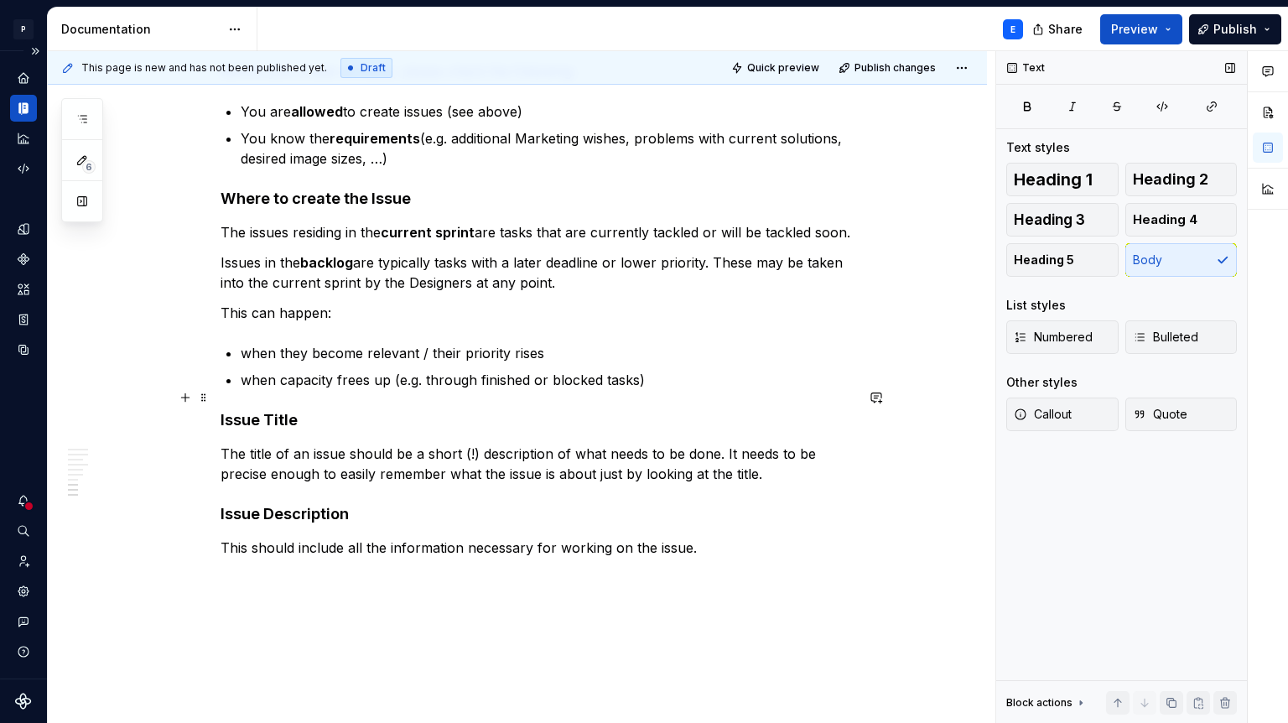
scroll to position [2150, 0]
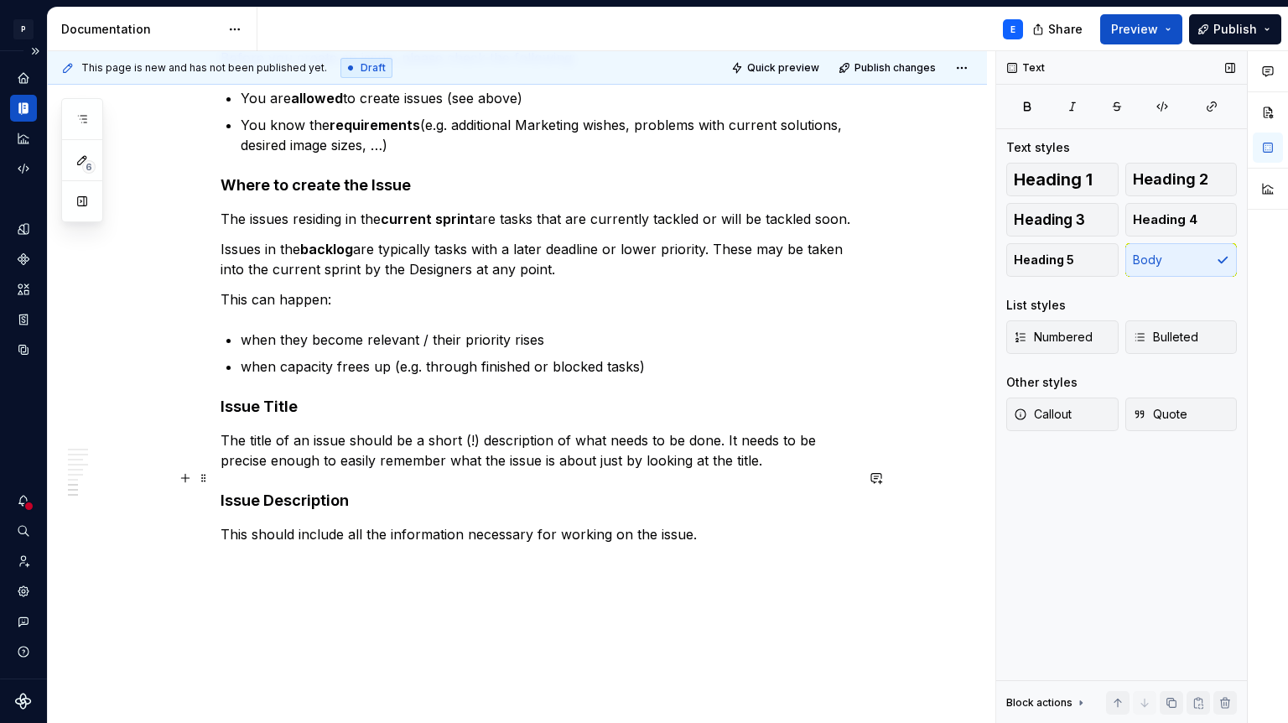
click at [707, 524] on p "This should include all the information necessary for working on the issue." at bounding box center [538, 534] width 634 height 20
click at [695, 357] on p "when capacity frees up (e.g. through finished or blocked tasks)" at bounding box center [548, 367] width 614 height 20
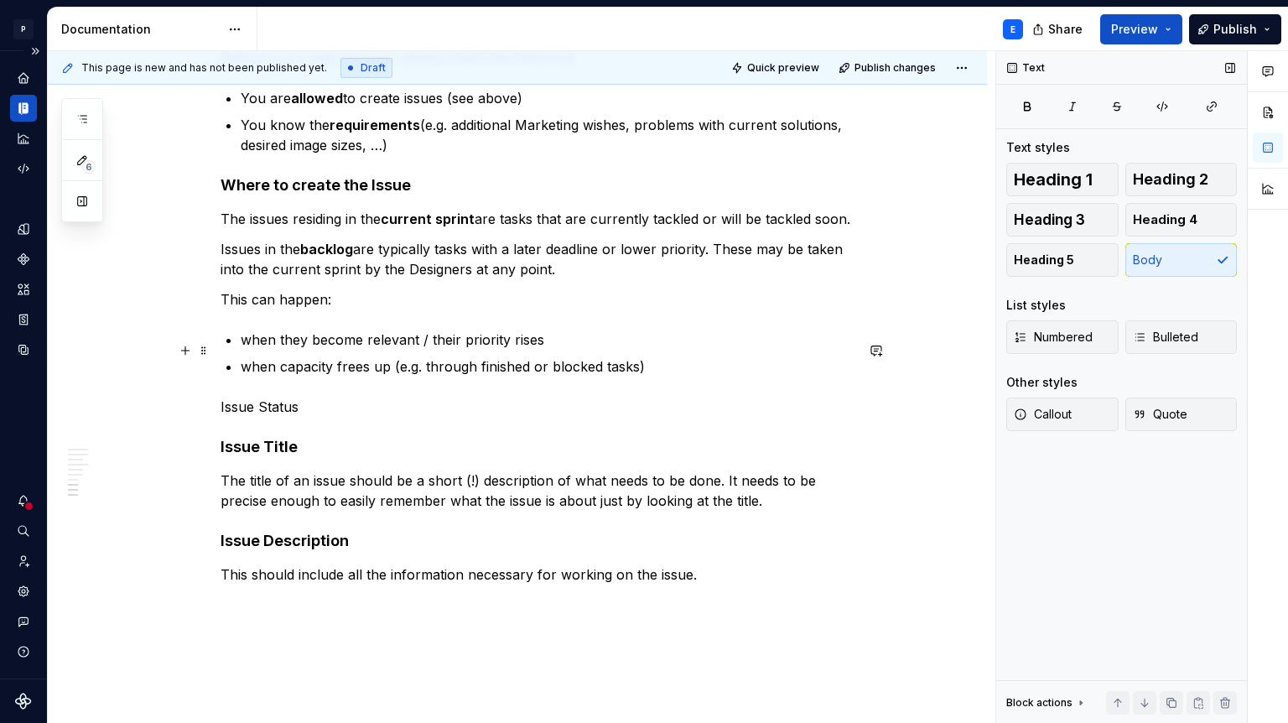
click at [167, 342] on div "**********" at bounding box center [522, 387] width 948 height 673
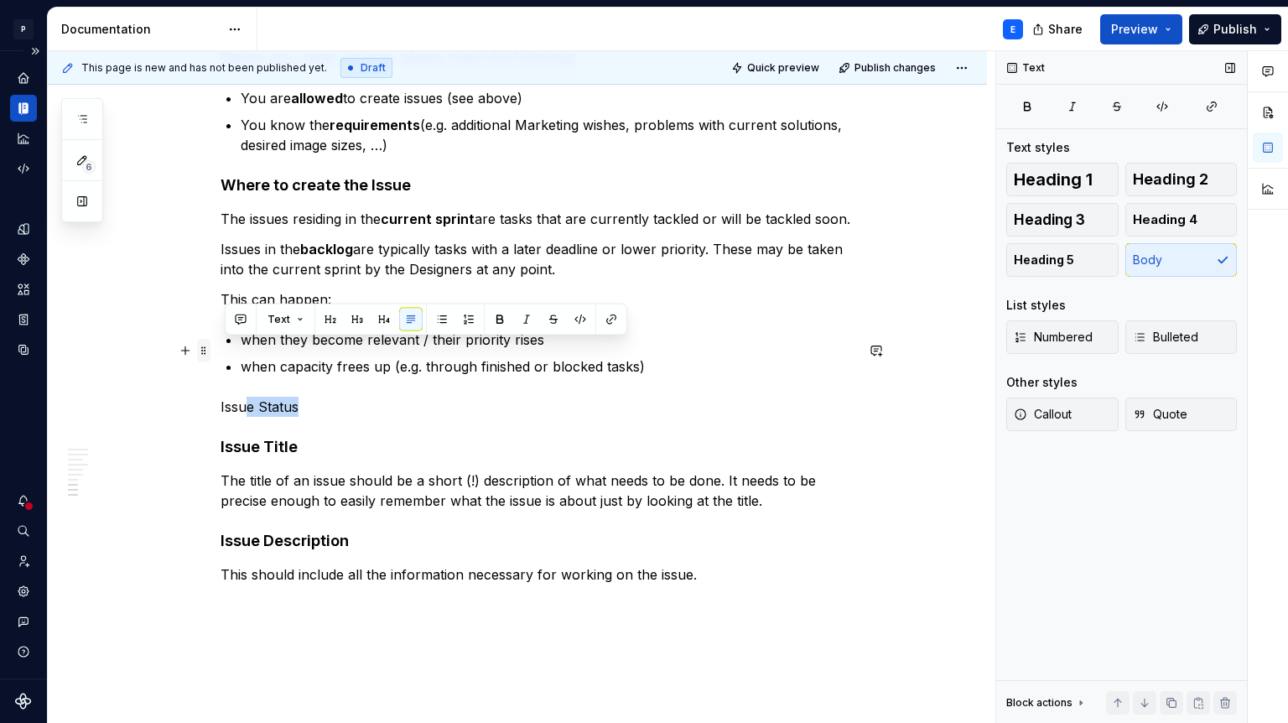
drag, startPoint x: 310, startPoint y: 345, endPoint x: 210, endPoint y: 345, distance: 100.7
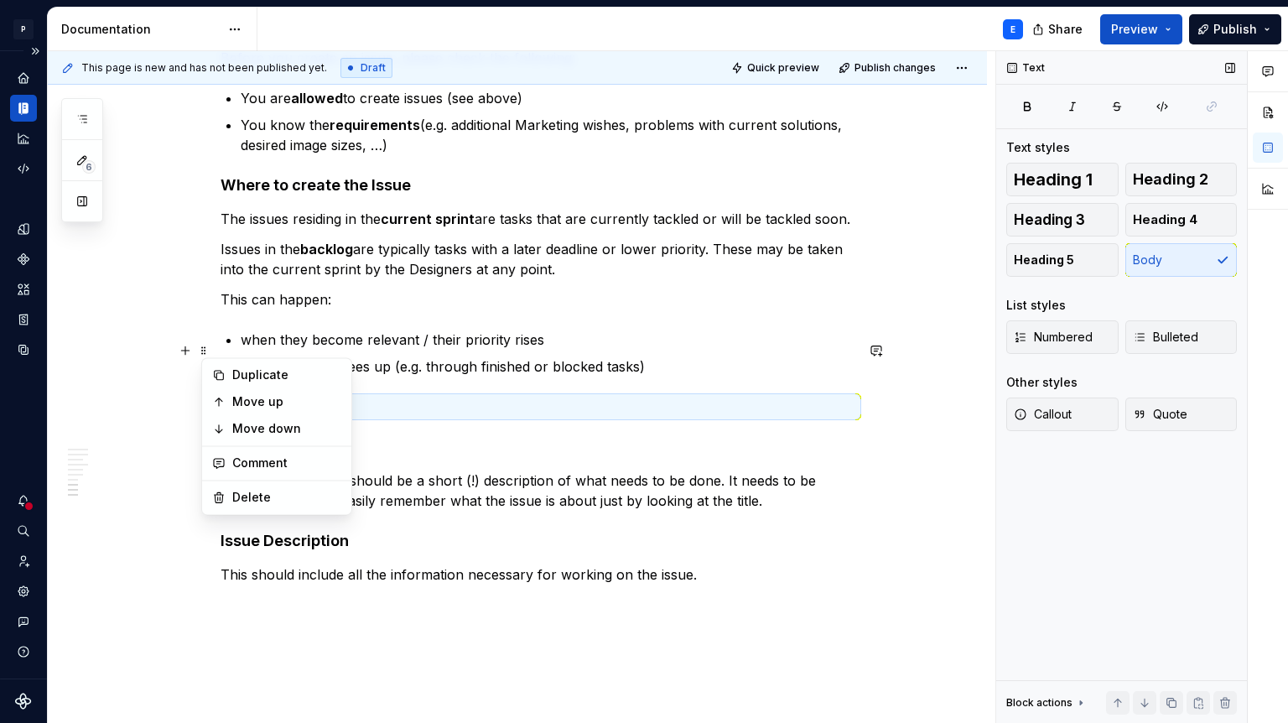
click at [291, 397] on p "Issue Status" at bounding box center [538, 407] width 634 height 20
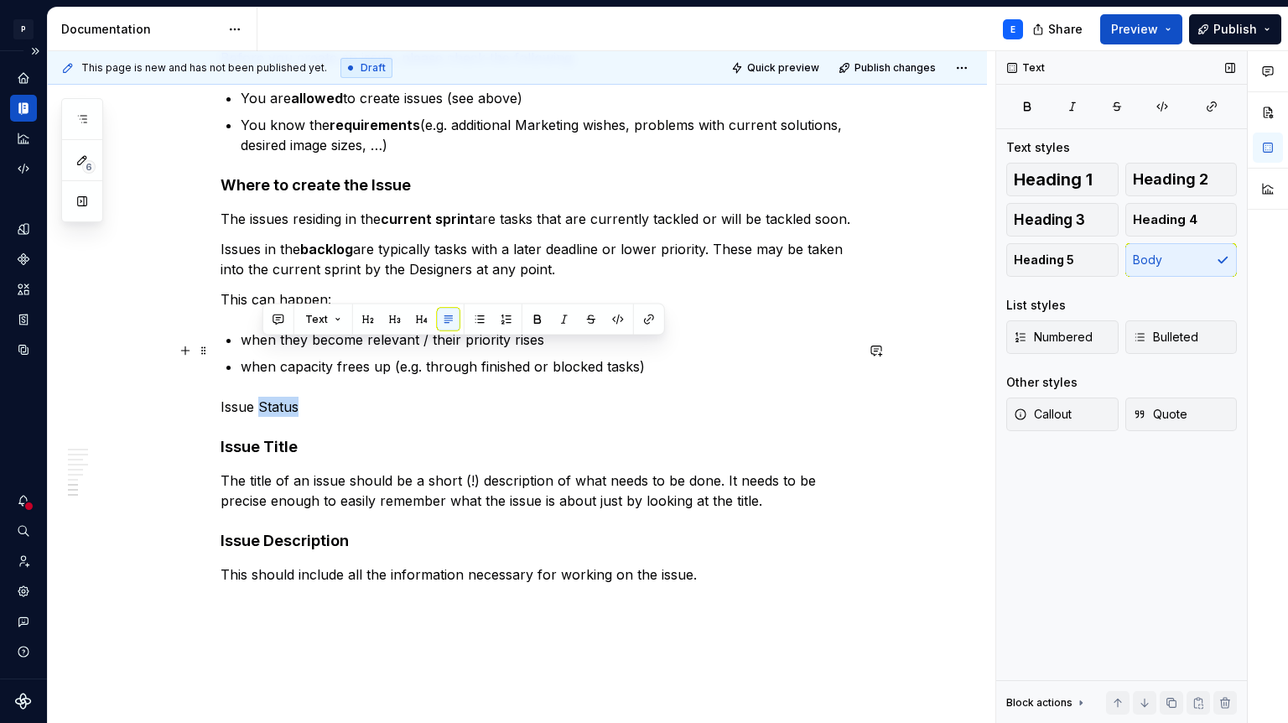
click at [291, 397] on p "Issue Status" at bounding box center [538, 407] width 634 height 20
click at [1171, 210] on button "Heading 4" at bounding box center [1182, 220] width 112 height 34
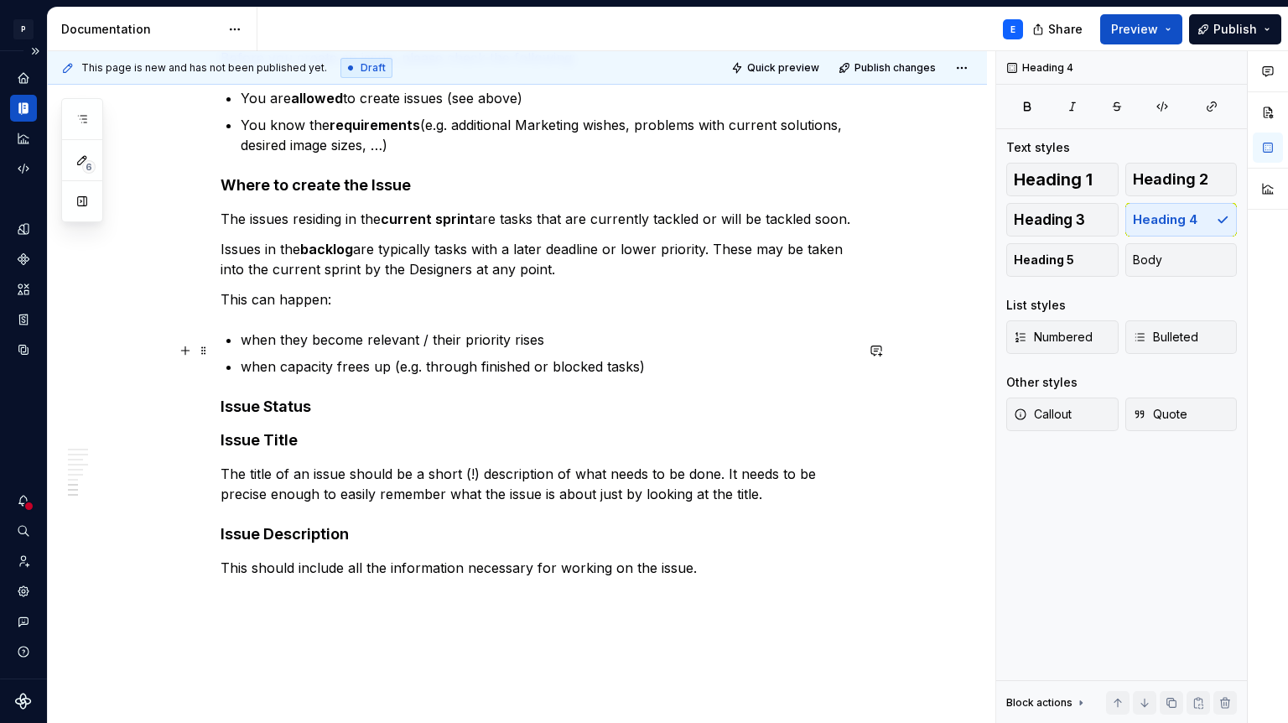
click at [513, 397] on h4 "Issue Status" at bounding box center [538, 407] width 634 height 20
click at [507, 397] on h4 "Issue Status" at bounding box center [538, 407] width 634 height 20
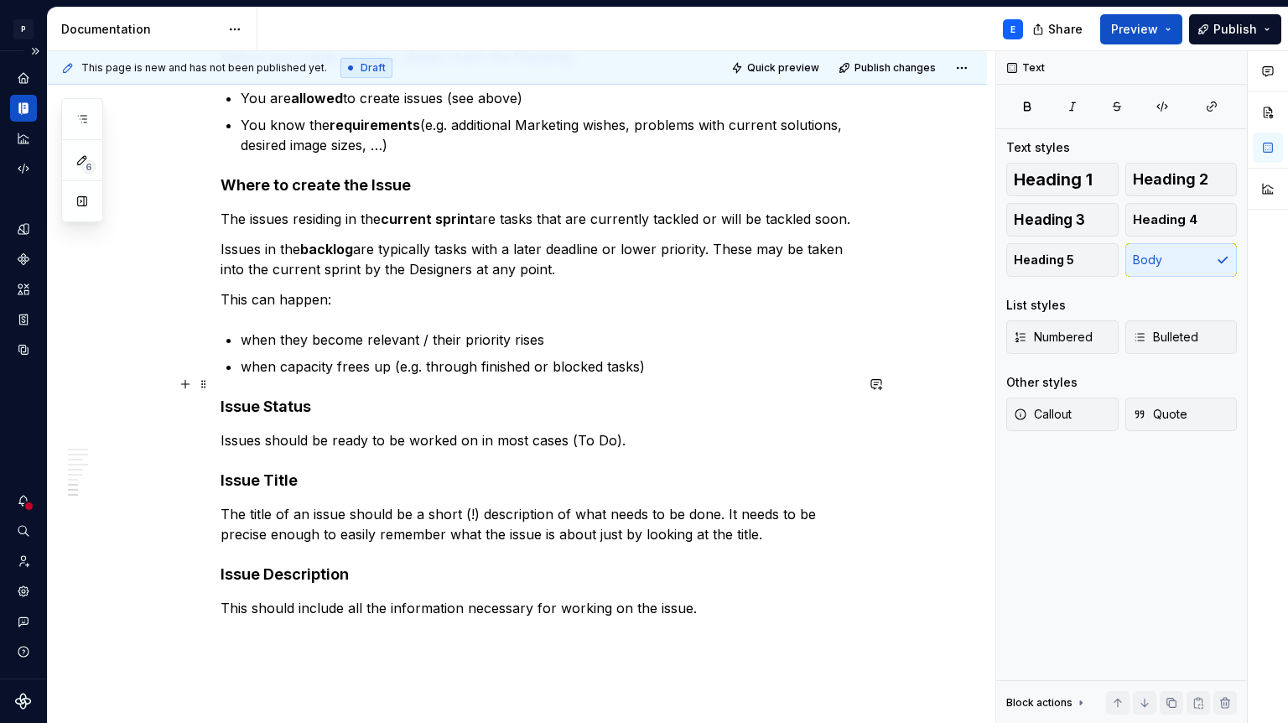
click at [620, 430] on p "Issues should be ready to be worked on in most cases (To Do)." at bounding box center [538, 440] width 634 height 20
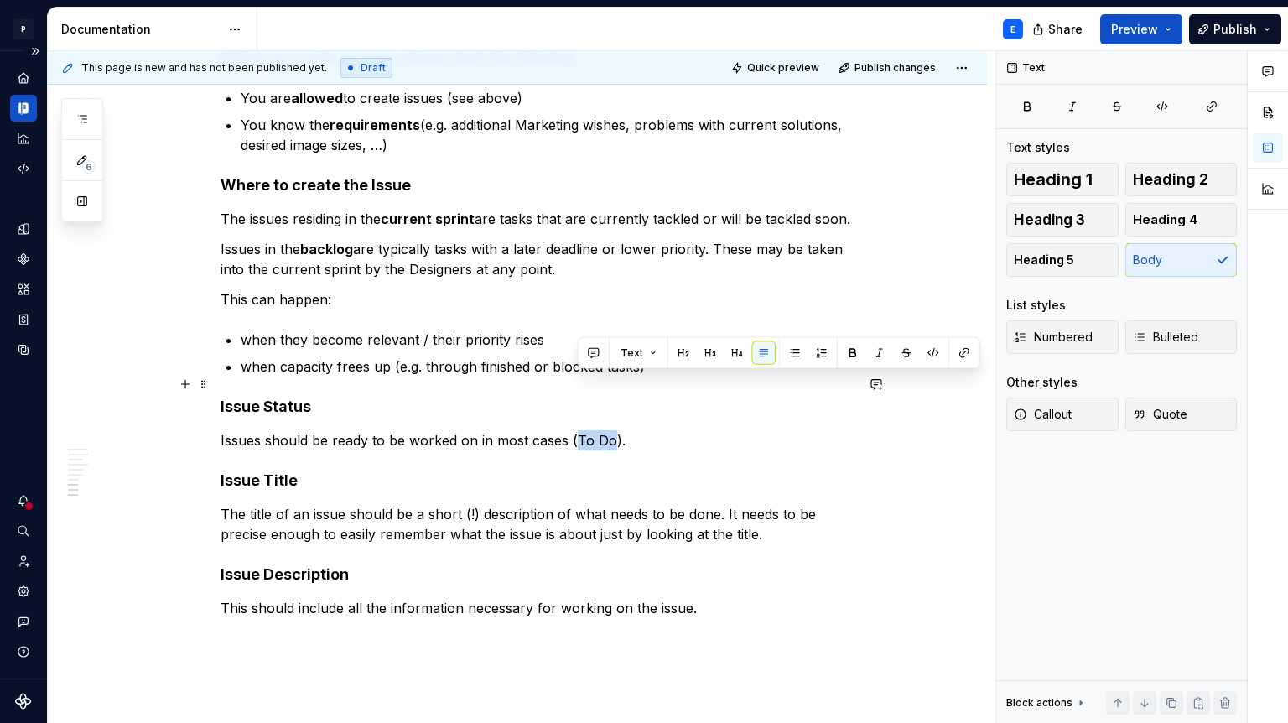
drag, startPoint x: 614, startPoint y: 379, endPoint x: 577, endPoint y: 379, distance: 36.9
click at [577, 430] on p "Issues should be ready to be worked on in most cases (To Do)." at bounding box center [538, 440] width 634 height 20
click at [849, 353] on button "button" at bounding box center [852, 352] width 23 height 23
click at [659, 430] on p "Issues should be ready to be worked on in most cases ( To Do )." at bounding box center [538, 440] width 634 height 20
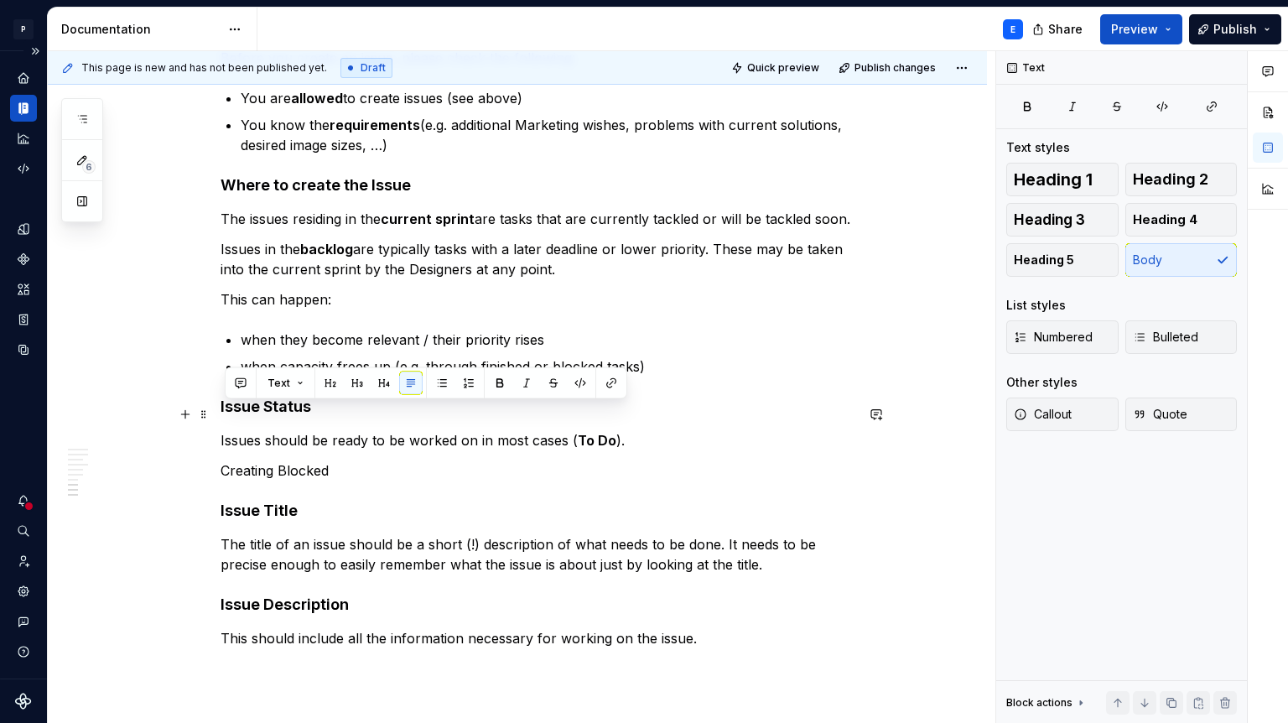
drag, startPoint x: 349, startPoint y: 414, endPoint x: 223, endPoint y: 412, distance: 125.8
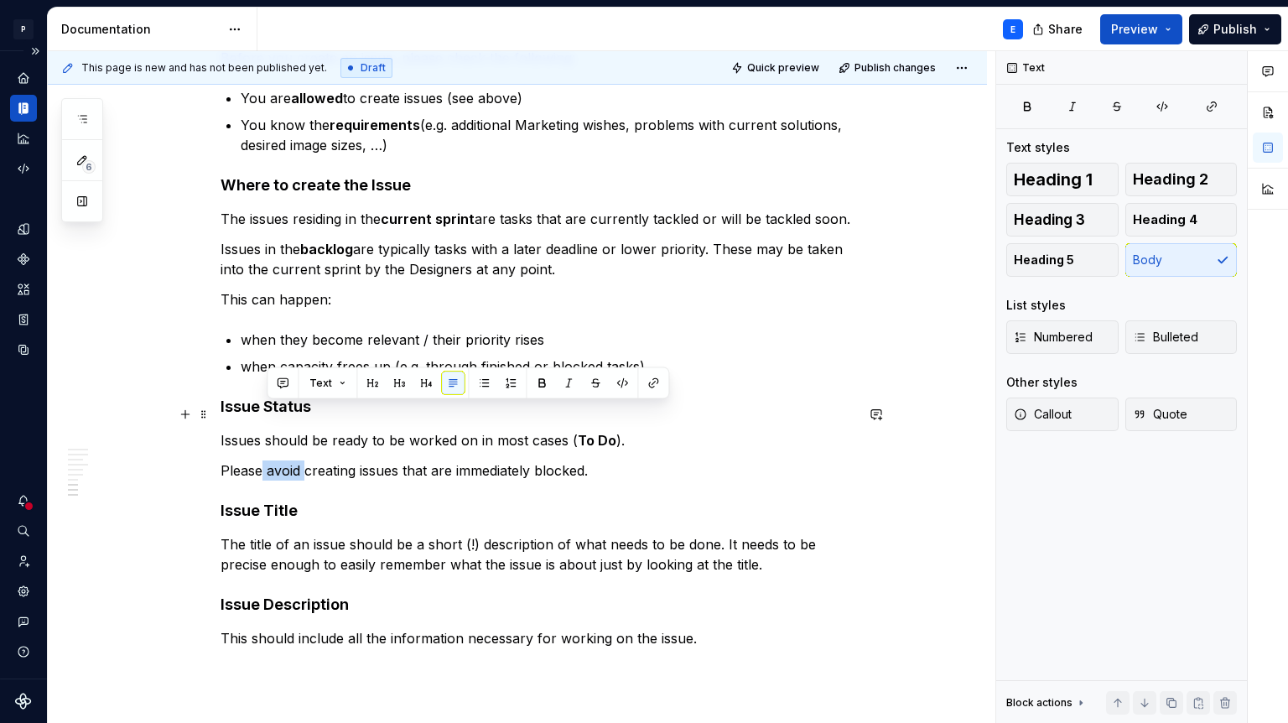
drag, startPoint x: 268, startPoint y: 413, endPoint x: 309, endPoint y: 413, distance: 41.1
click at [309, 461] on p "Please avoid creating issues that are immediately blocked." at bounding box center [538, 471] width 634 height 20
click at [537, 378] on button "button" at bounding box center [541, 383] width 23 height 23
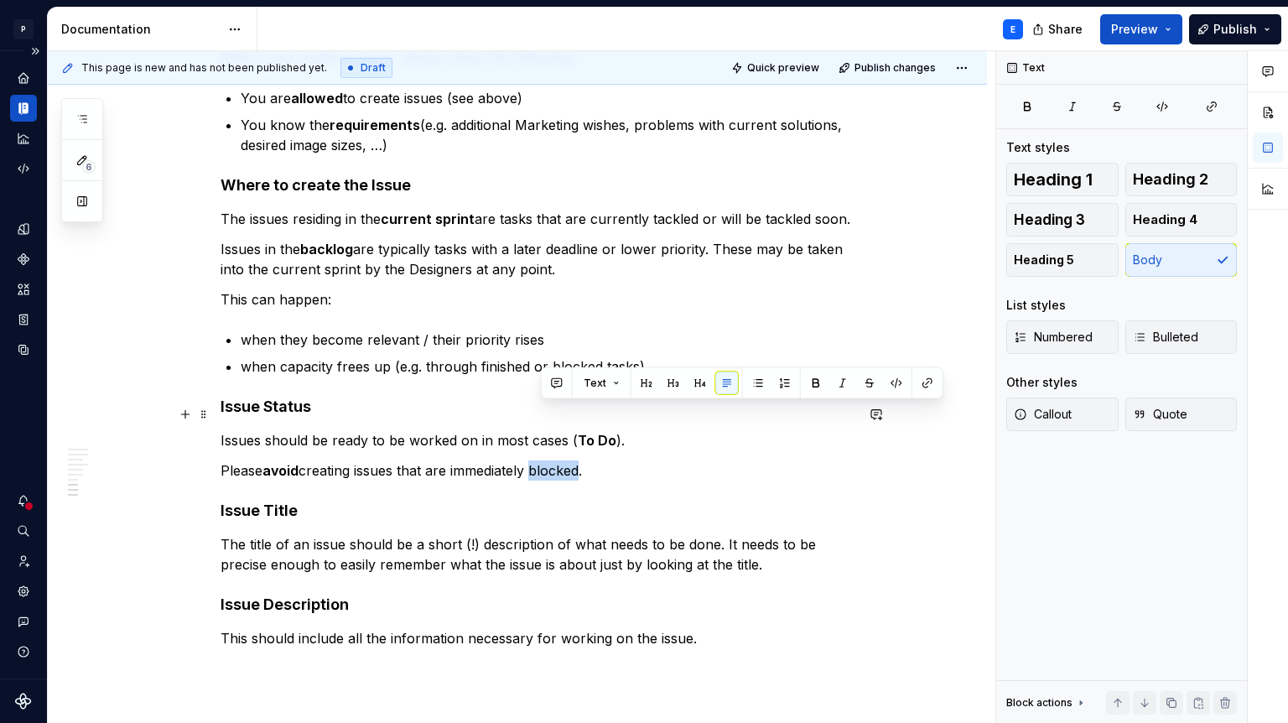
drag, startPoint x: 541, startPoint y: 411, endPoint x: 592, endPoint y: 409, distance: 51.2
click at [592, 461] on p "Please avoid creating issues that are immediately blocked." at bounding box center [538, 471] width 634 height 20
click at [816, 380] on button "button" at bounding box center [815, 383] width 23 height 23
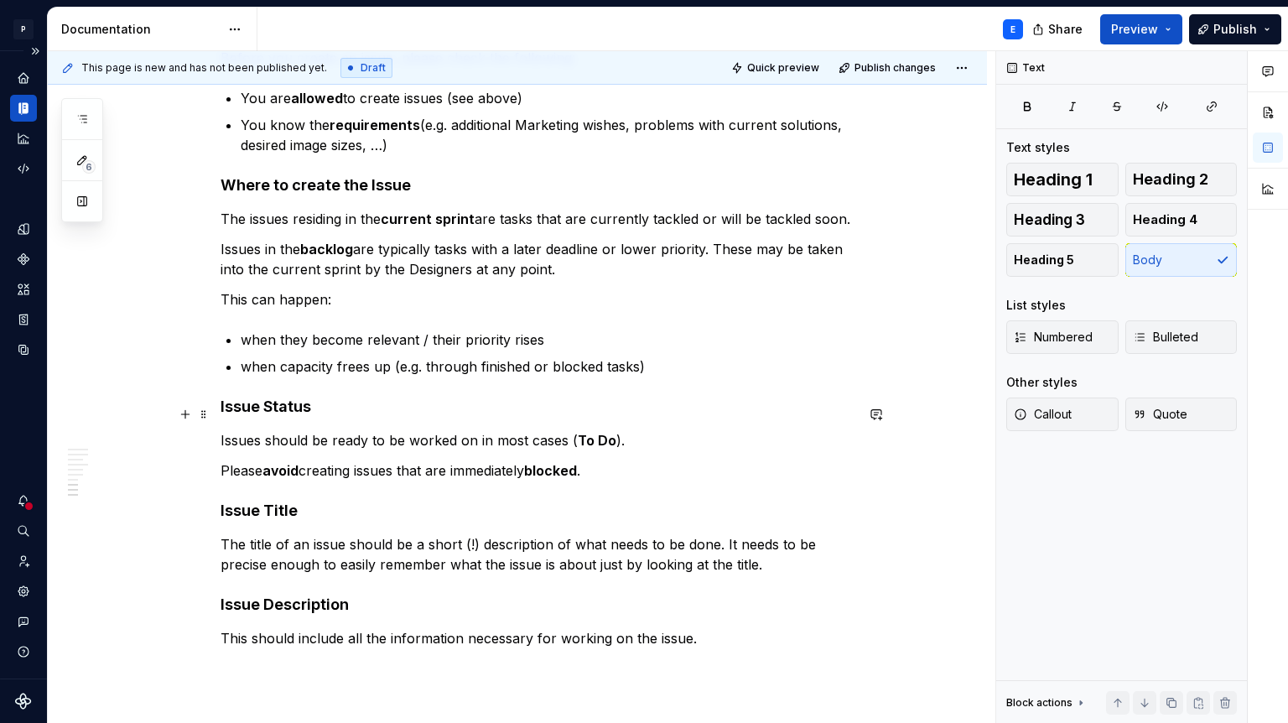
click at [684, 461] on p "Please avoid creating issues that are immediately blocked ." at bounding box center [538, 471] width 634 height 20
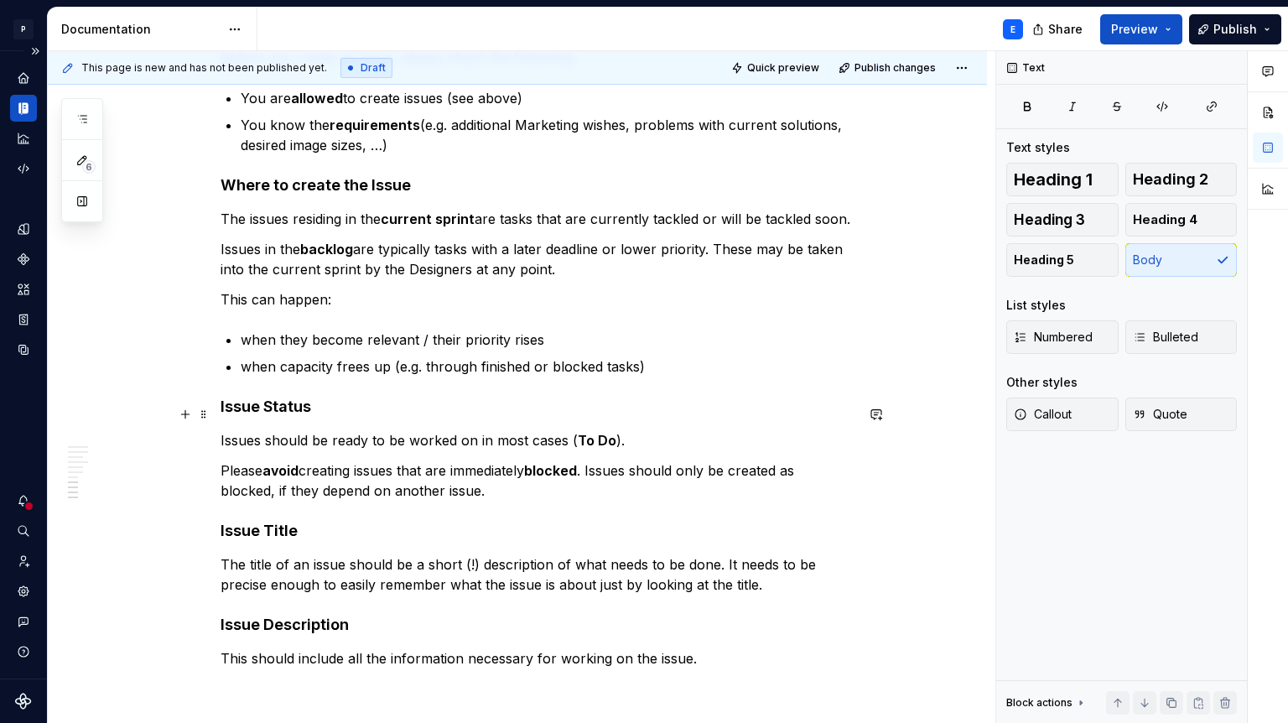
click at [479, 461] on p "Please avoid creating issues that are immediately blocked . Issues should only …" at bounding box center [538, 481] width 634 height 40
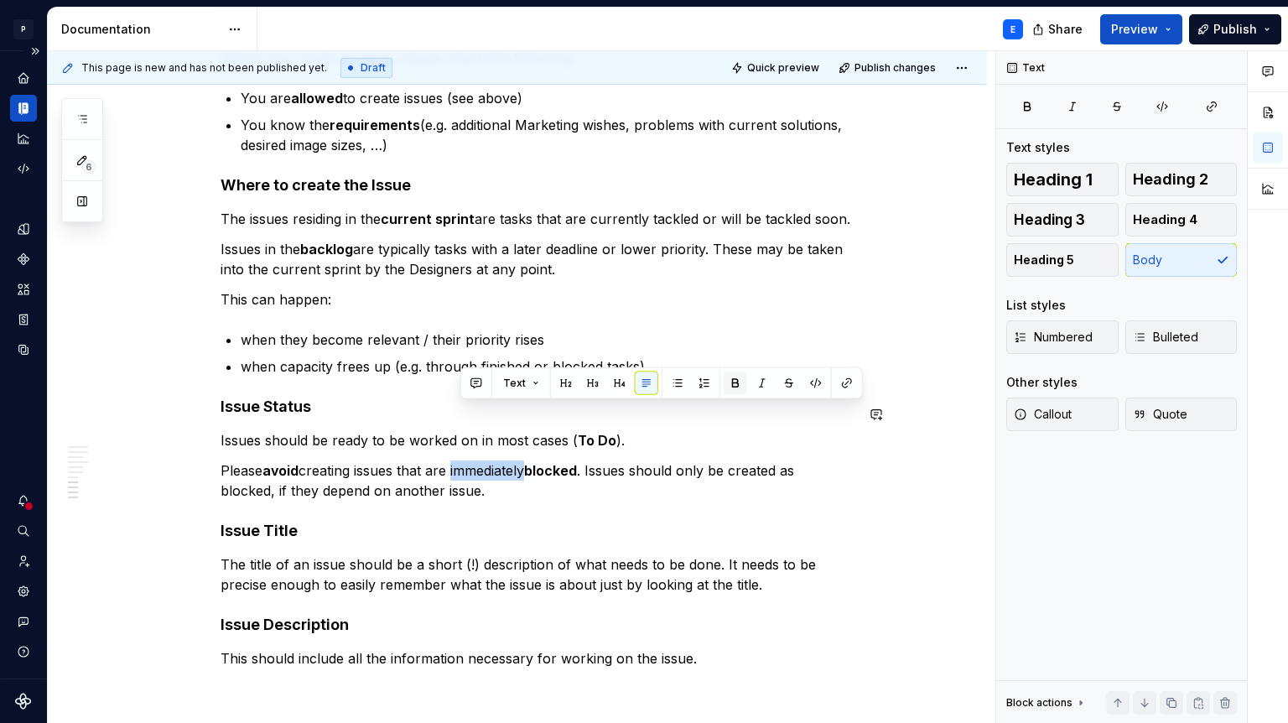
click at [741, 390] on button "button" at bounding box center [735, 383] width 23 height 23
click at [603, 461] on p "Please avoid creating issues that are immediately blocked . Issues should only …" at bounding box center [538, 481] width 634 height 40
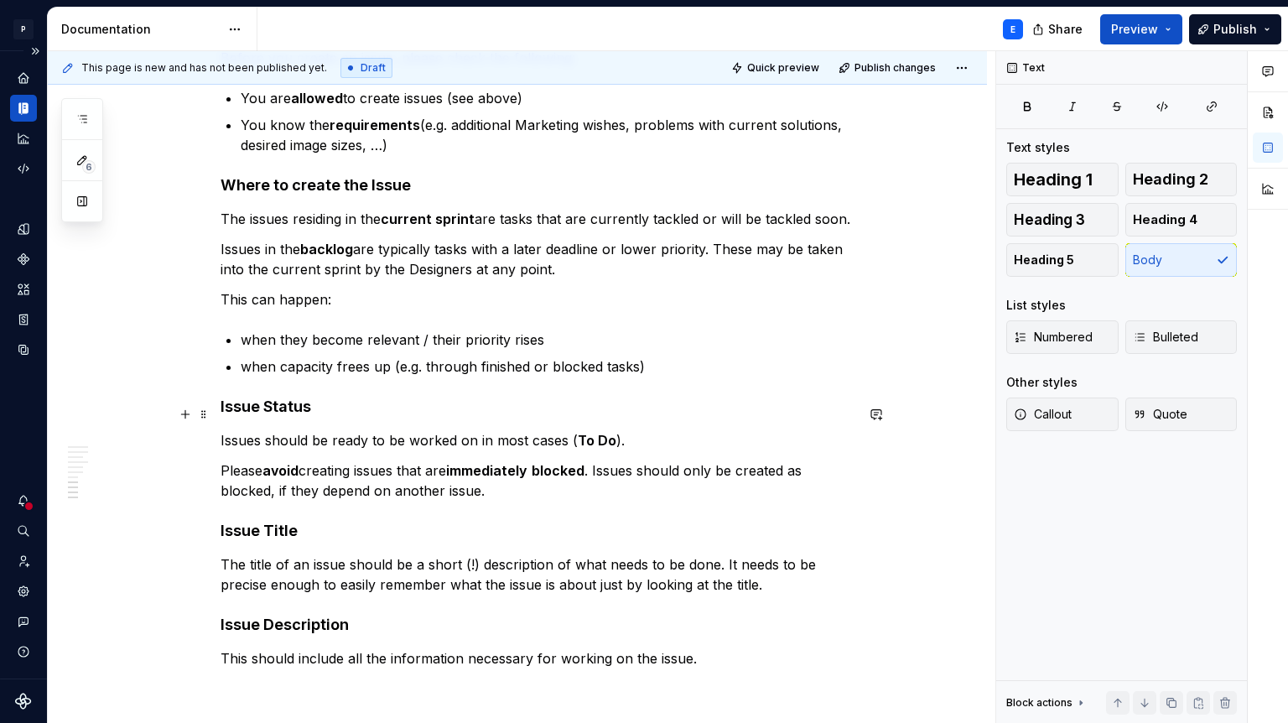
click at [580, 461] on p "Please avoid creating issues that are immediately blocked . Issues should only …" at bounding box center [538, 481] width 634 height 40
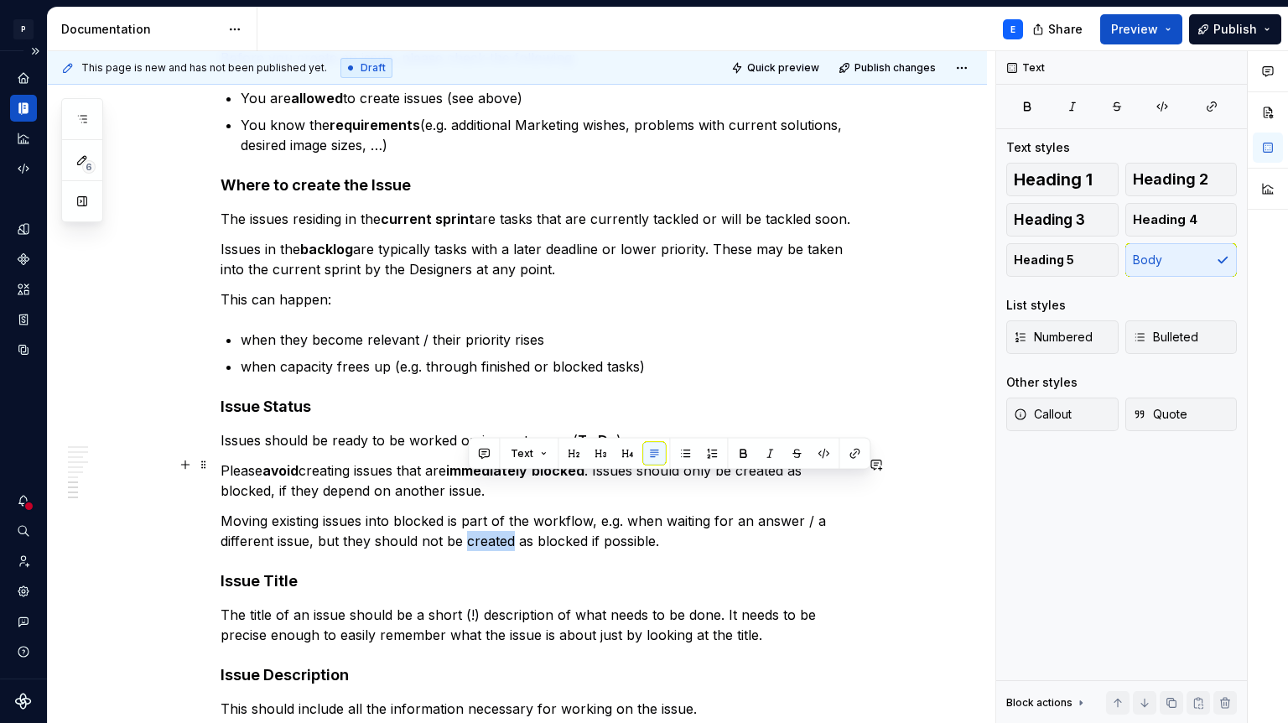
drag, startPoint x: 470, startPoint y: 481, endPoint x: 516, endPoint y: 478, distance: 46.3
click at [516, 511] on p "Moving existing issues into blocked is part of the workflow, e.g. when waiting …" at bounding box center [538, 531] width 634 height 40
click at [768, 449] on button "button" at bounding box center [769, 453] width 23 height 23
click at [725, 511] on p "Moving existing issues into blocked is part of the workflow, e.g. when waiting …" at bounding box center [538, 531] width 634 height 40
click at [542, 511] on p "Moving existing issues into blocked is part of the workflow, e.g. when waiting …" at bounding box center [538, 531] width 634 height 40
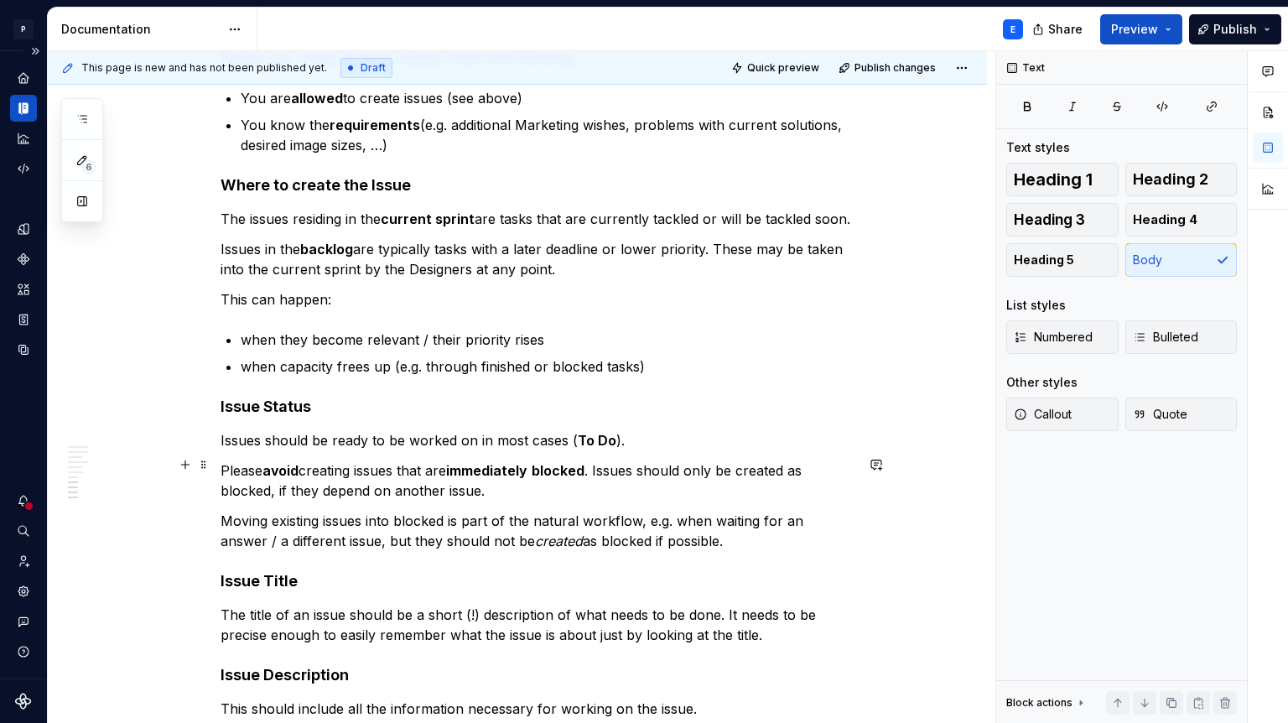
click at [716, 511] on p "Moving existing issues into blocked is part of the natural workflow, e.g. when …" at bounding box center [538, 531] width 634 height 40
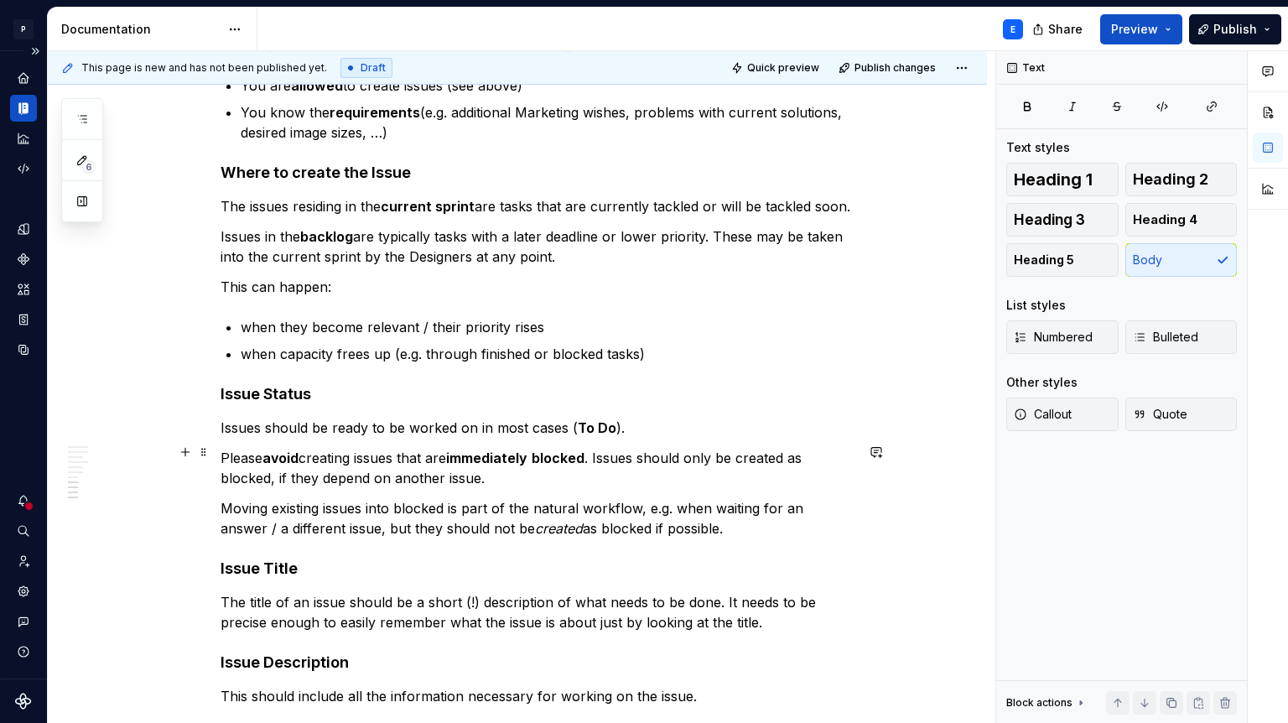
scroll to position [2164, 0]
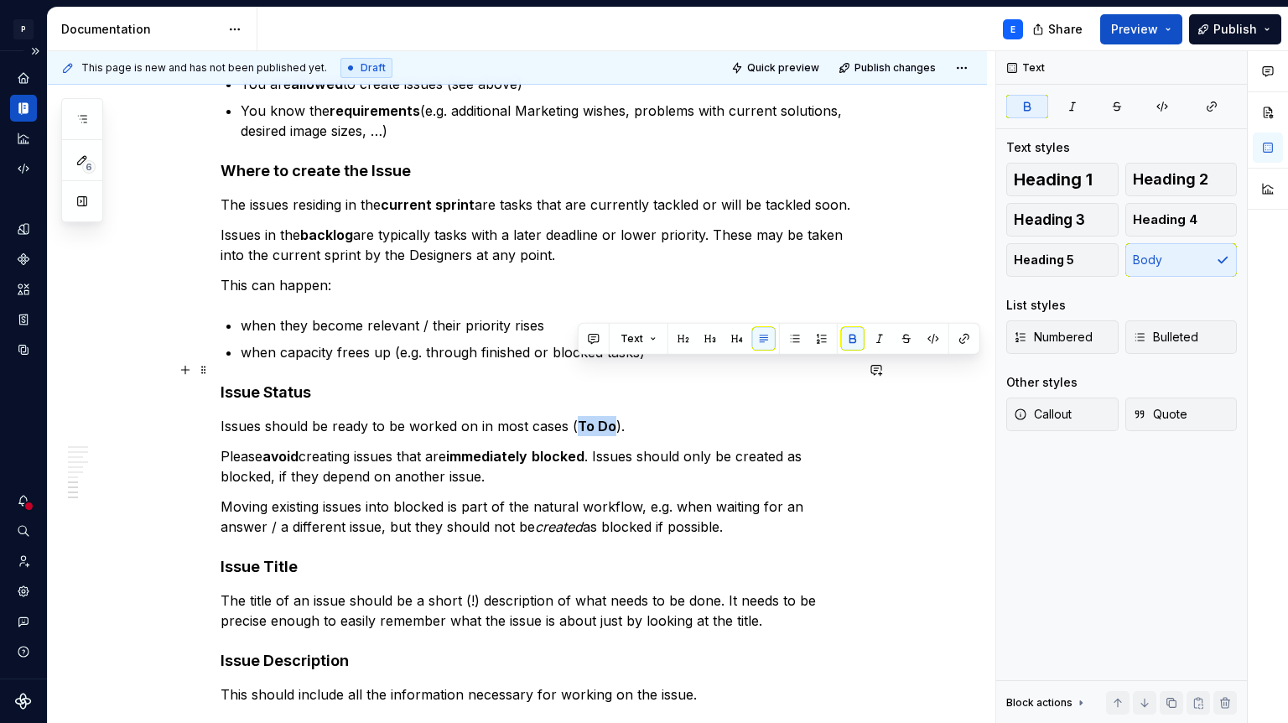
drag, startPoint x: 578, startPoint y: 367, endPoint x: 613, endPoint y: 367, distance: 35.2
click at [613, 418] on strong "To Do" at bounding box center [597, 426] width 39 height 17
click at [1166, 107] on icon "button" at bounding box center [1162, 106] width 13 height 13
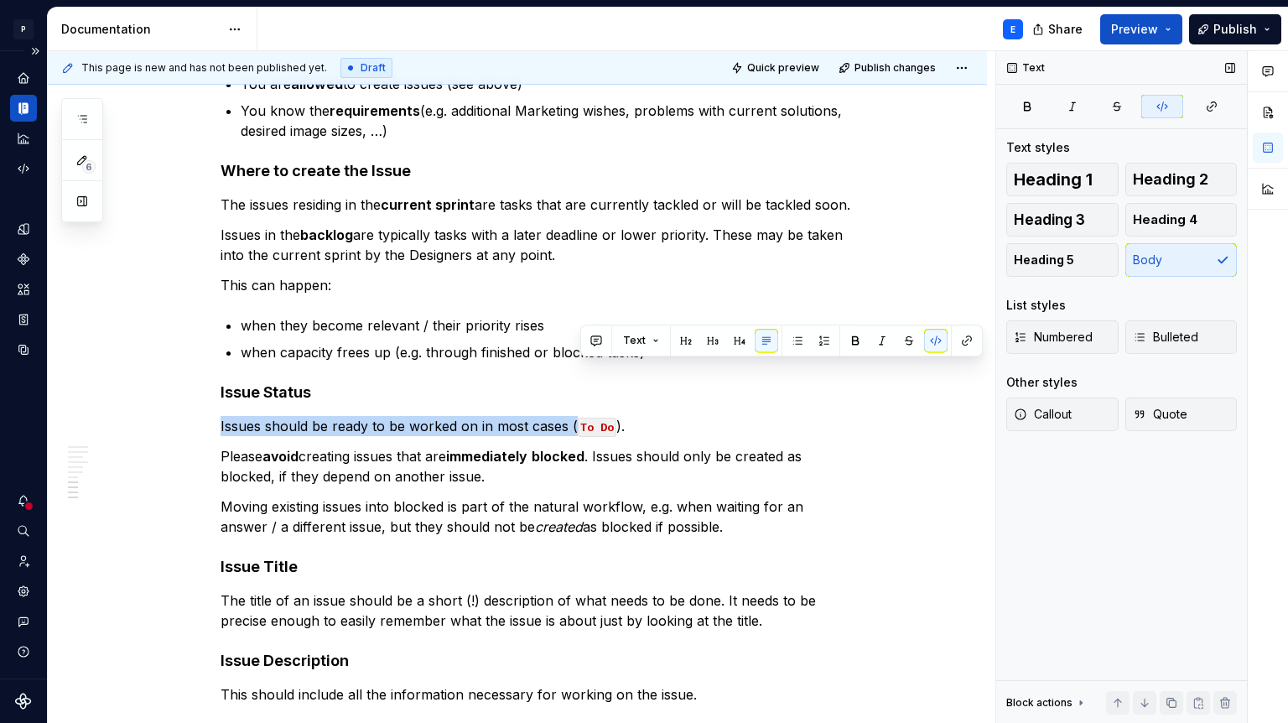
click at [1166, 107] on icon "button" at bounding box center [1162, 106] width 13 height 13
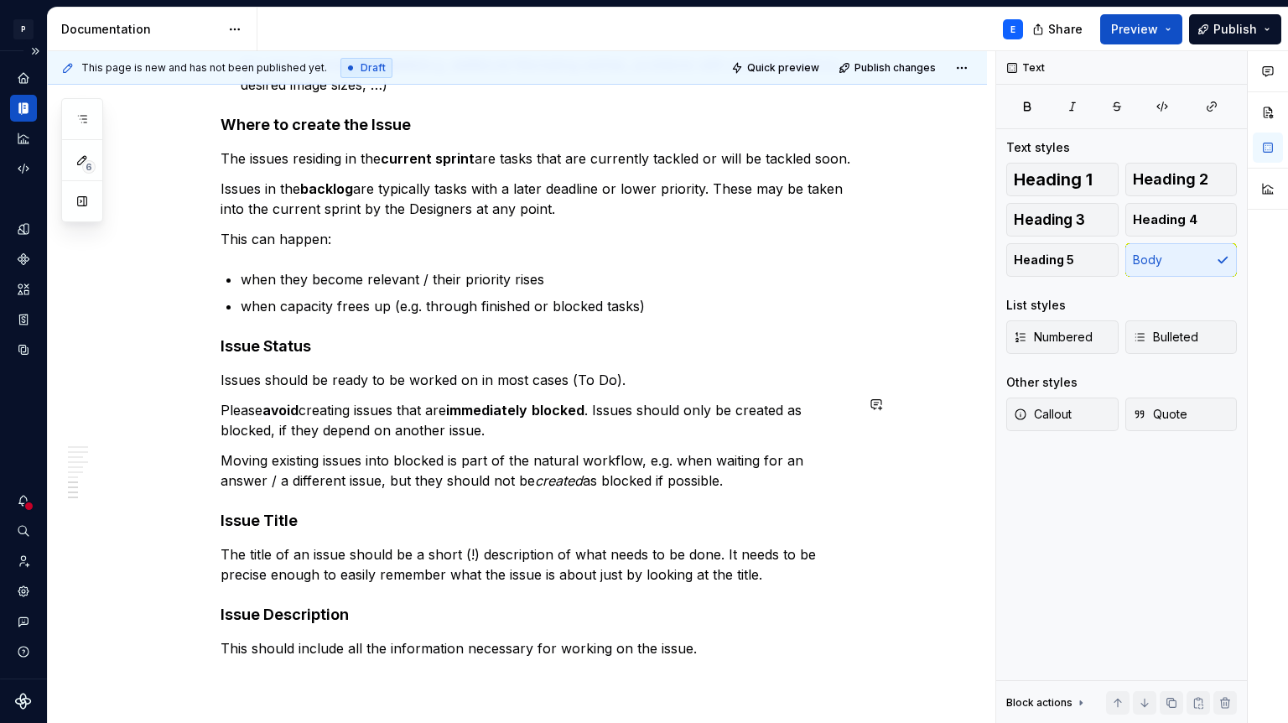
scroll to position [2211, 0]
click at [730, 638] on p "This should include all the information necessary for working on the issue." at bounding box center [538, 648] width 634 height 20
click at [726, 638] on p "This should include all the information necessary for working on the issue." at bounding box center [538, 648] width 634 height 20
click at [669, 668] on p "When the issue has been discussed in the Product Team / is created" at bounding box center [538, 678] width 634 height 20
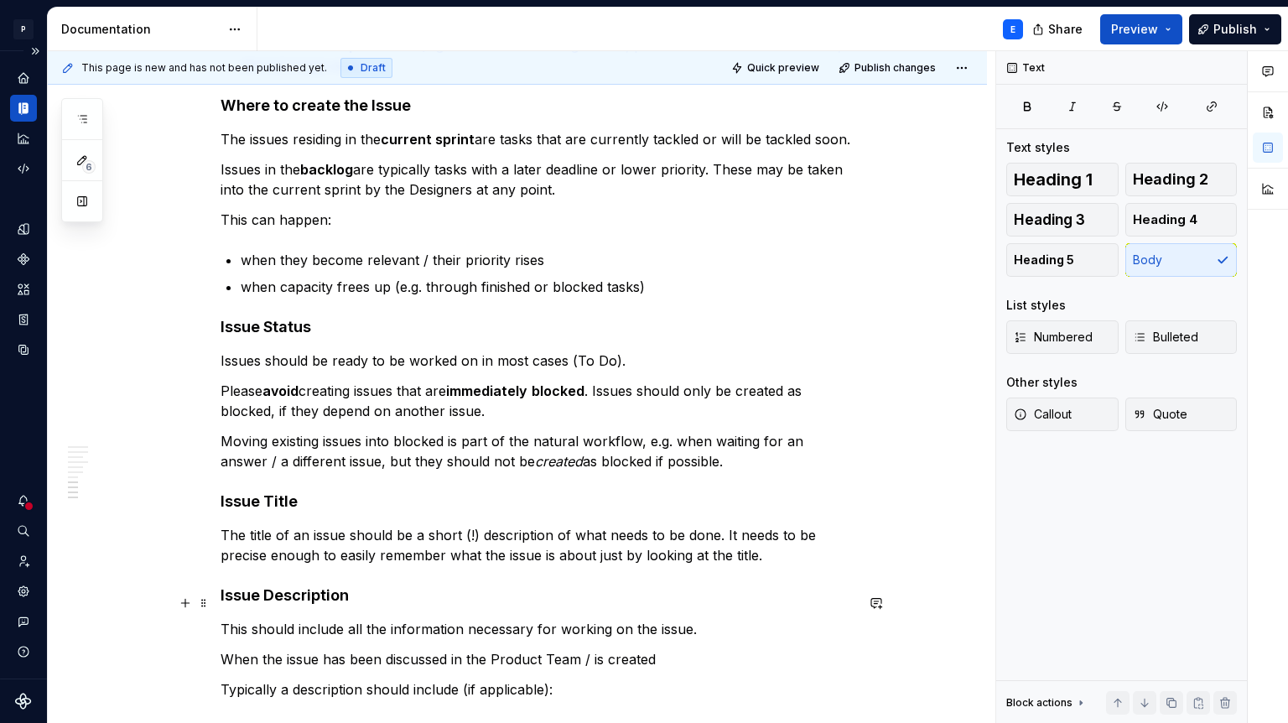
click at [684, 649] on p "When the issue has been discussed in the Product Team / is created" at bounding box center [538, 659] width 634 height 20
click at [582, 649] on p "When the issue has been discussed in the Product Team / is created by a Desi" at bounding box center [538, 659] width 634 height 20
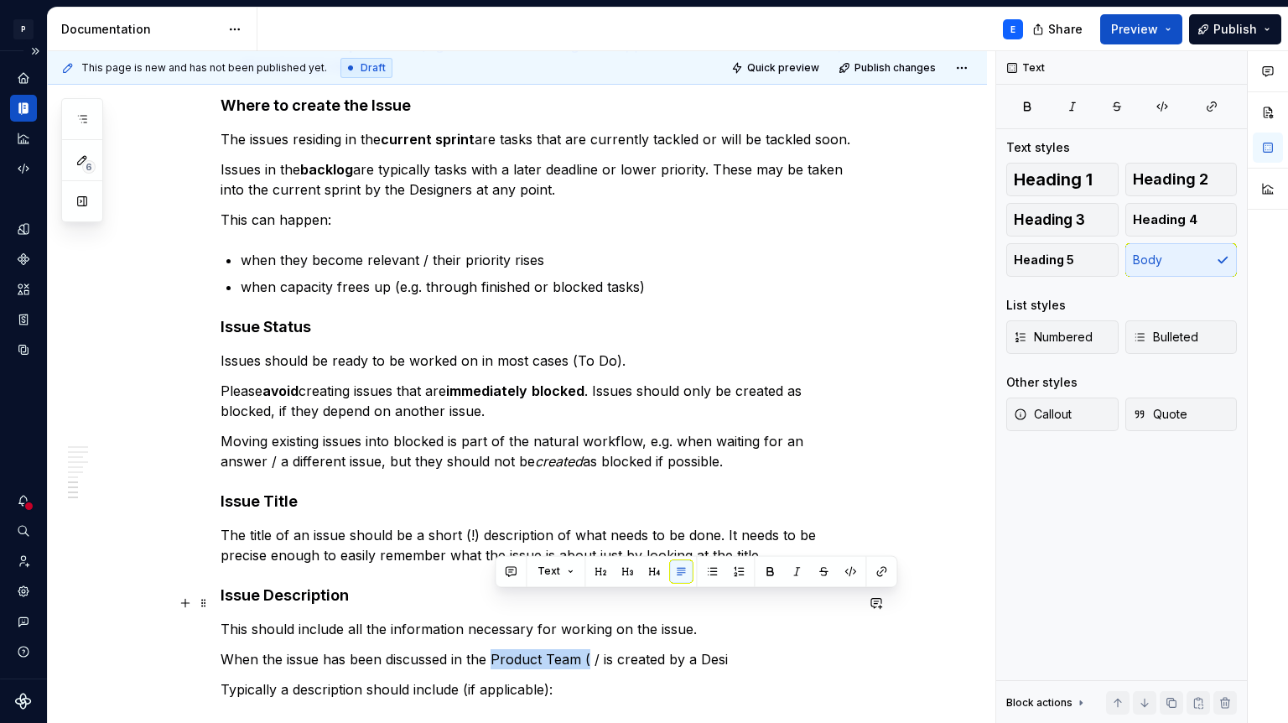
click at [495, 649] on p "When the issue has been discussed in the Product Team ( / is created by a Desi" at bounding box center [538, 659] width 634 height 20
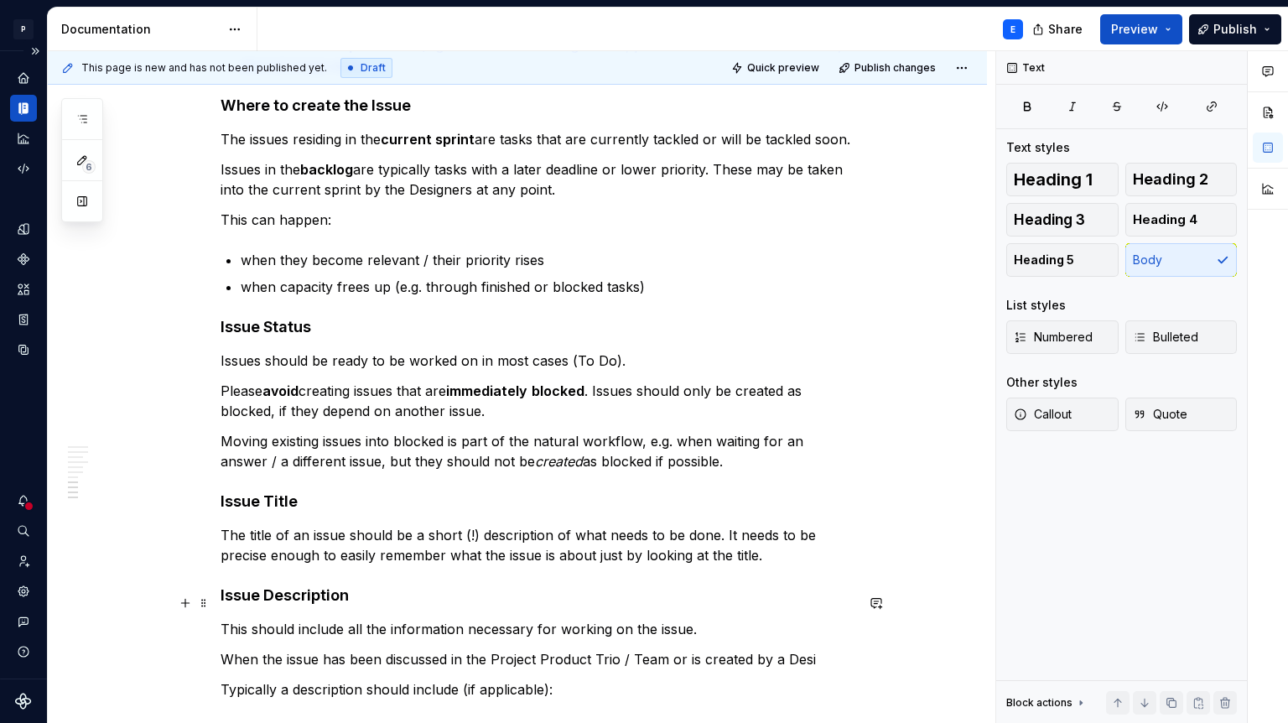
click at [818, 649] on p "When the issue has been discussed in the Project Product Trio / Team or is crea…" at bounding box center [538, 659] width 634 height 20
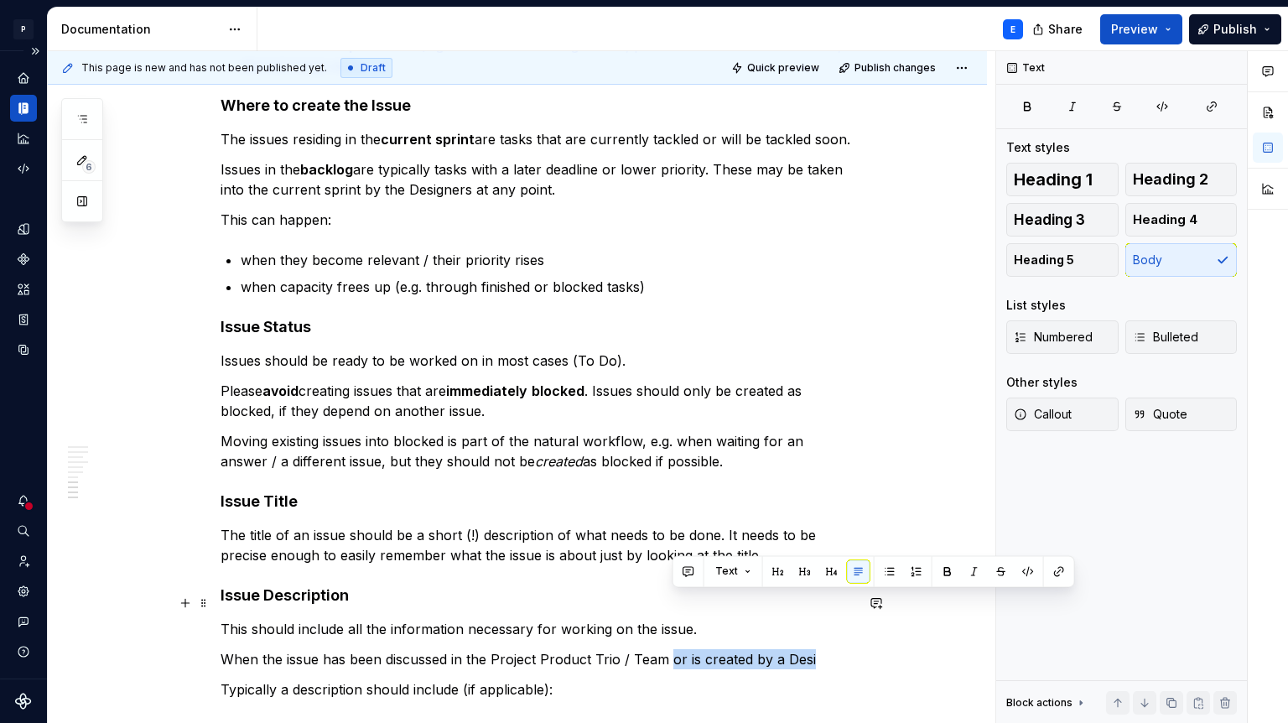
drag, startPoint x: 674, startPoint y: 601, endPoint x: 817, endPoint y: 601, distance: 142.6
click at [817, 649] on p "When the issue has been discussed in the Project Product Trio / Team or is crea…" at bounding box center [538, 659] width 634 height 20
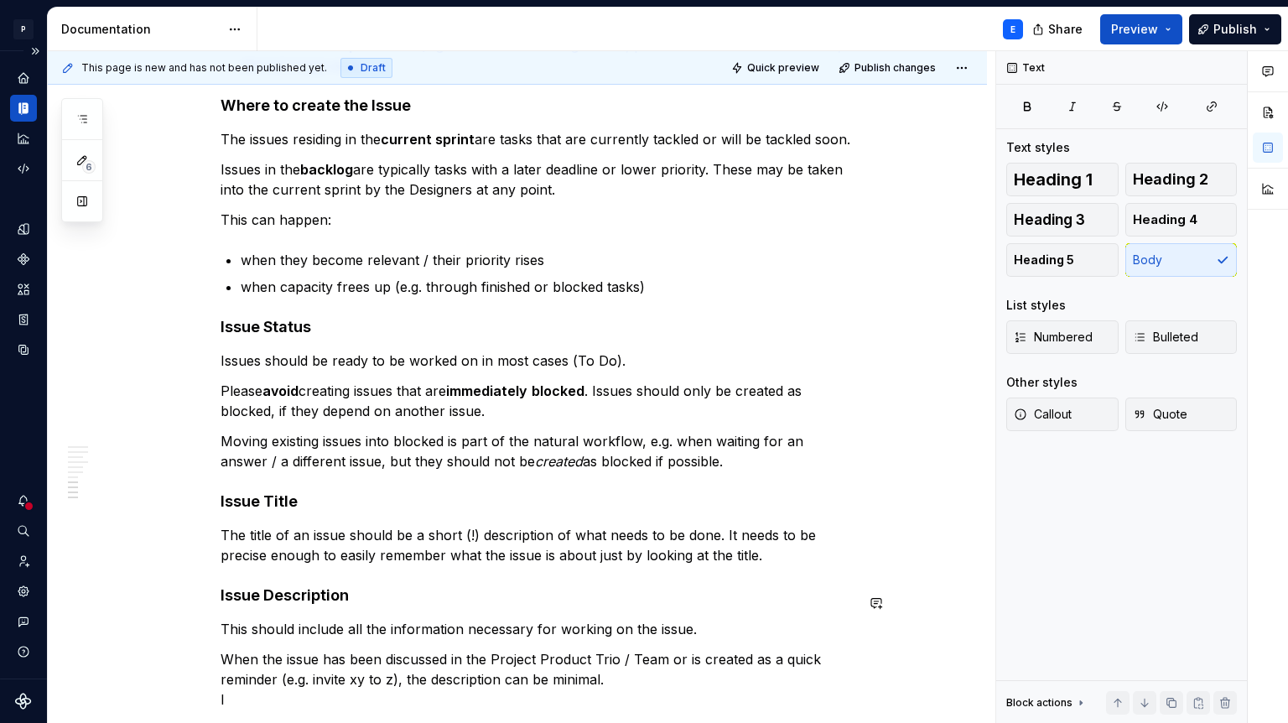
scroll to position [2240, 0]
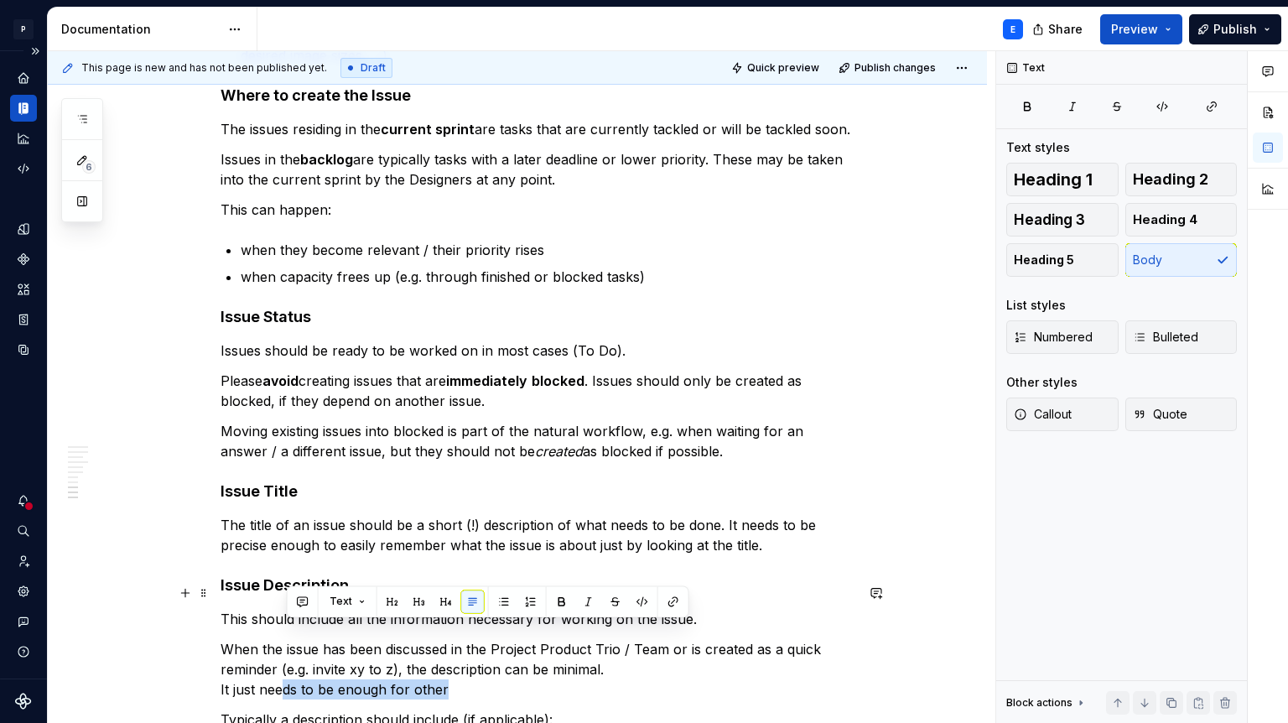
drag, startPoint x: 463, startPoint y: 637, endPoint x: 283, endPoint y: 633, distance: 180.4
click at [283, 639] on p "When the issue has been discussed in the Project Product Trio / Team or is crea…" at bounding box center [538, 669] width 634 height 60
drag, startPoint x: 227, startPoint y: 632, endPoint x: 451, endPoint y: 630, distance: 224.0
click at [451, 639] on p "When the issue has been discussed in the Project Product Trio / Team or is crea…" at bounding box center [538, 669] width 634 height 60
drag, startPoint x: 336, startPoint y: 629, endPoint x: 221, endPoint y: 635, distance: 115.1
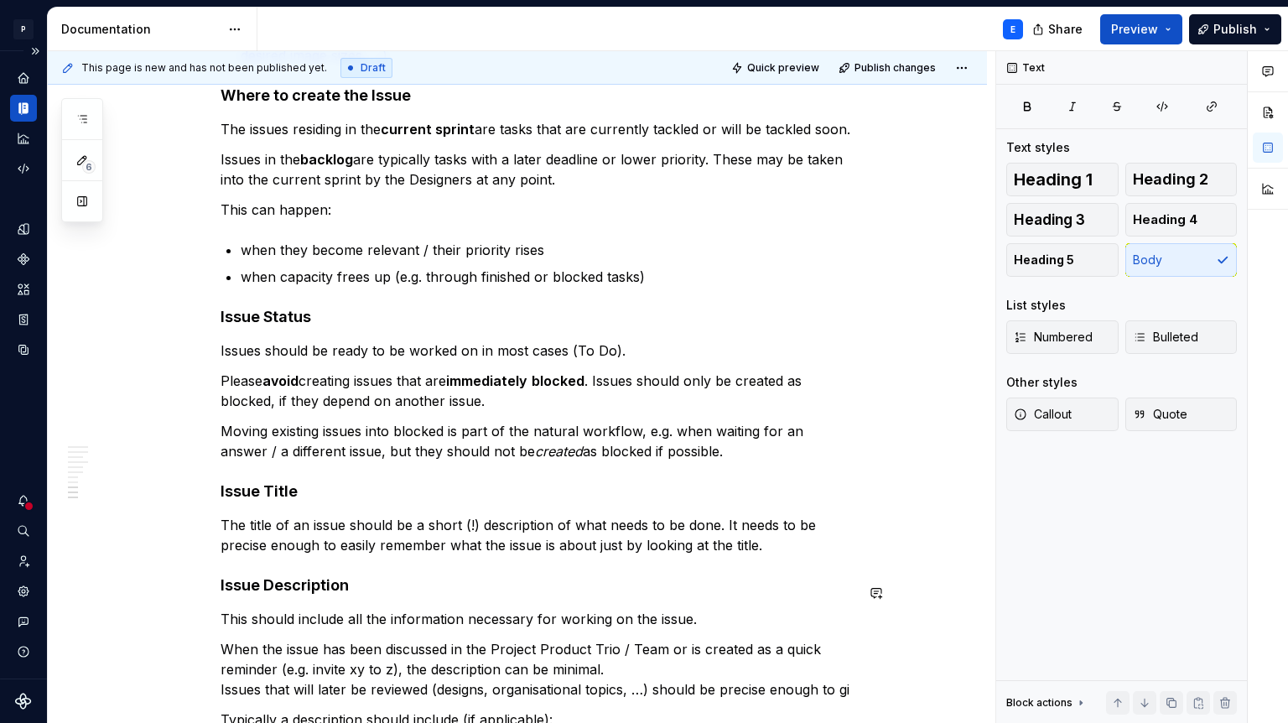
scroll to position [2260, 0]
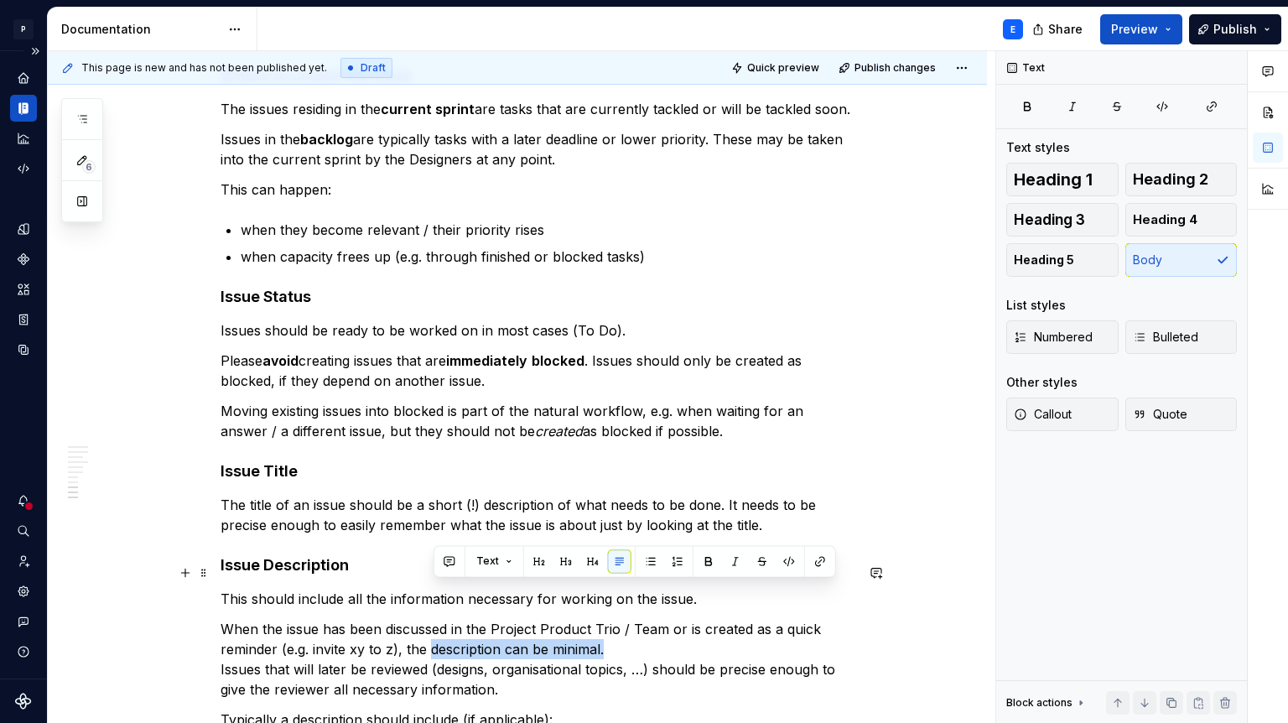
drag, startPoint x: 435, startPoint y: 591, endPoint x: 623, endPoint y: 597, distance: 188.0
click at [623, 619] on p "When the issue has been discussed in the Project Product Trio / Team or is crea…" at bounding box center [538, 659] width 634 height 81
click at [707, 565] on button "button" at bounding box center [708, 560] width 23 height 23
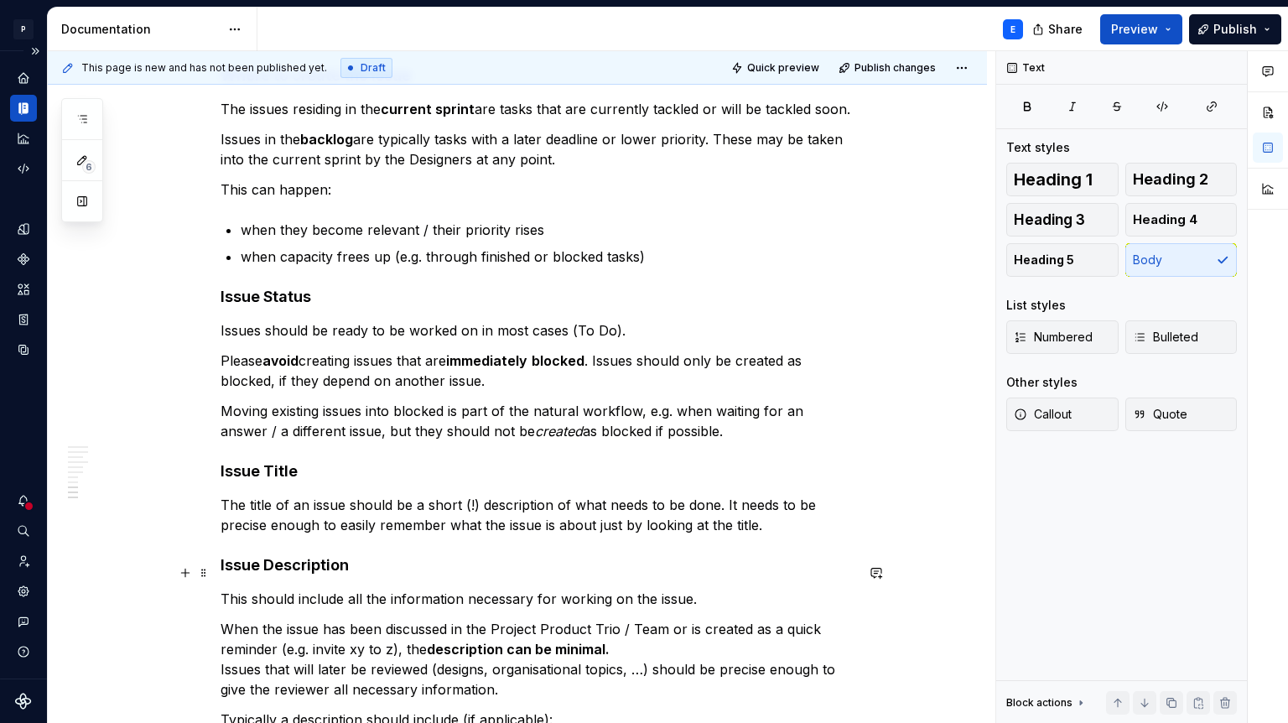
click at [518, 627] on p "When the issue has been discussed in the Project Product Trio / Team or is crea…" at bounding box center [538, 659] width 634 height 81
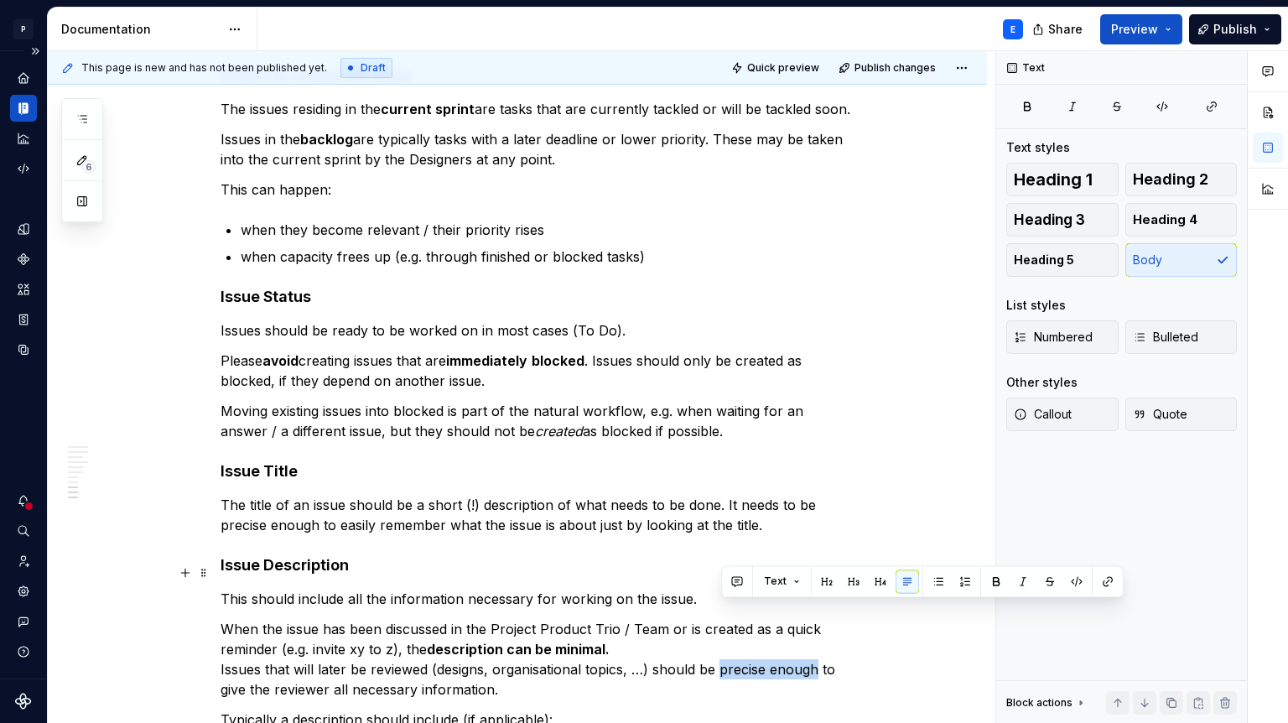
drag, startPoint x: 724, startPoint y: 612, endPoint x: 820, endPoint y: 612, distance: 96.5
click at [820, 619] on p "When the issue has been discussed in the Project Product Trio / Team or is crea…" at bounding box center [538, 659] width 634 height 81
click at [995, 587] on button "button" at bounding box center [996, 581] width 23 height 23
click at [609, 634] on p "When the issue has been discussed in the Project Product Trio / Team or is crea…" at bounding box center [538, 659] width 634 height 81
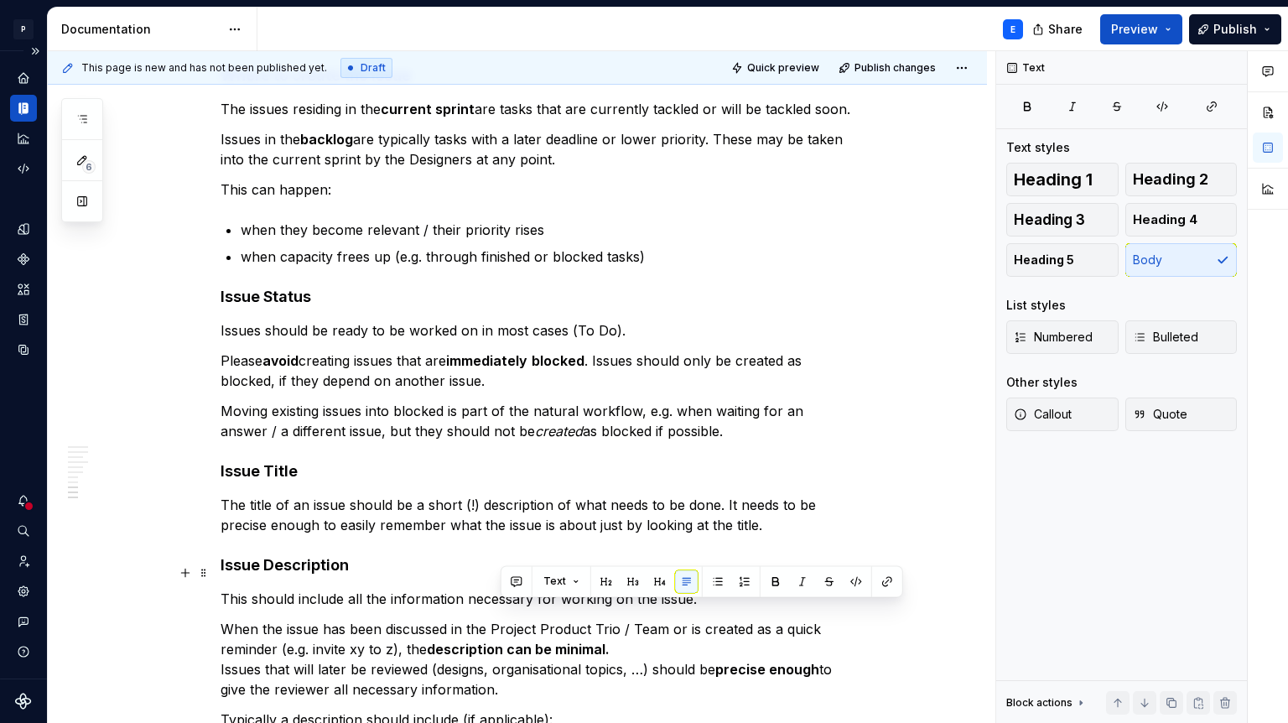
drag, startPoint x: 825, startPoint y: 615, endPoint x: 830, endPoint y: 624, distance: 10.5
click at [830, 624] on p "When the issue has been discussed in the Project Product Trio / Team or is crea…" at bounding box center [538, 659] width 634 height 81
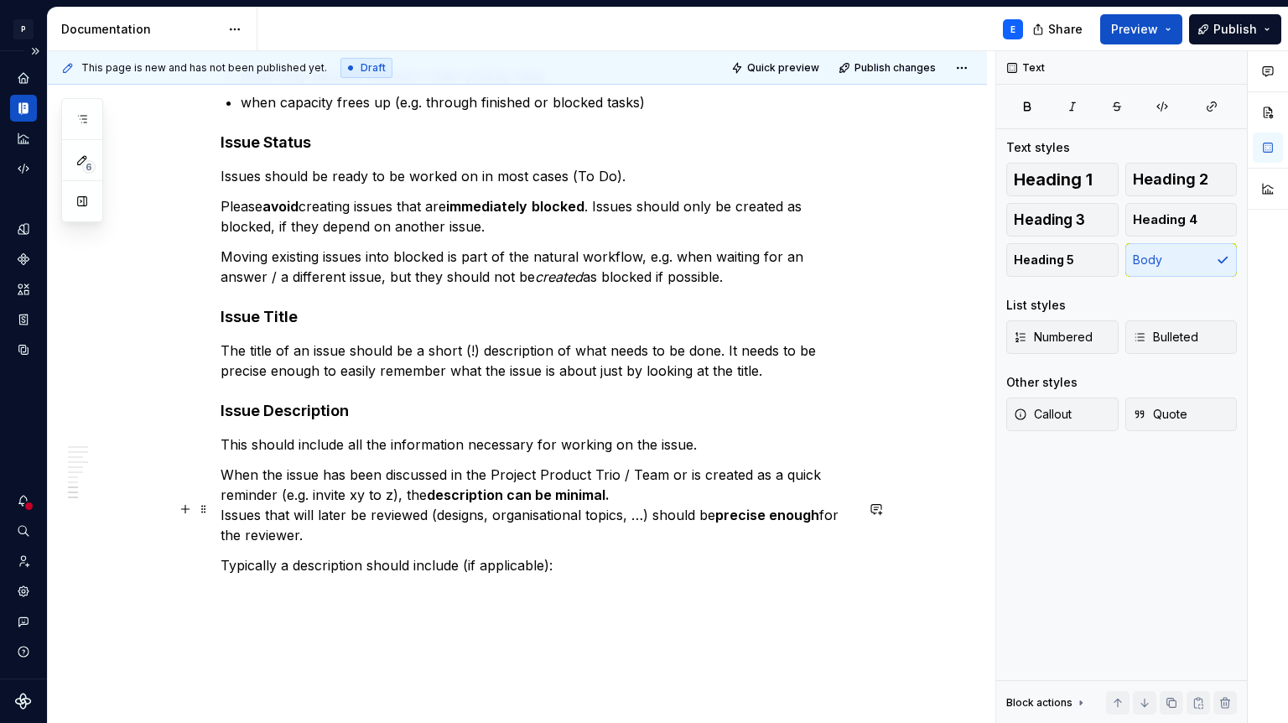
scroll to position [2450, 0]
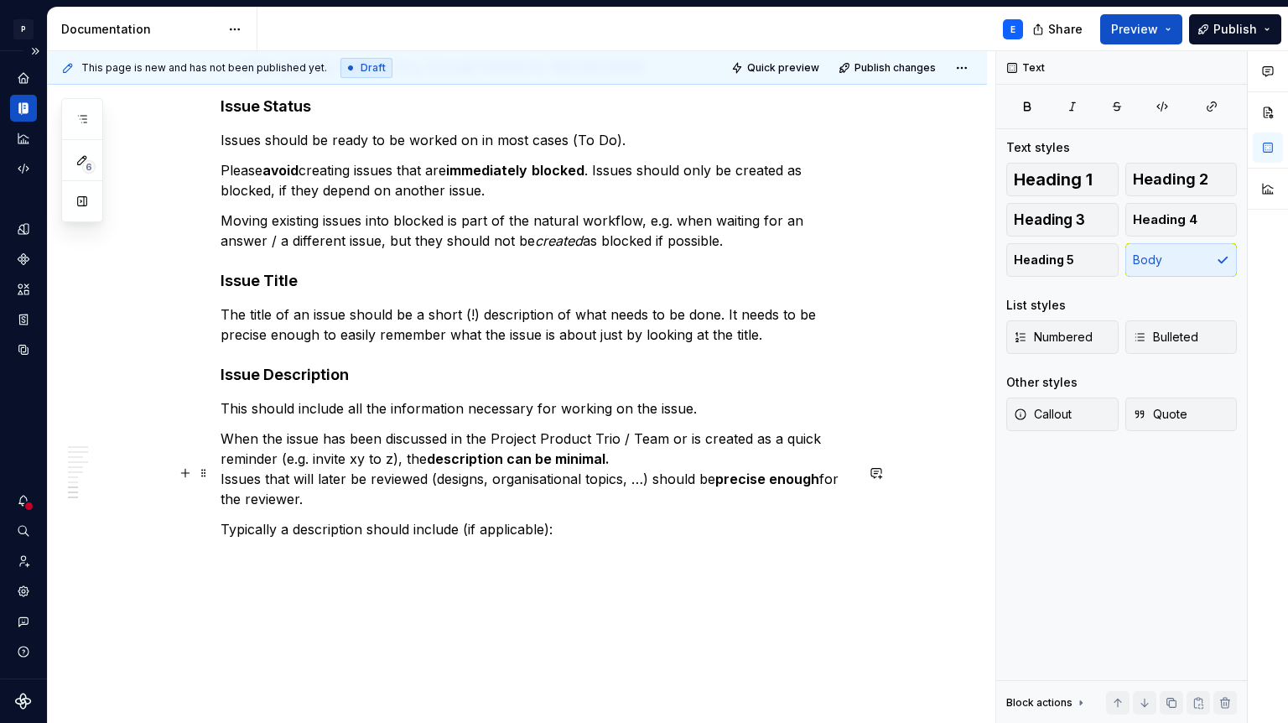
click at [589, 519] on p "Typically a description should include (if applicable):" at bounding box center [538, 529] width 634 height 20
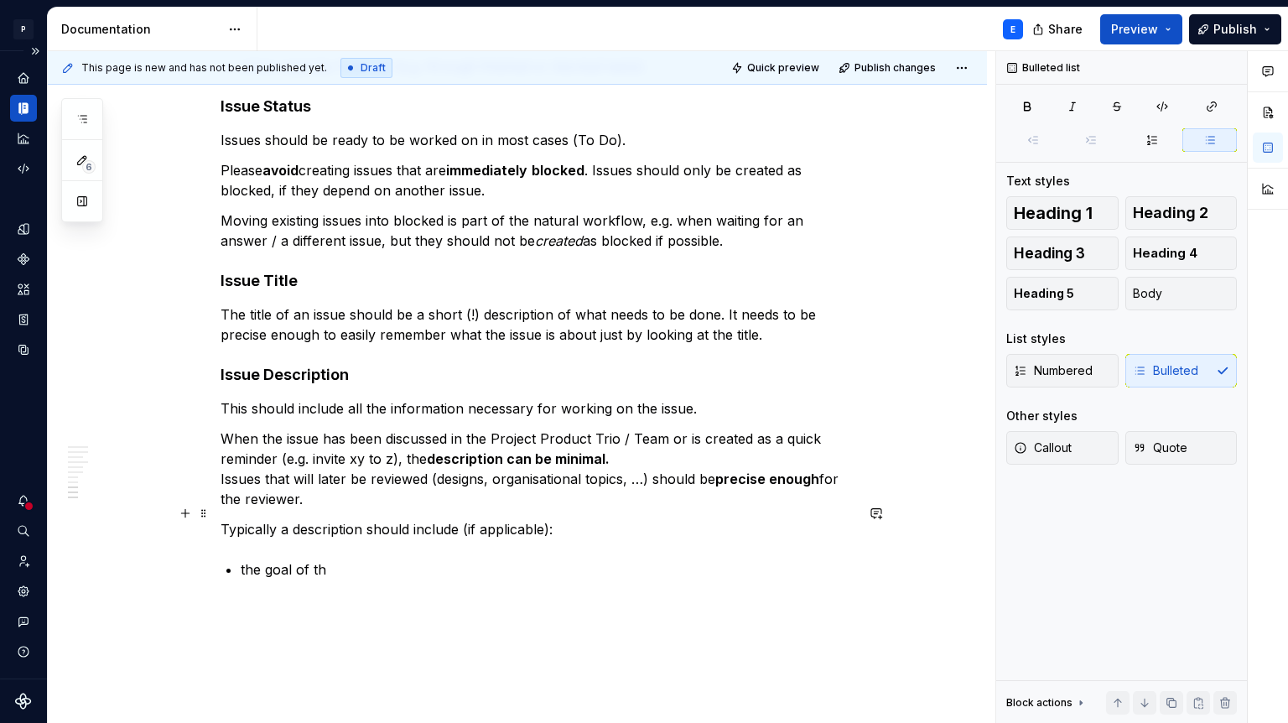
click at [271, 559] on p "the goal of th" at bounding box center [548, 569] width 614 height 20
click at [340, 559] on p "the goal of th" at bounding box center [548, 569] width 614 height 20
click at [244, 559] on p "the target group" at bounding box center [548, 569] width 614 height 20
click at [388, 586] on p "the target group" at bounding box center [548, 596] width 614 height 20
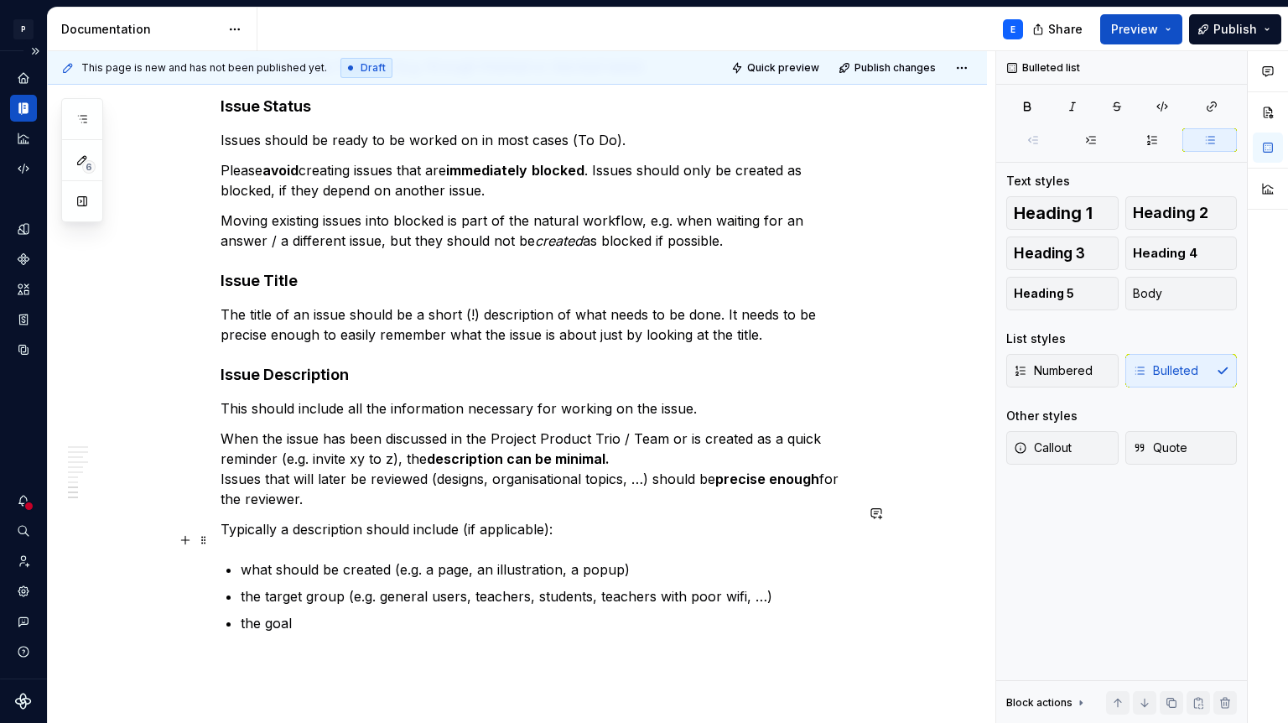
click at [503, 586] on p "the target group (e.g. general users, teachers, students, teachers with poor wi…" at bounding box center [548, 596] width 614 height 20
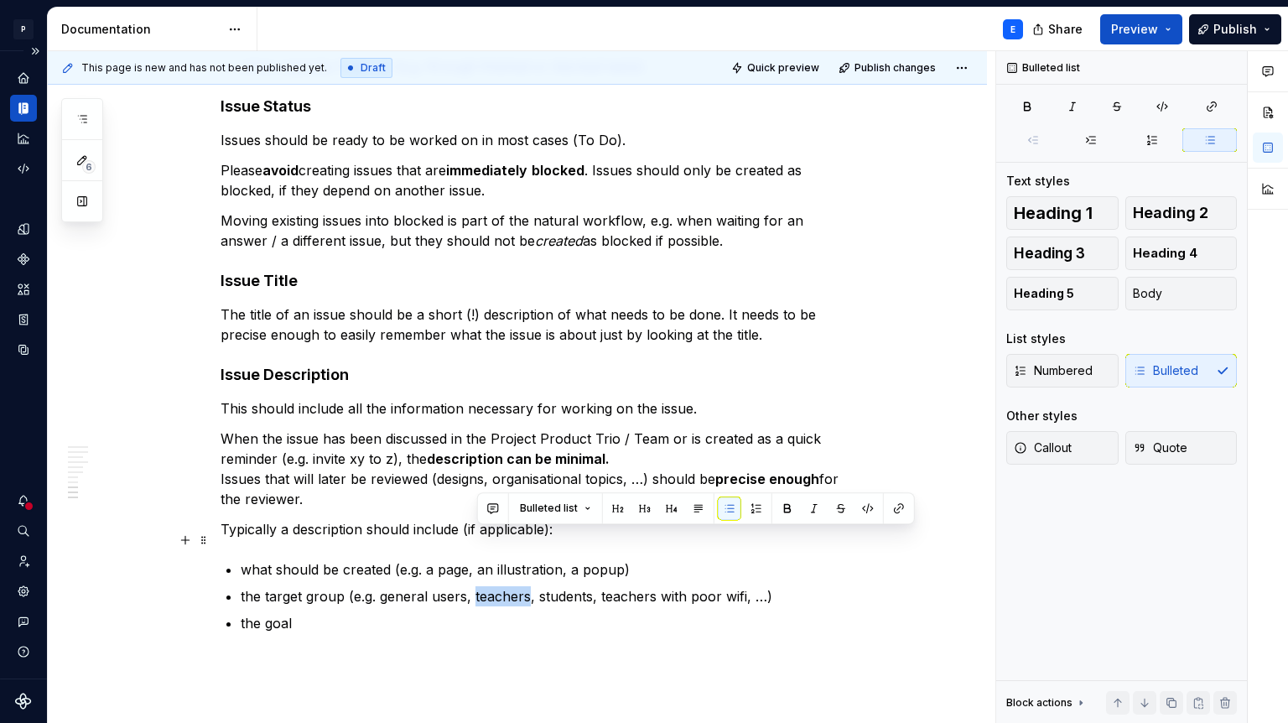
click at [503, 586] on p "the target group (e.g. general users, teachers, students, teachers with poor wi…" at bounding box center [548, 596] width 614 height 20
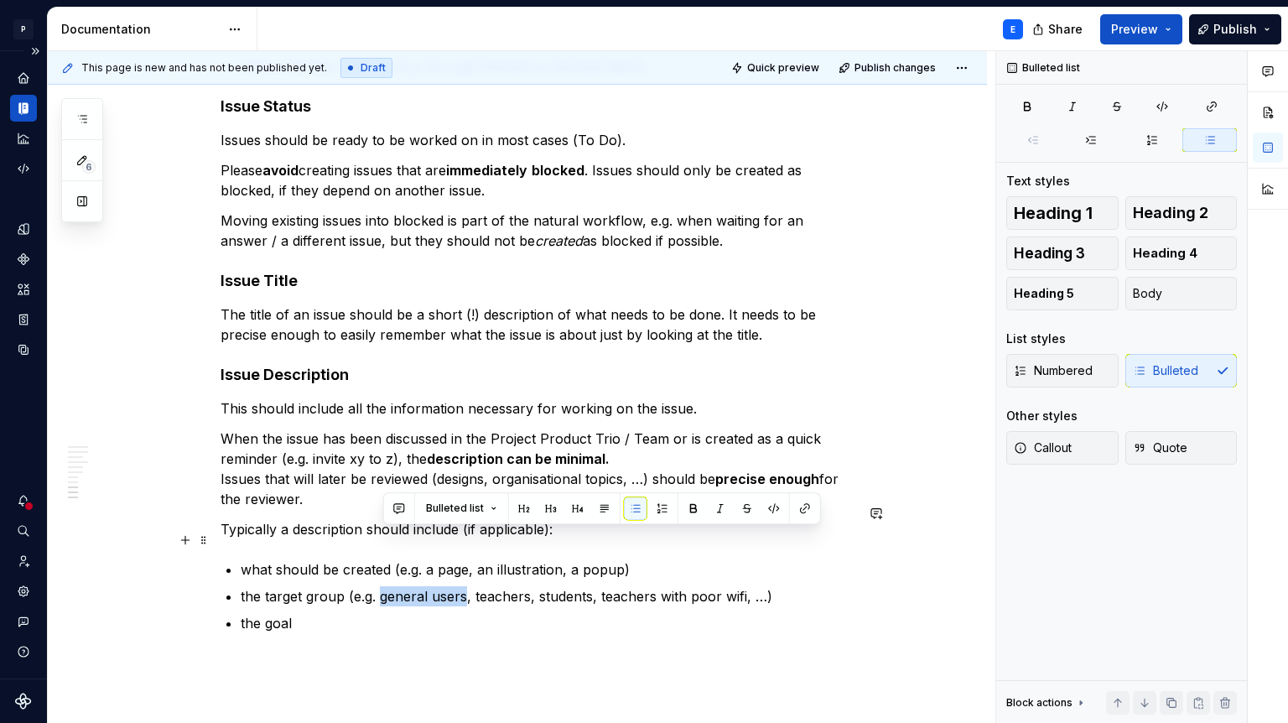
drag, startPoint x: 471, startPoint y: 536, endPoint x: 385, endPoint y: 539, distance: 85.6
click at [385, 586] on p "the target group (e.g. general users, teachers, students, teachers with poor wi…" at bounding box center [548, 596] width 614 height 20
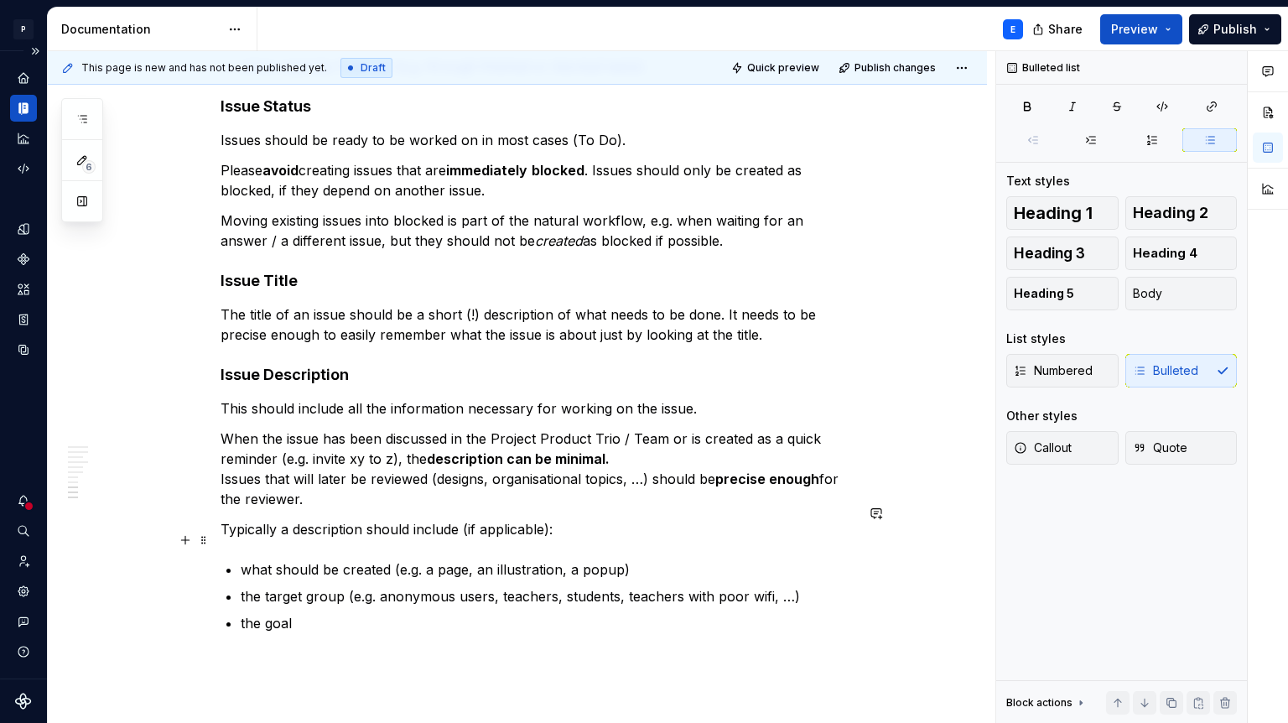
click at [559, 586] on p "the target group (e.g. anonymous users, teachers, students, teachers with poor …" at bounding box center [548, 596] width 614 height 20
click at [657, 586] on p "the target group (e.g. anonymous users, teachers, students, teachers with poor …" at bounding box center [548, 596] width 614 height 20
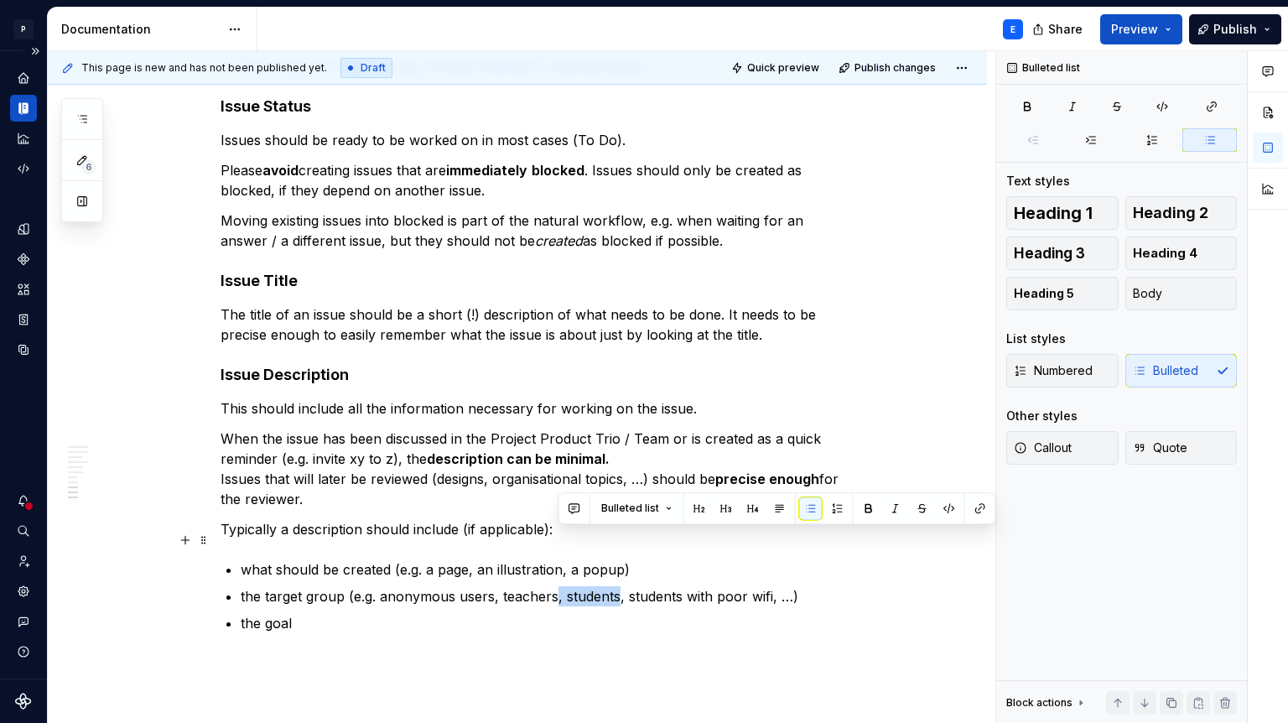
drag, startPoint x: 558, startPoint y: 538, endPoint x: 618, endPoint y: 539, distance: 60.4
click at [618, 586] on p "the target group (e.g. anonymous users, teachers, students, students with poor …" at bounding box center [548, 596] width 614 height 20
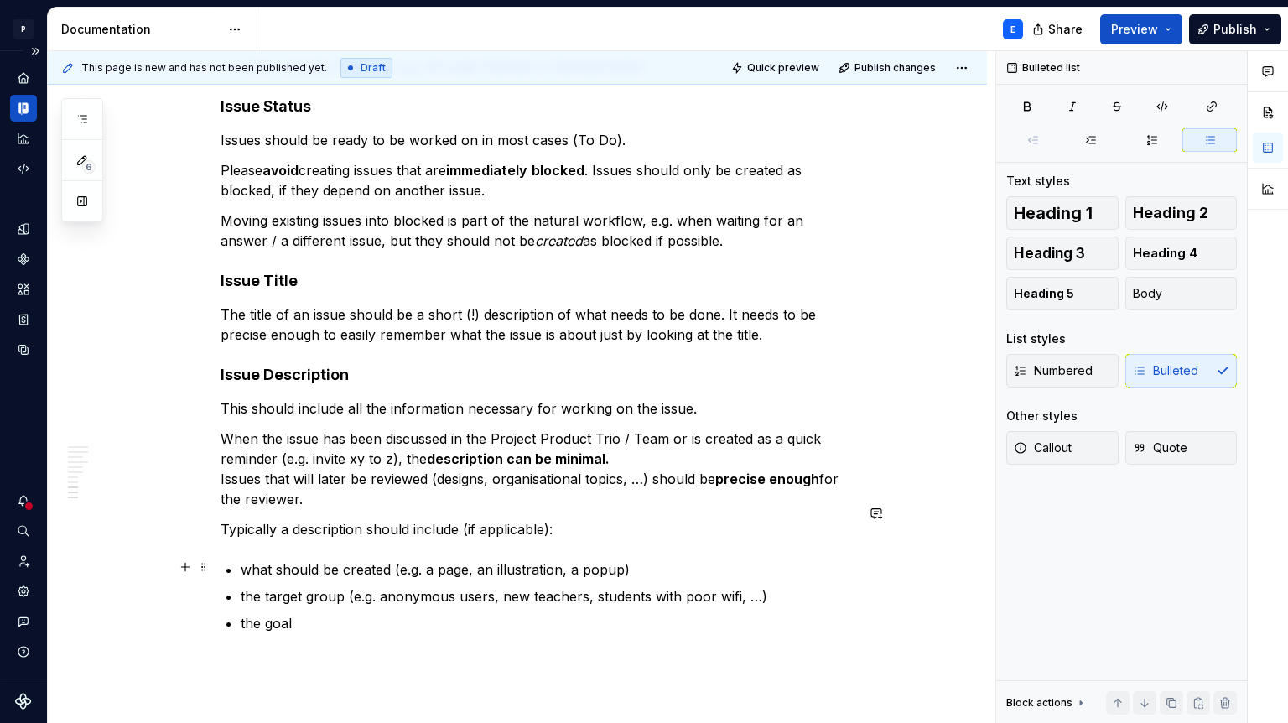
click at [415, 613] on p "the goal" at bounding box center [548, 623] width 614 height 20
click at [385, 586] on p "the target group (e.g. anonymous users, new teachers, students with poor wifi, …" at bounding box center [548, 596] width 614 height 20
click at [362, 613] on p "the goal" at bounding box center [548, 623] width 614 height 20
click at [304, 613] on p "the goal (inform about" at bounding box center [548, 623] width 614 height 20
click at [420, 613] on p "the goal (e.g. inform about" at bounding box center [548, 623] width 614 height 20
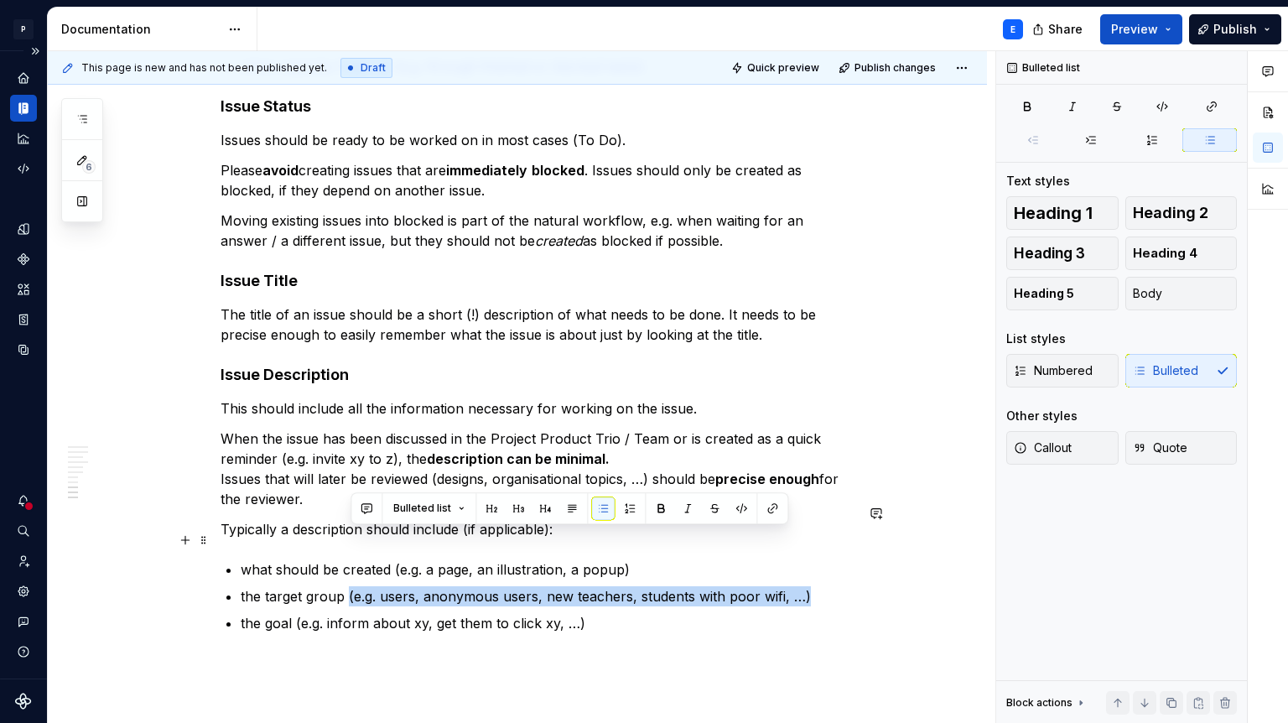
drag, startPoint x: 350, startPoint y: 536, endPoint x: 809, endPoint y: 541, distance: 459.7
click at [809, 586] on p "the target group (e.g. users, anonymous users, new teachers, students with poor…" at bounding box center [548, 596] width 614 height 20
click at [683, 507] on button "button" at bounding box center [687, 508] width 23 height 23
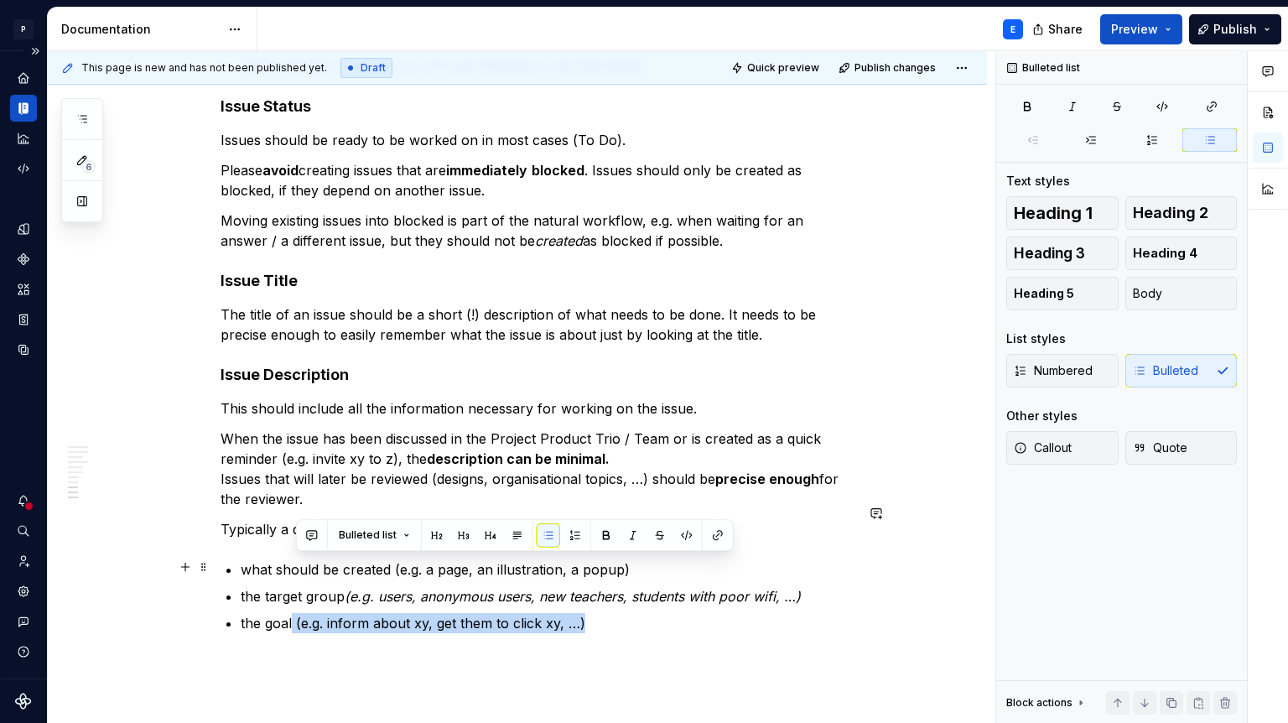
drag, startPoint x: 297, startPoint y: 567, endPoint x: 607, endPoint y: 570, distance: 310.4
click at [607, 613] on p "the goal (e.g. inform about xy, get them to click xy, …)" at bounding box center [548, 623] width 614 height 20
click at [634, 534] on button "button" at bounding box center [633, 534] width 23 height 23
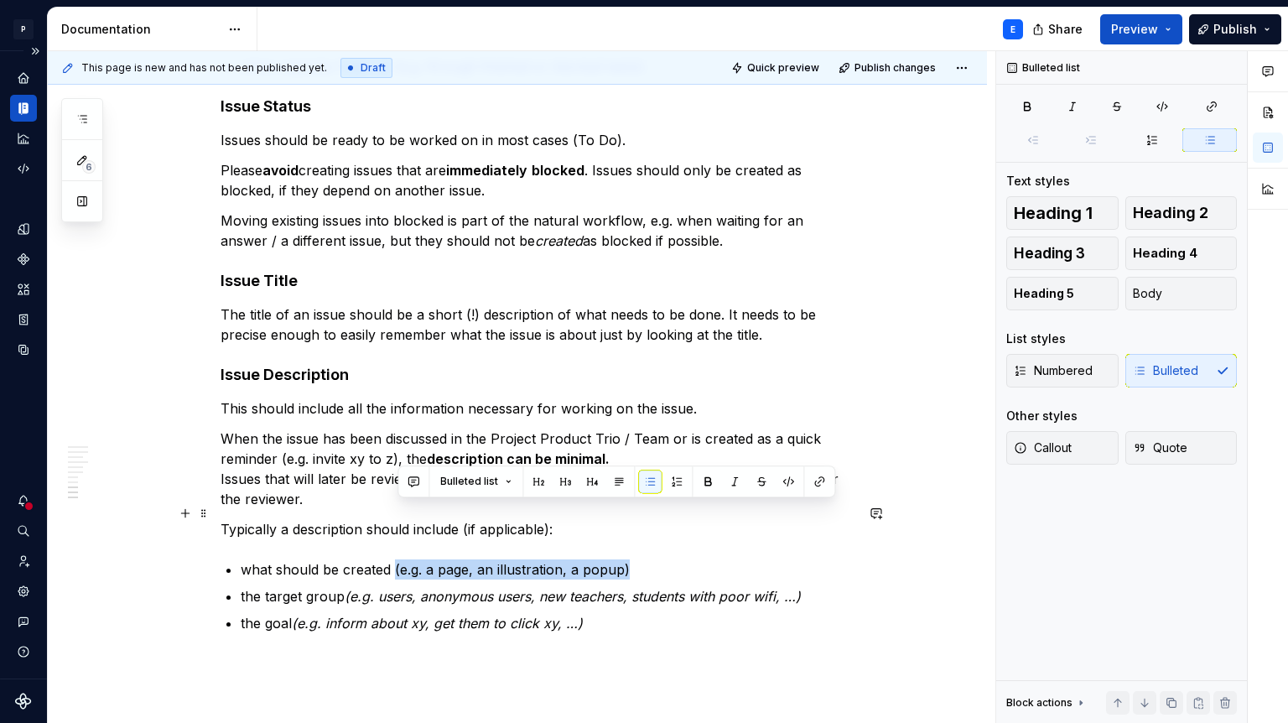
drag, startPoint x: 397, startPoint y: 507, endPoint x: 646, endPoint y: 515, distance: 249.3
click at [646, 559] on p "what should be created (e.g. a page, an illustration, a popup)" at bounding box center [548, 569] width 614 height 20
click at [737, 479] on button "button" at bounding box center [734, 481] width 23 height 23
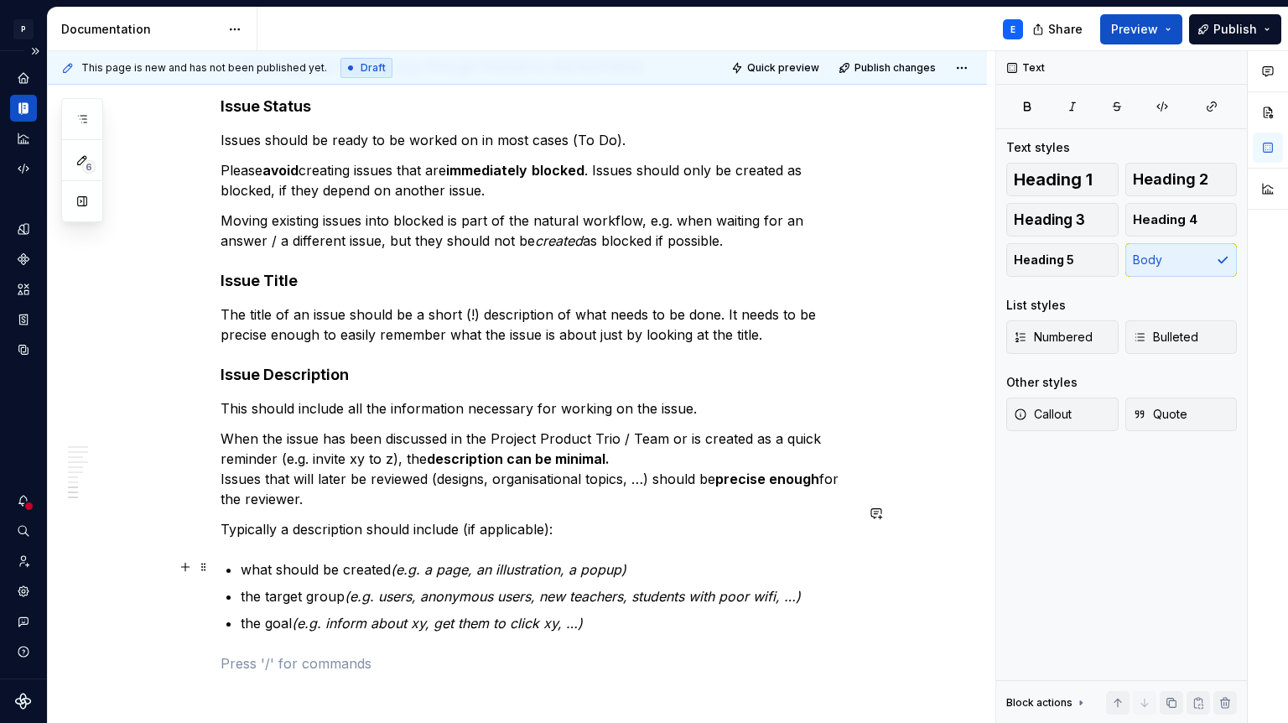
click at [624, 613] on p "the goal (e.g. inform about xy, get them to click xy, …)" at bounding box center [548, 623] width 614 height 20
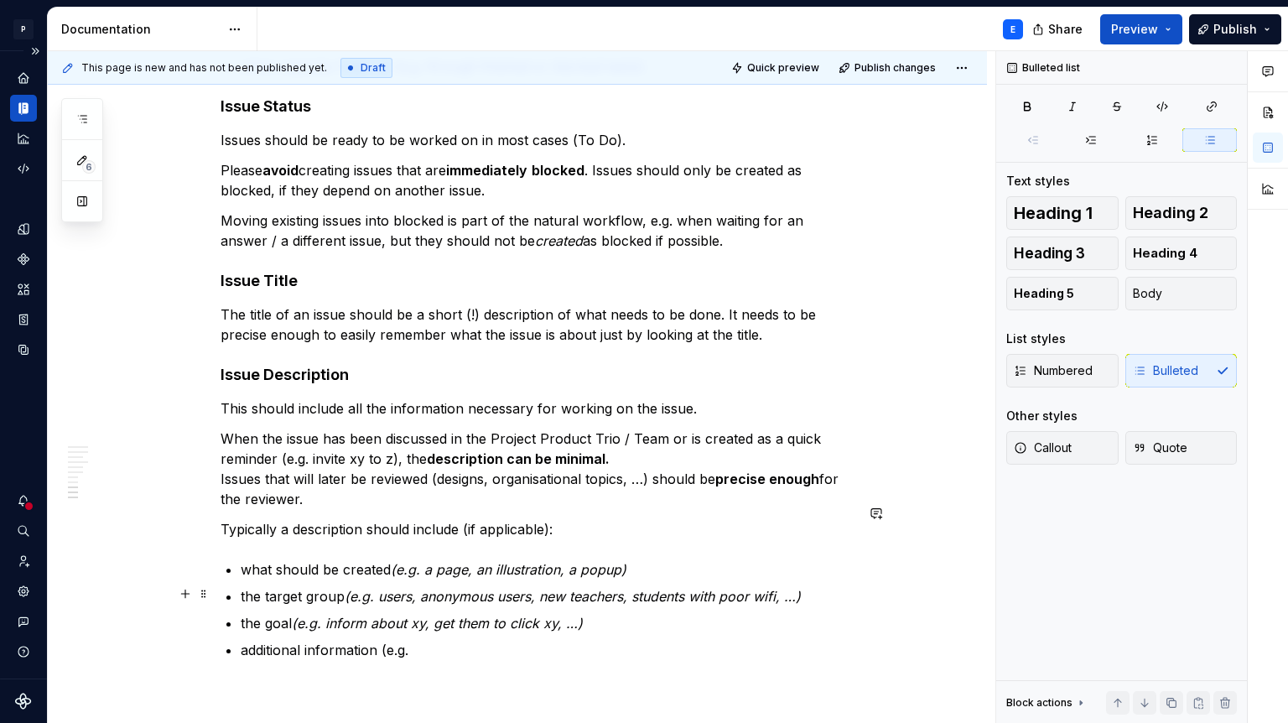
click at [310, 640] on p "additional information (e.g." at bounding box center [548, 650] width 614 height 20
click at [280, 640] on p "additional information (e.g." at bounding box center [548, 650] width 614 height 20
click at [394, 640] on p "style information (e.g." at bounding box center [548, 650] width 614 height 20
click at [266, 640] on p "style information (e.g." at bounding box center [548, 650] width 614 height 20
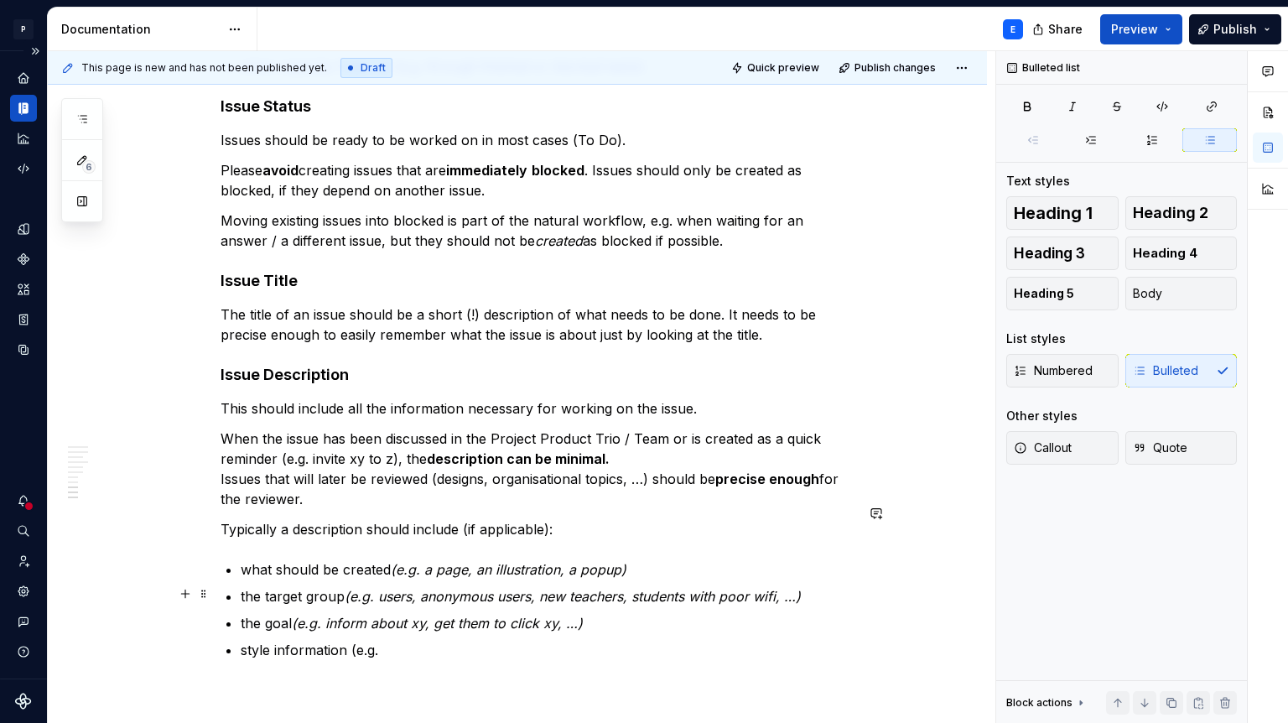
click at [266, 640] on p "style information (e.g." at bounding box center [548, 650] width 614 height 20
click at [487, 640] on p "additional design information (e.g." at bounding box center [548, 650] width 614 height 20
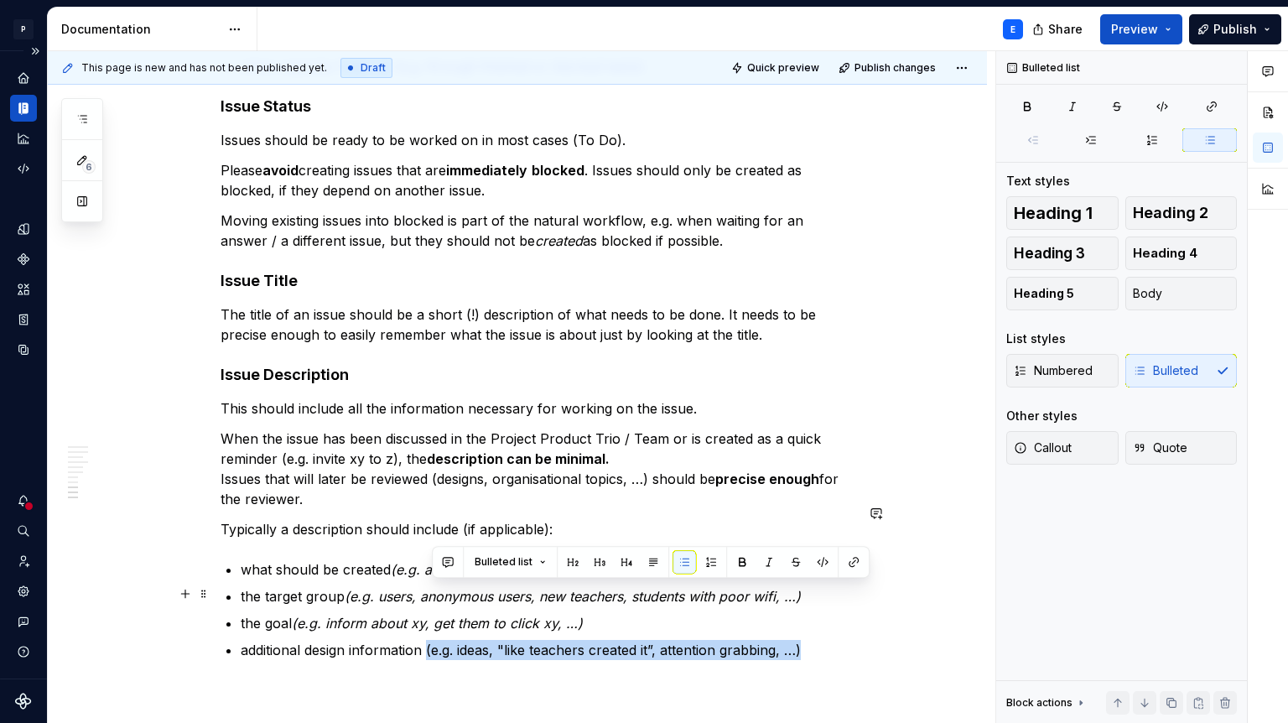
drag, startPoint x: 431, startPoint y: 596, endPoint x: 840, endPoint y: 593, distance: 408.5
click at [840, 640] on p "additional design information (e.g. ideas, "like teachers created it”, attentio…" at bounding box center [548, 650] width 614 height 20
click at [769, 566] on button "button" at bounding box center [768, 561] width 23 height 23
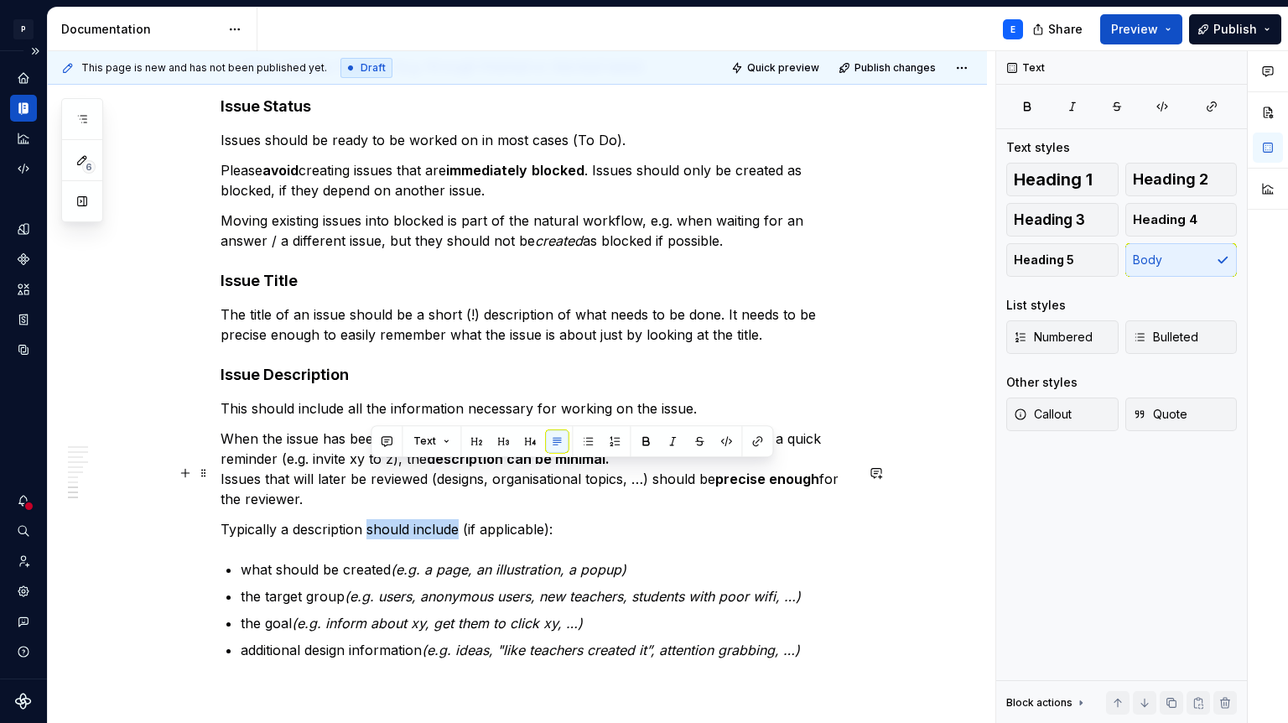
drag, startPoint x: 370, startPoint y: 471, endPoint x: 462, endPoint y: 470, distance: 92.3
click at [462, 519] on p "Typically a description should include (if applicable):" at bounding box center [538, 529] width 634 height 20
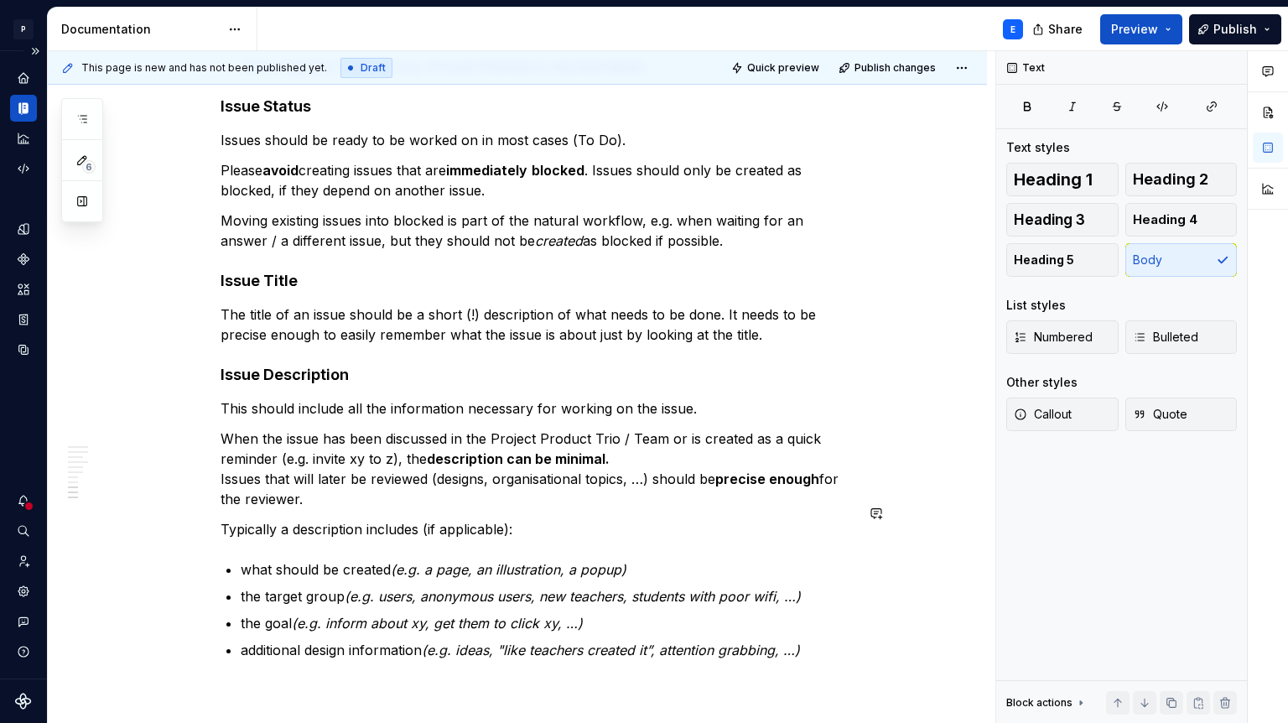
click at [821, 640] on p "additional design information (e.g. ideas, "like teachers created it”, attentio…" at bounding box center [548, 650] width 614 height 20
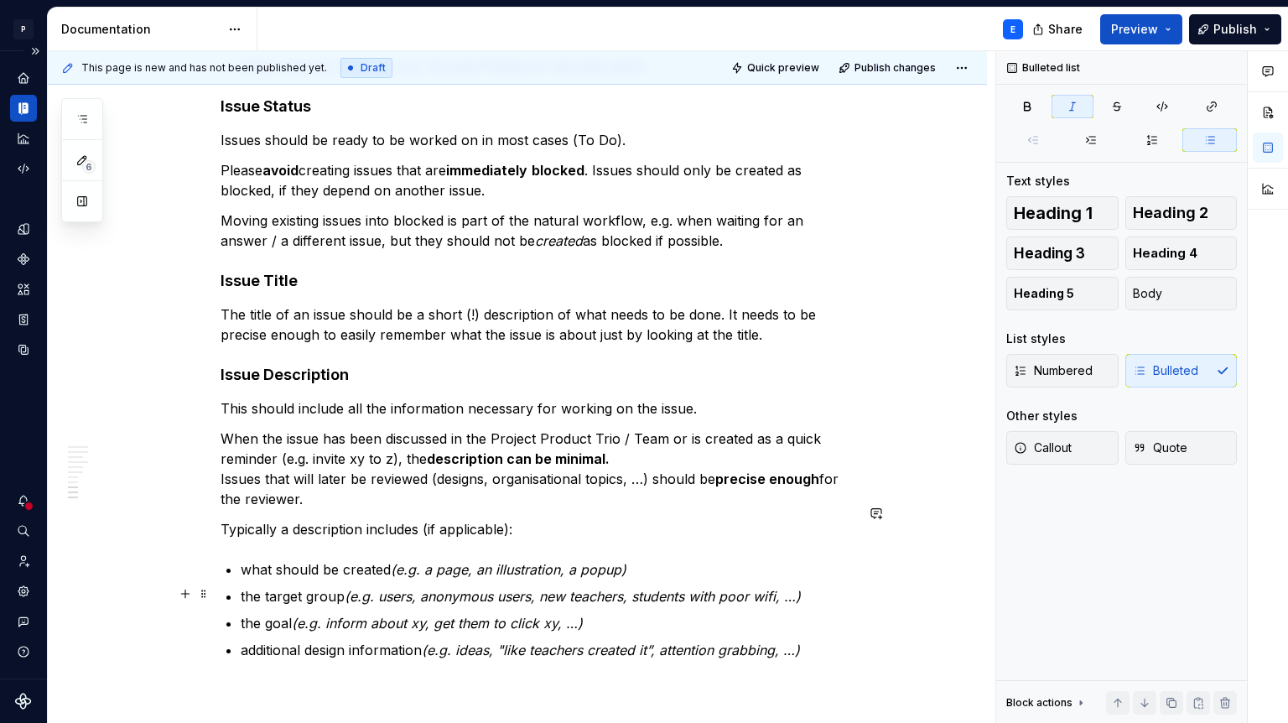
click at [462, 642] on em "(e.g. ideas, "like teachers created it”, attention grabbing, …)" at bounding box center [611, 650] width 378 height 17
click at [673, 642] on em "(e.g. important ideas, "like teachers created it”, attention grabbing, …)" at bounding box center [544, 660] width 607 height 37
click at [402, 640] on p "additional design information (e.g. important ideas, "like teachers could have …" at bounding box center [548, 660] width 614 height 40
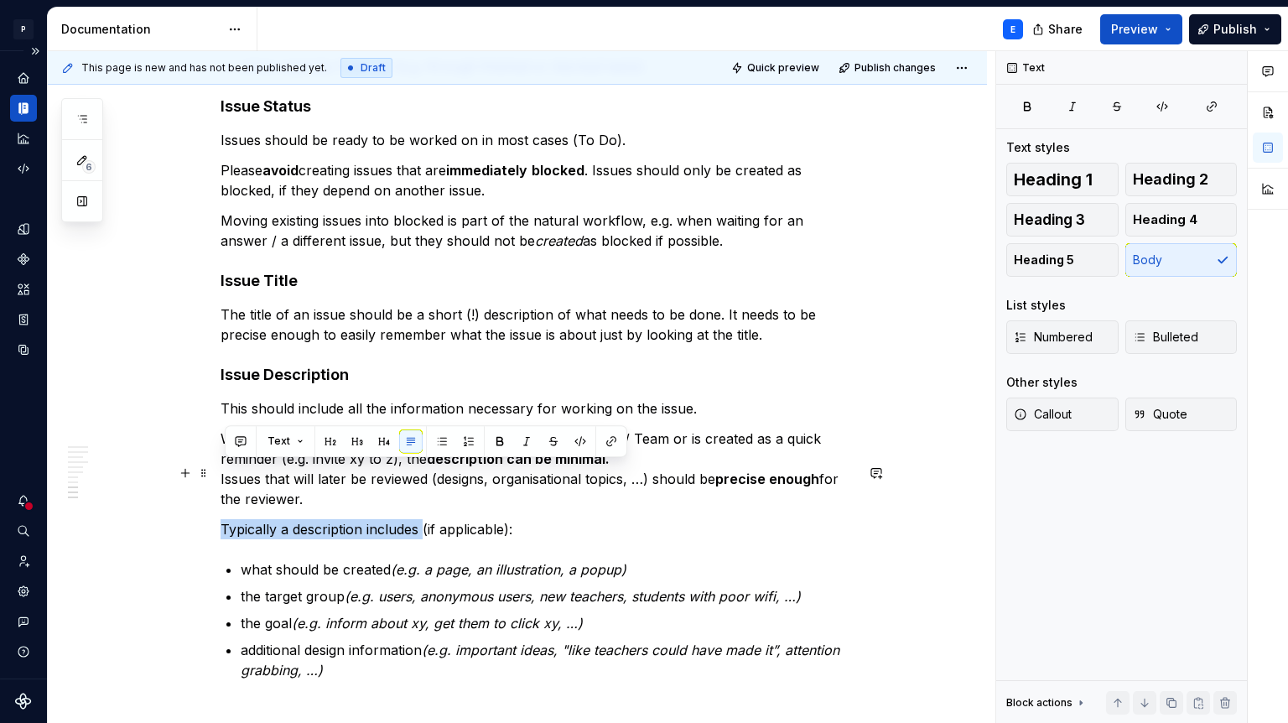
drag, startPoint x: 226, startPoint y: 471, endPoint x: 426, endPoint y: 469, distance: 199.6
click at [426, 519] on p "Typically a description includes (if applicable):" at bounding box center [538, 529] width 634 height 20
click at [497, 439] on button "button" at bounding box center [499, 440] width 23 height 23
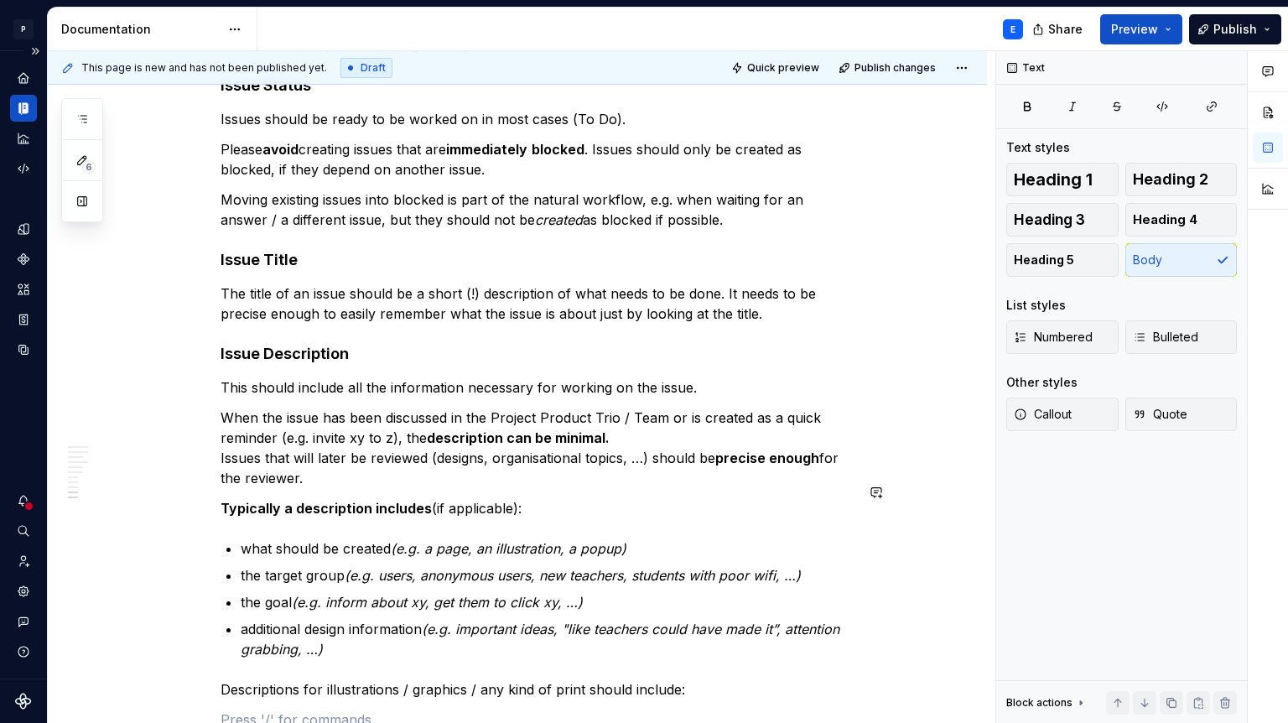
scroll to position [2511, 0]
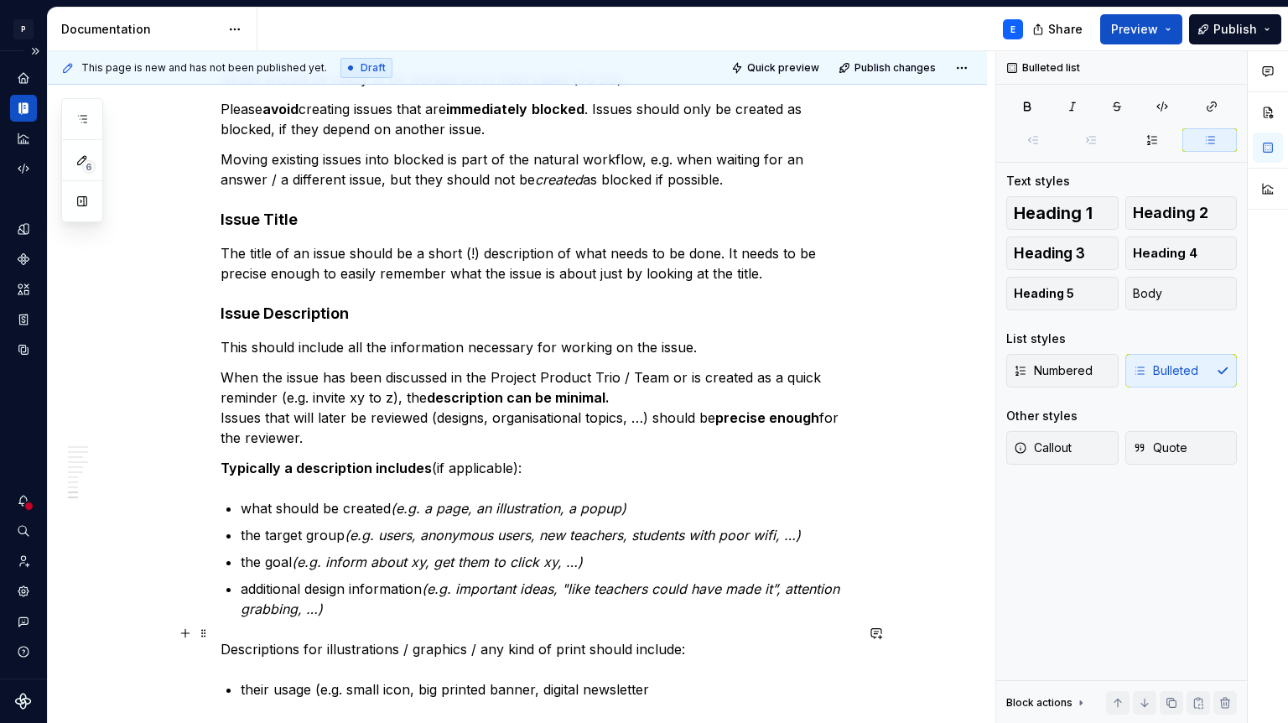
click at [353, 679] on p "their usage (e.g. small icon, big printed banner, digital newsletter" at bounding box center [548, 689] width 614 height 20
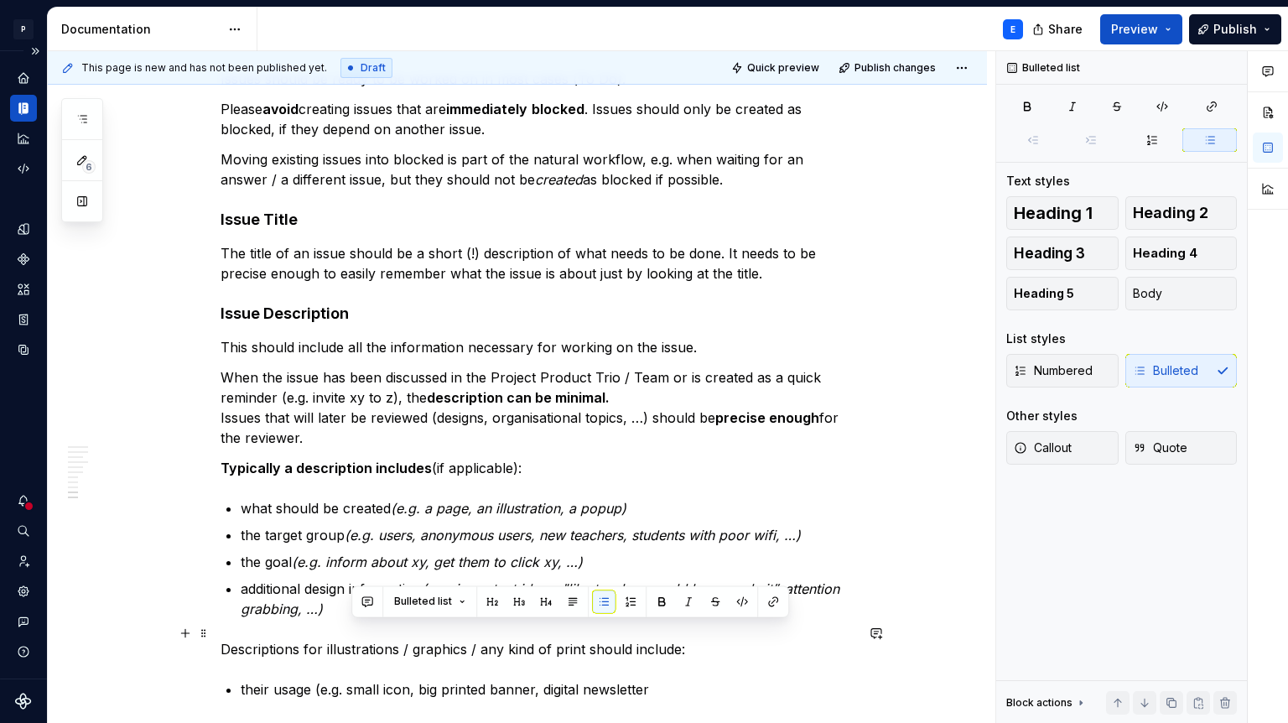
click at [361, 679] on p "their usage (e.g. small icon, big printed banner, digital newsletter" at bounding box center [548, 689] width 614 height 20
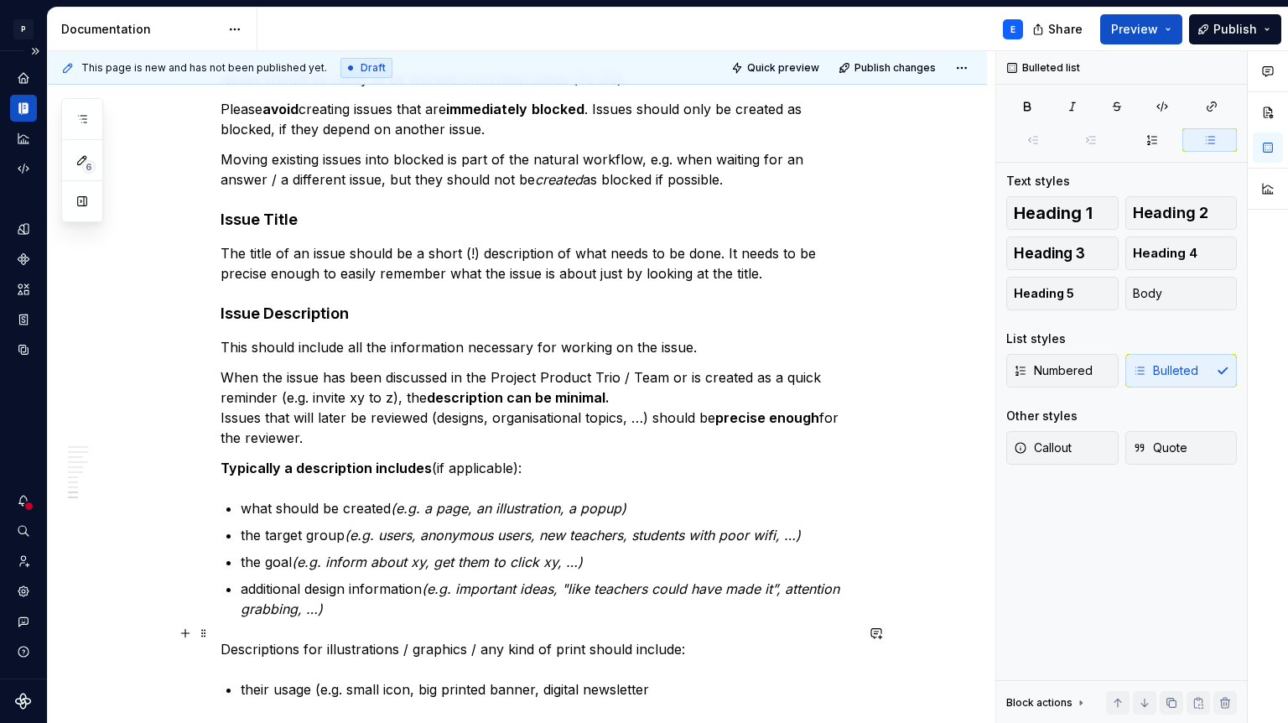
click at [352, 679] on p "their usage (e.g. small icon, big printed banner, digital newsletter" at bounding box center [548, 689] width 614 height 20
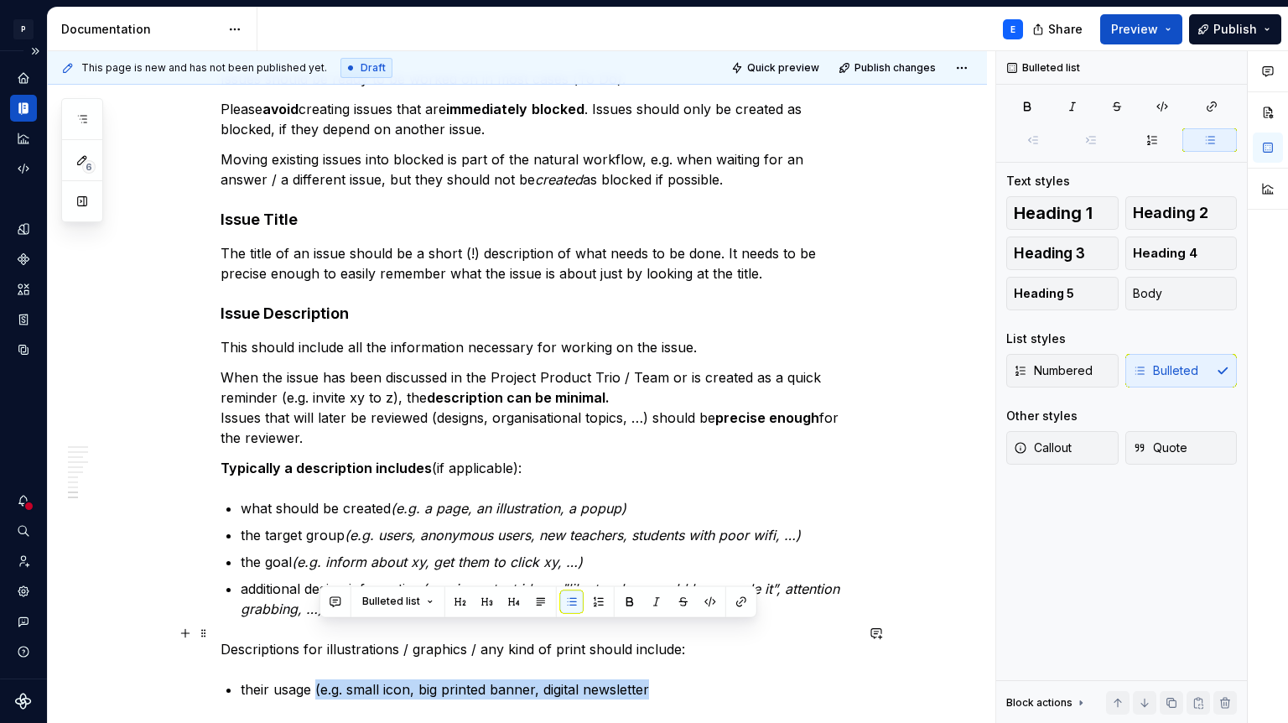
drag, startPoint x: 319, startPoint y: 629, endPoint x: 653, endPoint y: 630, distance: 334.7
click at [653, 679] on p "their usage (e.g. small icon, big printed banner, digital newsletter" at bounding box center [548, 689] width 614 height 20
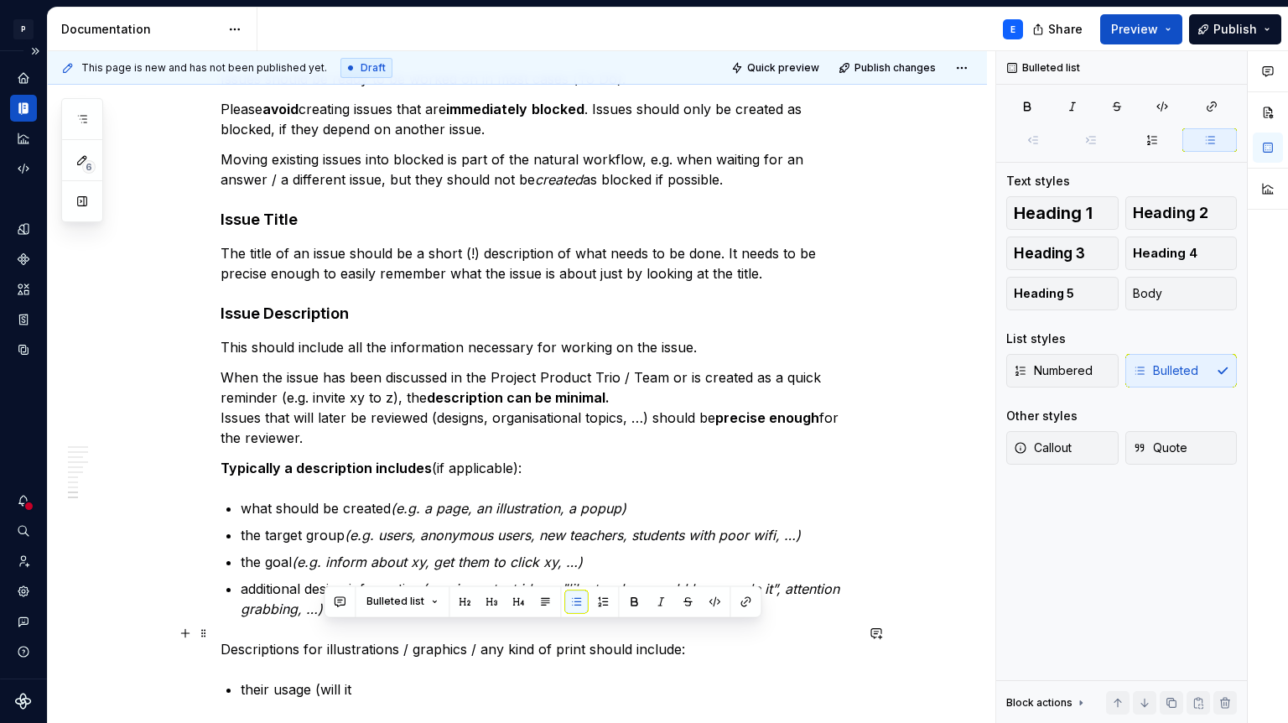
drag, startPoint x: 372, startPoint y: 635, endPoint x: 327, endPoint y: 635, distance: 45.3
click at [327, 679] on p "their usage (will it" at bounding box center [548, 689] width 614 height 20
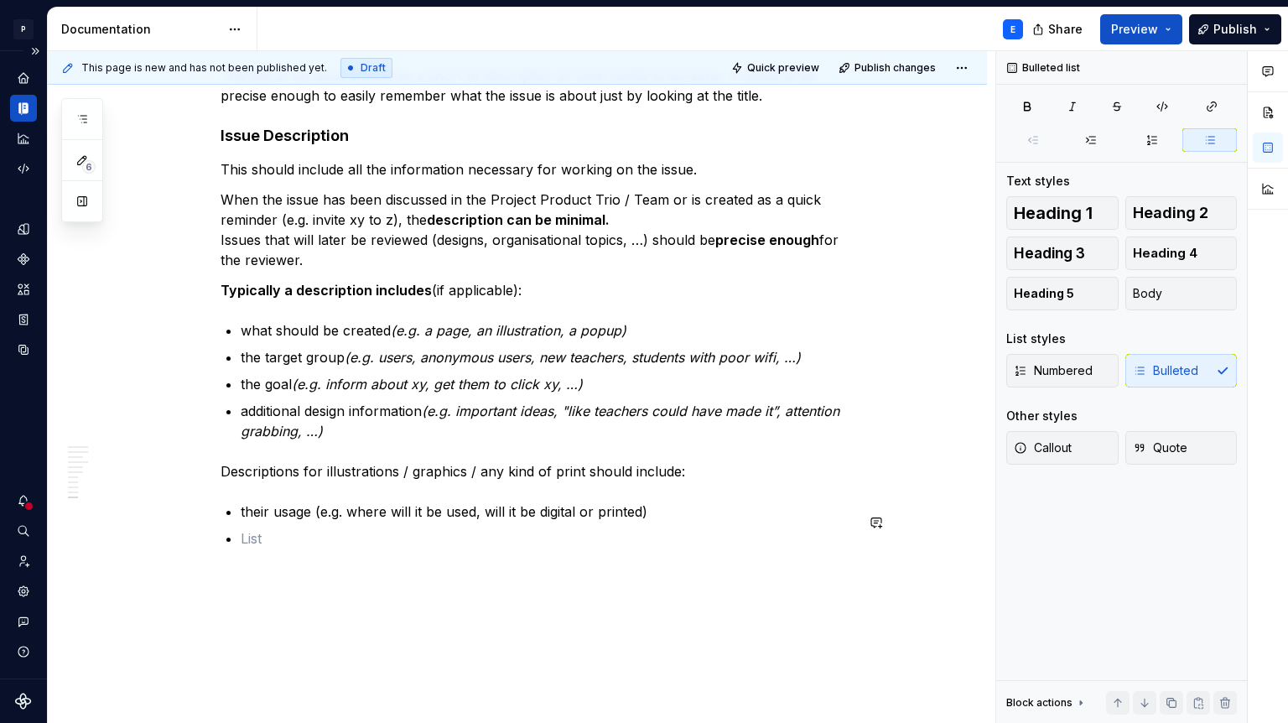
scroll to position [2692, 0]
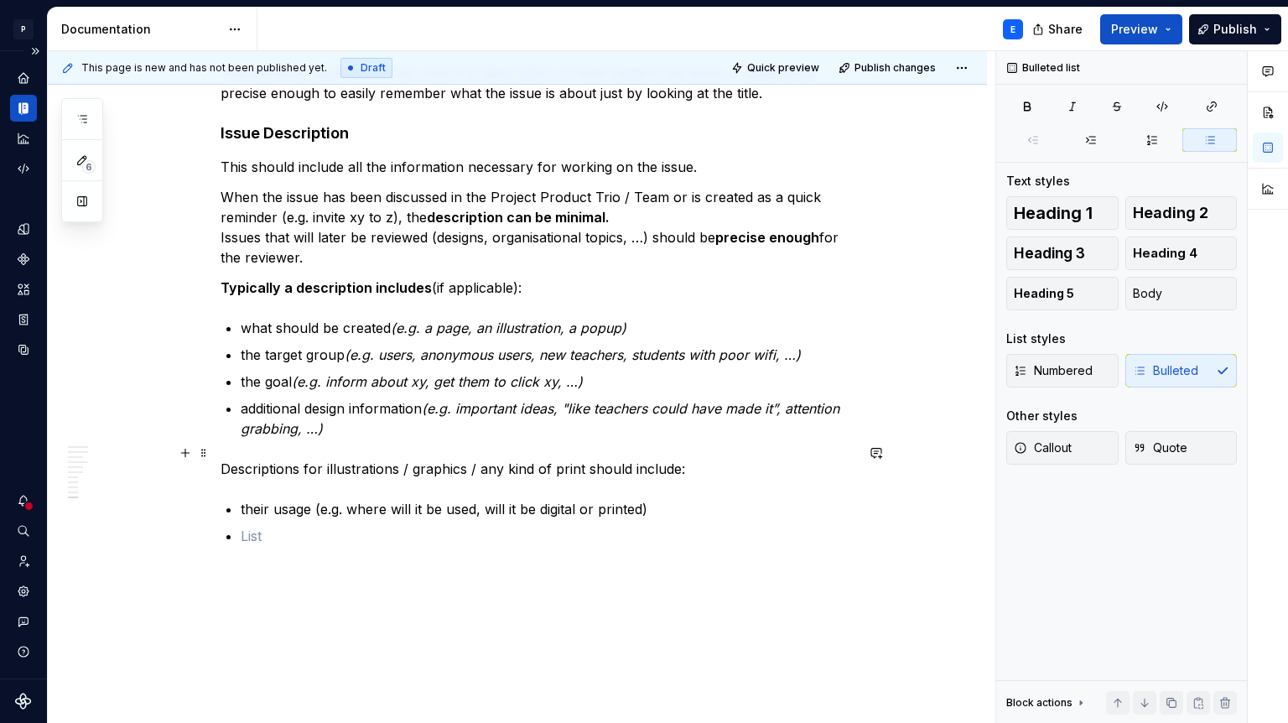
click at [648, 499] on p "their usage (e.g. where will it be used, will it be digital or printed)" at bounding box center [548, 509] width 614 height 20
click at [672, 499] on p "their usage (e.g. where will it be used, will it be digital or printed)" at bounding box center [548, 509] width 614 height 20
click at [389, 526] on p at bounding box center [548, 536] width 614 height 20
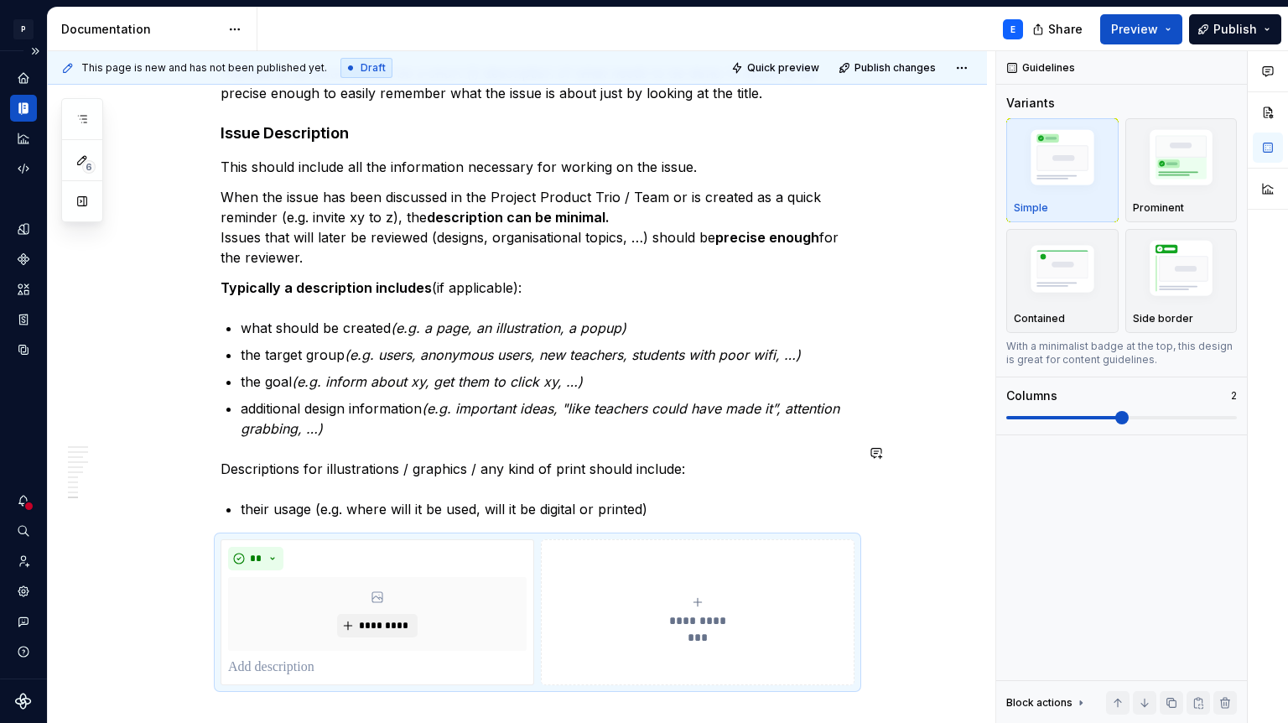
type textarea "*"
click at [294, 658] on p at bounding box center [377, 668] width 299 height 20
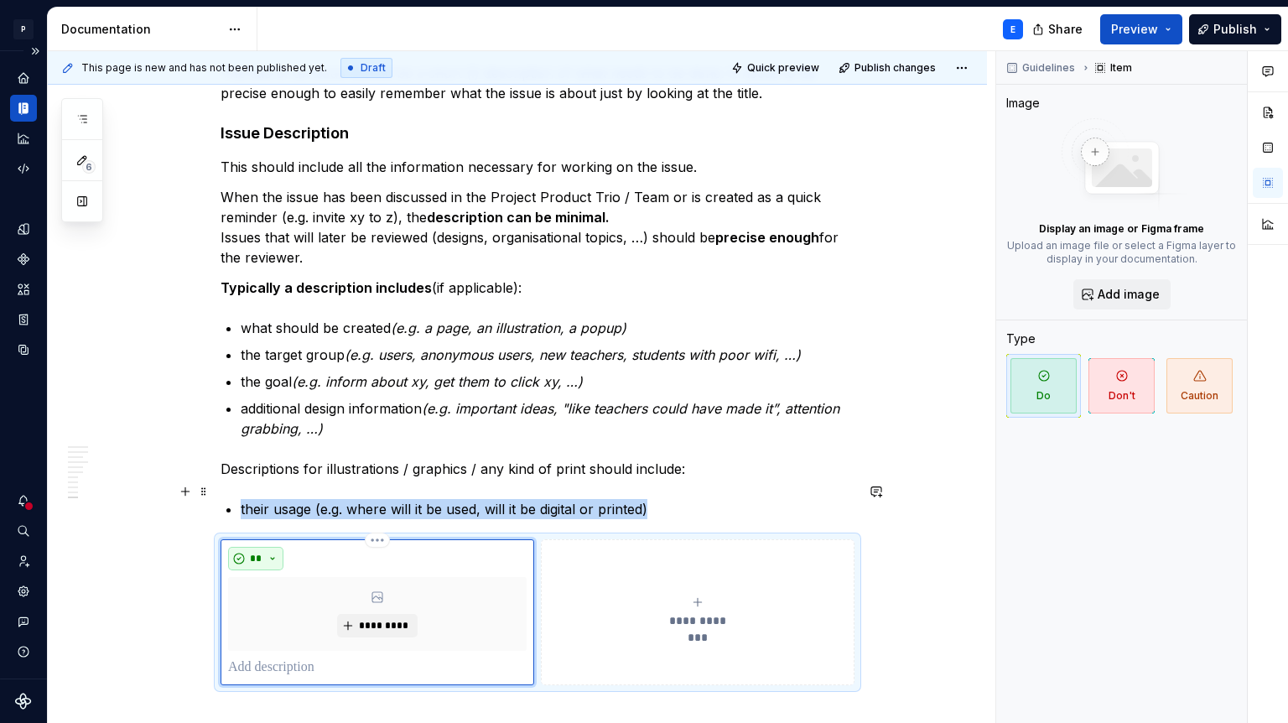
click at [279, 547] on button "**" at bounding box center [255, 558] width 55 height 23
click at [284, 560] on div "Don't" at bounding box center [299, 560] width 31 height 17
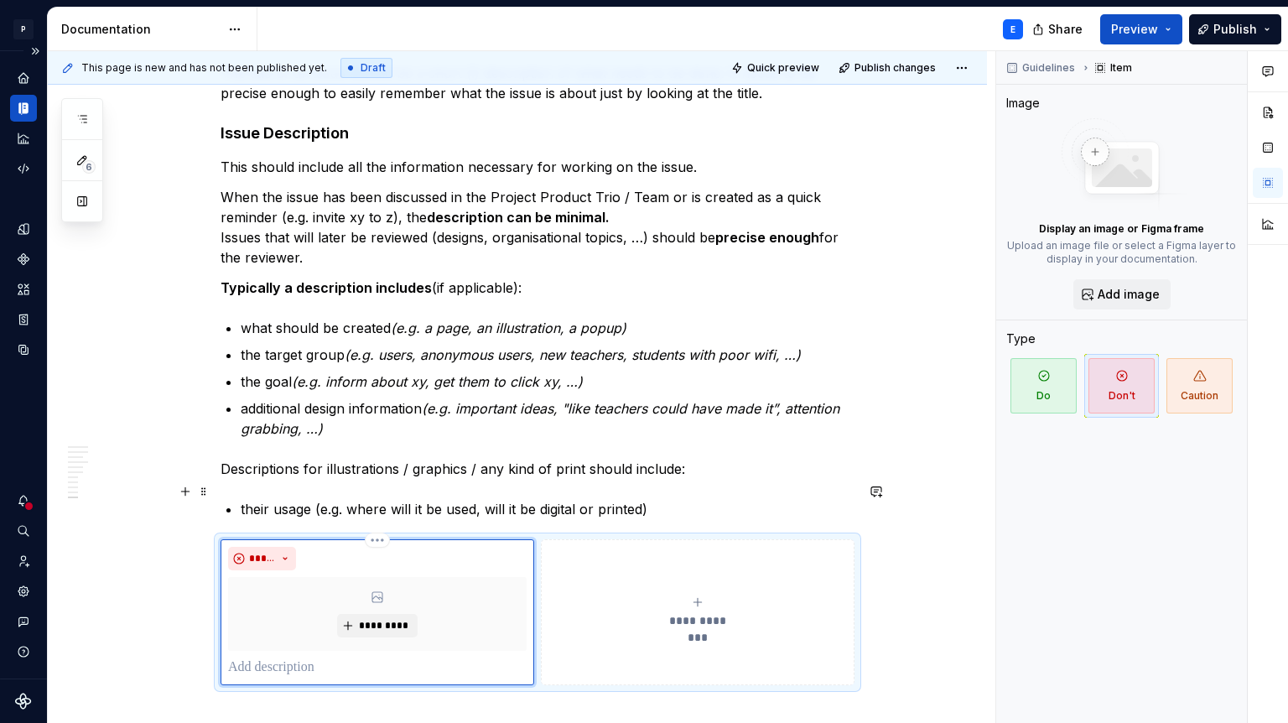
click at [262, 658] on p at bounding box center [377, 668] width 299 height 20
click at [596, 609] on button "**********" at bounding box center [698, 612] width 314 height 146
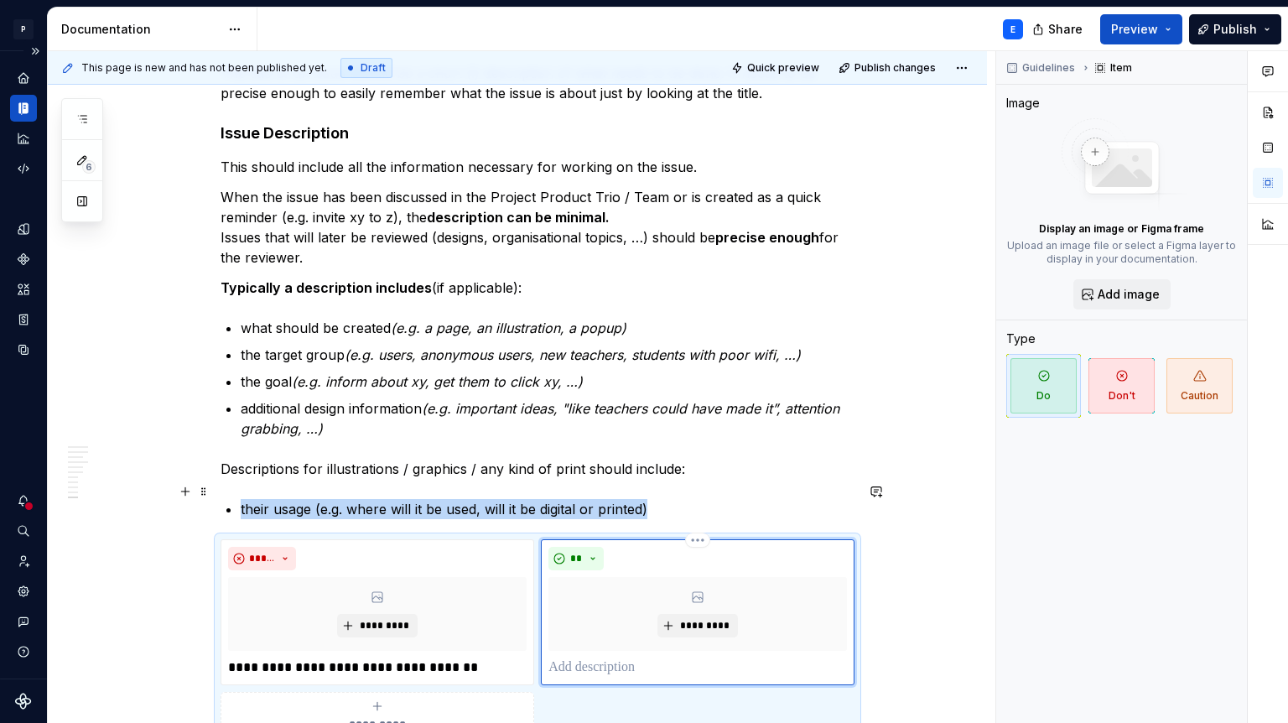
click at [592, 658] on p at bounding box center [698, 668] width 299 height 20
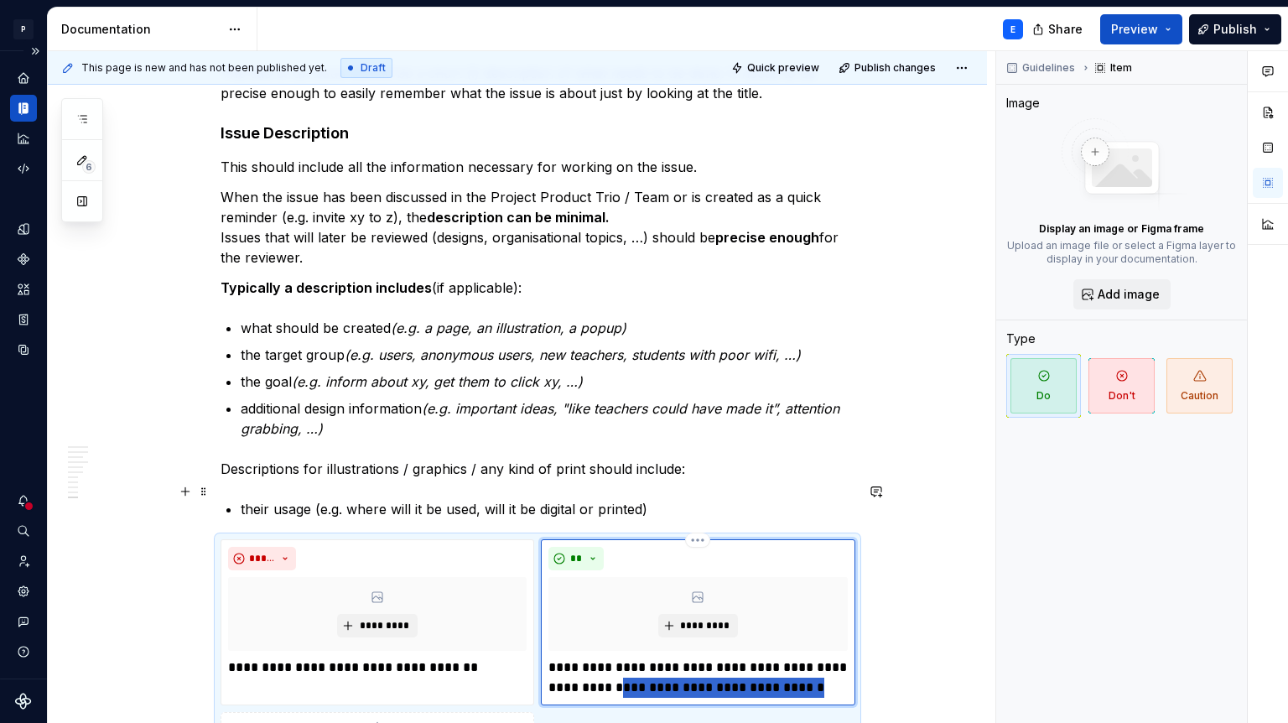
click at [618, 658] on p "**********" at bounding box center [698, 678] width 299 height 40
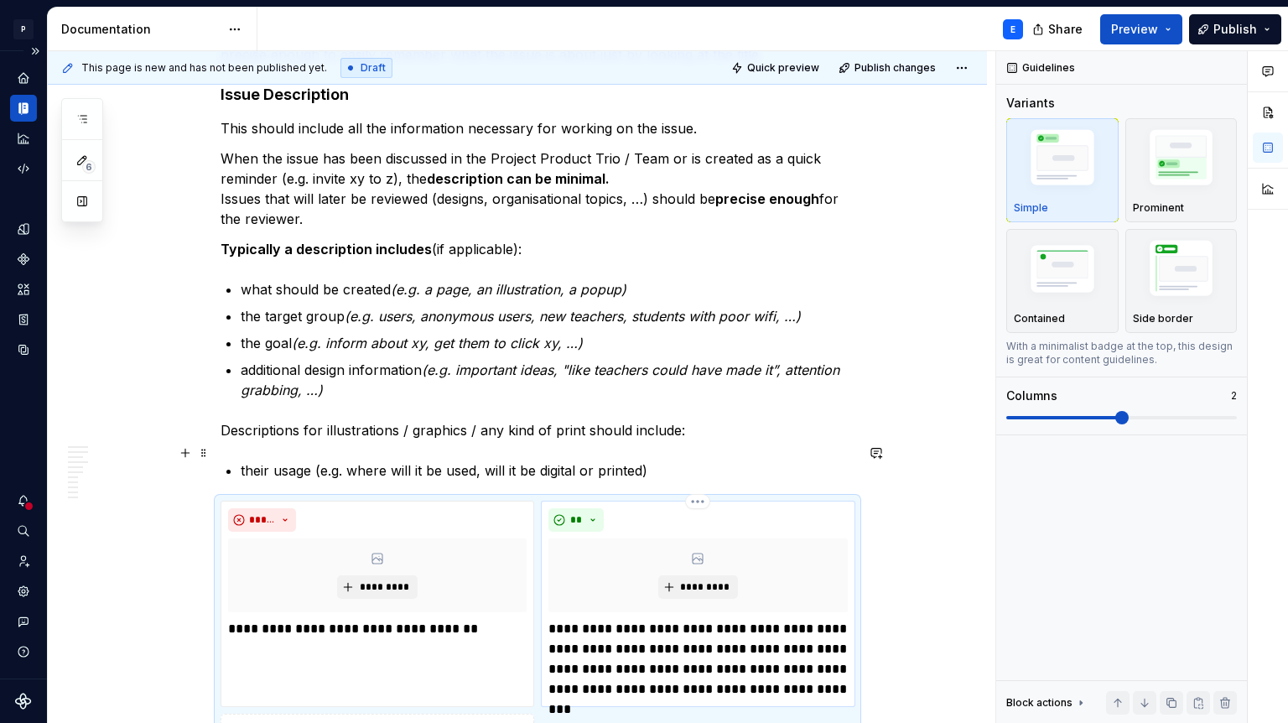
scroll to position [2751, 0]
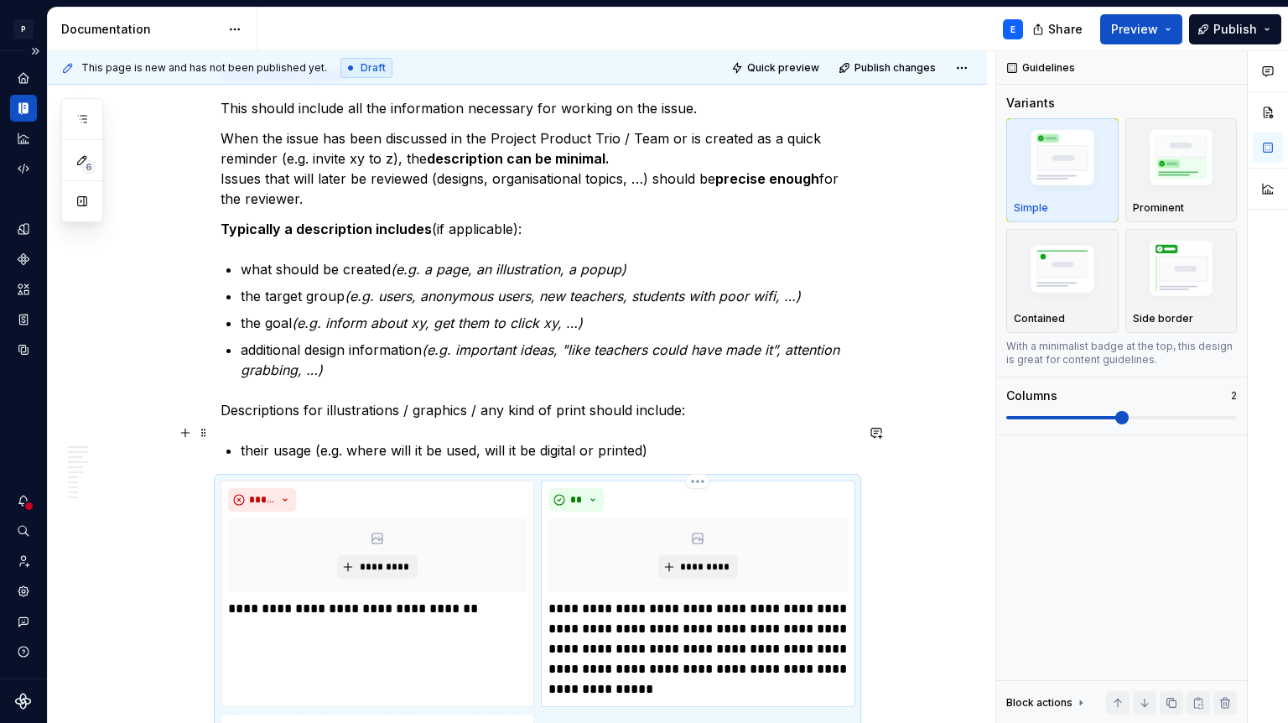
click at [753, 607] on p "**********" at bounding box center [698, 649] width 299 height 101
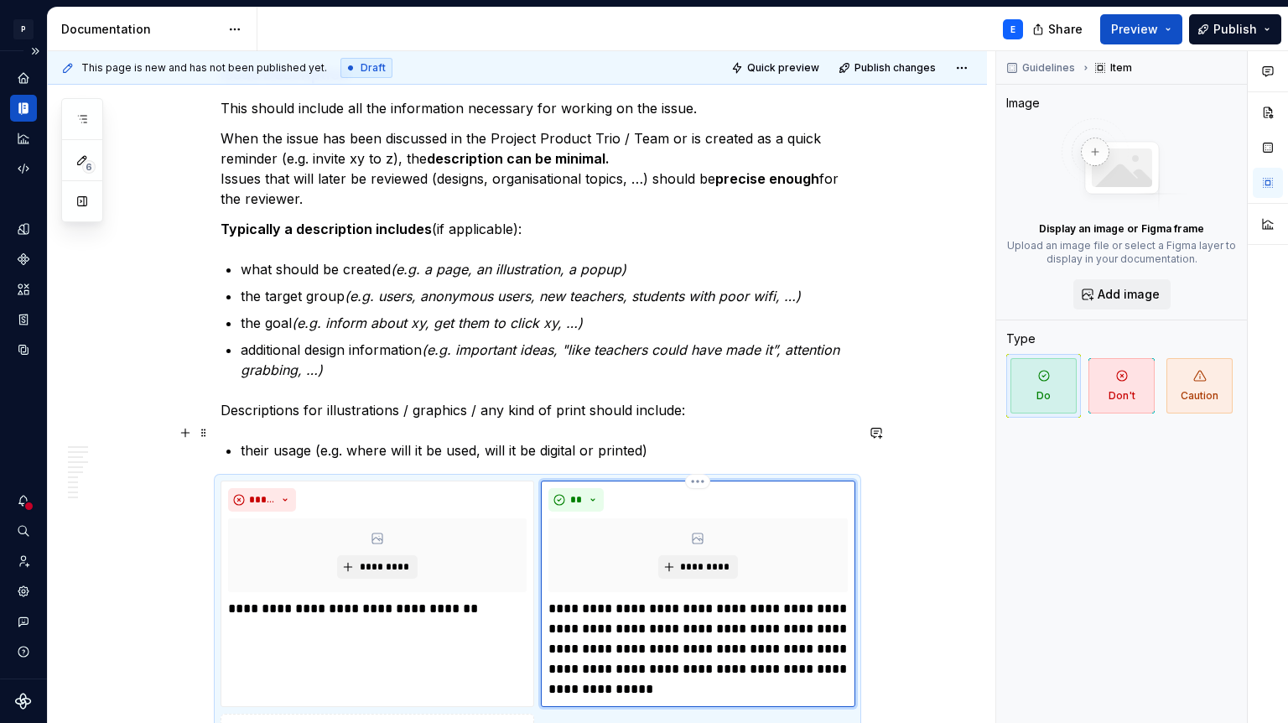
click at [661, 599] on p "**********" at bounding box center [698, 649] width 299 height 101
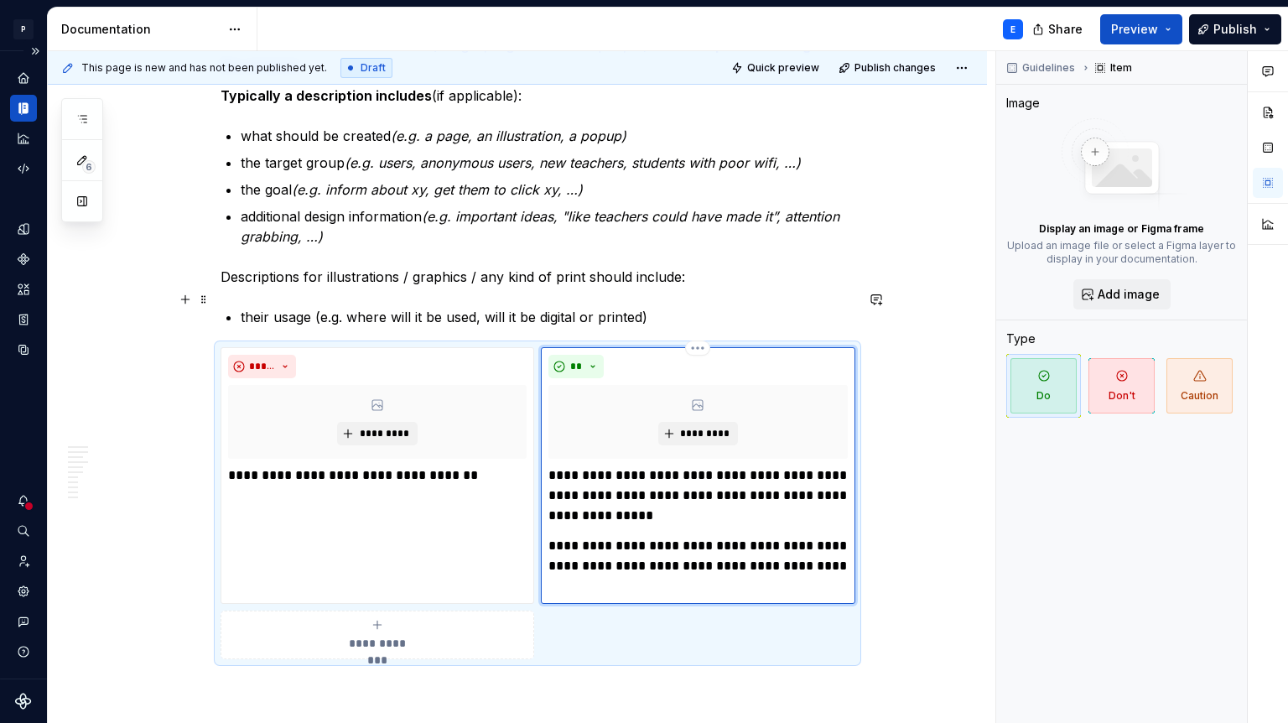
scroll to position [2898, 0]
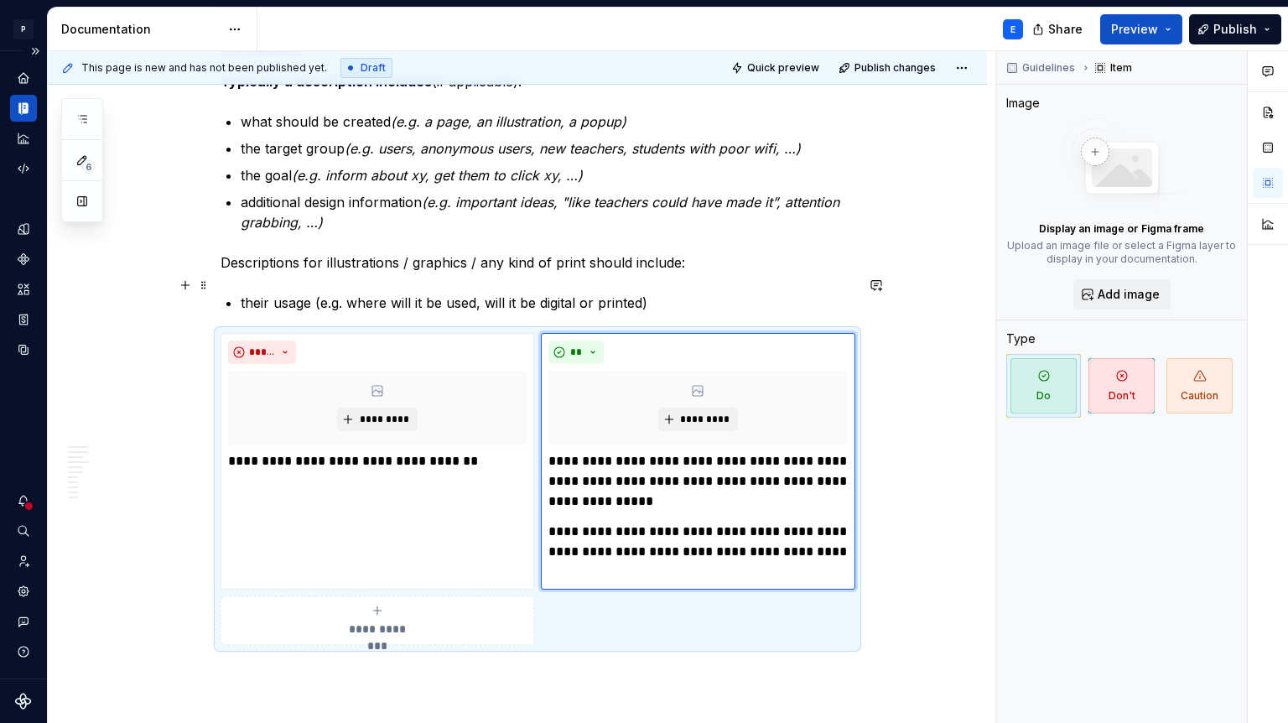
click at [400, 621] on span "**********" at bounding box center [377, 629] width 77 height 17
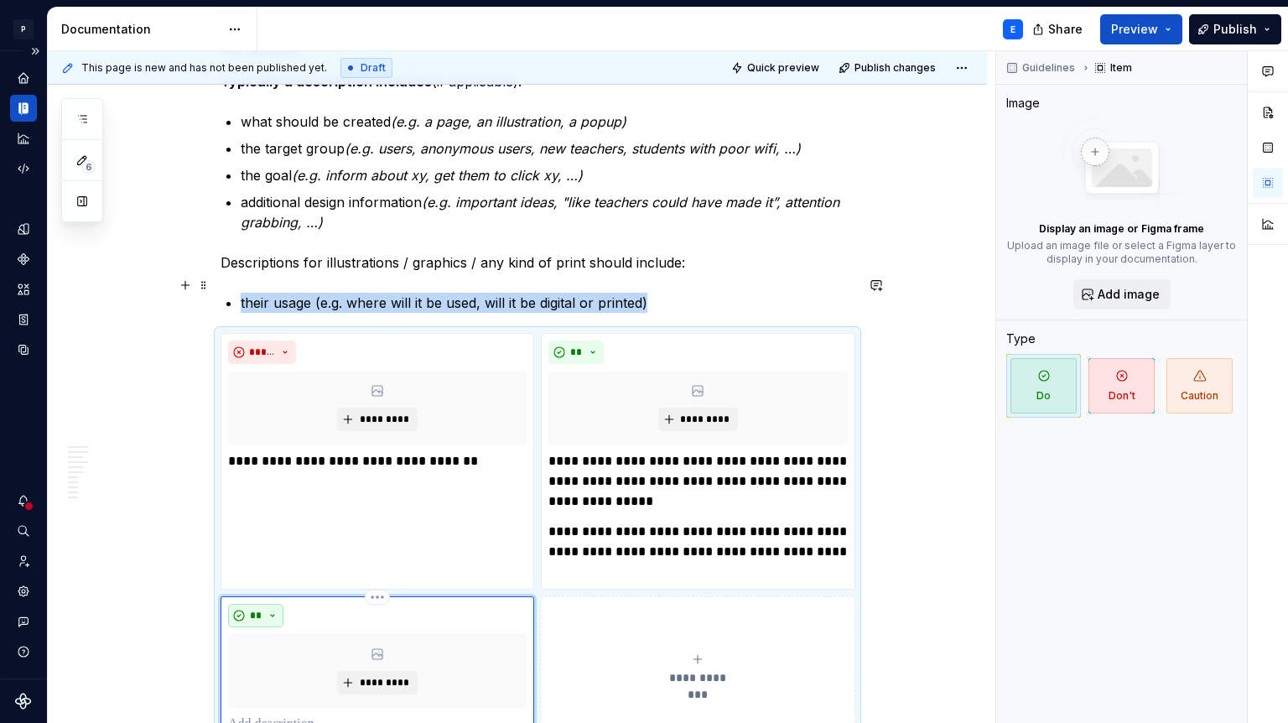
click at [284, 604] on button "**" at bounding box center [255, 615] width 55 height 23
click at [284, 620] on div "Don't" at bounding box center [299, 617] width 31 height 17
click at [267, 715] on p at bounding box center [377, 725] width 299 height 20
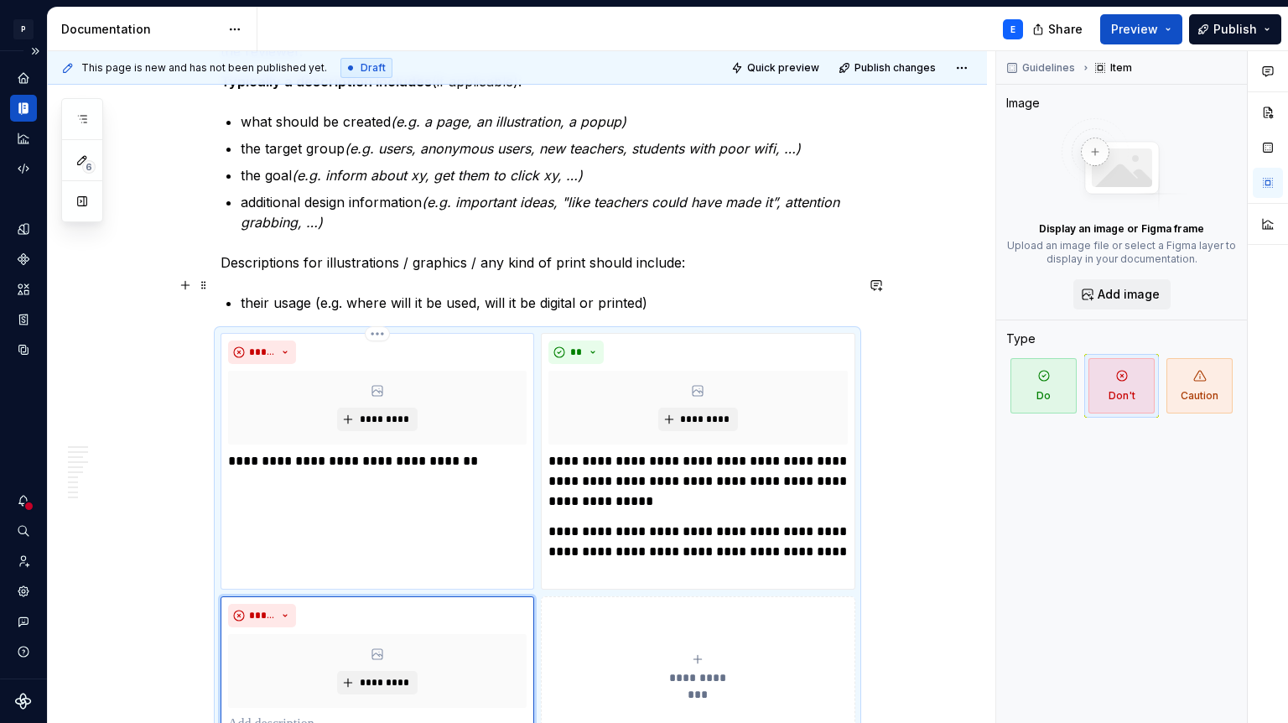
click at [487, 451] on p "**********" at bounding box center [377, 461] width 299 height 20
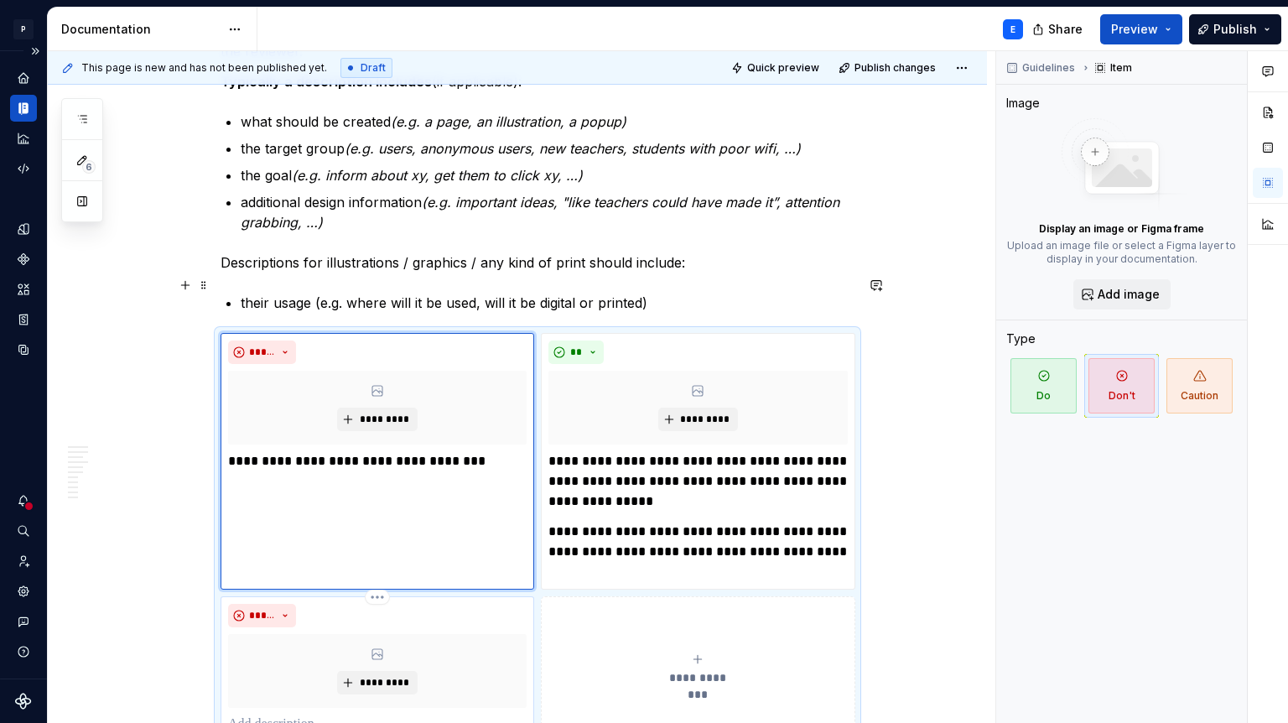
click at [264, 715] on p at bounding box center [377, 725] width 299 height 20
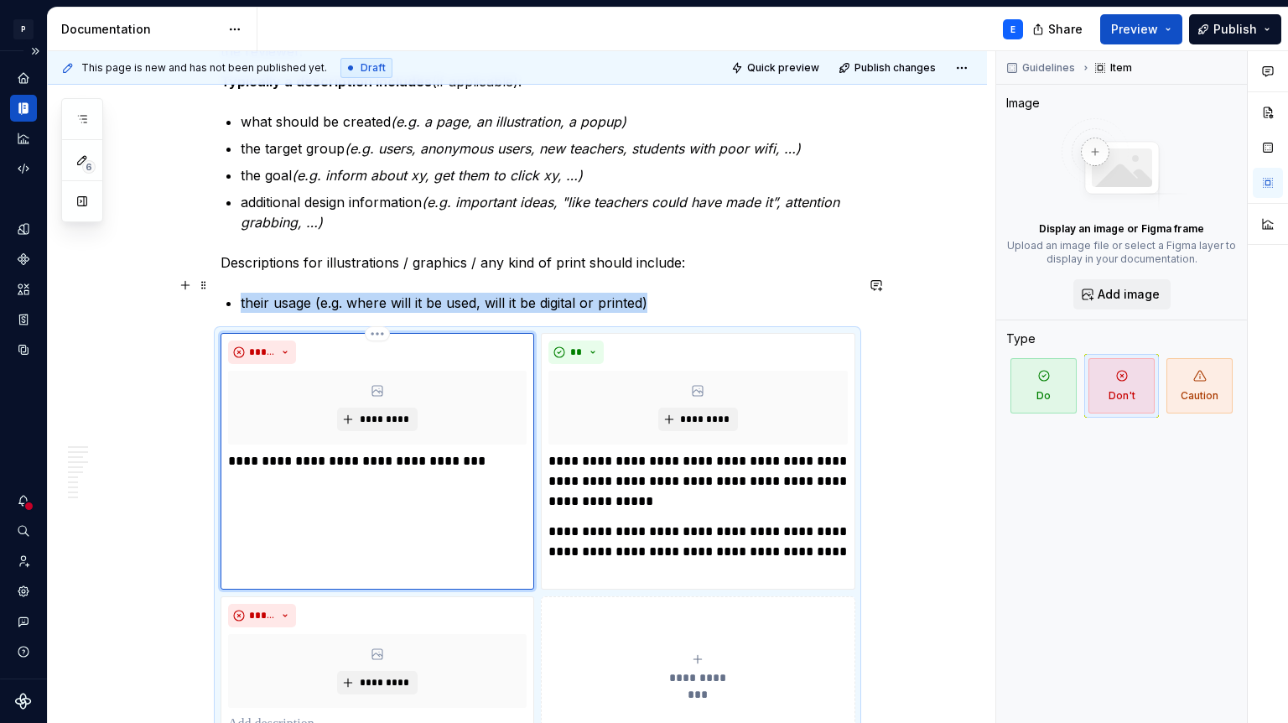
click at [502, 388] on div "**********" at bounding box center [377, 406] width 299 height 131
click at [480, 451] on p "**********" at bounding box center [377, 461] width 299 height 20
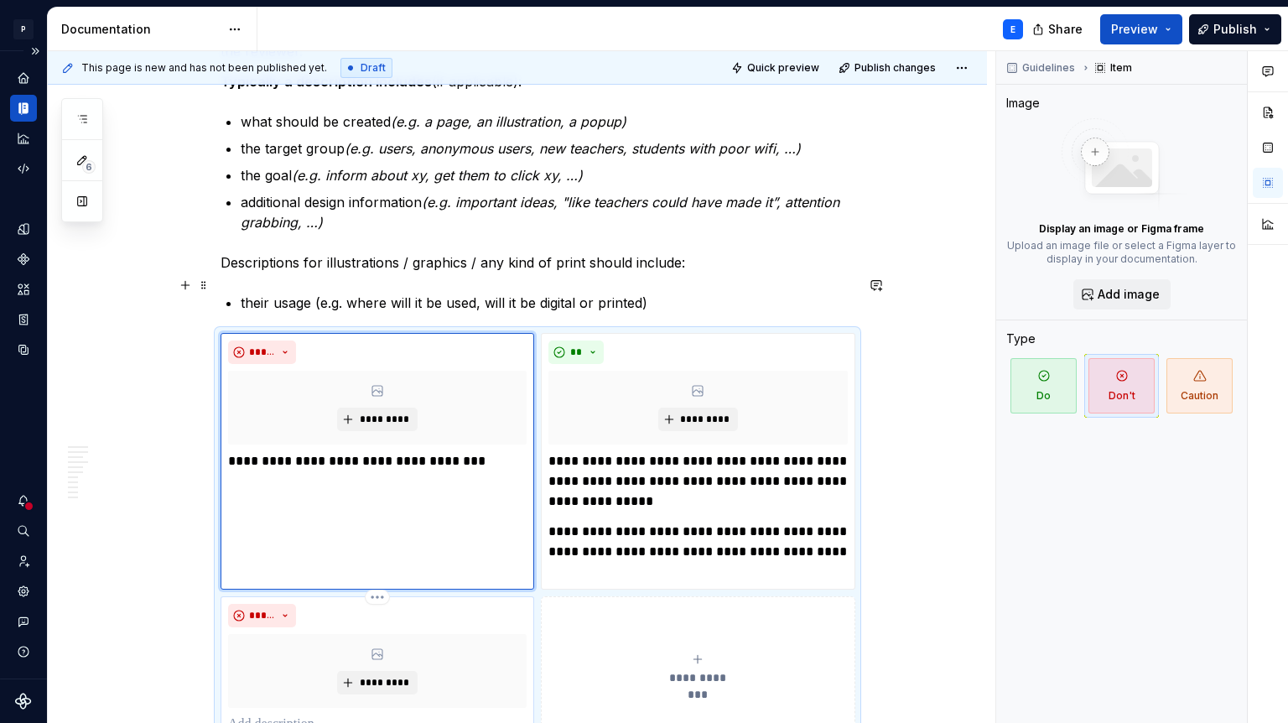
click at [294, 715] on p at bounding box center [377, 725] width 299 height 20
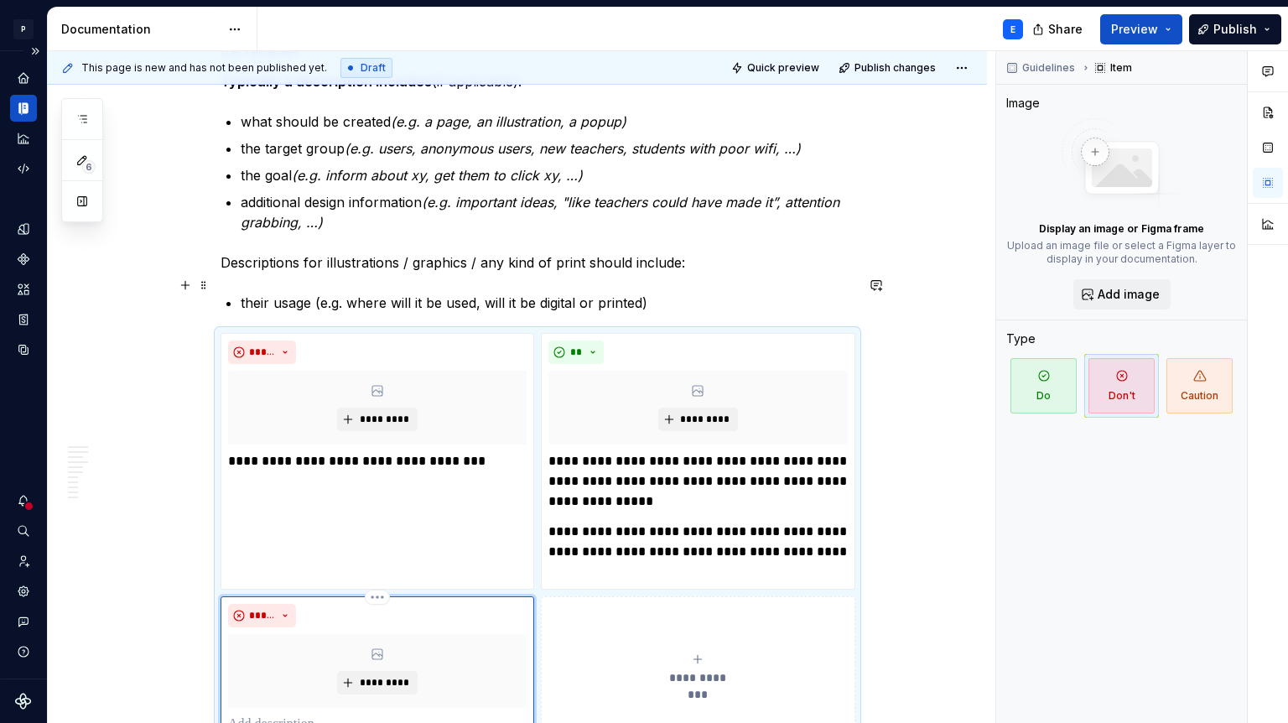
scroll to position [2933, 0]
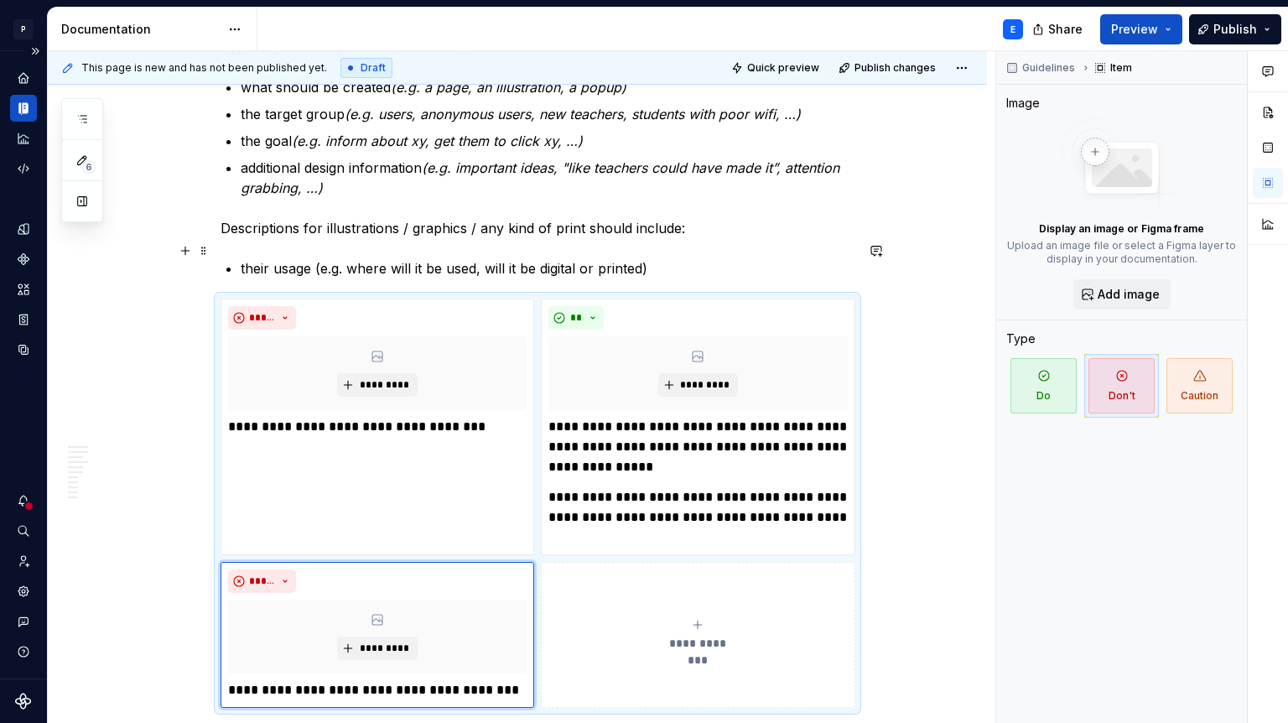
click at [590, 618] on div "**********" at bounding box center [698, 635] width 299 height 34
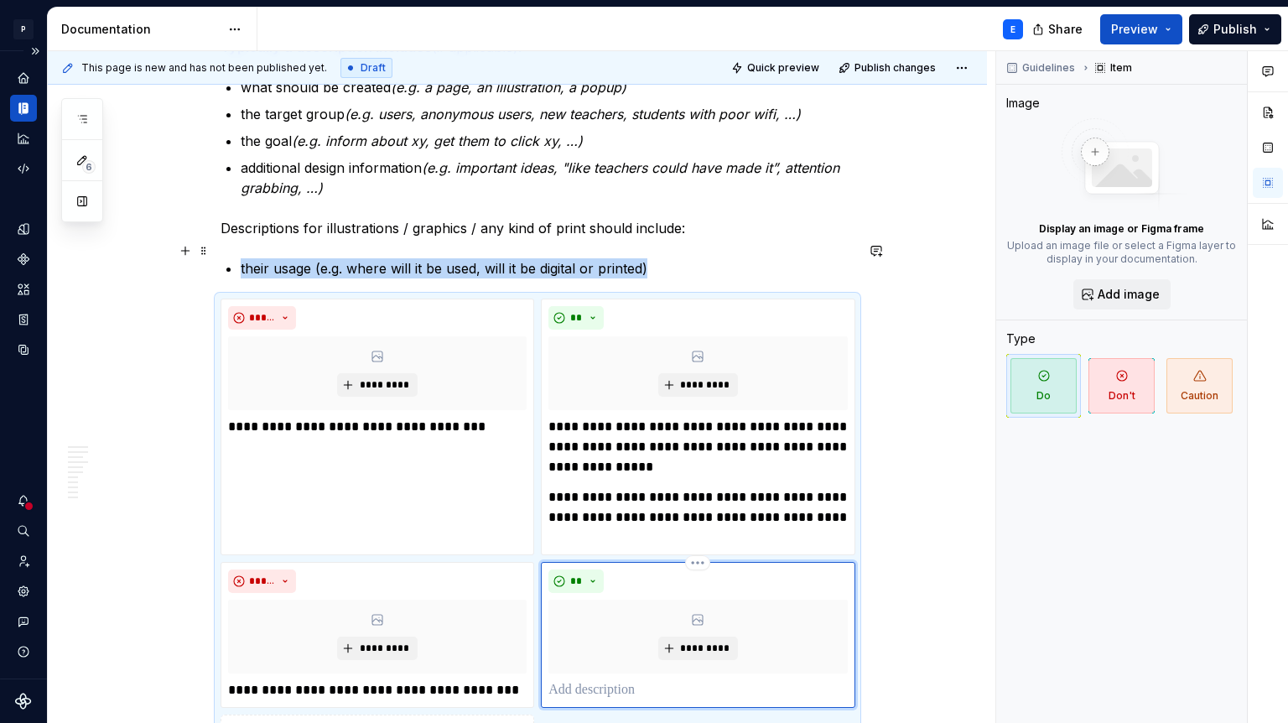
click at [583, 680] on p at bounding box center [698, 690] width 299 height 20
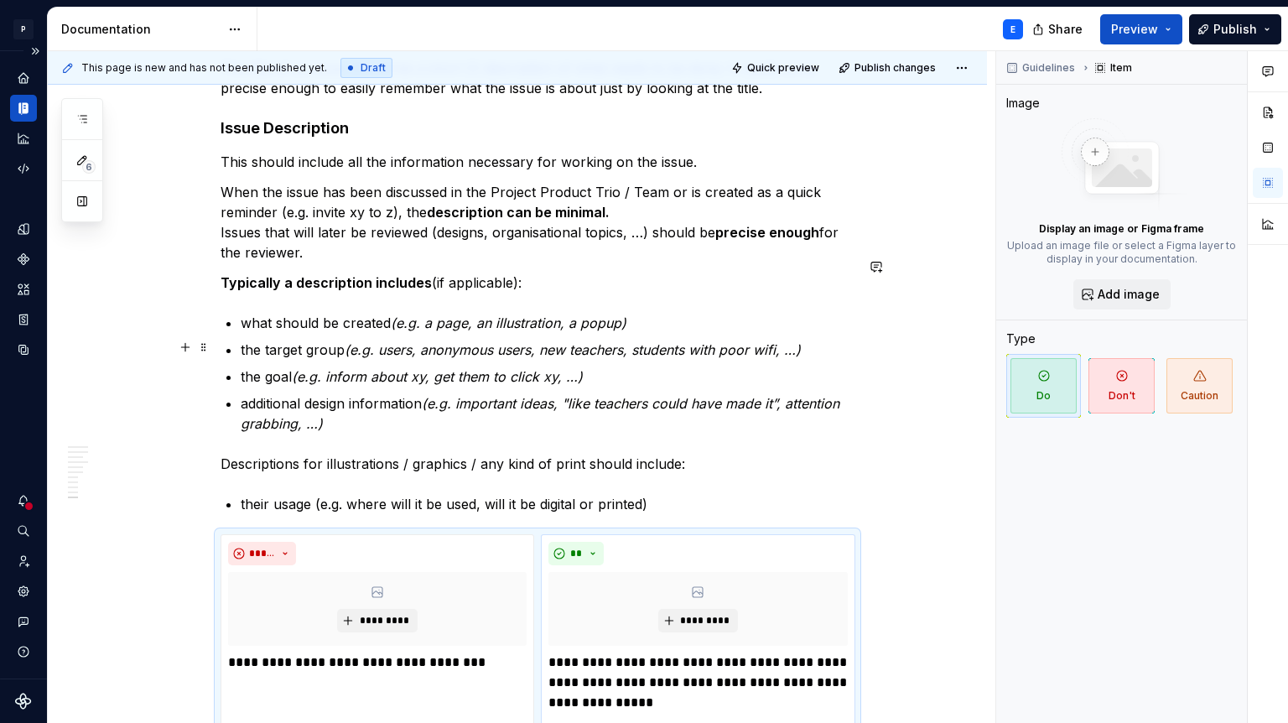
scroll to position [2688, 0]
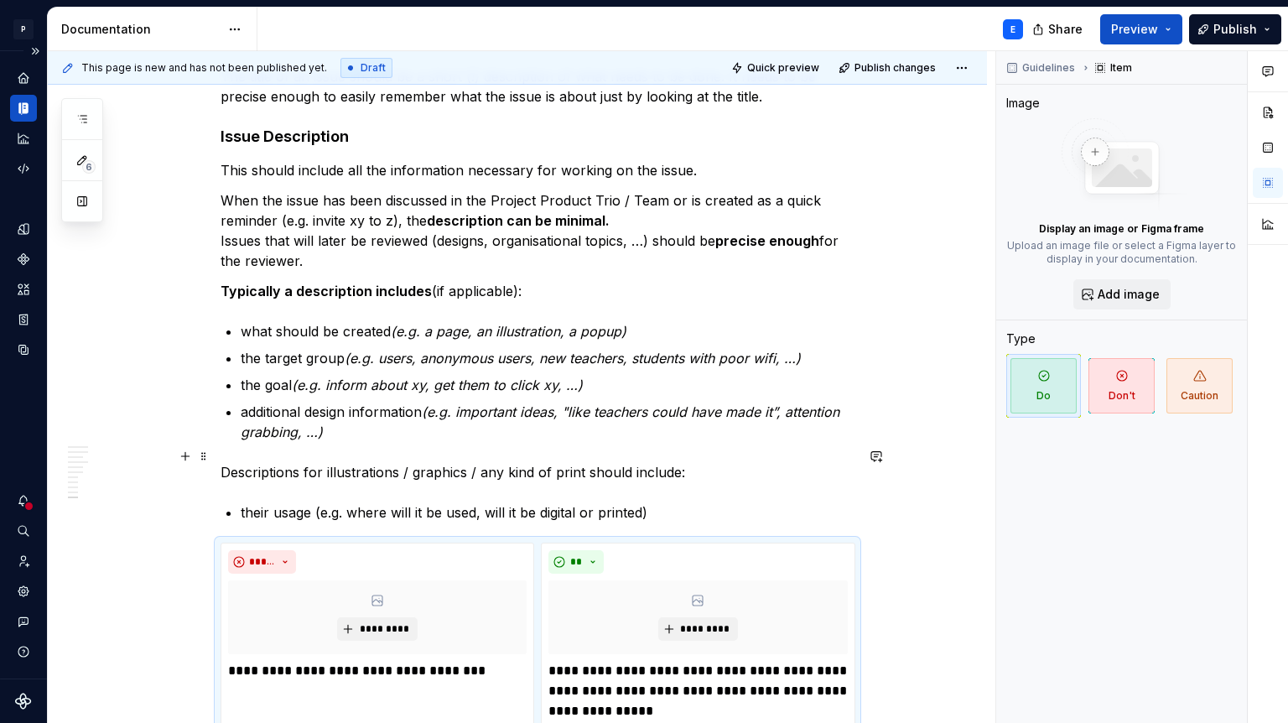
click at [696, 502] on p "their usage (e.g. where will it be used, will it be digital or printed)" at bounding box center [548, 512] width 614 height 20
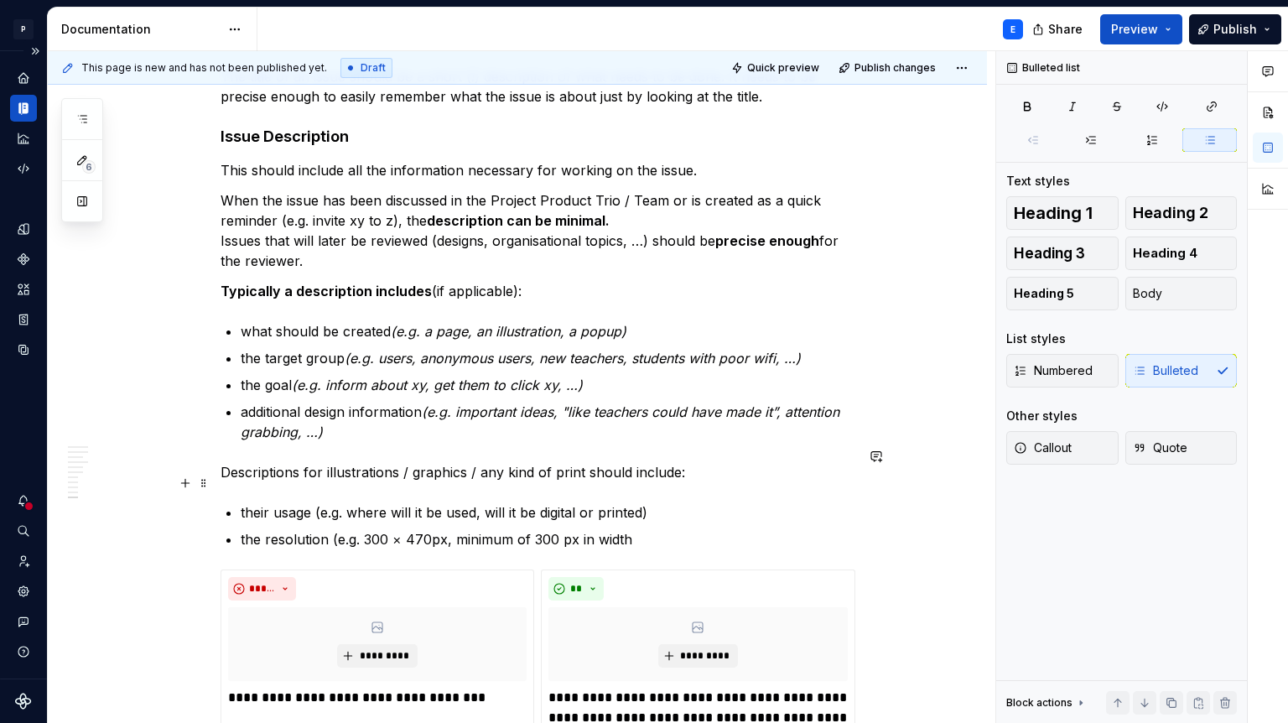
click at [455, 529] on p "the resolution (e.g. 300 × 470px, minimum of 300 px in width" at bounding box center [548, 539] width 614 height 20
click at [748, 529] on p "the resolution (e.g. 300 × 470px, 30 cm in height, minimum of 300 px in width" at bounding box center [548, 539] width 614 height 20
click at [762, 529] on p "the resolution (e.g. 300 × 470px, 30 cm in height, minimum of 300 px in width" at bounding box center [548, 539] width 614 height 20
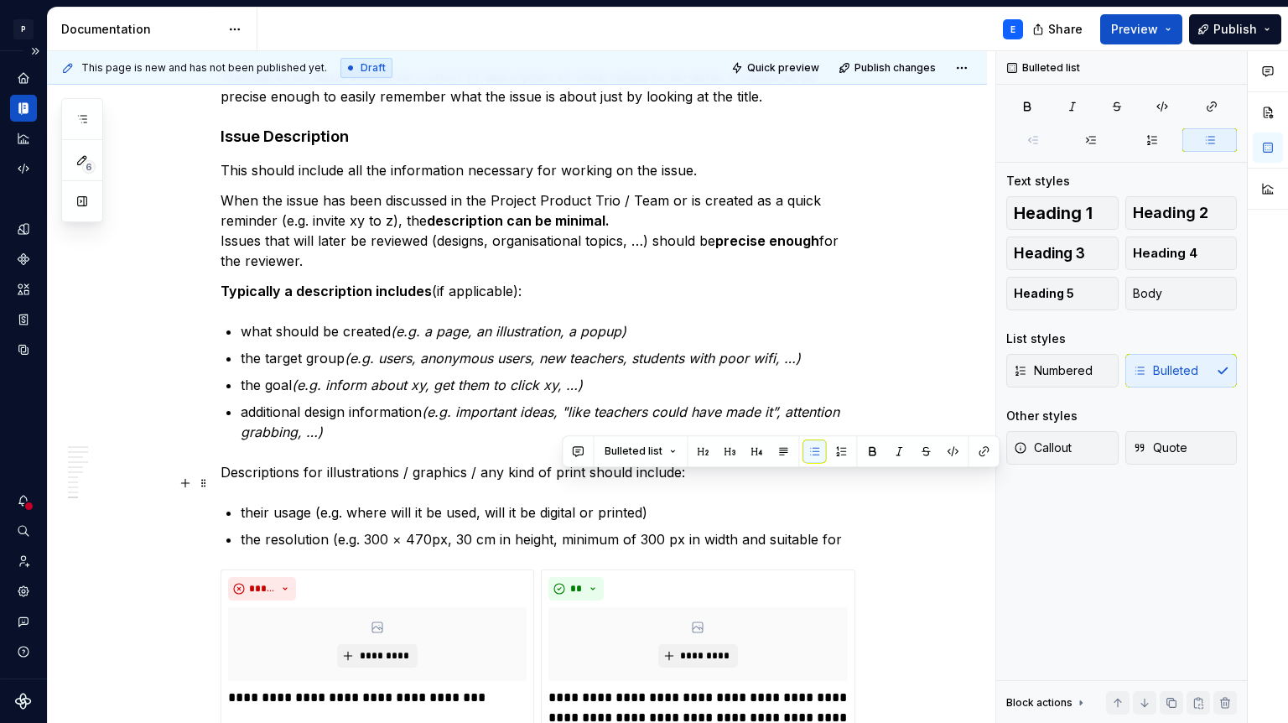
click at [562, 529] on p "the resolution (e.g. 300 × 470px, 30 cm in height, minimum of 300 px in width a…" at bounding box center [548, 539] width 614 height 20
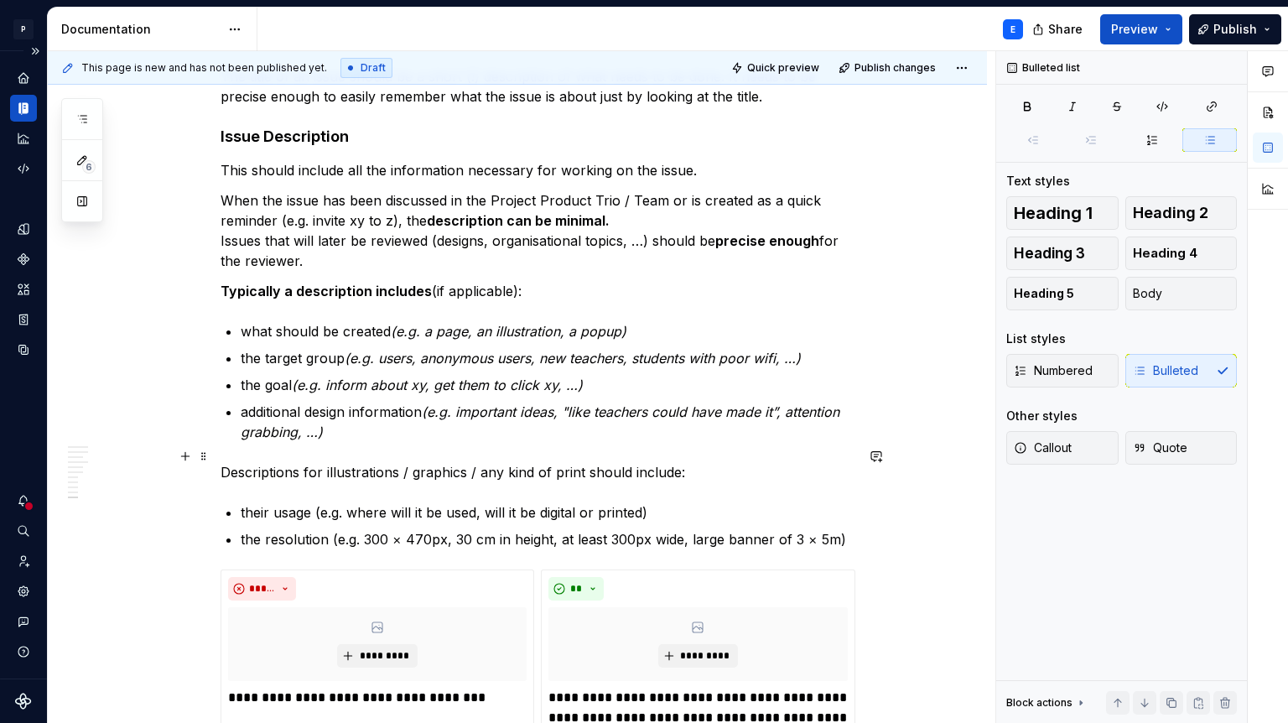
drag, startPoint x: 318, startPoint y: 454, endPoint x: 659, endPoint y: 453, distance: 341.4
click at [659, 502] on p "their usage (e.g. where will it be used, will it be digital or printed)" at bounding box center [548, 512] width 614 height 20
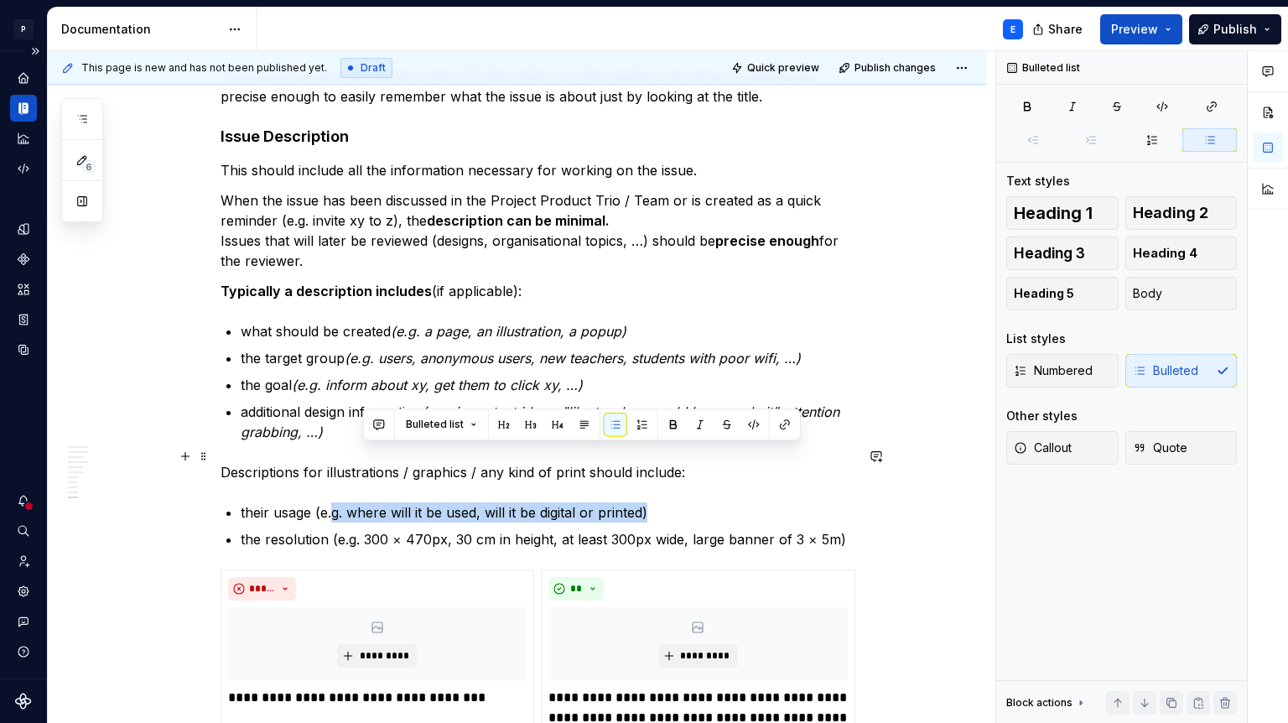
drag, startPoint x: 659, startPoint y: 453, endPoint x: 337, endPoint y: 454, distance: 322.1
click at [337, 502] on p "their usage (e.g. where will it be used, will it be digital or printed)" at bounding box center [548, 512] width 614 height 20
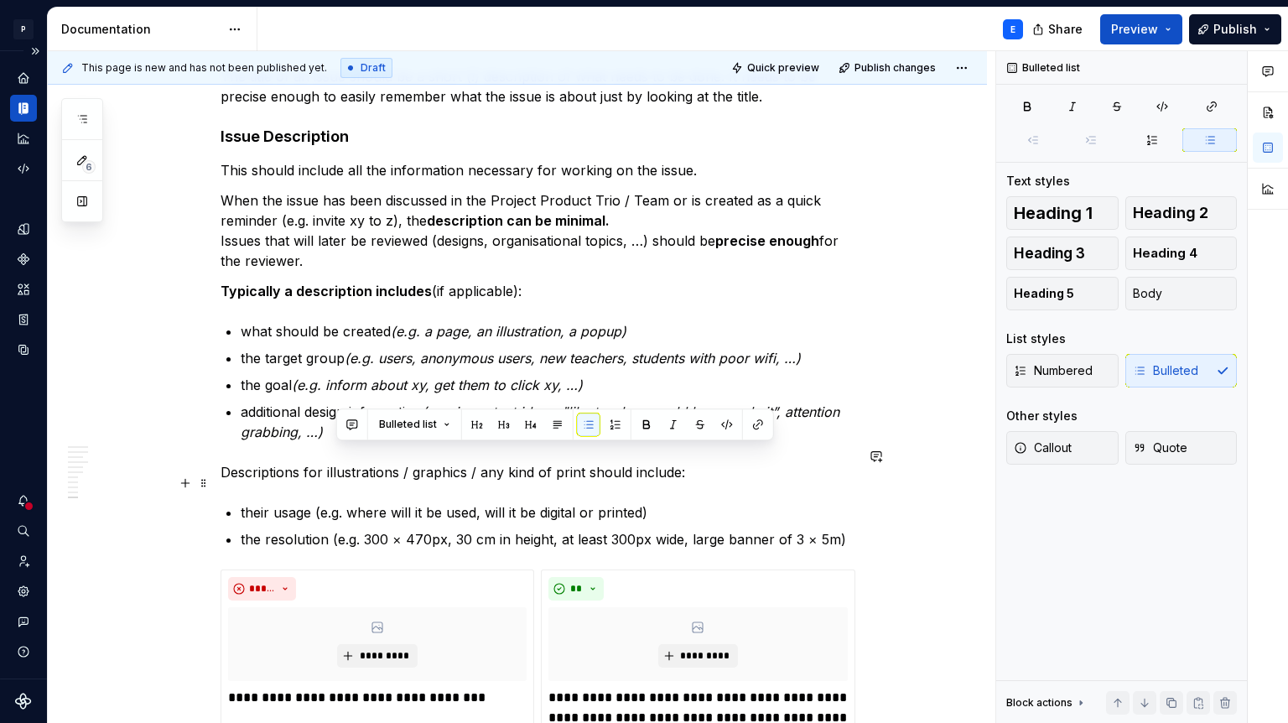
click at [847, 529] on p "the resolution (e.g. 300 × 470px, 30 cm in height, at least 300px wide, large b…" at bounding box center [548, 539] width 614 height 20
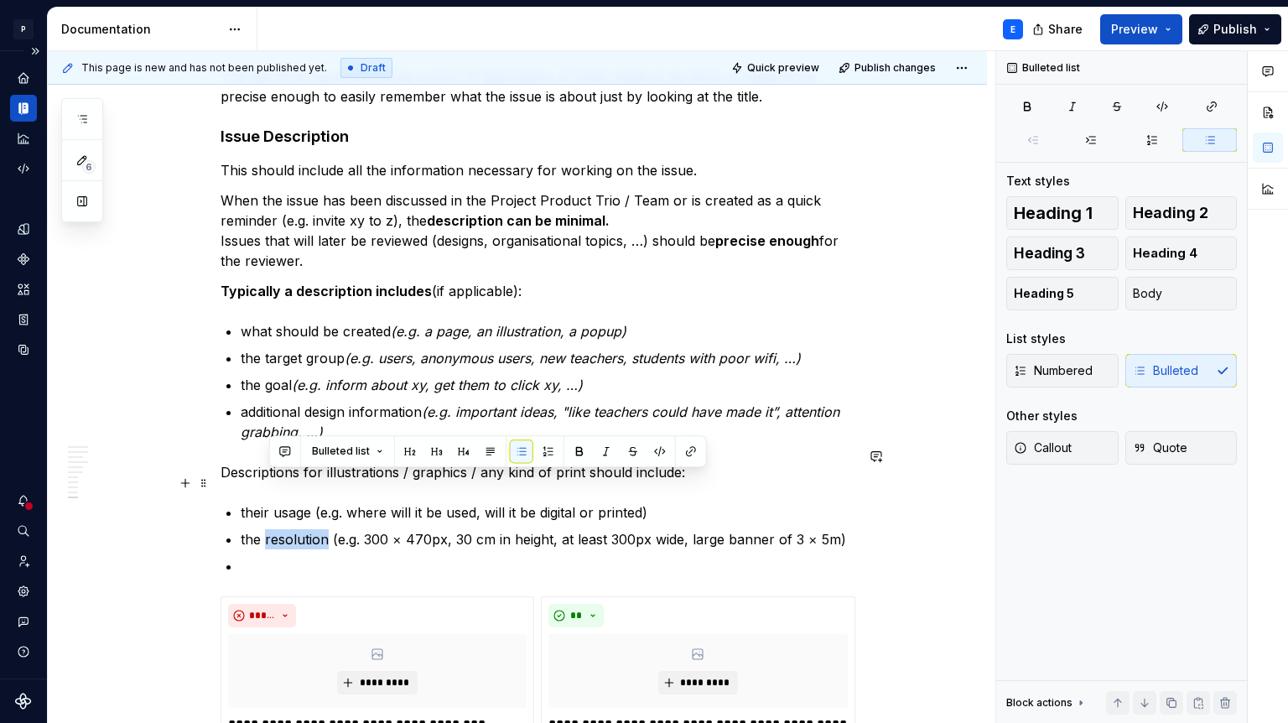
drag, startPoint x: 330, startPoint y: 478, endPoint x: 269, endPoint y: 478, distance: 61.2
click at [269, 529] on p "the resolution (e.g. 300 × 470px, 30 cm in height, at least 300px wide, large b…" at bounding box center [548, 539] width 614 height 20
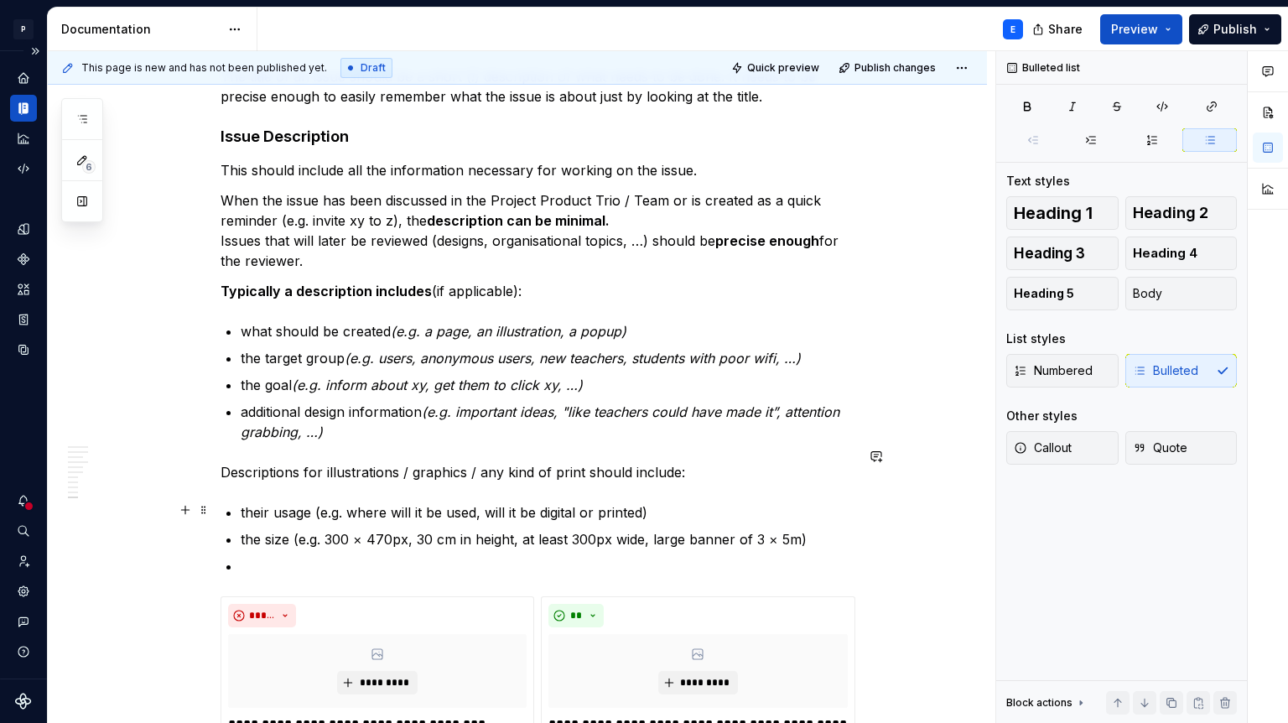
click at [262, 556] on p at bounding box center [548, 566] width 614 height 20
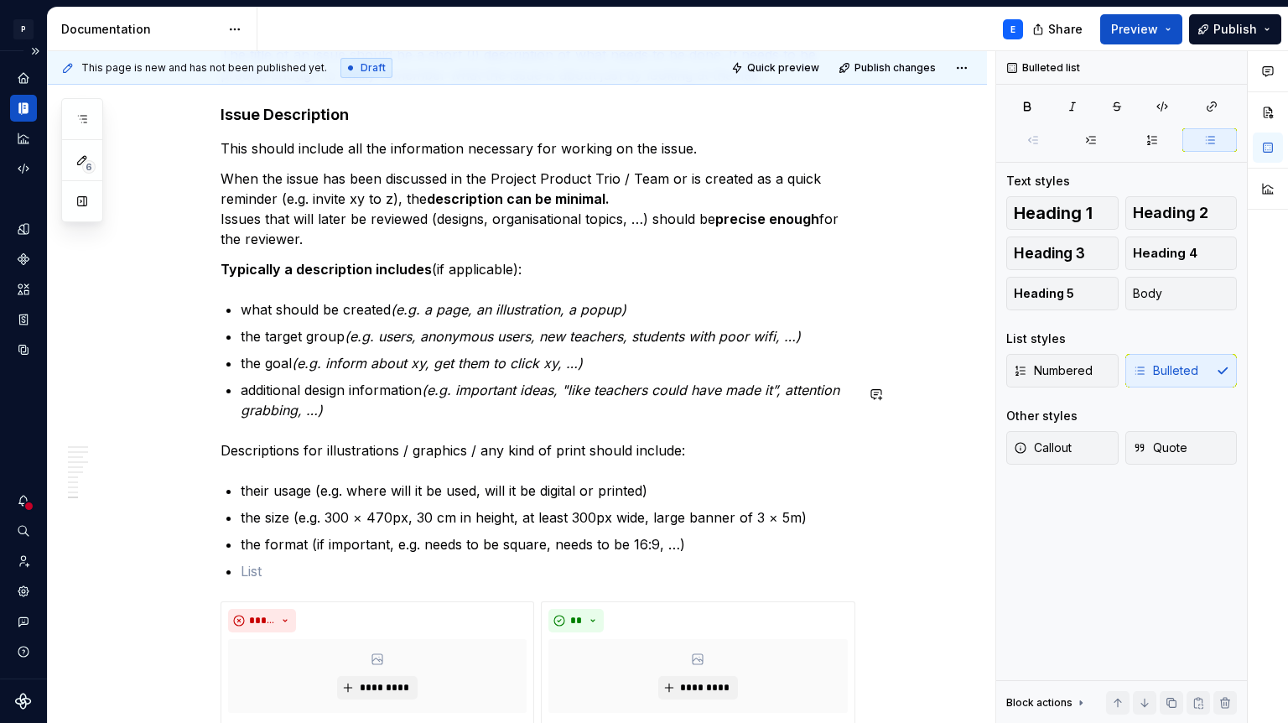
scroll to position [2718, 0]
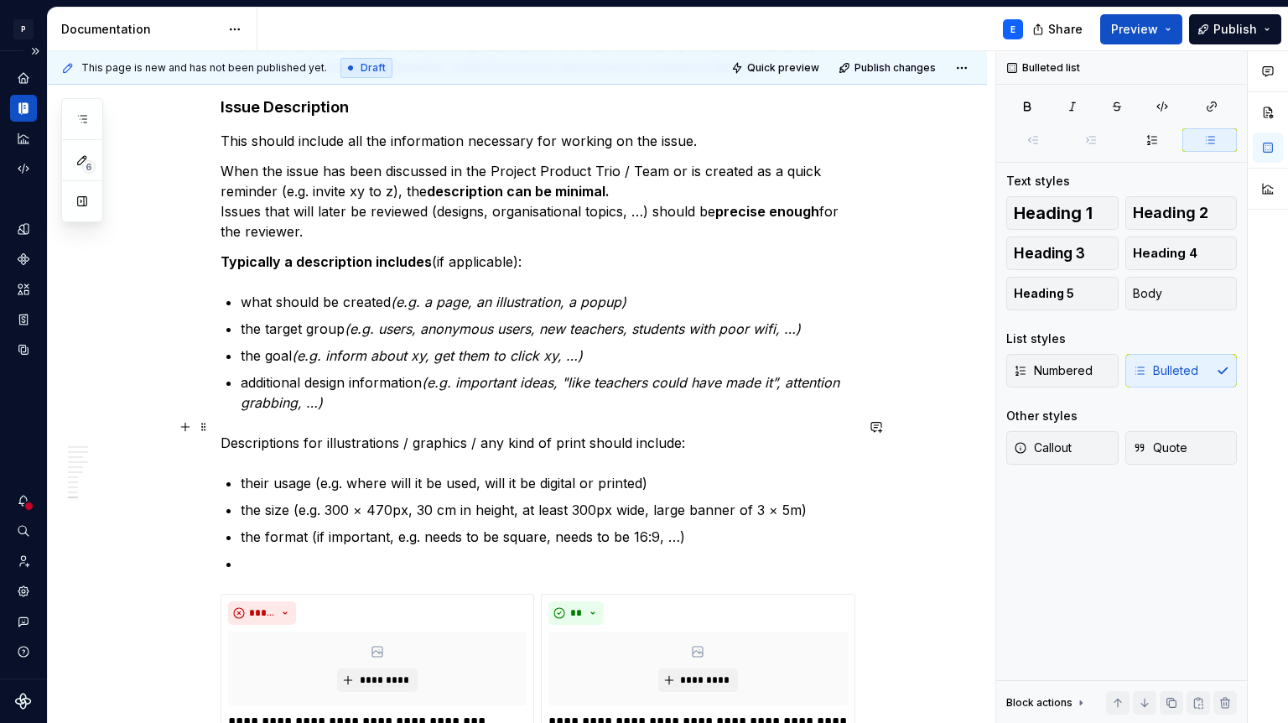
click at [467, 473] on p "their usage (e.g. where will it be used, will it be digital or printed)" at bounding box center [548, 483] width 614 height 20
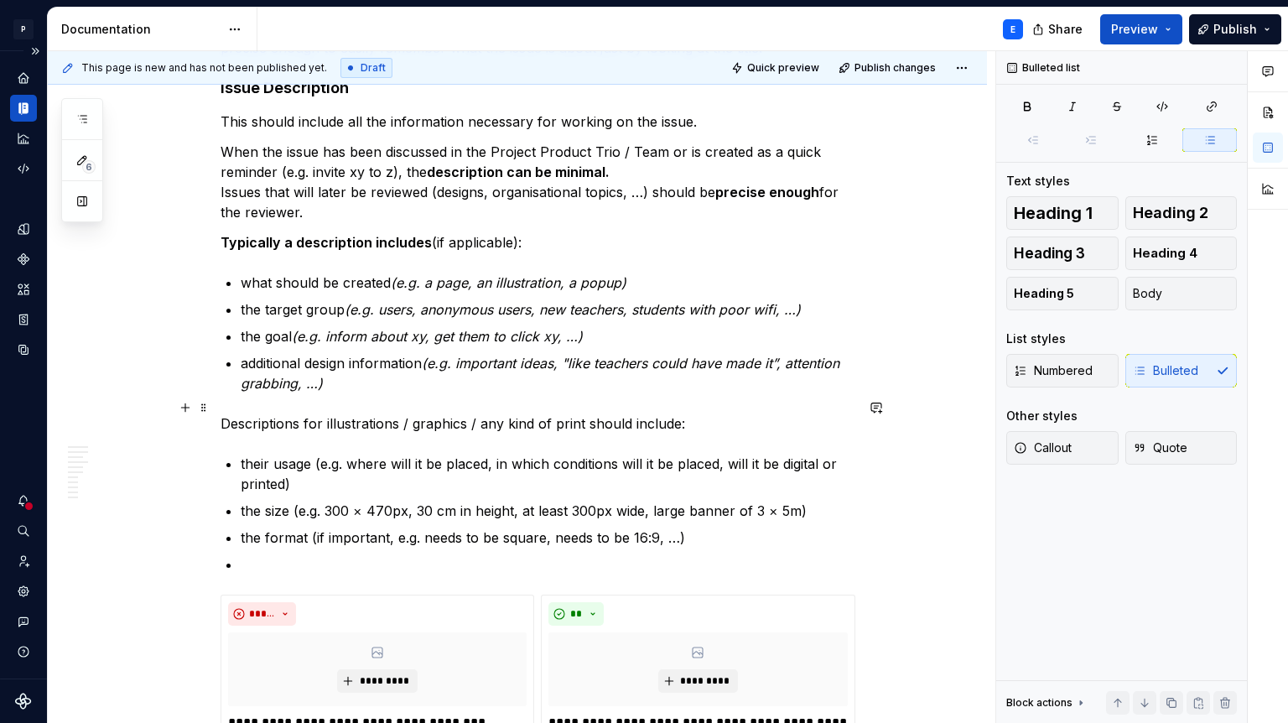
scroll to position [2738, 0]
click at [317, 554] on p at bounding box center [548, 564] width 614 height 20
click at [314, 554] on p at bounding box center [548, 564] width 614 height 20
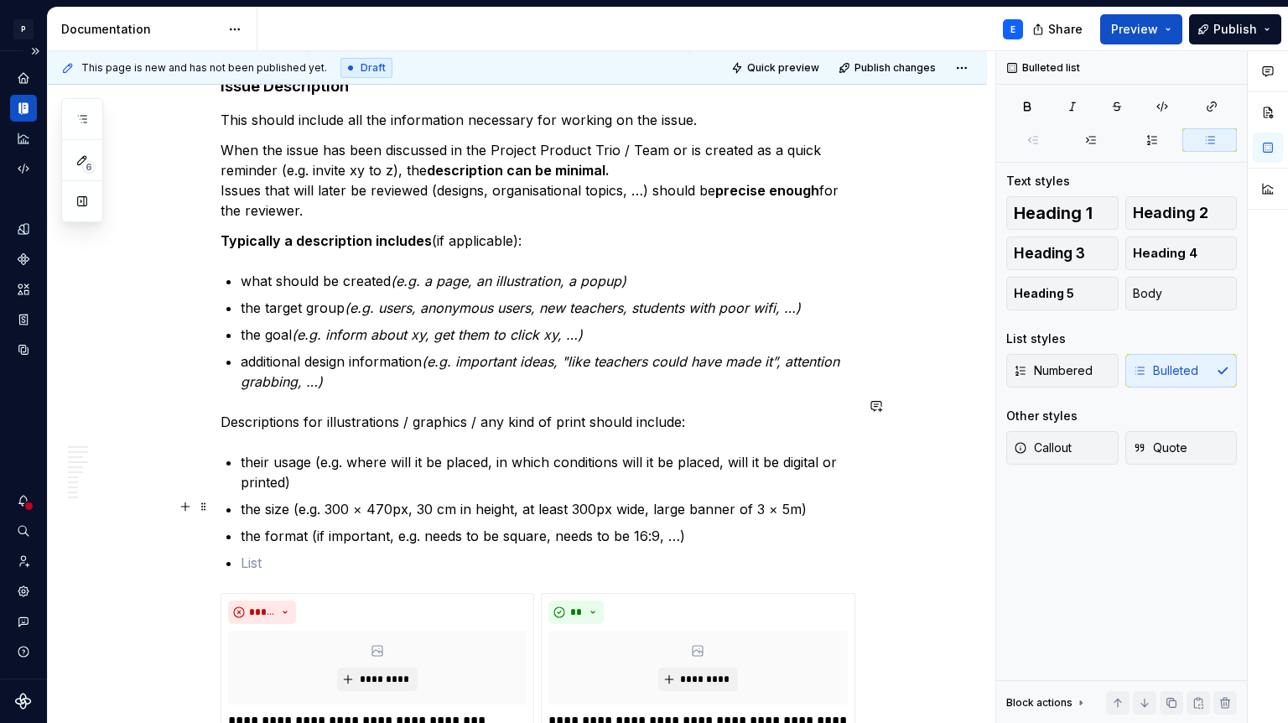
scroll to position [2740, 0]
type textarea "*"
click at [311, 552] on p at bounding box center [548, 562] width 614 height 20
click at [271, 552] on p at bounding box center [548, 562] width 614 height 20
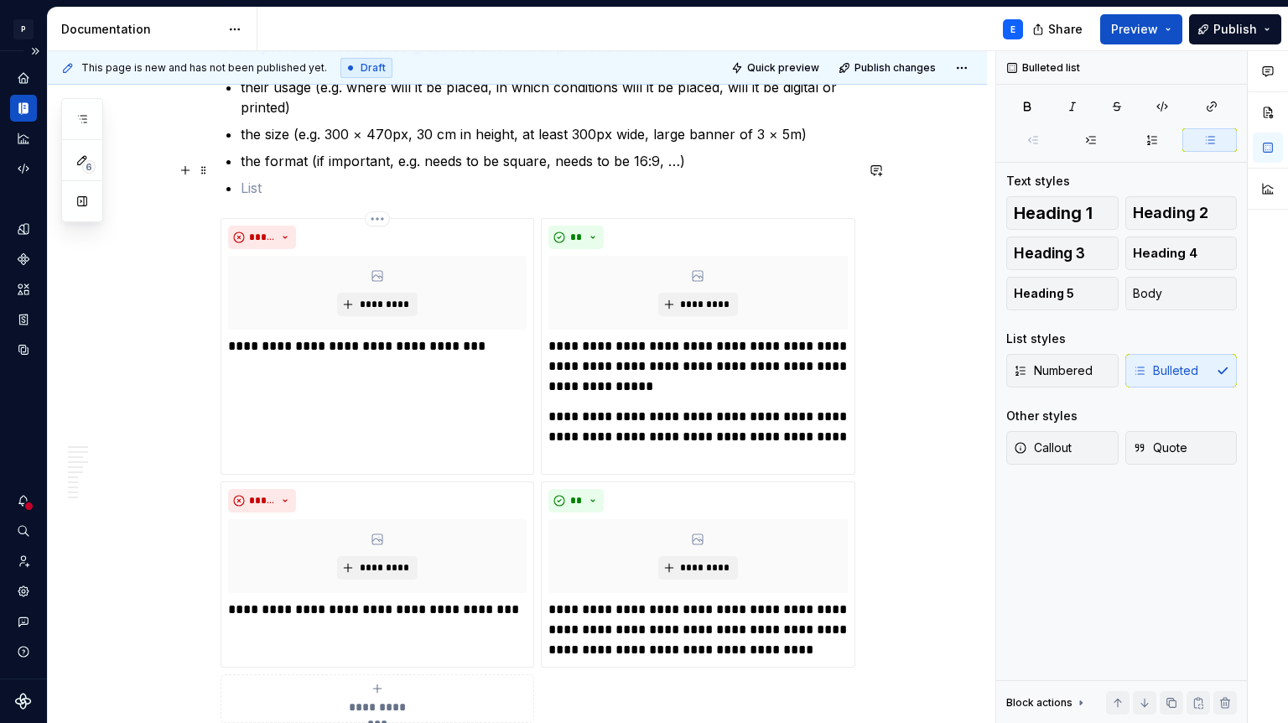
scroll to position [3123, 0]
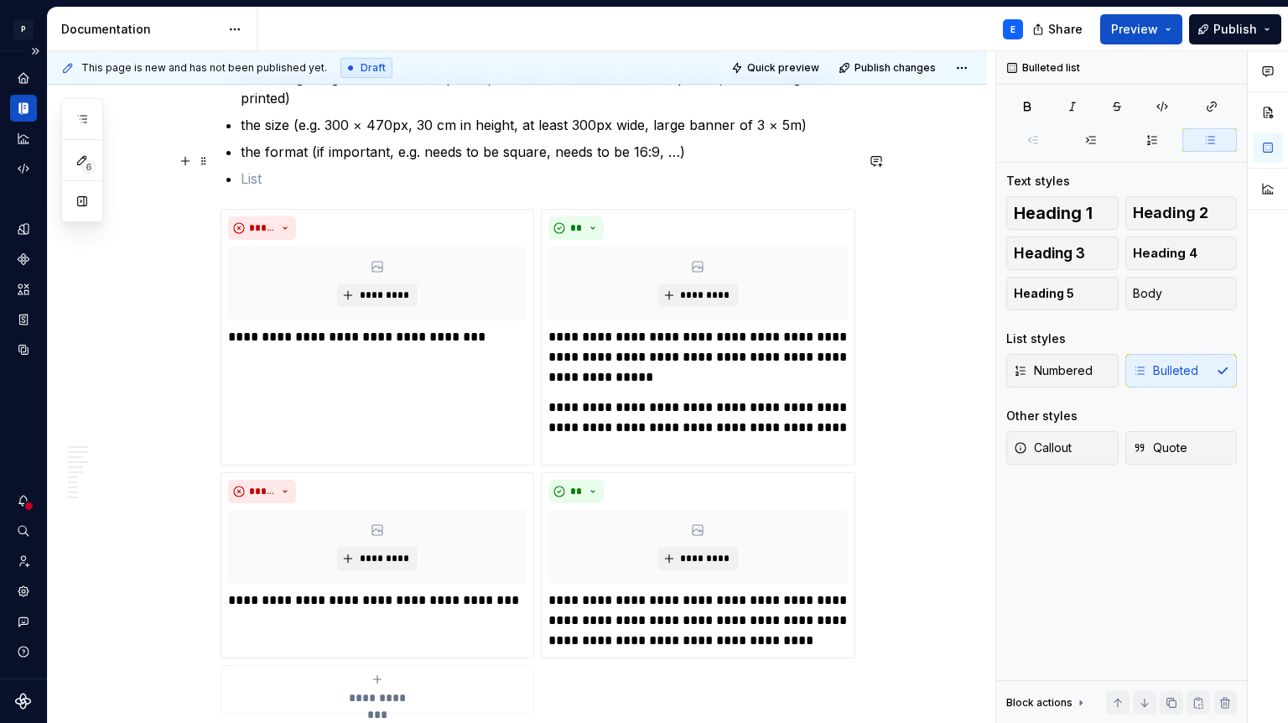
click at [378, 673] on icon "submit" at bounding box center [377, 679] width 13 height 13
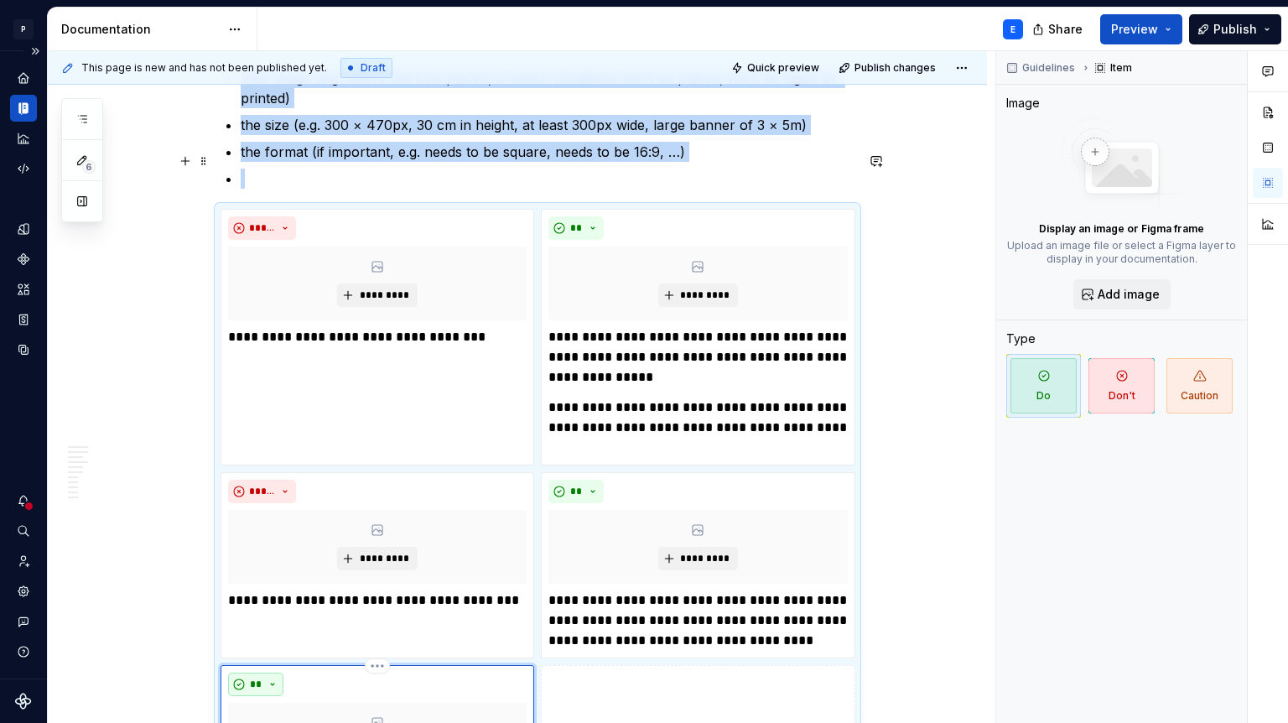
click at [277, 673] on button "**" at bounding box center [255, 684] width 55 height 23
click at [293, 564] on div "Don't" at bounding box center [299, 567] width 31 height 17
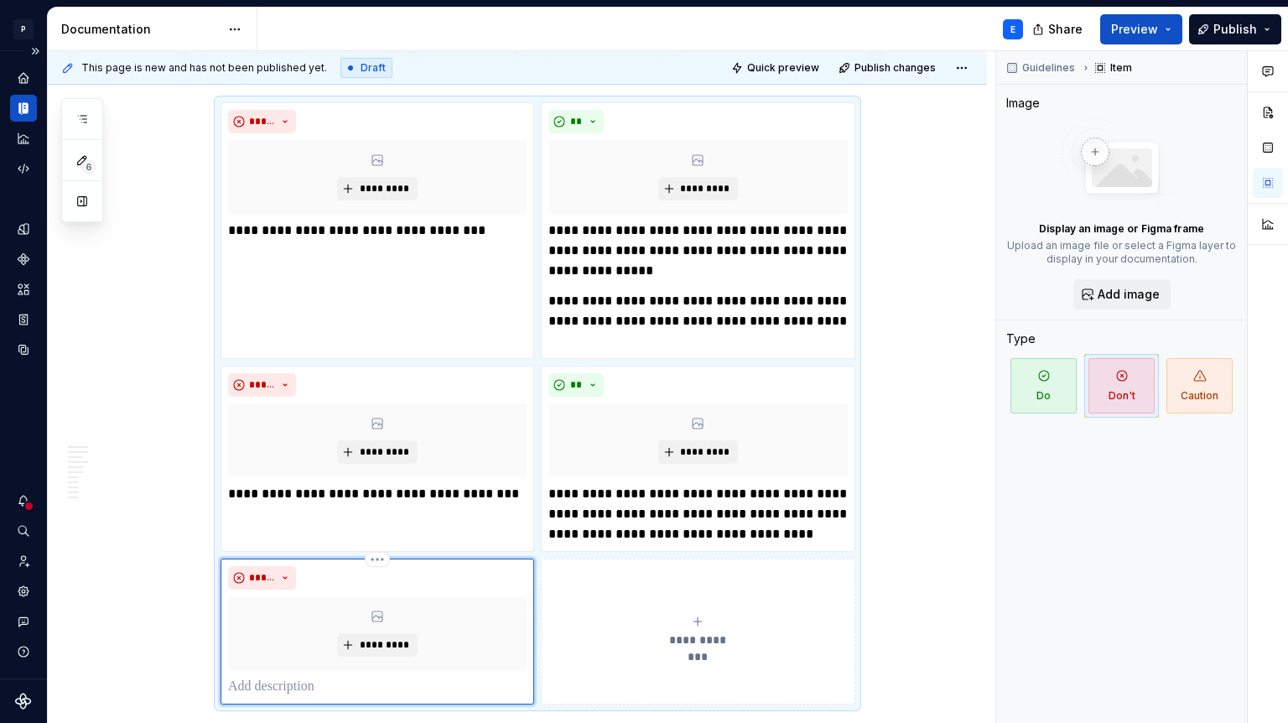
scroll to position [3254, 0]
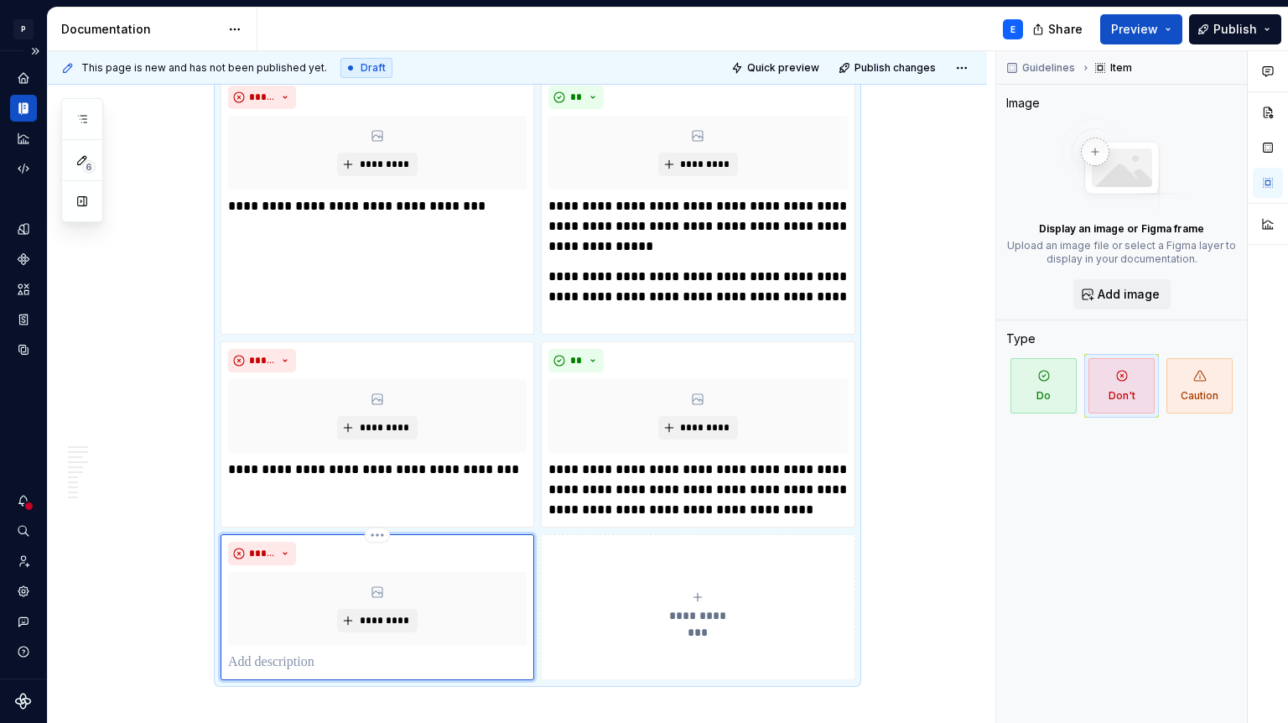
click at [288, 653] on p at bounding box center [377, 663] width 299 height 20
drag, startPoint x: 273, startPoint y: 413, endPoint x: 232, endPoint y: 411, distance: 40.3
click at [232, 460] on p "**********" at bounding box center [377, 470] width 299 height 20
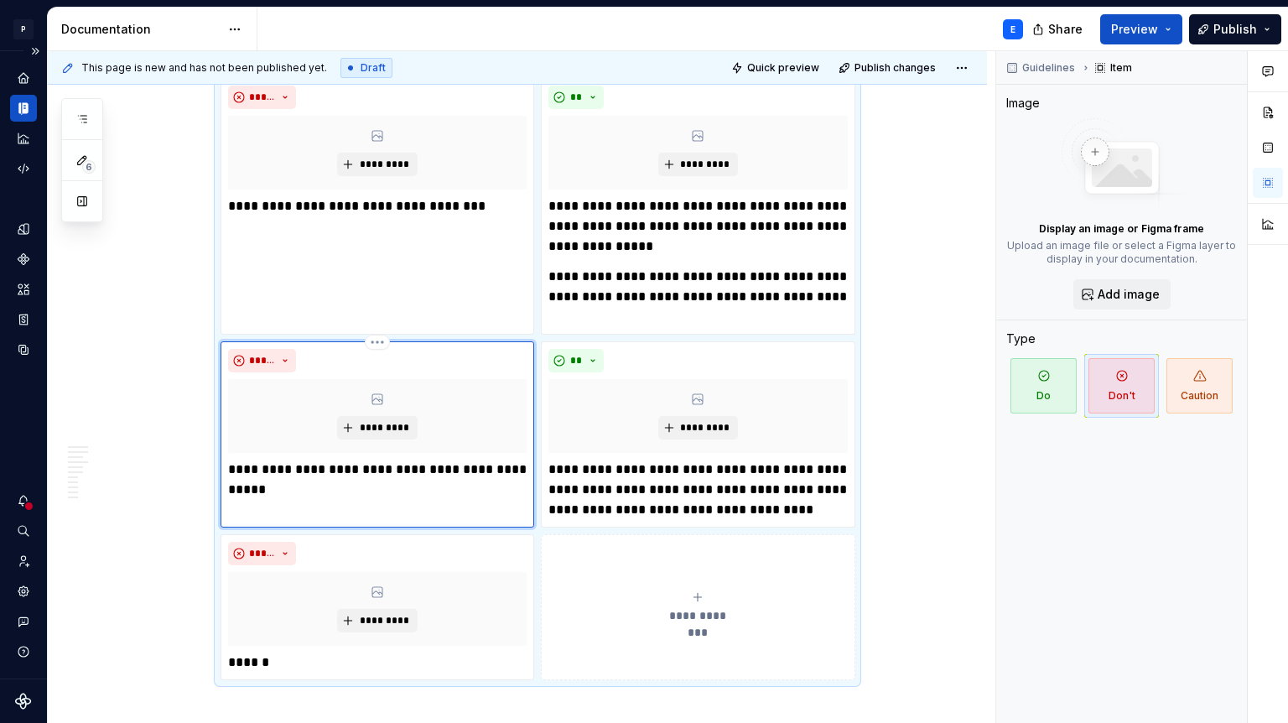
click at [233, 460] on p "**********" at bounding box center [377, 480] width 299 height 40
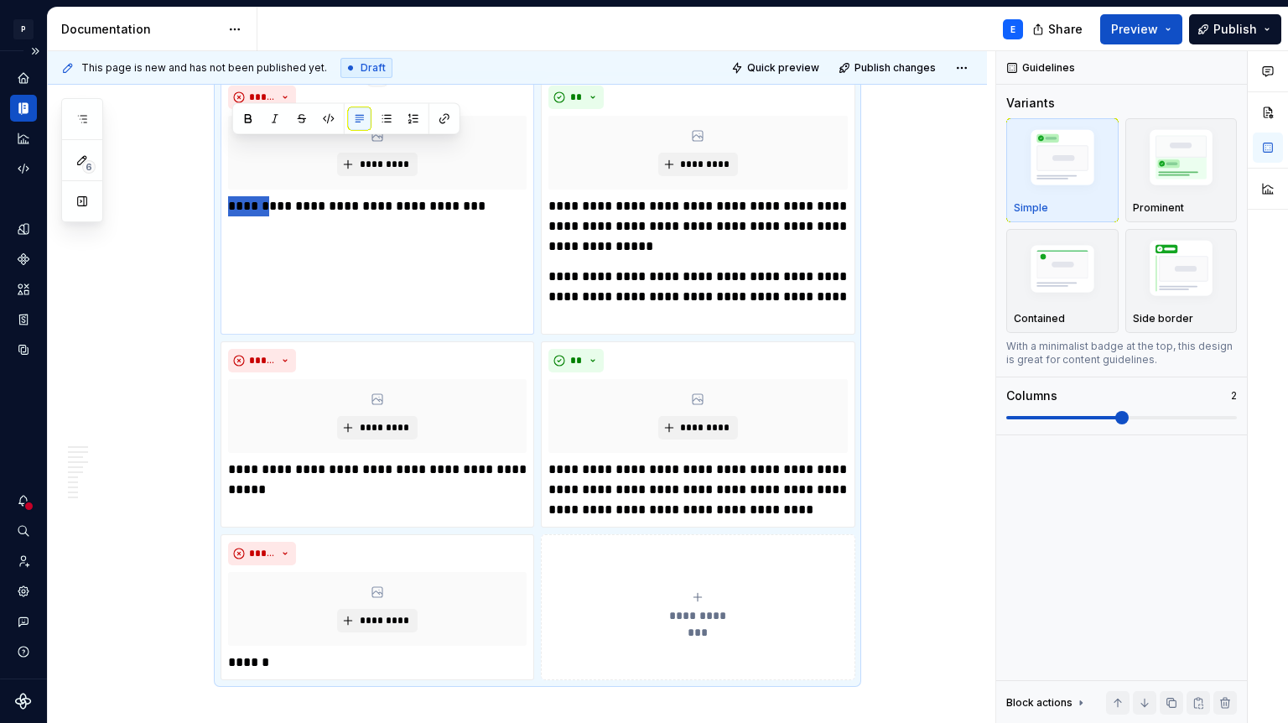
drag, startPoint x: 271, startPoint y: 154, endPoint x: 232, endPoint y: 153, distance: 39.4
click at [232, 196] on p "**********" at bounding box center [377, 206] width 299 height 20
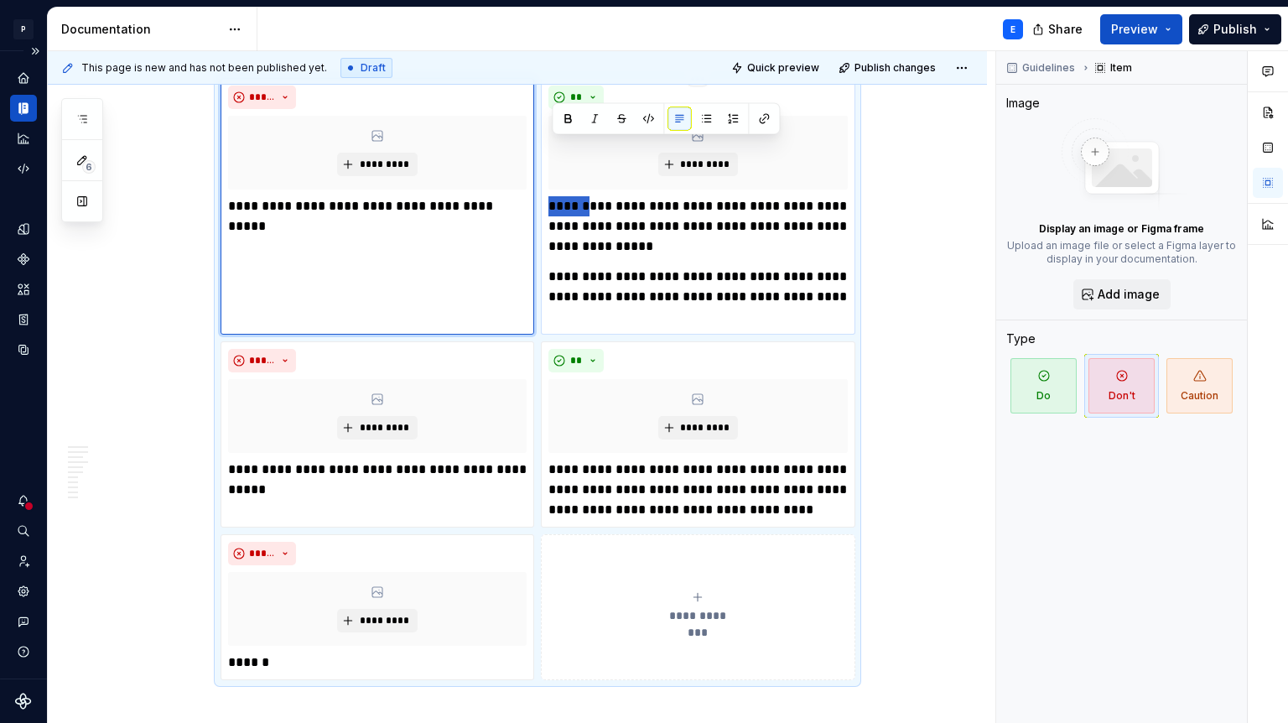
drag, startPoint x: 591, startPoint y: 144, endPoint x: 553, endPoint y: 144, distance: 38.6
click at [553, 196] on p "**********" at bounding box center [698, 226] width 299 height 60
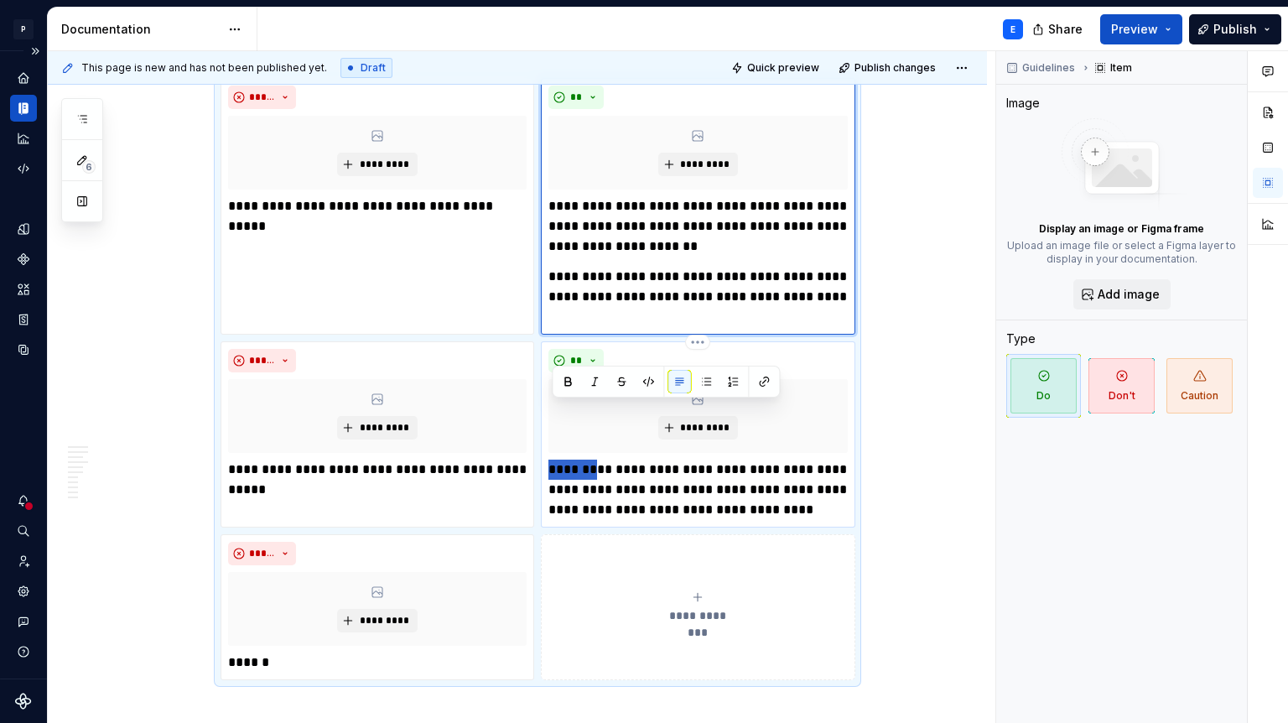
drag, startPoint x: 594, startPoint y: 409, endPoint x: 551, endPoint y: 408, distance: 42.8
click at [551, 408] on div "**********" at bounding box center [698, 434] width 314 height 186
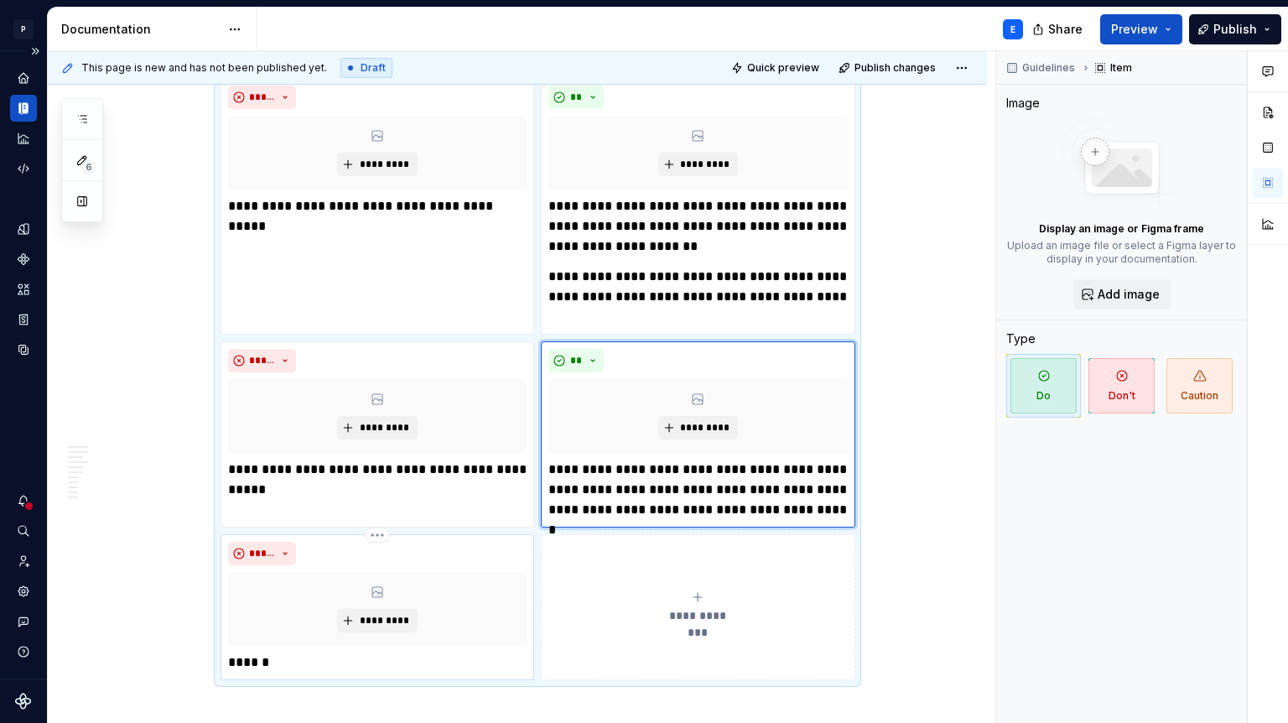
click at [282, 653] on p "******" at bounding box center [377, 663] width 299 height 20
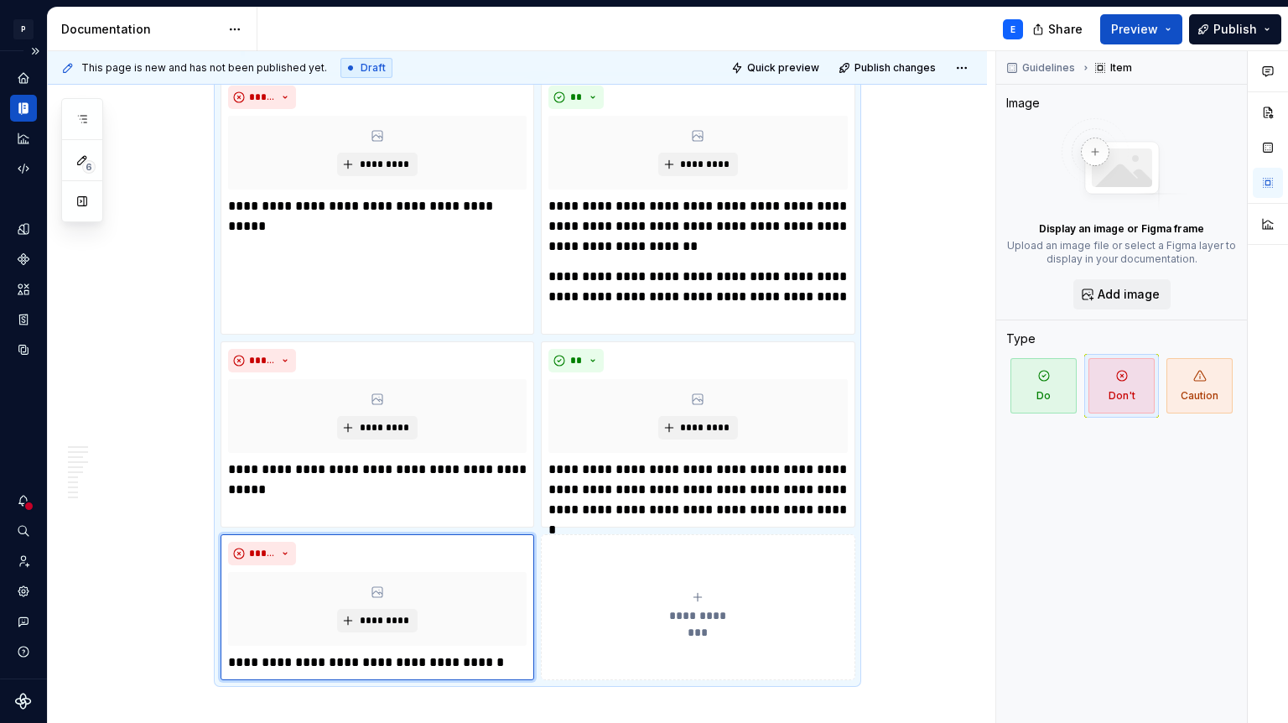
click at [604, 591] on div "**********" at bounding box center [698, 608] width 299 height 34
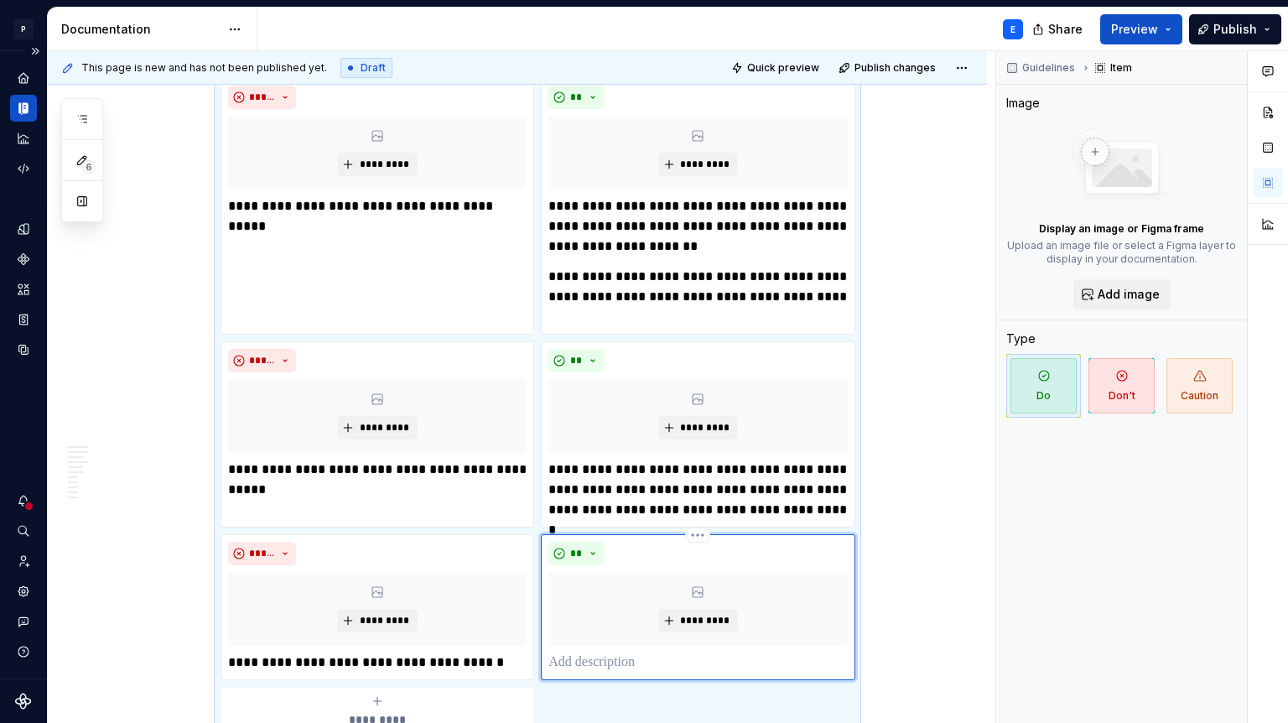
click at [592, 653] on p at bounding box center [698, 663] width 299 height 20
type textarea "*"
paste div
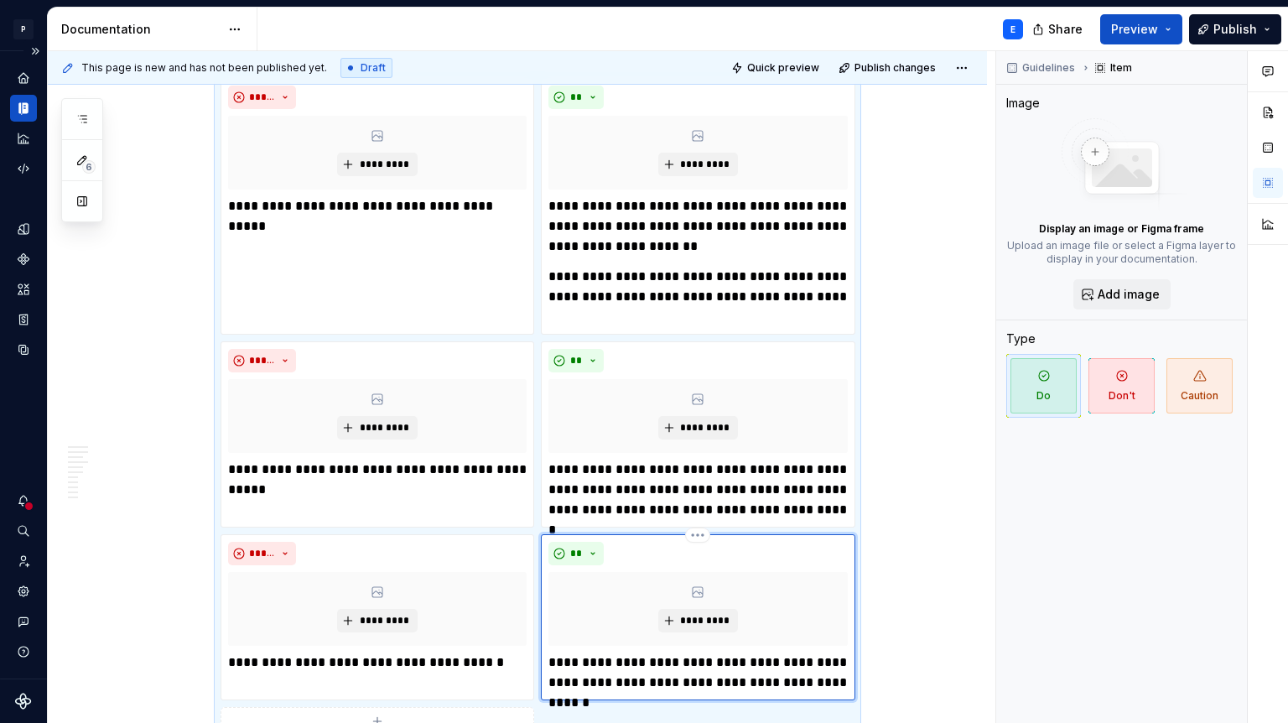
scroll to position [3266, 0]
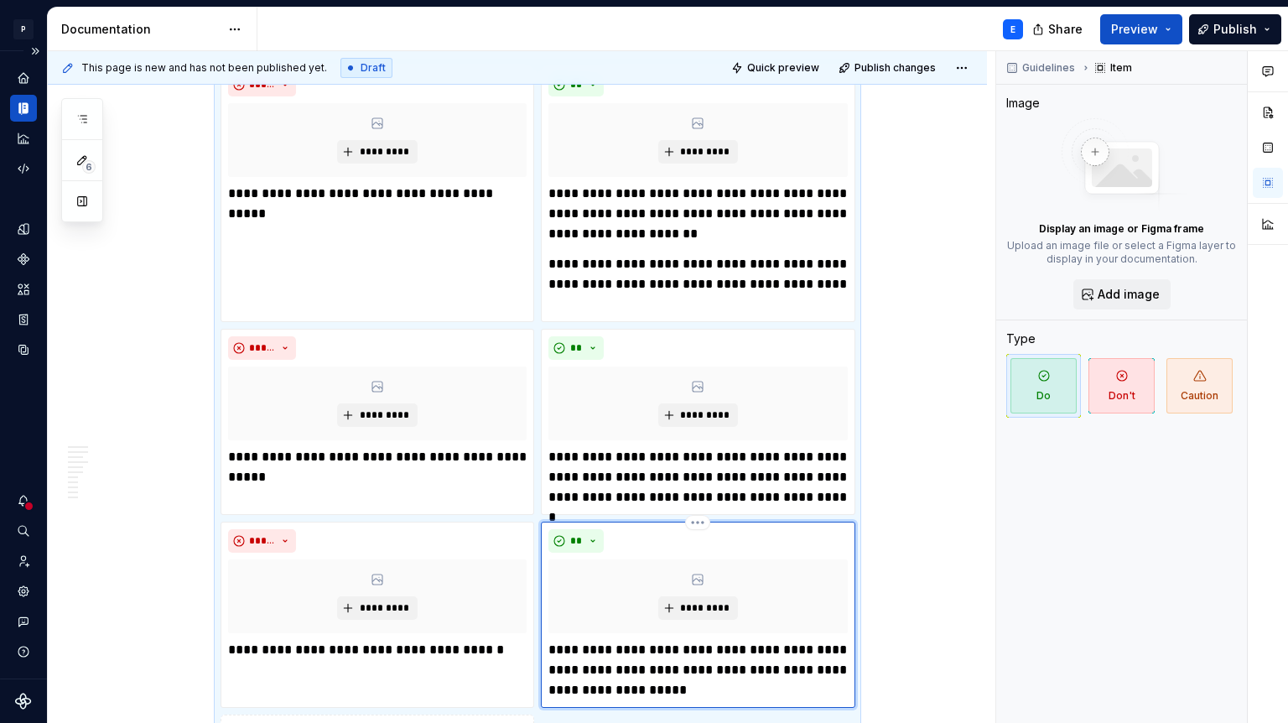
click at [775, 640] on p "**********" at bounding box center [698, 670] width 299 height 60
drag, startPoint x: 617, startPoint y: 612, endPoint x: 549, endPoint y: 612, distance: 67.9
click at [549, 612] on div "**********" at bounding box center [698, 615] width 314 height 186
click at [567, 583] on button "button" at bounding box center [567, 581] width 23 height 23
click at [632, 640] on p "**********" at bounding box center [698, 670] width 299 height 60
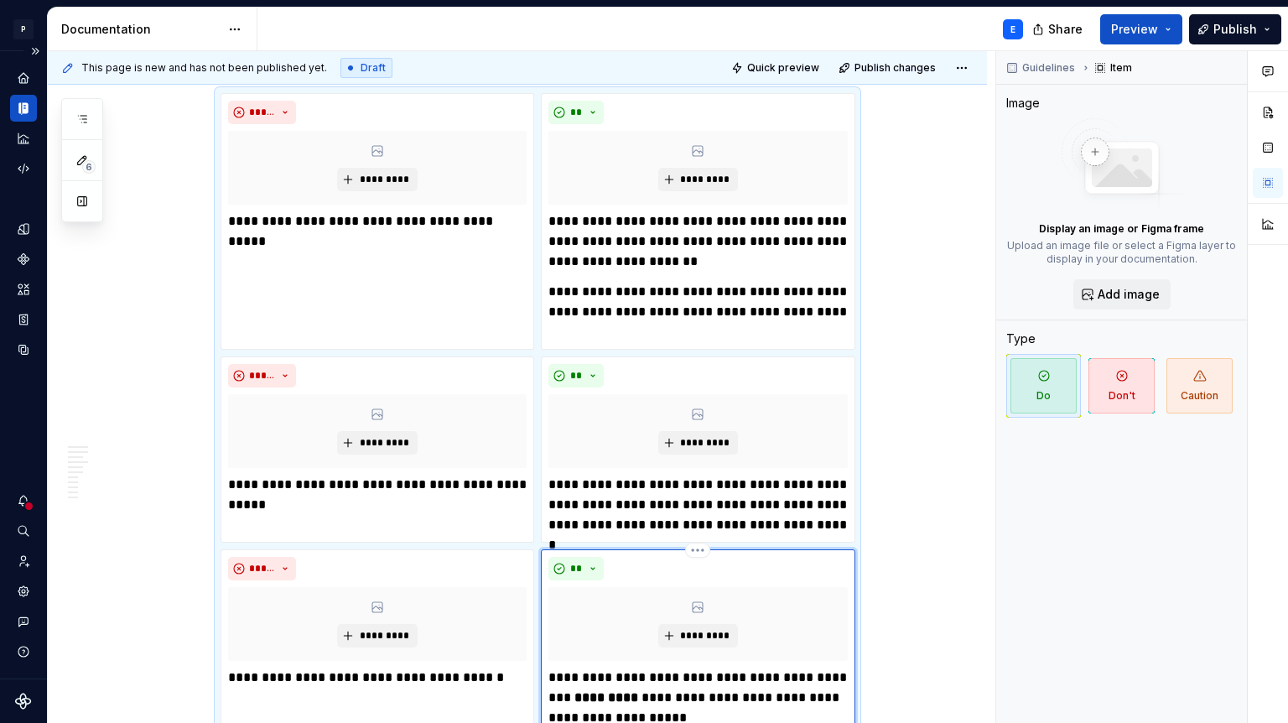
scroll to position [3235, 0]
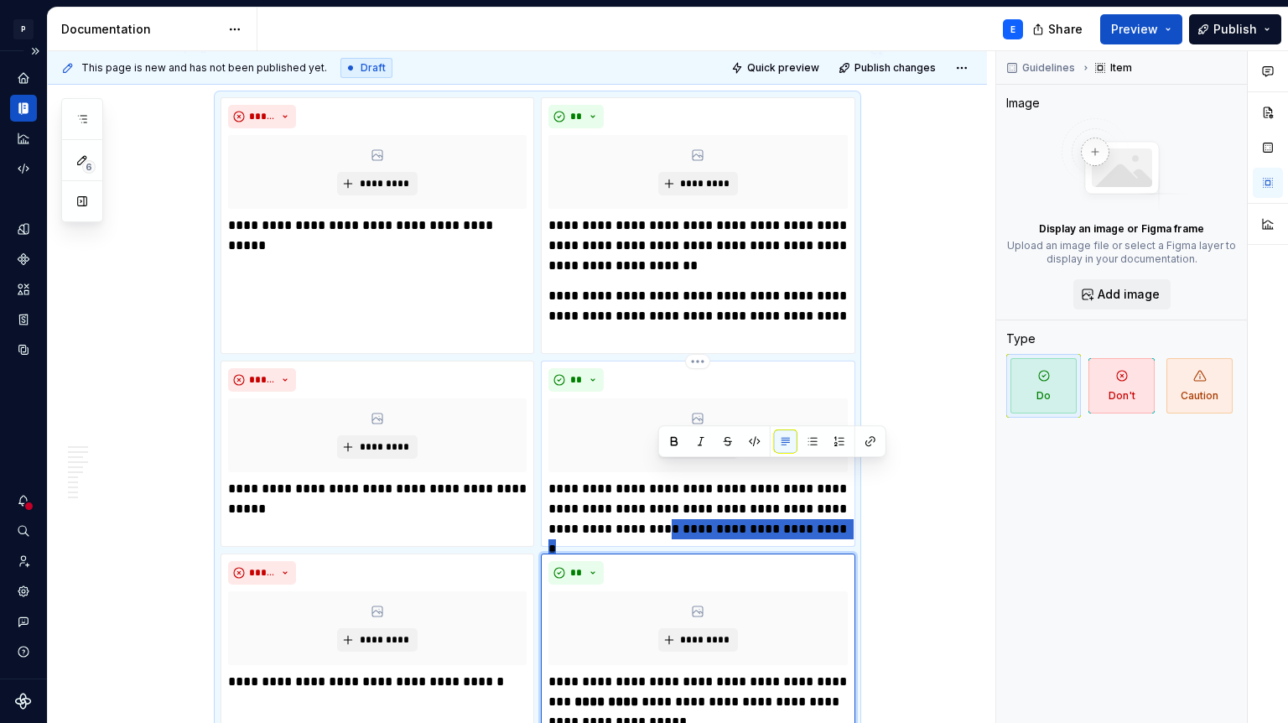
drag, startPoint x: 658, startPoint y: 471, endPoint x: 834, endPoint y: 464, distance: 176.3
click at [834, 479] on p "**********" at bounding box center [698, 509] width 299 height 60
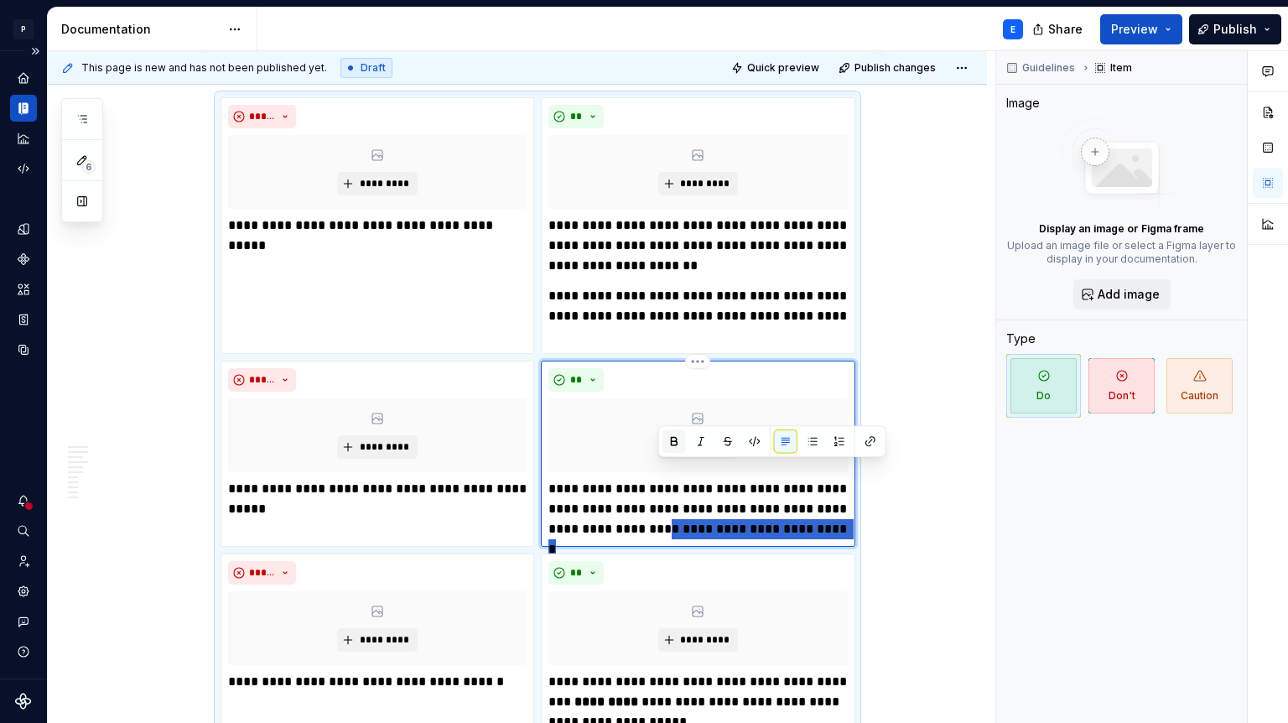
click at [675, 441] on button "button" at bounding box center [674, 440] width 23 height 23
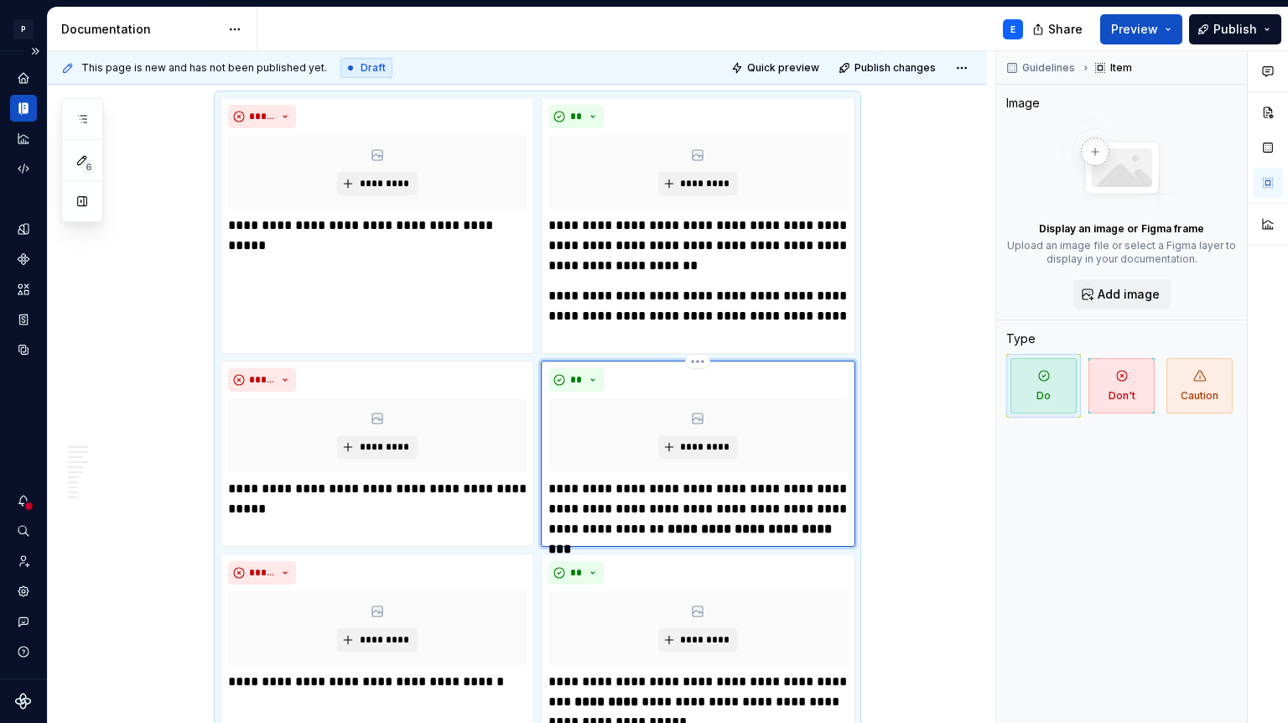
click at [604, 479] on p "**********" at bounding box center [698, 509] width 299 height 60
drag, startPoint x: 664, startPoint y: 448, endPoint x: 711, endPoint y: 453, distance: 48.1
click at [711, 479] on p "**********" at bounding box center [698, 509] width 299 height 60
click at [679, 423] on button "button" at bounding box center [678, 420] width 23 height 23
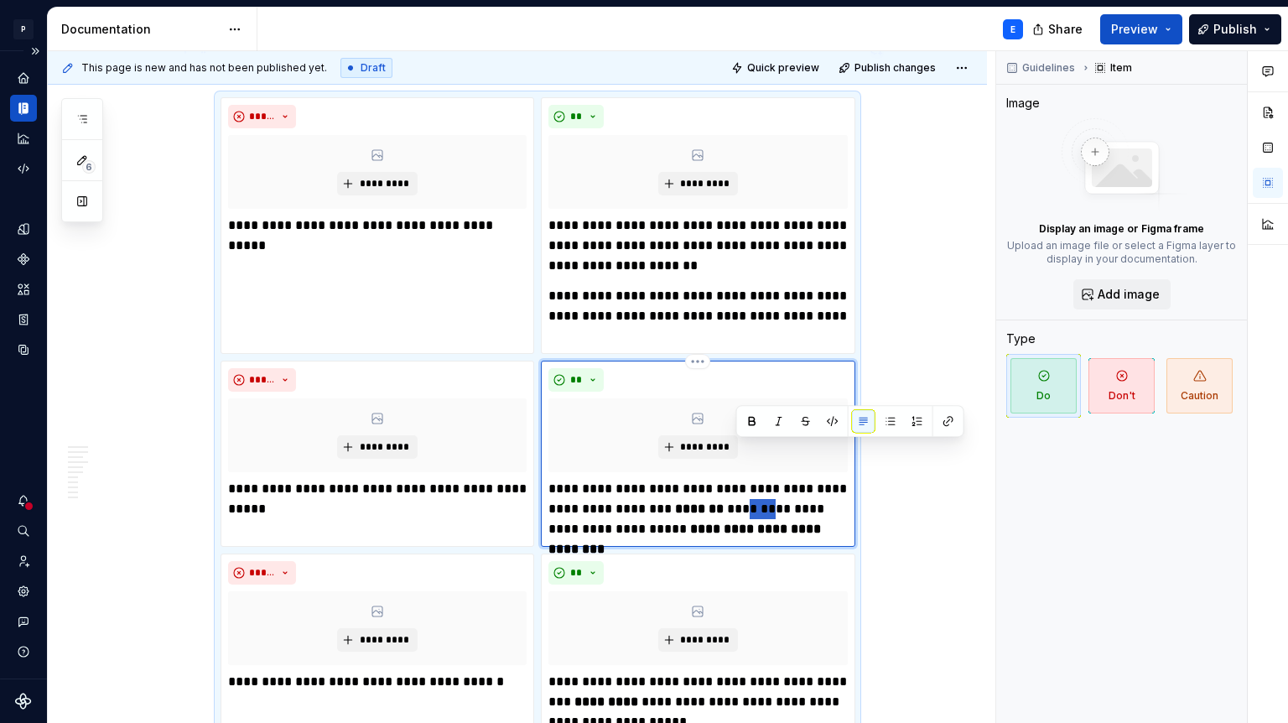
drag, startPoint x: 738, startPoint y: 450, endPoint x: 766, endPoint y: 451, distance: 27.7
click at [766, 479] on p "**********" at bounding box center [698, 509] width 299 height 60
click at [751, 420] on button "button" at bounding box center [752, 420] width 23 height 23
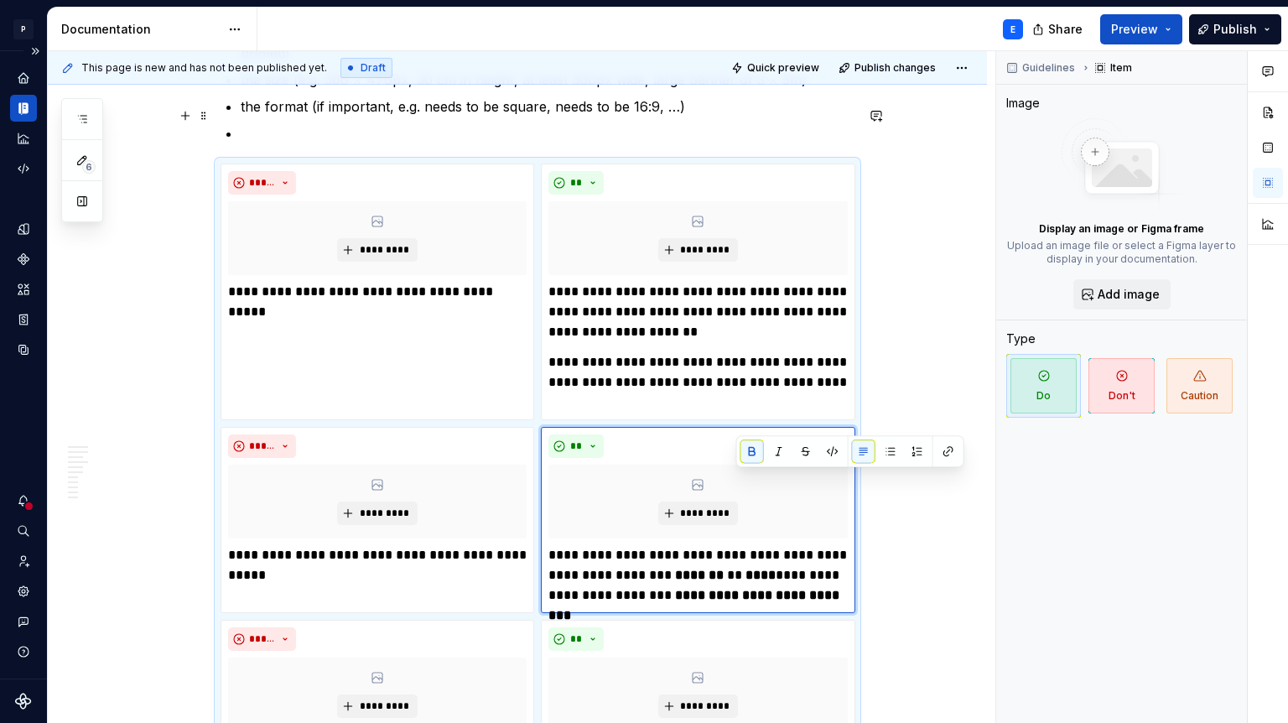
scroll to position [3166, 0]
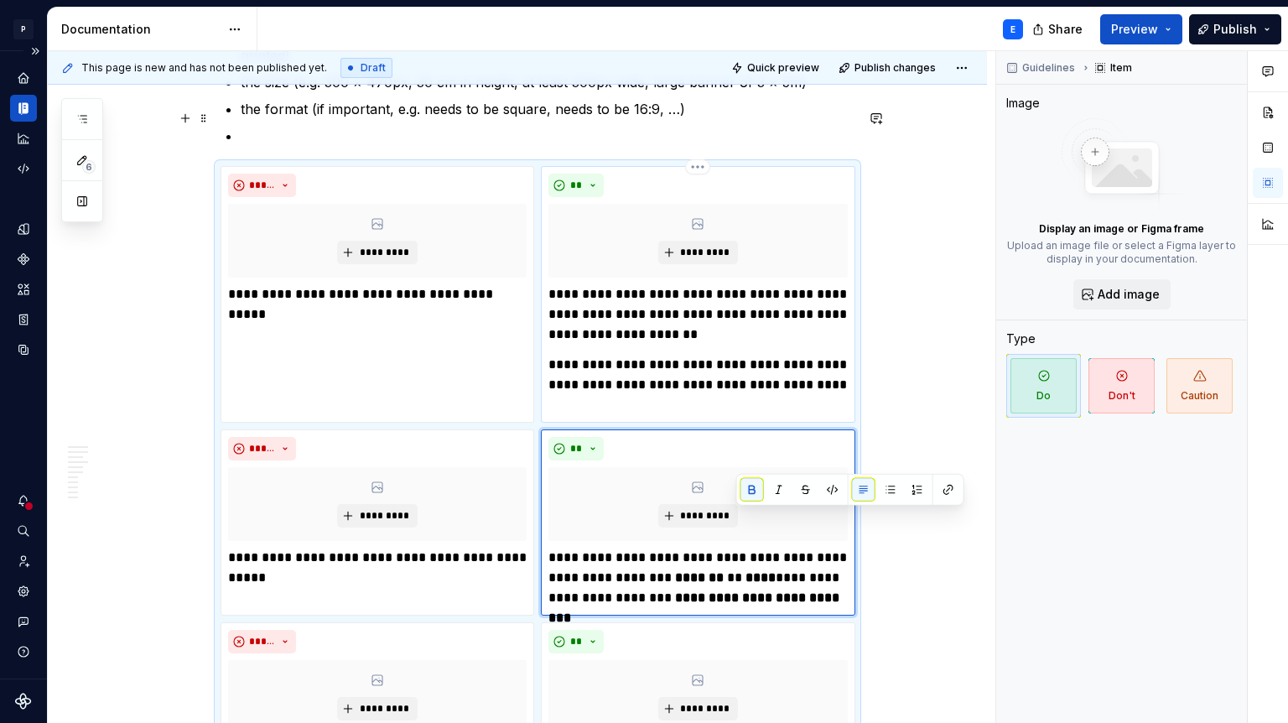
click at [698, 284] on p "**********" at bounding box center [698, 314] width 299 height 60
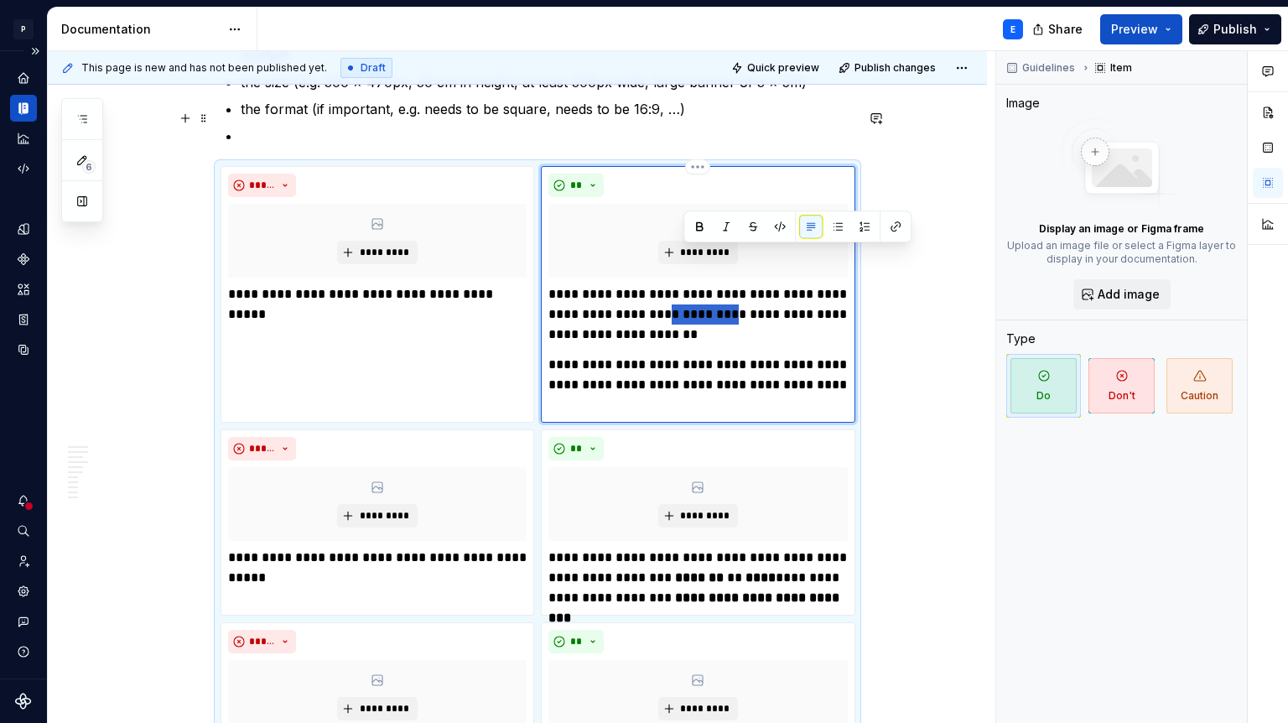
drag, startPoint x: 685, startPoint y: 258, endPoint x: 752, endPoint y: 260, distance: 67.2
click at [752, 284] on p "**********" at bounding box center [698, 314] width 299 height 60
click at [701, 228] on button "button" at bounding box center [699, 226] width 23 height 23
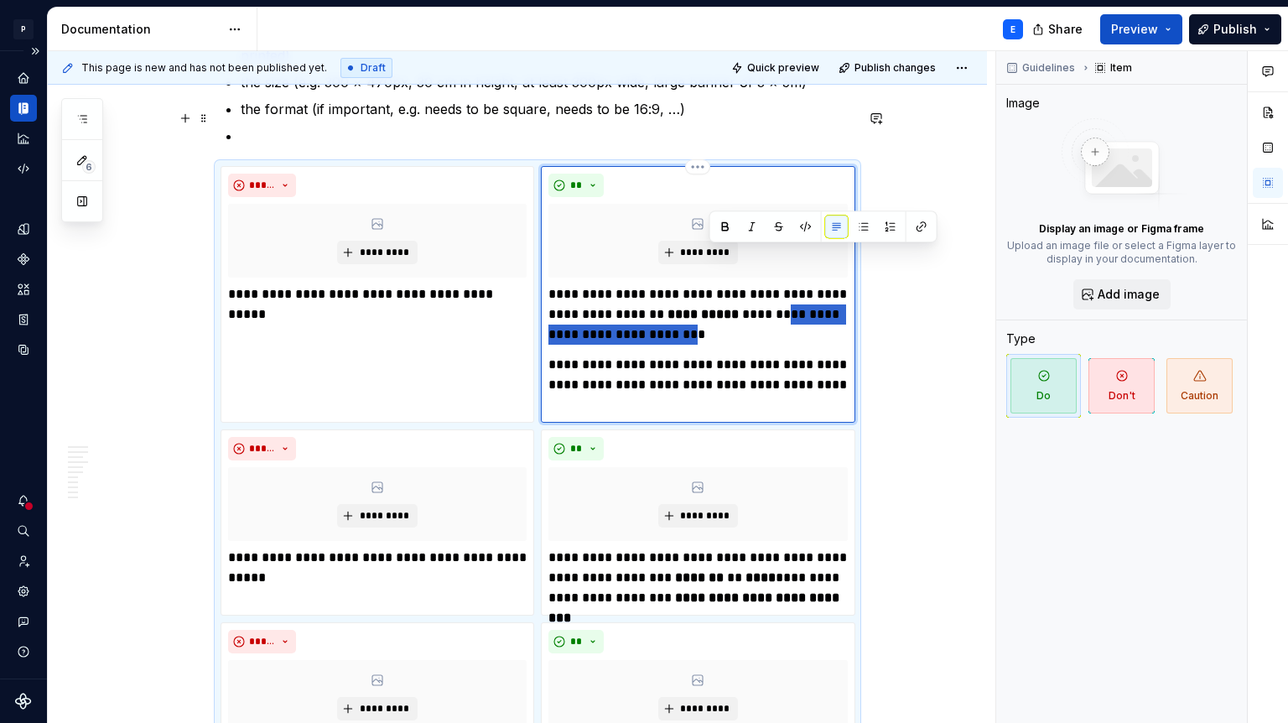
drag, startPoint x: 798, startPoint y: 256, endPoint x: 707, endPoint y: 273, distance: 92.1
click at [707, 284] on p "**********" at bounding box center [698, 314] width 299 height 60
click at [728, 226] on button "button" at bounding box center [725, 226] width 23 height 23
click at [729, 284] on p "**********" at bounding box center [698, 314] width 299 height 60
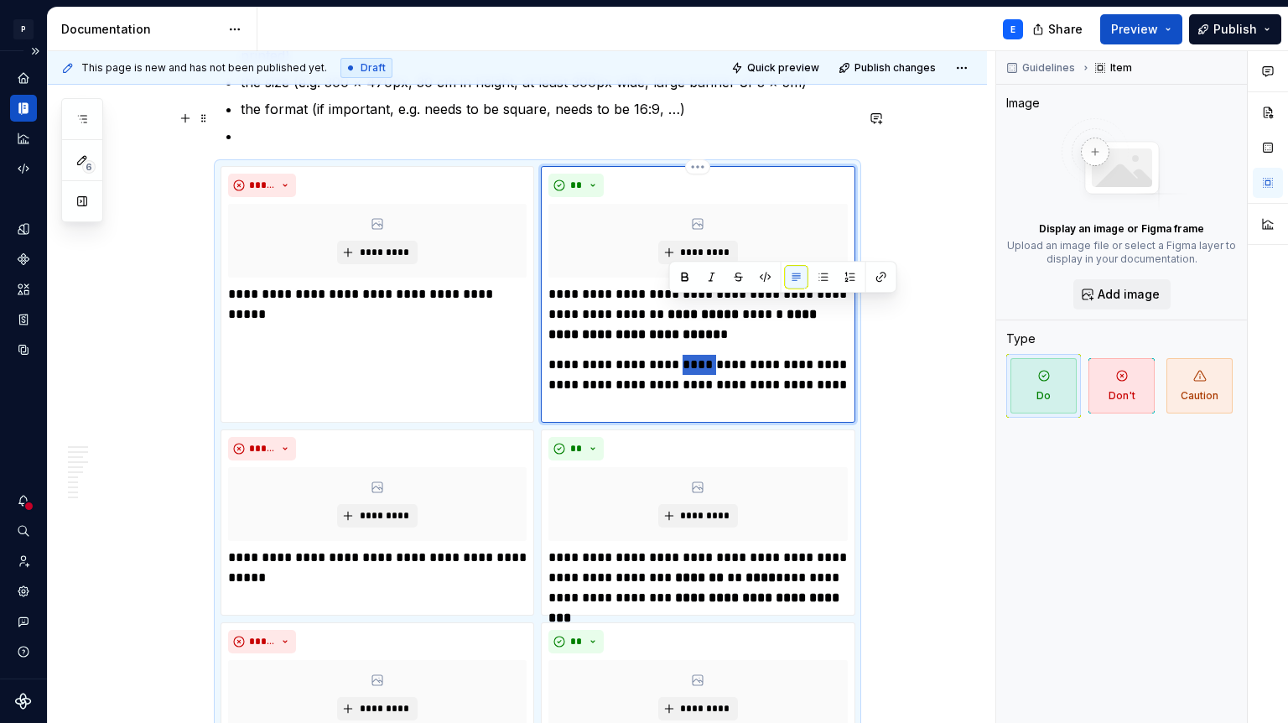
drag, startPoint x: 669, startPoint y: 303, endPoint x: 698, endPoint y: 303, distance: 29.4
click at [698, 355] on p "**********" at bounding box center [698, 385] width 299 height 60
click at [683, 273] on button "button" at bounding box center [685, 276] width 23 height 23
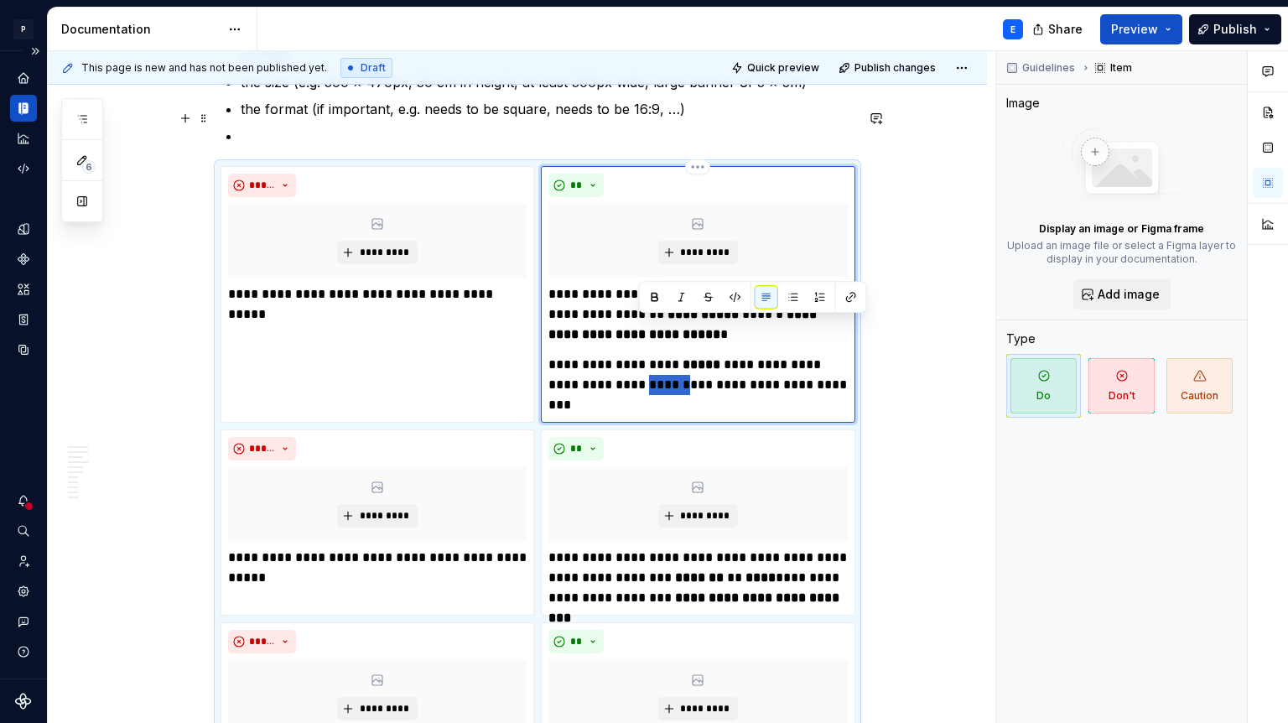
drag, startPoint x: 639, startPoint y: 325, endPoint x: 679, endPoint y: 325, distance: 40.3
click at [679, 355] on p "**********" at bounding box center [698, 385] width 299 height 60
click at [648, 298] on button "button" at bounding box center [654, 296] width 23 height 23
click at [723, 355] on p "**********" at bounding box center [698, 385] width 299 height 60
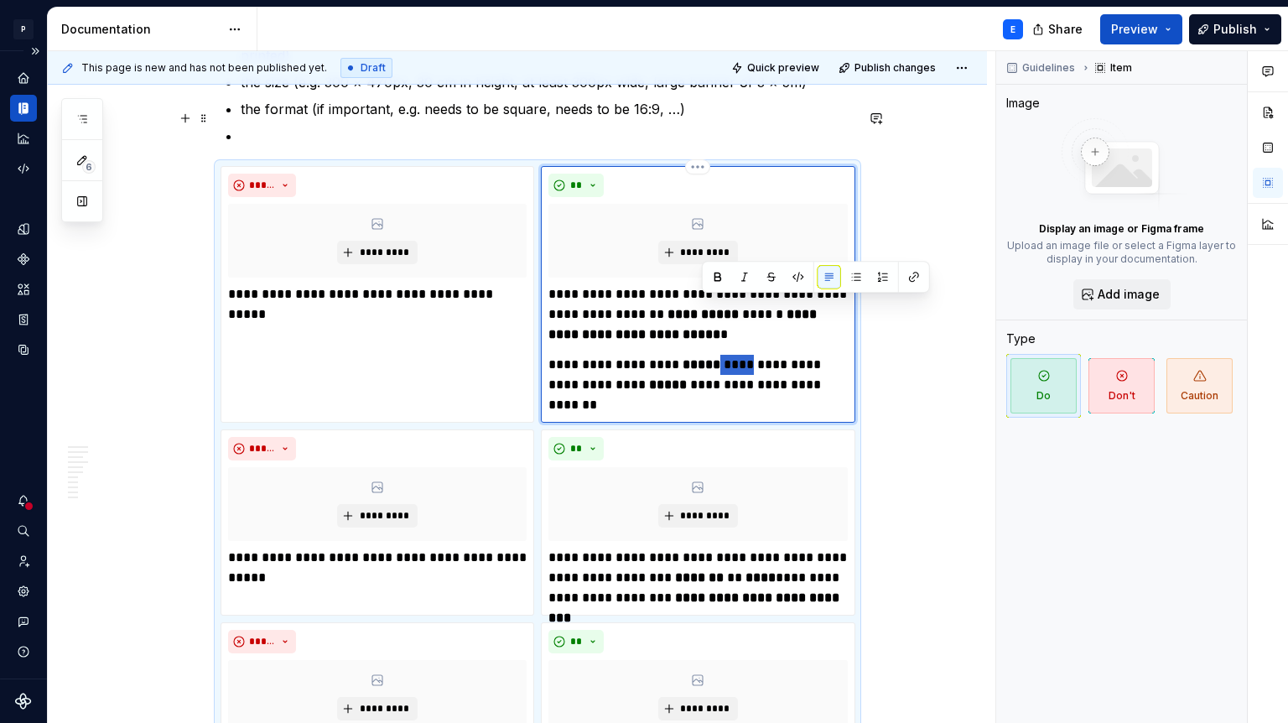
drag, startPoint x: 742, startPoint y: 307, endPoint x: 702, endPoint y: 307, distance: 39.4
click at [702, 355] on p "**********" at bounding box center [698, 385] width 299 height 60
click at [713, 277] on button "button" at bounding box center [717, 276] width 23 height 23
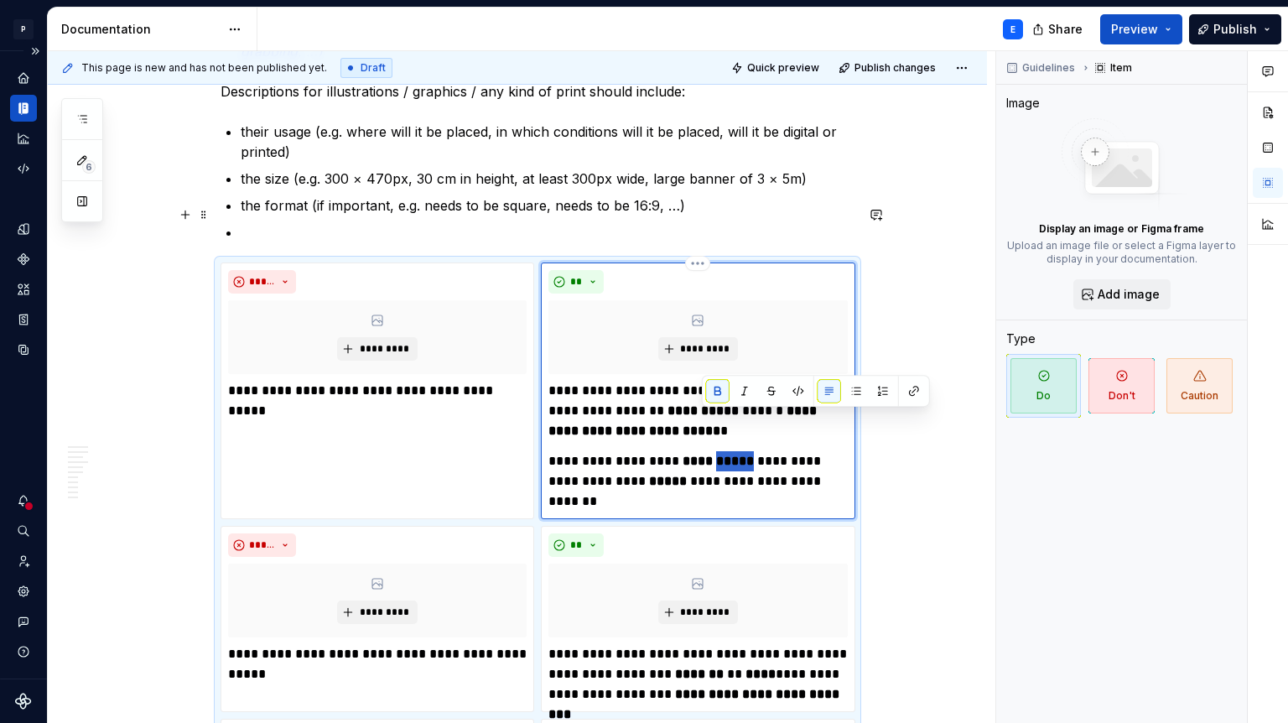
scroll to position [3032, 0]
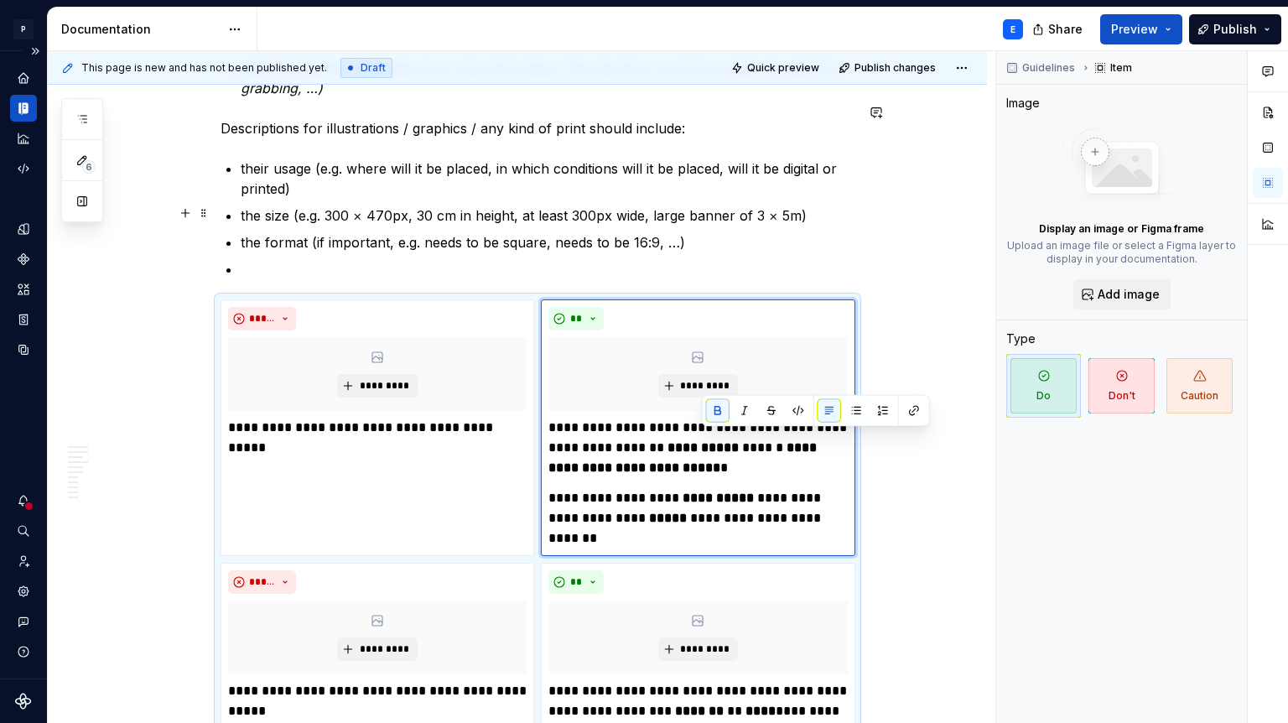
click at [492, 259] on p at bounding box center [548, 269] width 614 height 20
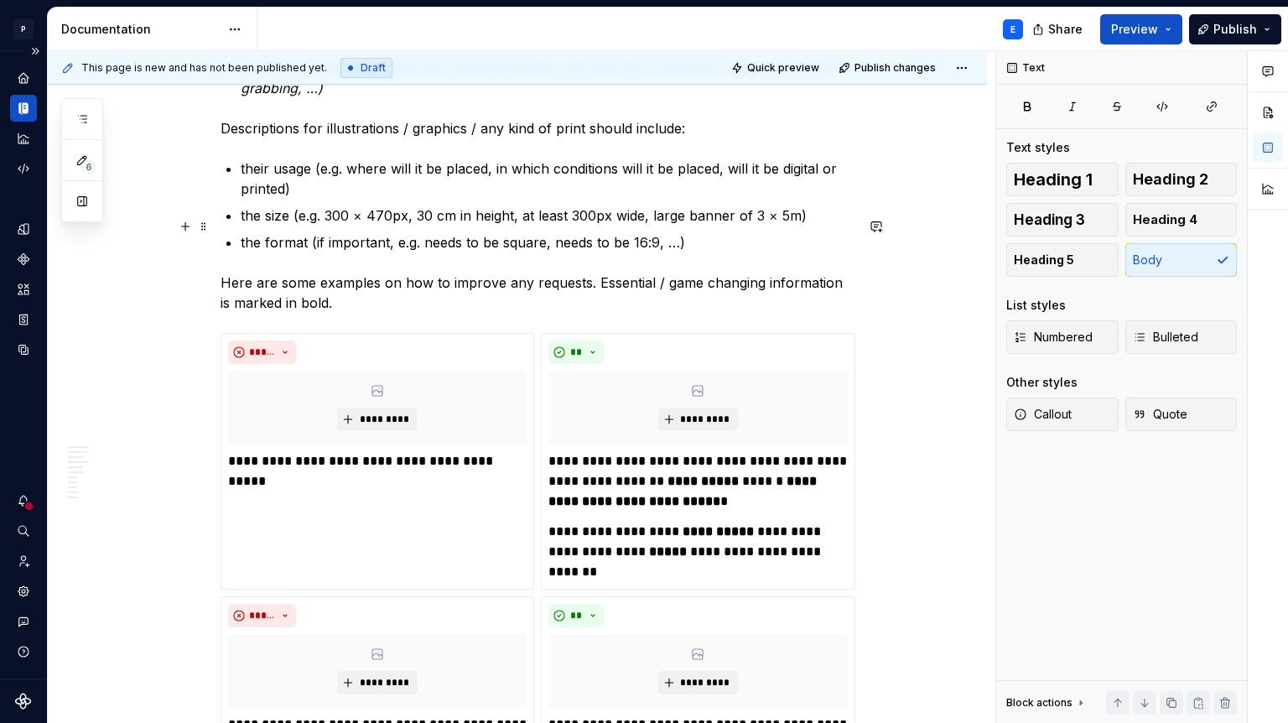
click at [292, 273] on p "Here are some examples on how to improve any requests. Essential / game changin…" at bounding box center [538, 293] width 634 height 40
click at [554, 215] on button "button" at bounding box center [565, 215] width 23 height 23
click at [465, 273] on p "Here are some examples on how to improve any requests. Essential / game changin…" at bounding box center [538, 293] width 634 height 40
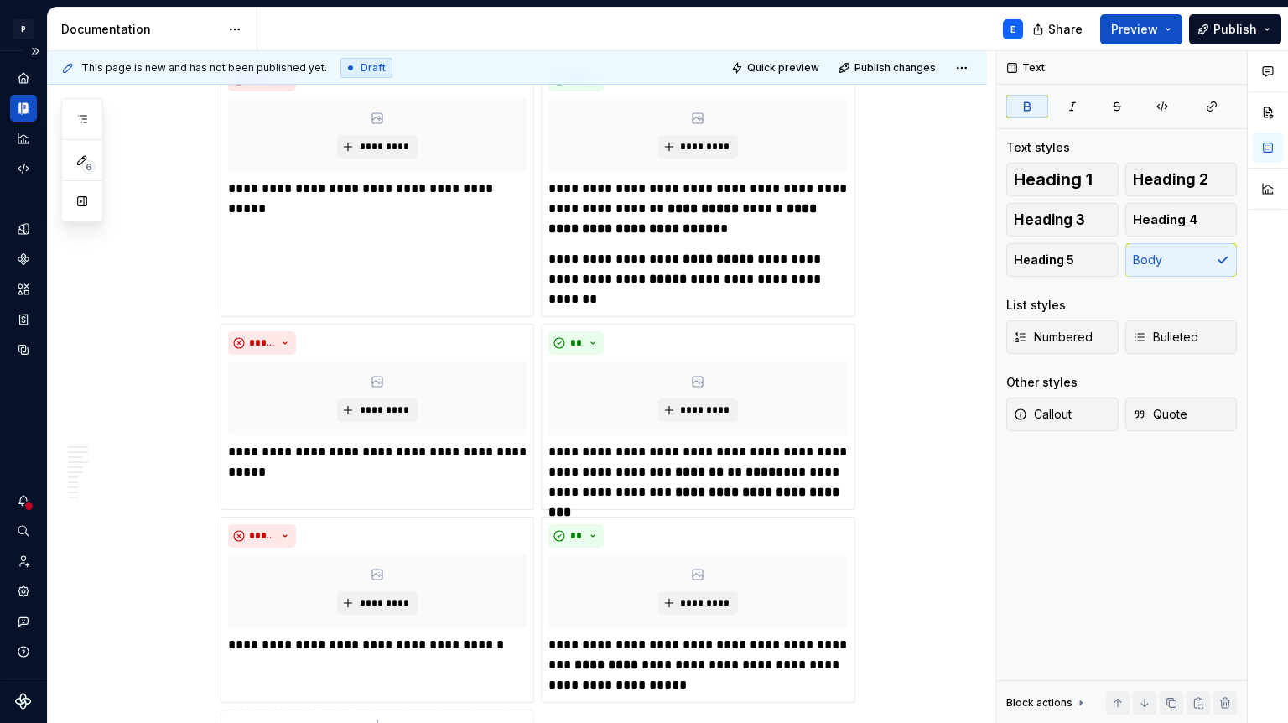
scroll to position [3338, 0]
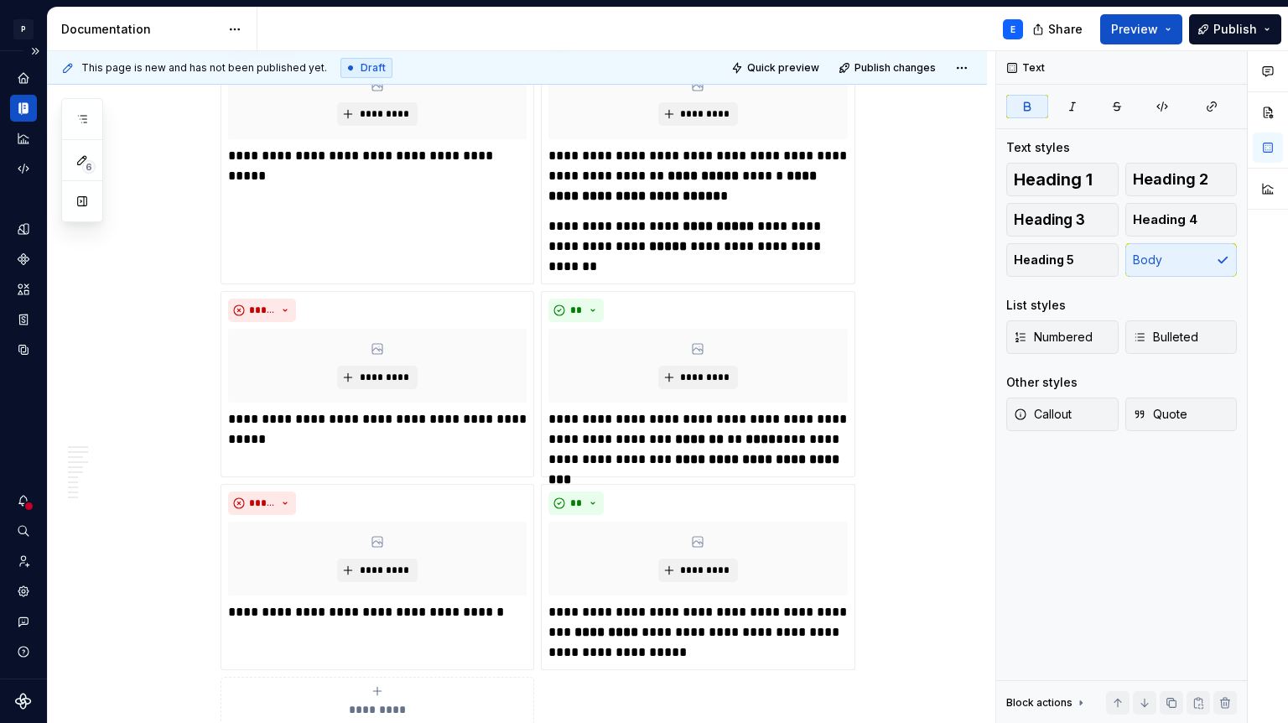
click at [388, 701] on span "**********" at bounding box center [377, 709] width 77 height 17
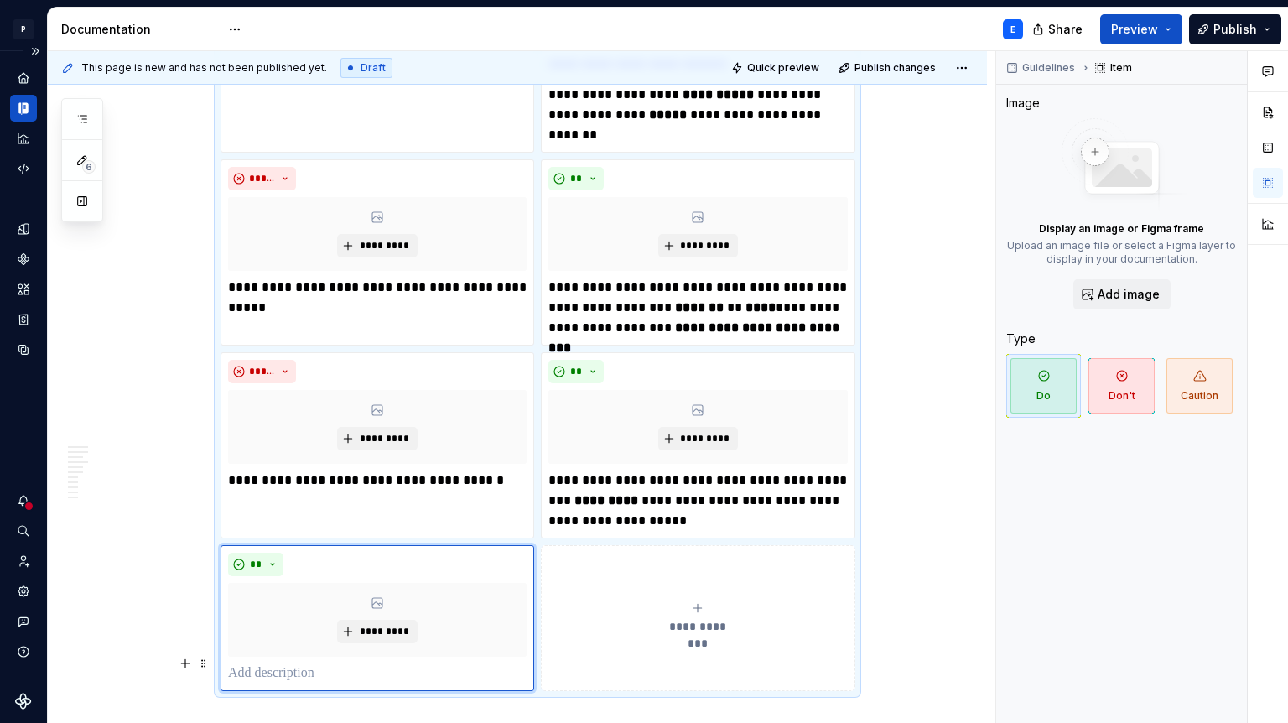
scroll to position [3494, 0]
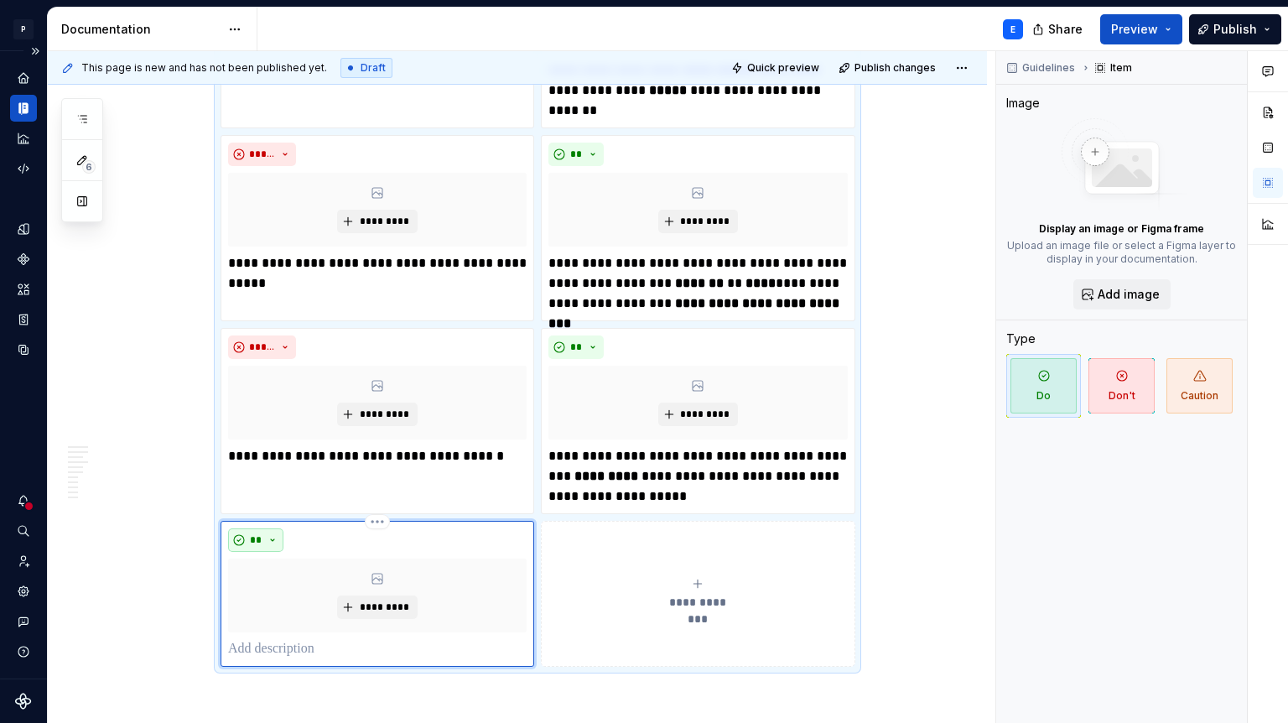
click at [282, 528] on button "**" at bounding box center [255, 539] width 55 height 23
click at [288, 545] on div "Don't" at bounding box center [299, 541] width 31 height 17
click at [285, 639] on p at bounding box center [377, 649] width 299 height 20
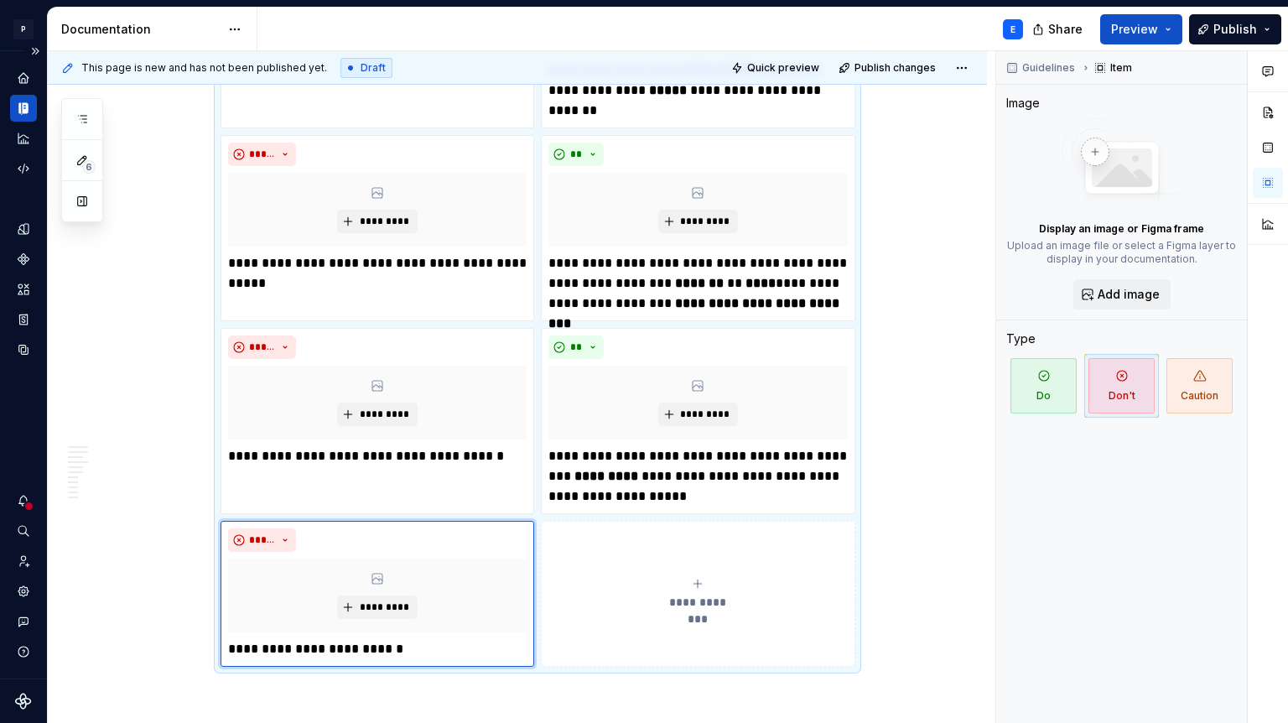
click at [650, 586] on button "**********" at bounding box center [698, 594] width 314 height 146
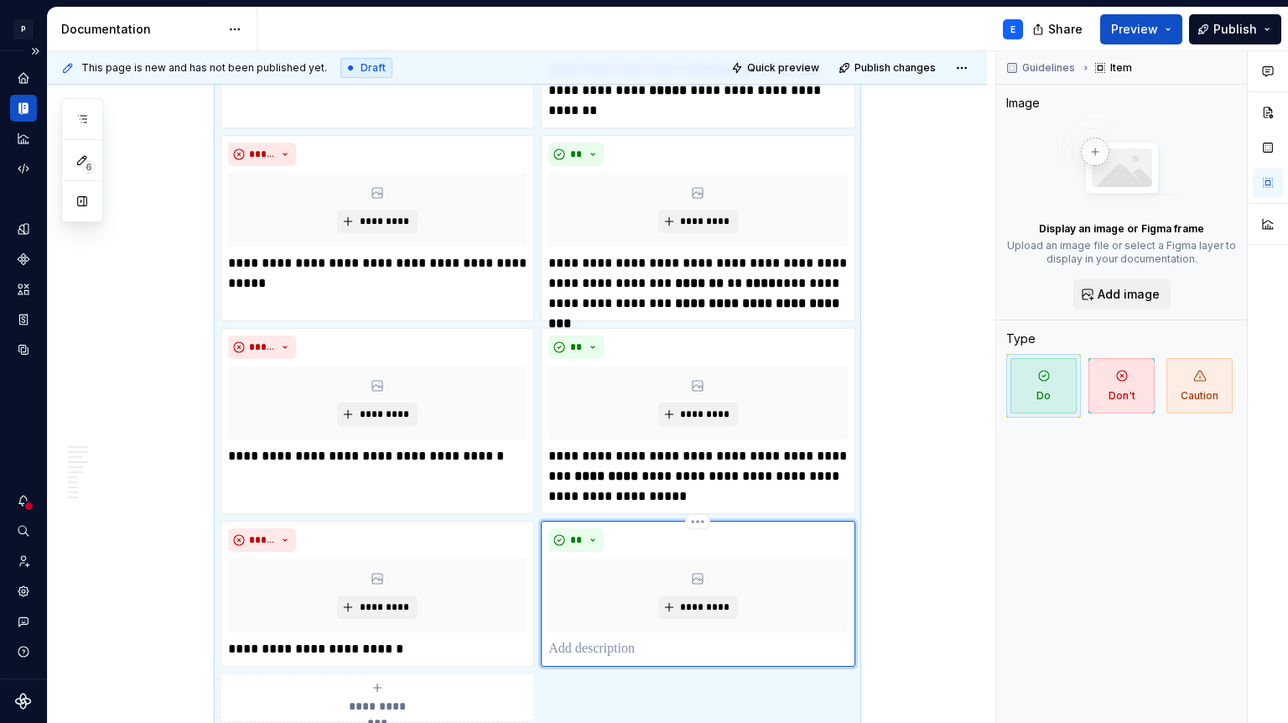
click at [633, 639] on p at bounding box center [698, 649] width 299 height 20
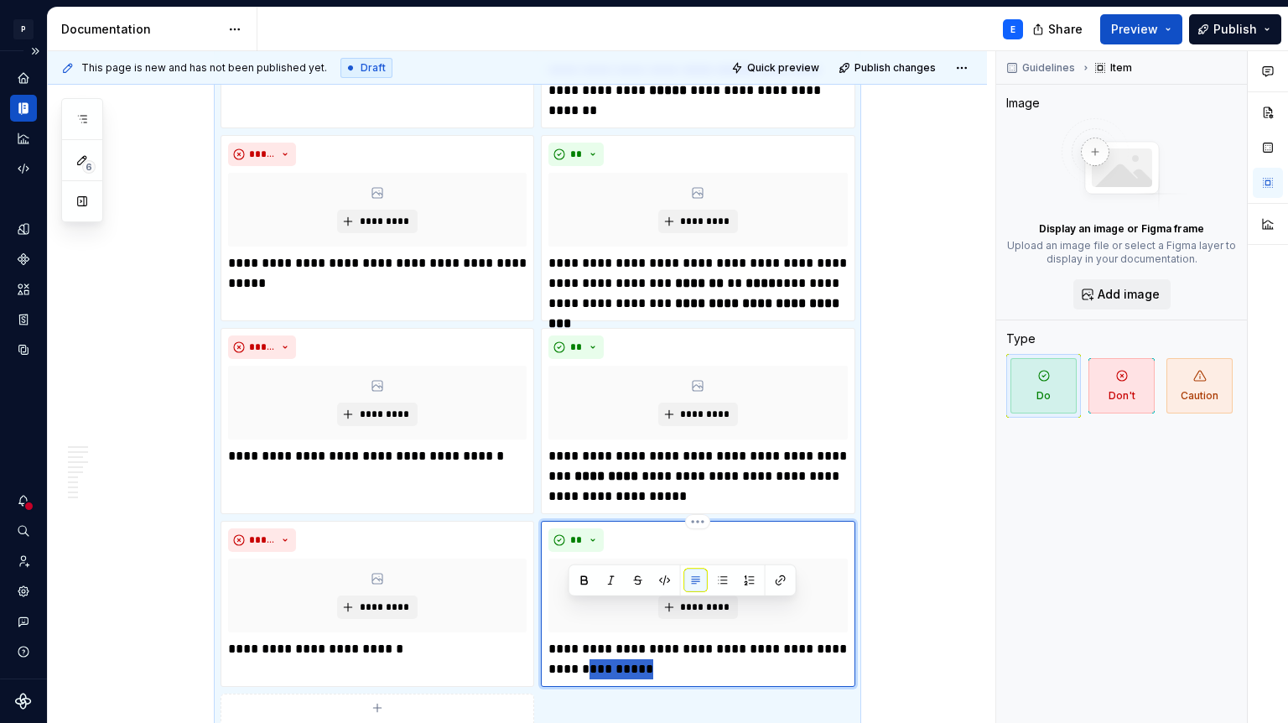
drag, startPoint x: 639, startPoint y: 611, endPoint x: 568, endPoint y: 611, distance: 71.3
click at [568, 639] on p "**********" at bounding box center [698, 659] width 299 height 40
click at [648, 639] on p "**********" at bounding box center [698, 659] width 299 height 40
drag, startPoint x: 645, startPoint y: 615, endPoint x: 568, endPoint y: 614, distance: 77.2
click at [568, 639] on p "**********" at bounding box center [698, 659] width 299 height 40
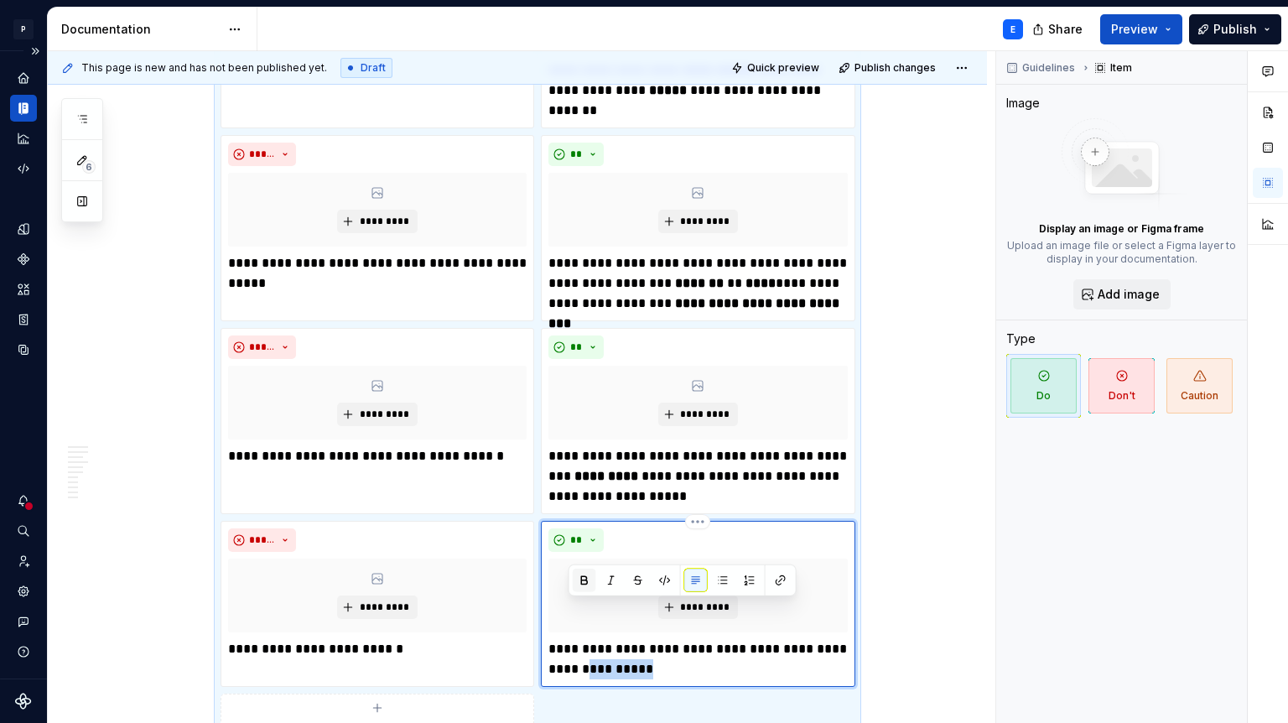
click at [584, 580] on button "button" at bounding box center [584, 580] width 23 height 23
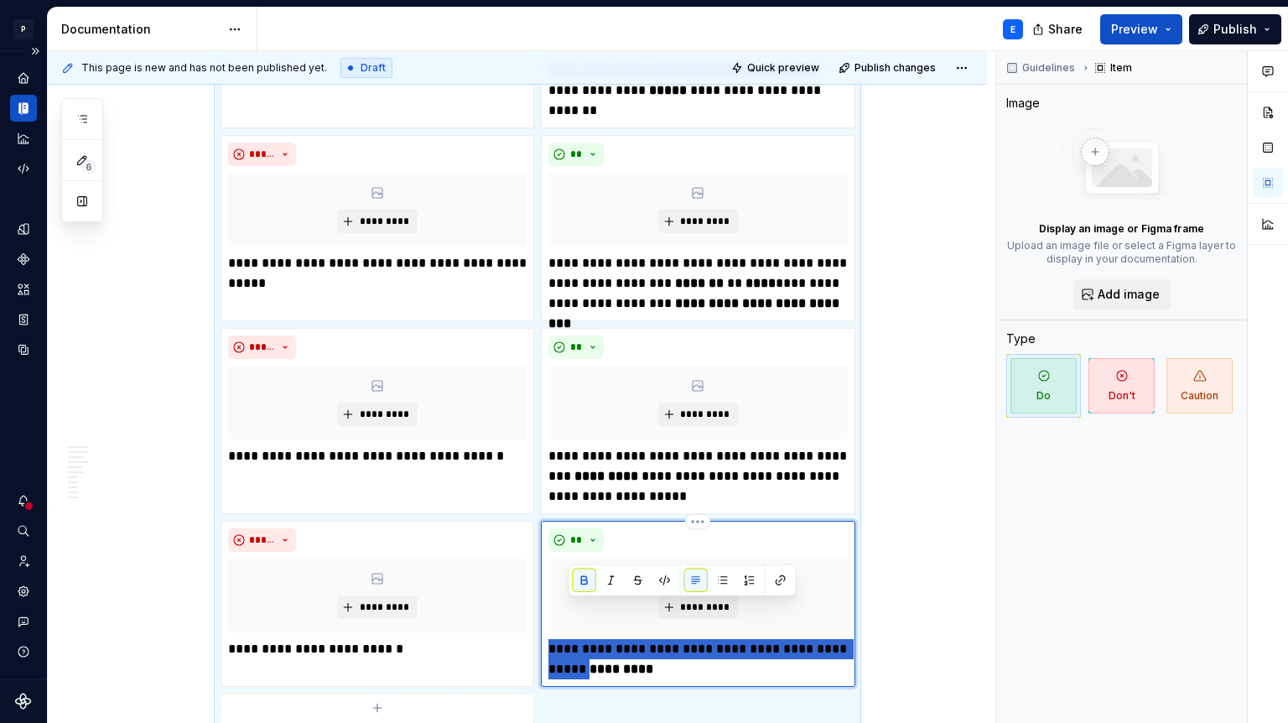
click at [683, 626] on div "**********" at bounding box center [698, 604] width 314 height 166
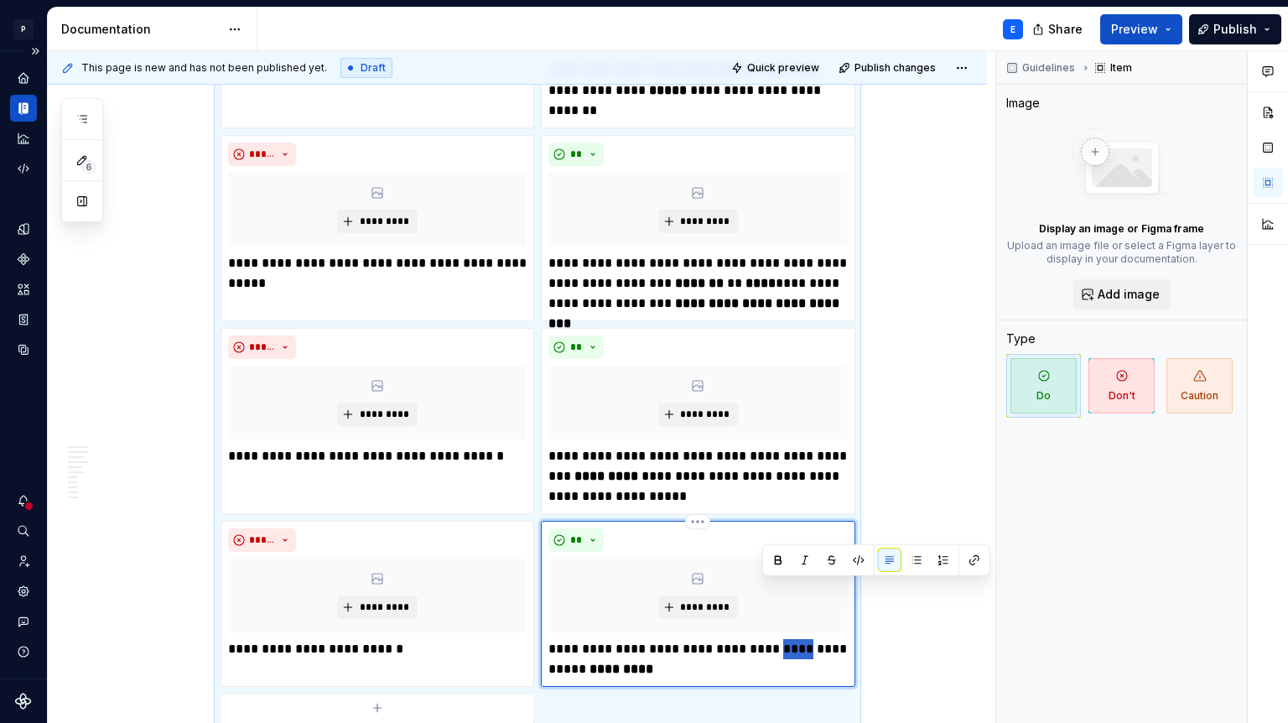
drag, startPoint x: 763, startPoint y: 591, endPoint x: 789, endPoint y: 591, distance: 26.0
click at [789, 639] on p "**********" at bounding box center [698, 659] width 299 height 40
click at [778, 554] on button "button" at bounding box center [778, 560] width 23 height 23
click at [727, 446] on p "**********" at bounding box center [698, 476] width 299 height 60
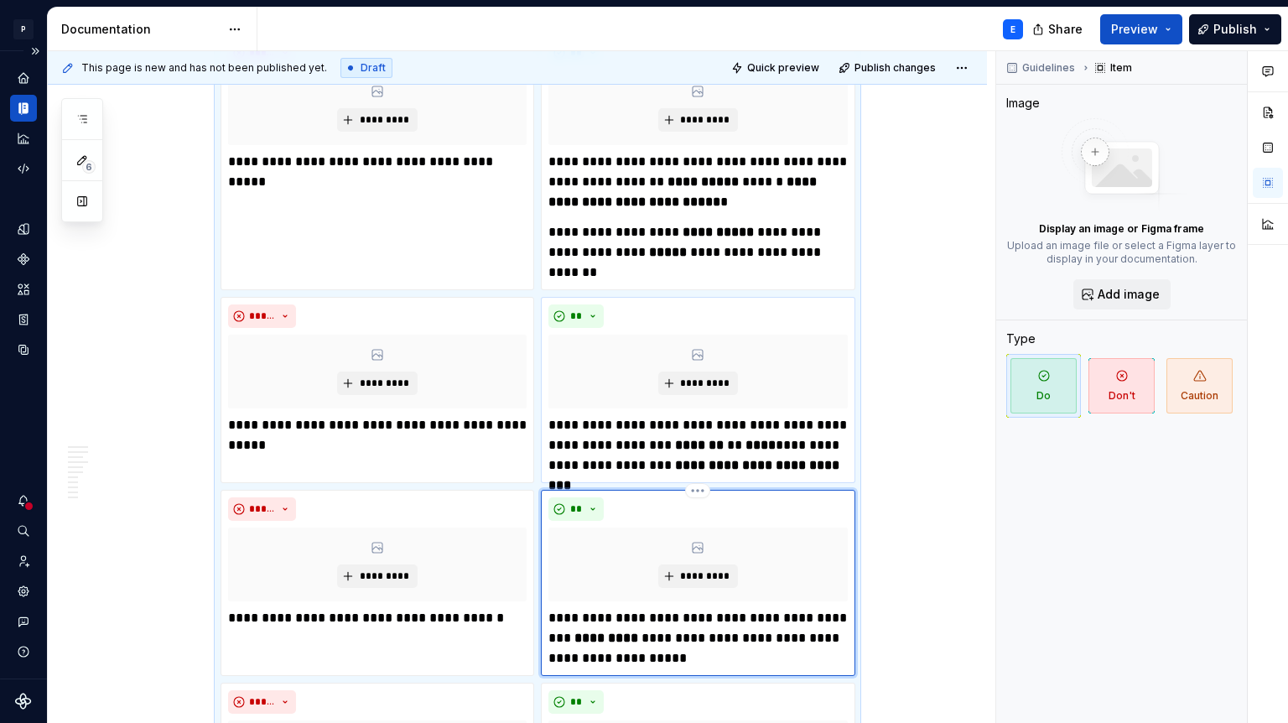
scroll to position [3319, 0]
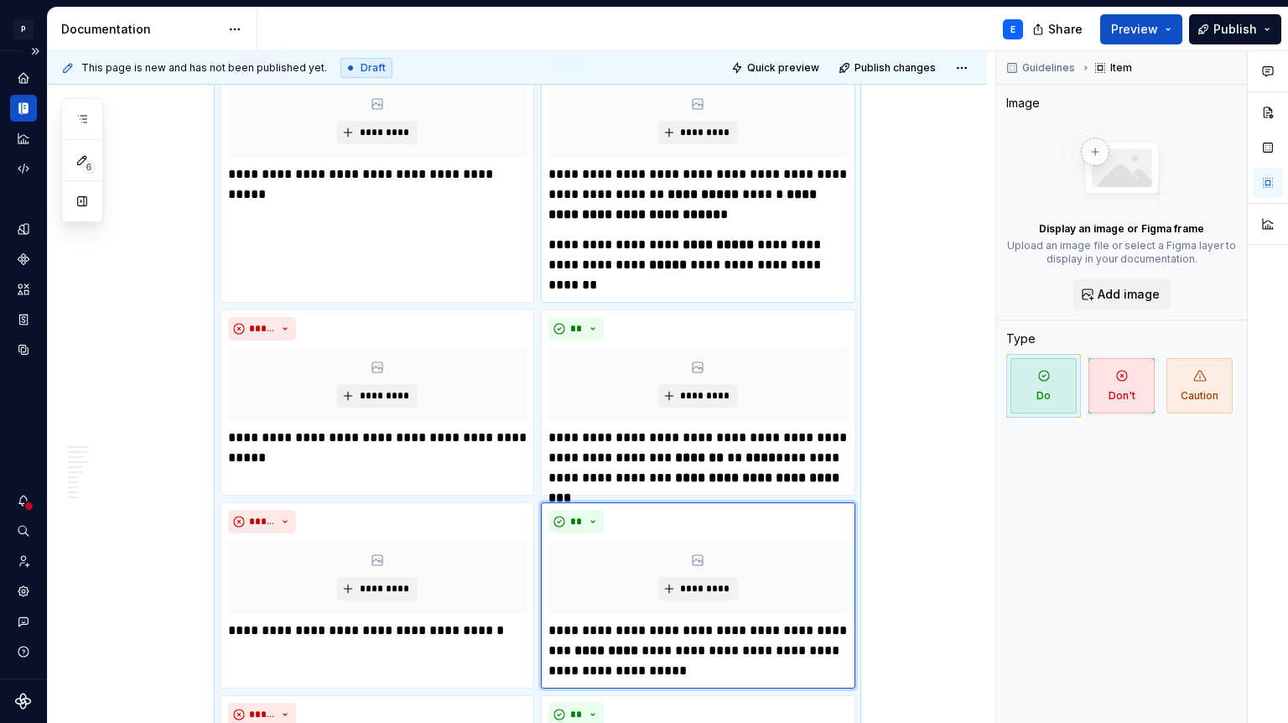
click at [640, 235] on p "**********" at bounding box center [698, 265] width 299 height 60
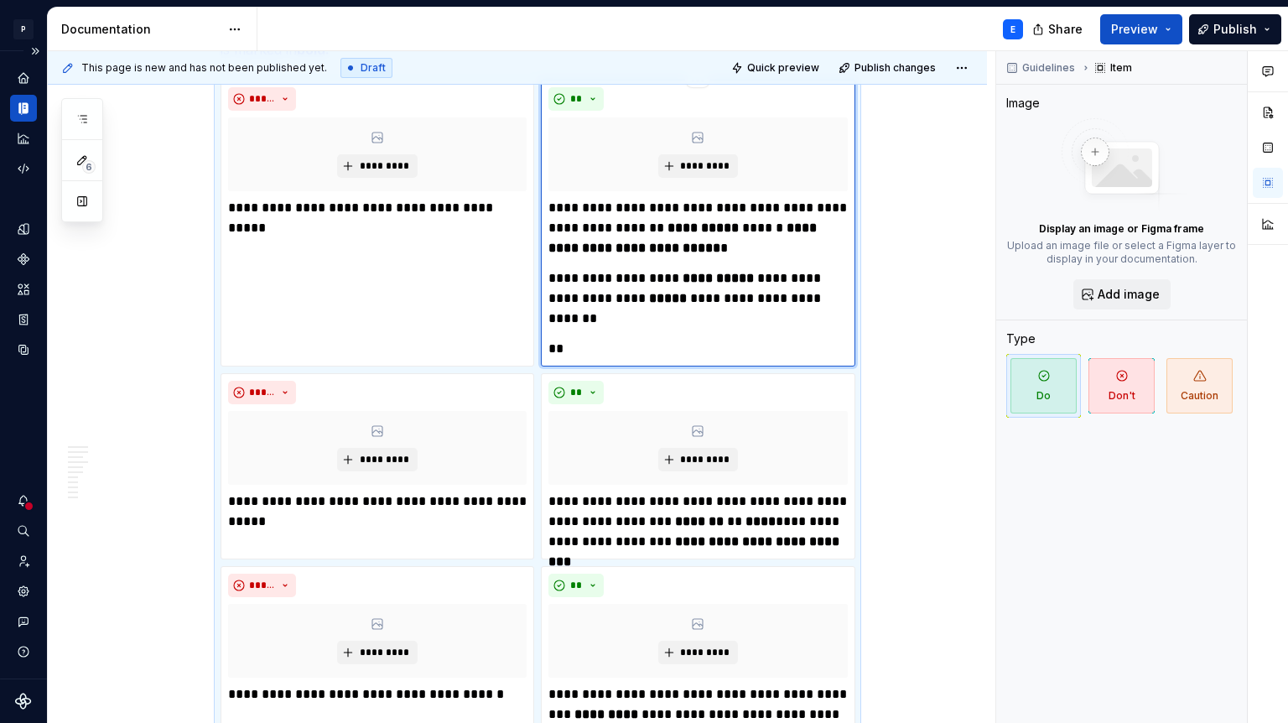
scroll to position [3282, 0]
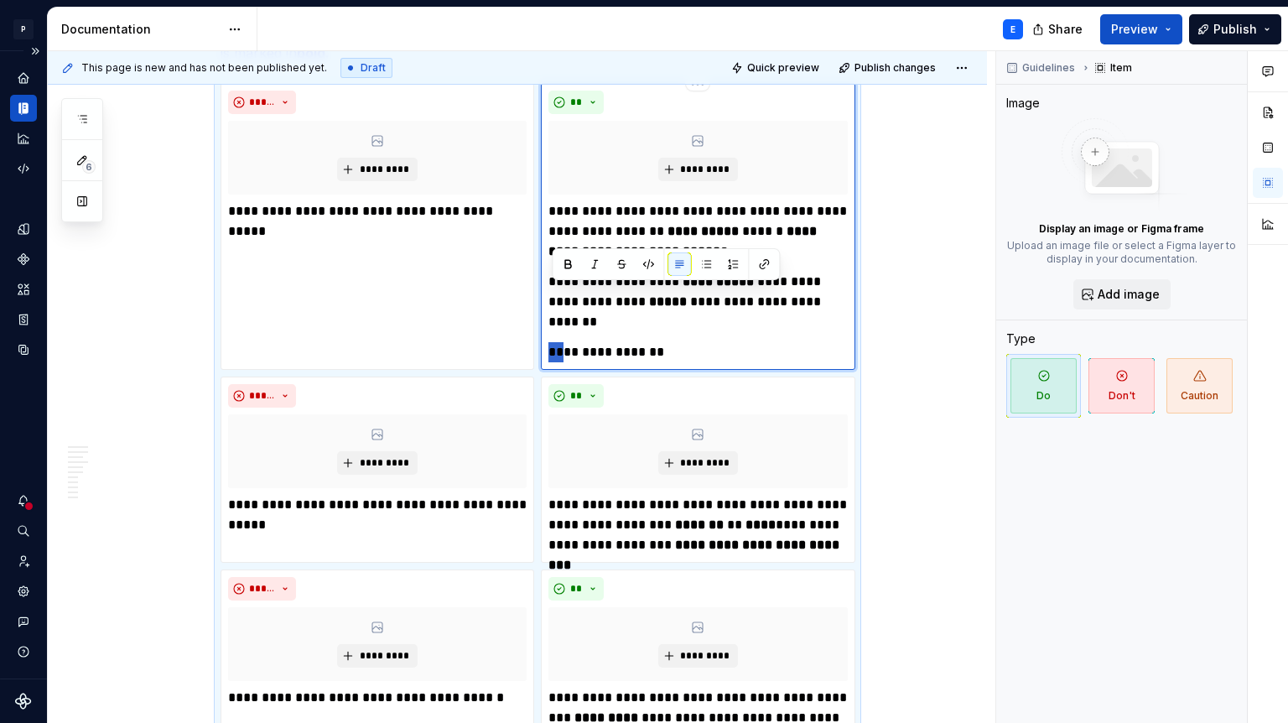
drag, startPoint x: 567, startPoint y: 293, endPoint x: 546, endPoint y: 293, distance: 21.0
click at [546, 293] on div "**********" at bounding box center [698, 226] width 314 height 287
drag, startPoint x: 669, startPoint y: 298, endPoint x: 572, endPoint y: 297, distance: 97.3
click at [572, 342] on p "**********" at bounding box center [698, 352] width 299 height 20
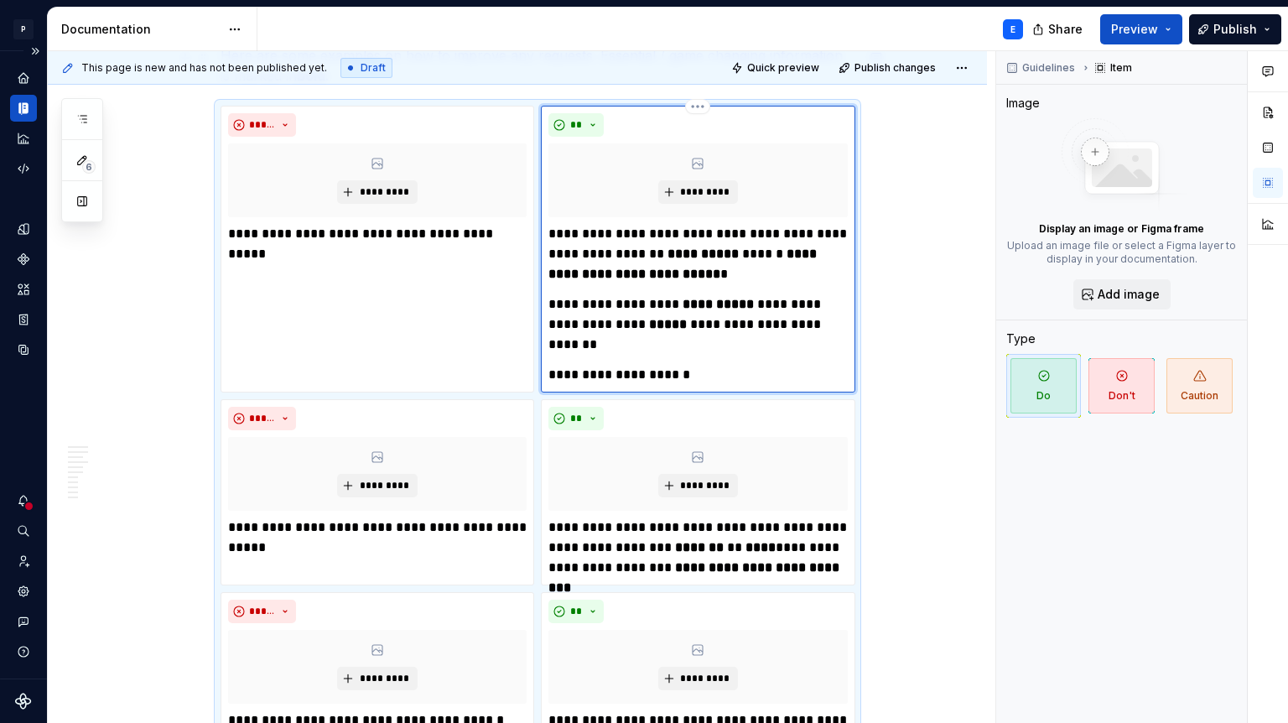
scroll to position [3261, 0]
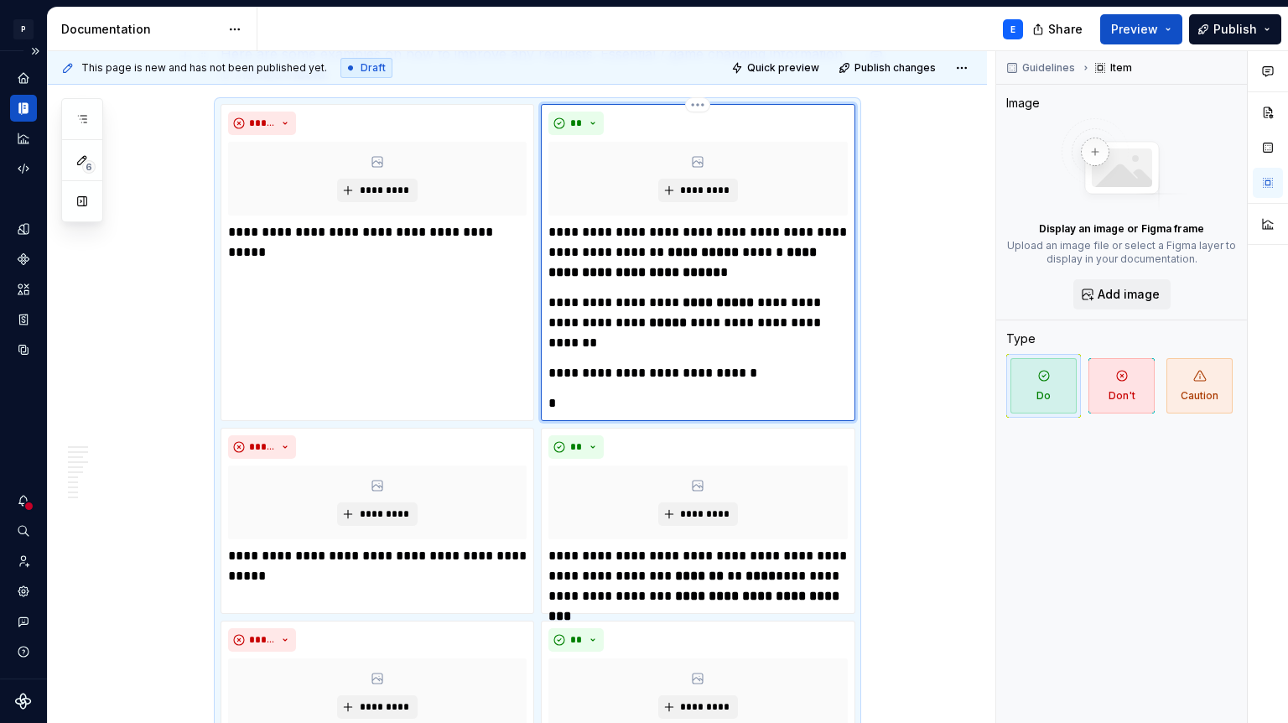
click at [592, 393] on p "*" at bounding box center [698, 403] width 299 height 20
click at [768, 363] on p "**********" at bounding box center [698, 373] width 299 height 20
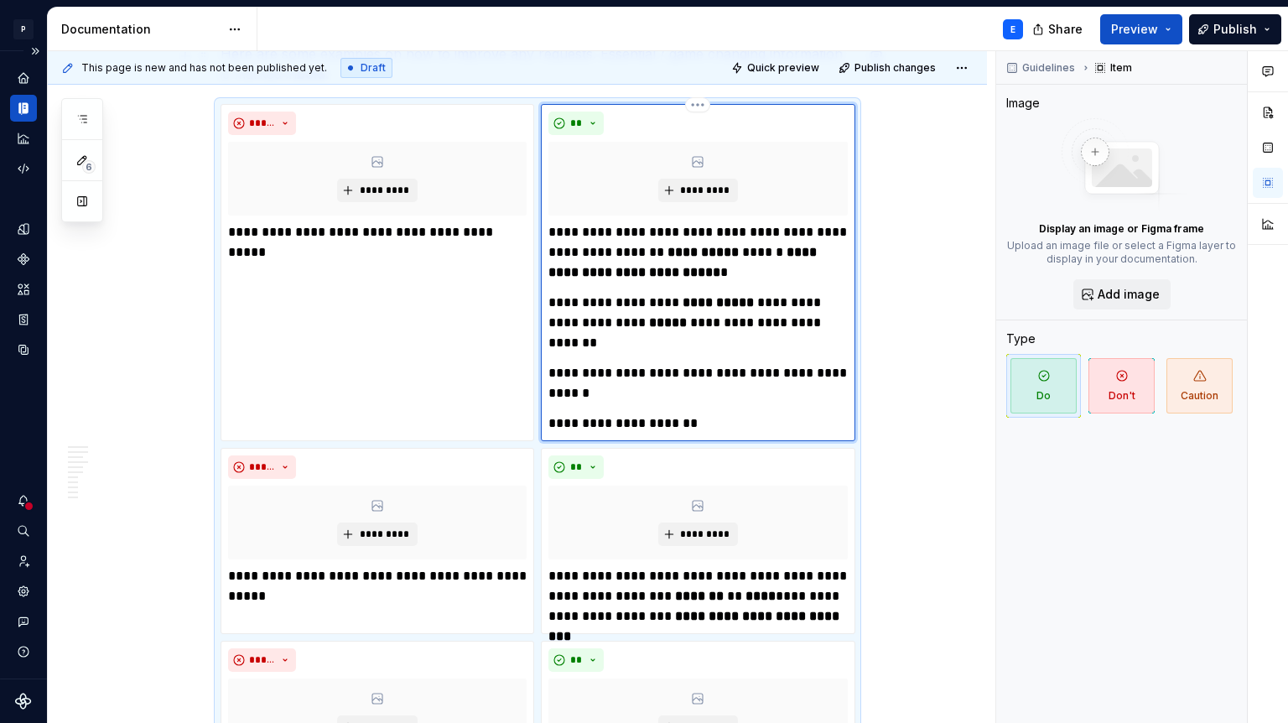
click at [733, 414] on p "**********" at bounding box center [698, 424] width 299 height 20
click at [696, 414] on p "**********" at bounding box center [698, 424] width 299 height 20
drag, startPoint x: 696, startPoint y: 367, endPoint x: 670, endPoint y: 360, distance: 26.9
click at [668, 414] on p "**********" at bounding box center [698, 424] width 299 height 20
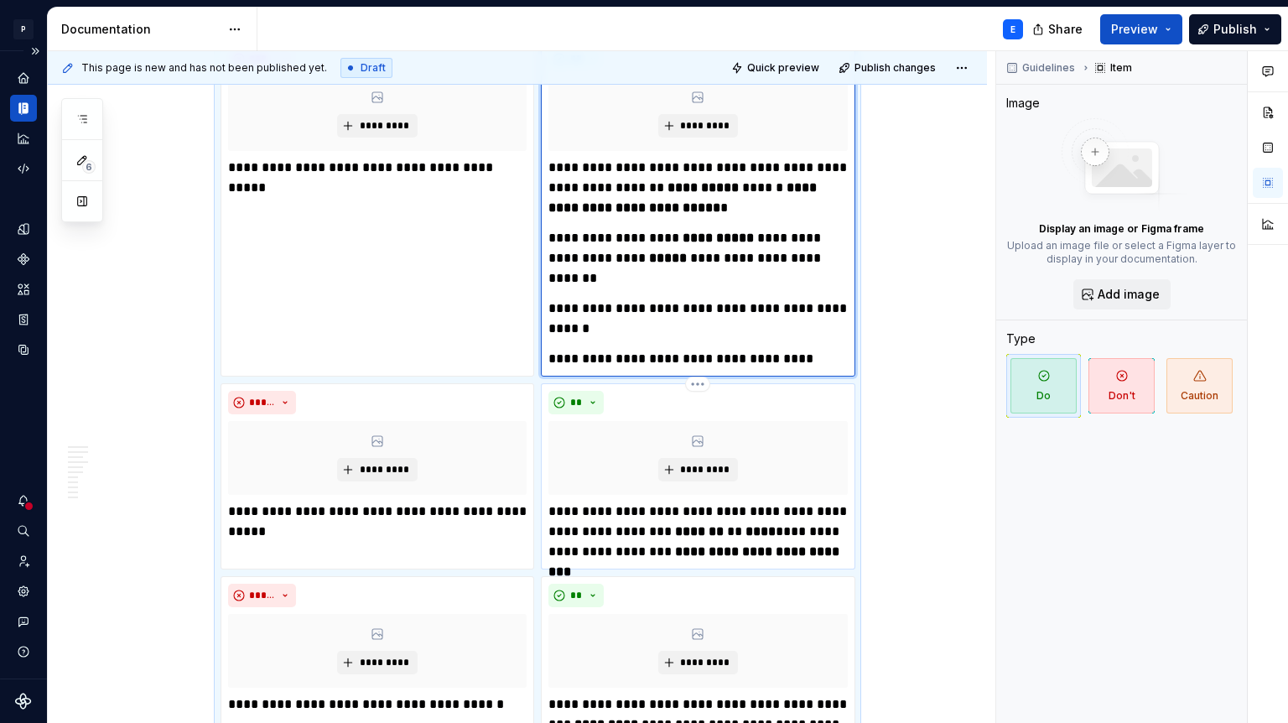
click at [835, 502] on p "**********" at bounding box center [698, 532] width 299 height 60
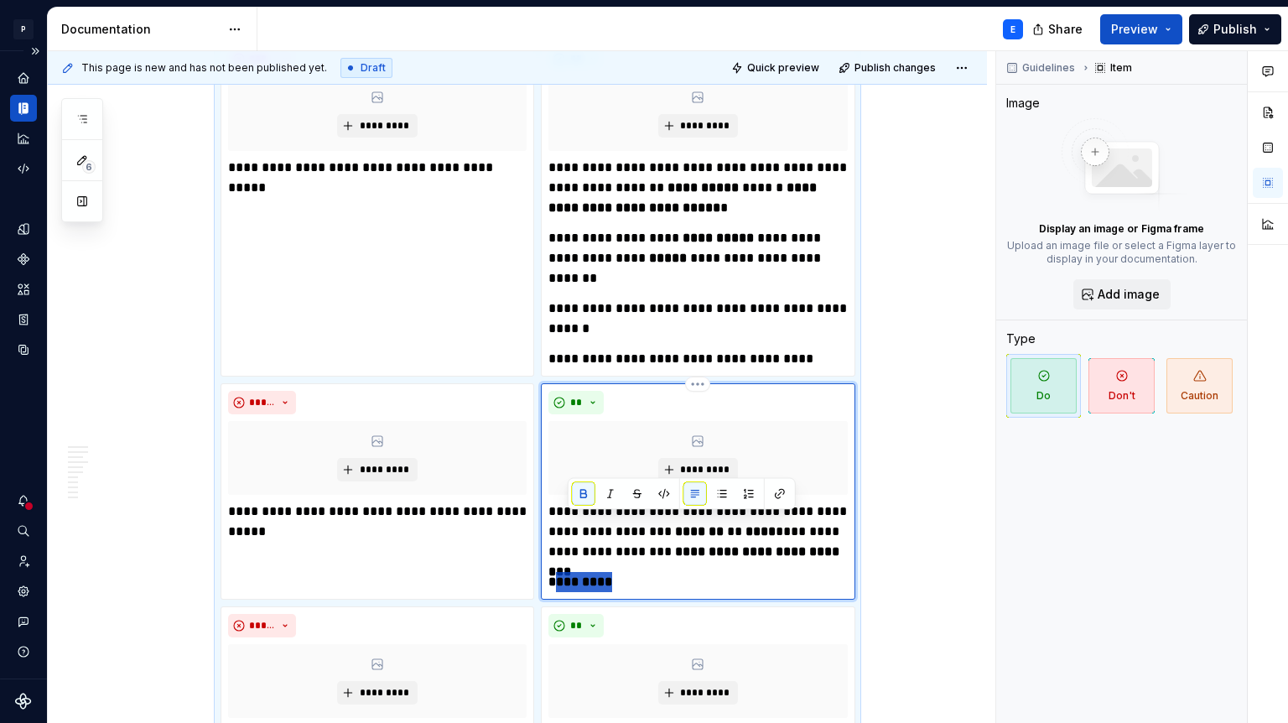
drag, startPoint x: 626, startPoint y: 524, endPoint x: 567, endPoint y: 524, distance: 58.7
click at [567, 572] on p "*********" at bounding box center [698, 582] width 299 height 20
click at [586, 495] on button "button" at bounding box center [583, 493] width 23 height 23
click at [636, 572] on p "* *******" at bounding box center [698, 582] width 299 height 20
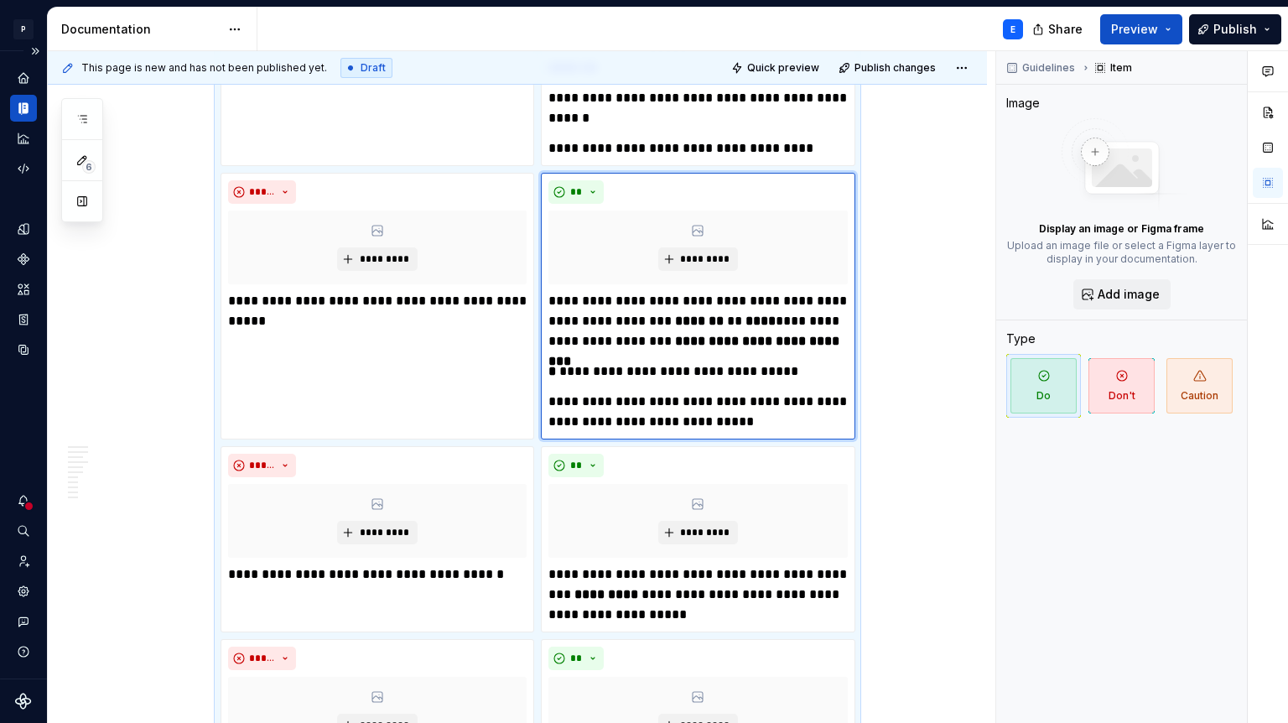
scroll to position [3548, 0]
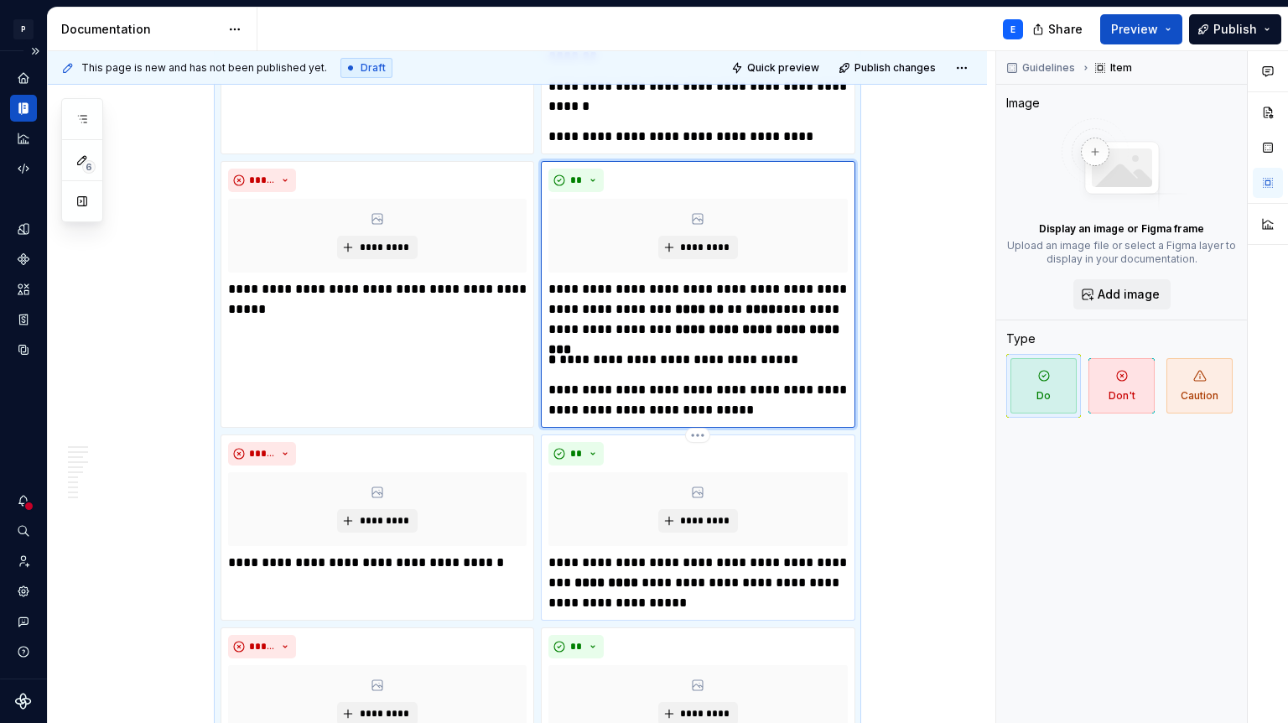
click at [684, 553] on p "**********" at bounding box center [698, 583] width 299 height 60
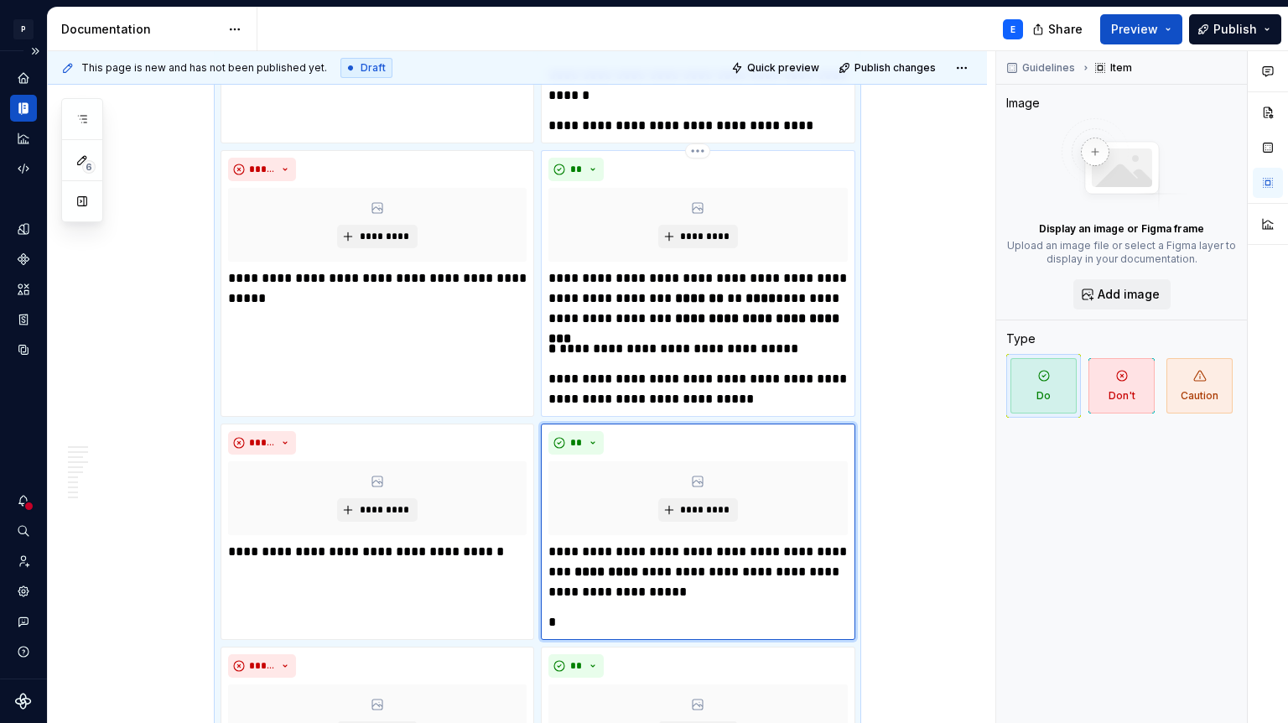
scroll to position [3570, 0]
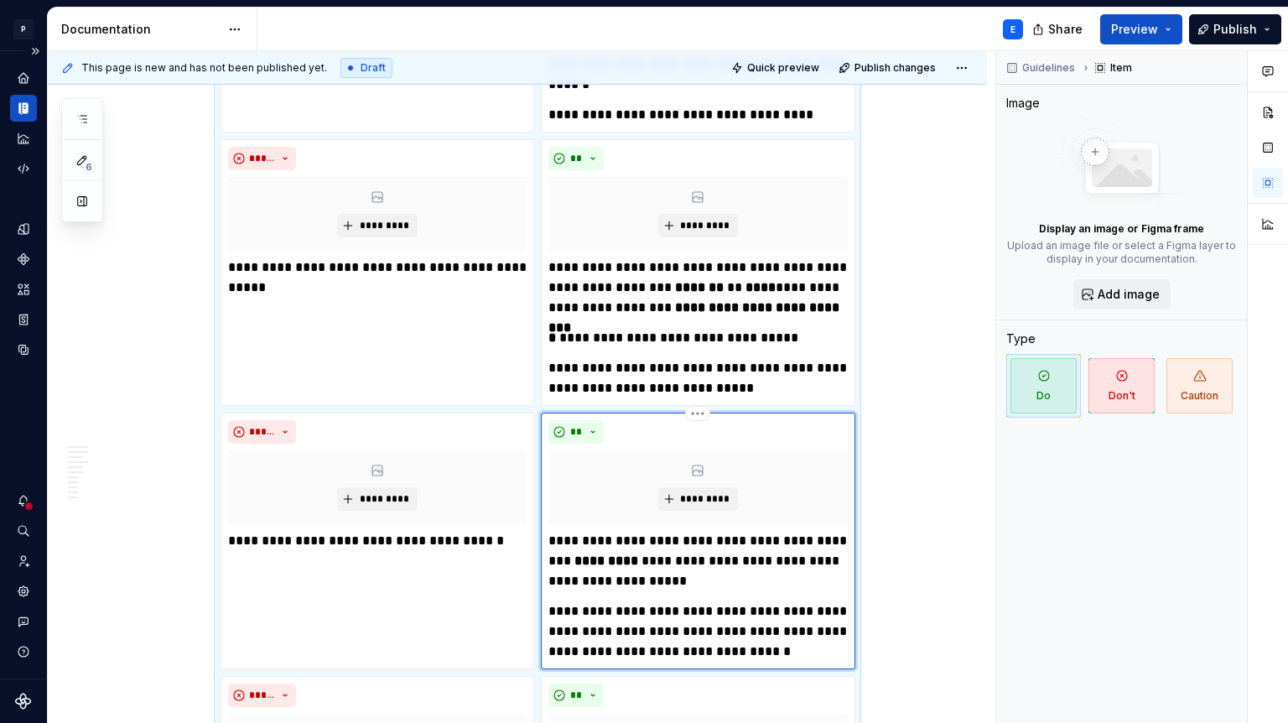
click at [769, 601] on p "**********" at bounding box center [698, 631] width 299 height 60
click at [600, 601] on p "**********" at bounding box center [698, 631] width 299 height 60
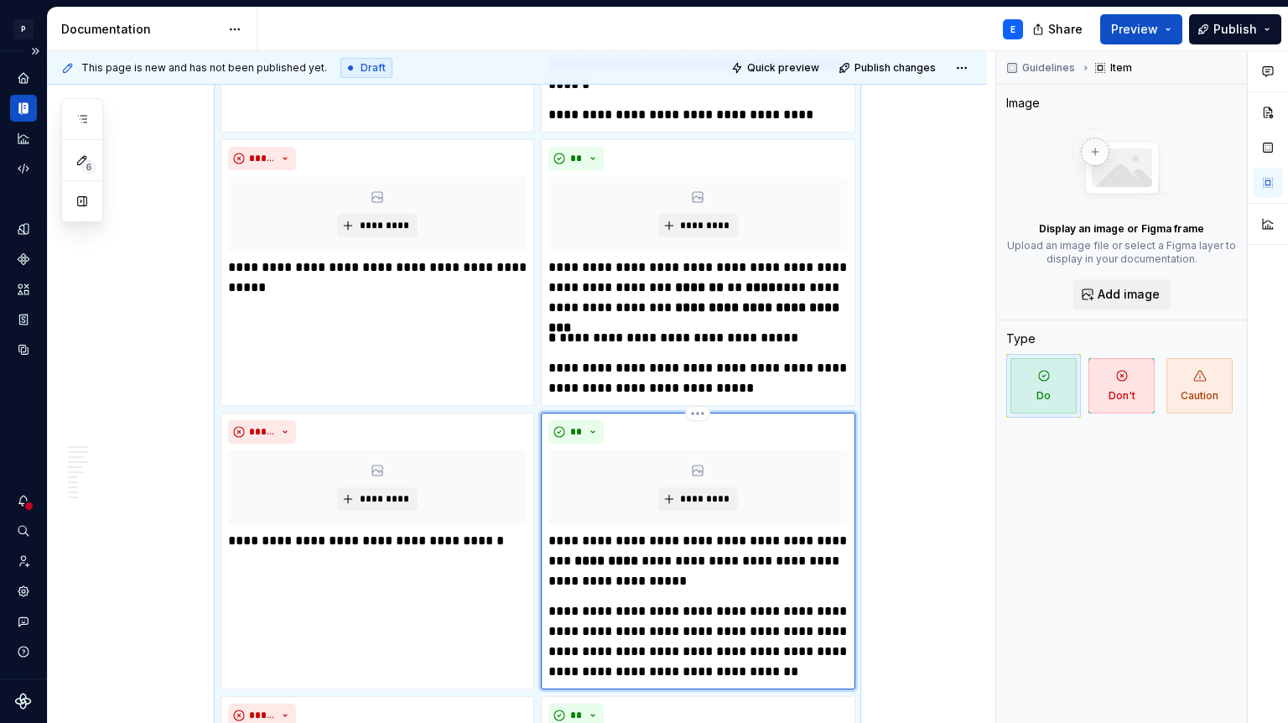
click at [793, 613] on p "**********" at bounding box center [698, 641] width 299 height 81
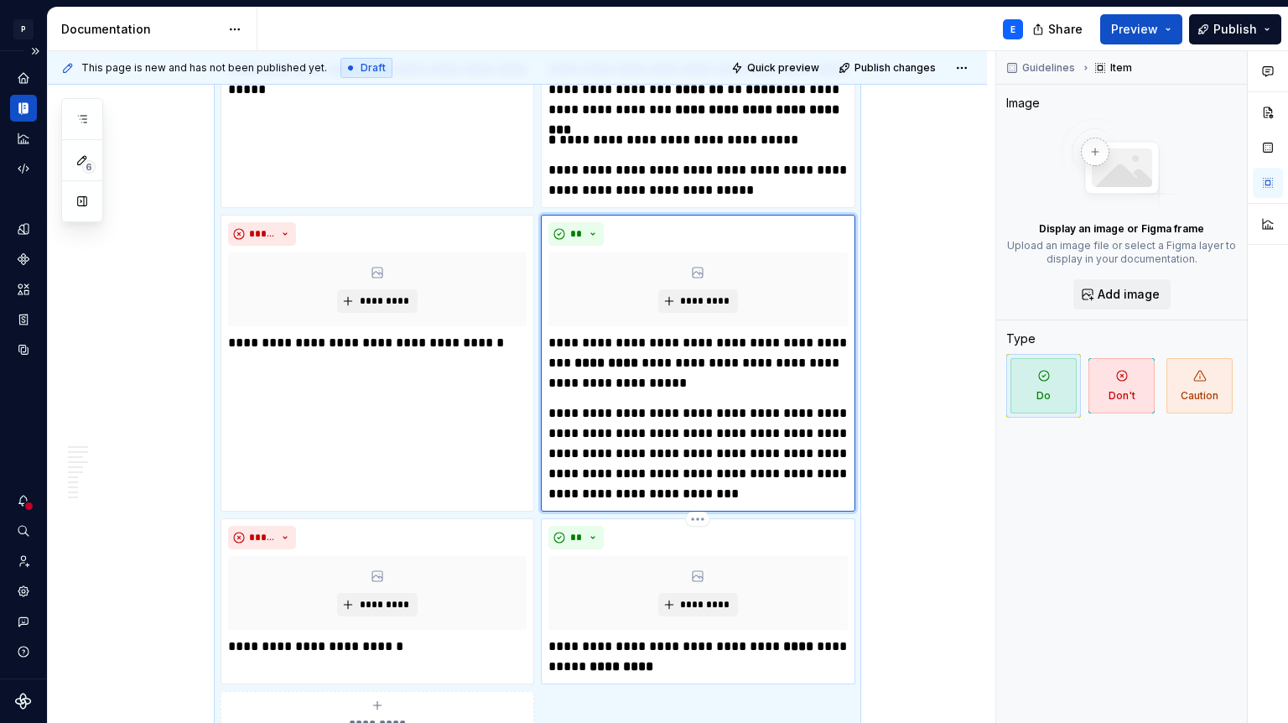
scroll to position [3770, 0]
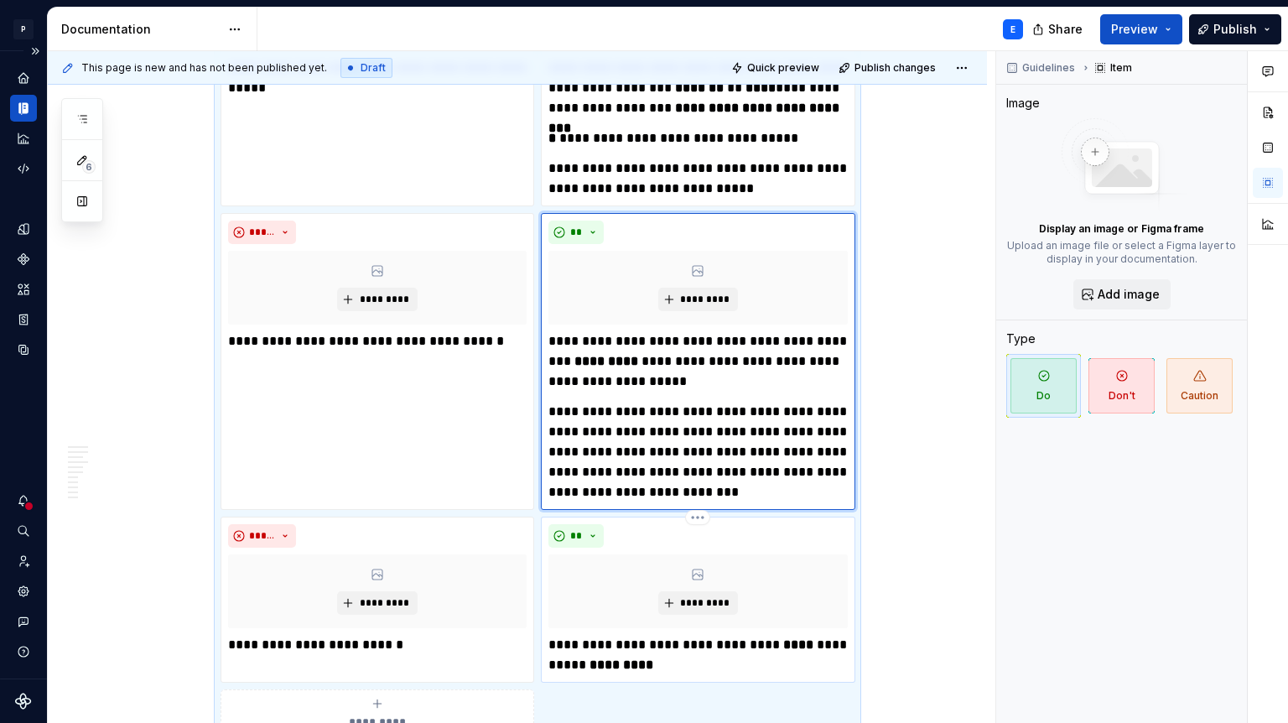
click at [746, 635] on p "**********" at bounding box center [698, 655] width 299 height 40
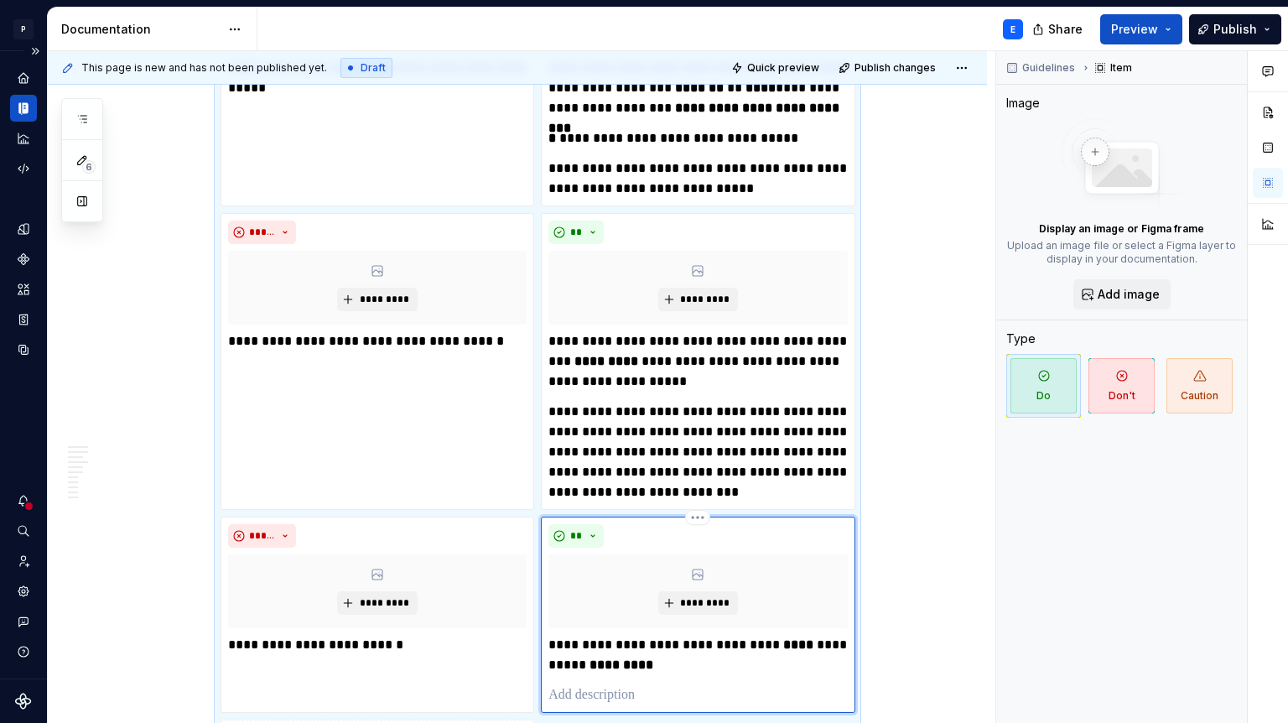
scroll to position [3775, 0]
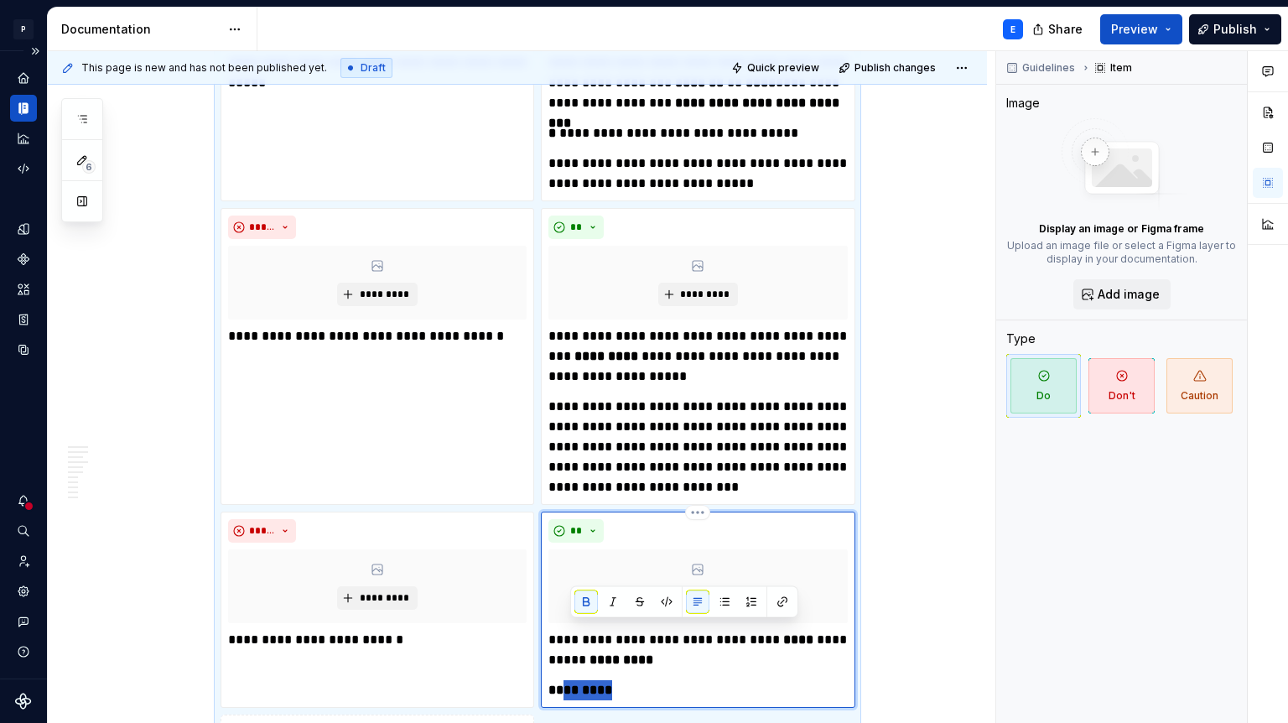
drag, startPoint x: 622, startPoint y: 627, endPoint x: 570, endPoint y: 628, distance: 52.0
click at [570, 680] on p "*********" at bounding box center [698, 690] width 299 height 20
click at [584, 596] on button "button" at bounding box center [586, 601] width 23 height 23
click at [638, 680] on p "* *******" at bounding box center [698, 690] width 299 height 20
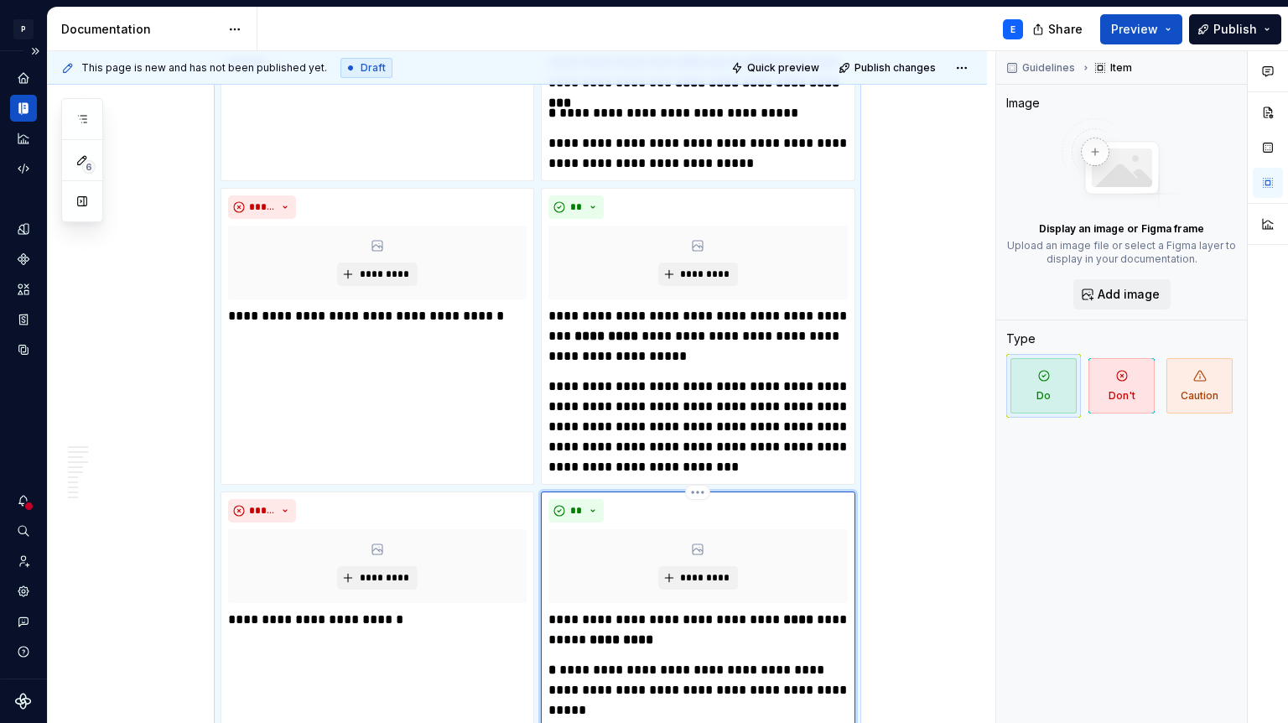
scroll to position [3815, 0]
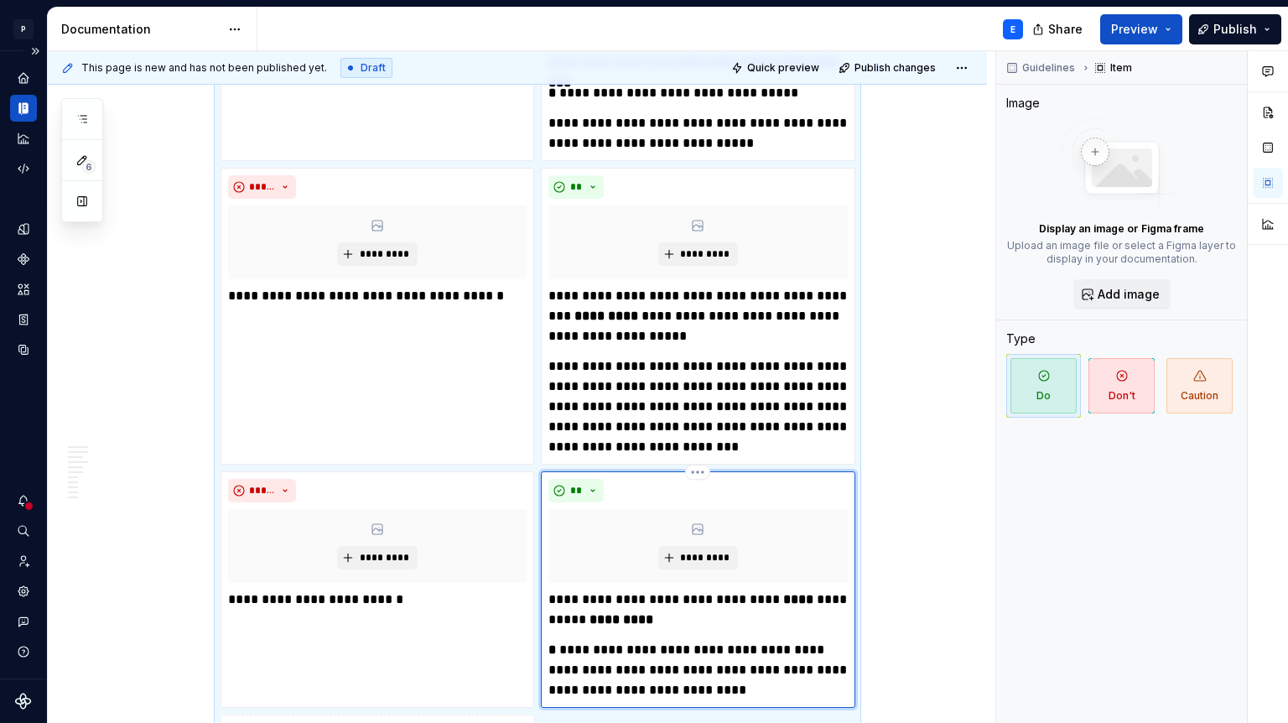
click at [726, 640] on p "**********" at bounding box center [698, 670] width 299 height 60
click at [752, 640] on p "**********" at bounding box center [698, 670] width 299 height 60
drag, startPoint x: 752, startPoint y: 613, endPoint x: 631, endPoint y: 612, distance: 121.6
click at [631, 640] on p "**********" at bounding box center [698, 670] width 299 height 60
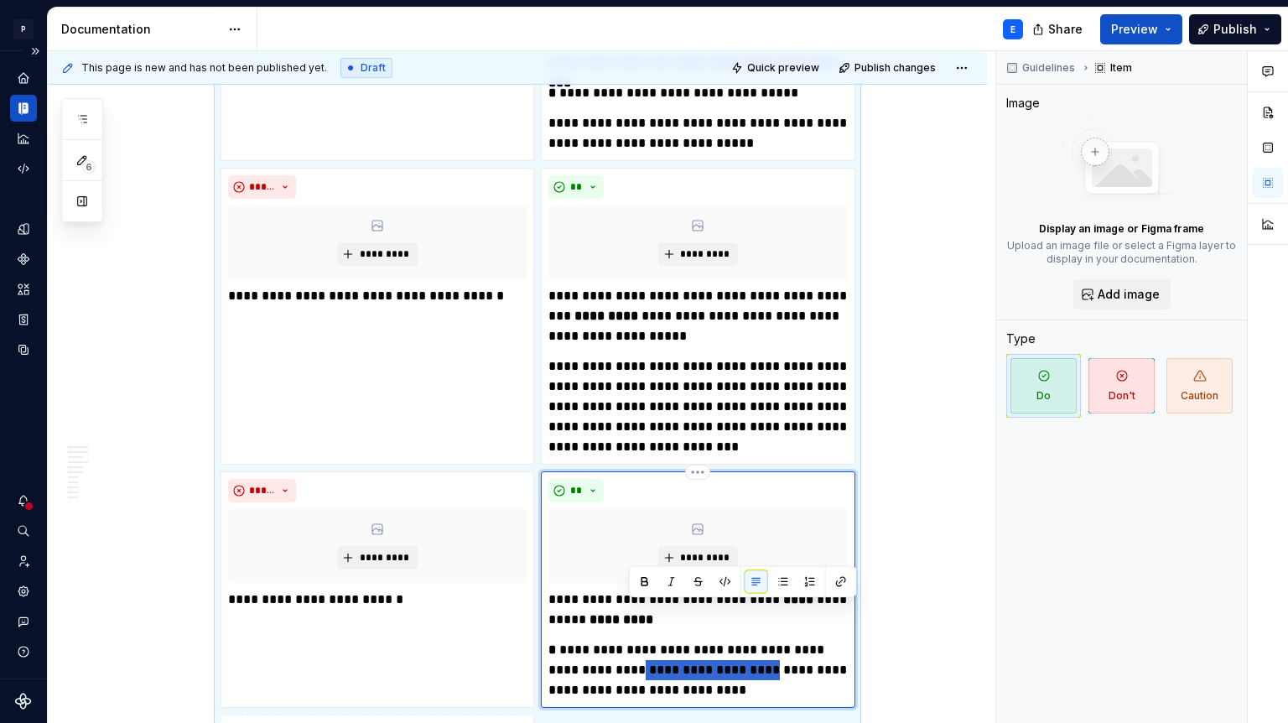
click at [700, 640] on p "**********" at bounding box center [698, 670] width 299 height 60
drag, startPoint x: 753, startPoint y: 612, endPoint x: 629, endPoint y: 620, distance: 124.4
click at [629, 640] on p "**********" at bounding box center [698, 670] width 299 height 60
click at [748, 640] on p "**********" at bounding box center [698, 670] width 299 height 60
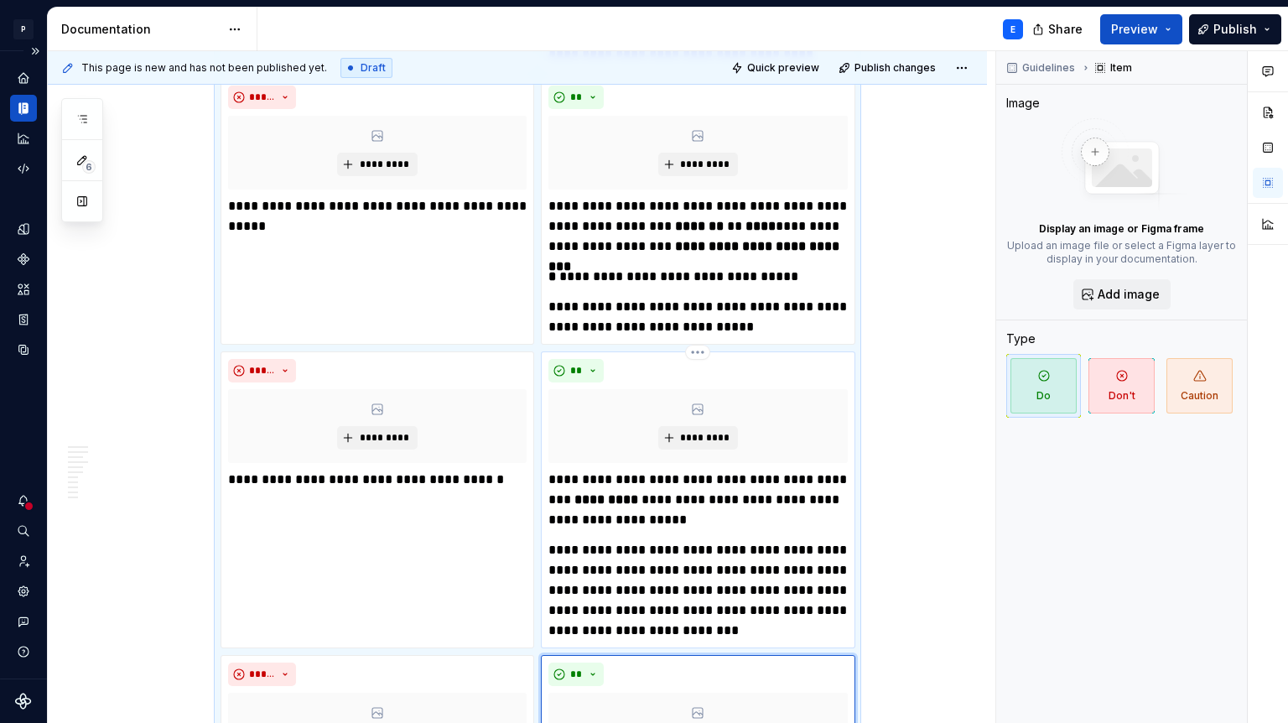
scroll to position [3628, 0]
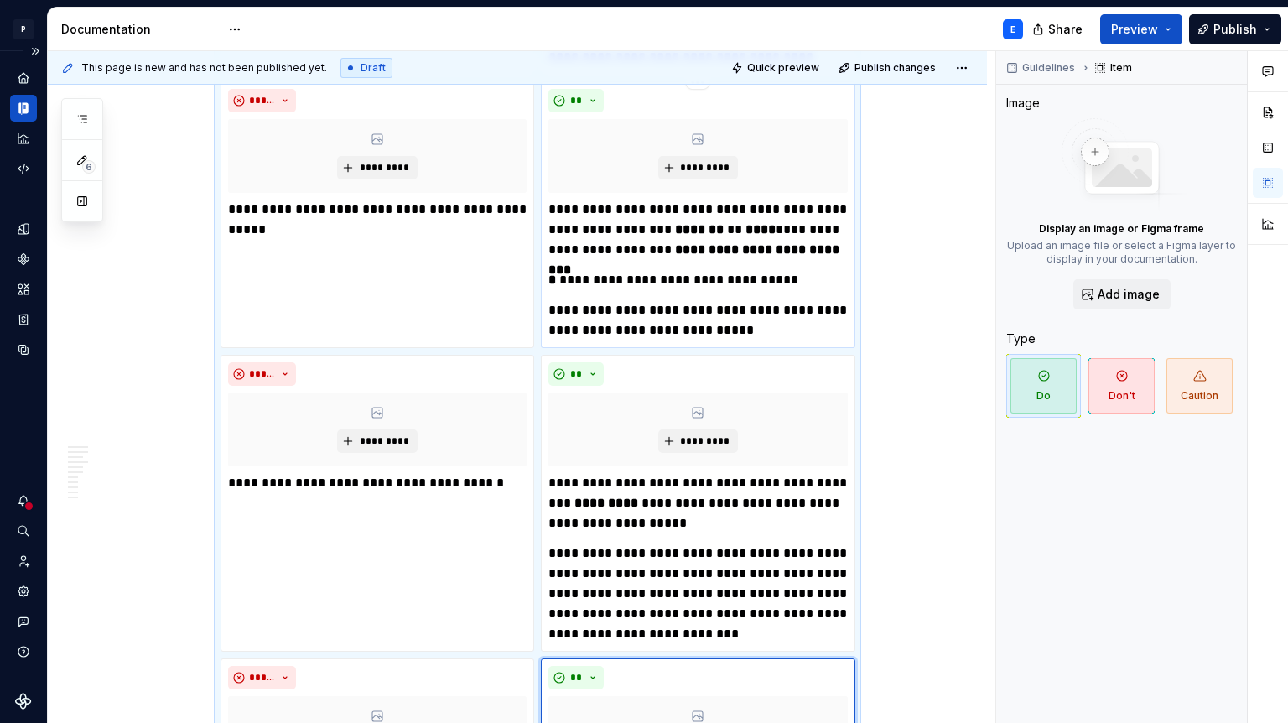
click at [774, 300] on p "**********" at bounding box center [698, 320] width 299 height 40
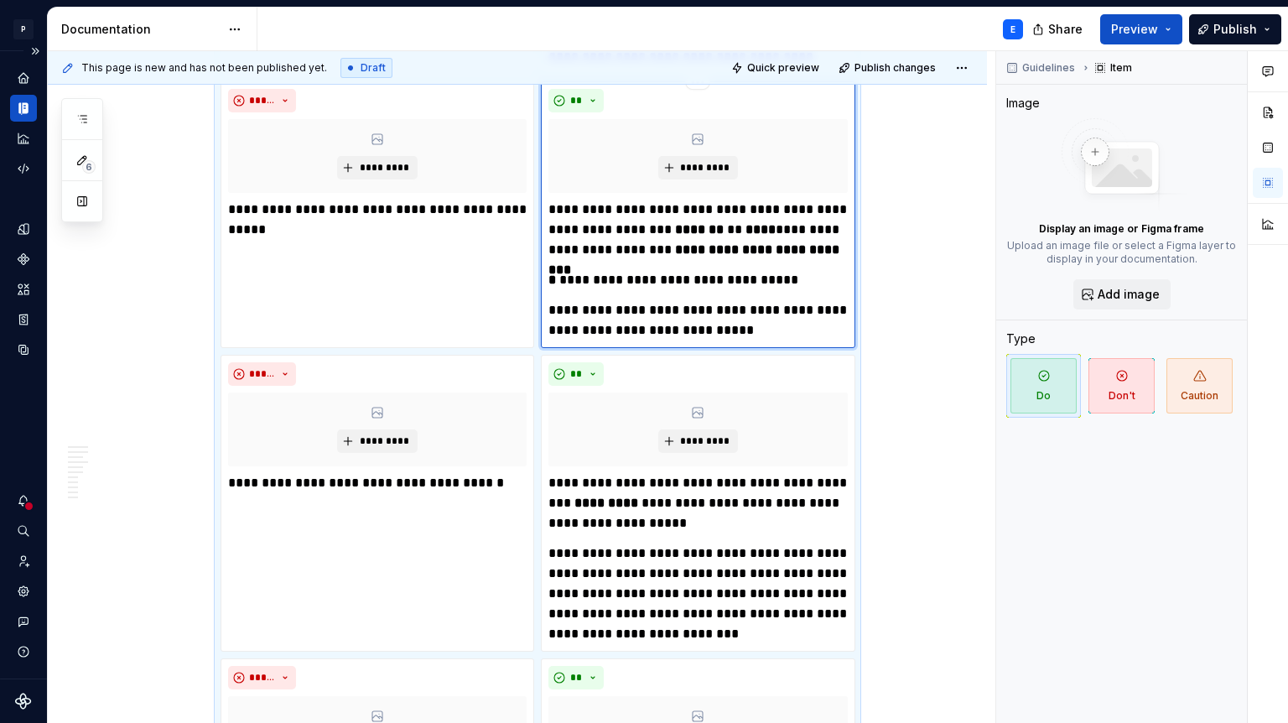
click at [768, 300] on p "**********" at bounding box center [698, 320] width 299 height 40
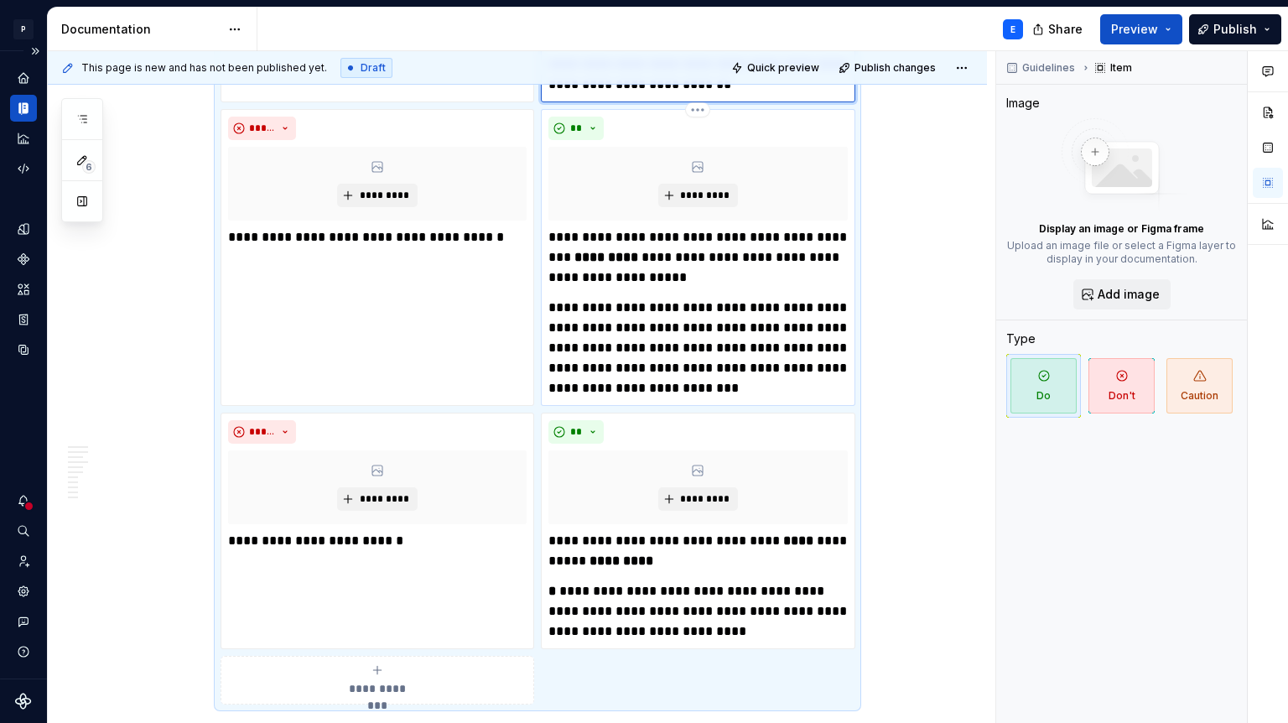
scroll to position [3900, 0]
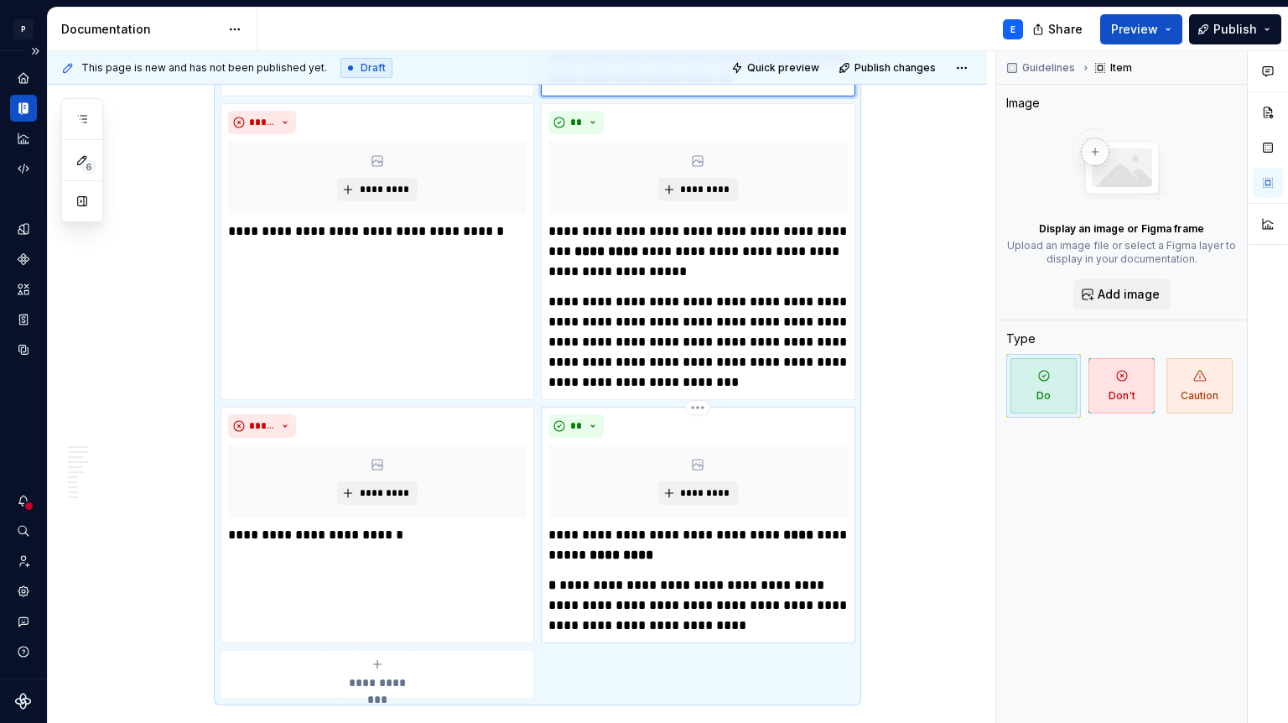
click at [747, 575] on p "**********" at bounding box center [698, 605] width 299 height 60
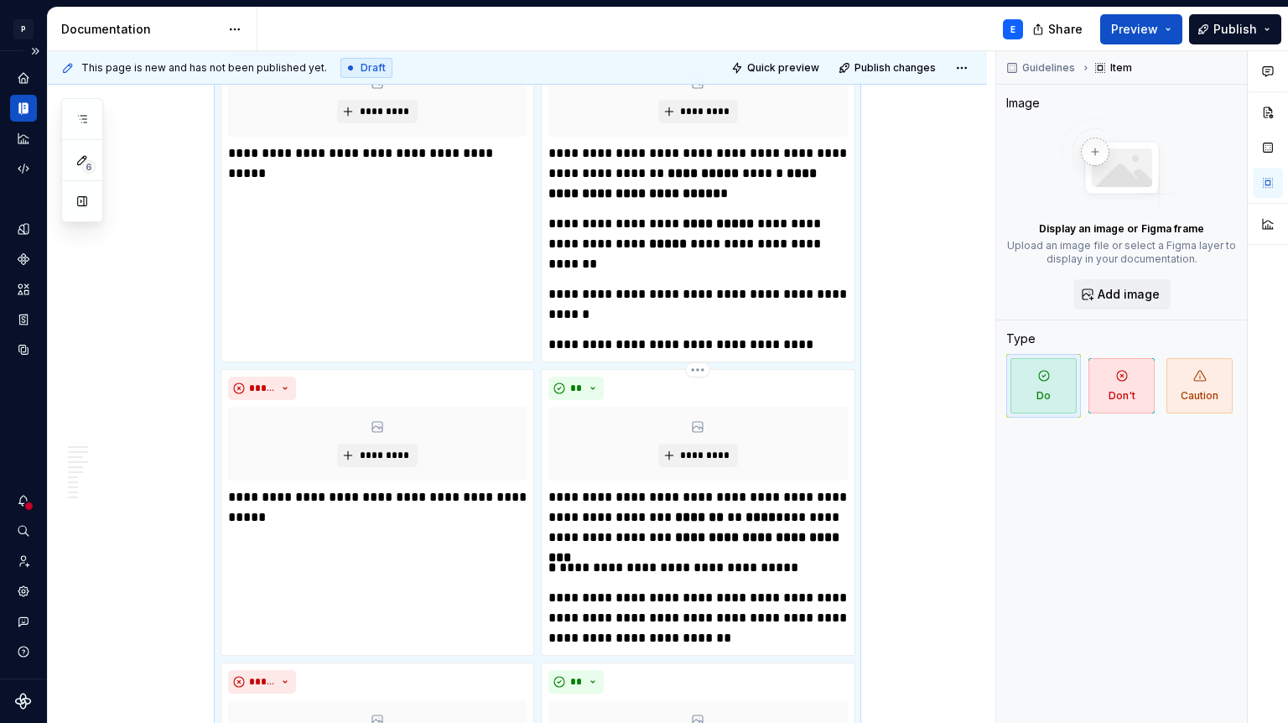
scroll to position [3349, 0]
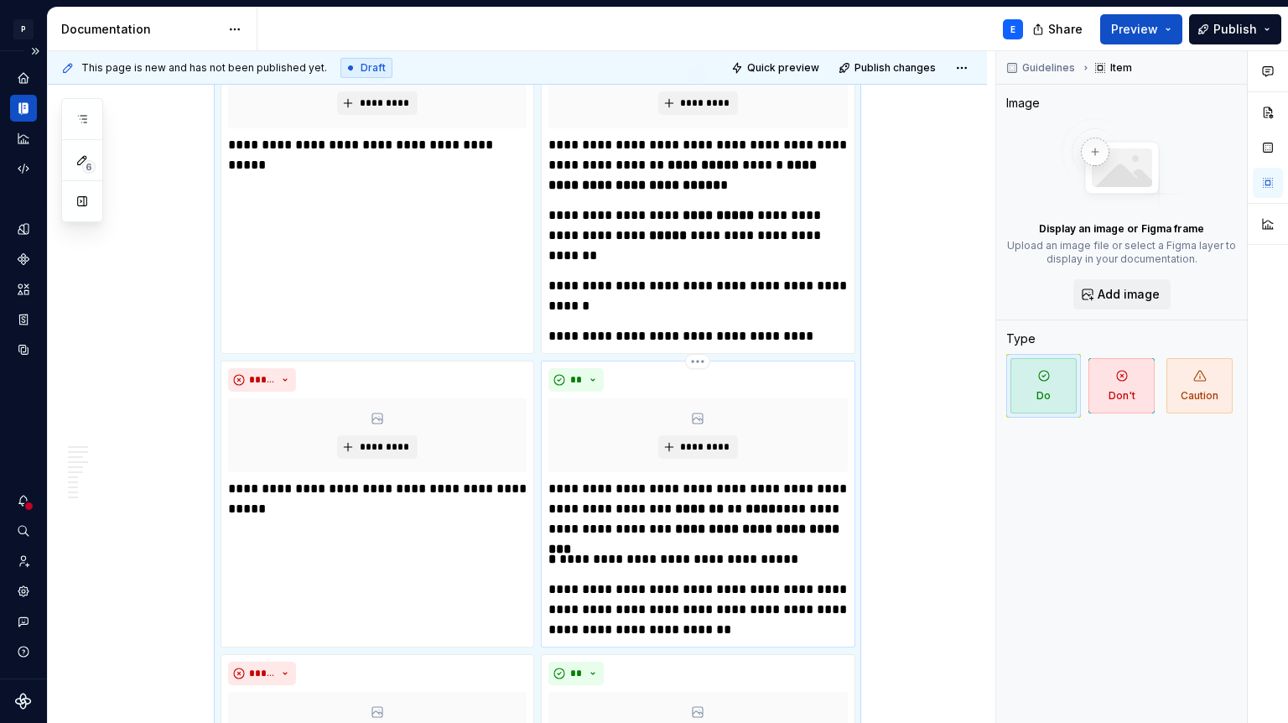
click at [767, 502] on strong "****" at bounding box center [761, 508] width 30 height 13
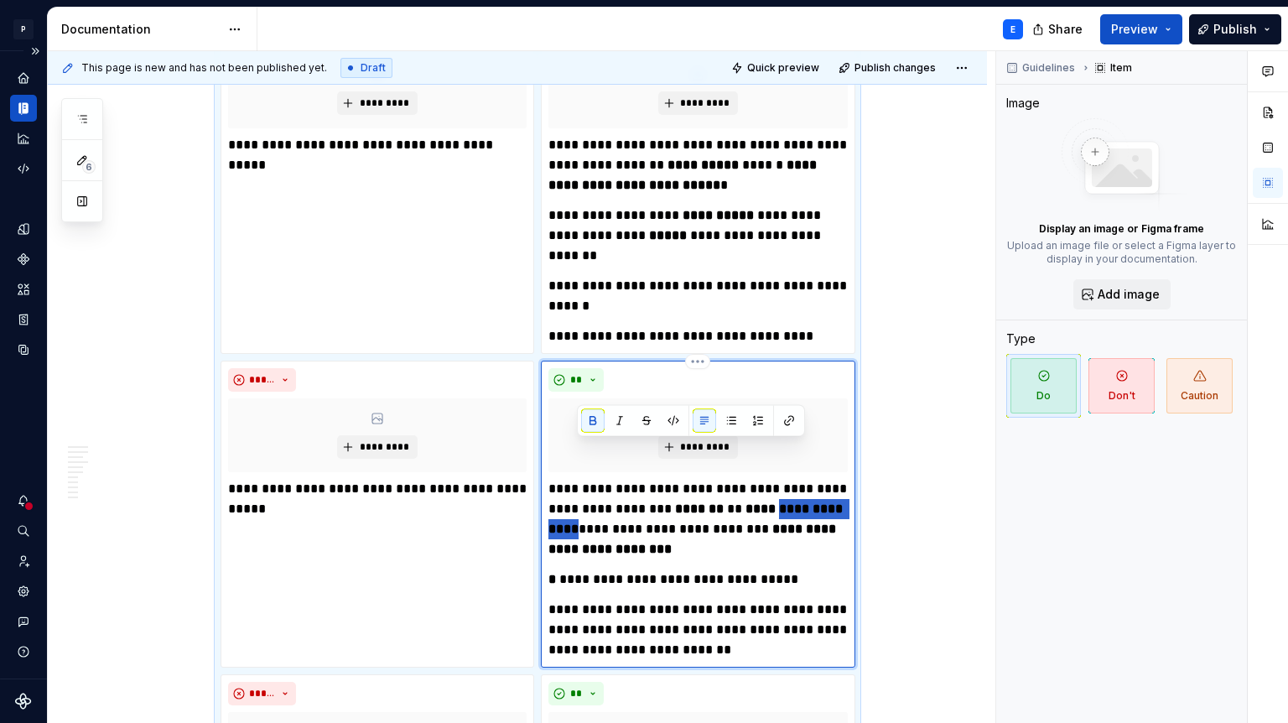
click at [773, 502] on strong "**********" at bounding box center [698, 518] width 298 height 33
click at [597, 420] on button "button" at bounding box center [592, 420] width 23 height 23
click at [570, 479] on p "**********" at bounding box center [698, 519] width 299 height 81
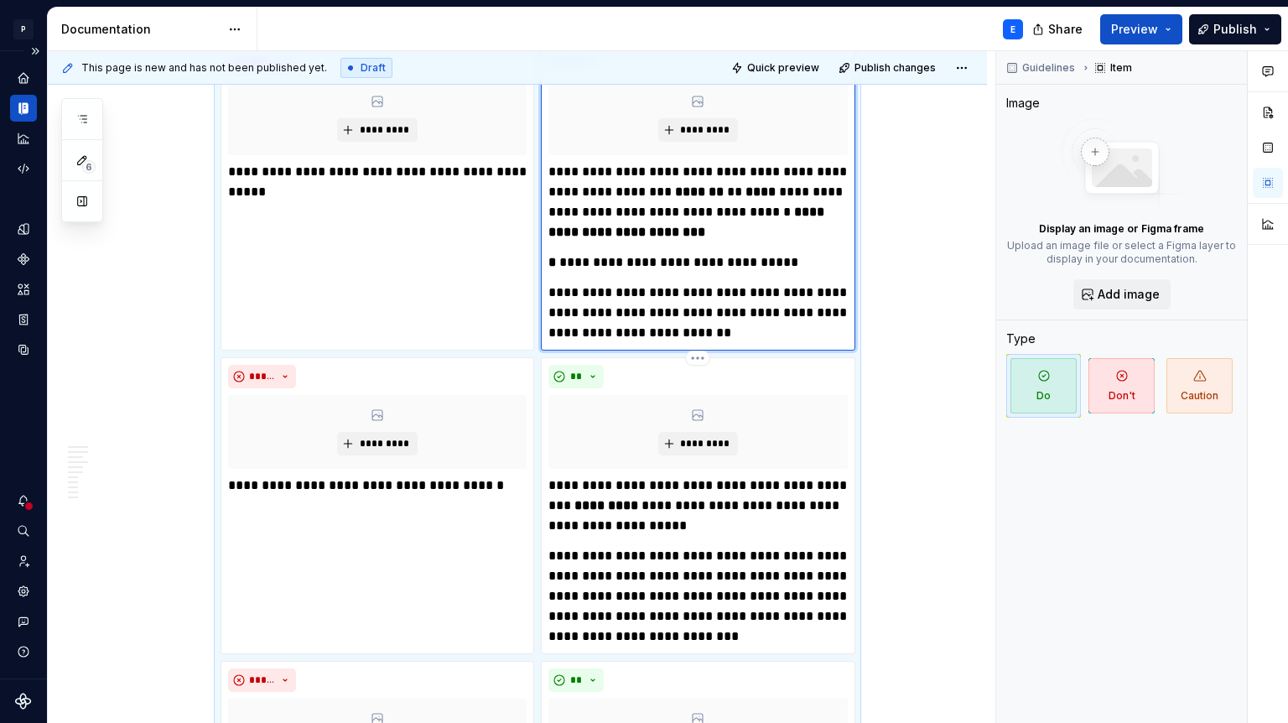
scroll to position [3671, 0]
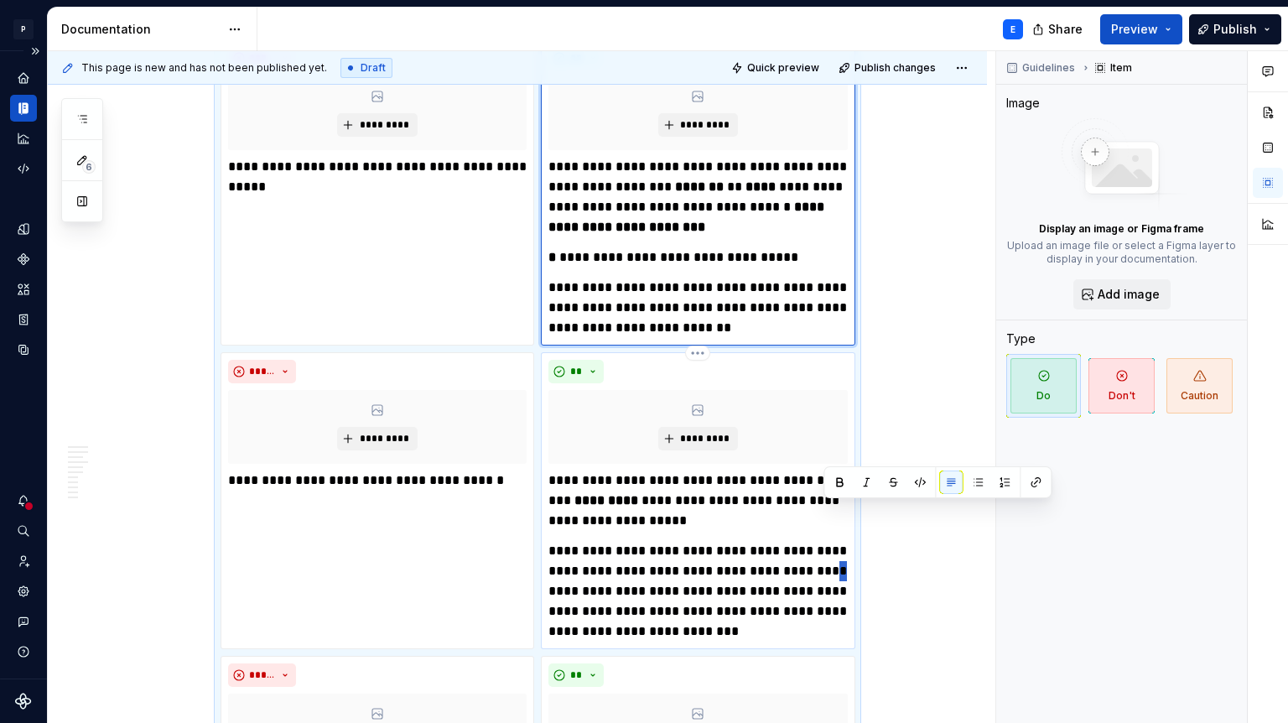
click at [827, 541] on p "**********" at bounding box center [698, 591] width 299 height 101
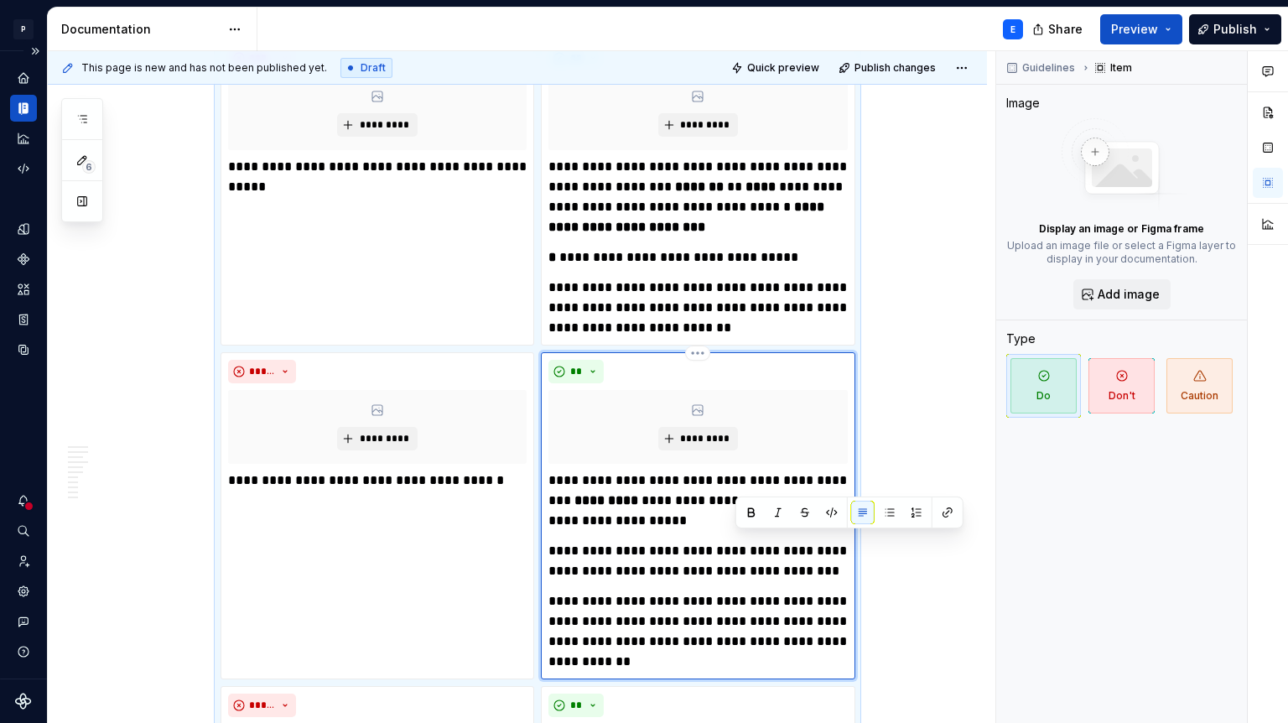
click at [826, 591] on p "**********" at bounding box center [698, 631] width 299 height 81
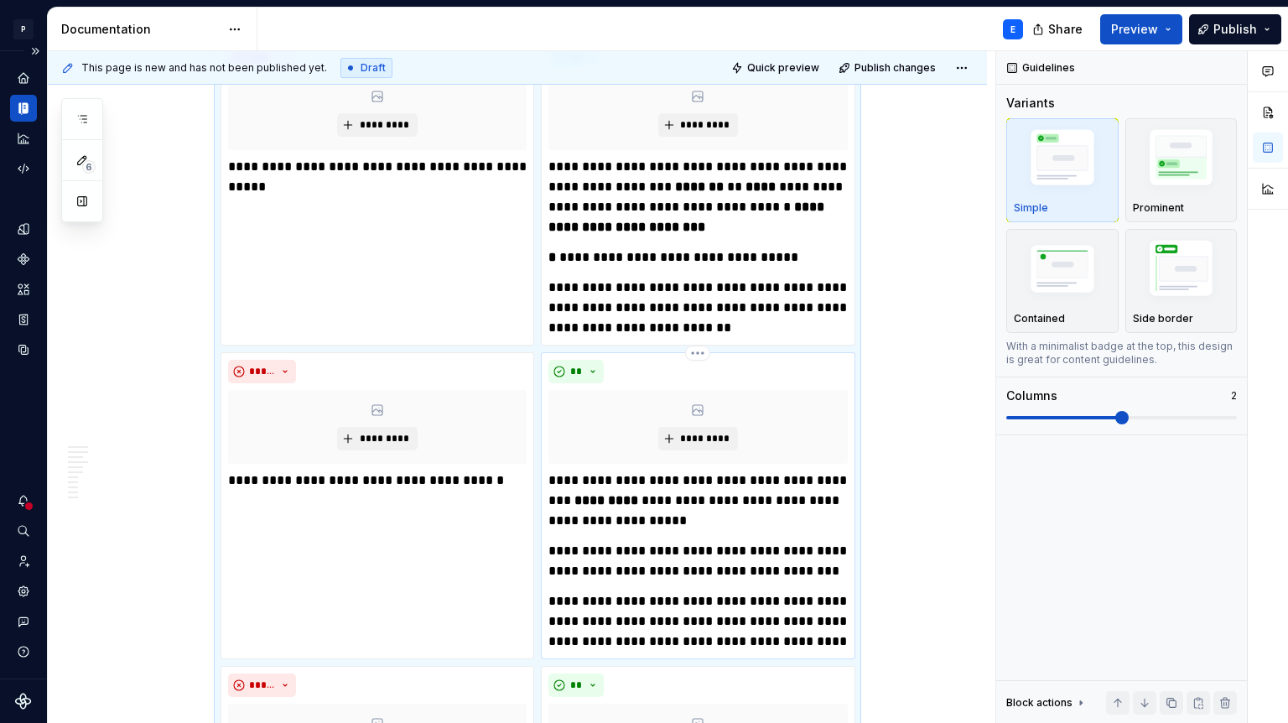
click at [844, 591] on p "**********" at bounding box center [698, 621] width 299 height 60
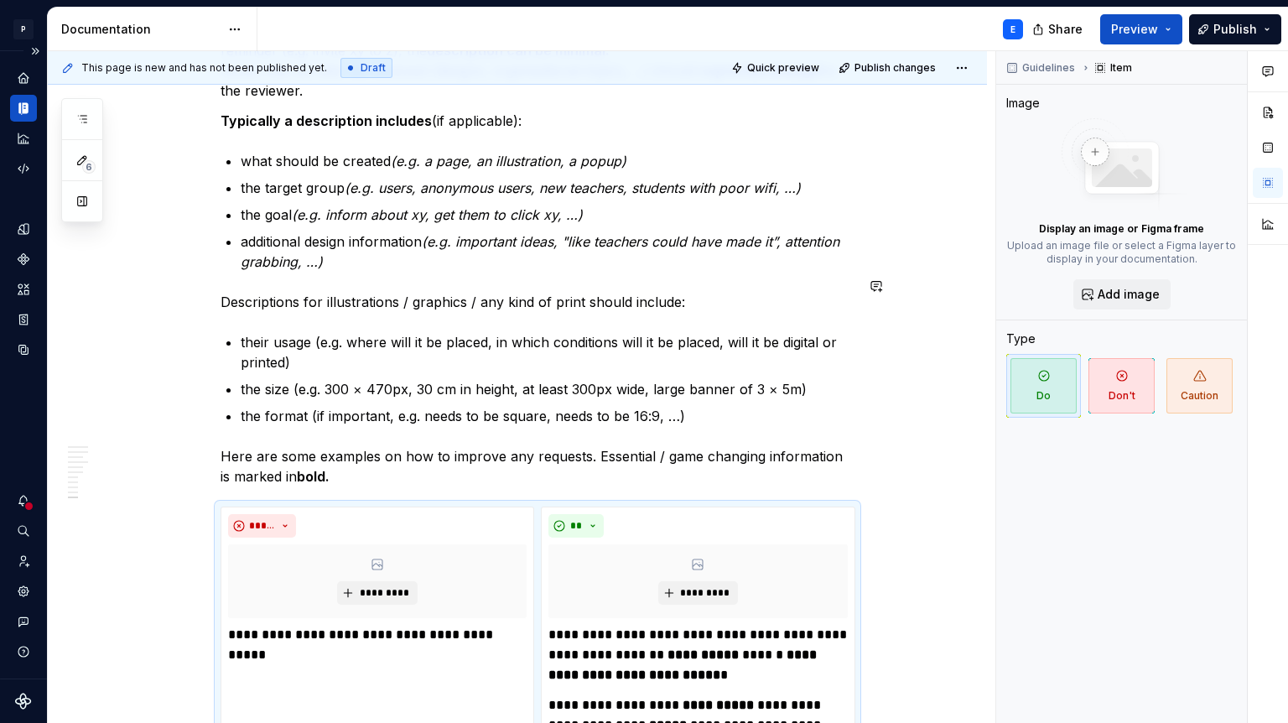
scroll to position [2694, 0]
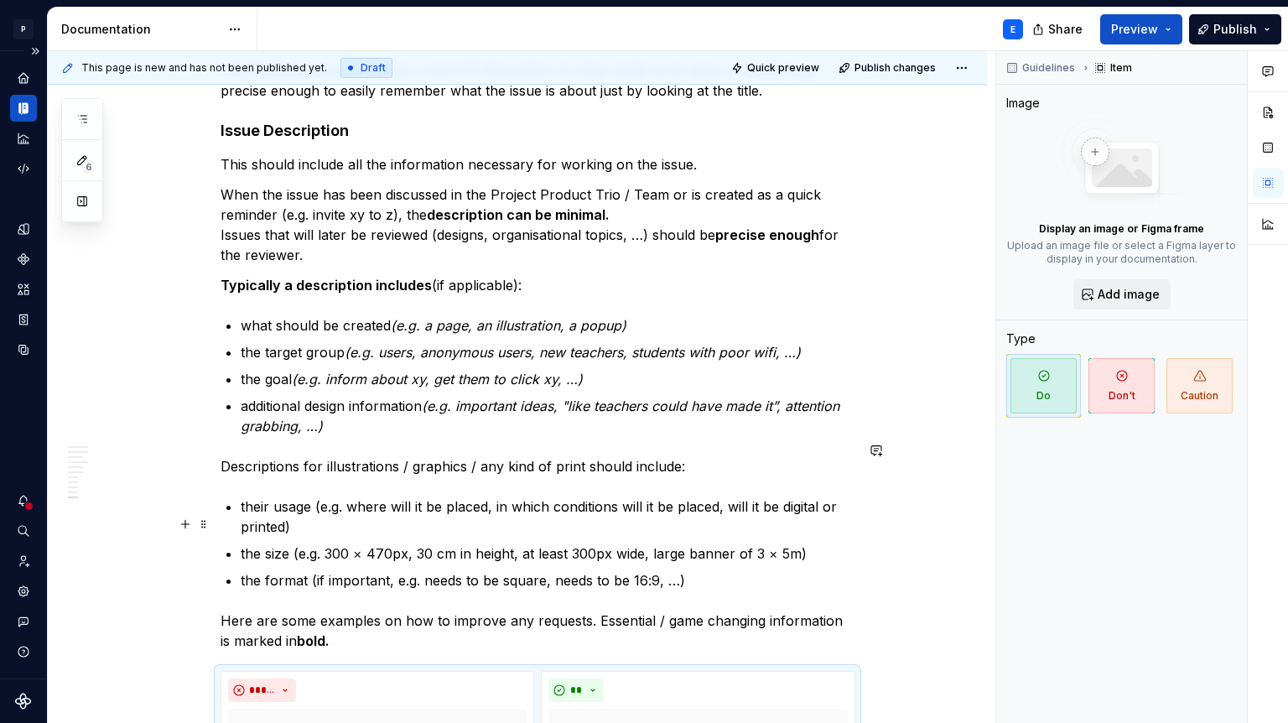
click at [699, 570] on p "the format (if important, e.g. needs to be square, needs to be 16:9, …)" at bounding box center [548, 580] width 614 height 20
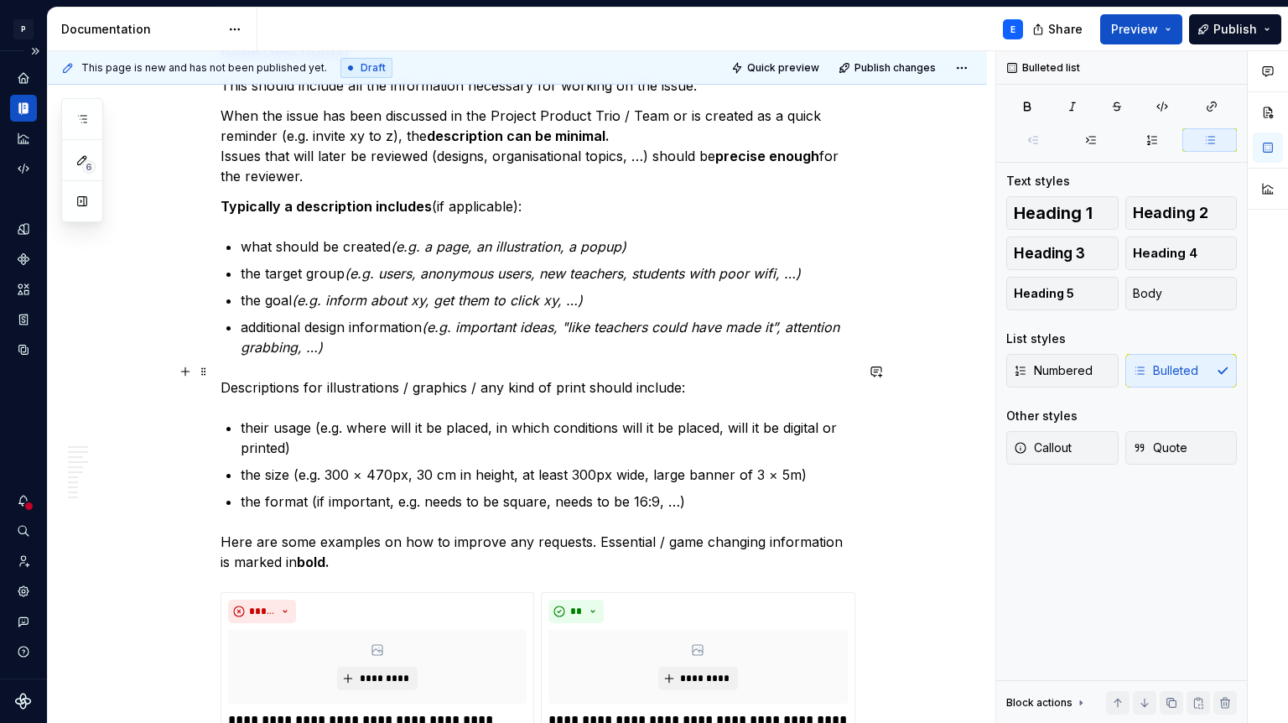
scroll to position [2768, 0]
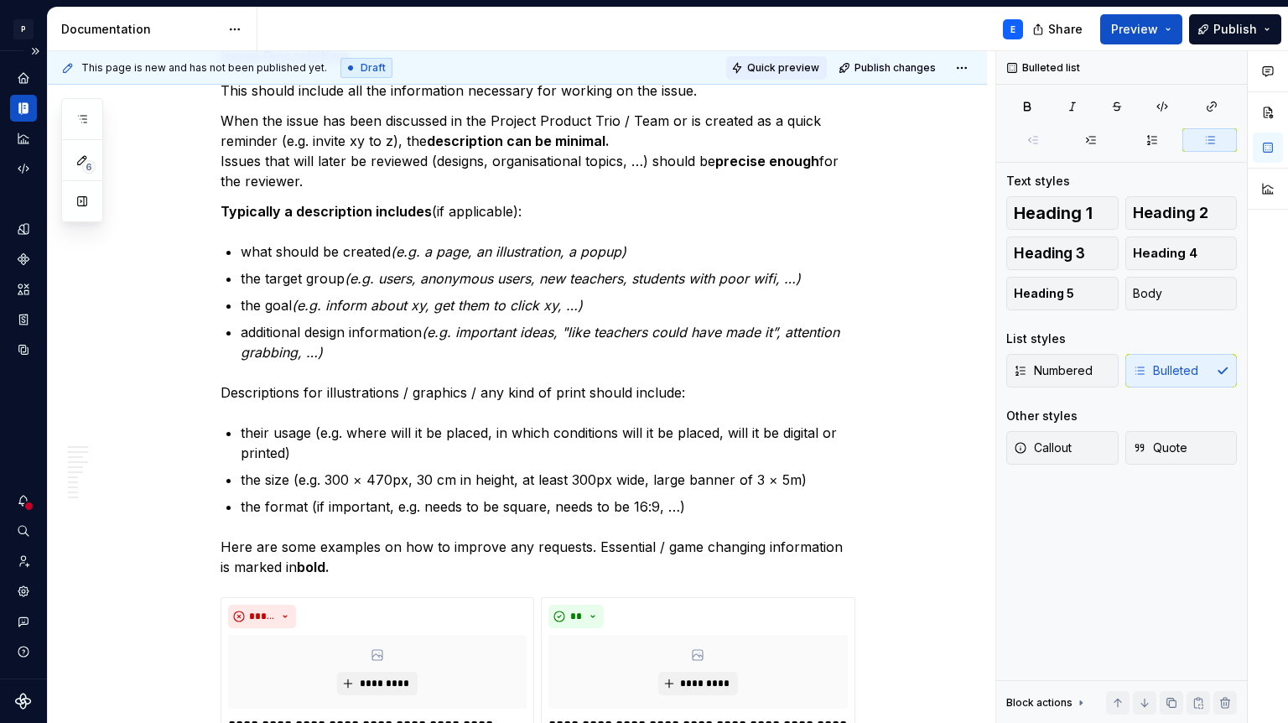
click at [791, 67] on span "Quick preview" at bounding box center [783, 67] width 72 height 13
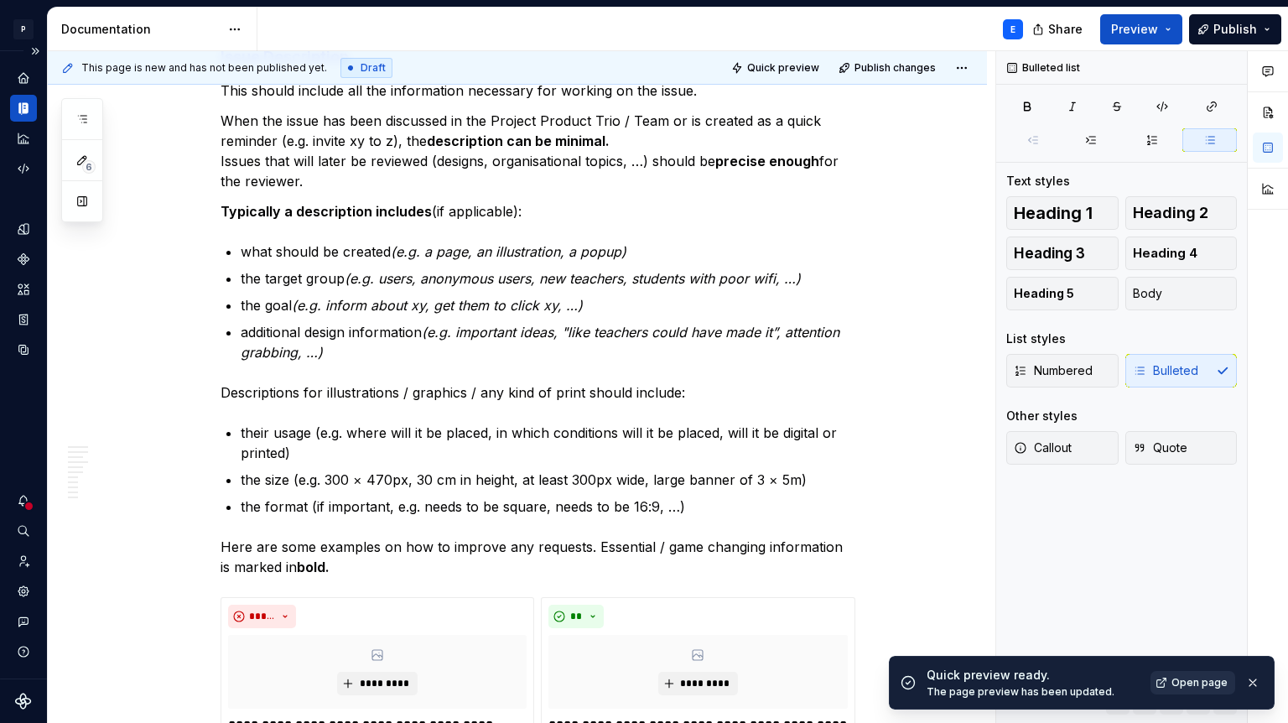
click at [1179, 684] on span "Open page" at bounding box center [1200, 682] width 56 height 13
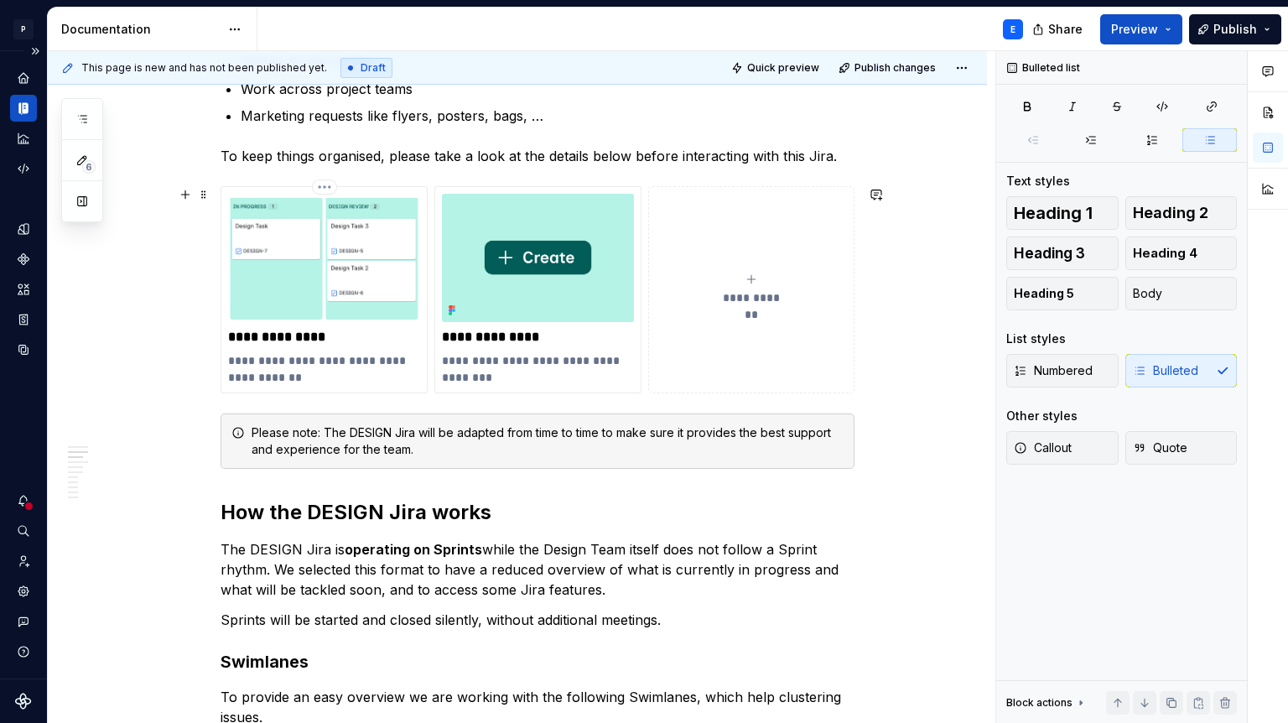
scroll to position [0, 0]
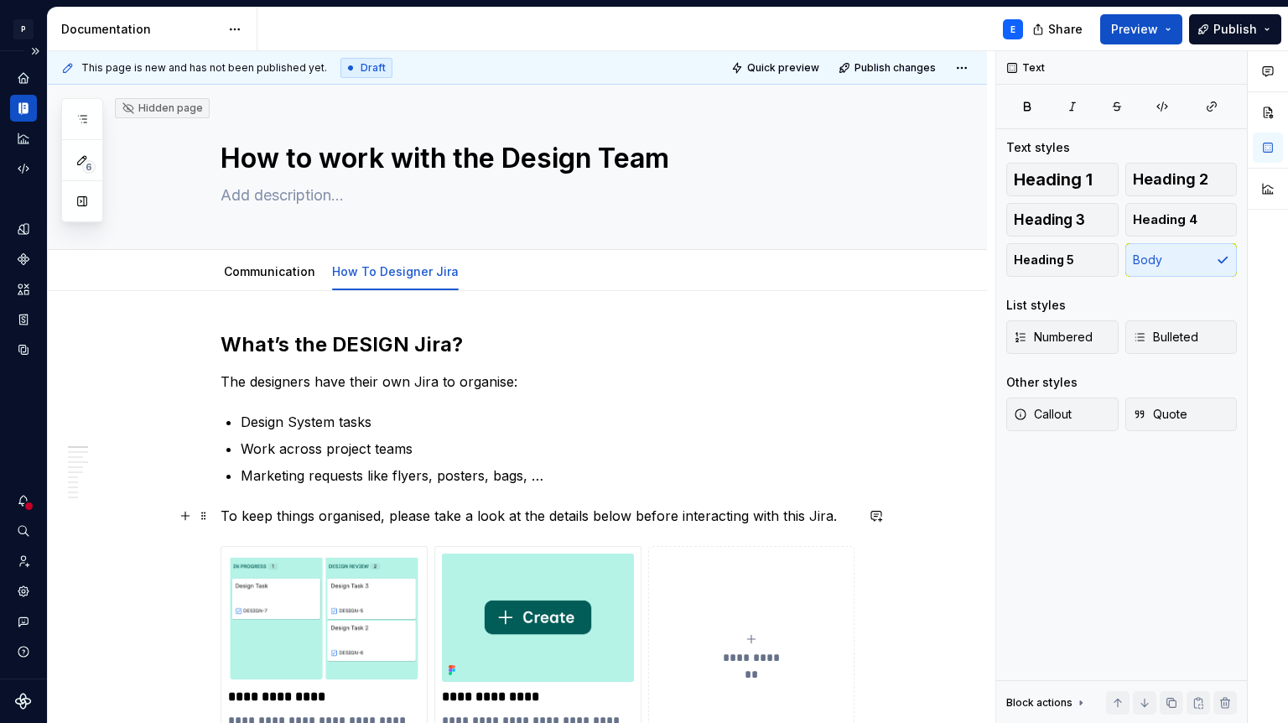
click at [353, 516] on p "To keep things organised, please take a look at the details below before intera…" at bounding box center [538, 516] width 634 height 20
click at [1056, 408] on span "Callout" at bounding box center [1043, 414] width 58 height 17
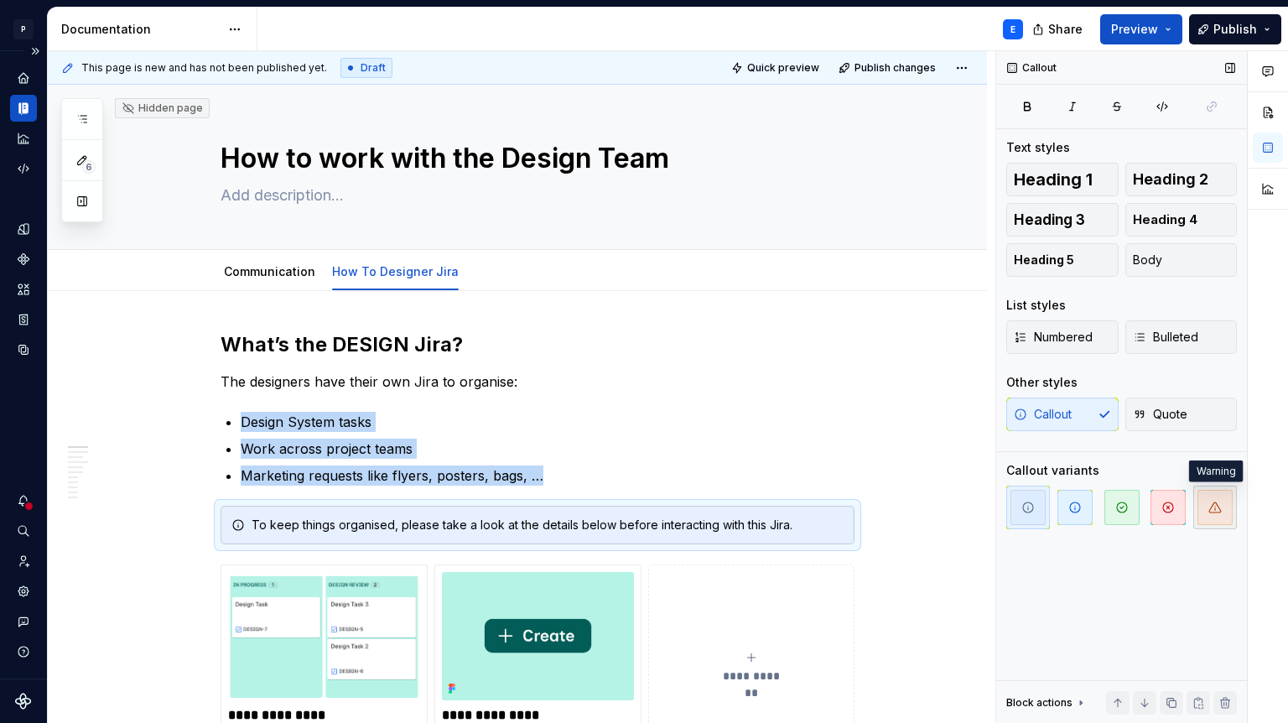
click at [1214, 514] on span "button" at bounding box center [1215, 507] width 35 height 35
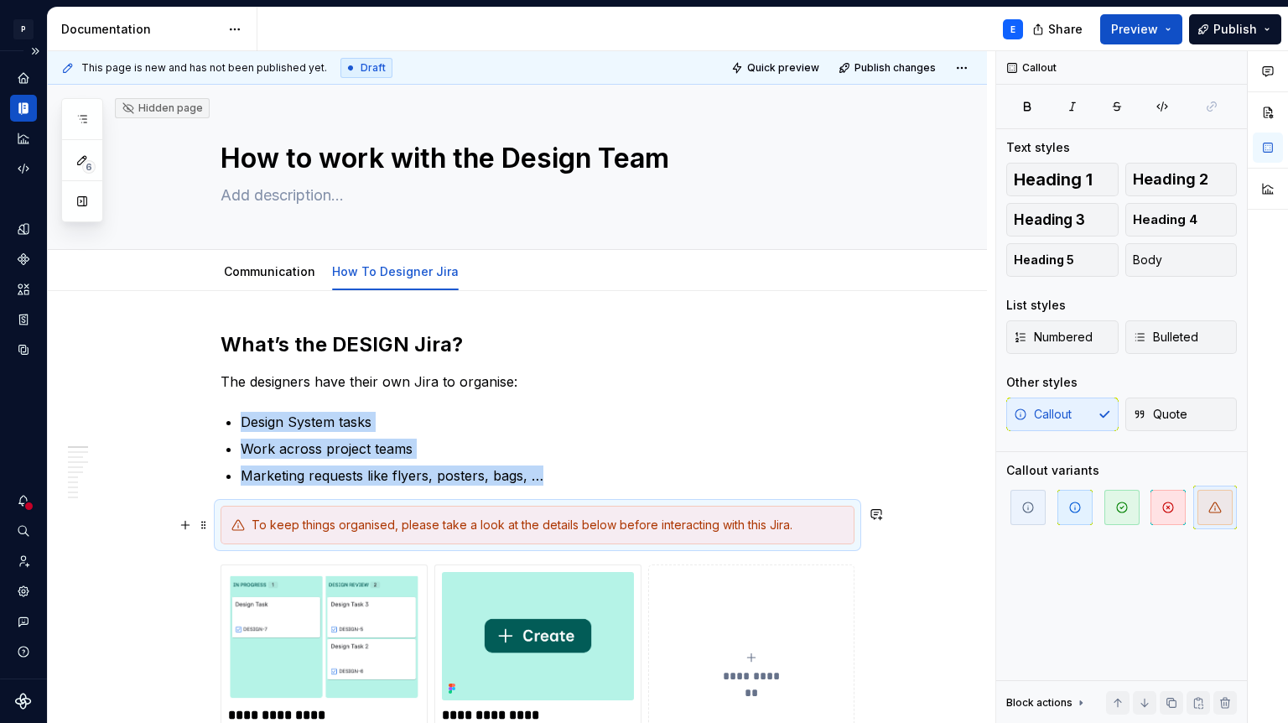
click at [589, 538] on div "To keep things organised, please take a look at the details below before intera…" at bounding box center [538, 525] width 634 height 39
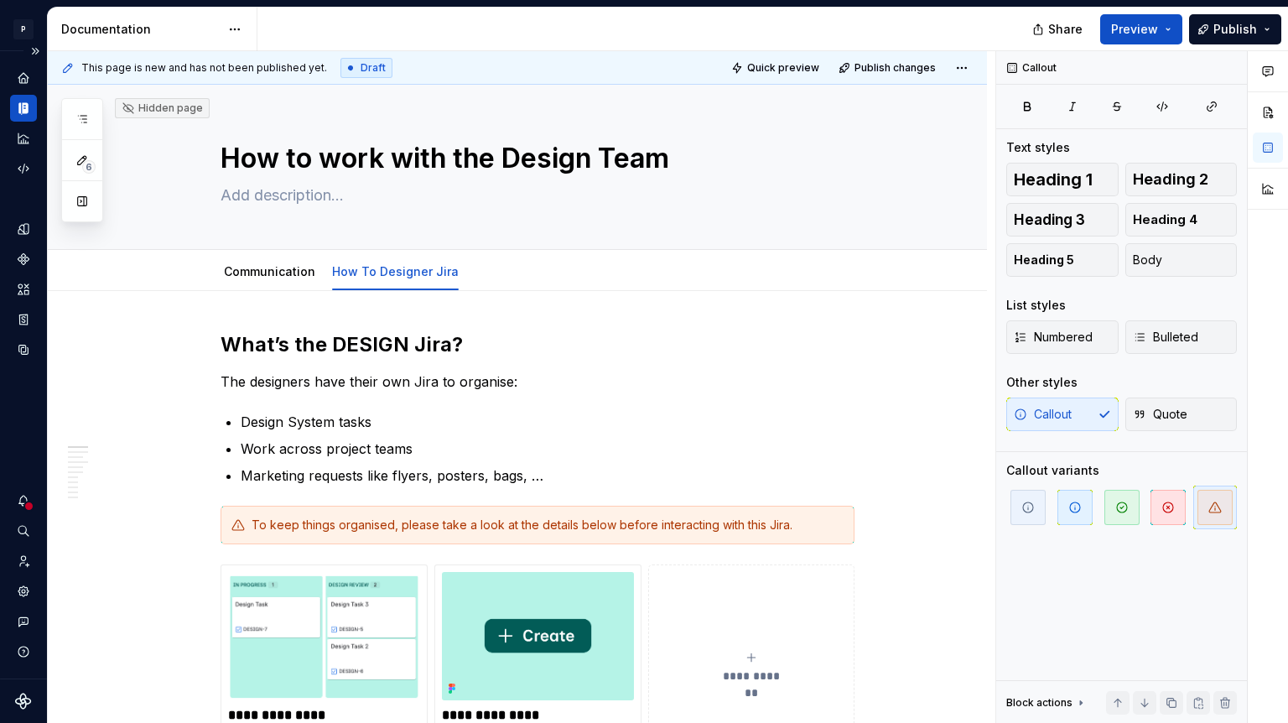
type textarea "*"
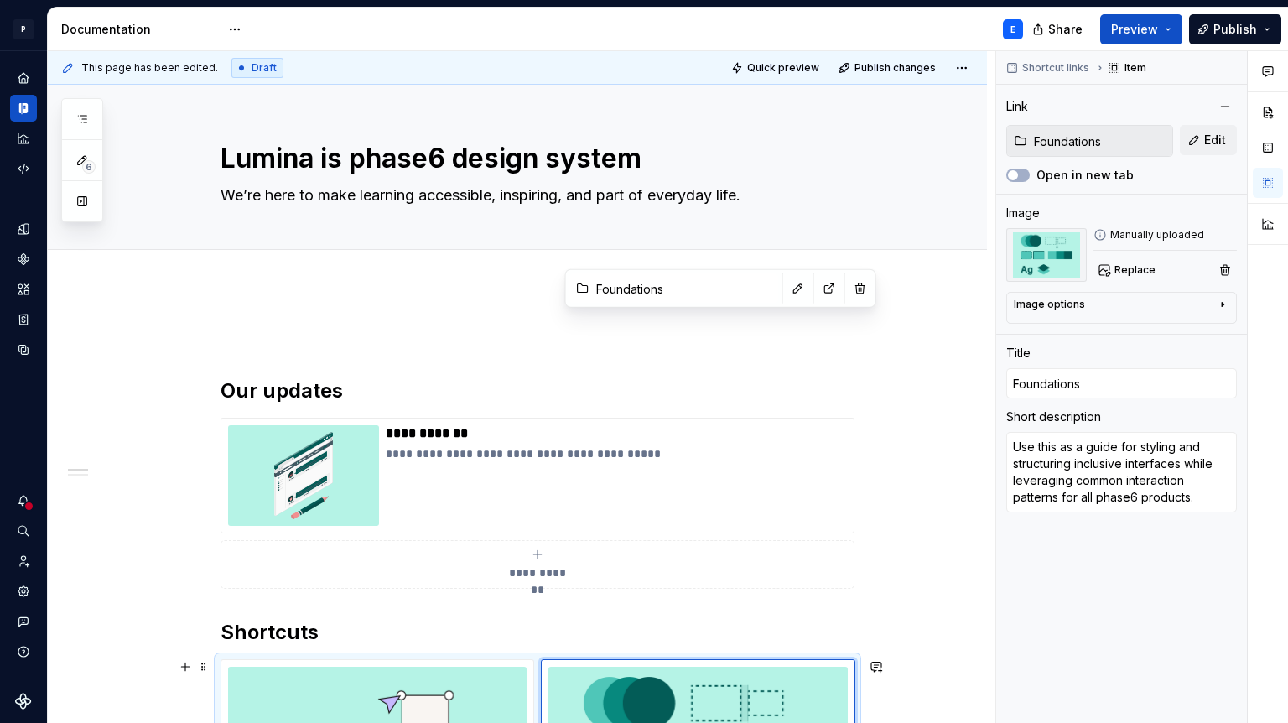
scroll to position [344, 0]
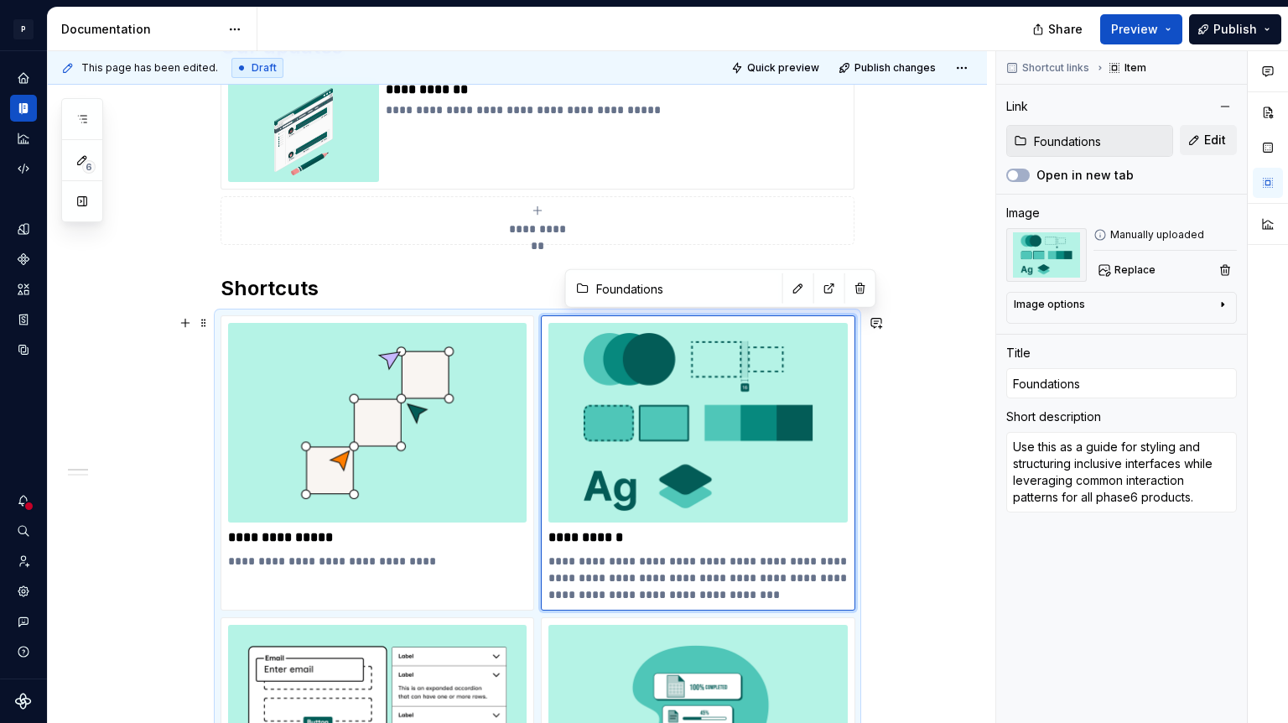
type textarea "*"
